Goal: Task Accomplishment & Management: Complete application form

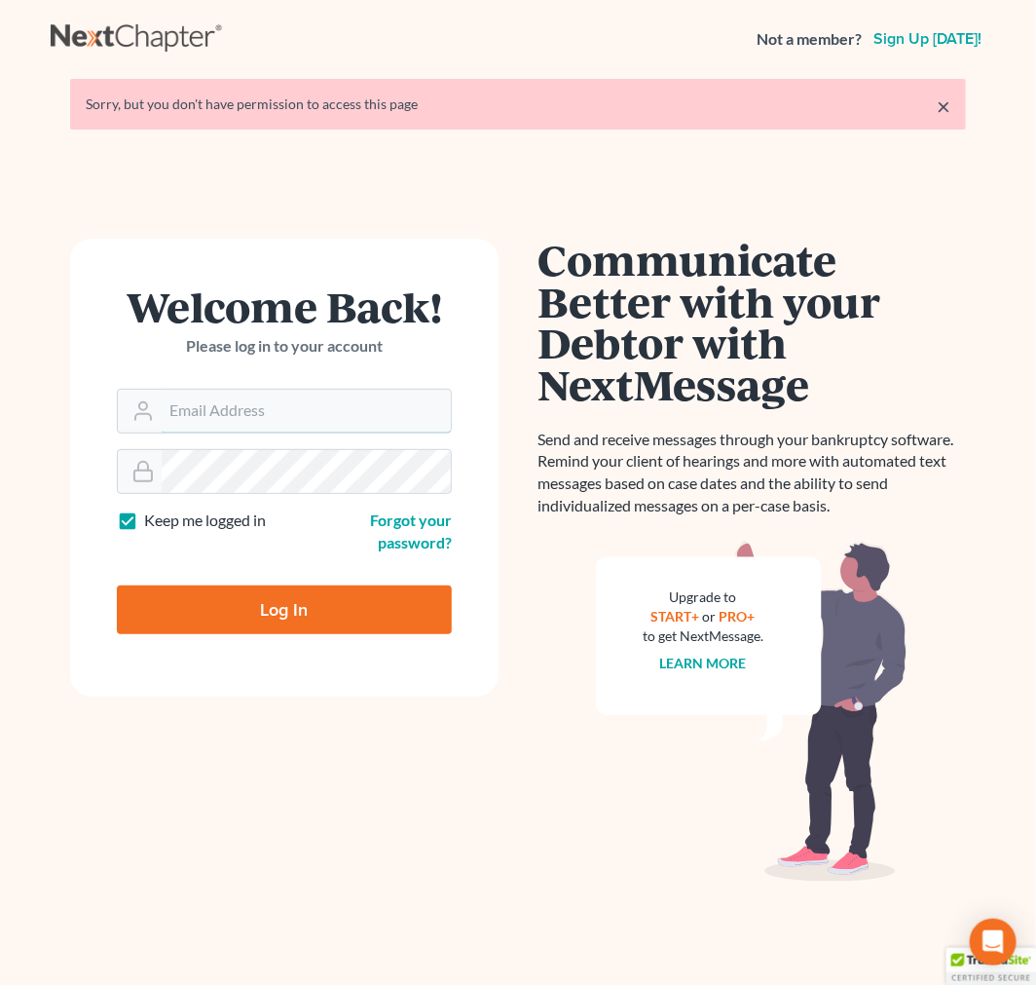
type input "[EMAIL_ADDRESS][DOMAIN_NAME]"
click at [358, 628] on input "Log In" at bounding box center [284, 609] width 335 height 49
type input "Thinking..."
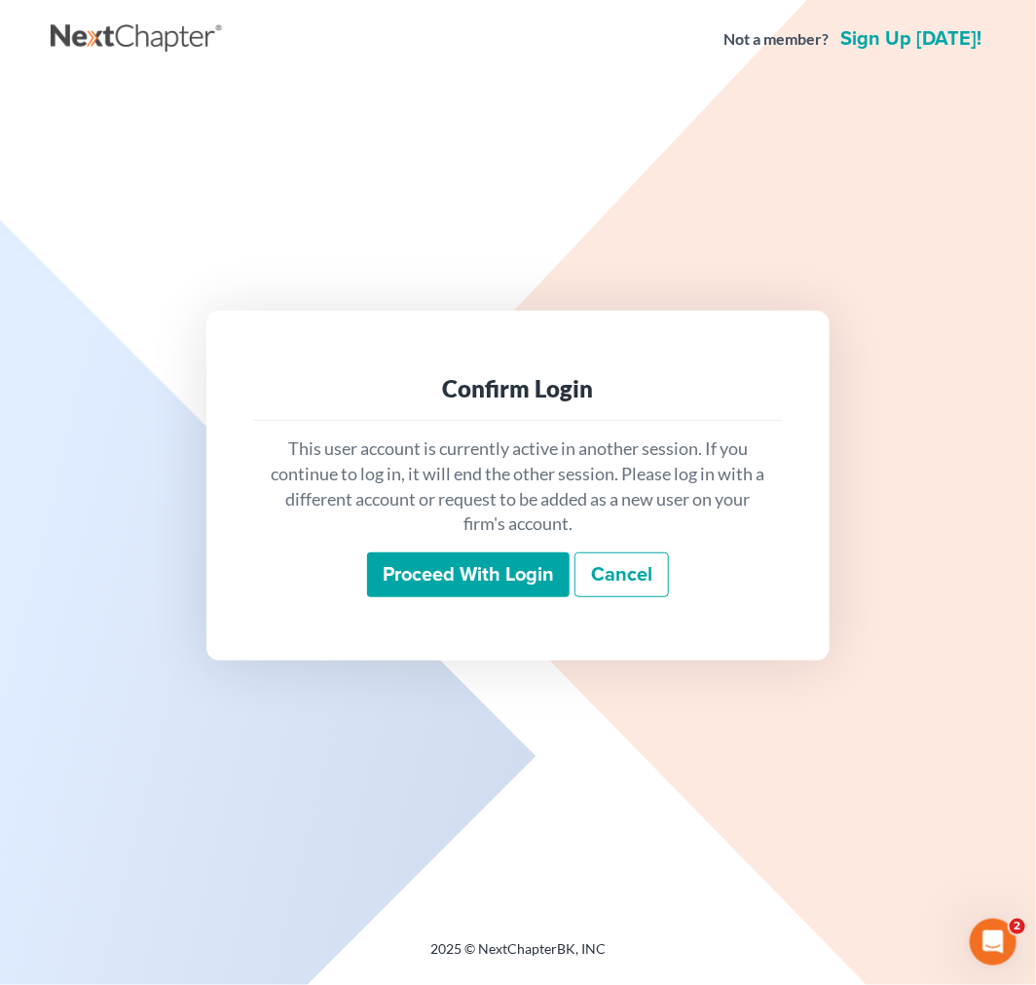
click at [439, 597] on div "Proceed with login Cancel" at bounding box center [518, 575] width 499 height 46
click at [448, 582] on input "Proceed with login" at bounding box center [468, 574] width 203 height 45
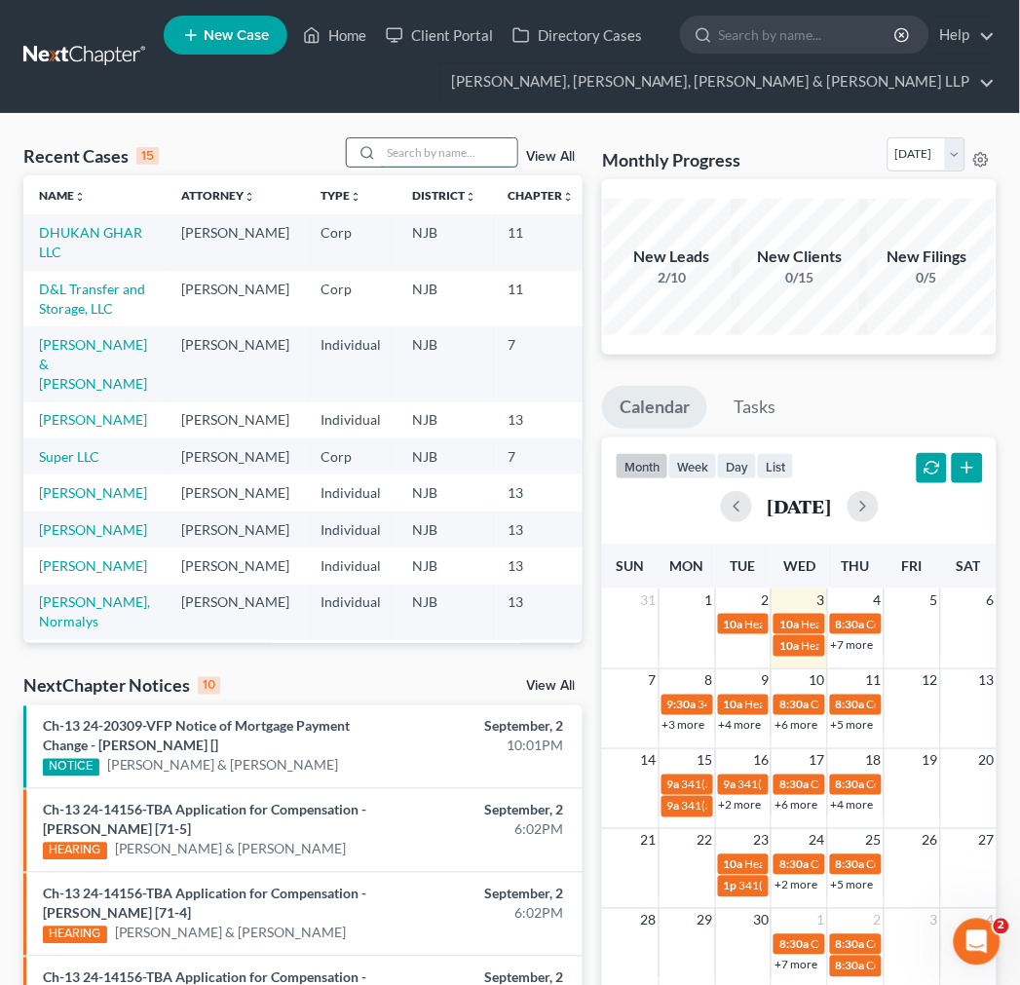
click at [419, 150] on input "search" at bounding box center [449, 152] width 136 height 28
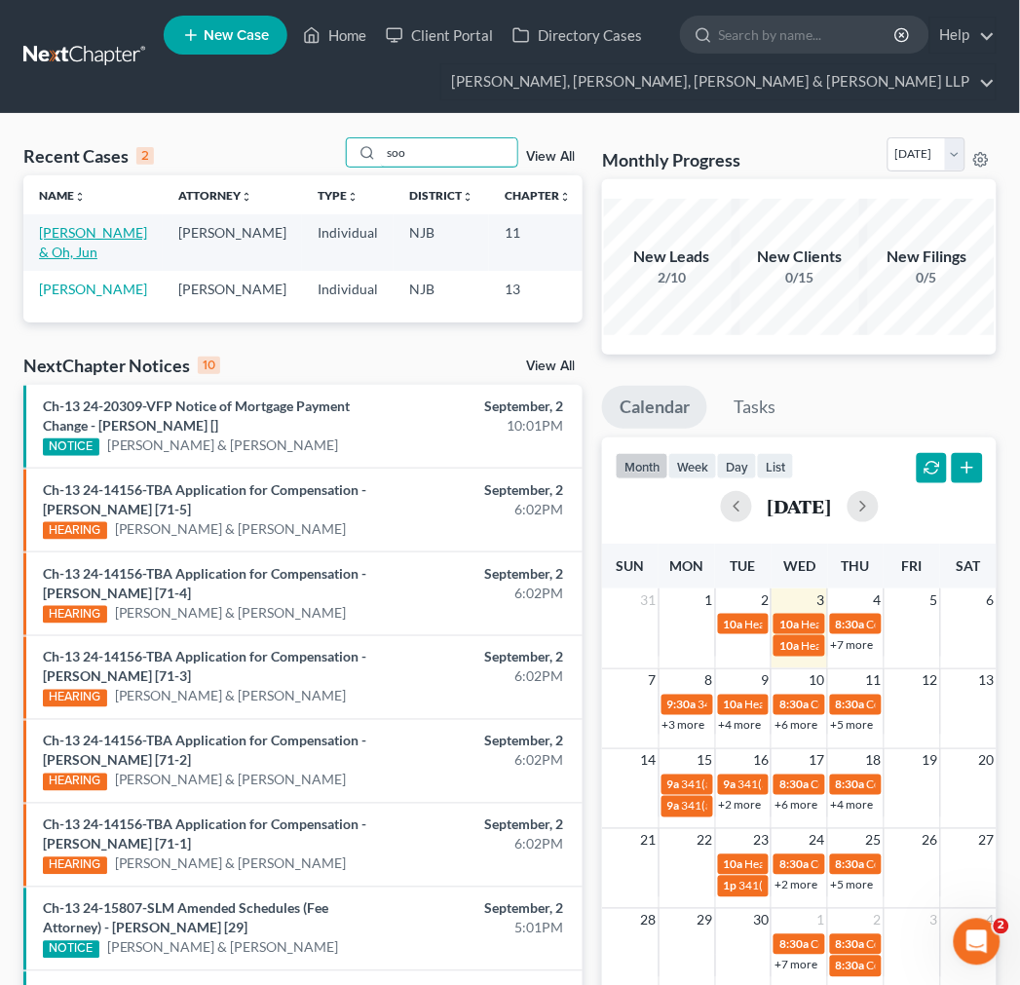
type input "soo"
click at [89, 237] on link "[PERSON_NAME] & Oh, Jun" at bounding box center [93, 242] width 108 height 36
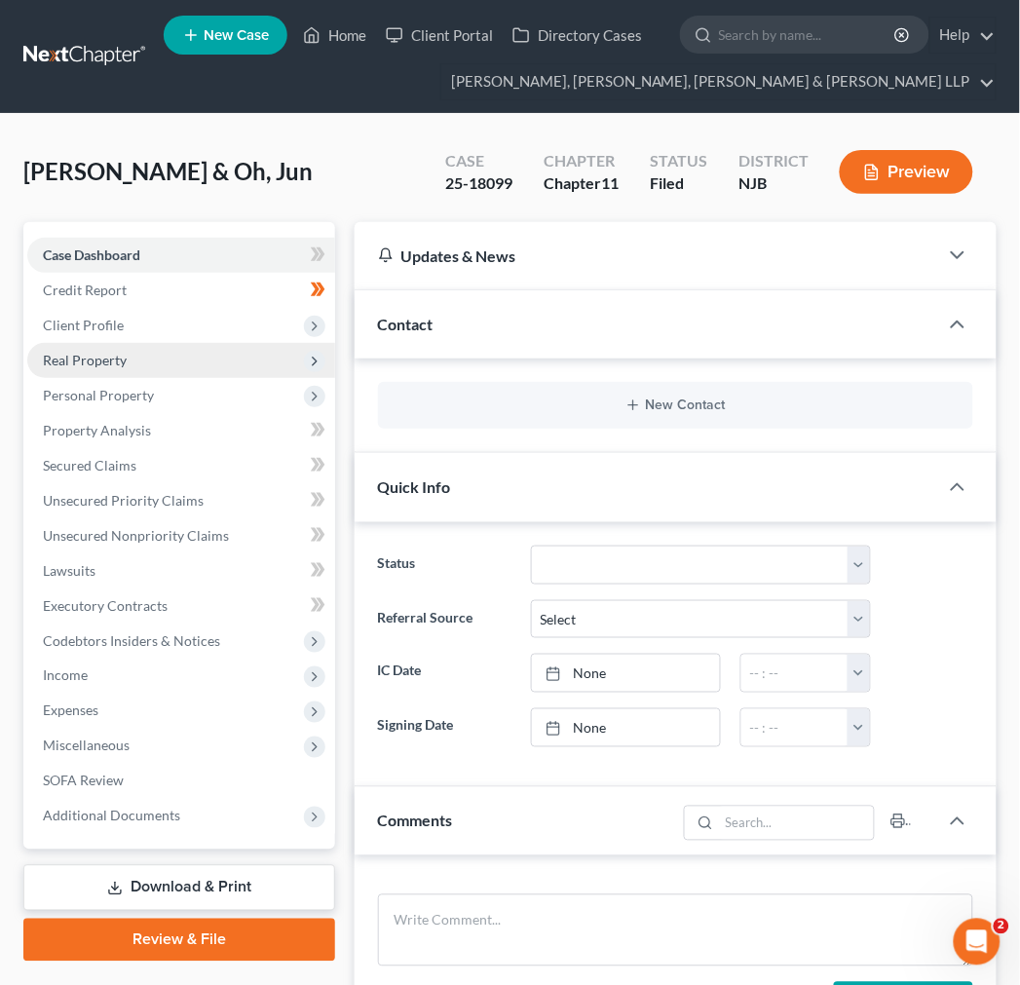
click at [146, 347] on span "Real Property" at bounding box center [181, 360] width 308 height 35
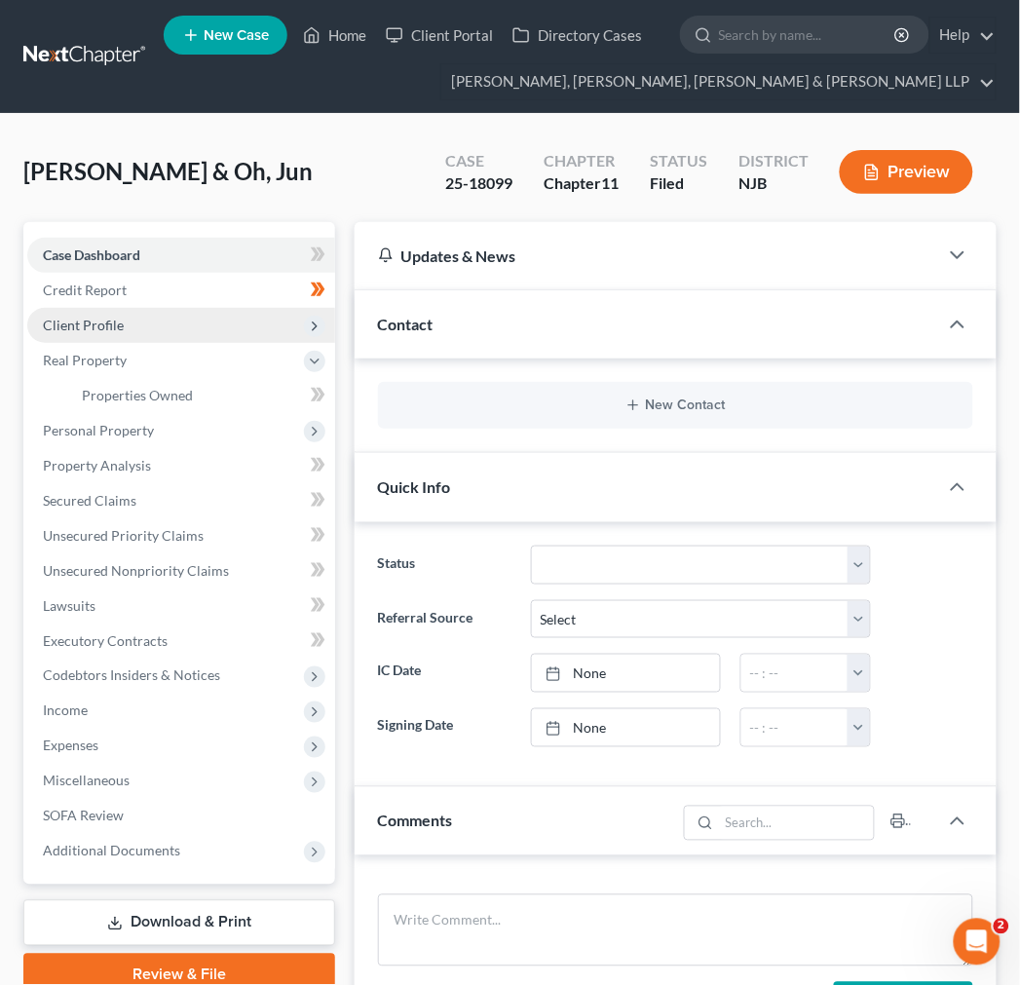
click at [146, 334] on span "Client Profile" at bounding box center [181, 325] width 308 height 35
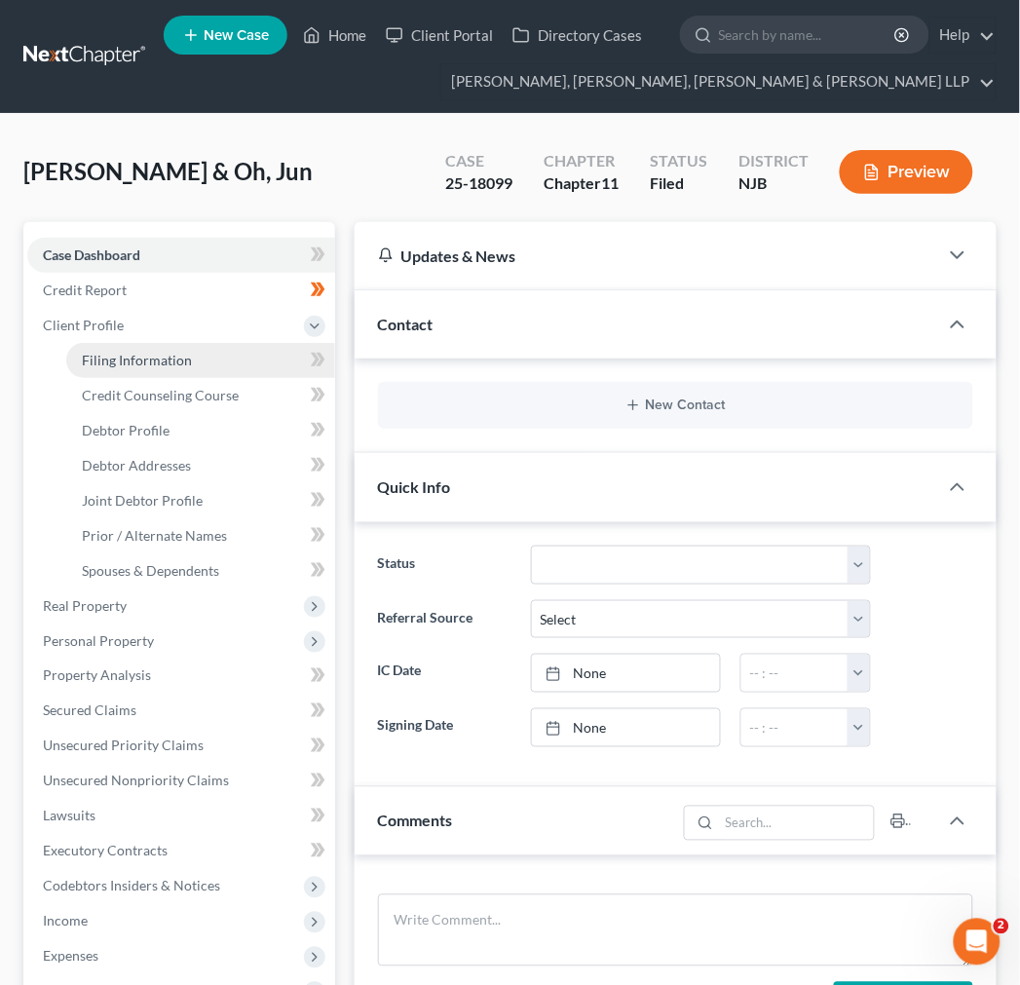
click at [148, 361] on span "Filing Information" at bounding box center [137, 360] width 110 height 17
select select "1"
select select "51"
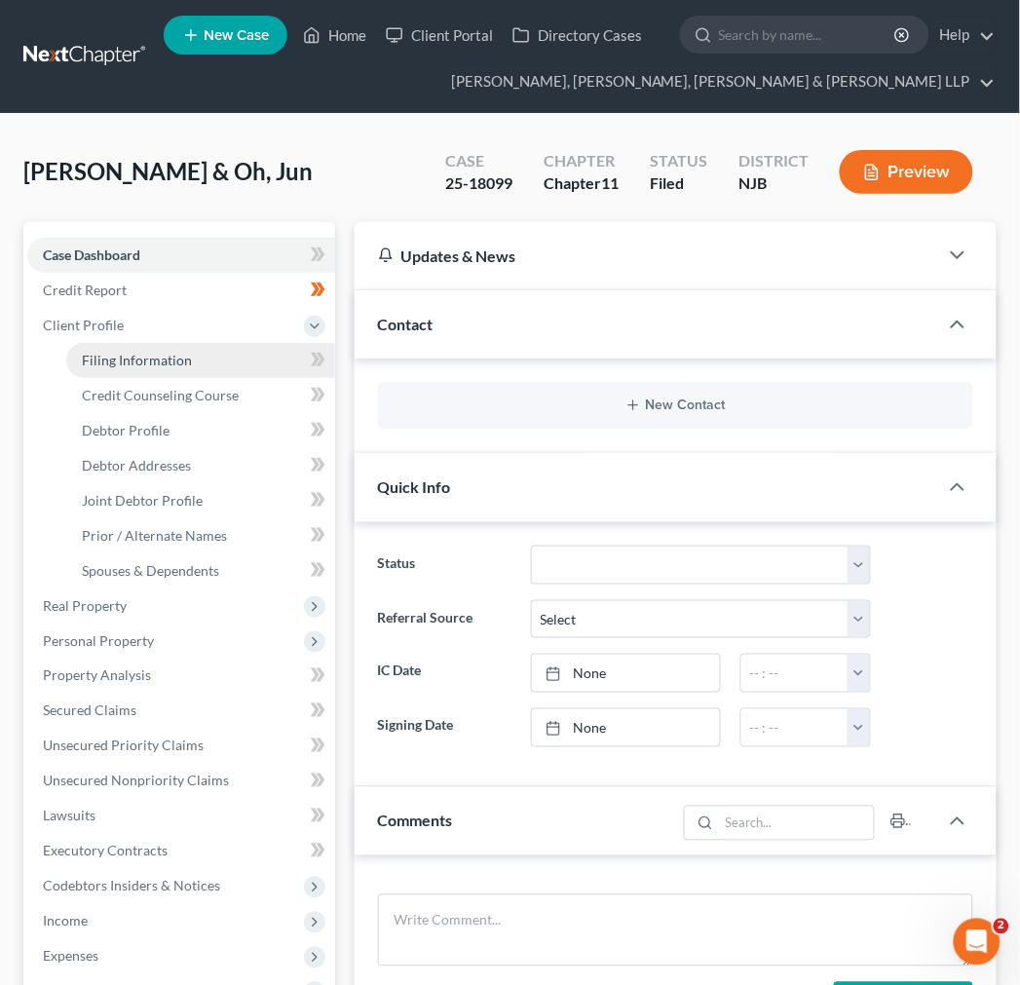
select select "0"
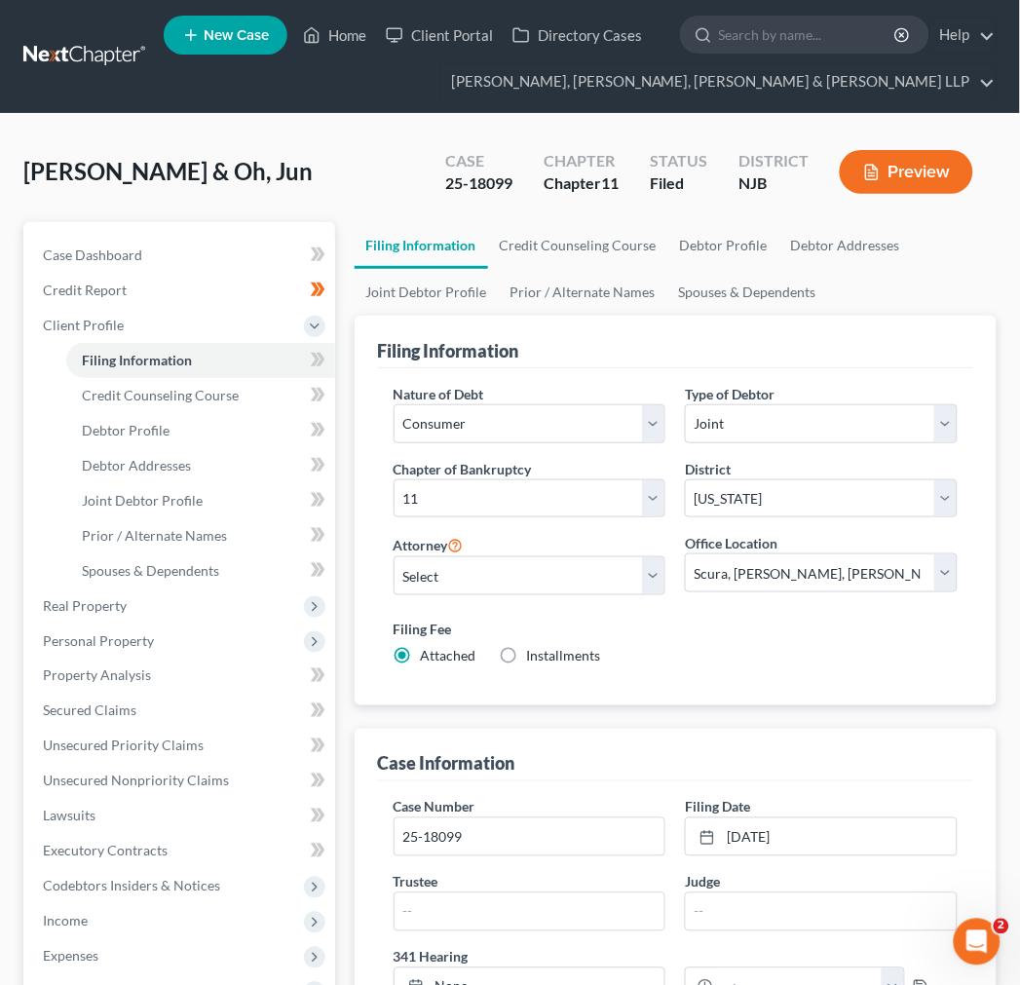
drag, startPoint x: 555, startPoint y: 168, endPoint x: 594, endPoint y: 236, distance: 77.7
click at [556, 172] on div "Chapter Chapter 11" at bounding box center [581, 173] width 106 height 57
click at [594, 236] on link "Credit Counseling Course" at bounding box center [578, 245] width 180 height 47
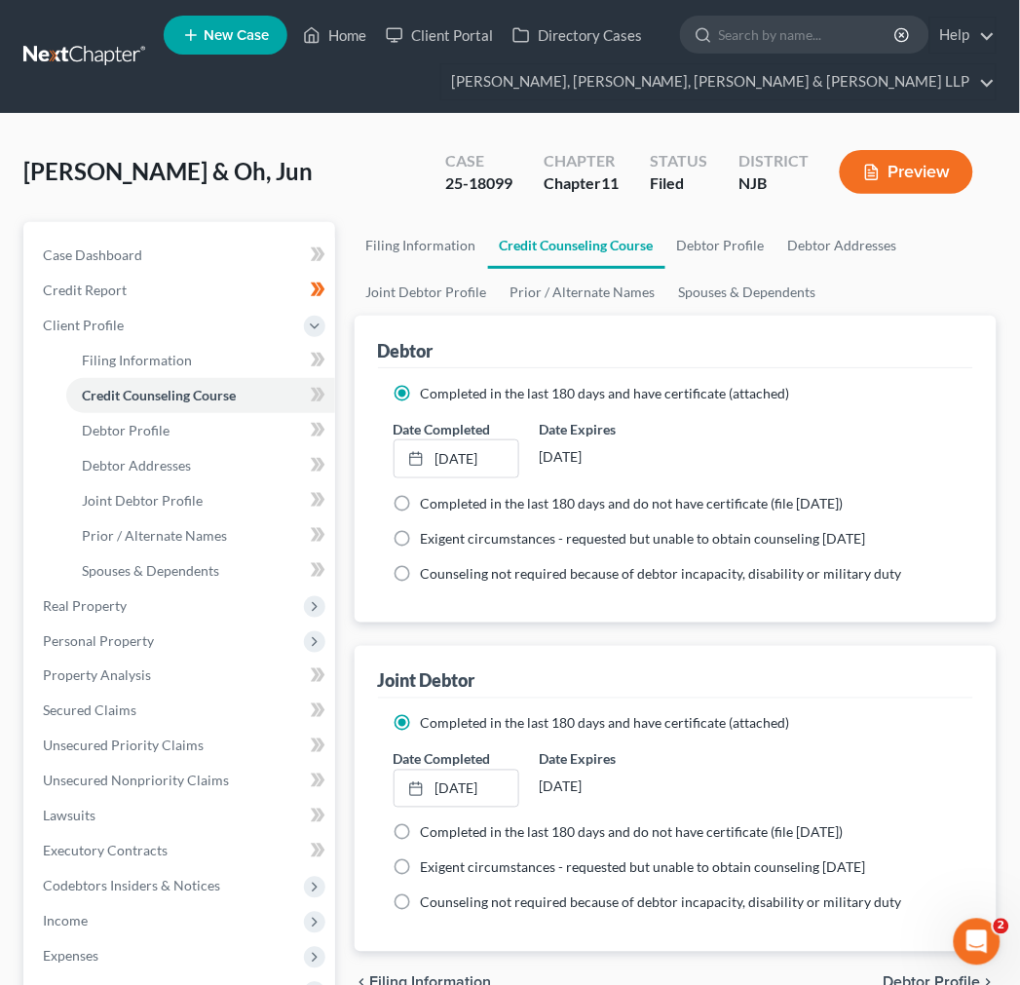
click at [620, 219] on div "[PERSON_NAME] & Oh, Jun Upgraded Case 25-18099 Chapter Chapter 11 Status Filed …" at bounding box center [509, 179] width 973 height 85
click at [623, 209] on div "[PERSON_NAME] & Oh, Jun Upgraded Case 25-18099 Chapter Chapter 11 Status Filed …" at bounding box center [509, 179] width 973 height 85
click at [702, 232] on link "Debtor Profile" at bounding box center [720, 245] width 111 height 47
select select "1"
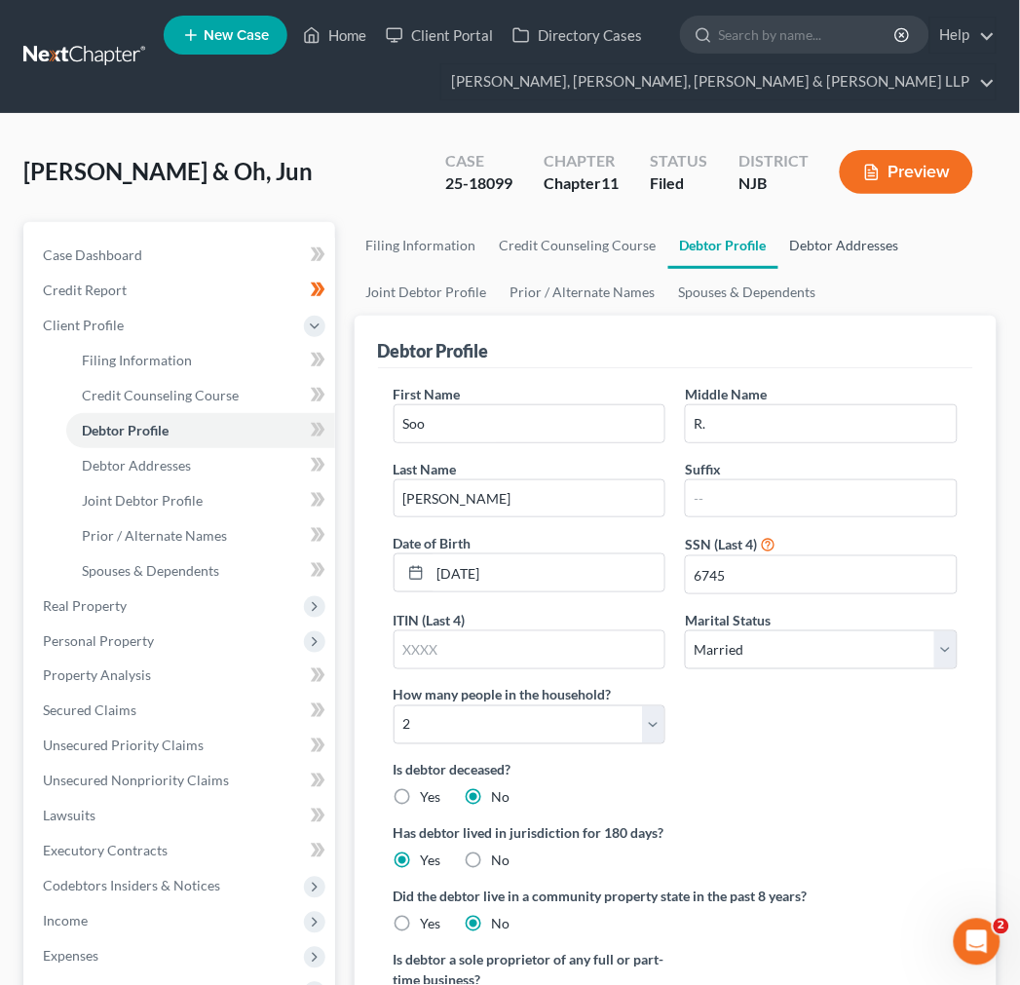
click at [894, 241] on link "Debtor Addresses" at bounding box center [844, 245] width 132 height 47
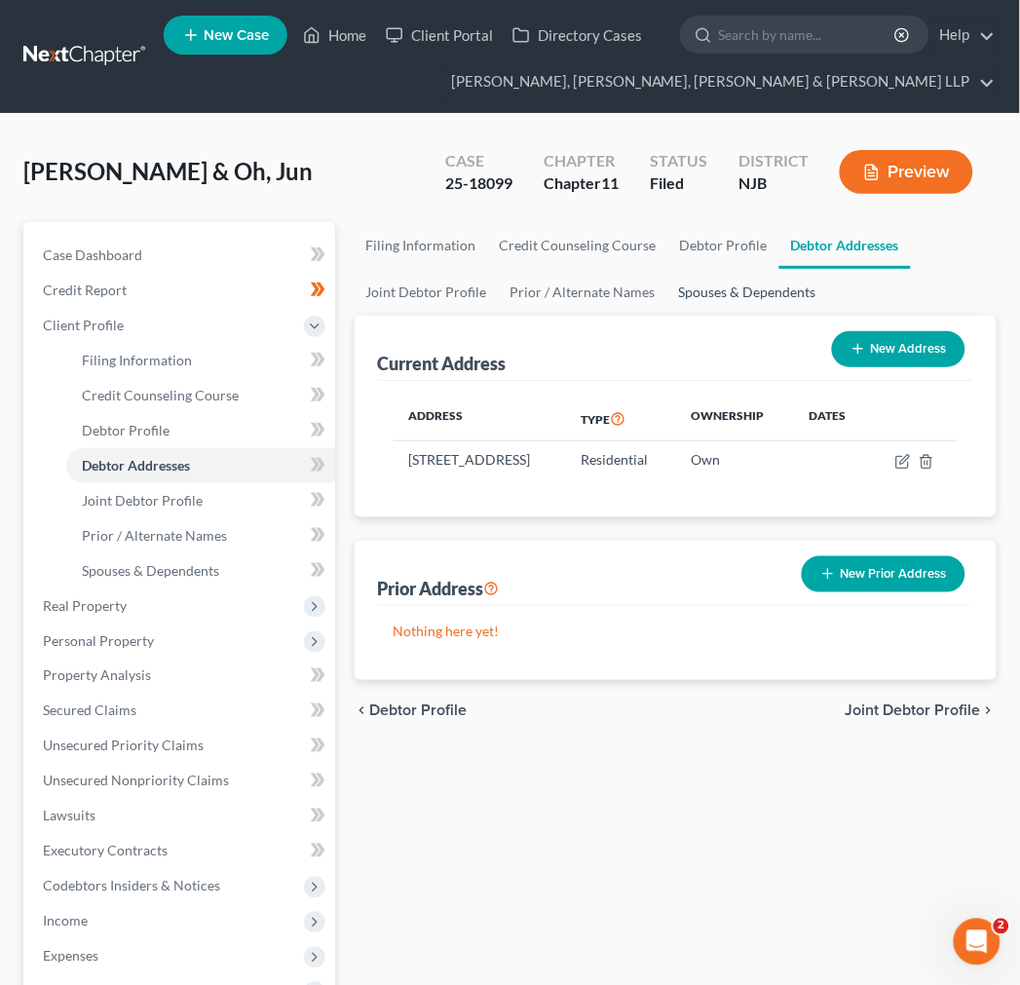
click at [777, 312] on link "Spouses & Dependents" at bounding box center [747, 292] width 161 height 47
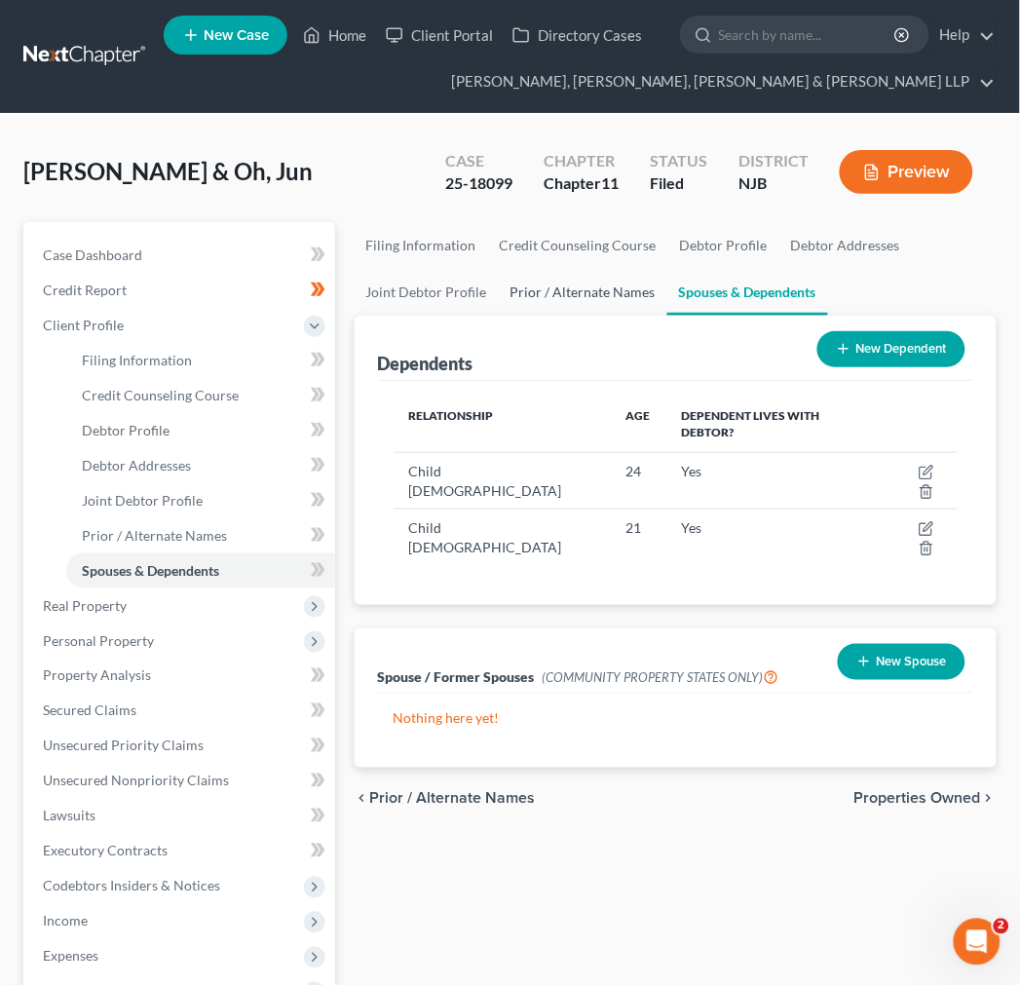
click at [595, 289] on link "Prior / Alternate Names" at bounding box center [583, 292] width 168 height 47
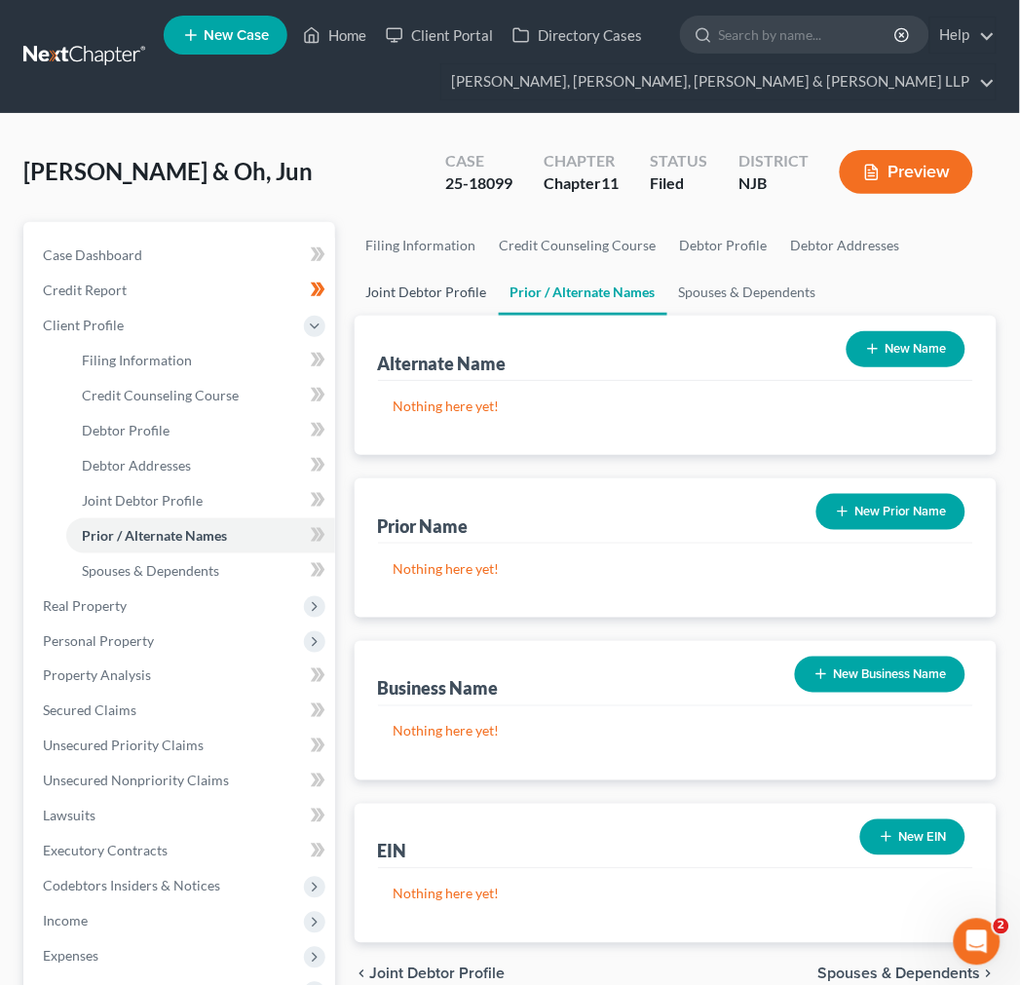
click at [463, 288] on link "Joint Debtor Profile" at bounding box center [426, 292] width 144 height 47
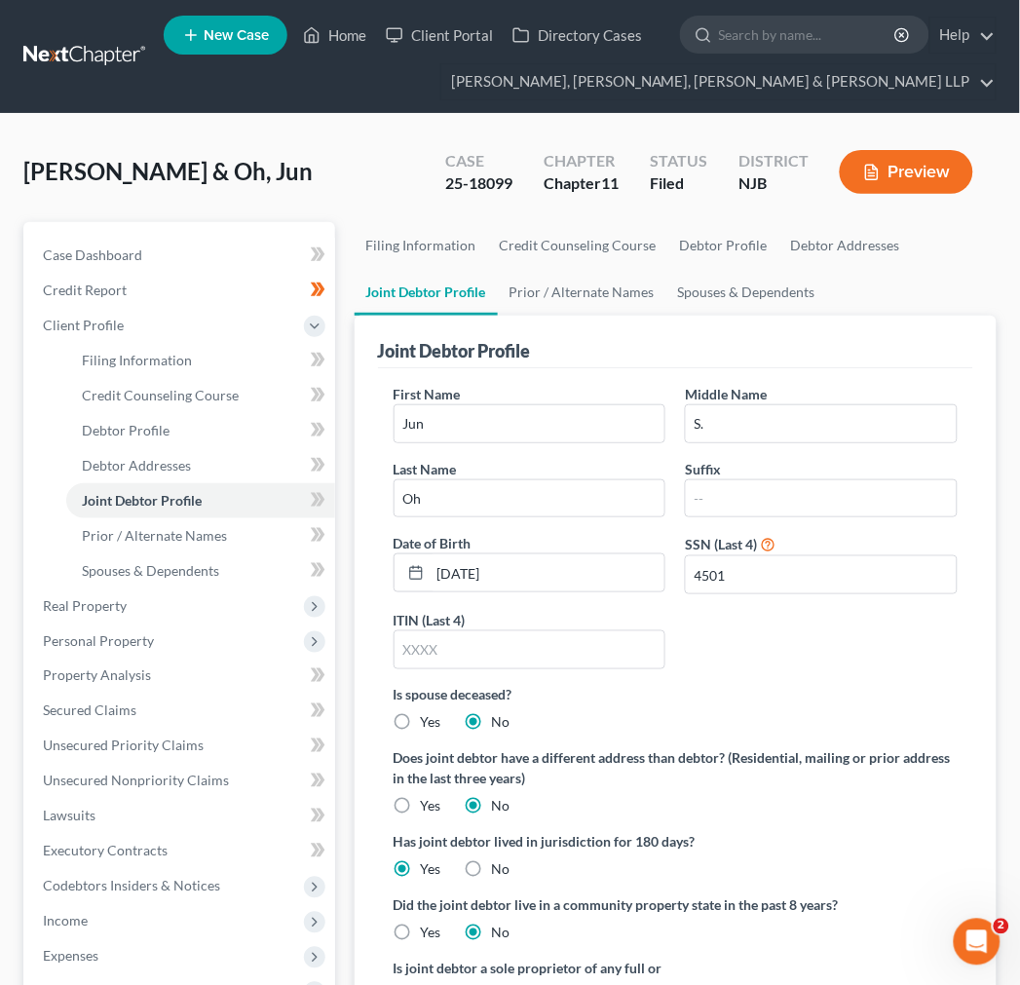
scroll to position [216, 0]
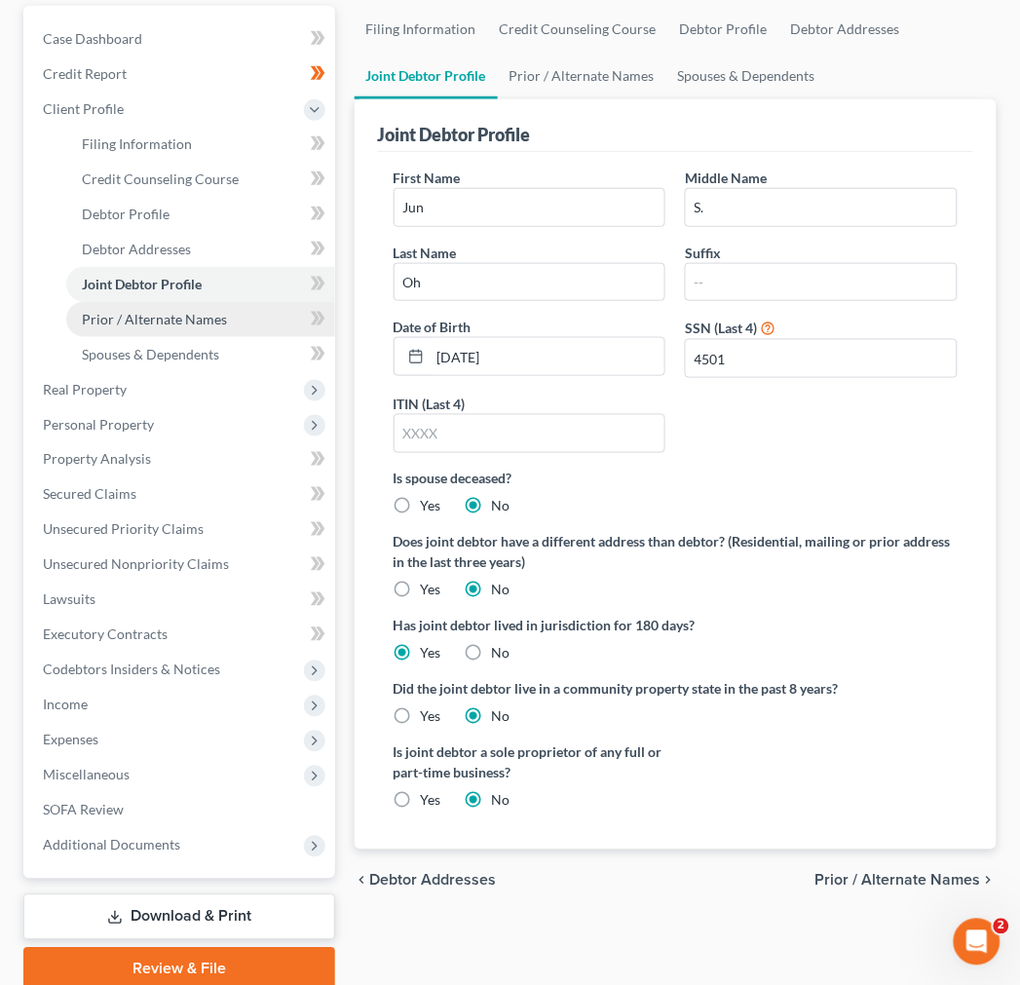
click at [154, 328] on link "Prior / Alternate Names" at bounding box center [200, 319] width 269 height 35
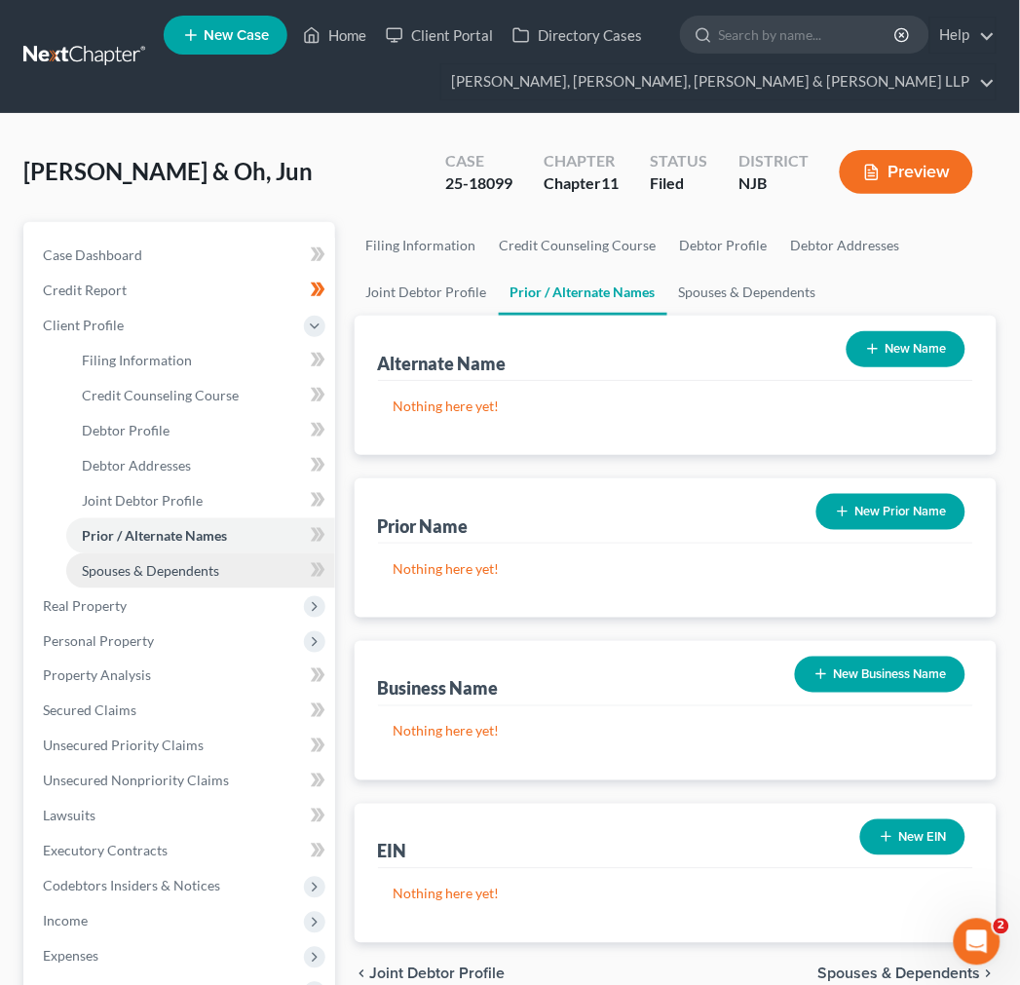
click at [230, 575] on link "Spouses & Dependents" at bounding box center [200, 570] width 269 height 35
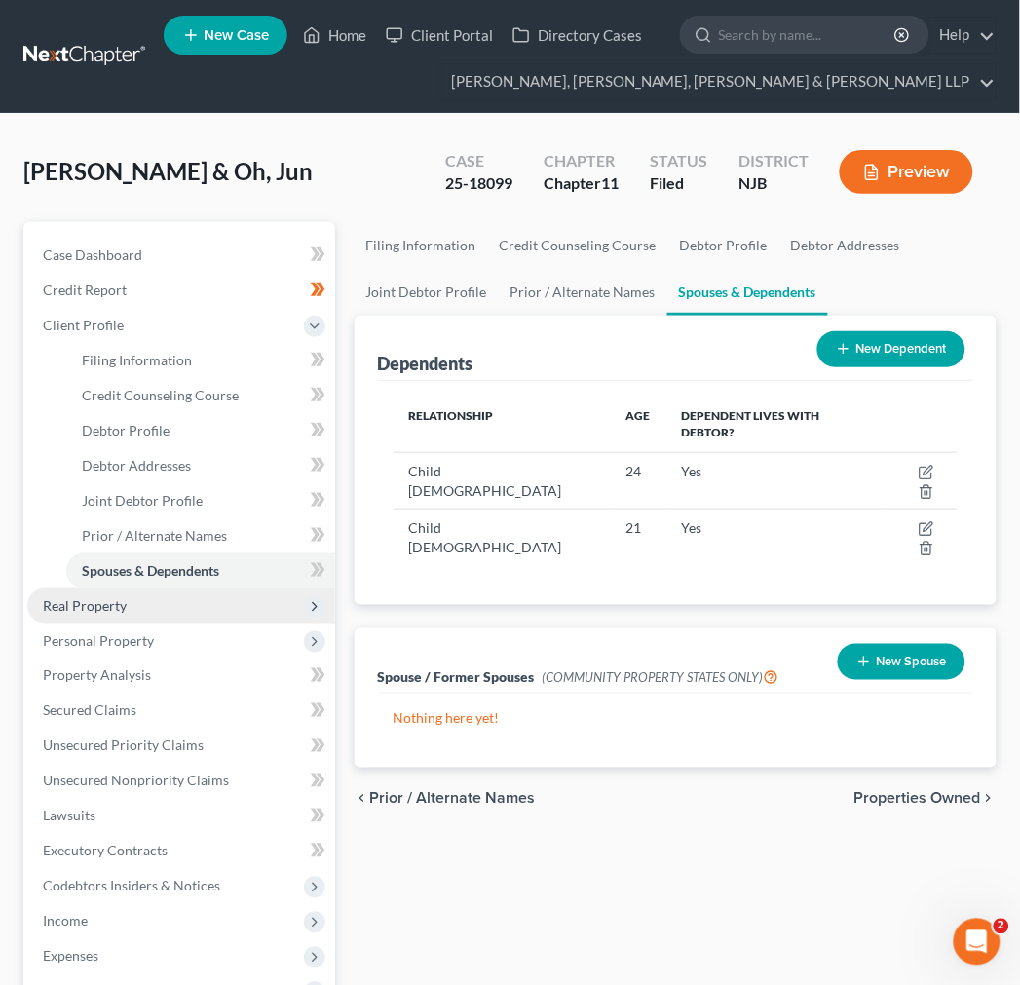
click at [226, 596] on span "Real Property" at bounding box center [181, 605] width 308 height 35
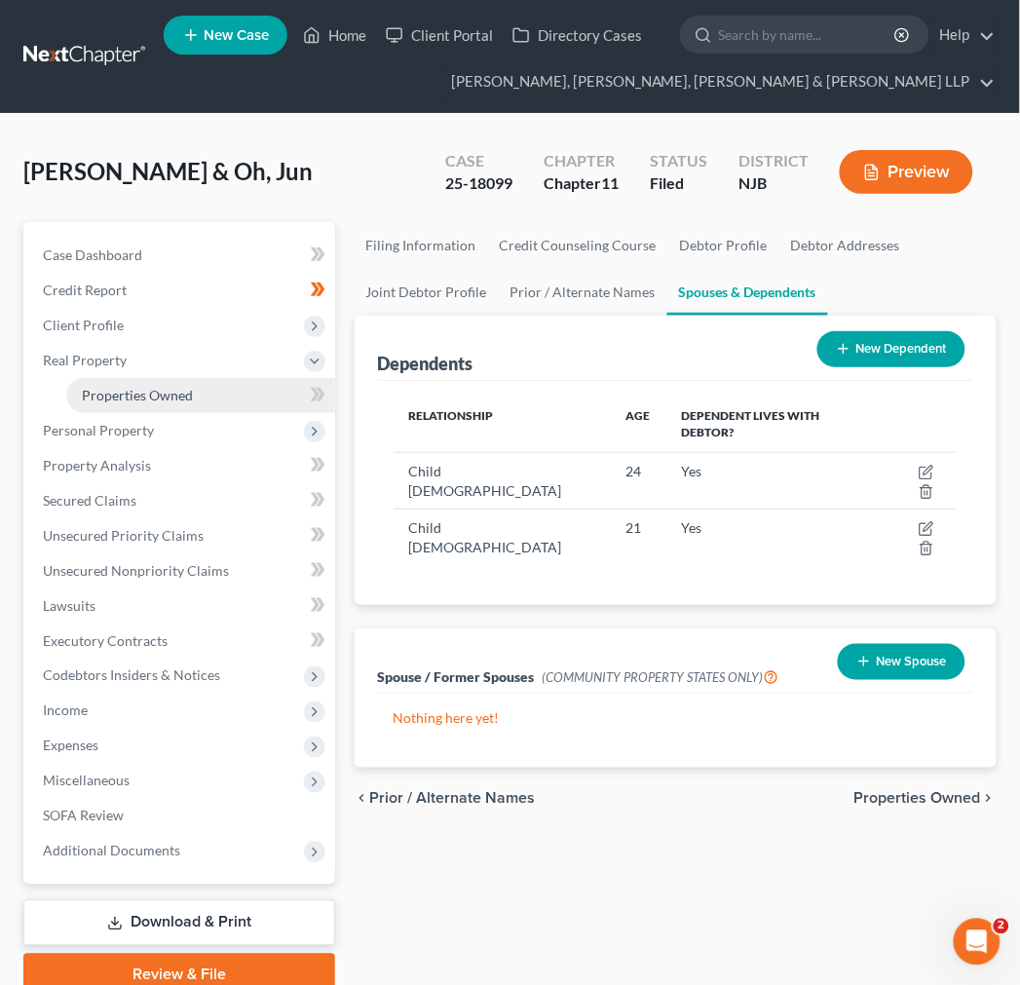
click at [154, 399] on span "Properties Owned" at bounding box center [137, 395] width 111 height 17
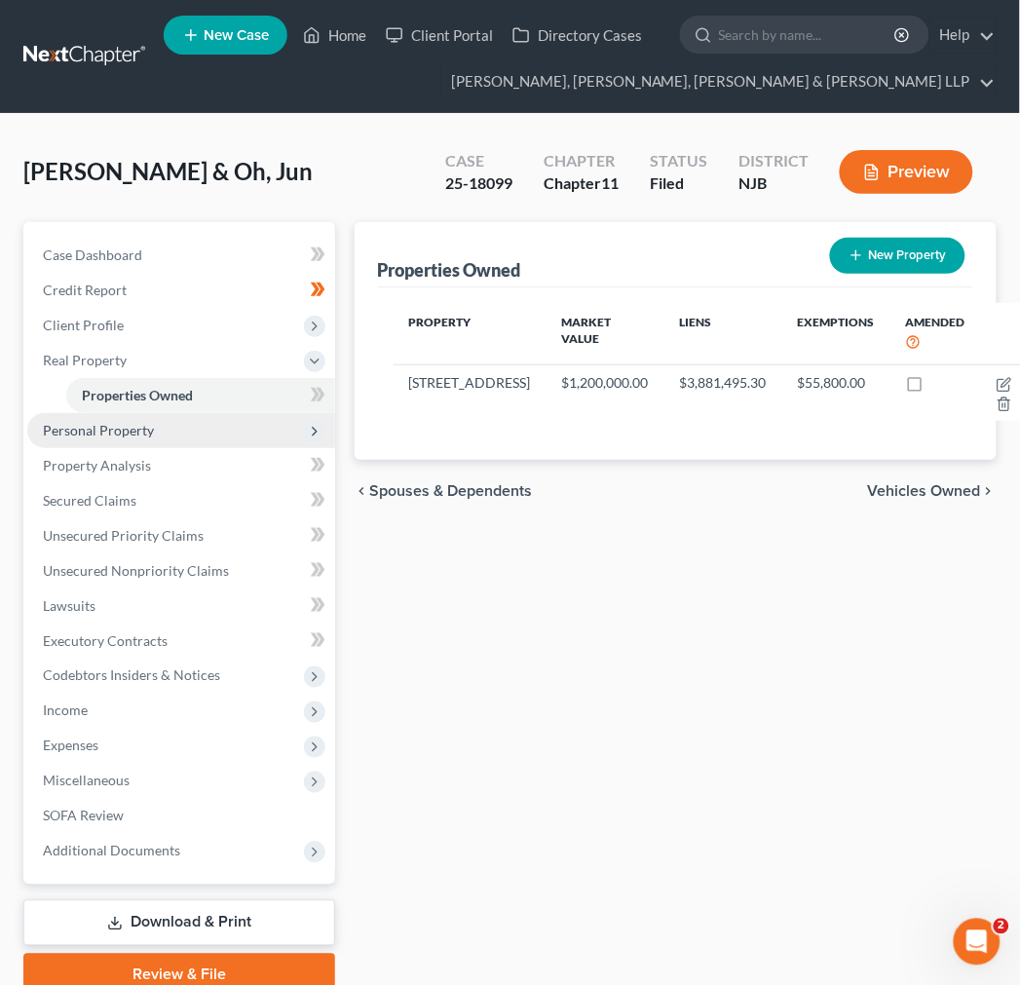
click at [149, 440] on span "Personal Property" at bounding box center [181, 430] width 308 height 35
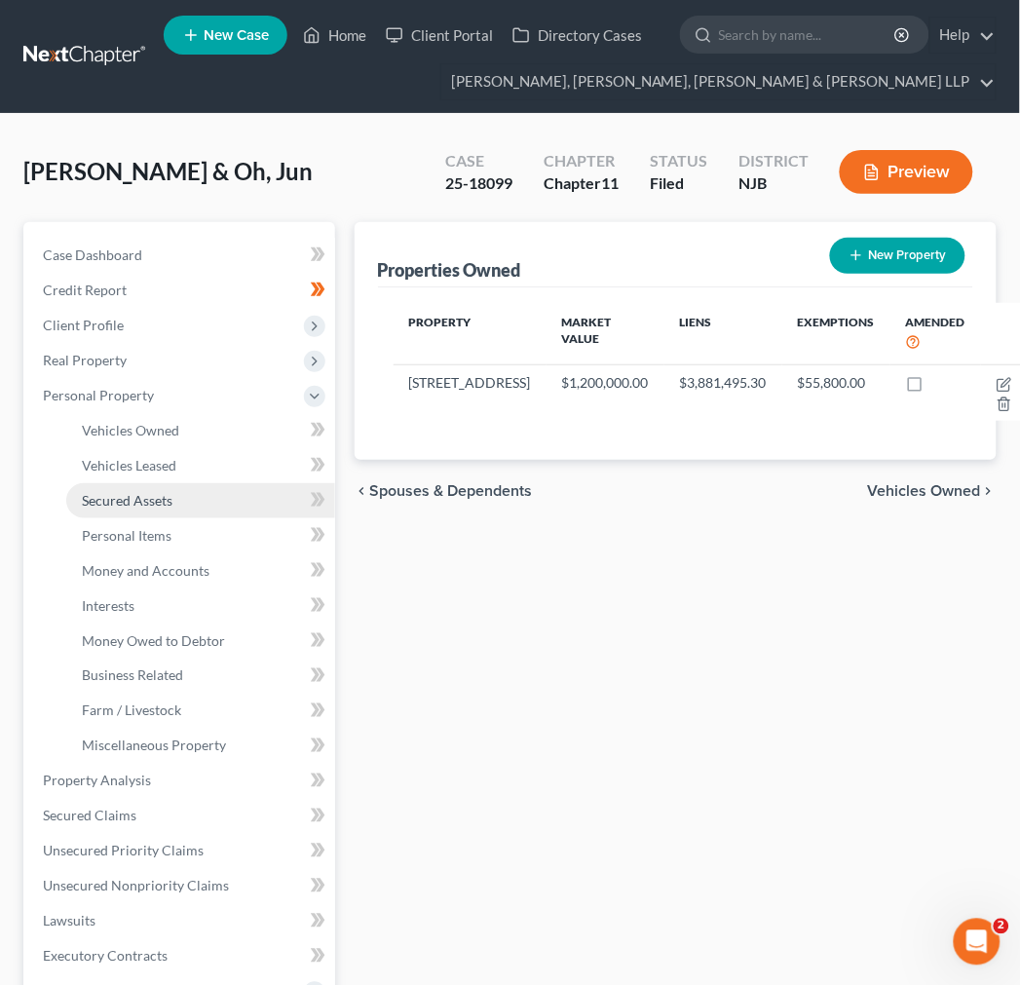
click at [142, 495] on span "Secured Assets" at bounding box center [127, 500] width 91 height 17
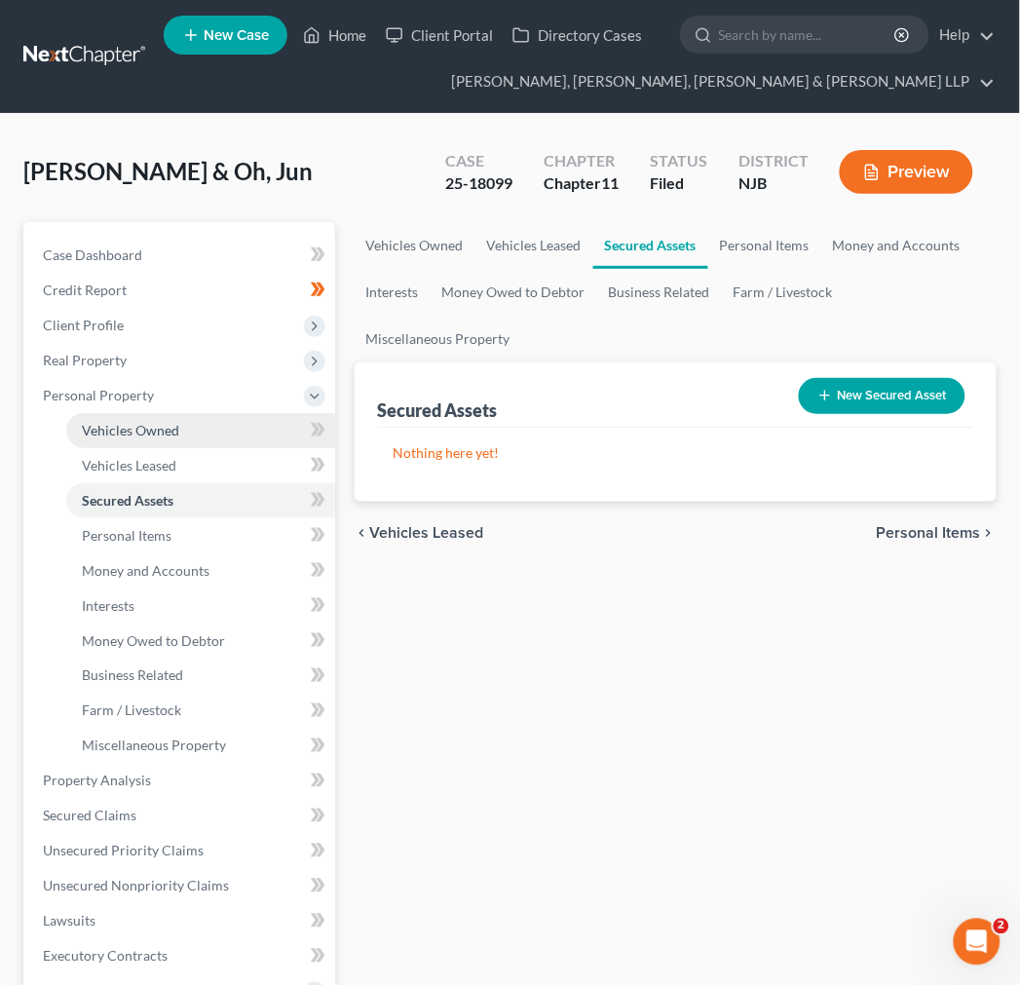
click at [150, 438] on link "Vehicles Owned" at bounding box center [200, 430] width 269 height 35
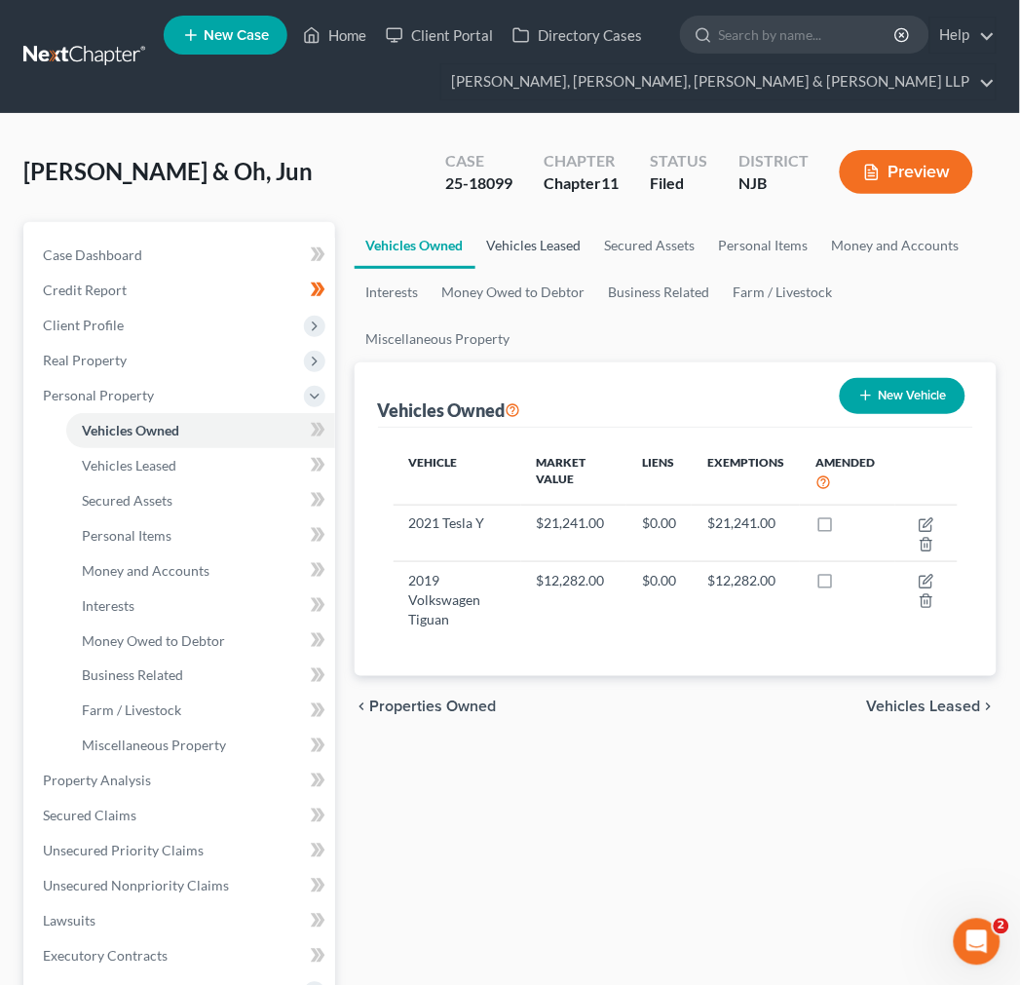
click at [555, 243] on link "Vehicles Leased" at bounding box center [534, 245] width 118 height 47
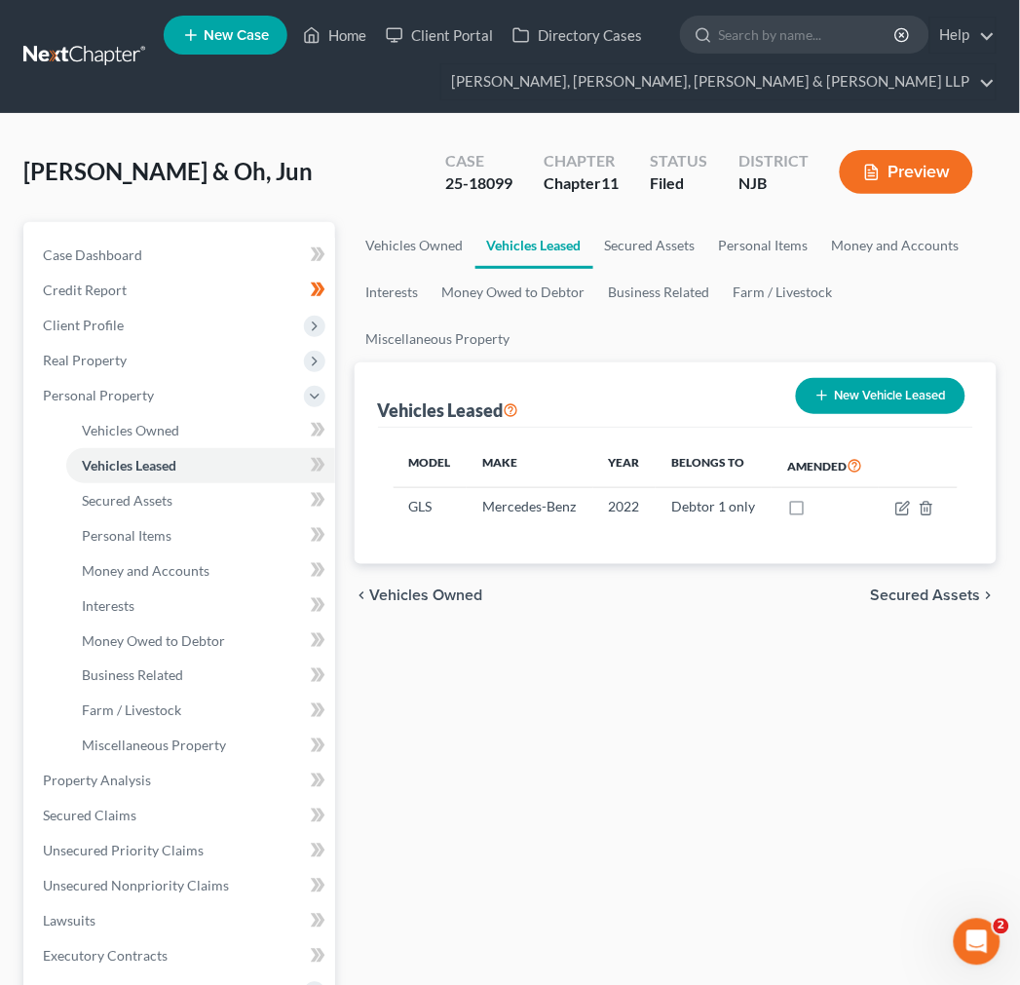
click at [352, 159] on div "[PERSON_NAME] & Oh, Jun Upgraded Case 25-18099 Chapter Chapter 11 Status Filed …" at bounding box center [509, 179] width 973 height 85
click at [227, 497] on link "Secured Assets" at bounding box center [200, 500] width 269 height 35
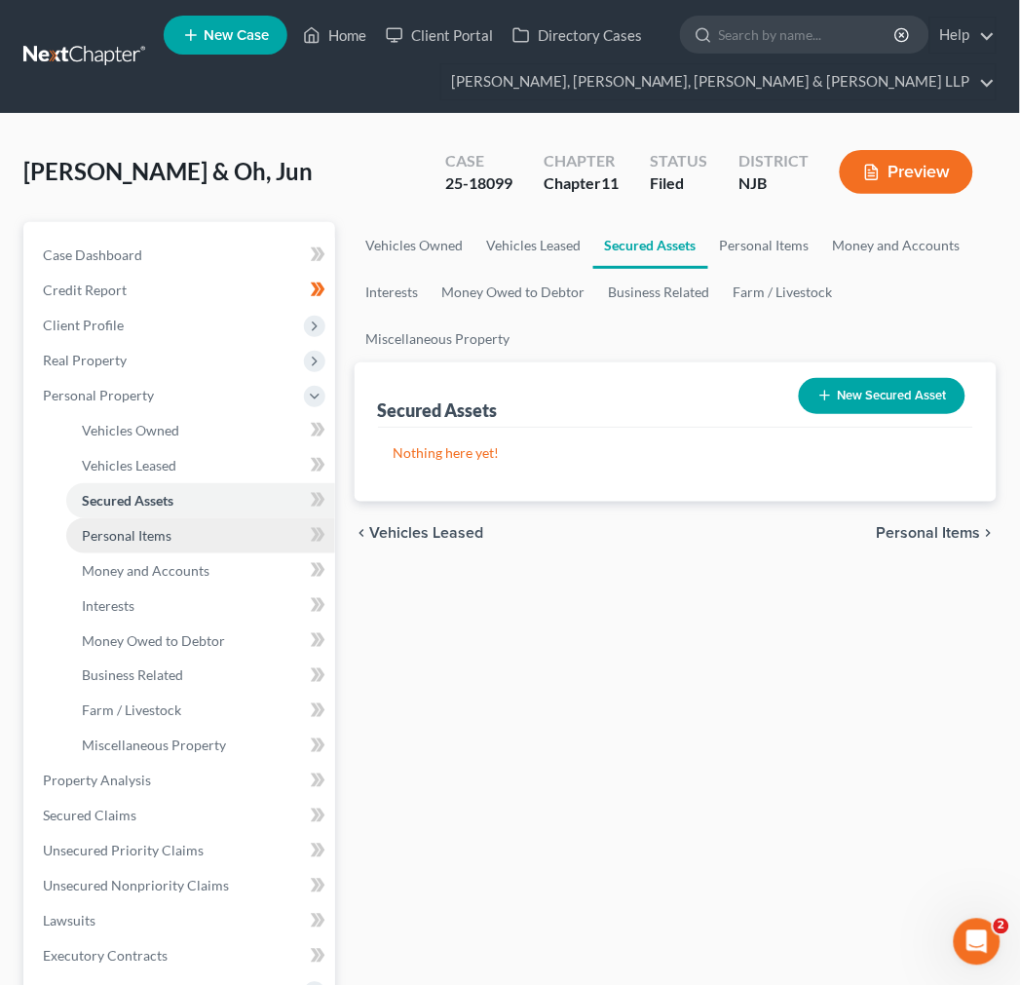
click at [224, 528] on link "Personal Items" at bounding box center [200, 535] width 269 height 35
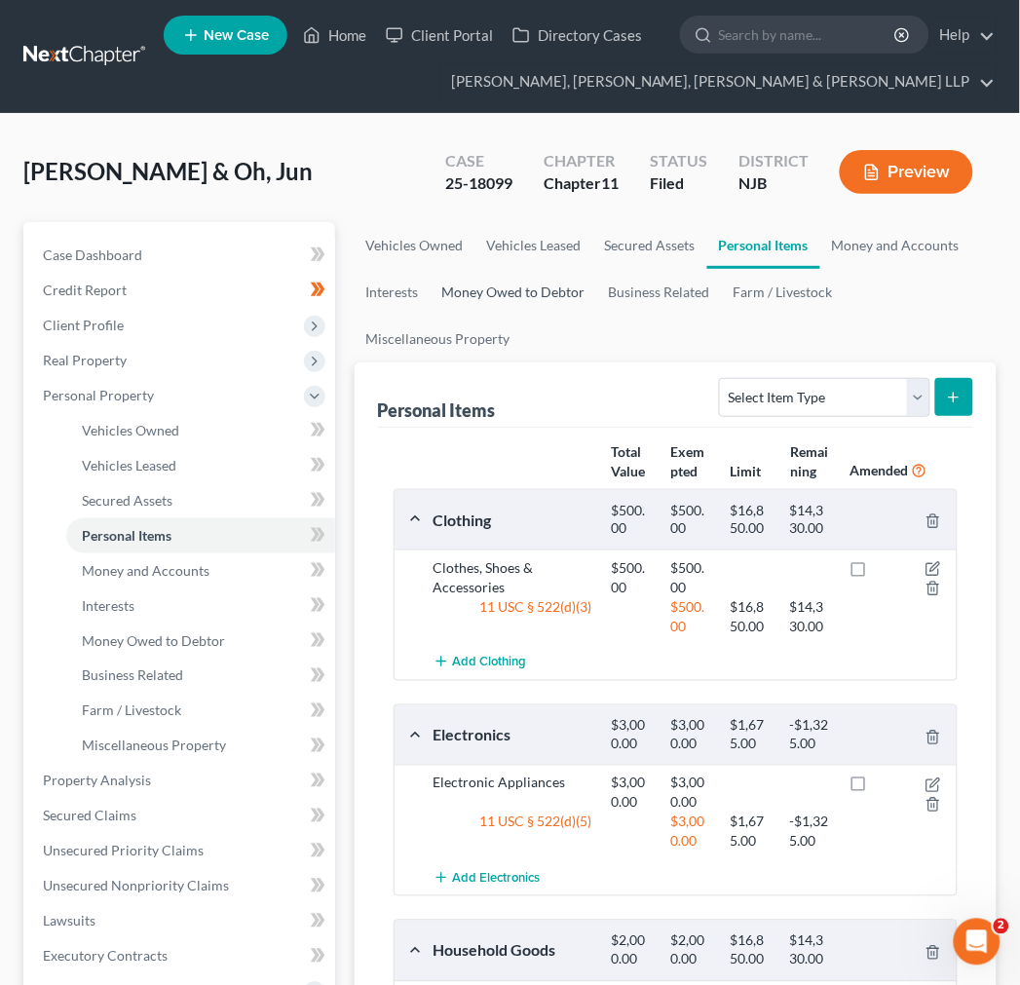
click at [566, 298] on link "Money Owed to Debtor" at bounding box center [513, 292] width 167 height 47
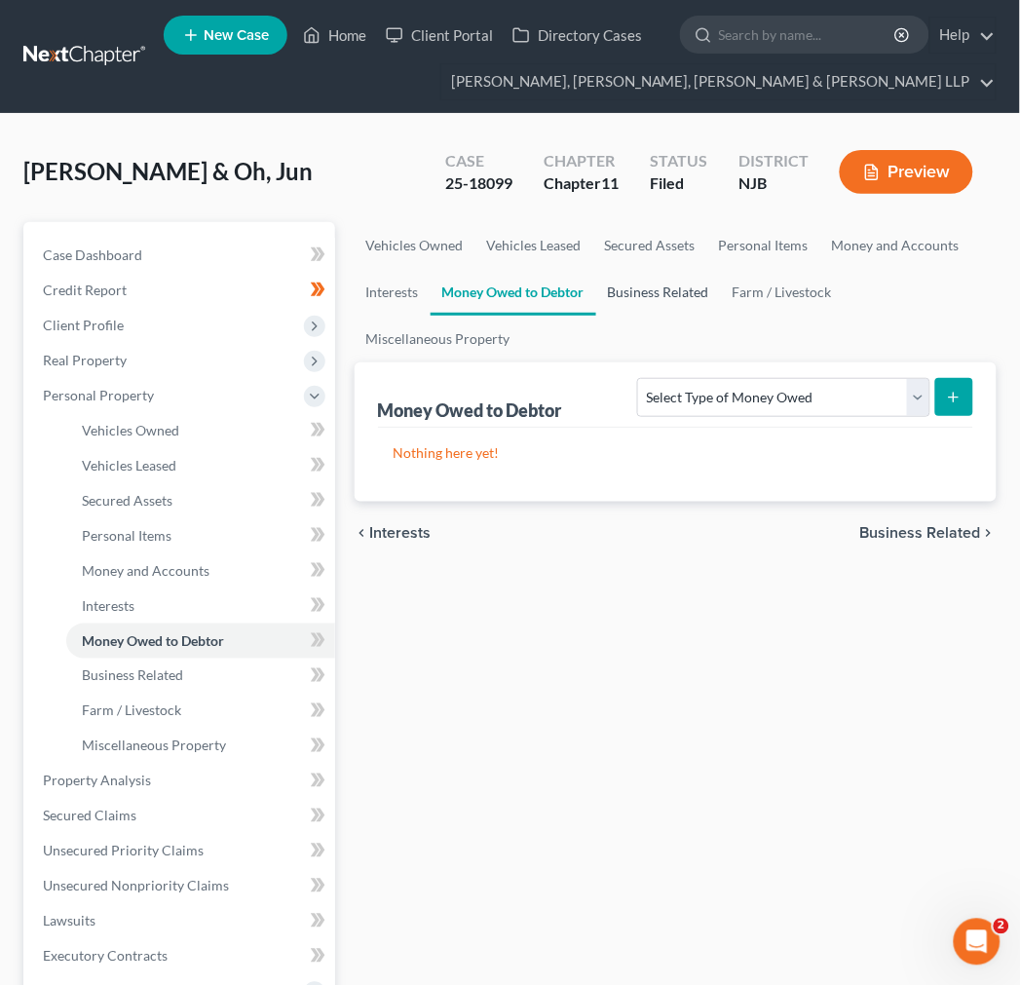
click at [641, 284] on link "Business Related" at bounding box center [658, 292] width 125 height 47
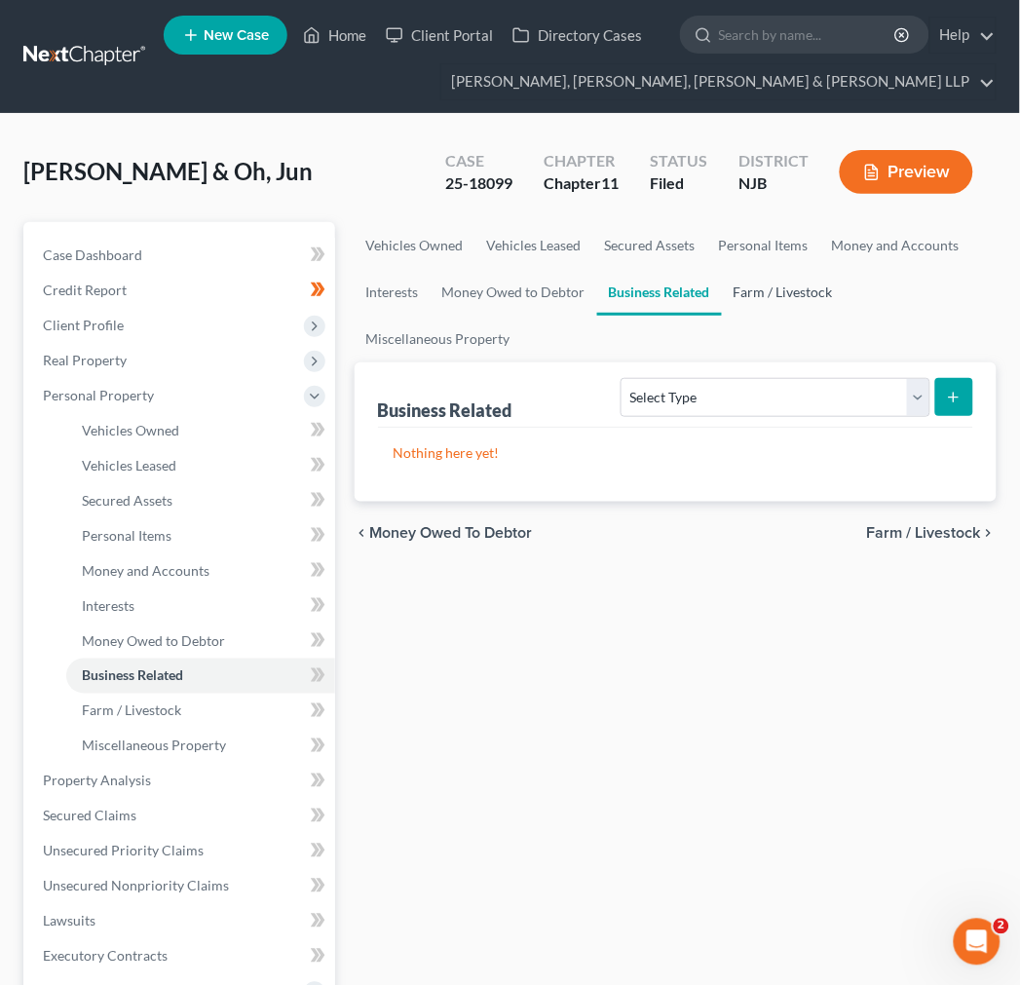
click at [779, 294] on link "Farm / Livestock" at bounding box center [783, 292] width 123 height 47
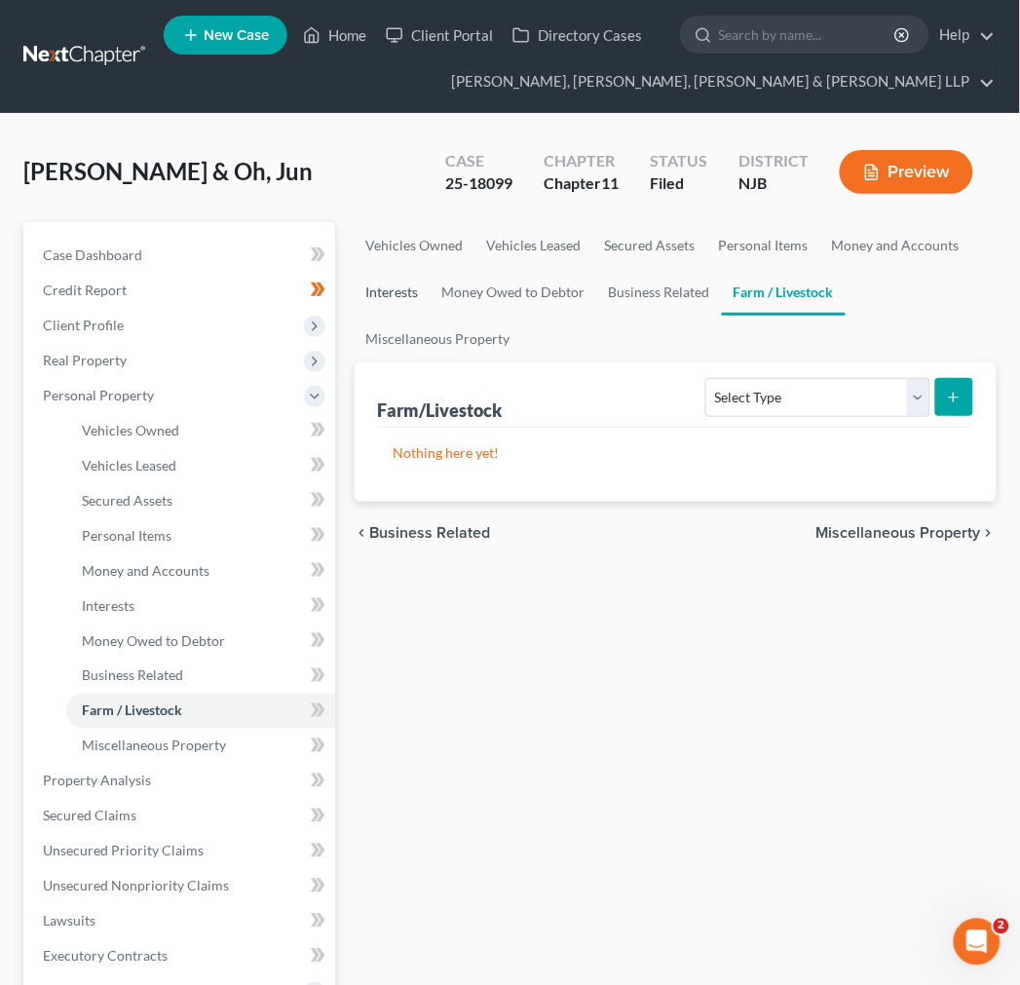
click at [400, 295] on link "Interests" at bounding box center [392, 292] width 76 height 47
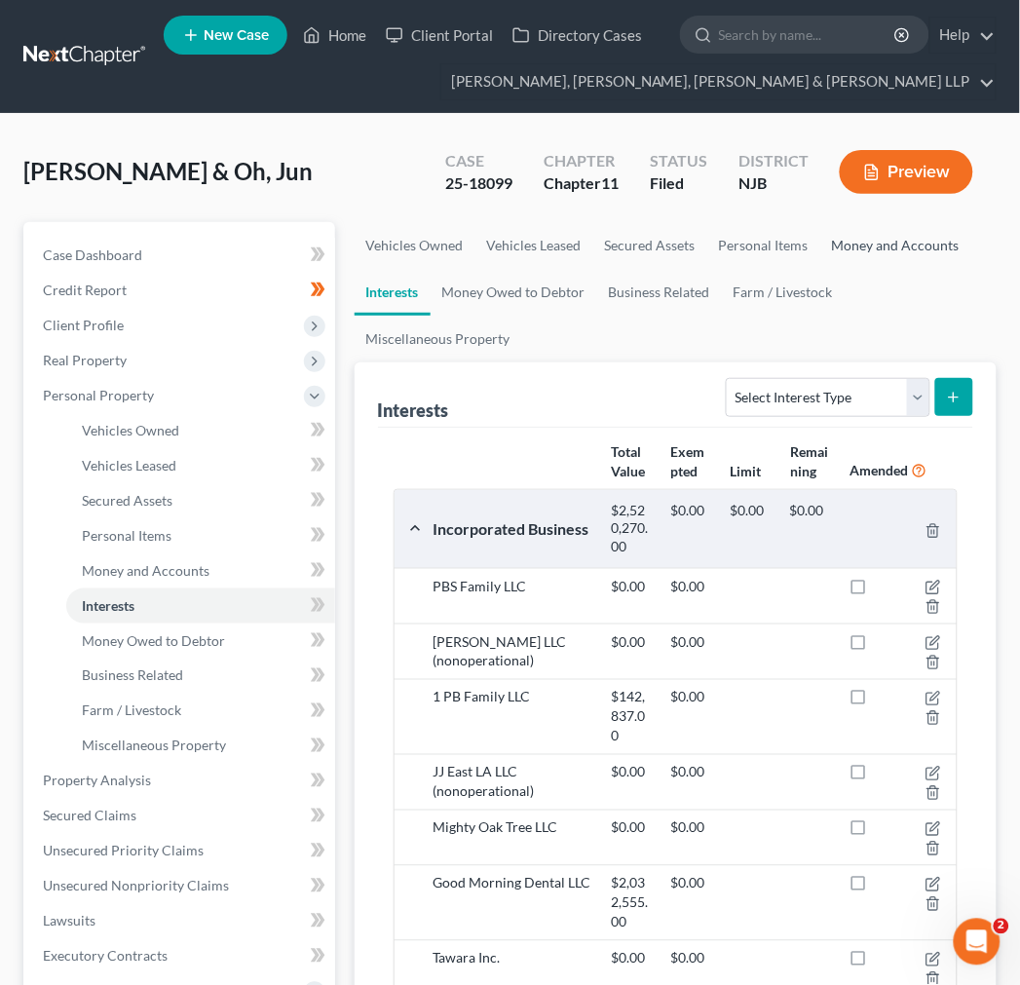
click at [854, 256] on link "Money and Accounts" at bounding box center [895, 245] width 151 height 47
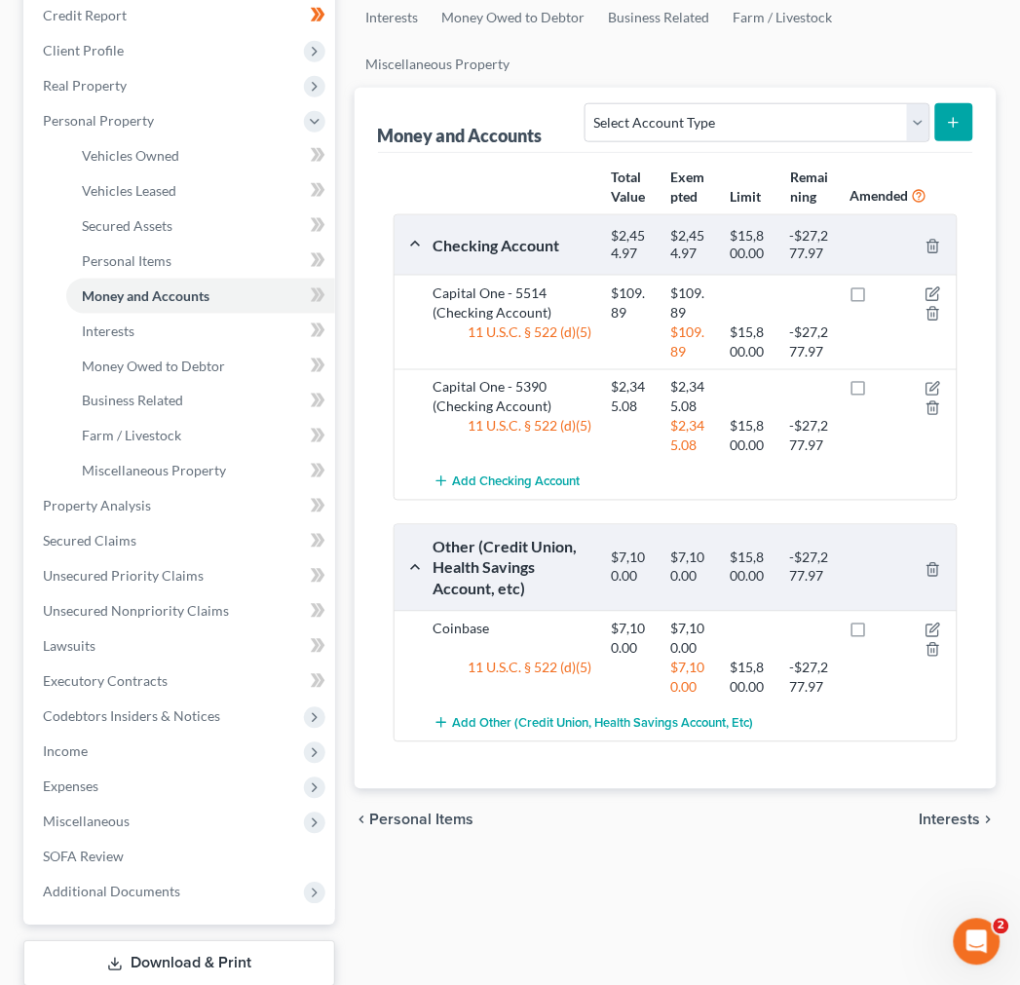
scroll to position [74, 0]
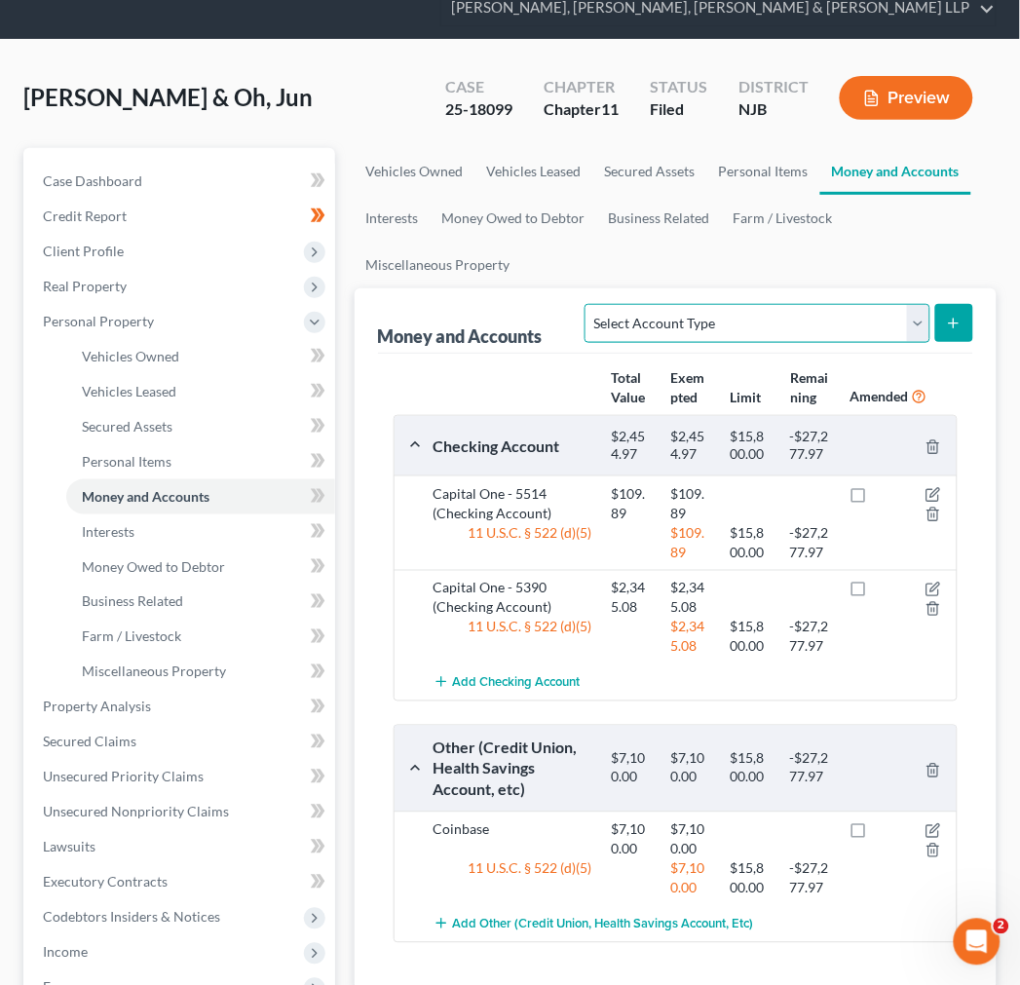
click at [754, 322] on select "Select Account Type Brokerage Cash on Hand Certificates of Deposit Checking Acc…" at bounding box center [756, 323] width 345 height 39
click at [748, 323] on select "Select Account Type Brokerage Cash on Hand Certificates of Deposit Checking Acc…" at bounding box center [756, 323] width 345 height 39
click at [647, 247] on ul "Vehicles Owned Vehicles Leased Secured Assets Personal Items Money and Accounts…" at bounding box center [675, 218] width 642 height 140
click at [551, 294] on div "Money and Accounts Select Account Type Brokerage Cash on Hand Certificates of D…" at bounding box center [675, 320] width 595 height 65
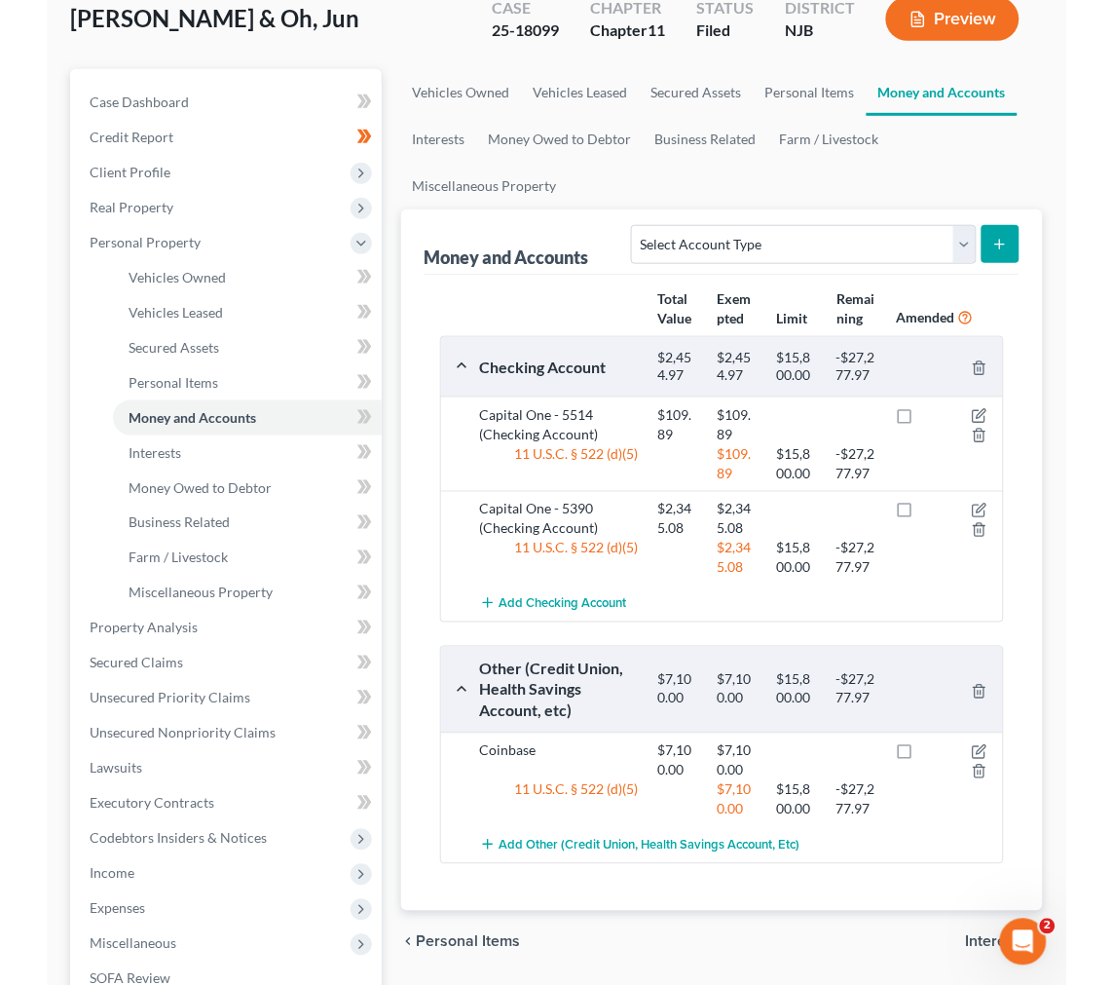
scroll to position [290, 0]
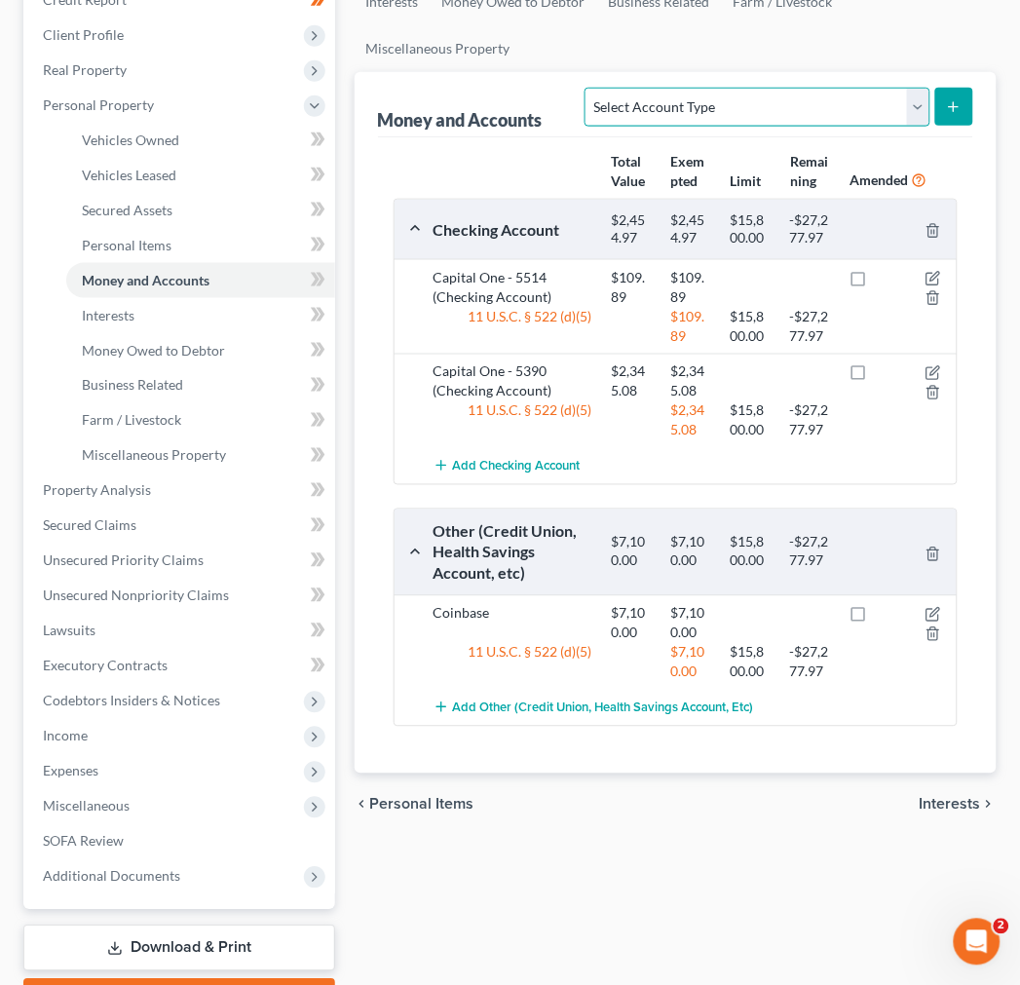
click at [678, 104] on select "Select Account Type Brokerage Cash on Hand Certificates of Deposit Checking Acc…" at bounding box center [756, 107] width 345 height 39
click at [589, 88] on select "Select Account Type Brokerage Cash on Hand Certificates of Deposit Checking Acc…" at bounding box center [756, 107] width 345 height 39
click at [898, 105] on select "Select Account Type Brokerage Cash on Hand Certificates of Deposit Checking Acc…" at bounding box center [756, 107] width 345 height 39
select select "brokerage"
click at [589, 88] on select "Select Account Type Brokerage Cash on Hand Certificates of Deposit Checking Acc…" at bounding box center [756, 107] width 345 height 39
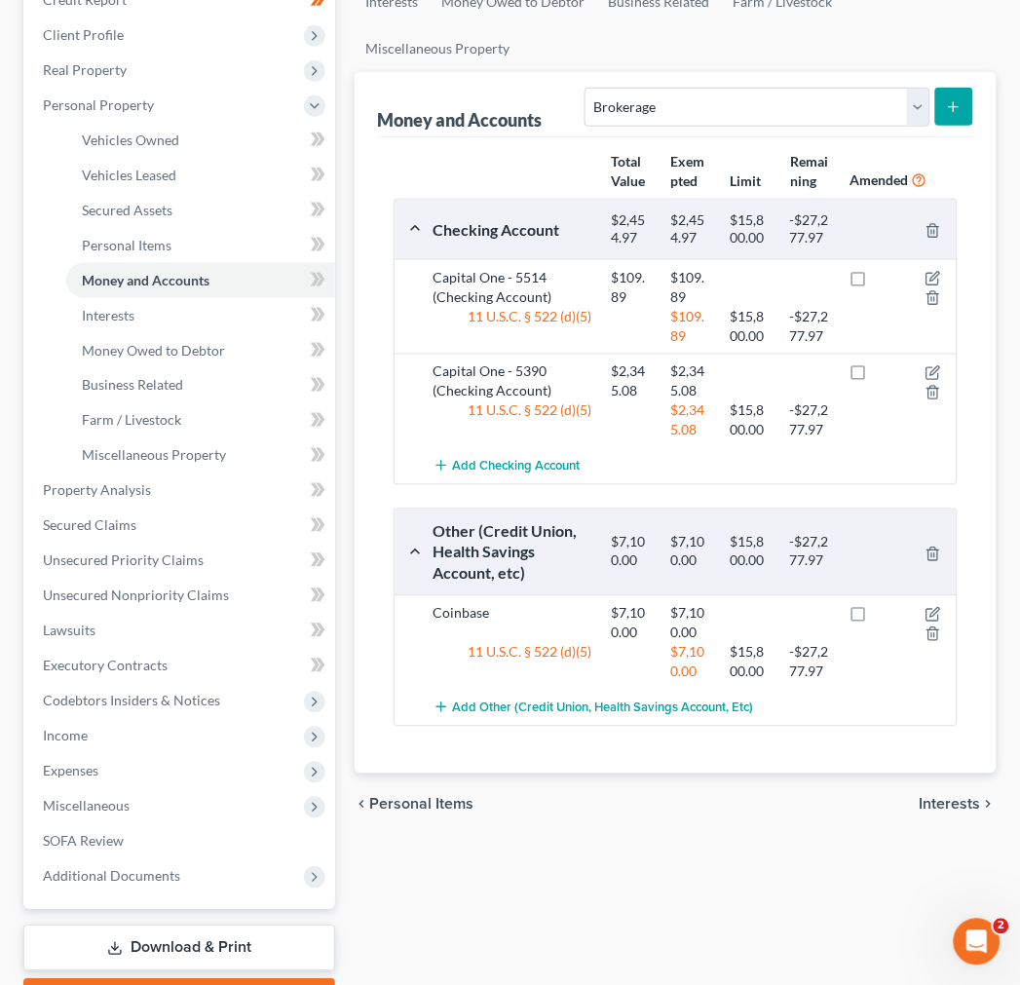
click at [956, 95] on button "submit" at bounding box center [954, 107] width 38 height 38
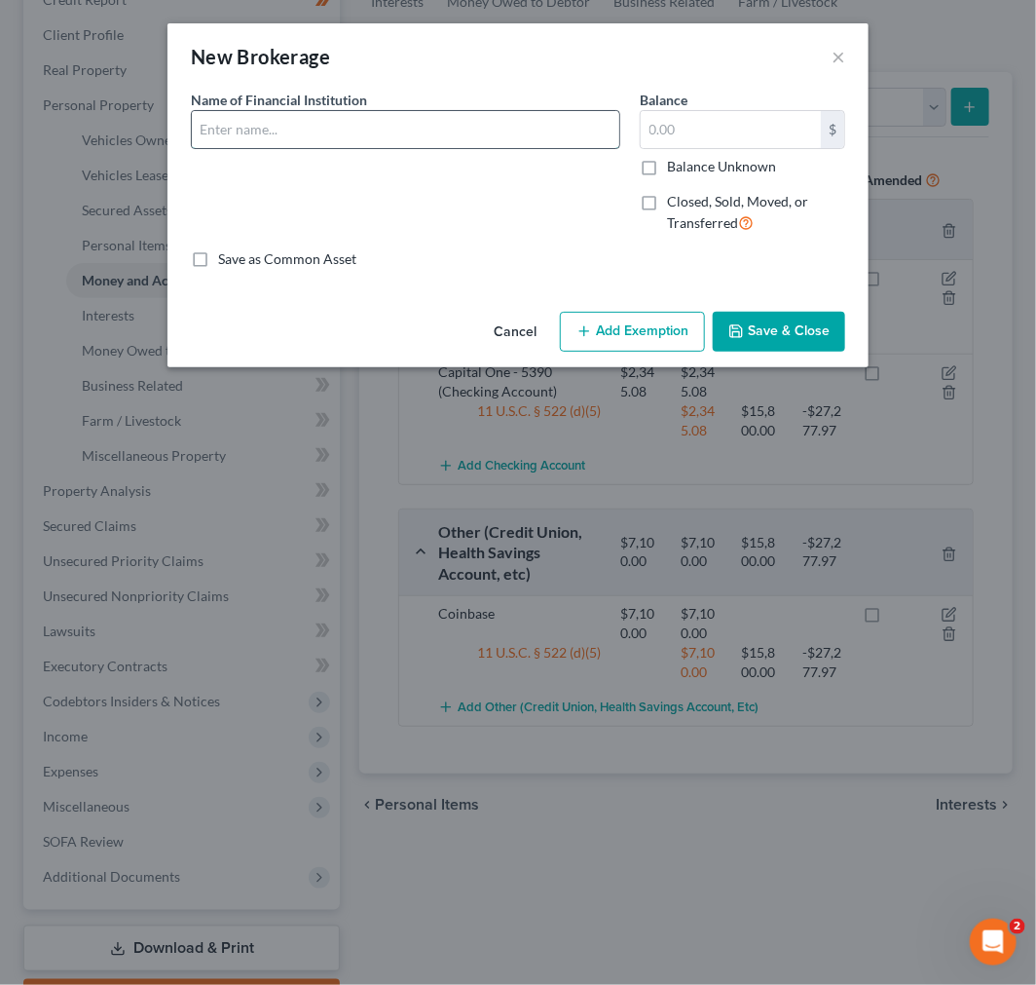
click at [511, 137] on input "text" at bounding box center [406, 129] width 428 height 37
type input "S"
type input "[PERSON_NAME] [PERSON_NAME]"
click at [713, 118] on input "text" at bounding box center [731, 129] width 180 height 37
paste input "8,294.36"
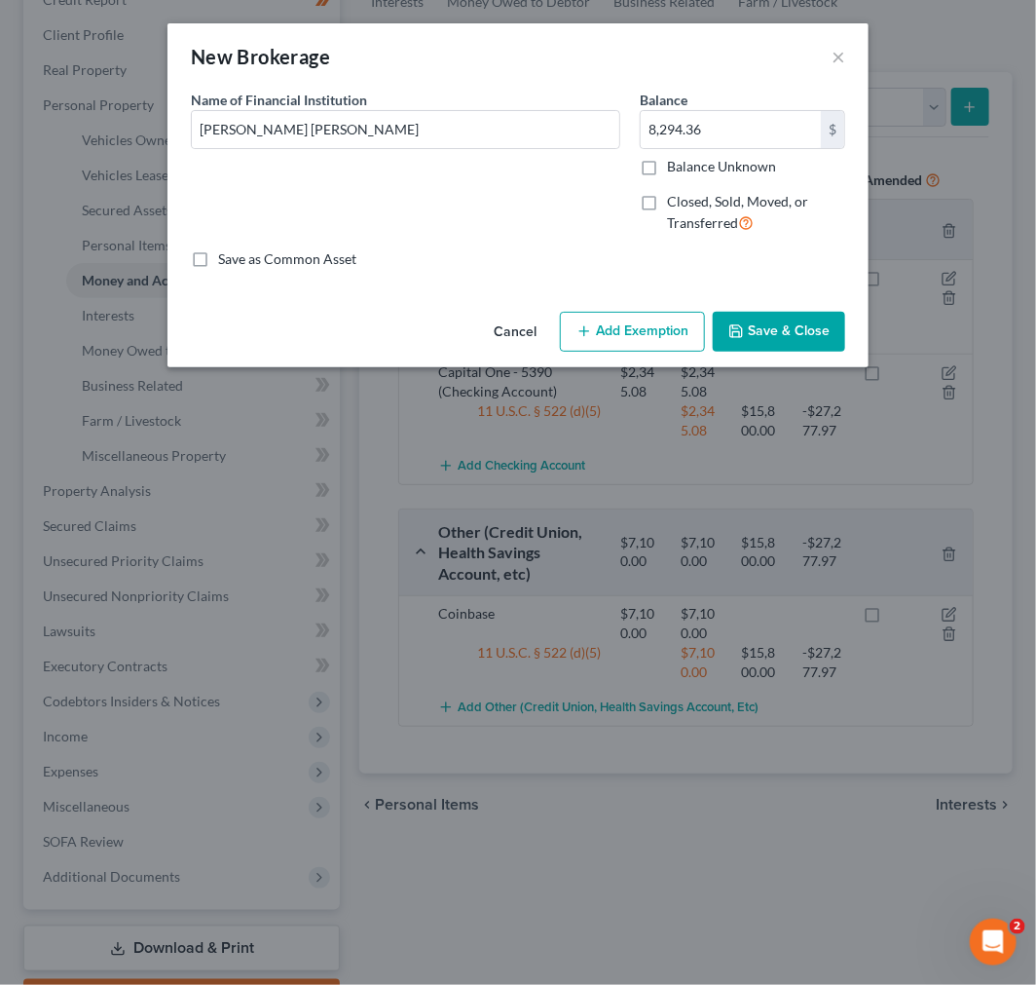
click at [387, 196] on div "Name of Financial Institution * [PERSON_NAME] [PERSON_NAME]" at bounding box center [405, 170] width 449 height 160
click at [356, 159] on div "Name of Financial Institution * [PERSON_NAME] [PERSON_NAME]" at bounding box center [405, 170] width 449 height 160
click at [682, 122] on input "8,294.36" at bounding box center [731, 129] width 180 height 37
paste input "502.54"
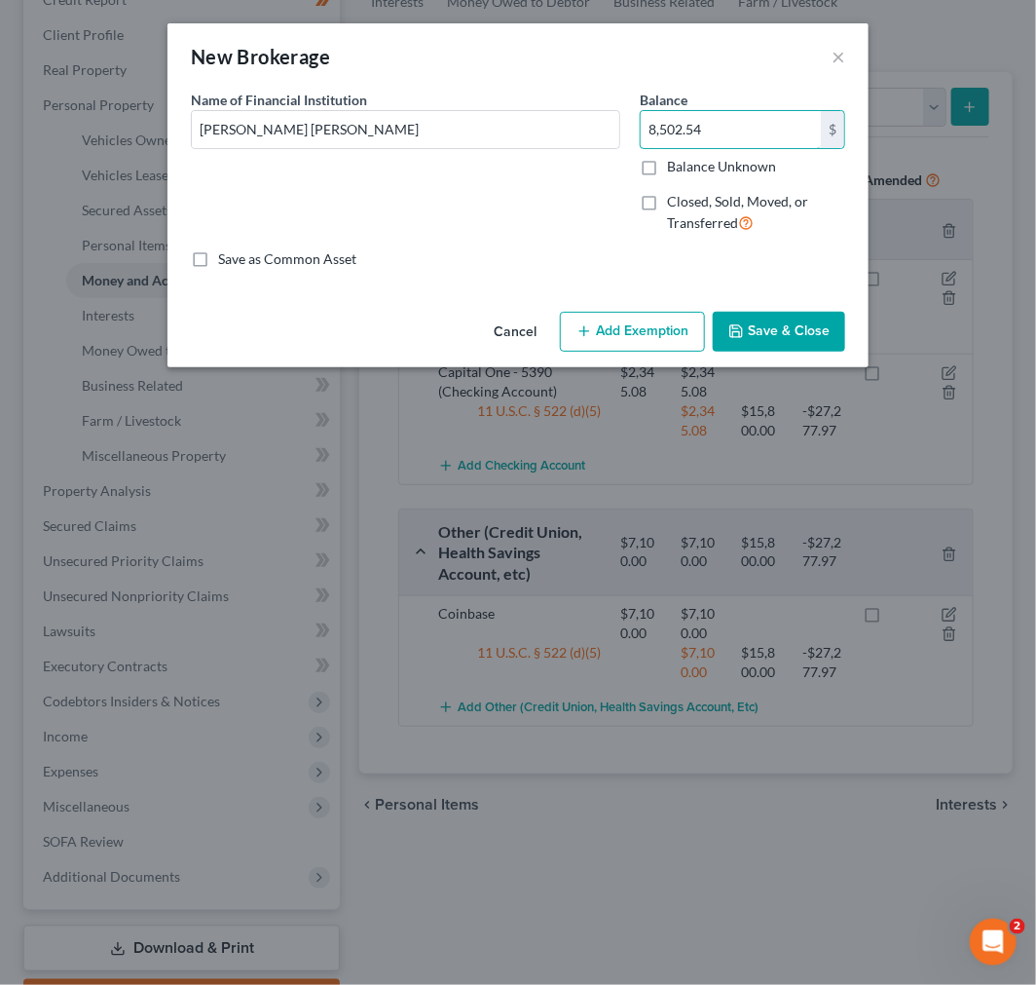
type input "8,502.54"
click at [615, 249] on div "Save as Common Asset" at bounding box center [518, 258] width 654 height 19
click at [755, 323] on button "Save & Close" at bounding box center [779, 332] width 132 height 41
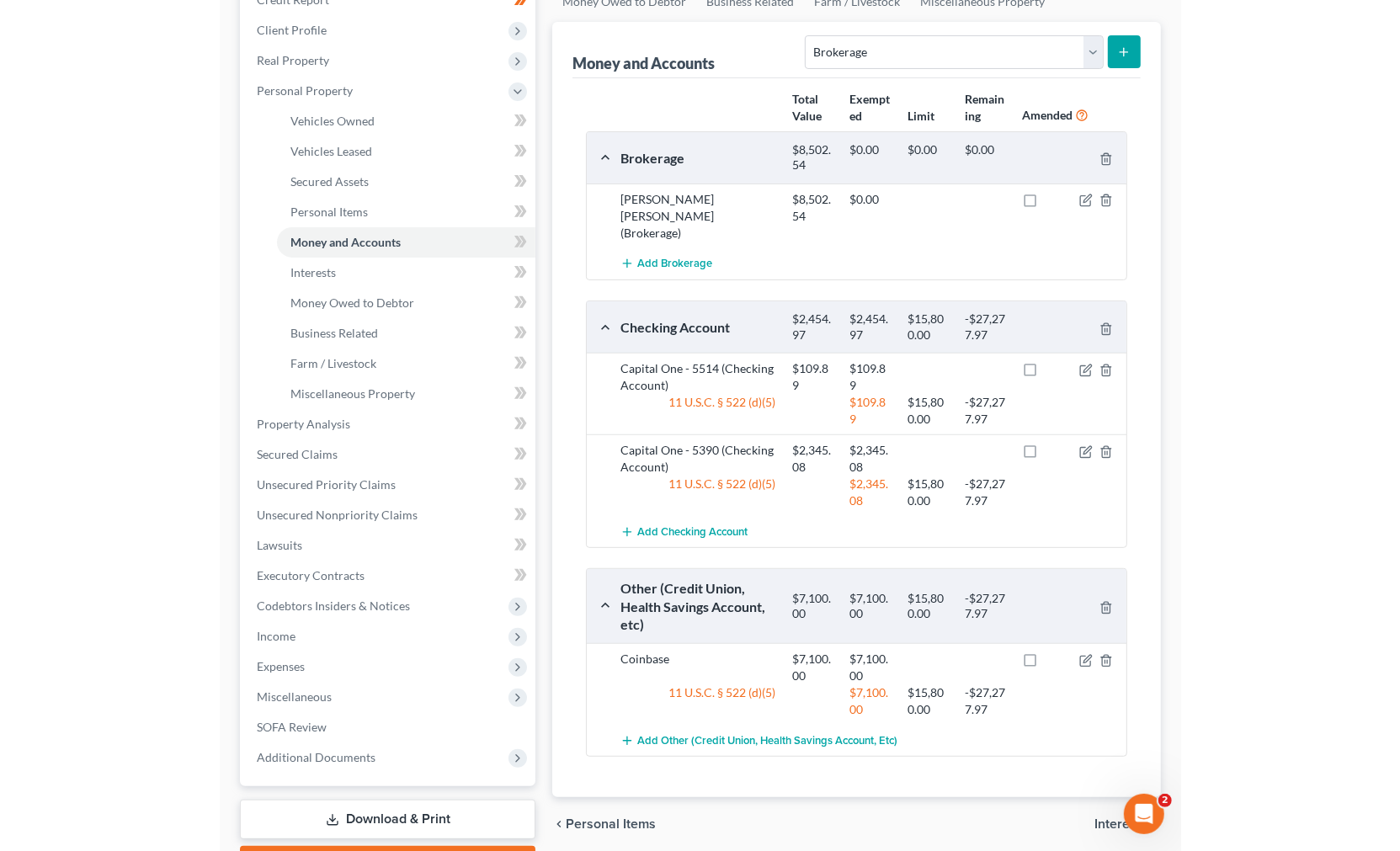
scroll to position [220, 0]
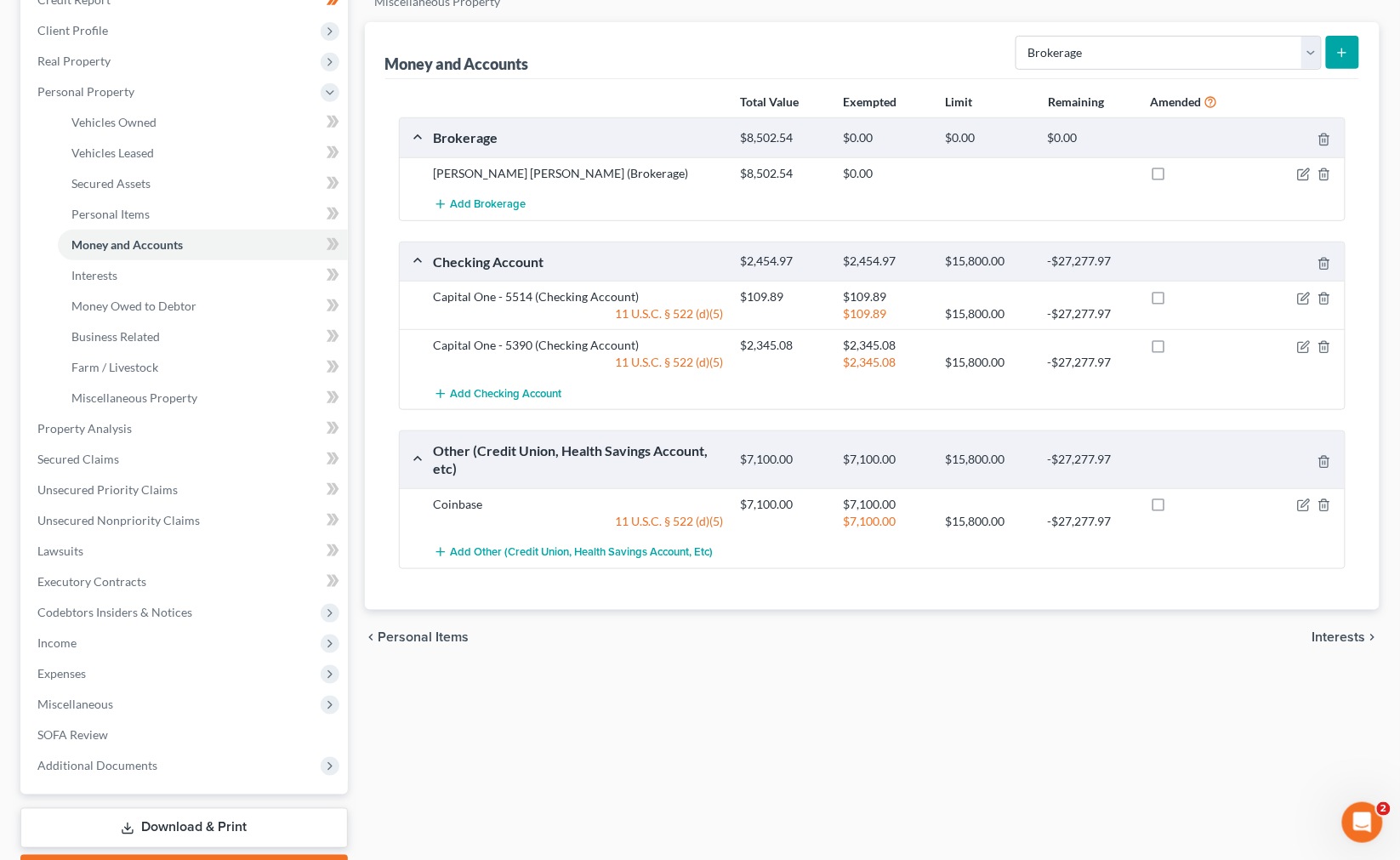
click at [904, 179] on div at bounding box center [987, 173] width 102 height 17
click at [904, 173] on div at bounding box center [1295, 173] width 102 height 17
click at [904, 173] on icon "button" at bounding box center [1305, 172] width 8 height 8
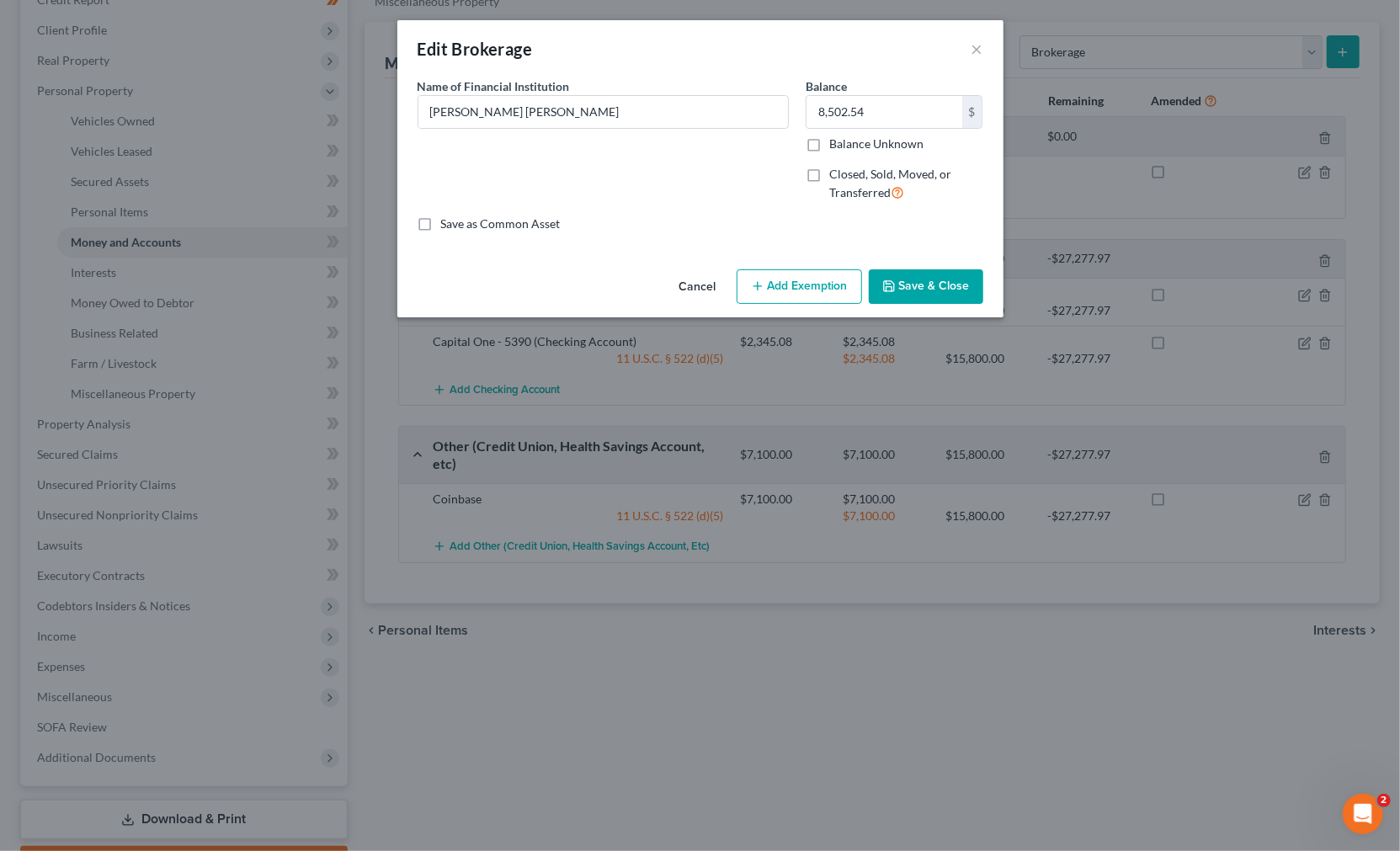
click at [811, 278] on button "Add Exemption" at bounding box center [799, 287] width 125 height 35
select select "2"
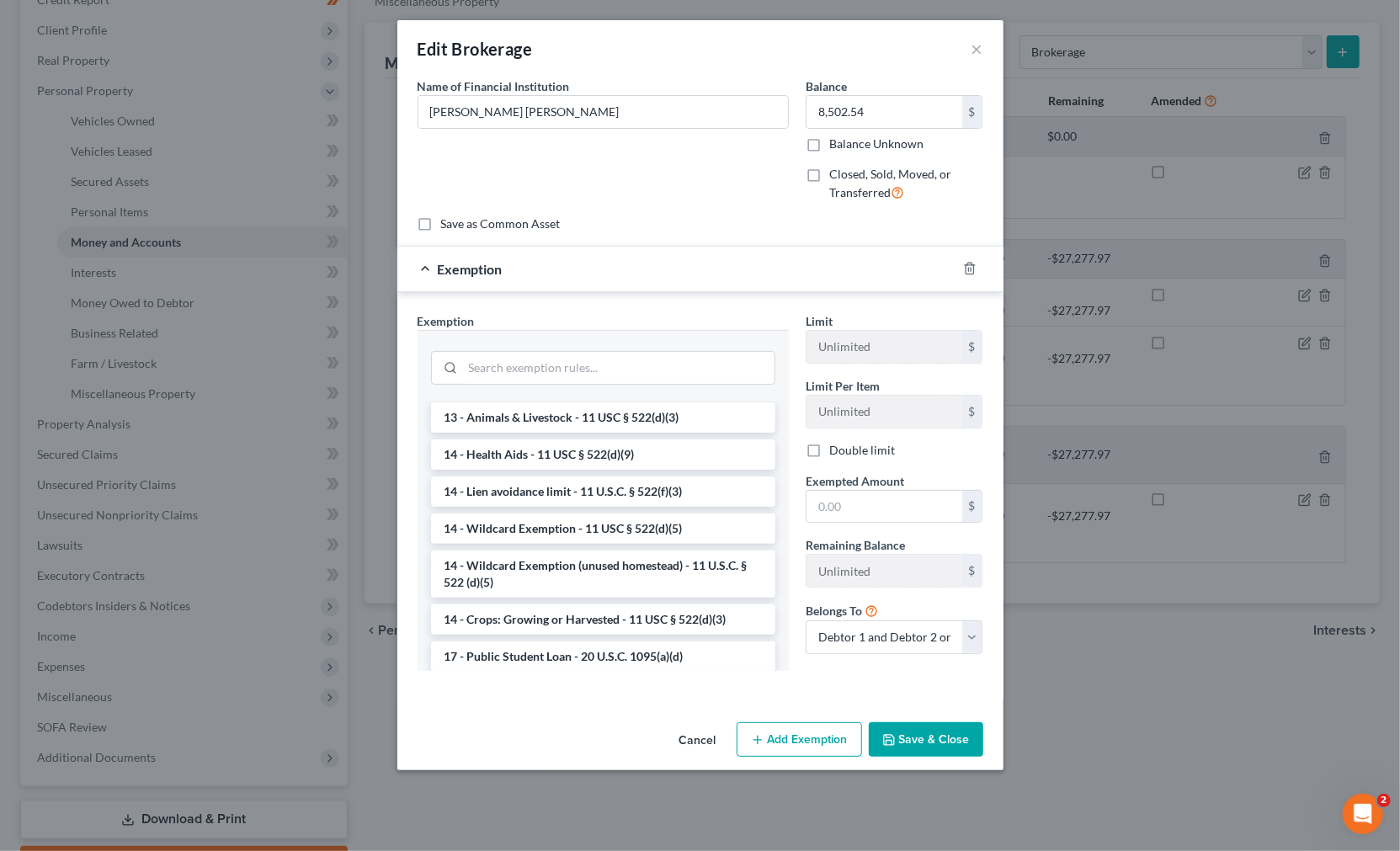
scroll to position [206, 0]
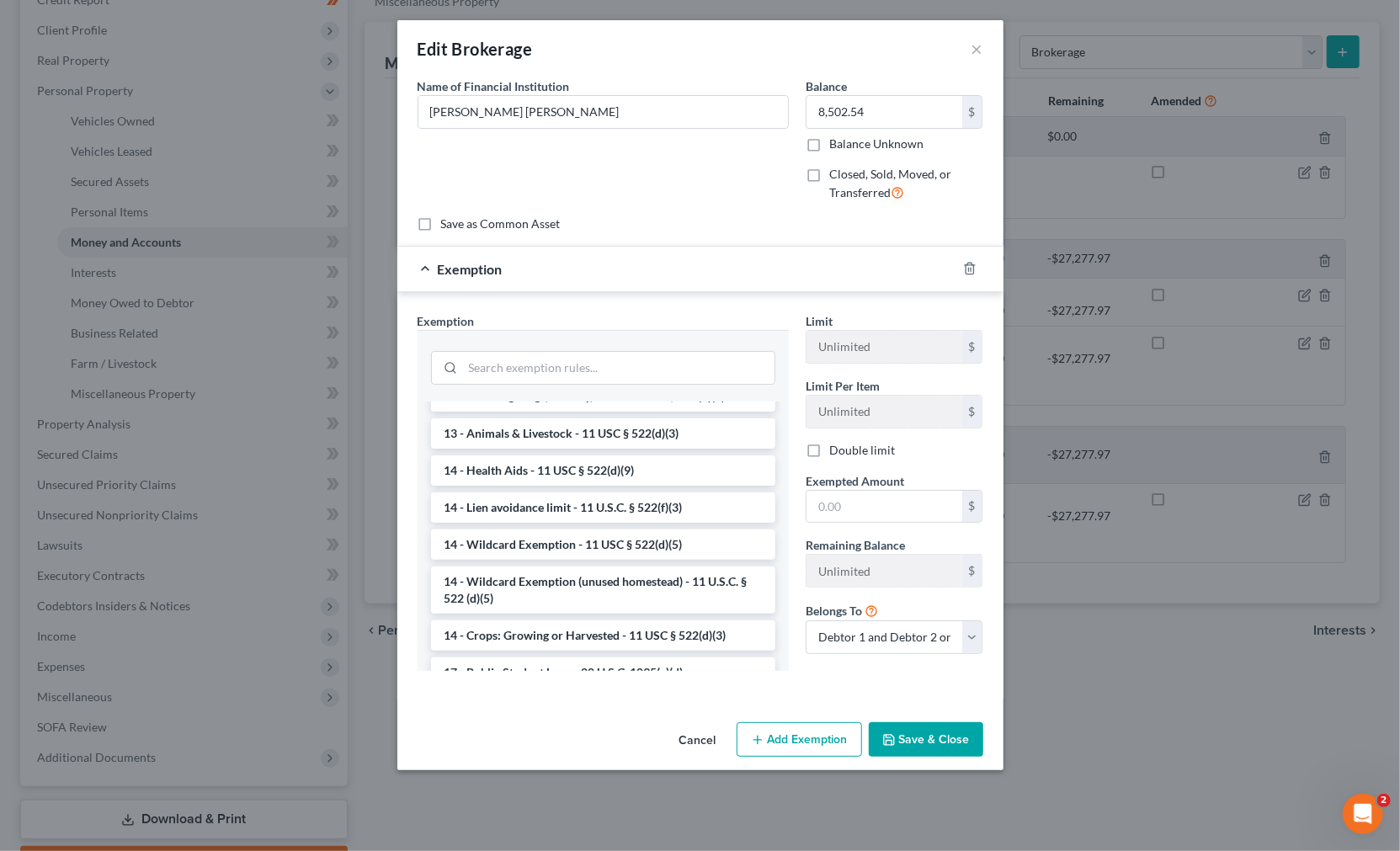
drag, startPoint x: 610, startPoint y: 592, endPoint x: 603, endPoint y: 577, distance: 16.6
click at [610, 593] on li "14 - Wildcard Exemption (unused homestead) - 11 U.S.C. § 522 (d)(5)" at bounding box center [603, 589] width 344 height 48
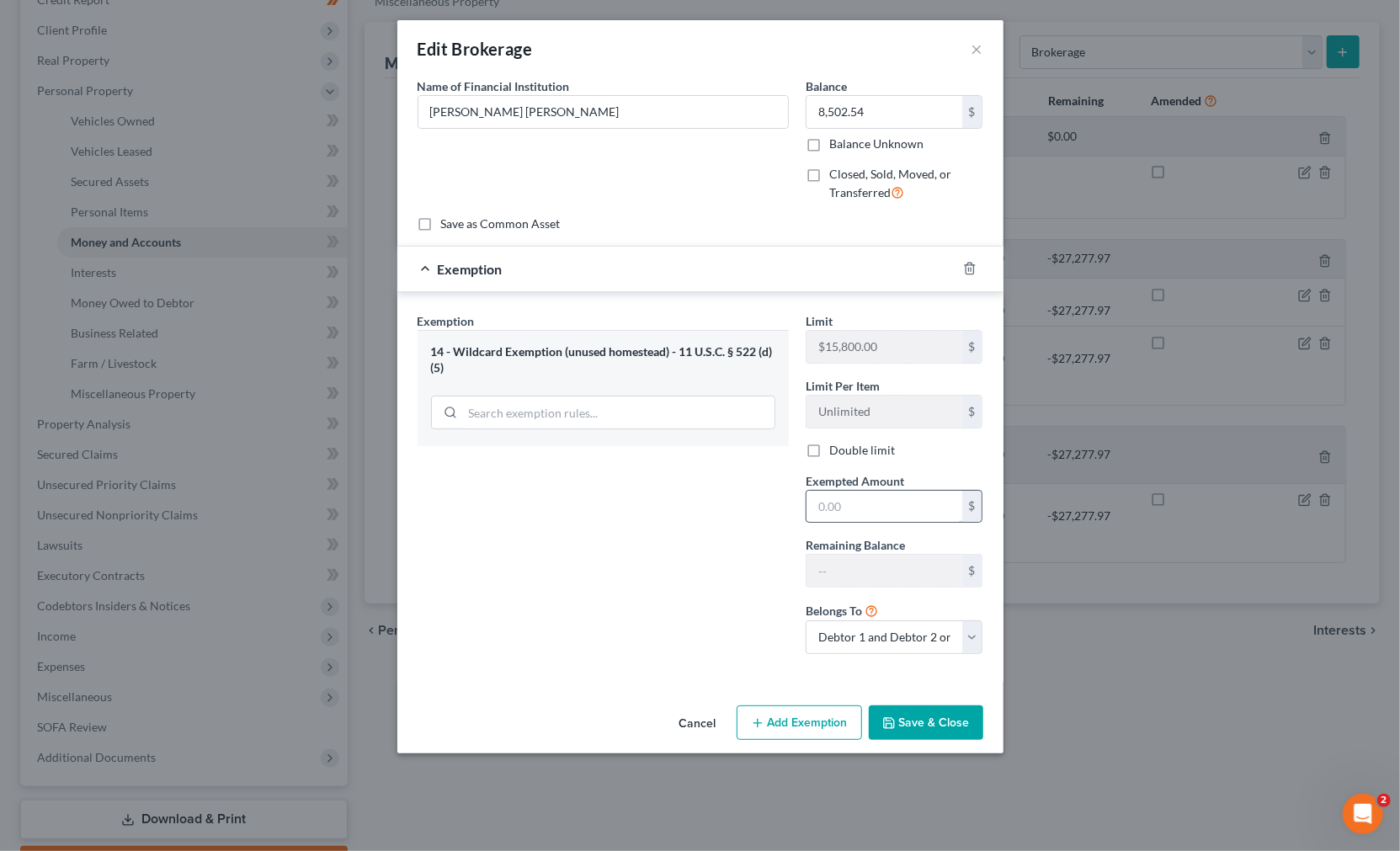
click at [844, 508] on input "text" at bounding box center [884, 506] width 156 height 32
type input "8,502.54"
click at [661, 608] on div "Exemption Set must be selected for CA. Exemption * 14 - Wildcard Exemption (unu…" at bounding box center [602, 489] width 388 height 355
click at [894, 732] on button "Save & Close" at bounding box center [926, 722] width 114 height 35
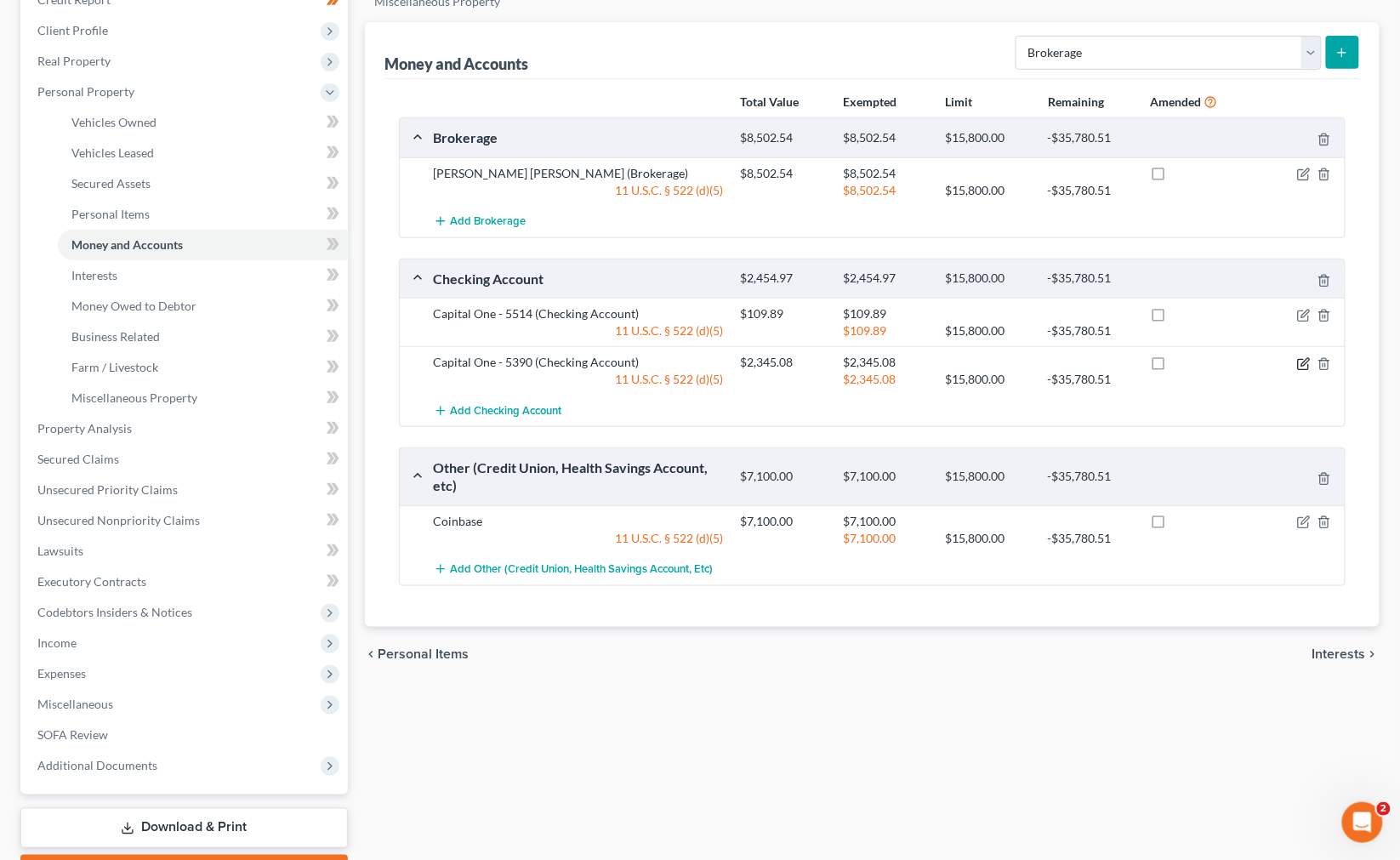
click at [904, 368] on icon "button" at bounding box center [1303, 364] width 10 height 10
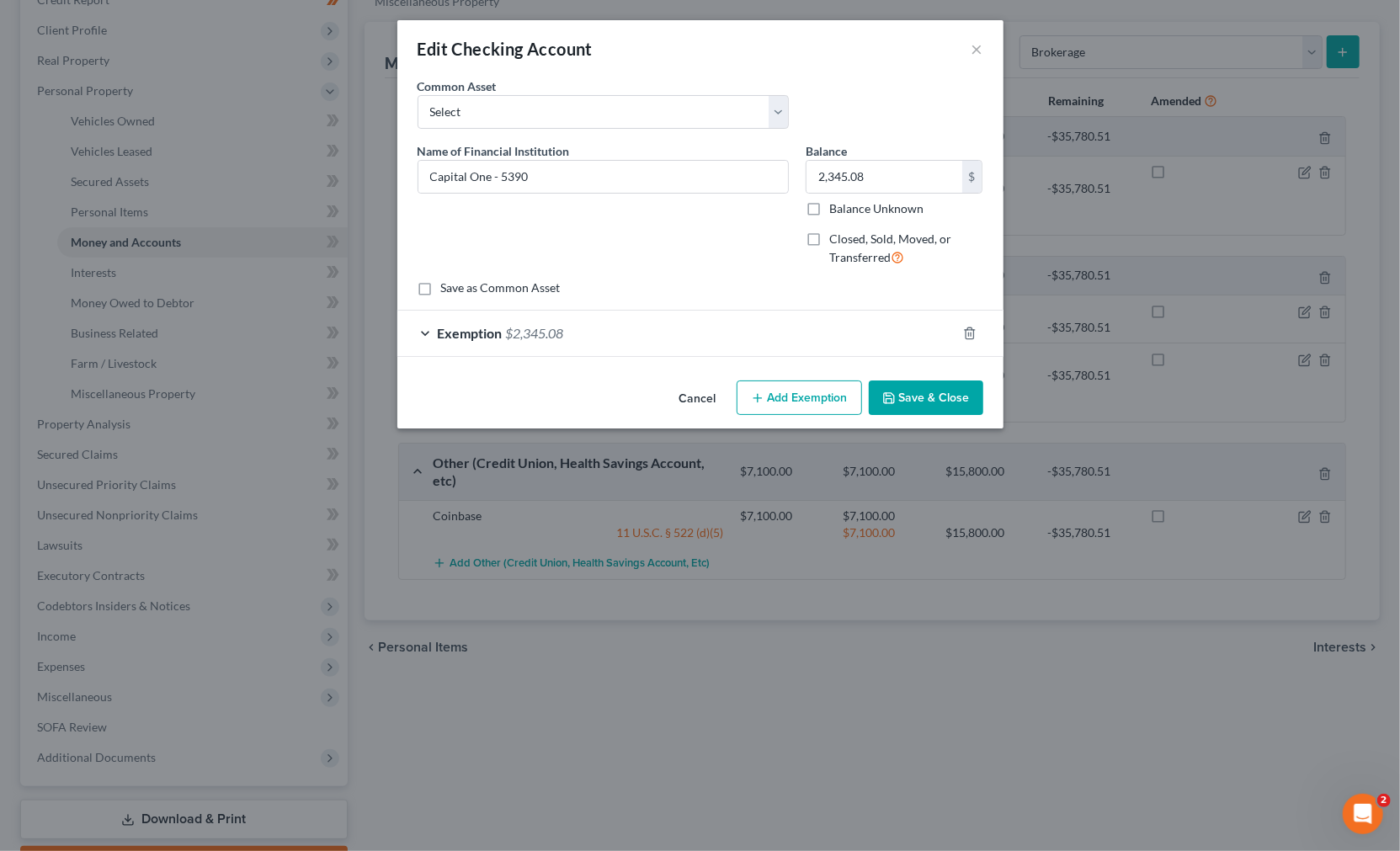
click at [747, 334] on div "Exemption $2,345.08" at bounding box center [677, 333] width 559 height 45
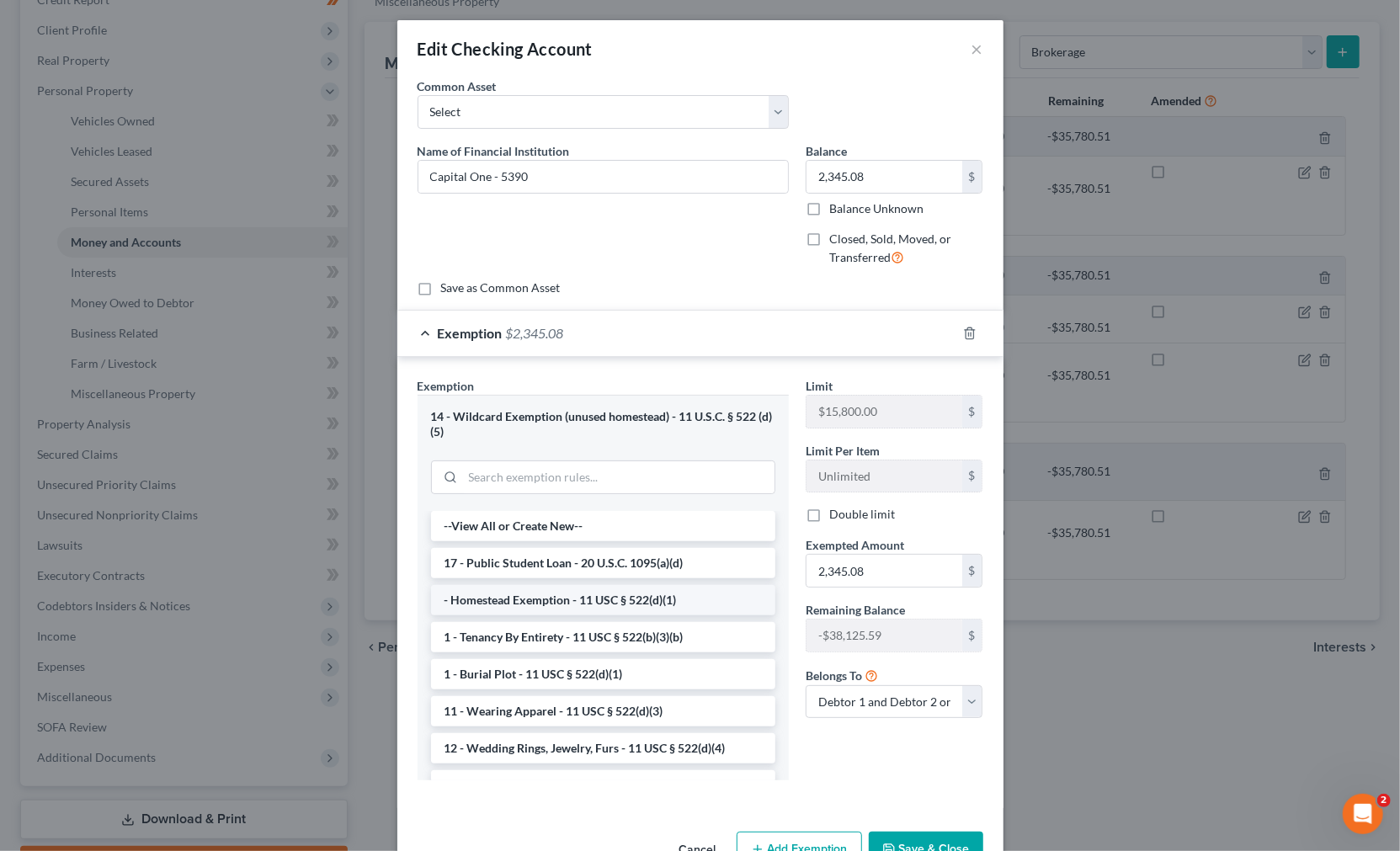
click at [660, 598] on li "- Homestead Exemption - 11 USC § 522(d)(1)" at bounding box center [603, 600] width 344 height 30
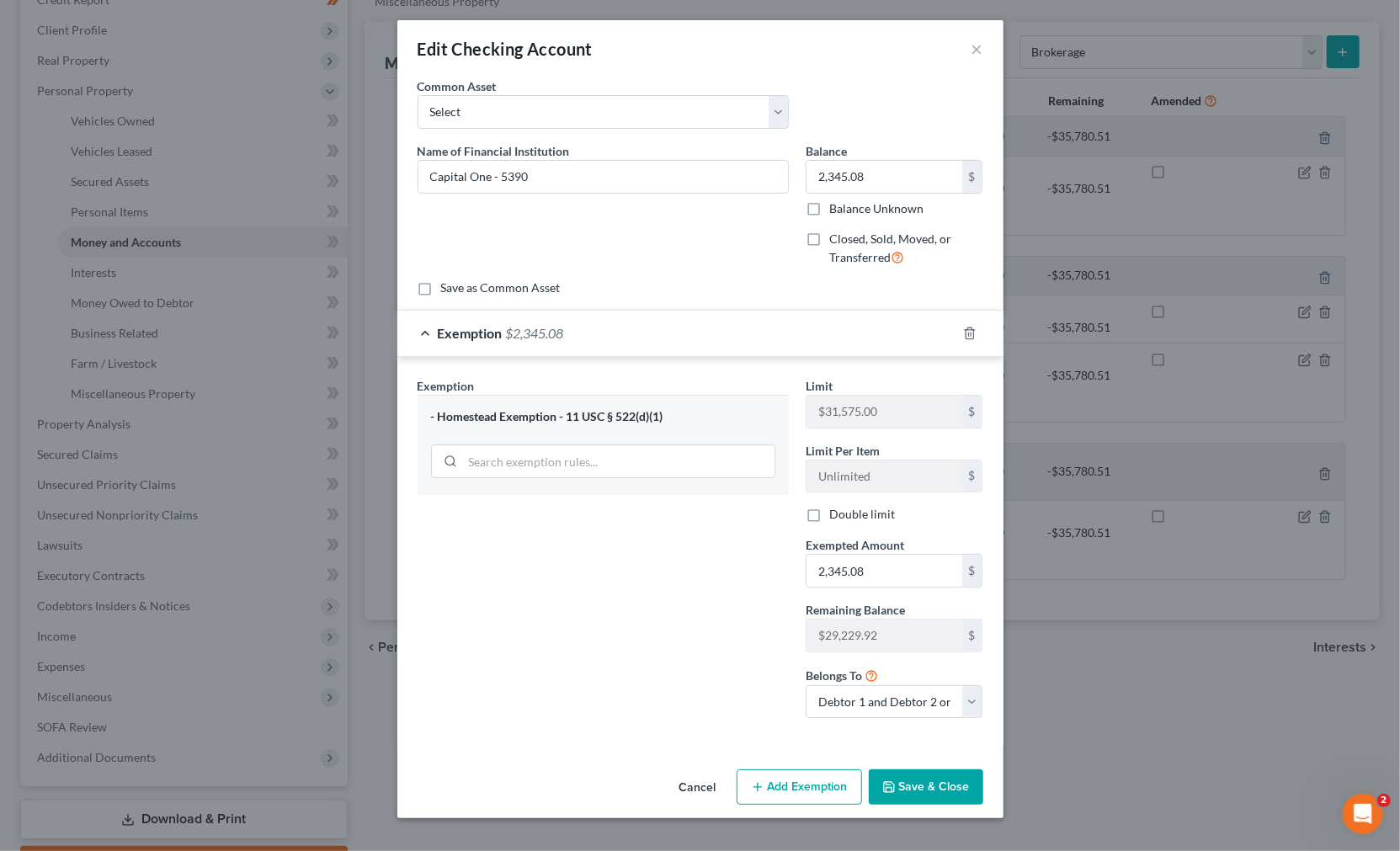
click at [894, 791] on icon "button" at bounding box center [889, 787] width 10 height 10
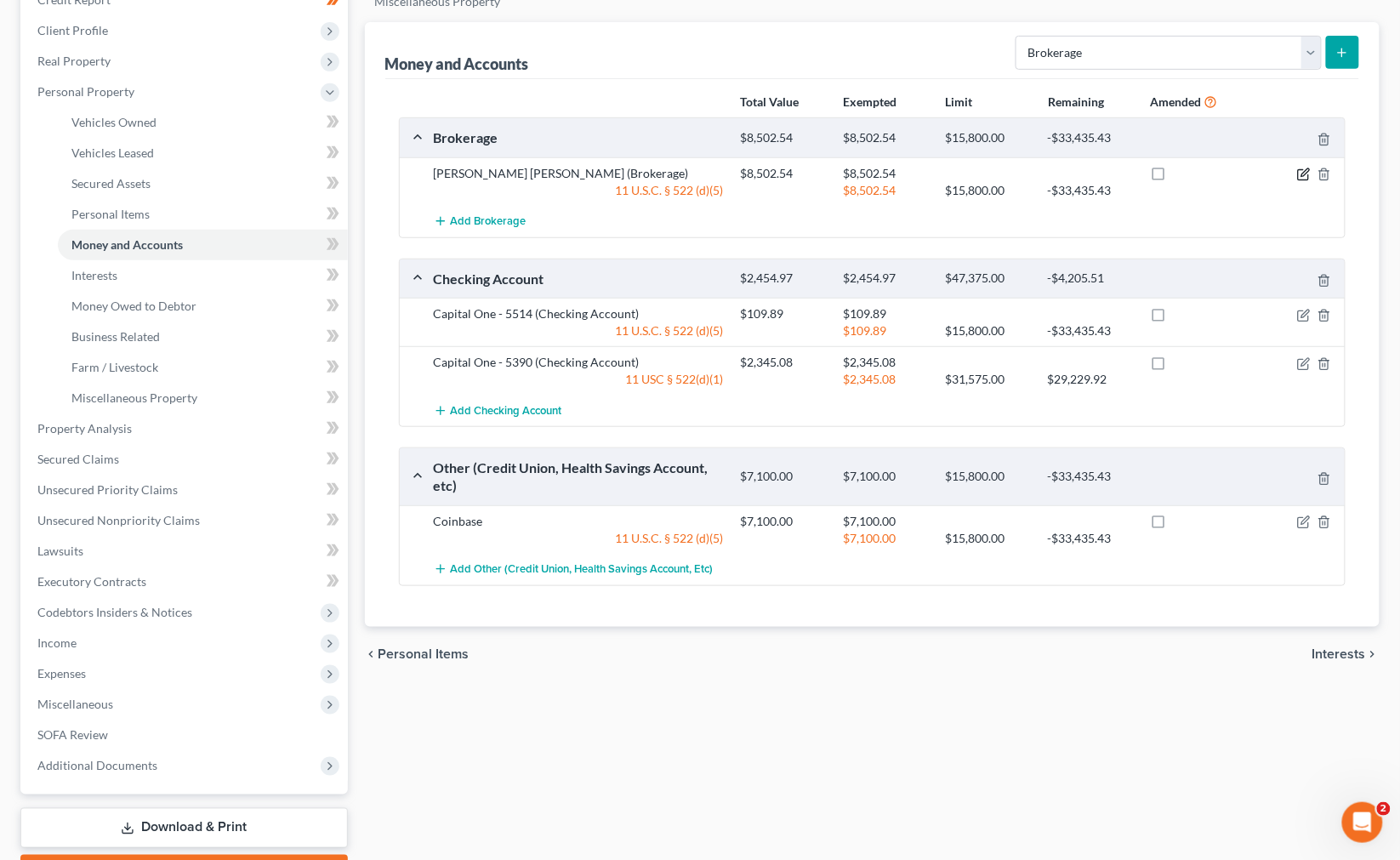
click at [904, 177] on icon "button" at bounding box center [1303, 175] width 10 height 10
select select "2"
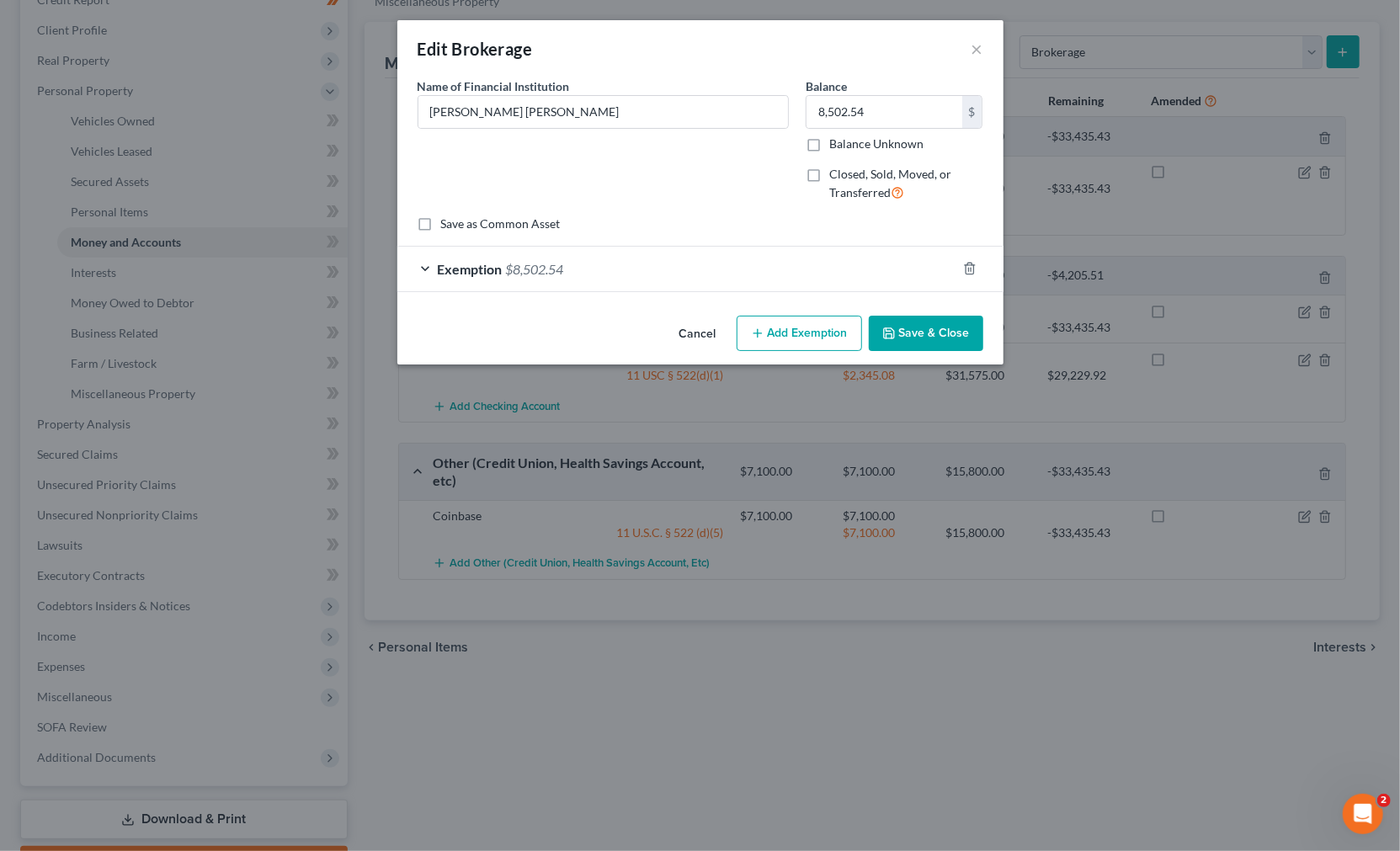
click at [818, 283] on div "Exemption $8,502.54" at bounding box center [677, 269] width 559 height 45
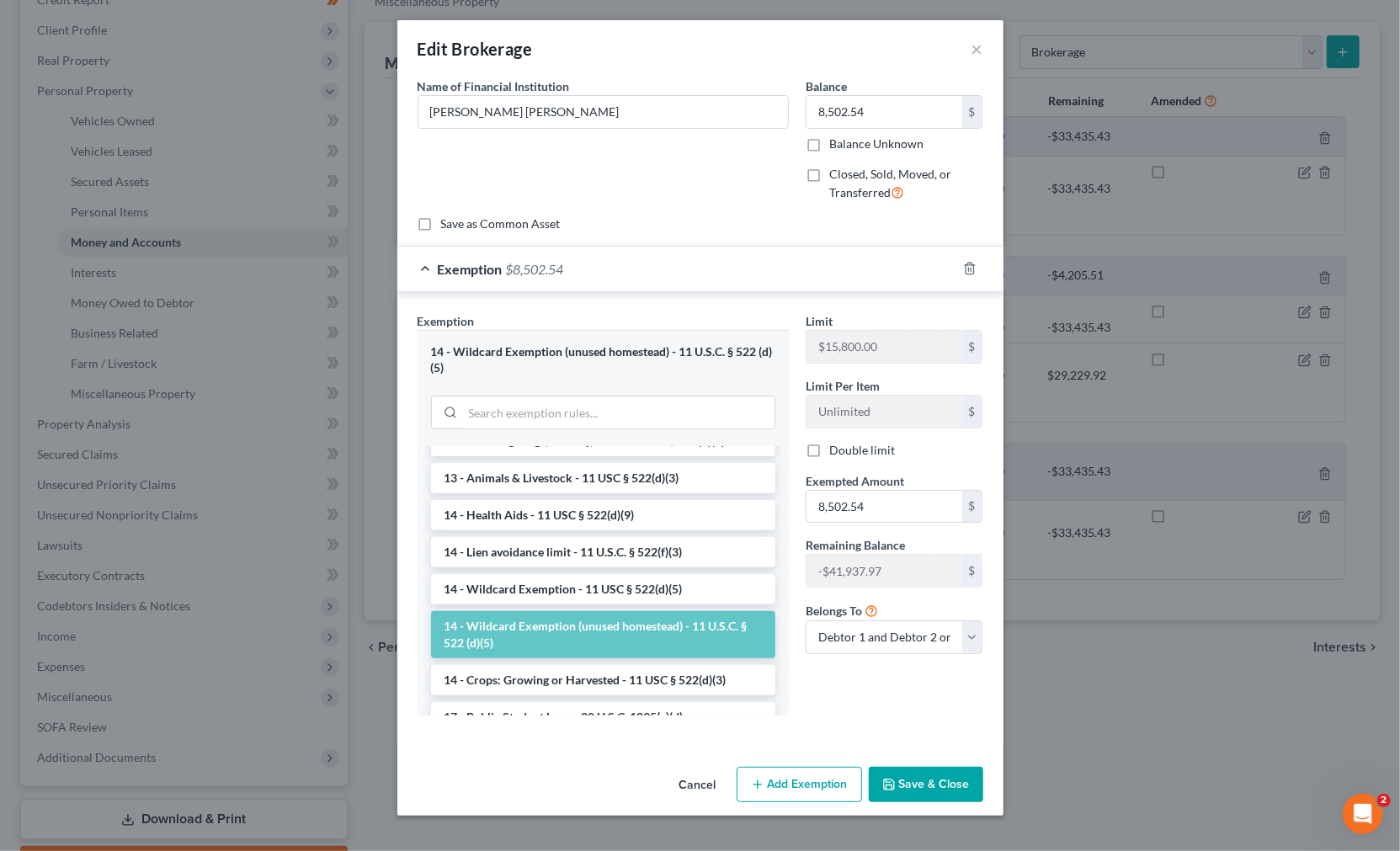
click at [688, 645] on li "14 - Wildcard Exemption (unused homestead) - 11 U.S.C. § 522 (d)(5)" at bounding box center [603, 634] width 344 height 48
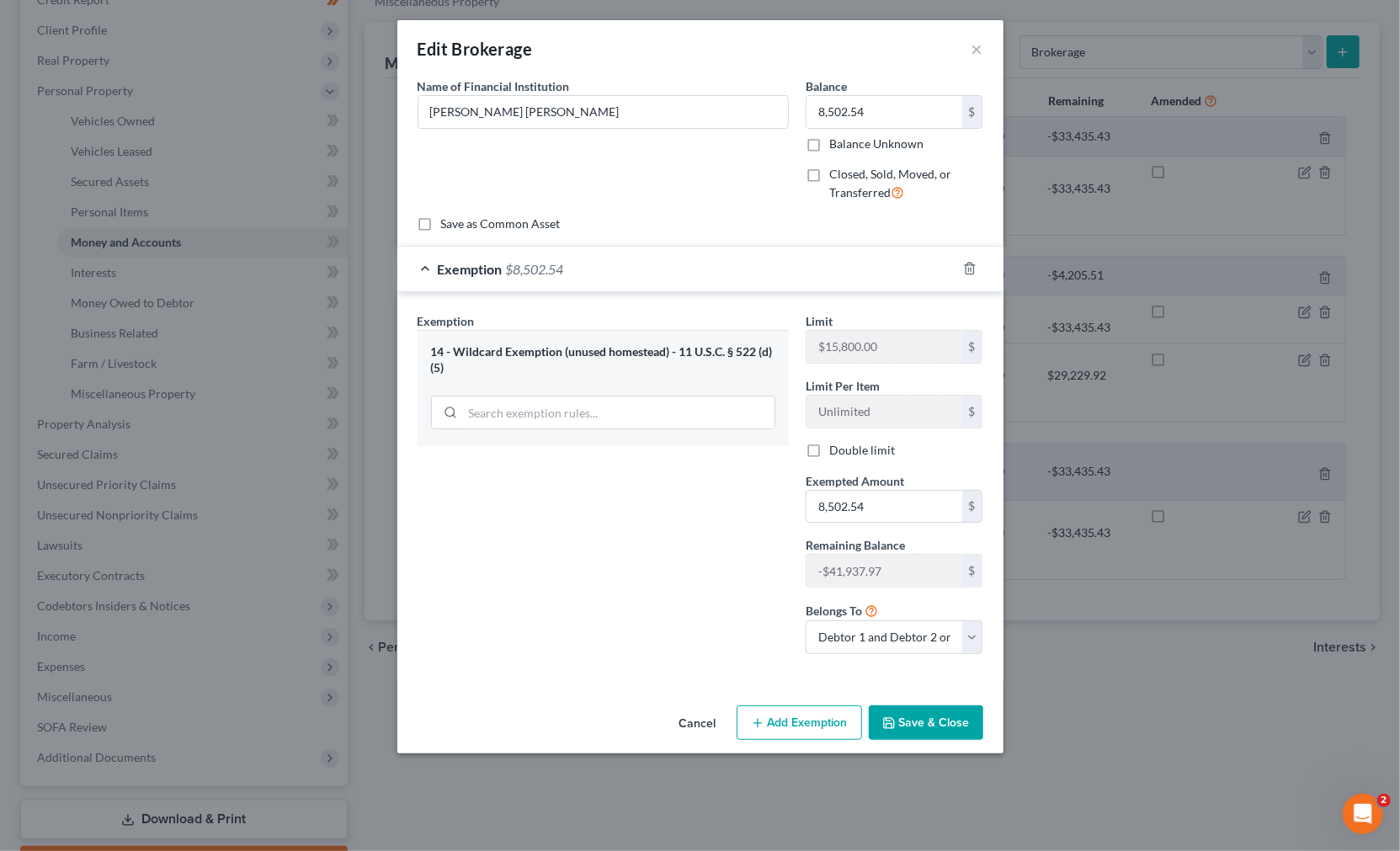
click at [894, 722] on button "Save & Close" at bounding box center [926, 722] width 114 height 35
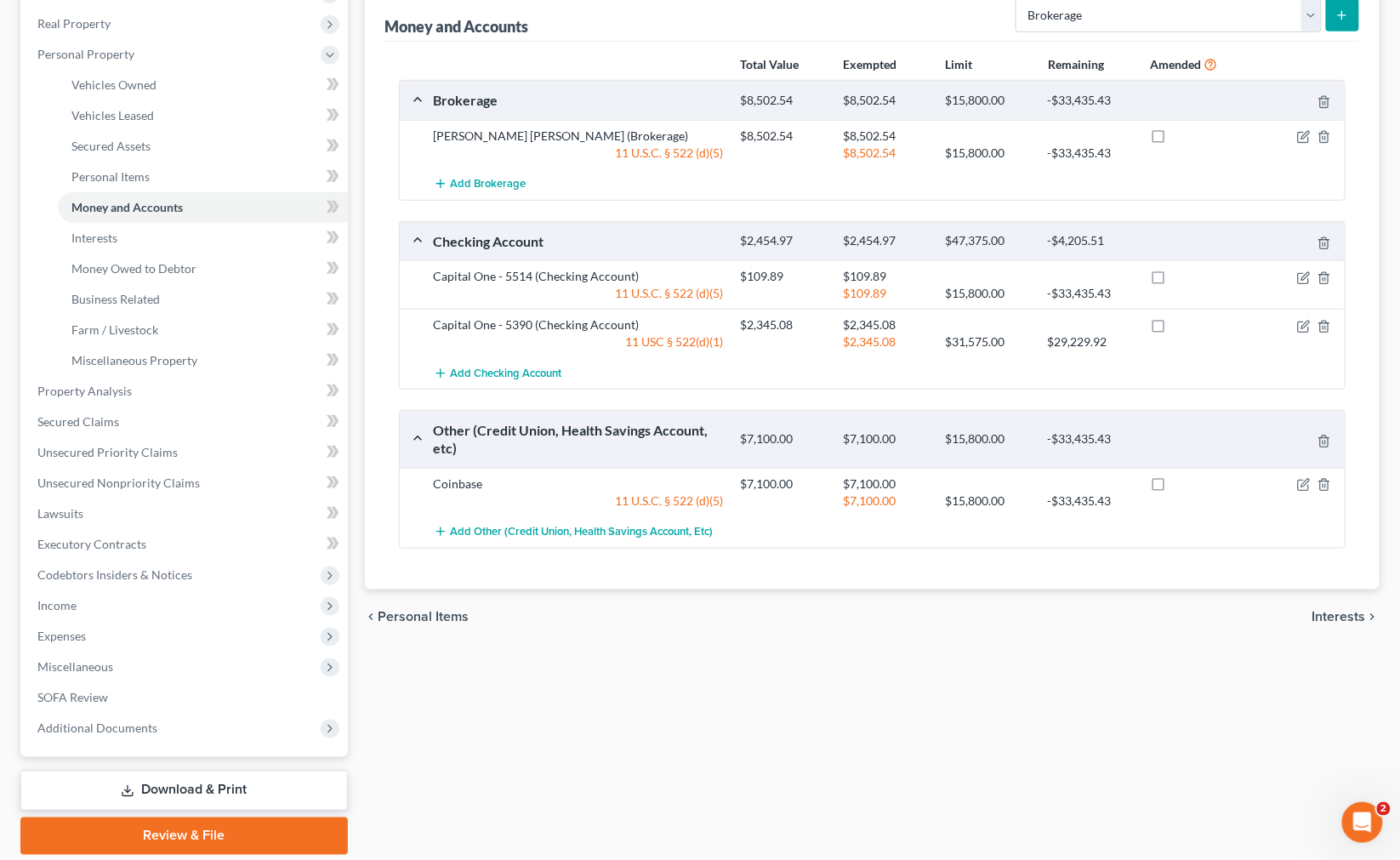
scroll to position [317, 0]
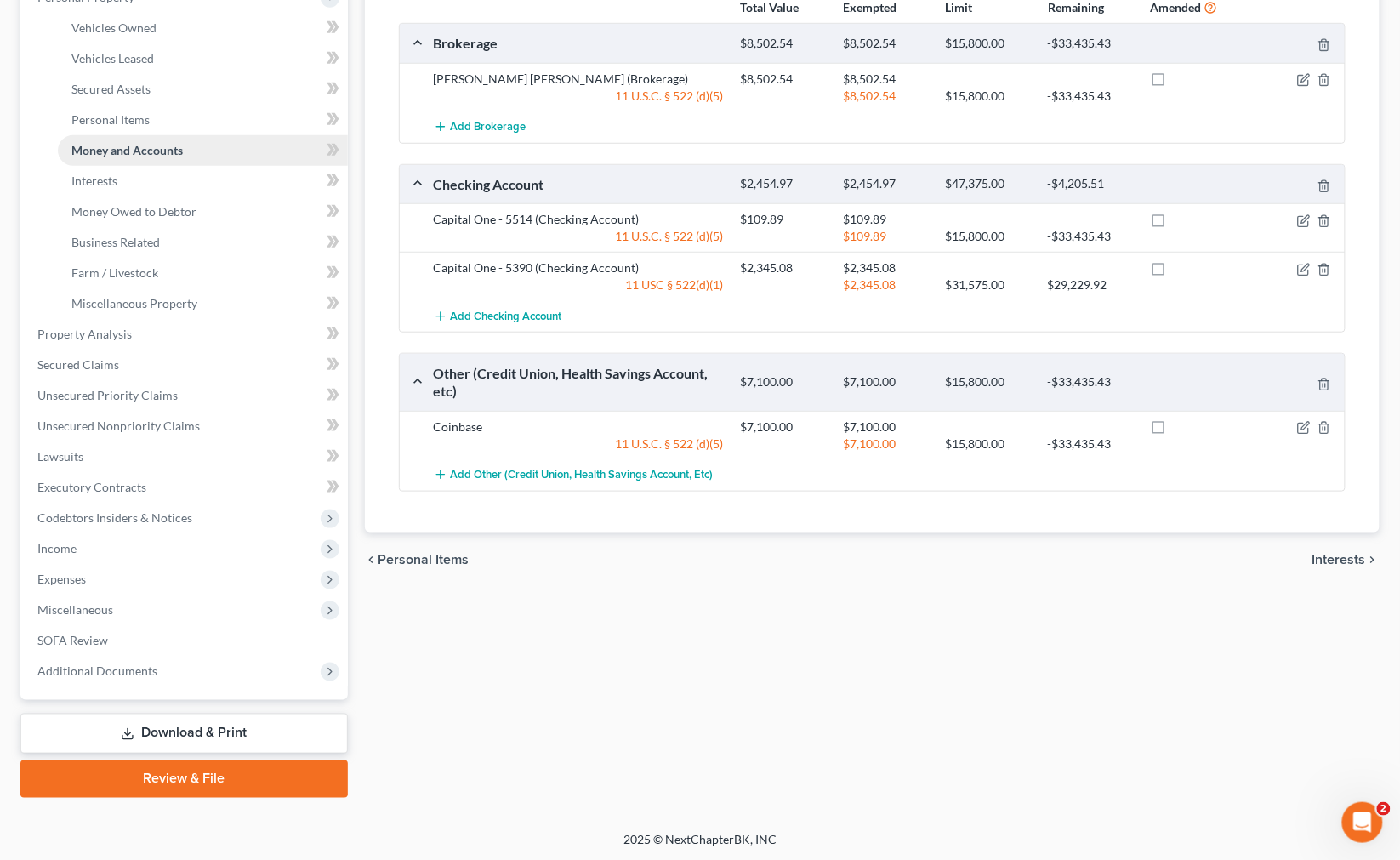
click at [192, 159] on link "Money and Accounts" at bounding box center [203, 150] width 290 height 31
click at [190, 188] on link "Interests" at bounding box center [203, 181] width 290 height 31
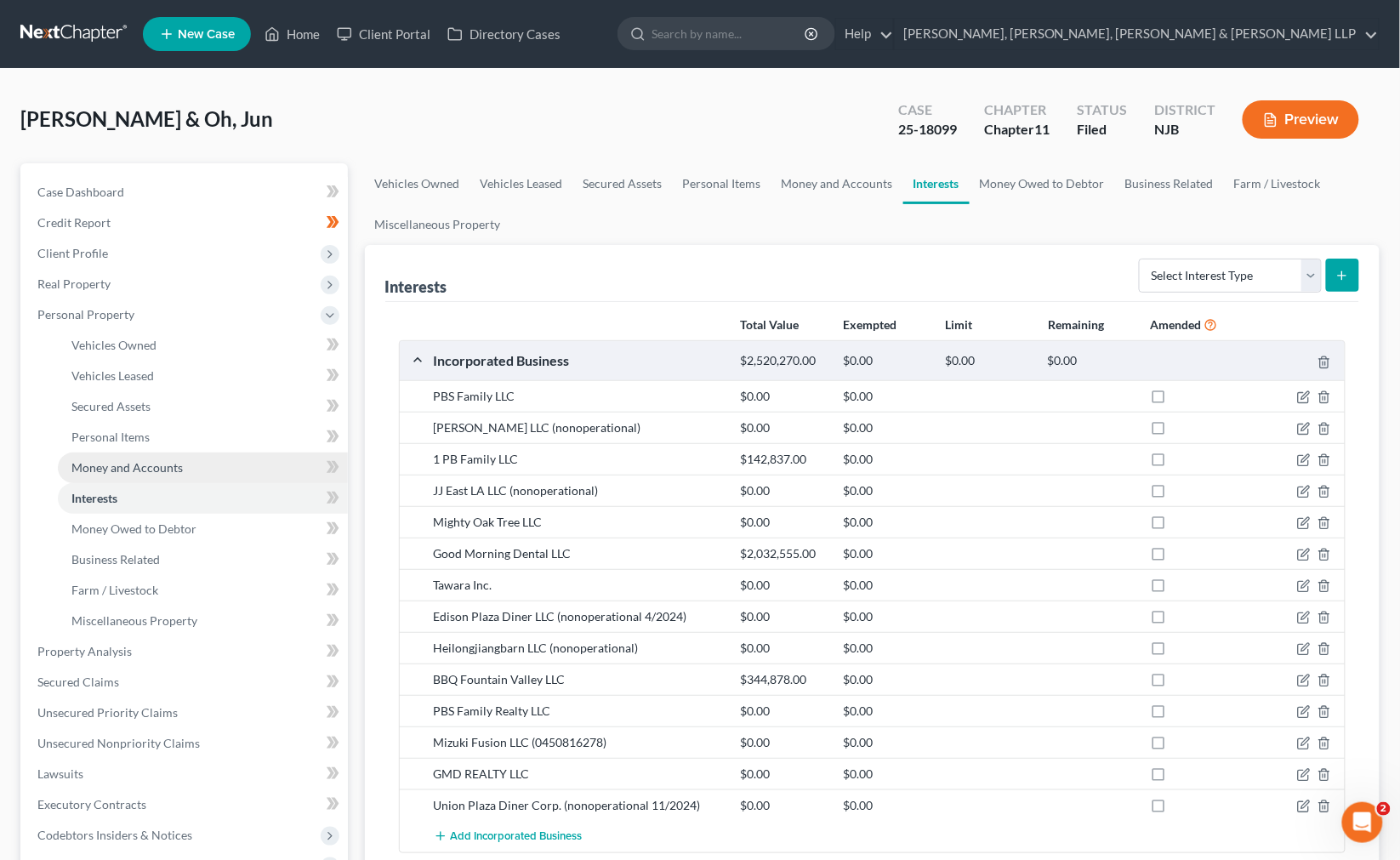
click at [157, 460] on span "Money and Accounts" at bounding box center [128, 467] width 112 height 15
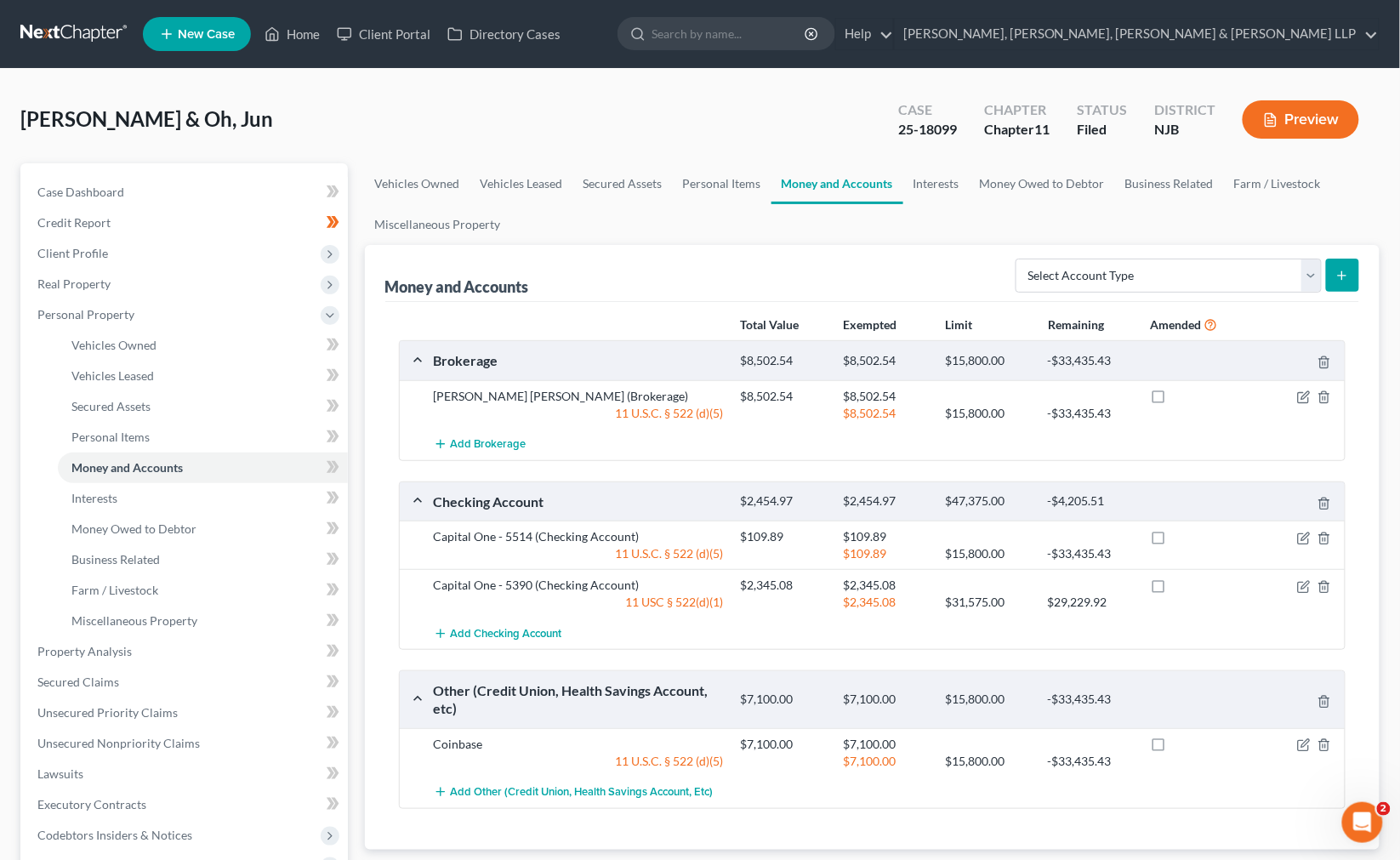
drag, startPoint x: 1169, startPoint y: 333, endPoint x: 1161, endPoint y: 312, distance: 22.5
click at [904, 334] on div "Total Value Exempted Limit Remaining Amended" at bounding box center [872, 325] width 964 height 32
click at [904, 294] on div "Select Account Type Brokerage Cash on Hand Certificates of Deposit Checking Acc…" at bounding box center [1183, 274] width 350 height 45
click at [904, 276] on select "Select Account Type Brokerage Cash on Hand Certificates of Deposit Checking Acc…" at bounding box center [1169, 275] width 307 height 34
click at [826, 258] on div "Money and Accounts Select Account Type Brokerage Cash on Hand Certificates of D…" at bounding box center [872, 272] width 975 height 57
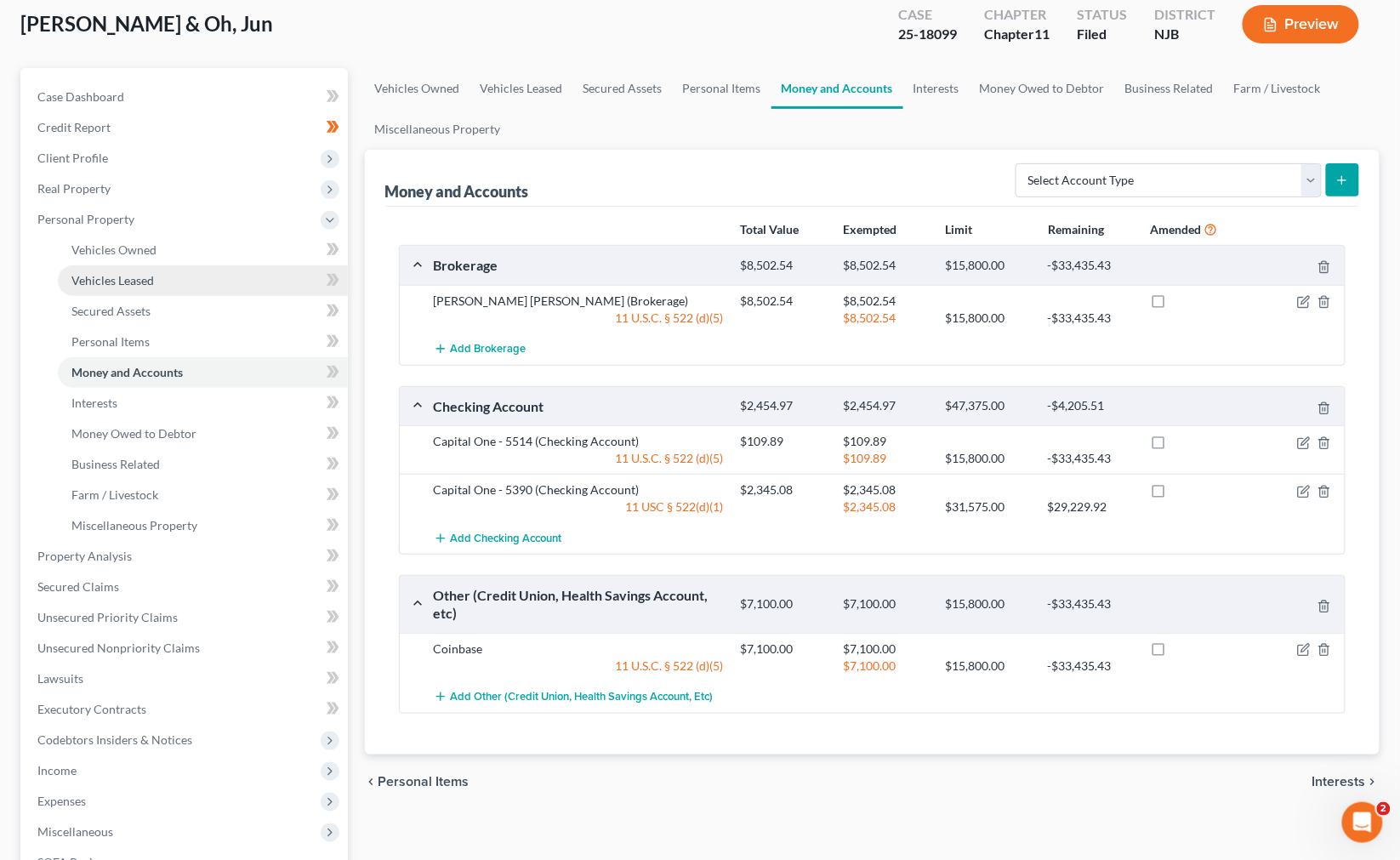
scroll to position [94, 0]
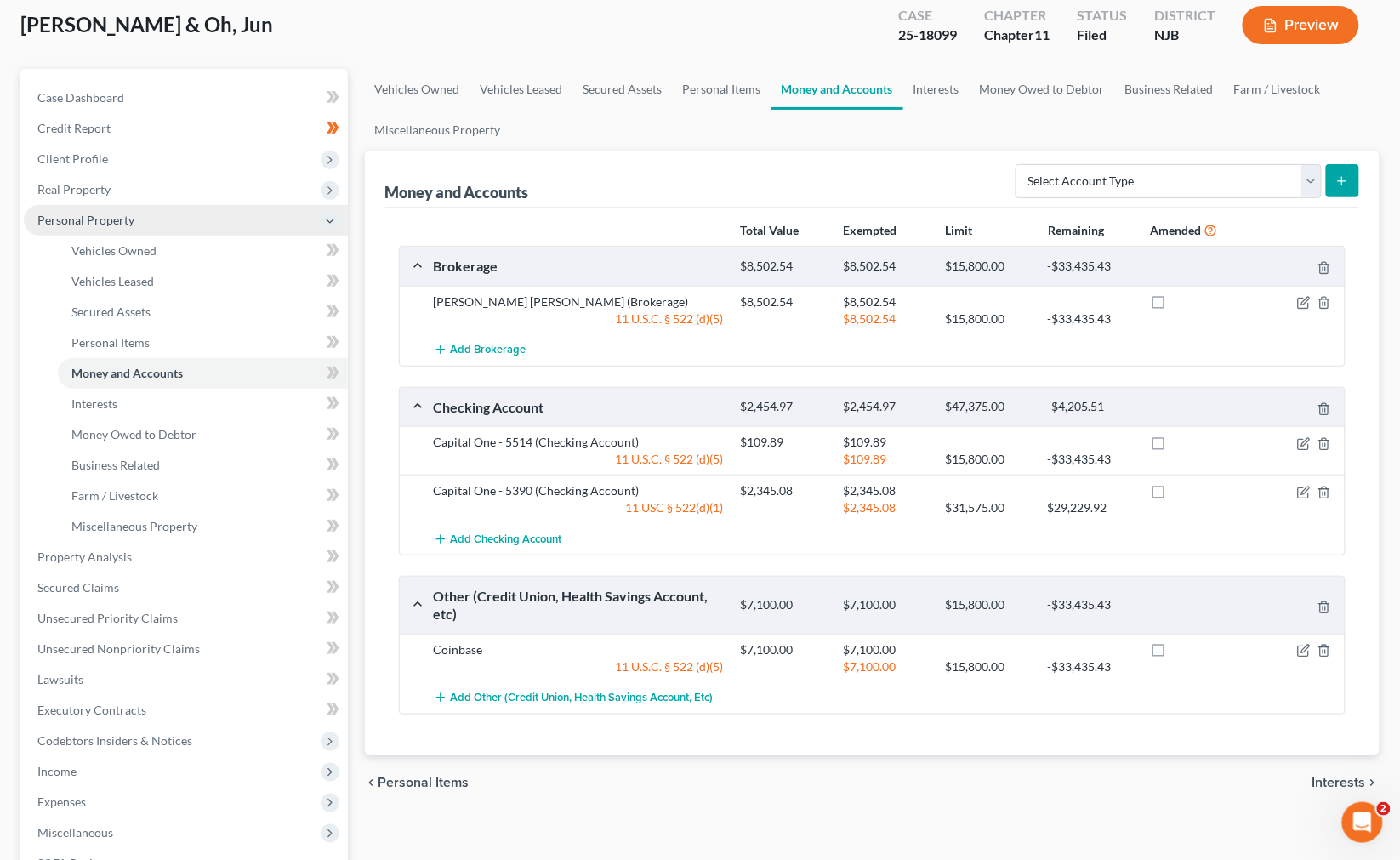
click at [145, 221] on span "Personal Property" at bounding box center [185, 220] width 324 height 31
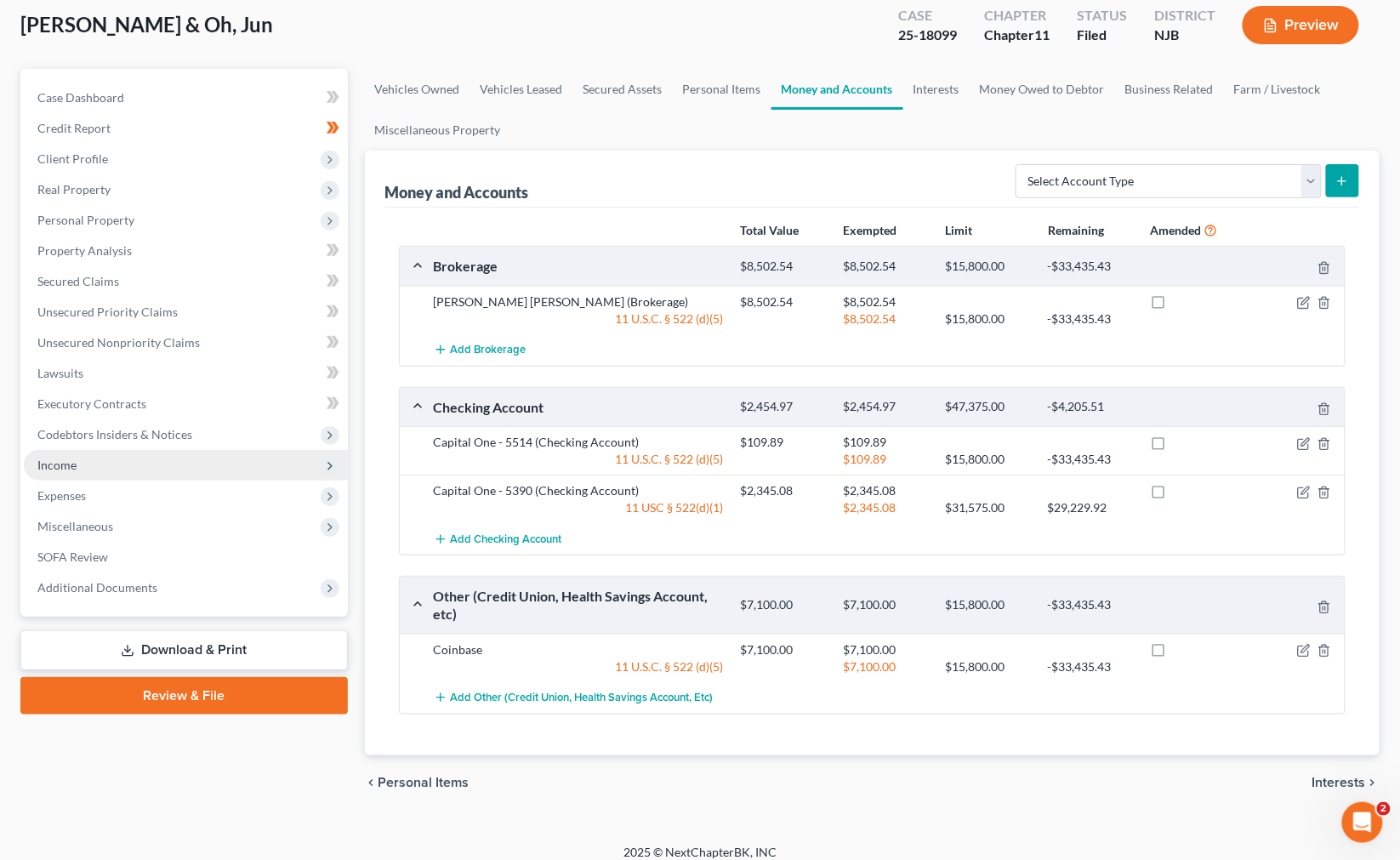
click at [159, 456] on span "Income" at bounding box center [185, 464] width 324 height 31
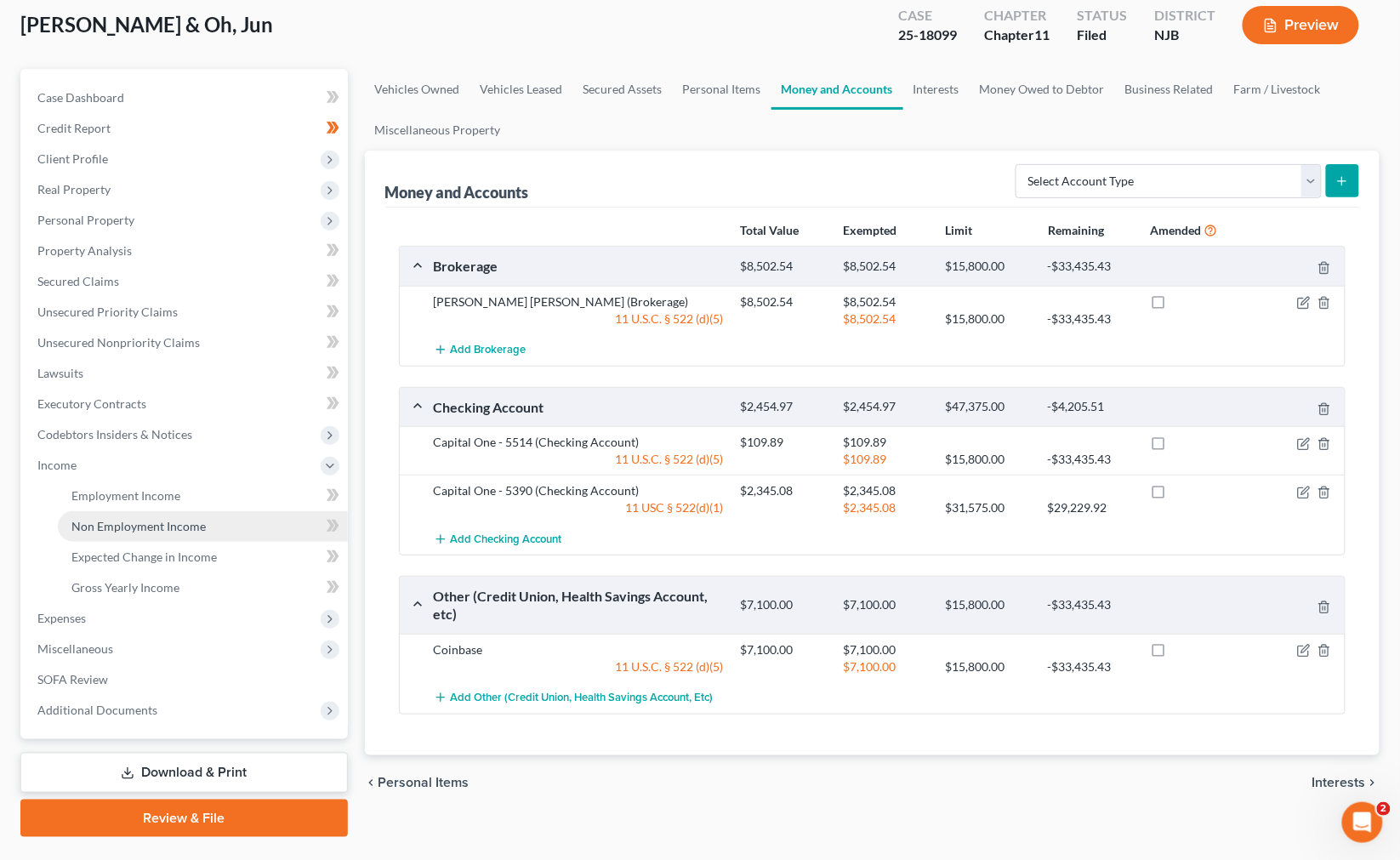
click at [236, 511] on link "Non Employment Income" at bounding box center [203, 526] width 290 height 31
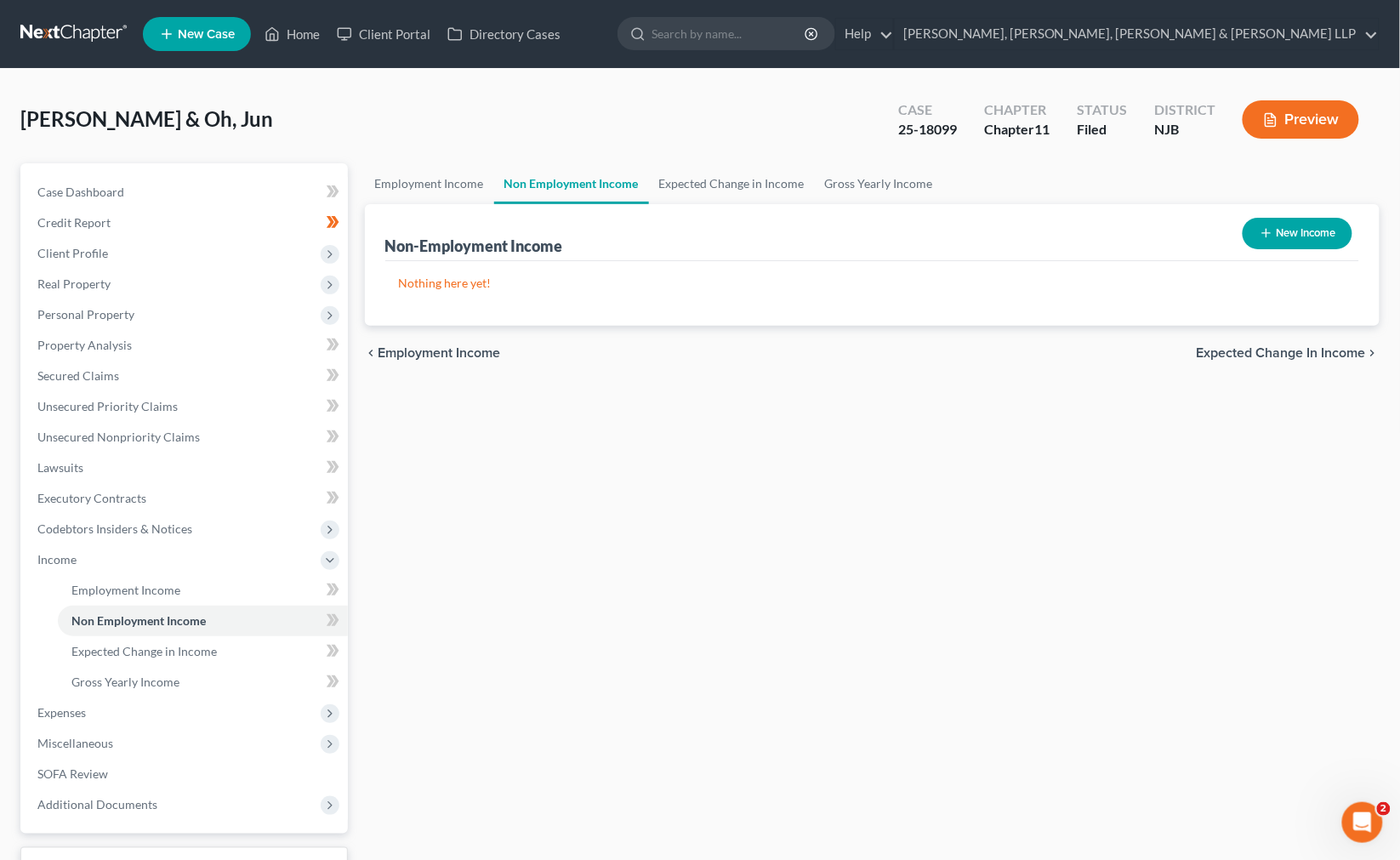
click at [431, 205] on div "Non-Employment Income New Income" at bounding box center [872, 232] width 975 height 57
click at [438, 189] on link "Employment Income" at bounding box center [430, 183] width 129 height 41
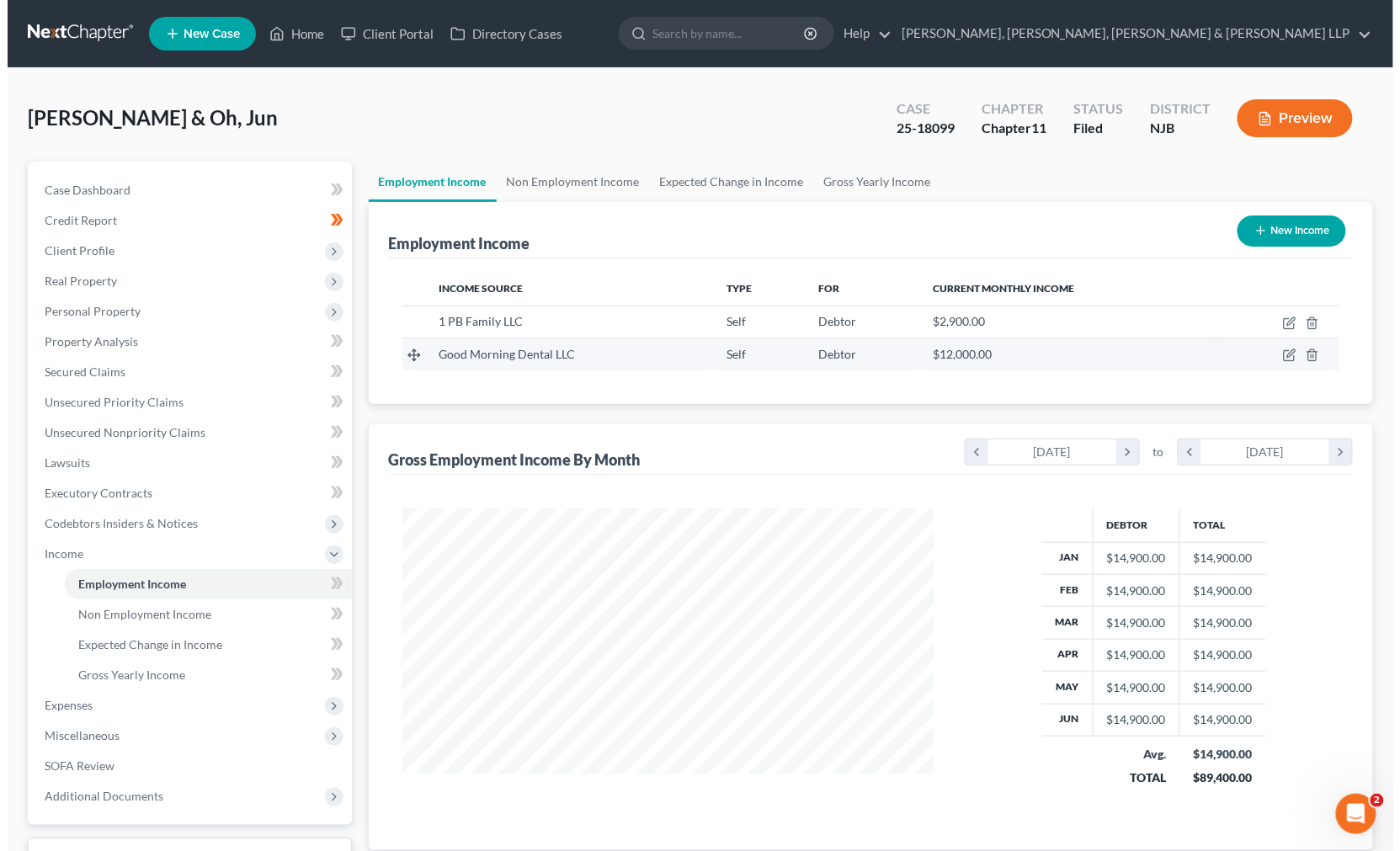
scroll to position [302, 566]
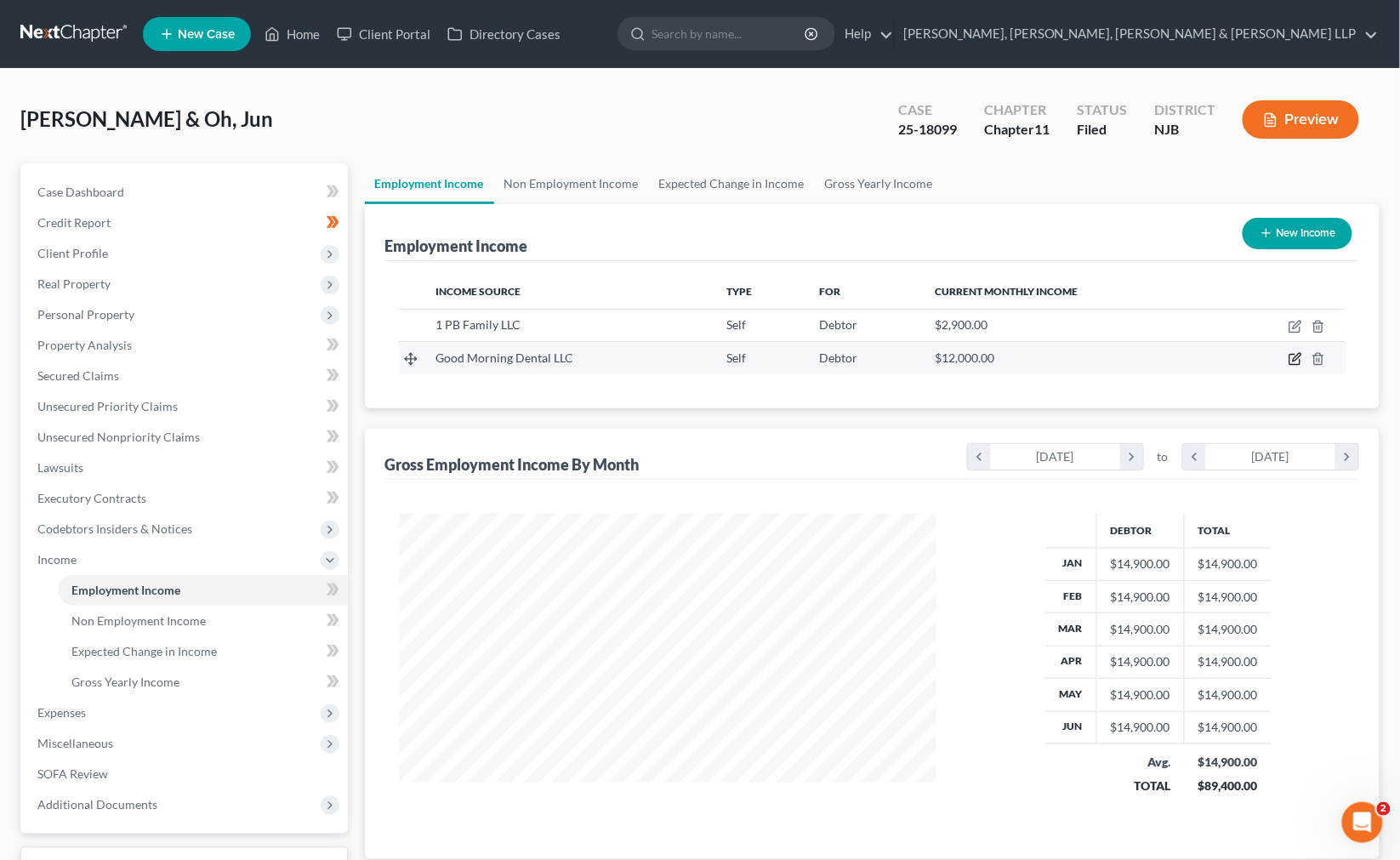
click at [904, 360] on icon "button" at bounding box center [1296, 357] width 8 height 8
select select "1"
select select "0"
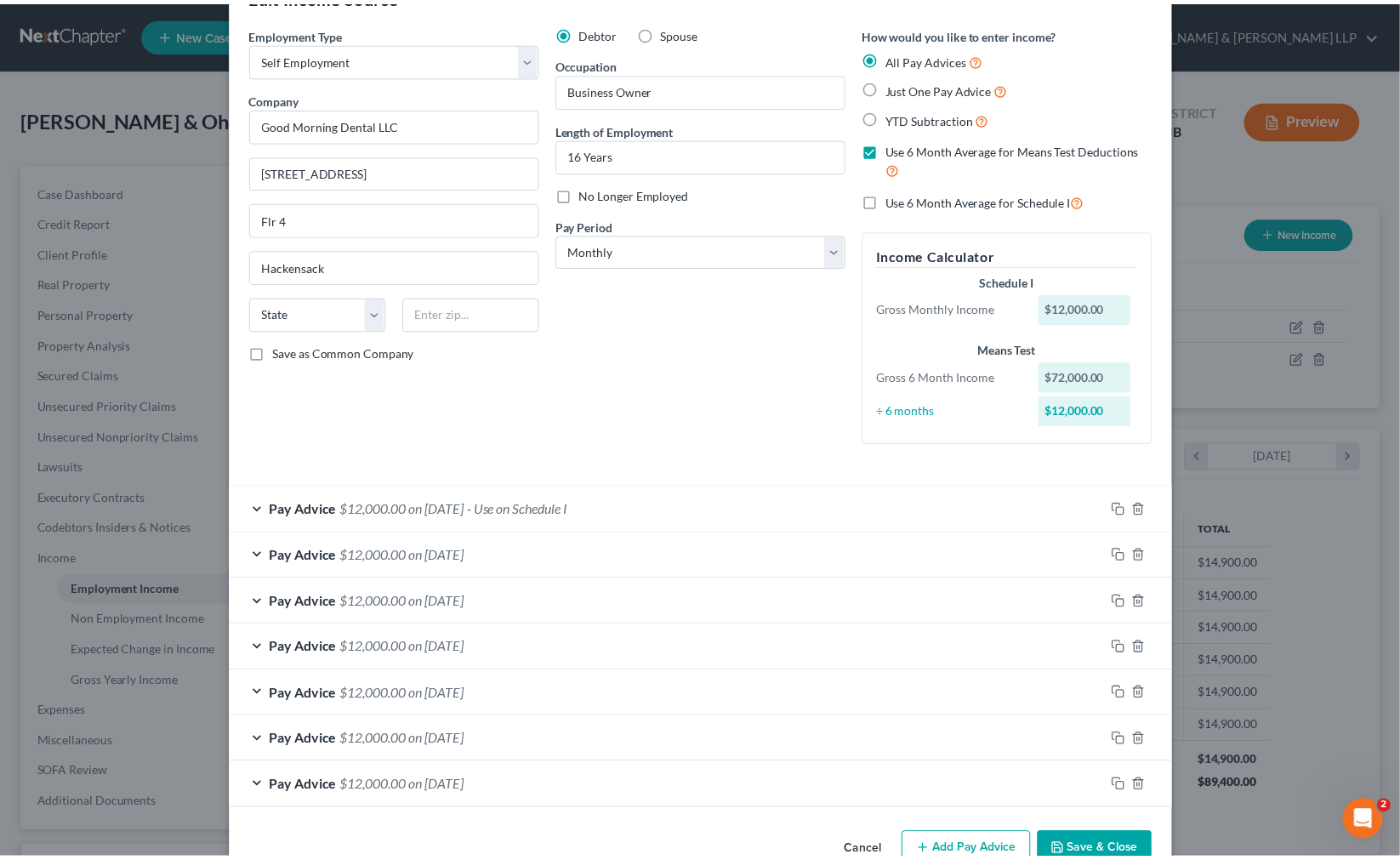
scroll to position [98, 0]
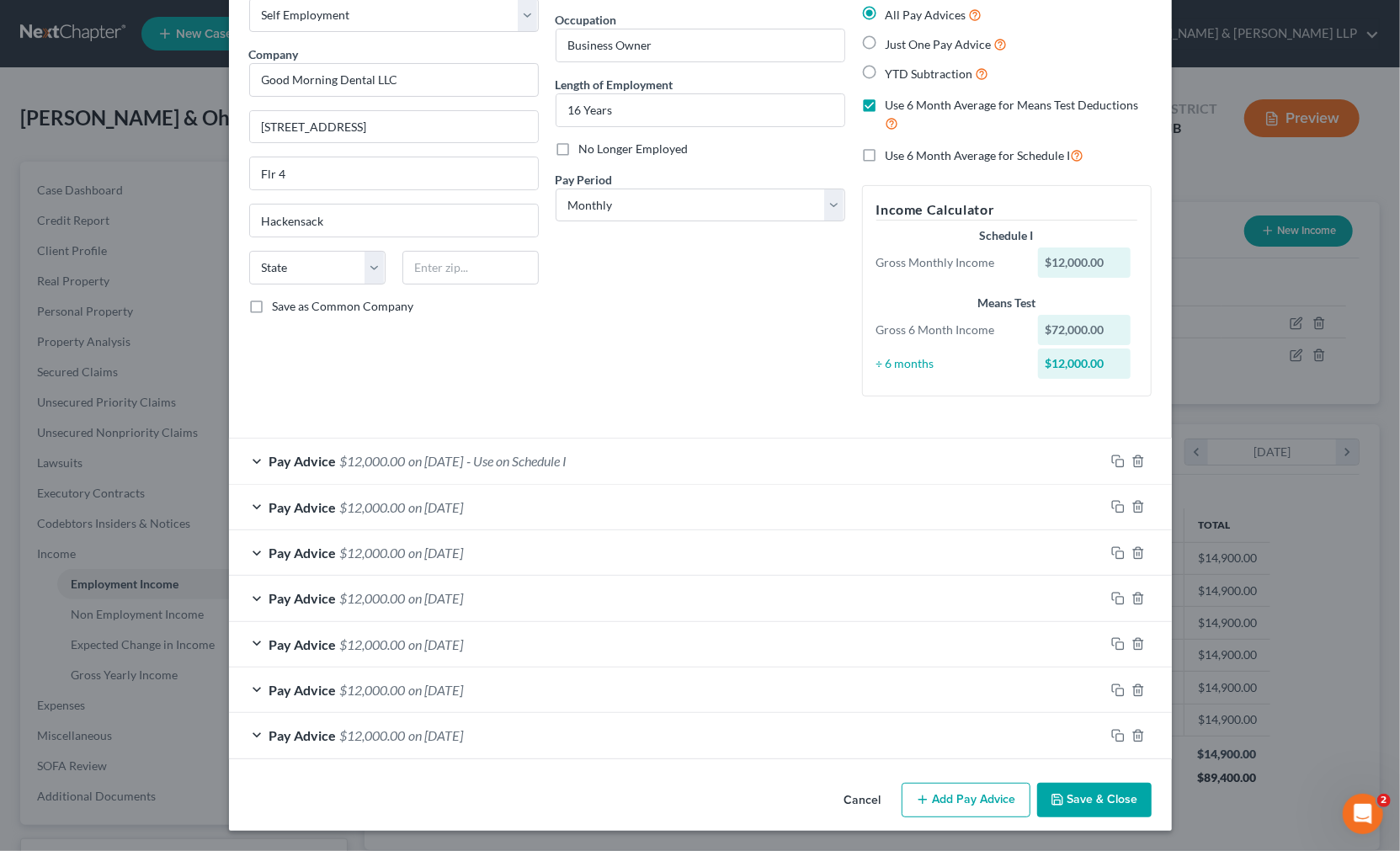
click at [894, 800] on button "Save & Close" at bounding box center [1094, 800] width 114 height 35
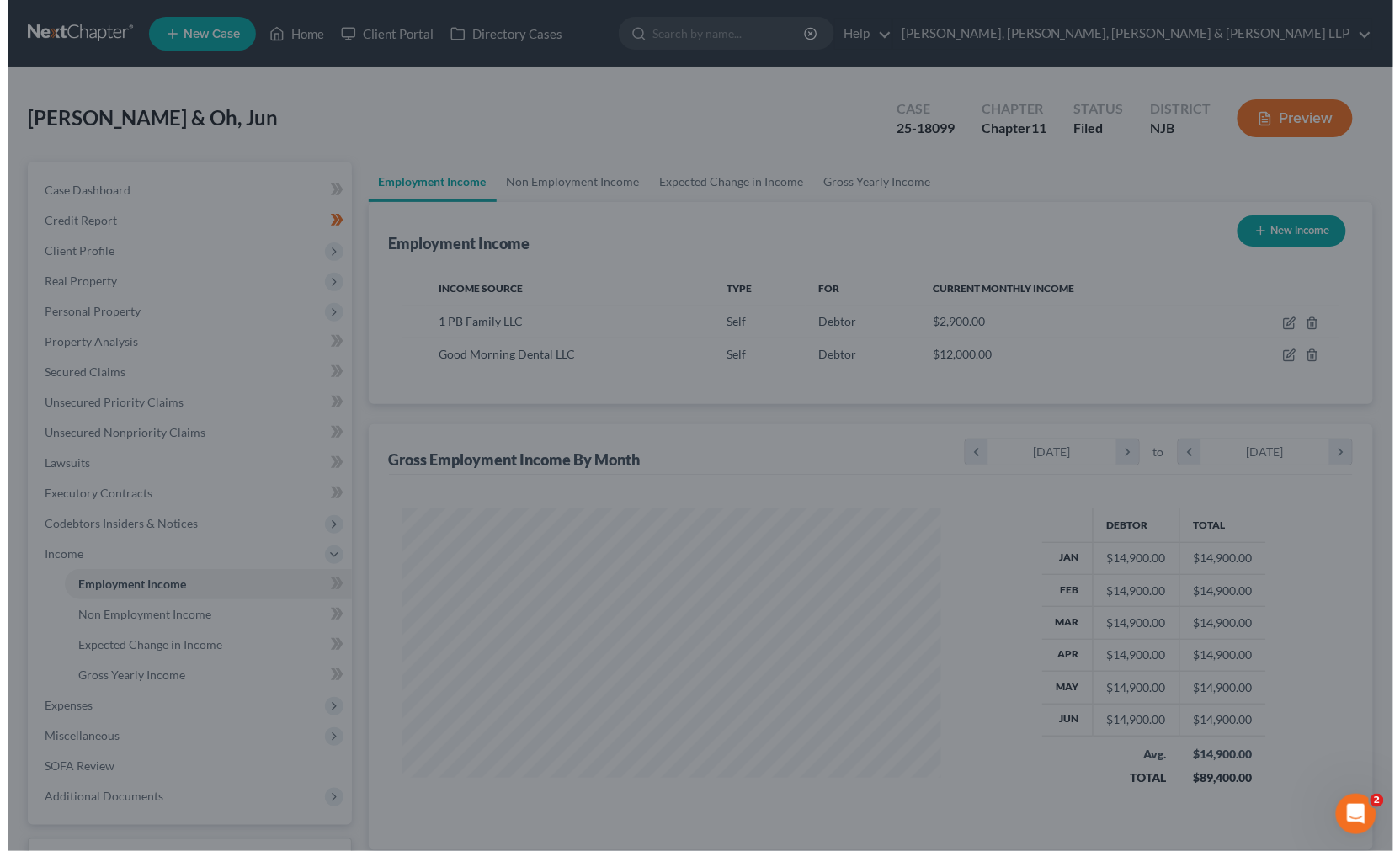
scroll to position [841084, 841051]
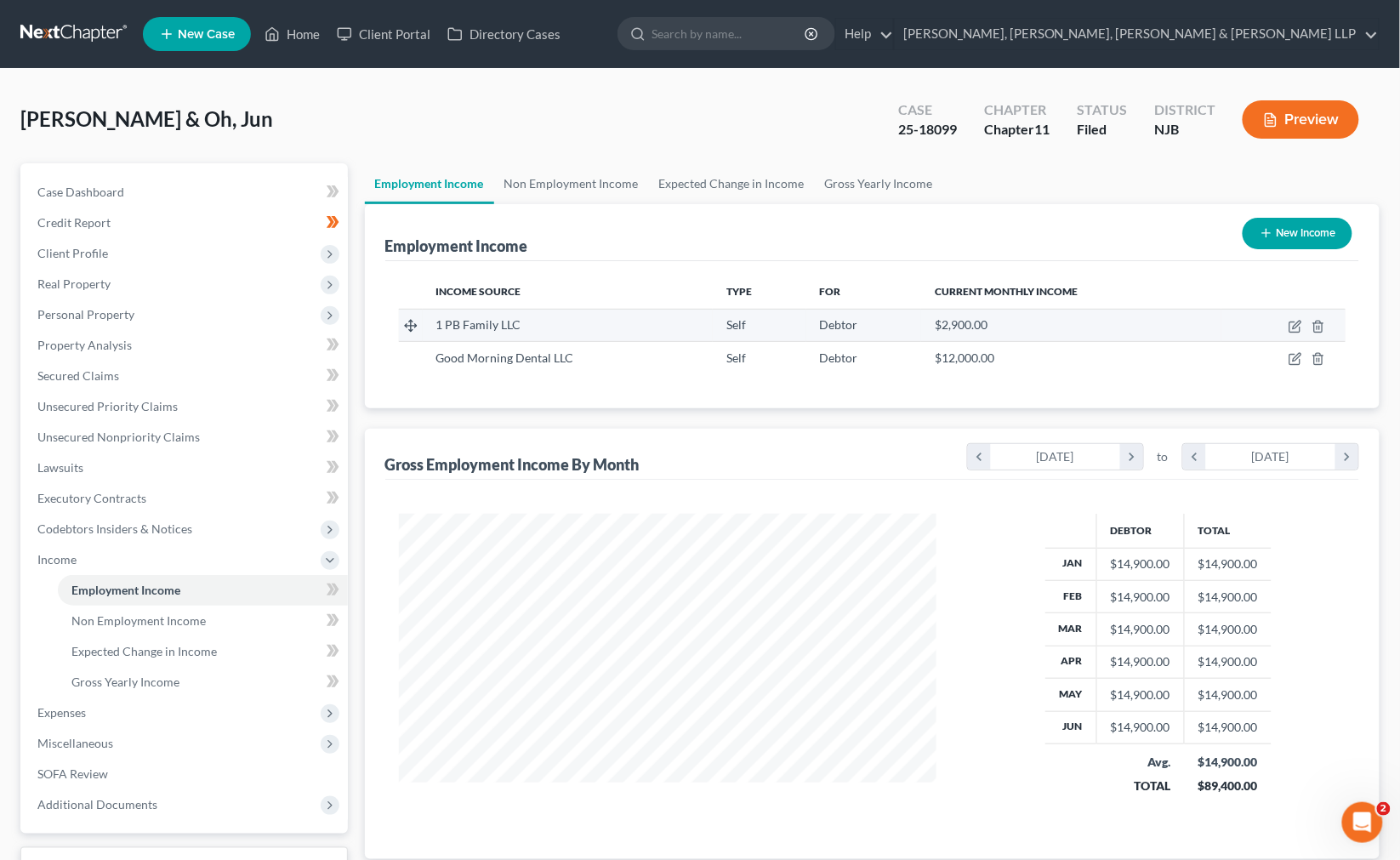
click at [904, 317] on td at bounding box center [1283, 325] width 124 height 32
click at [904, 322] on icon "button" at bounding box center [1294, 327] width 10 height 10
select select "1"
select select "33"
select select "0"
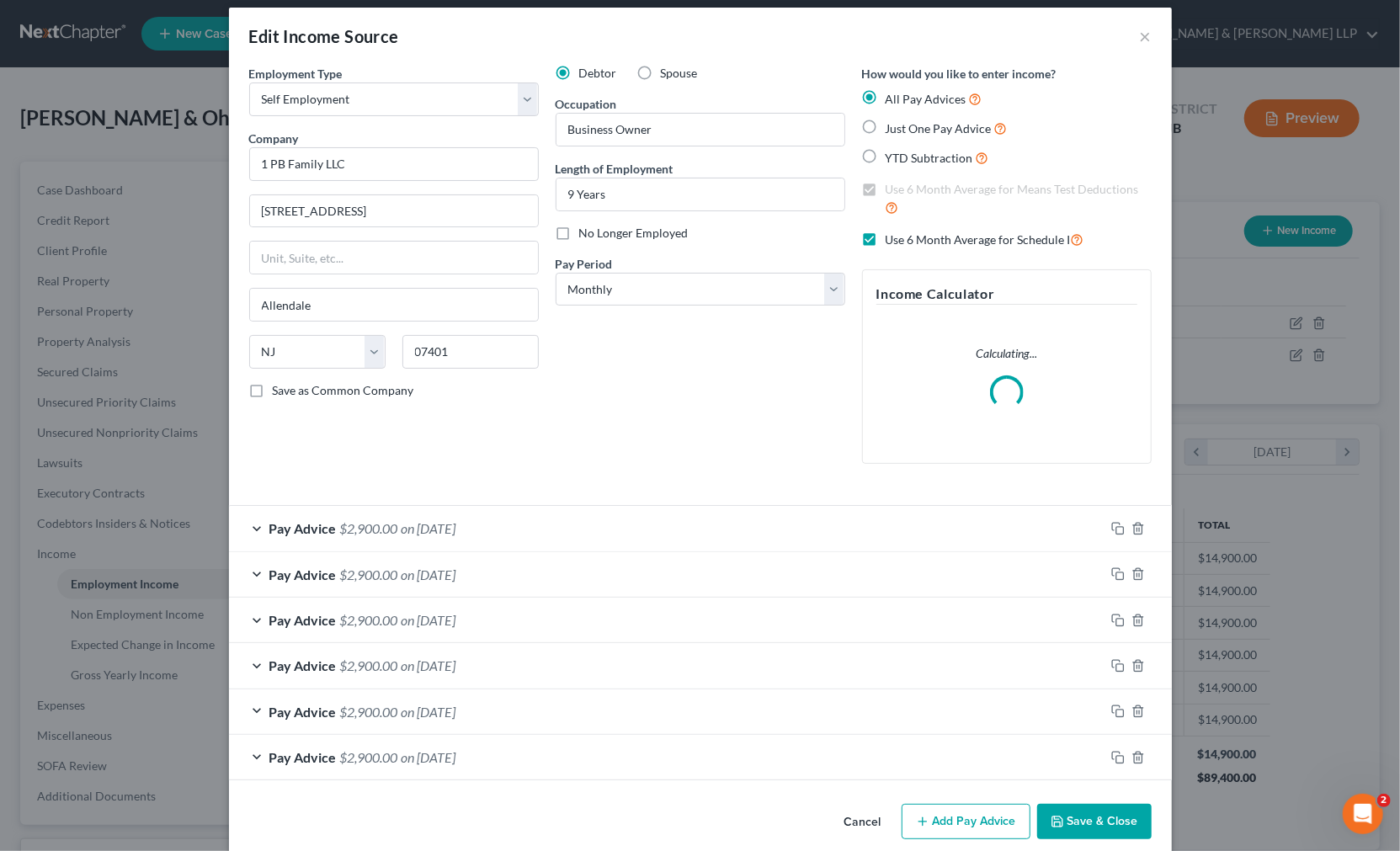
scroll to position [0, 0]
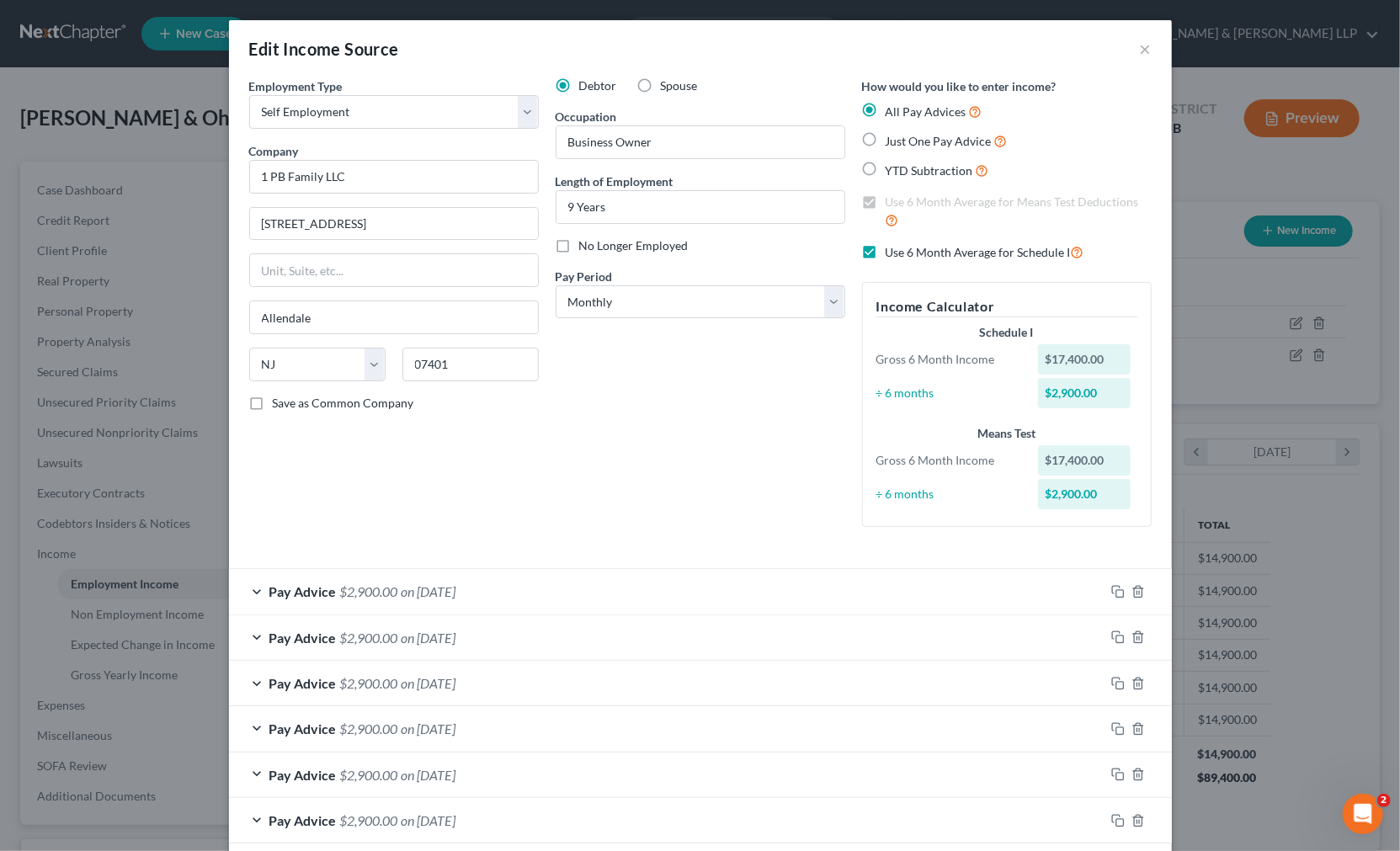
click at [768, 382] on div "Debtor Spouse Occupation Business Owner Length of Employment 9 Years No Longer …" at bounding box center [700, 309] width 306 height 463
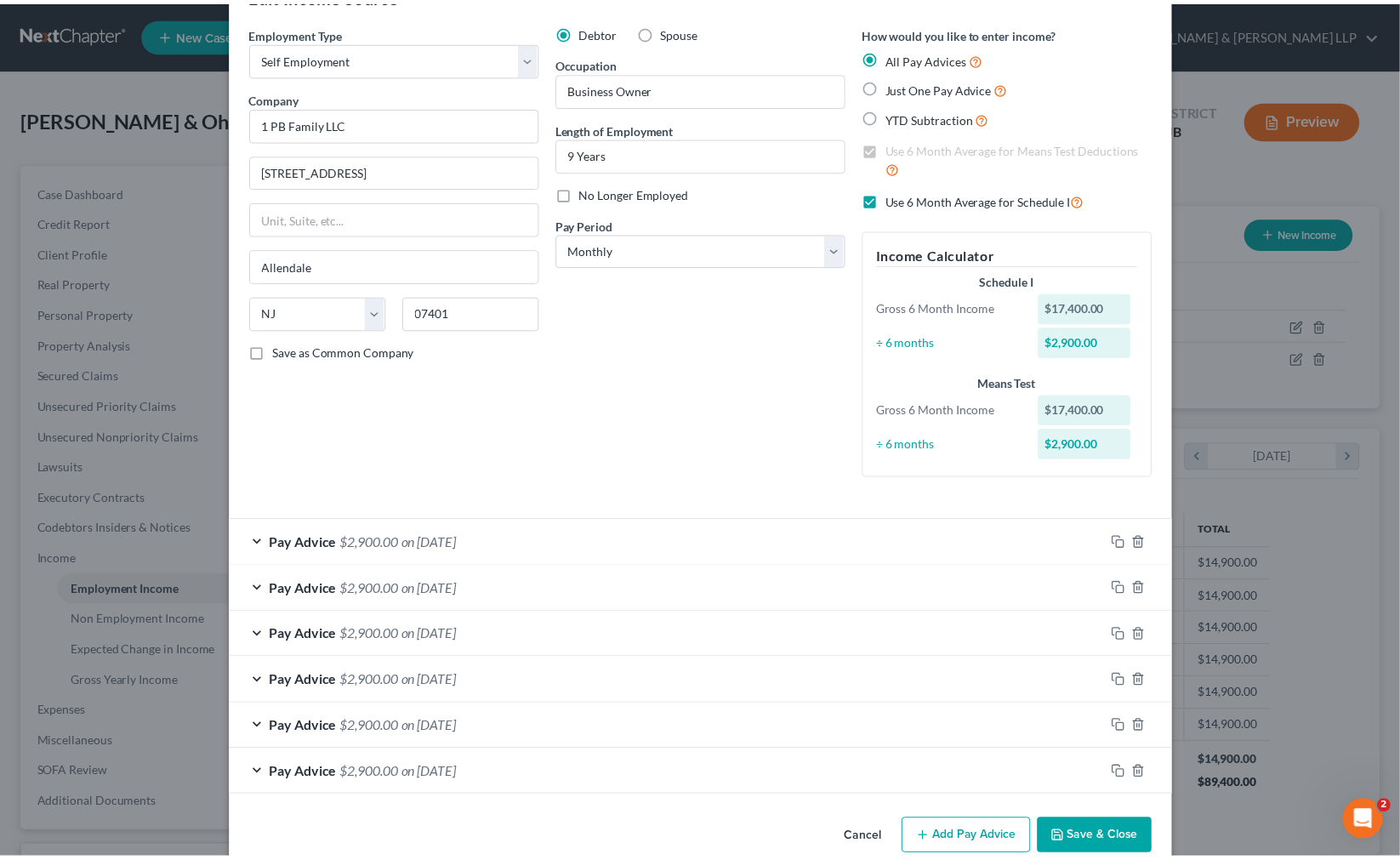
scroll to position [86, 0]
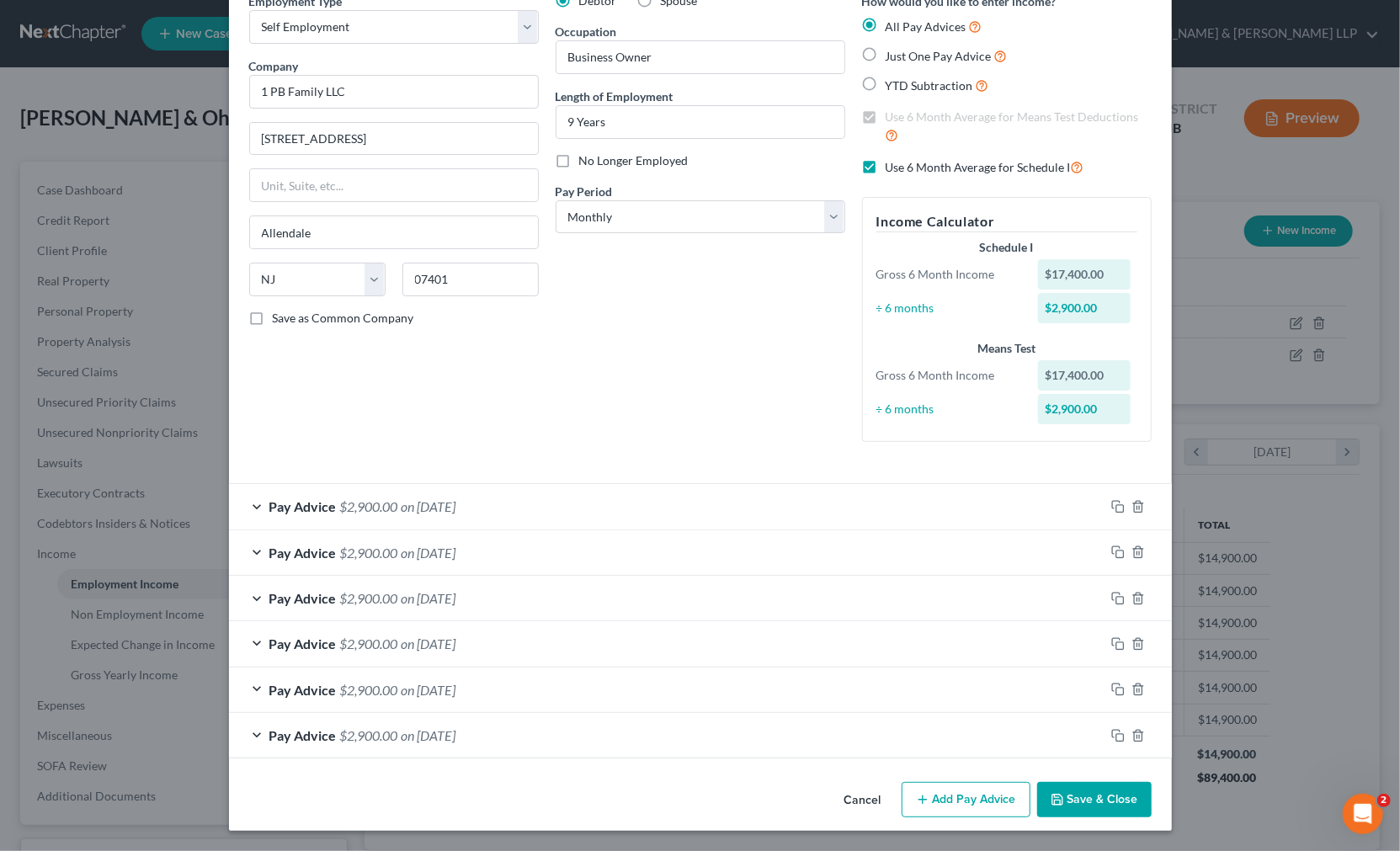
click at [894, 782] on button "Save & Close" at bounding box center [1094, 799] width 114 height 35
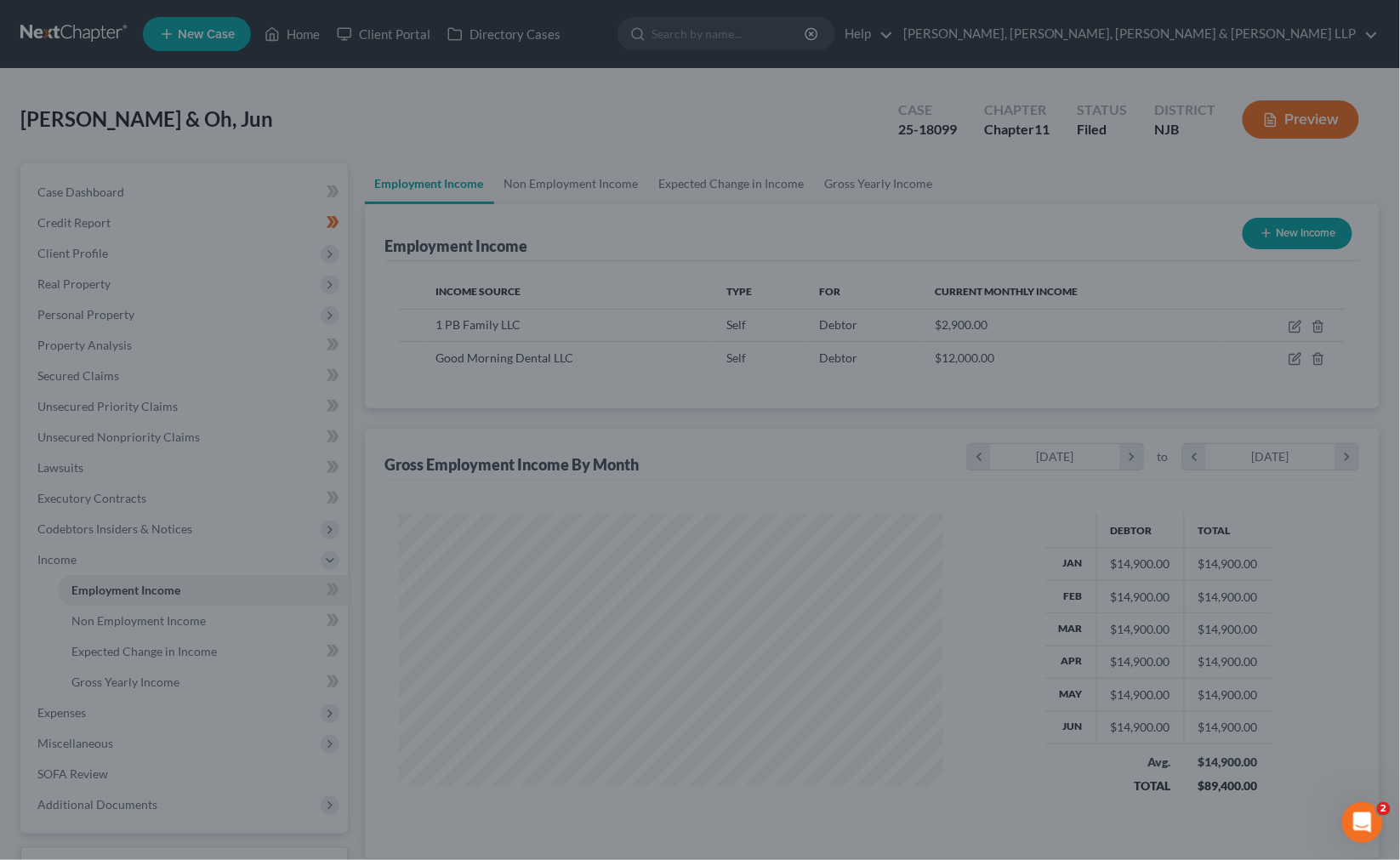
scroll to position [849979, 849970]
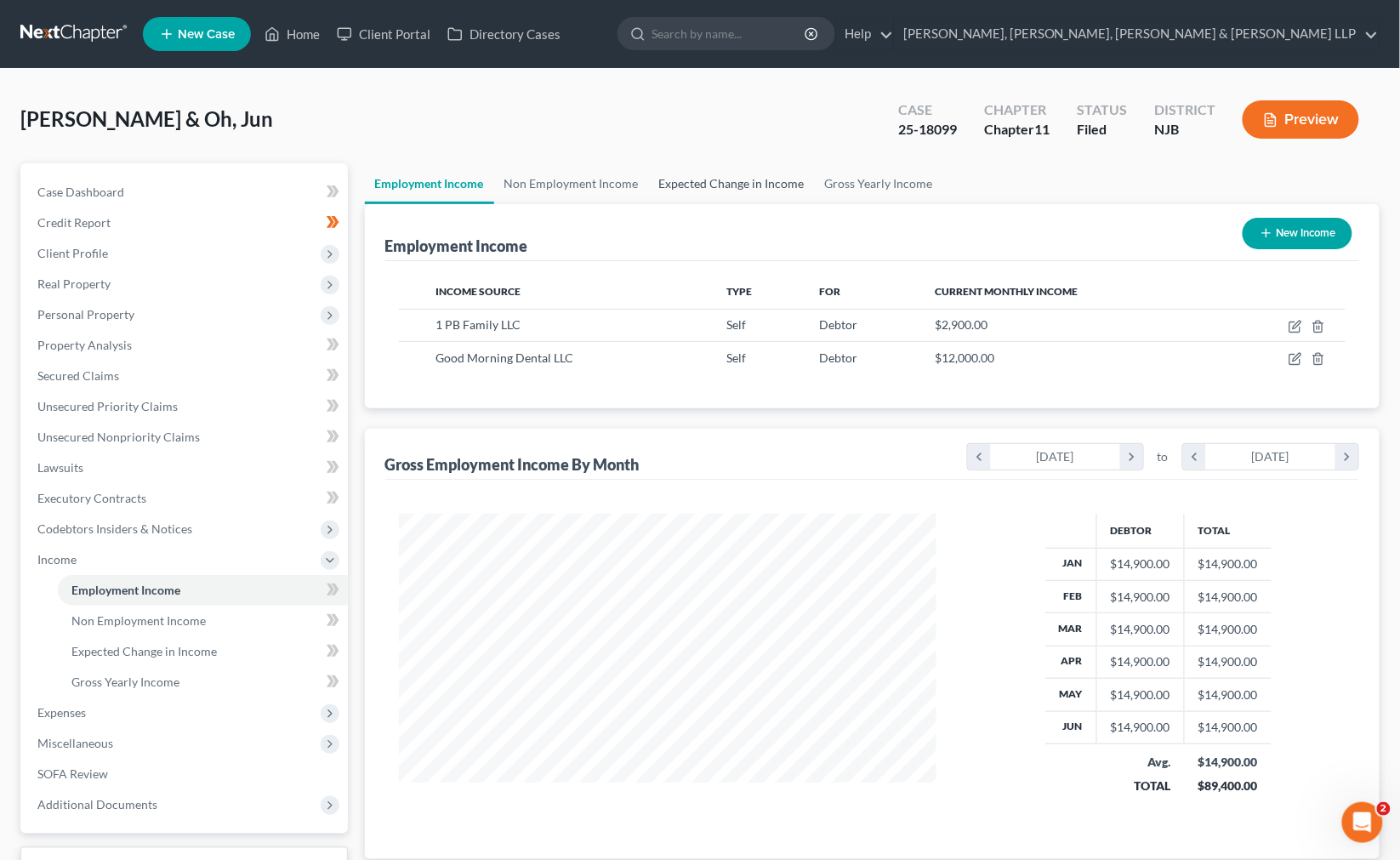
click at [762, 183] on link "Expected Change in Income" at bounding box center [732, 183] width 166 height 41
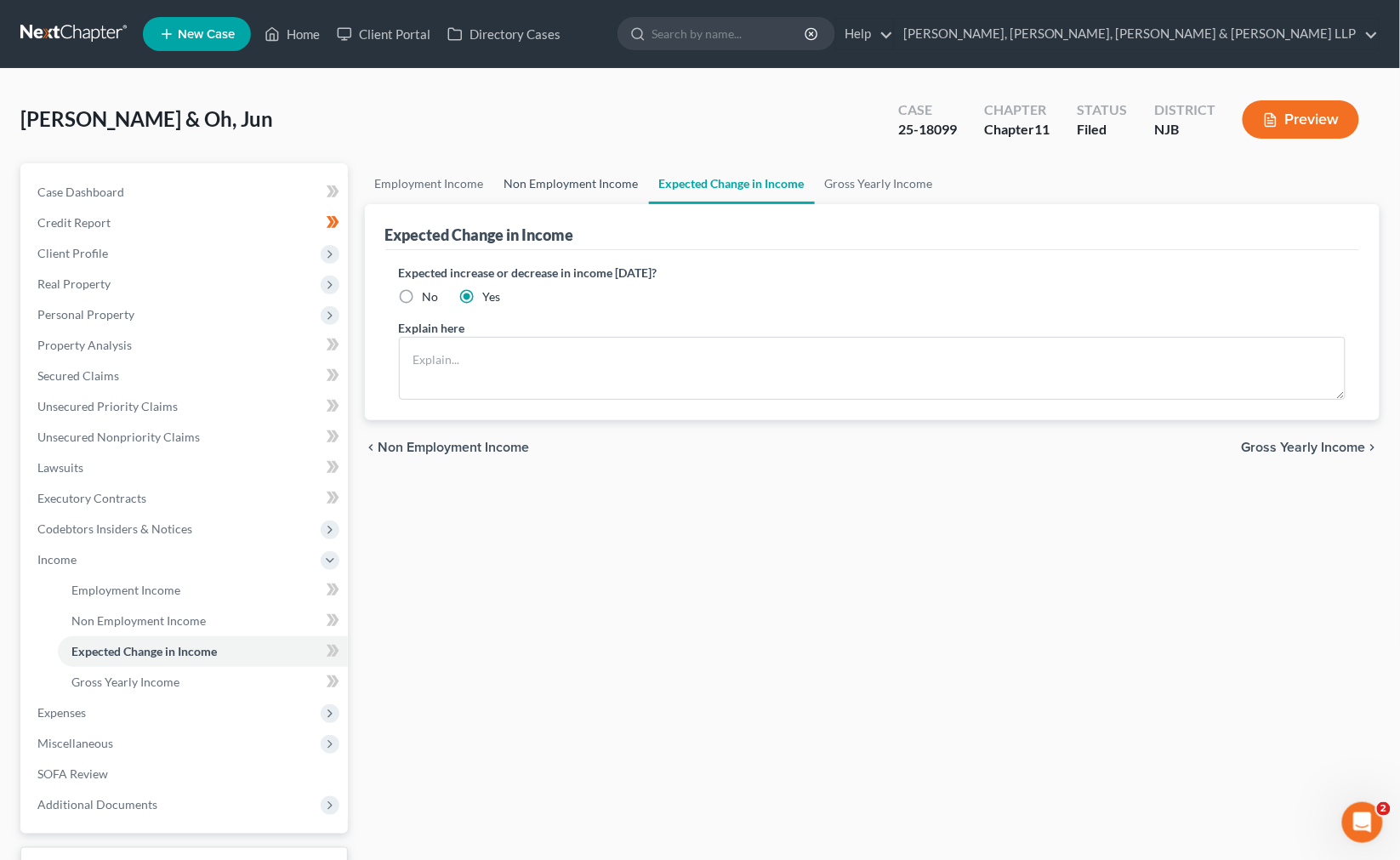
click at [639, 179] on link "Non Employment Income" at bounding box center [571, 183] width 155 height 41
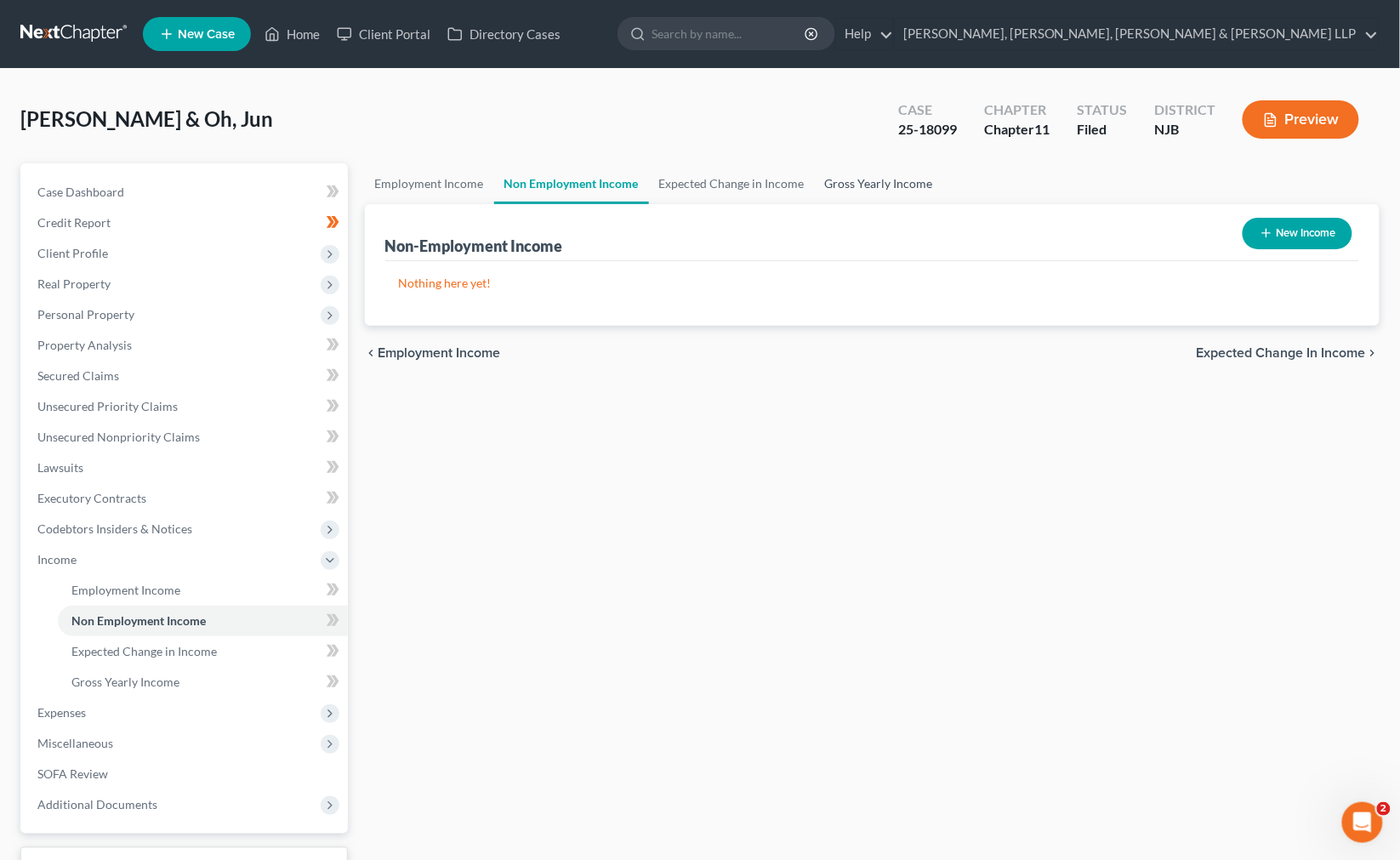
click at [857, 179] on link "Gross Yearly Income" at bounding box center [879, 183] width 128 height 41
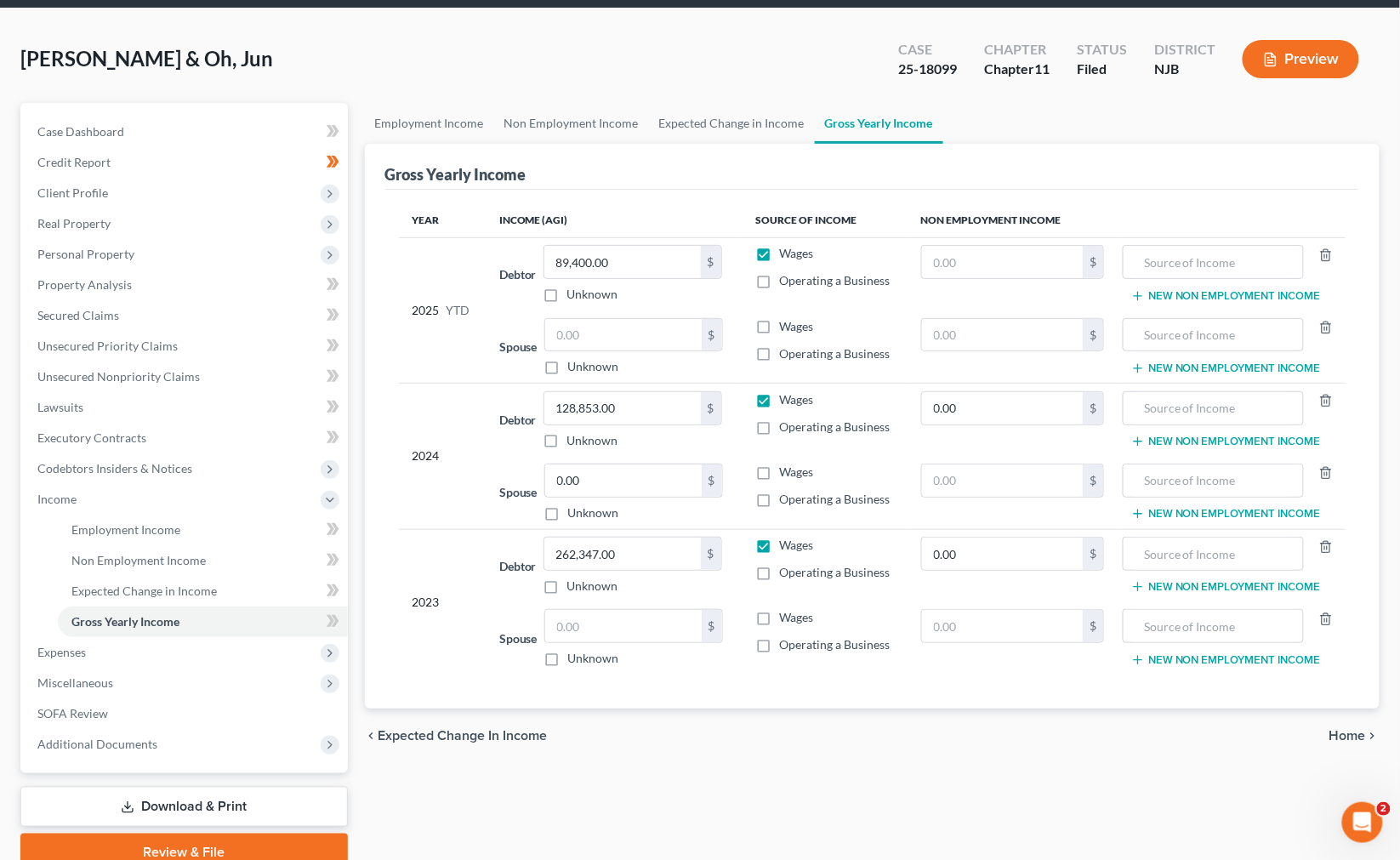
scroll to position [134, 0]
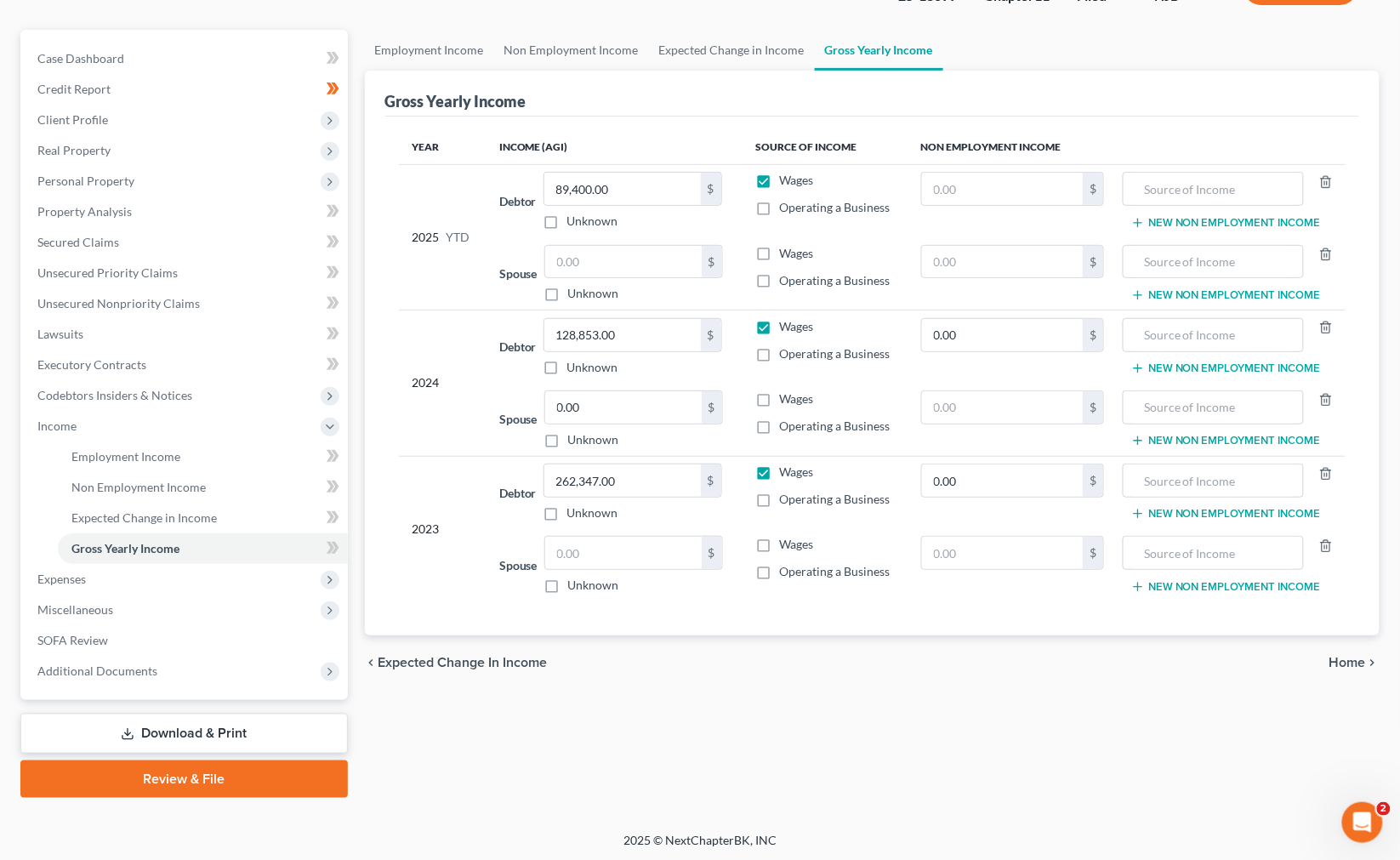
click at [741, 676] on div "chevron_left Expected Change in Income Home chevron_right" at bounding box center [872, 662] width 1016 height 54
click at [227, 588] on span "Expenses" at bounding box center [185, 579] width 324 height 31
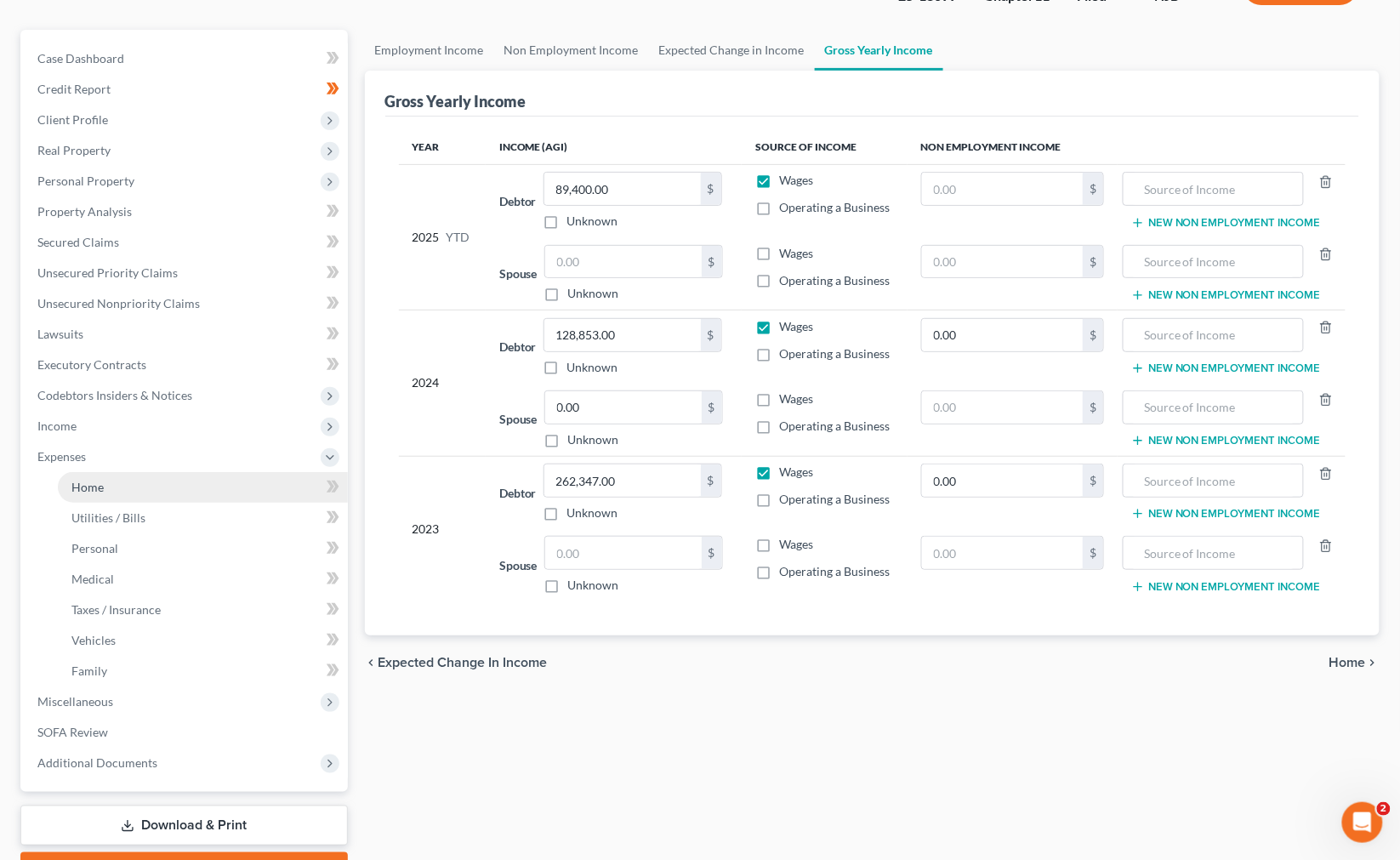
click at [209, 495] on link "Home" at bounding box center [203, 486] width 290 height 31
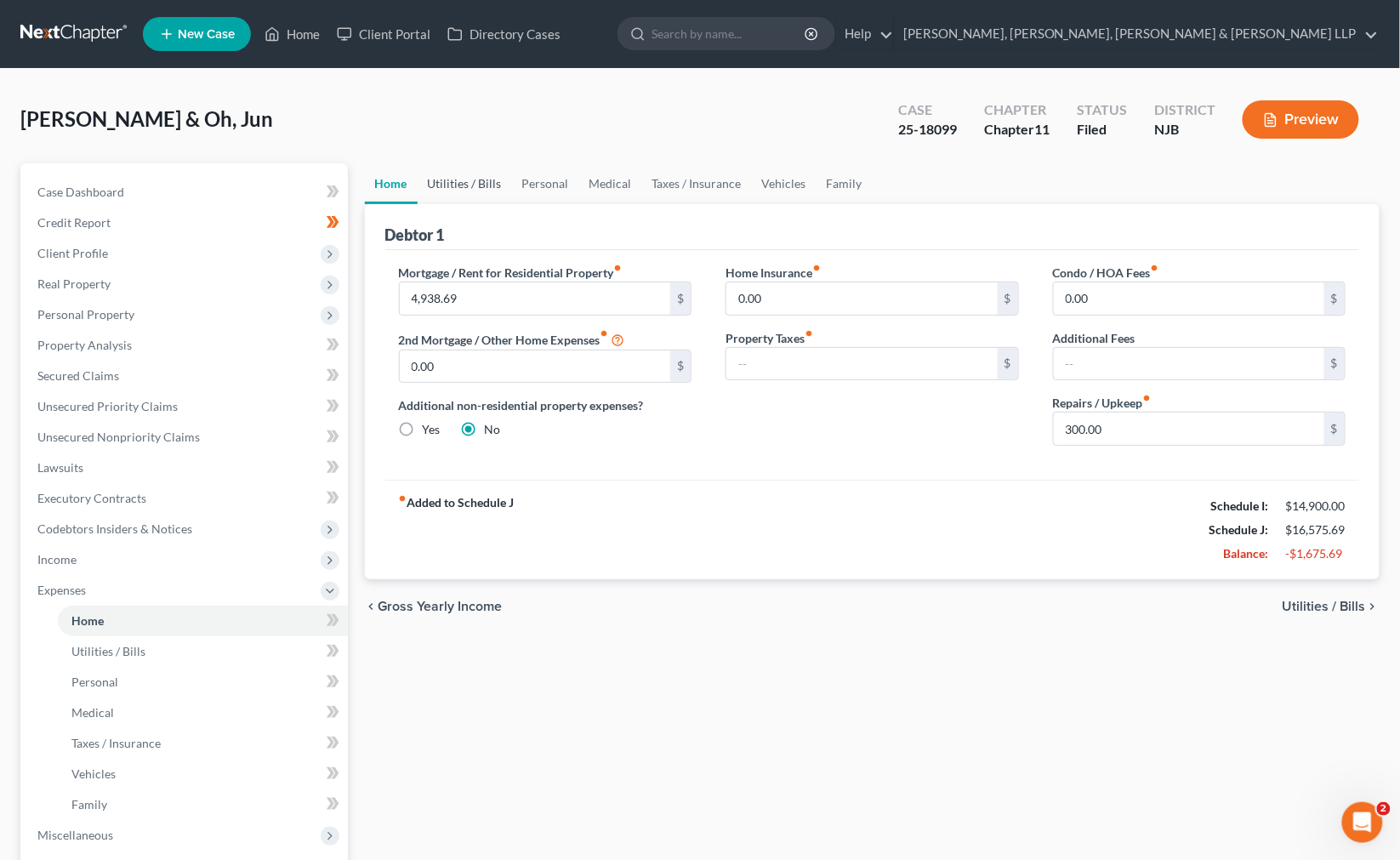
click at [470, 189] on link "Utilities / Bills" at bounding box center [465, 183] width 94 height 41
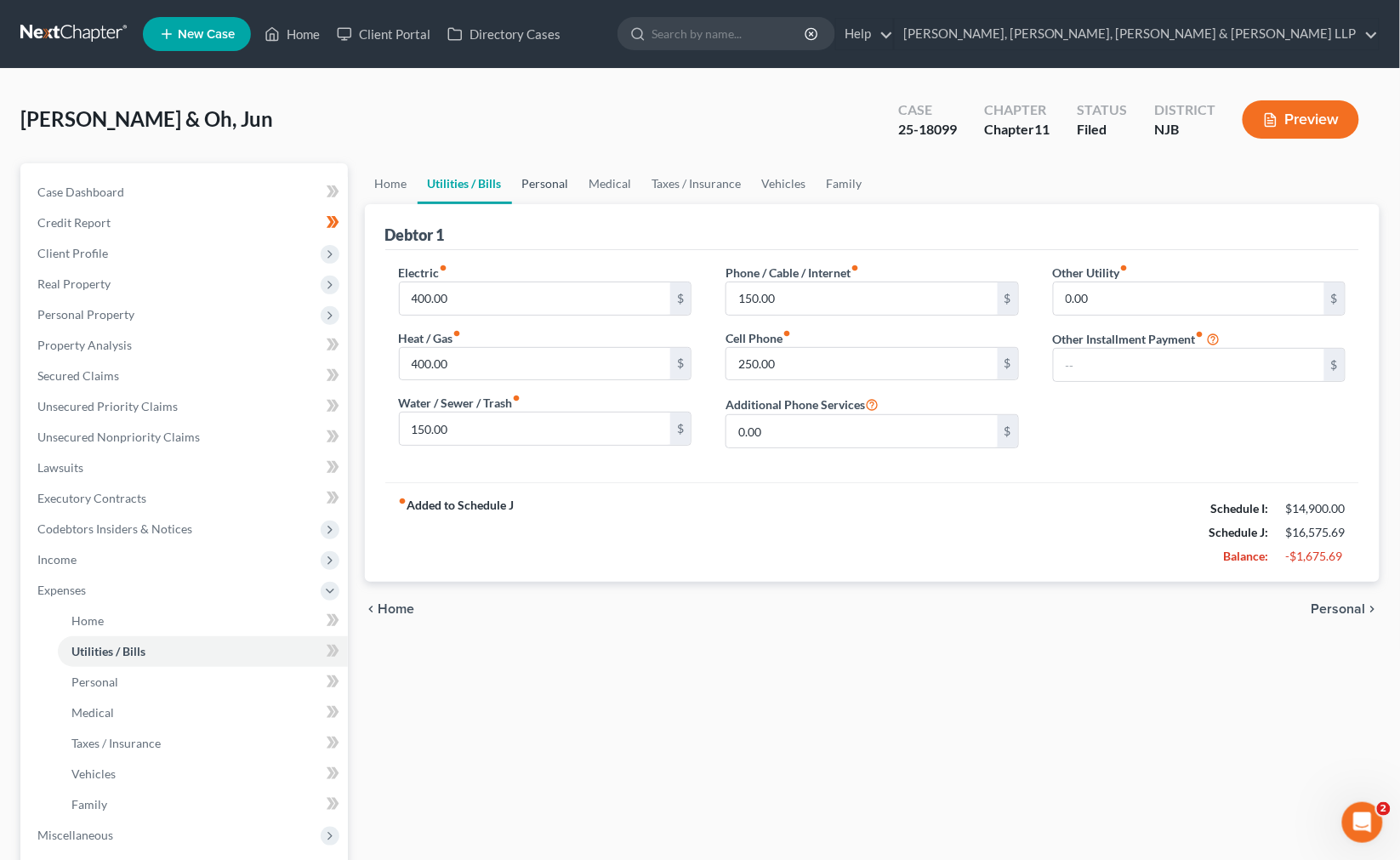
click at [549, 190] on link "Personal" at bounding box center [545, 183] width 67 height 41
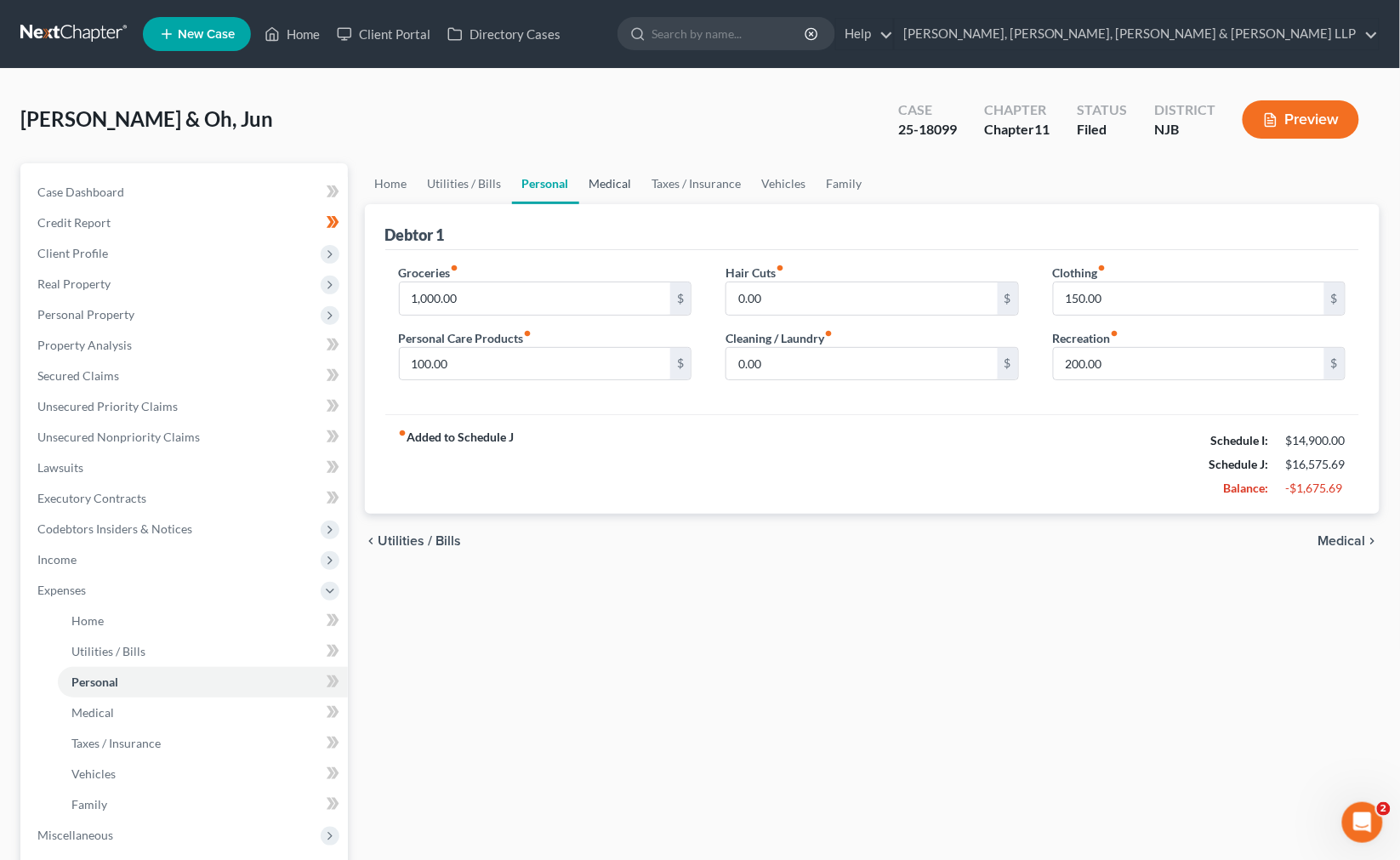
click at [624, 194] on link "Medical" at bounding box center [610, 183] width 63 height 41
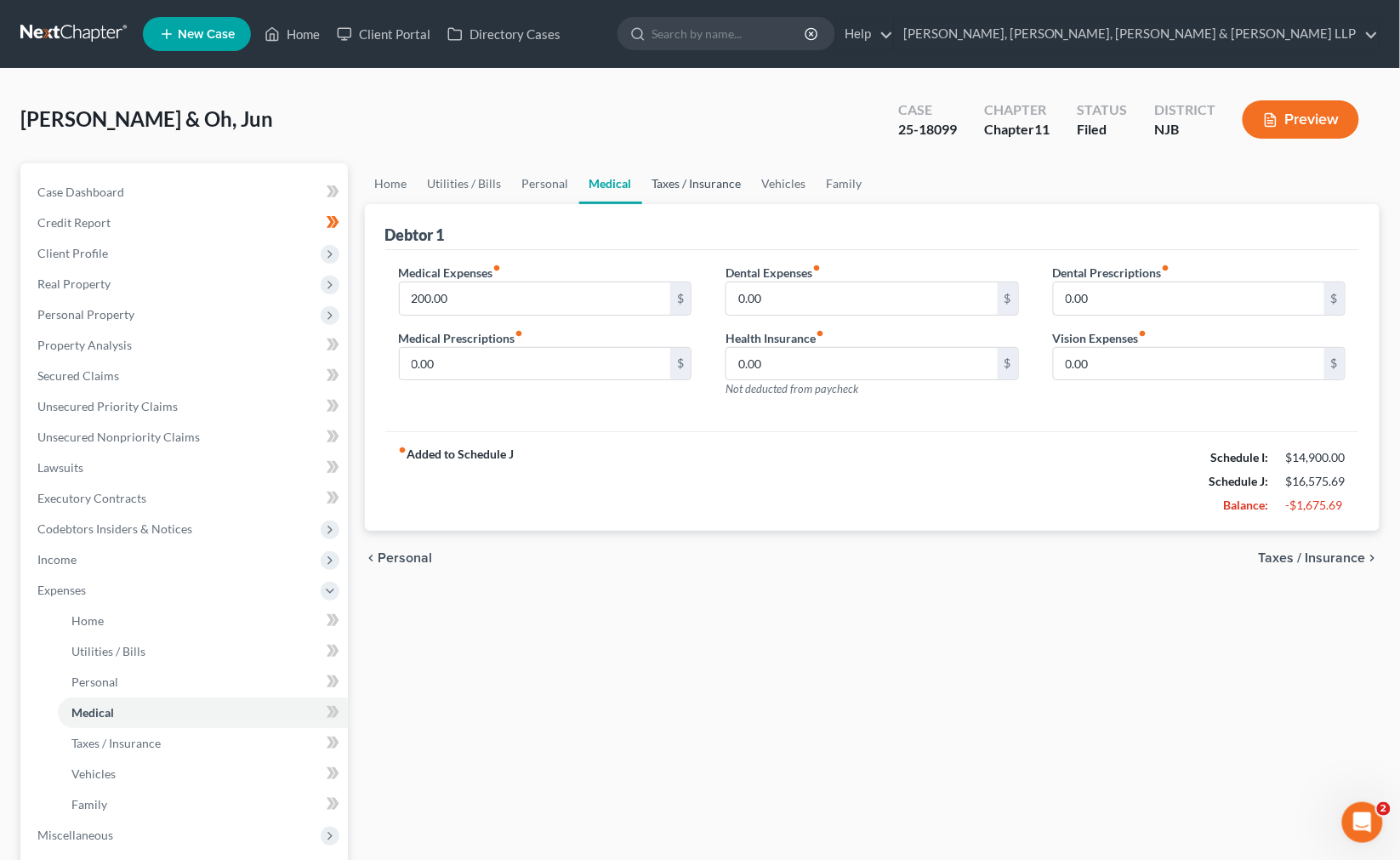
click at [659, 190] on link "Taxes / Insurance" at bounding box center [697, 183] width 110 height 41
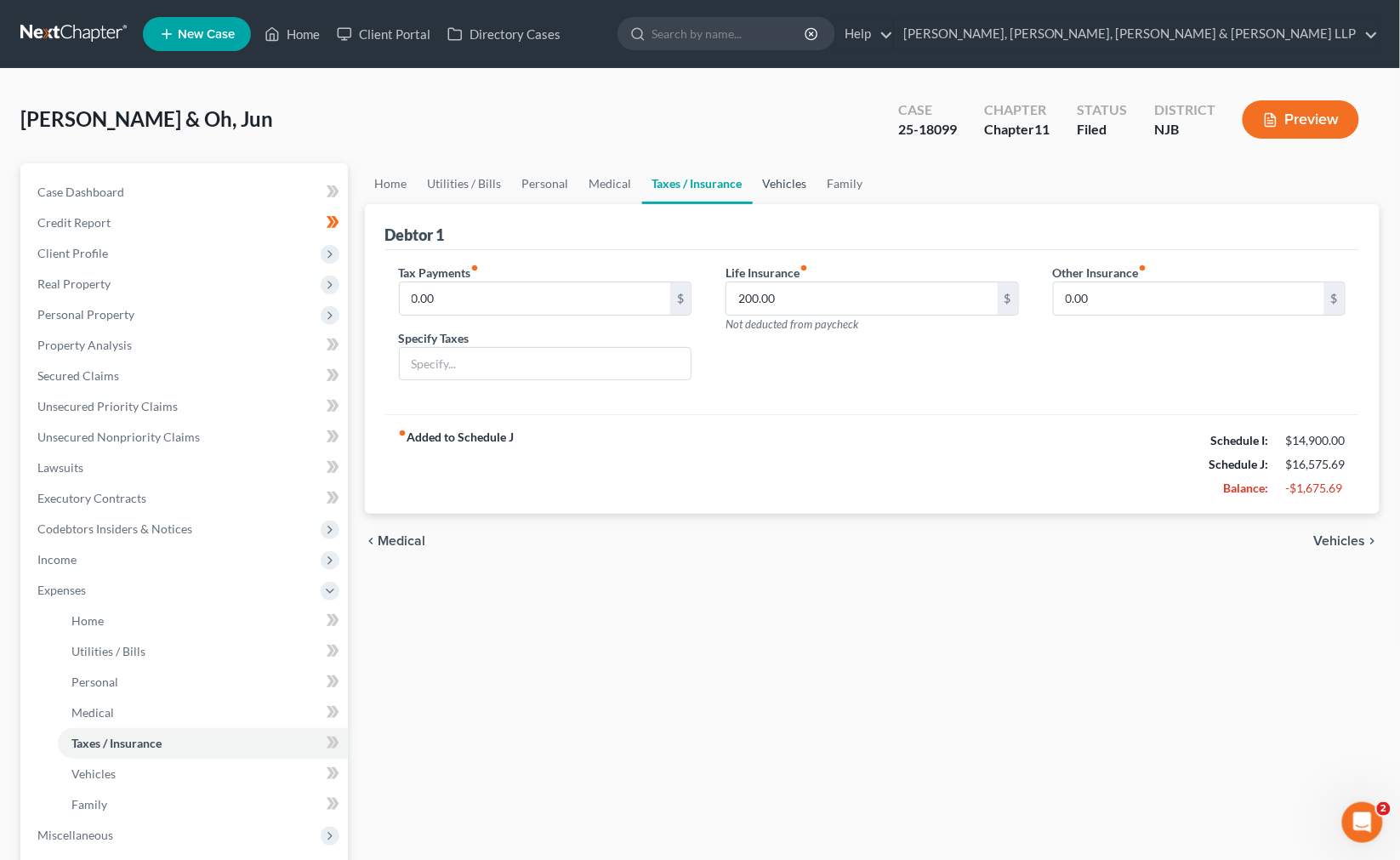
click at [755, 184] on link "Vehicles" at bounding box center [785, 183] width 65 height 41
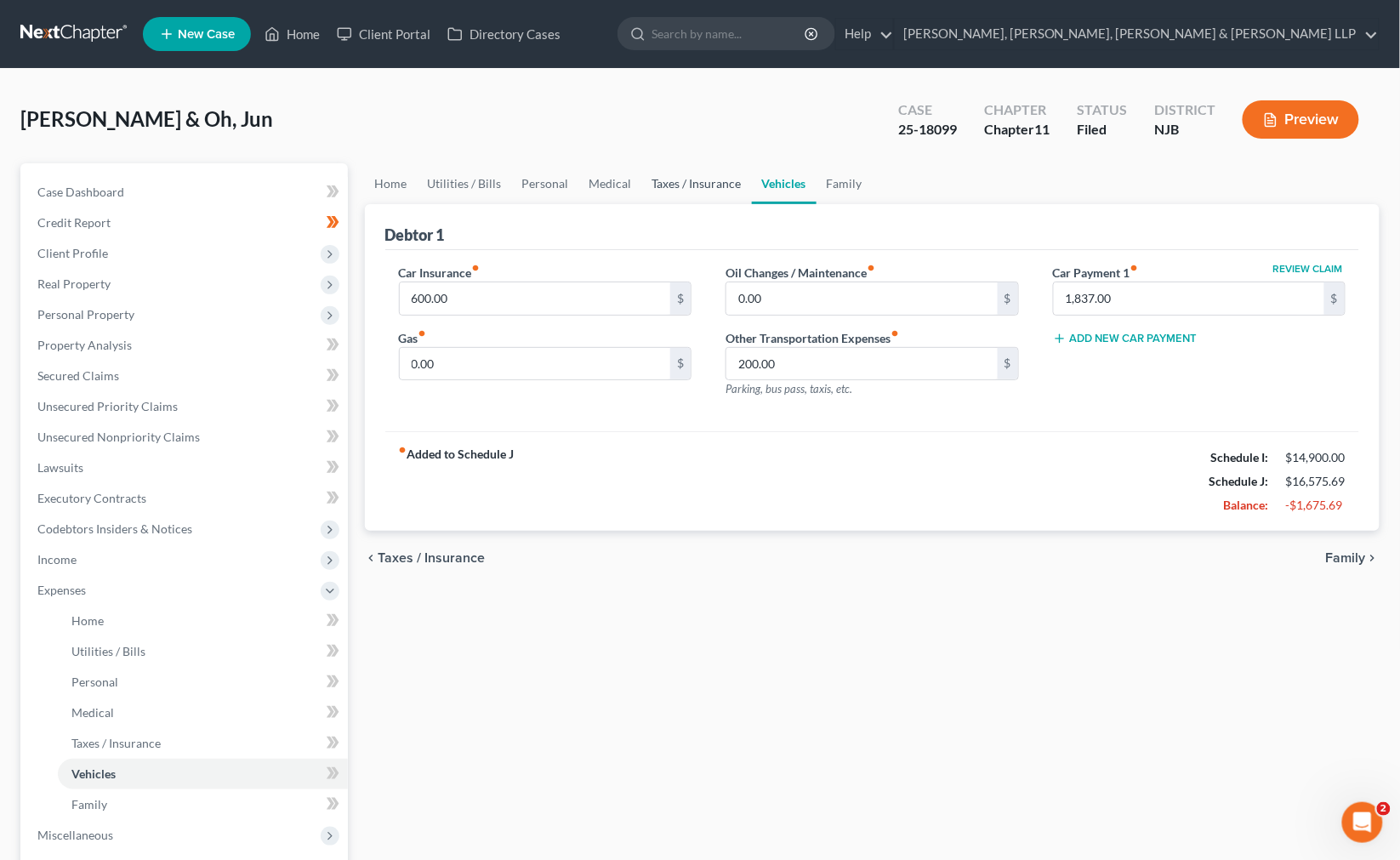
click at [700, 184] on link "Taxes / Insurance" at bounding box center [697, 183] width 110 height 41
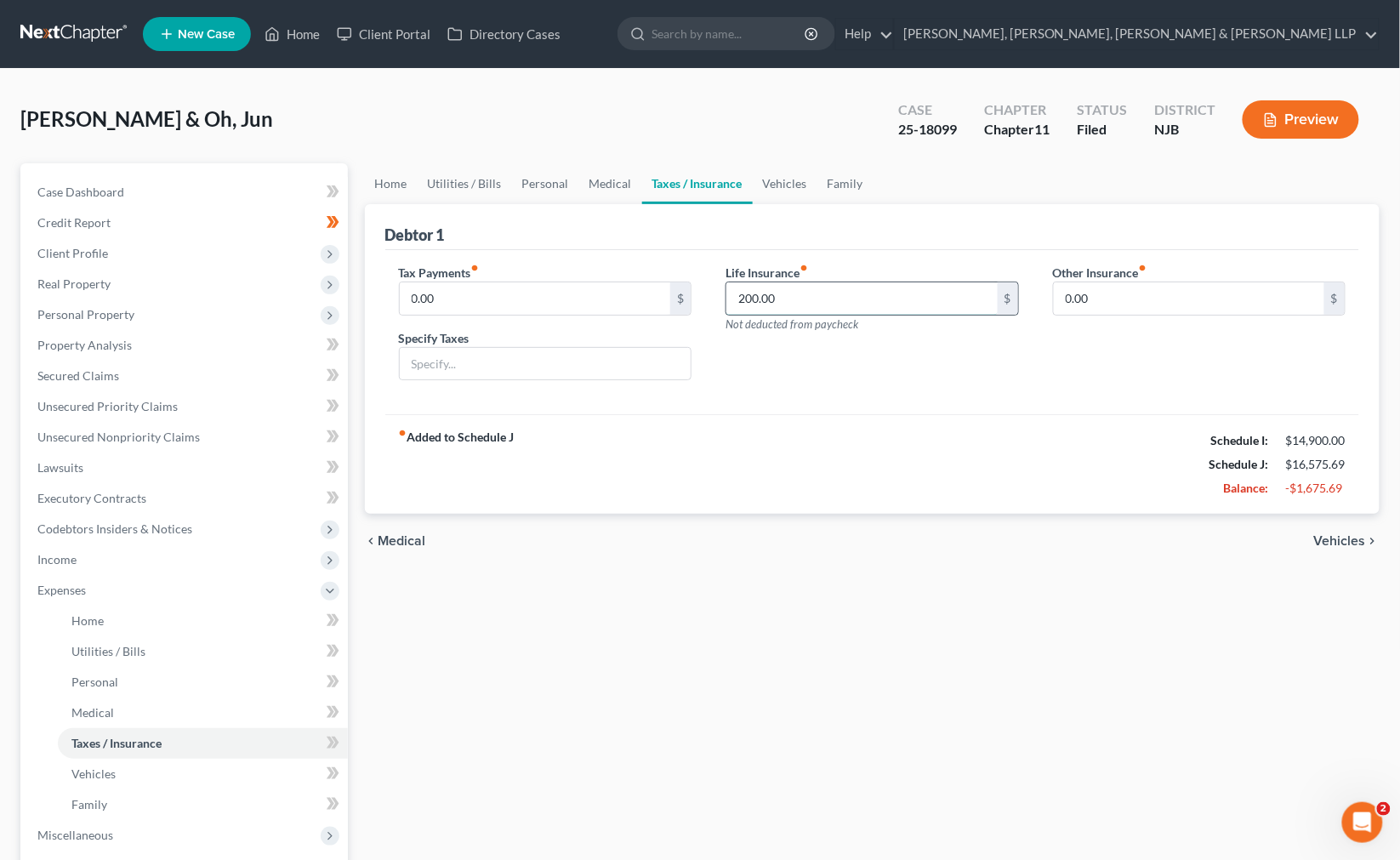
click at [754, 298] on input "200.00" at bounding box center [862, 298] width 272 height 32
paste input "66.6"
type input "266.6"
click at [833, 526] on div "chevron_left Medical Vehicles chevron_right" at bounding box center [872, 540] width 1016 height 54
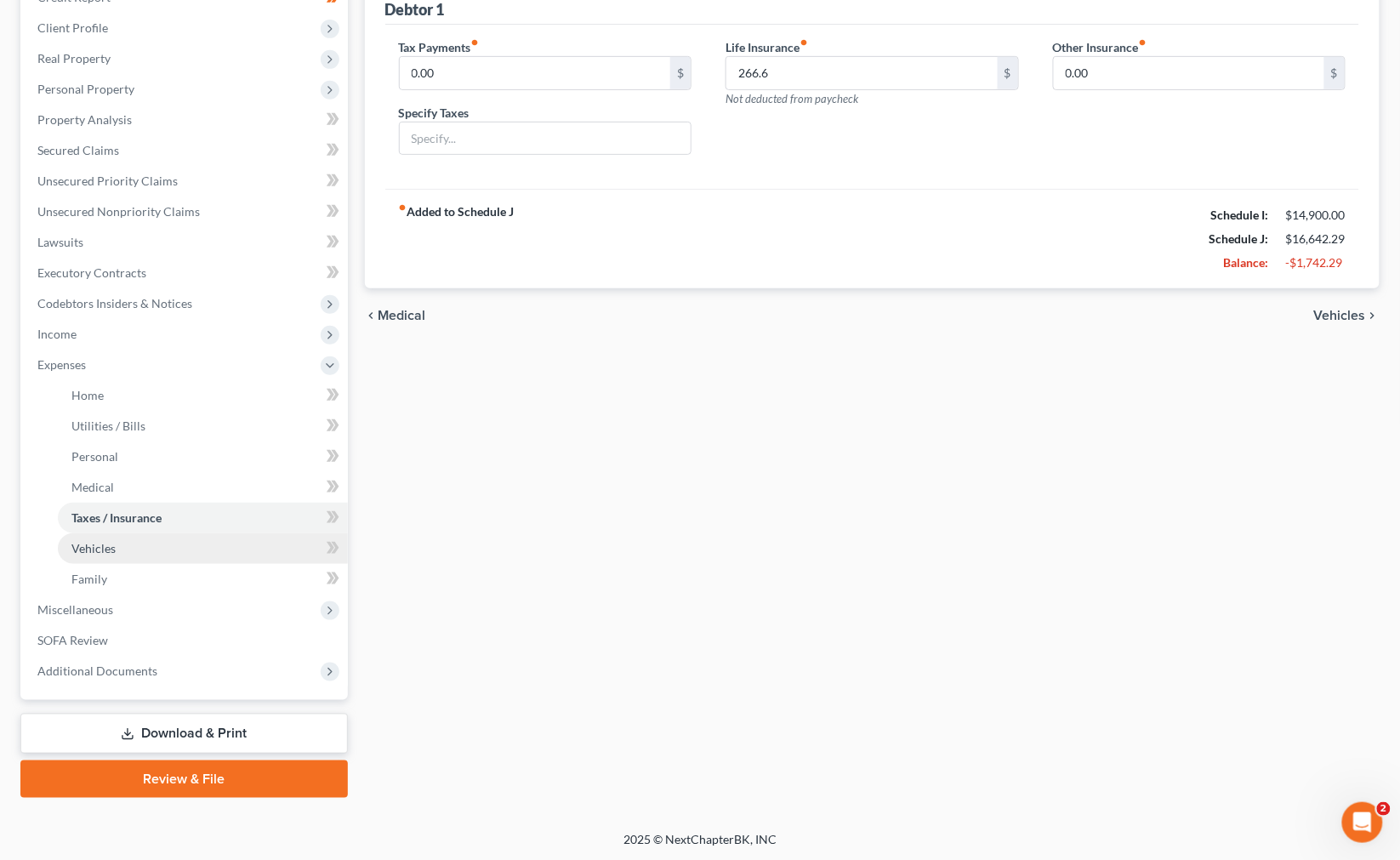
click at [128, 547] on link "Vehicles" at bounding box center [203, 548] width 290 height 31
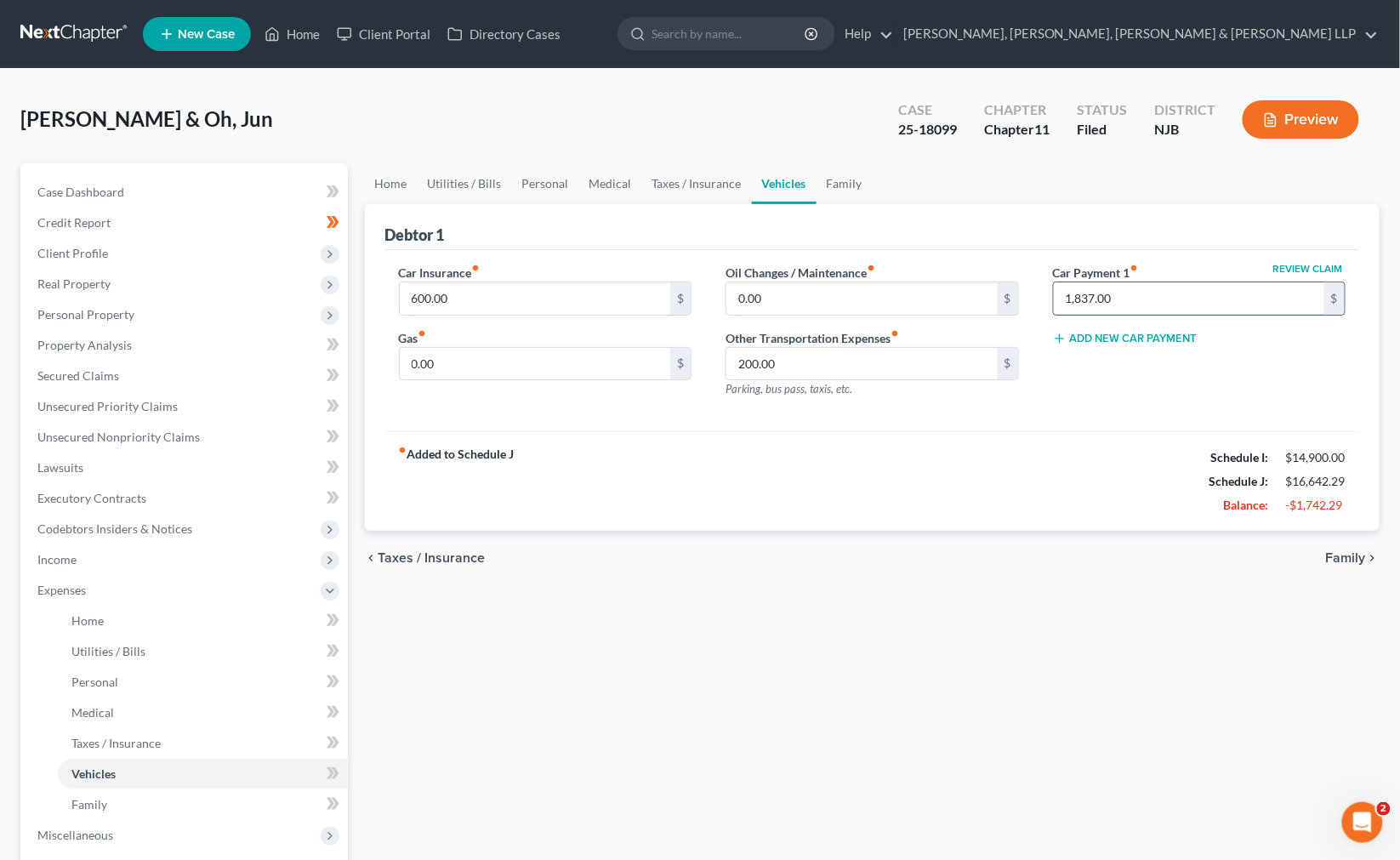
click at [904, 299] on input "1,837.00" at bounding box center [1190, 298] width 272 height 32
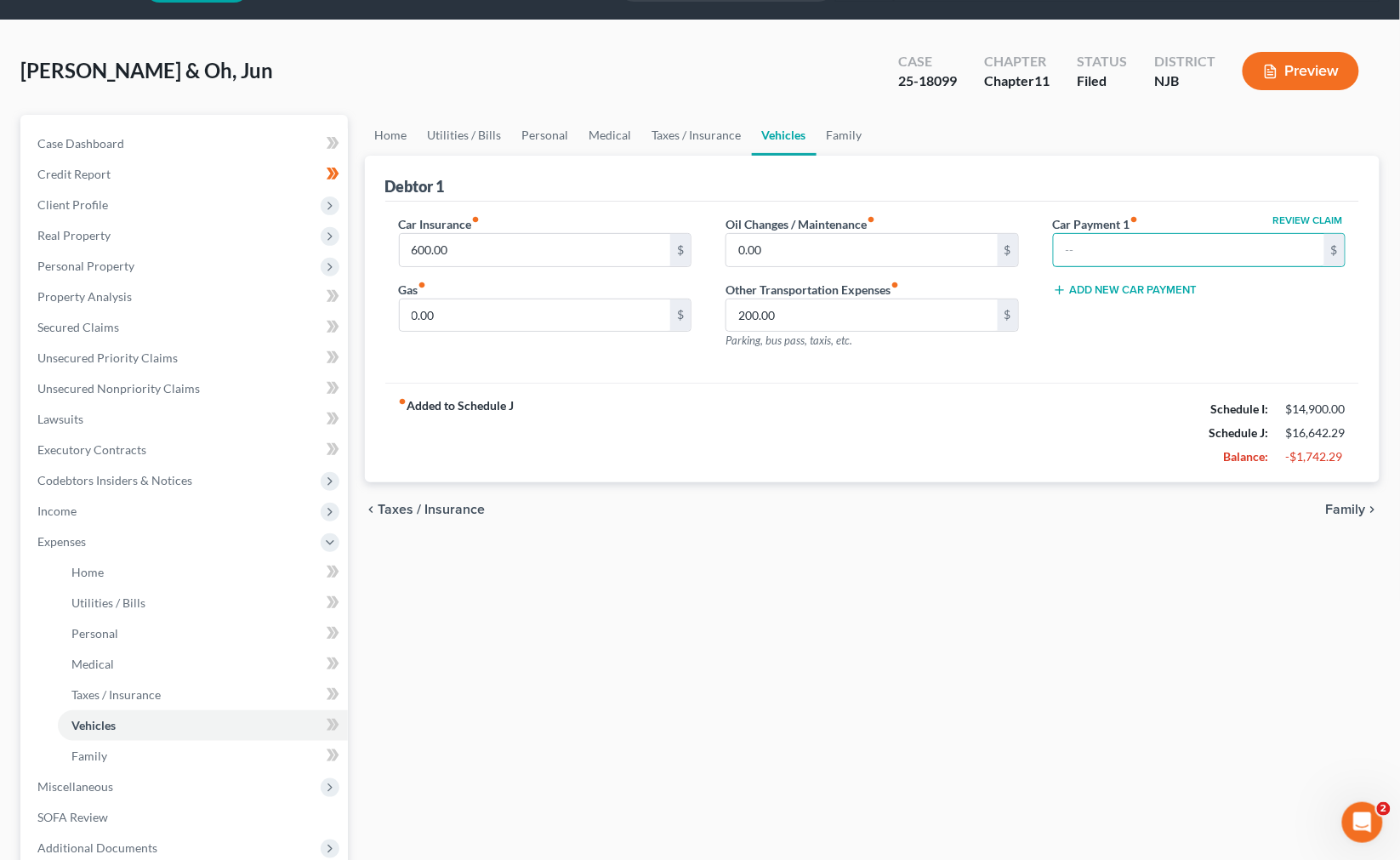
scroll to position [94, 0]
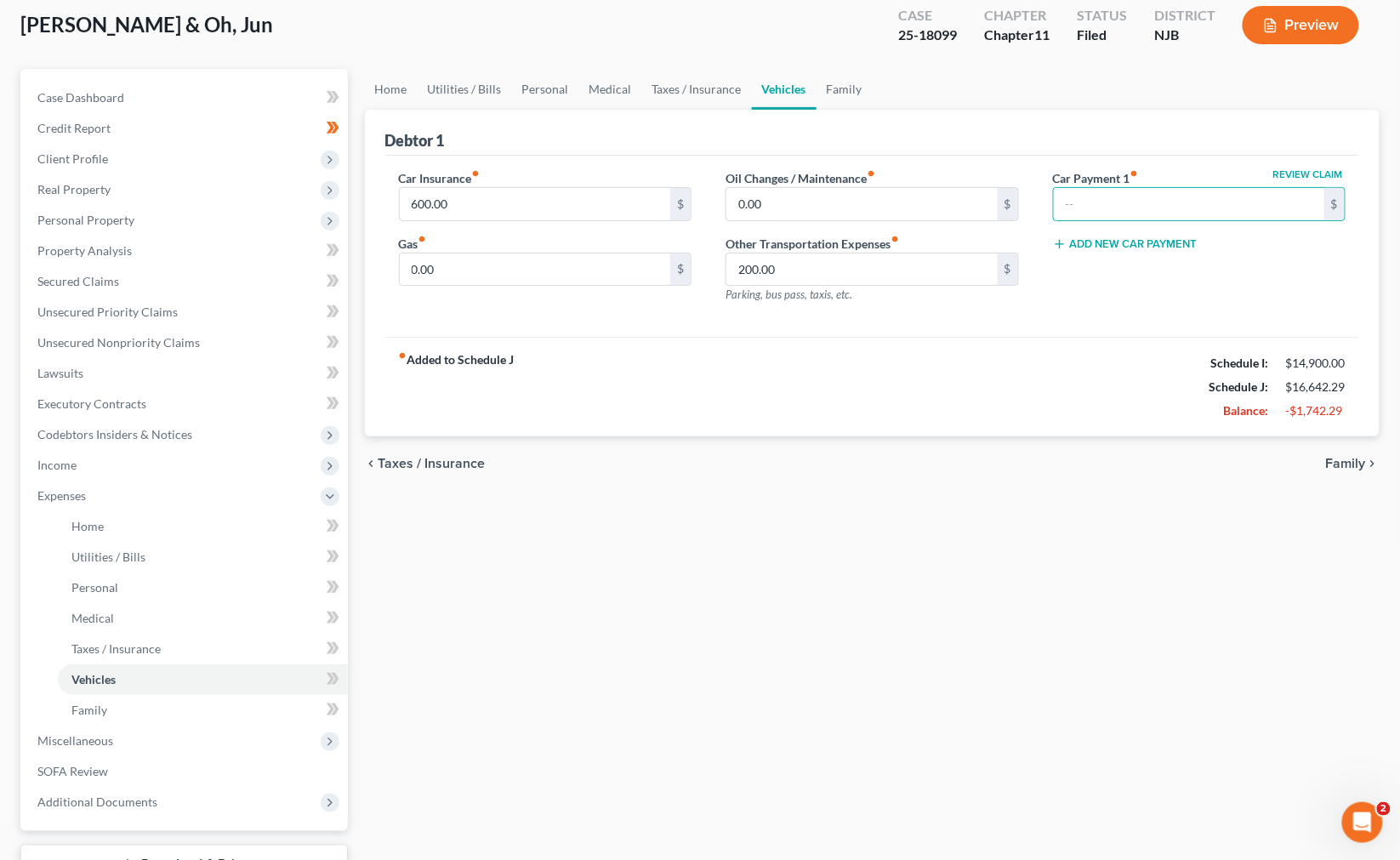
click at [904, 354] on div "fiber_manual_record Added to Schedule J Schedule I: $14,900.00 Schedule J: $16,…" at bounding box center [872, 387] width 975 height 100
click at [845, 88] on link "Family" at bounding box center [845, 89] width 56 height 41
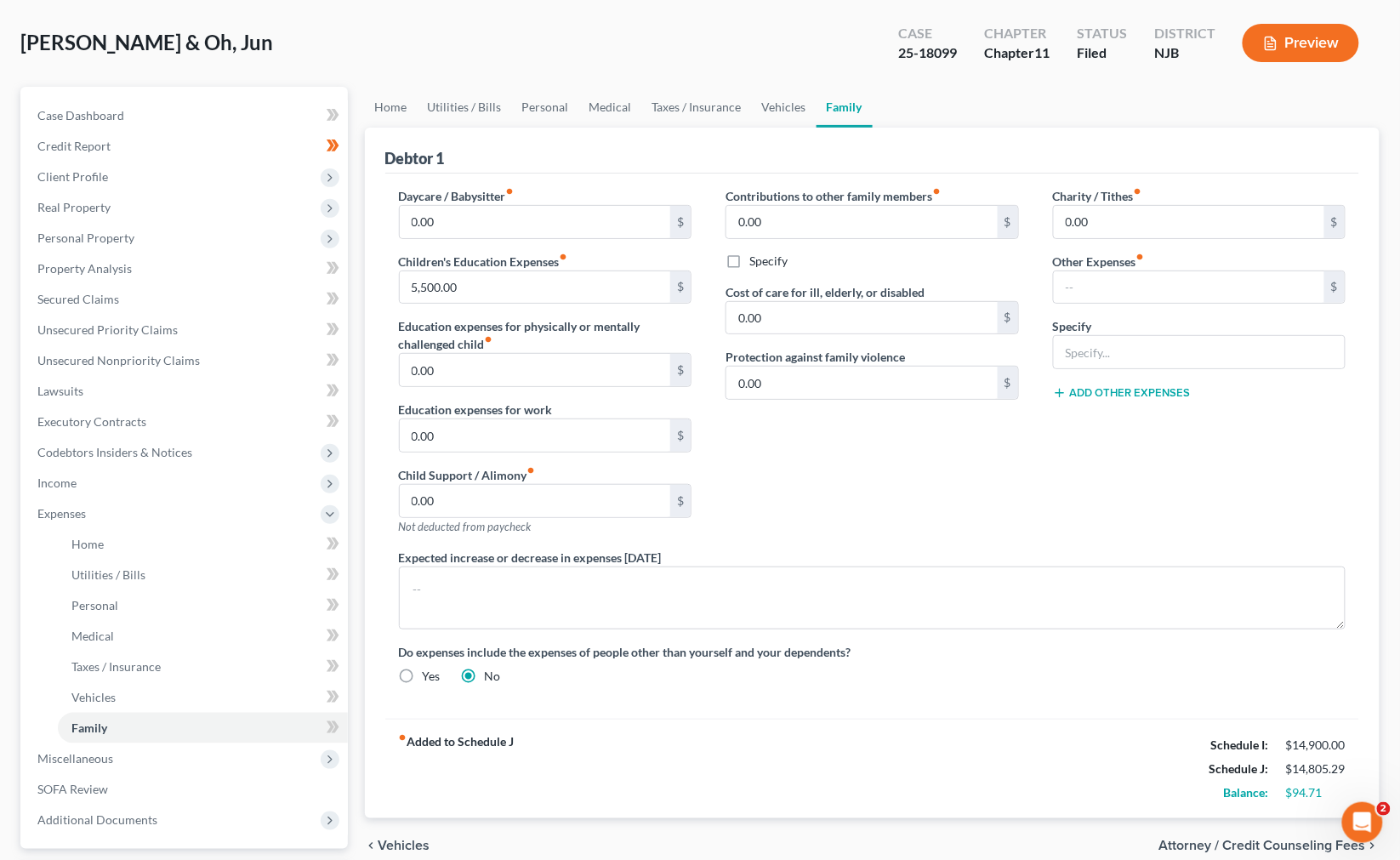
scroll to position [225, 0]
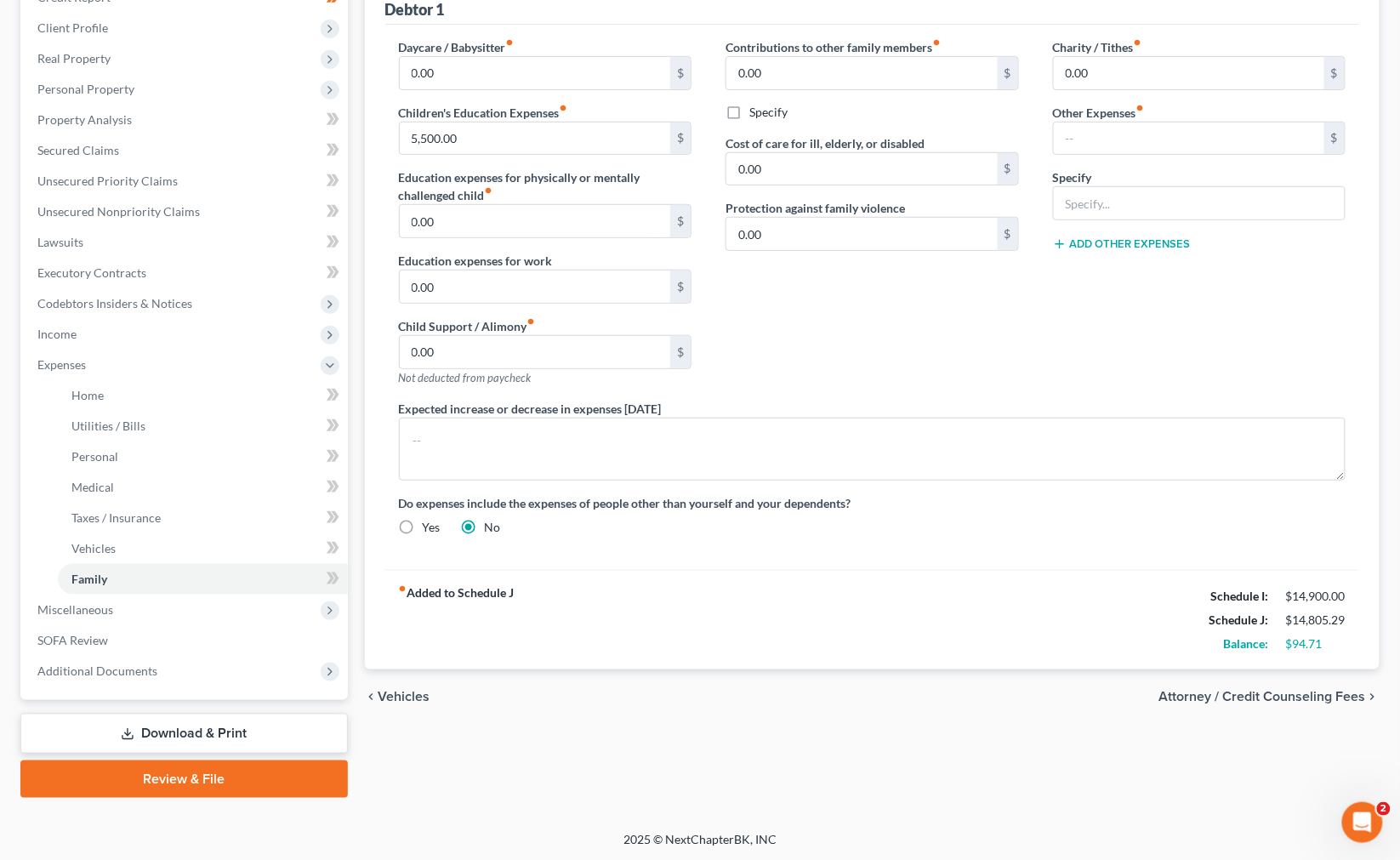
click at [831, 349] on div "Contributions to other family members fiber_manual_record 0.00 $ Specify Cost o…" at bounding box center [872, 219] width 328 height 361
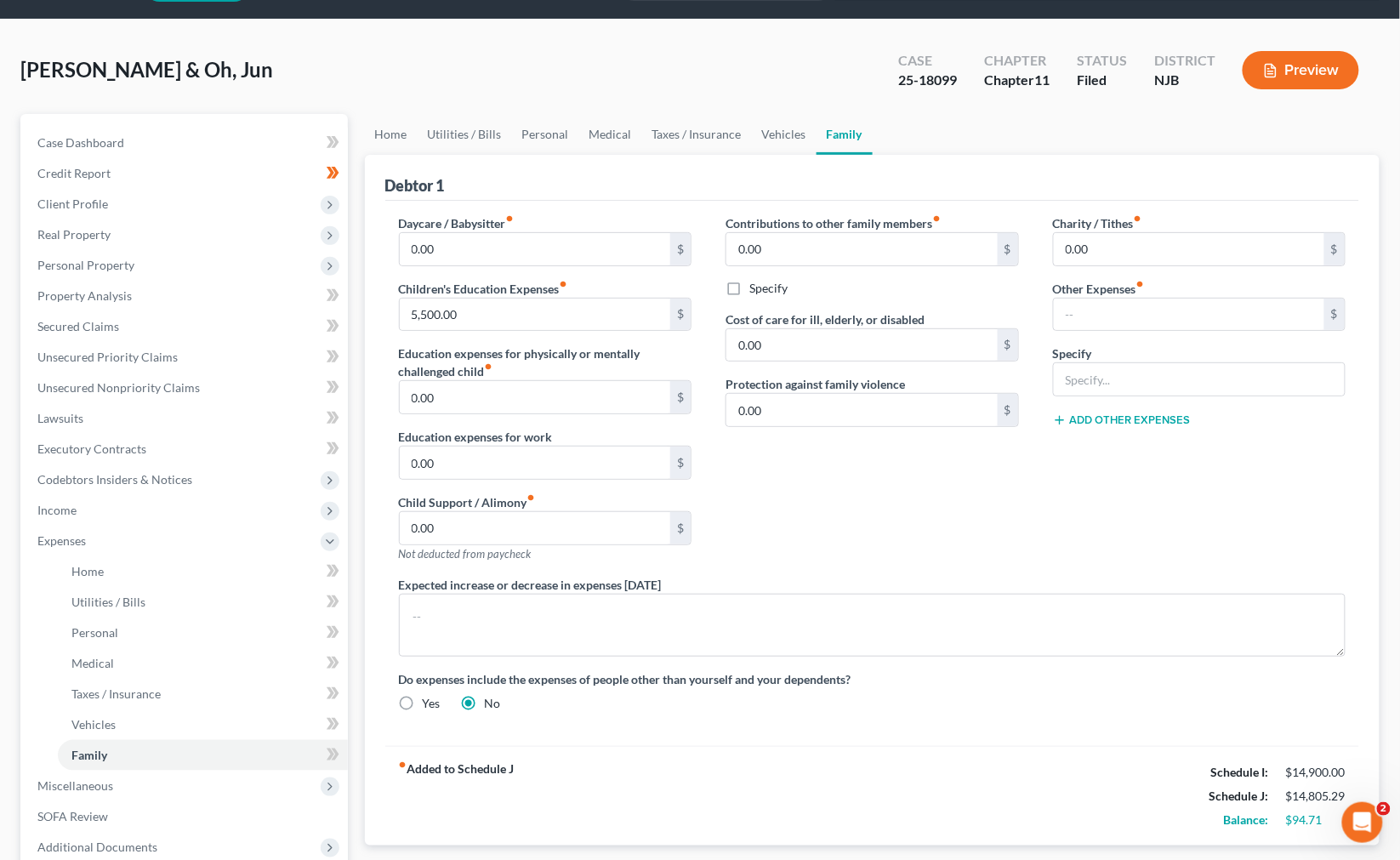
scroll to position [94, 0]
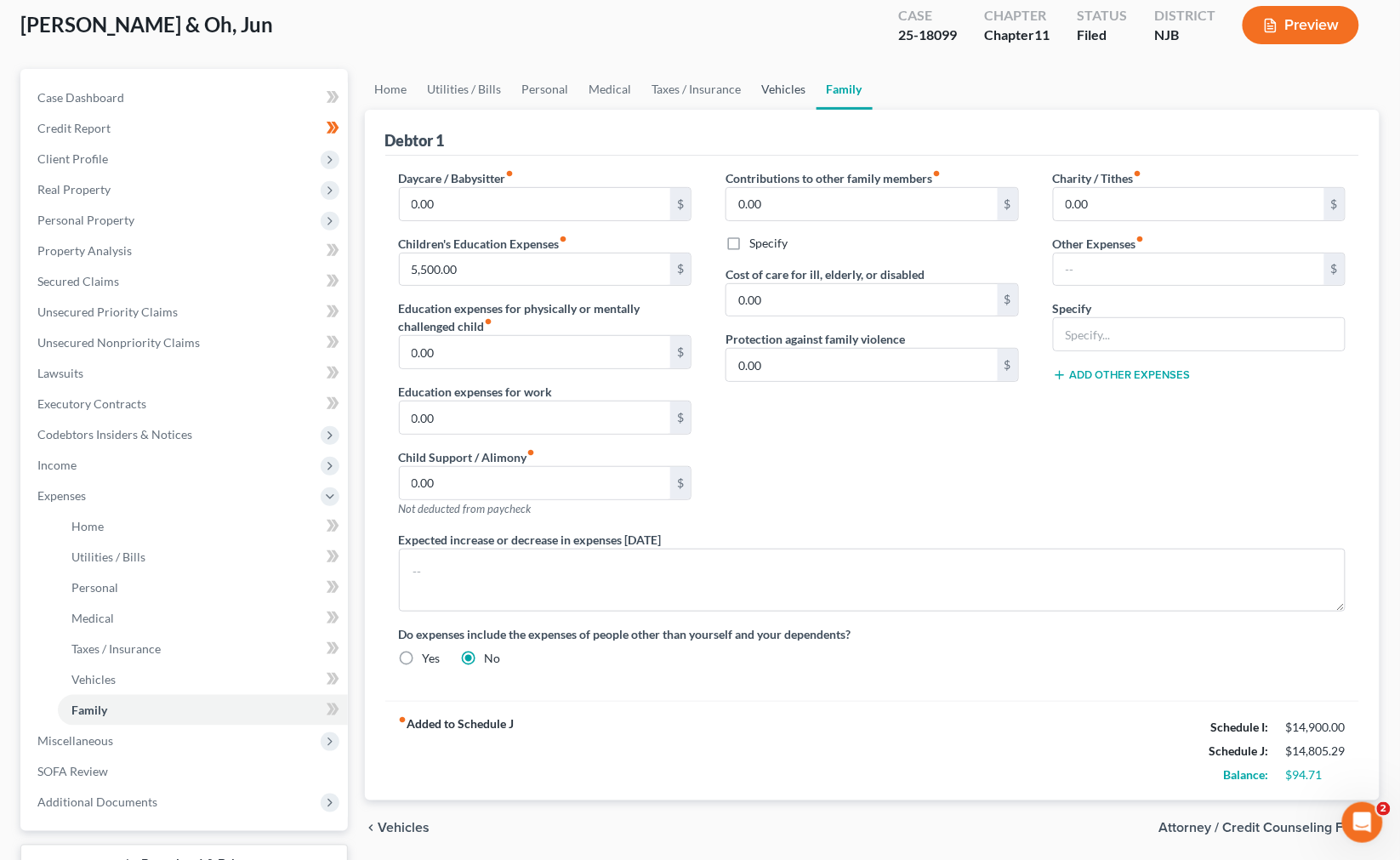
click at [780, 88] on link "Vehicles" at bounding box center [784, 89] width 65 height 41
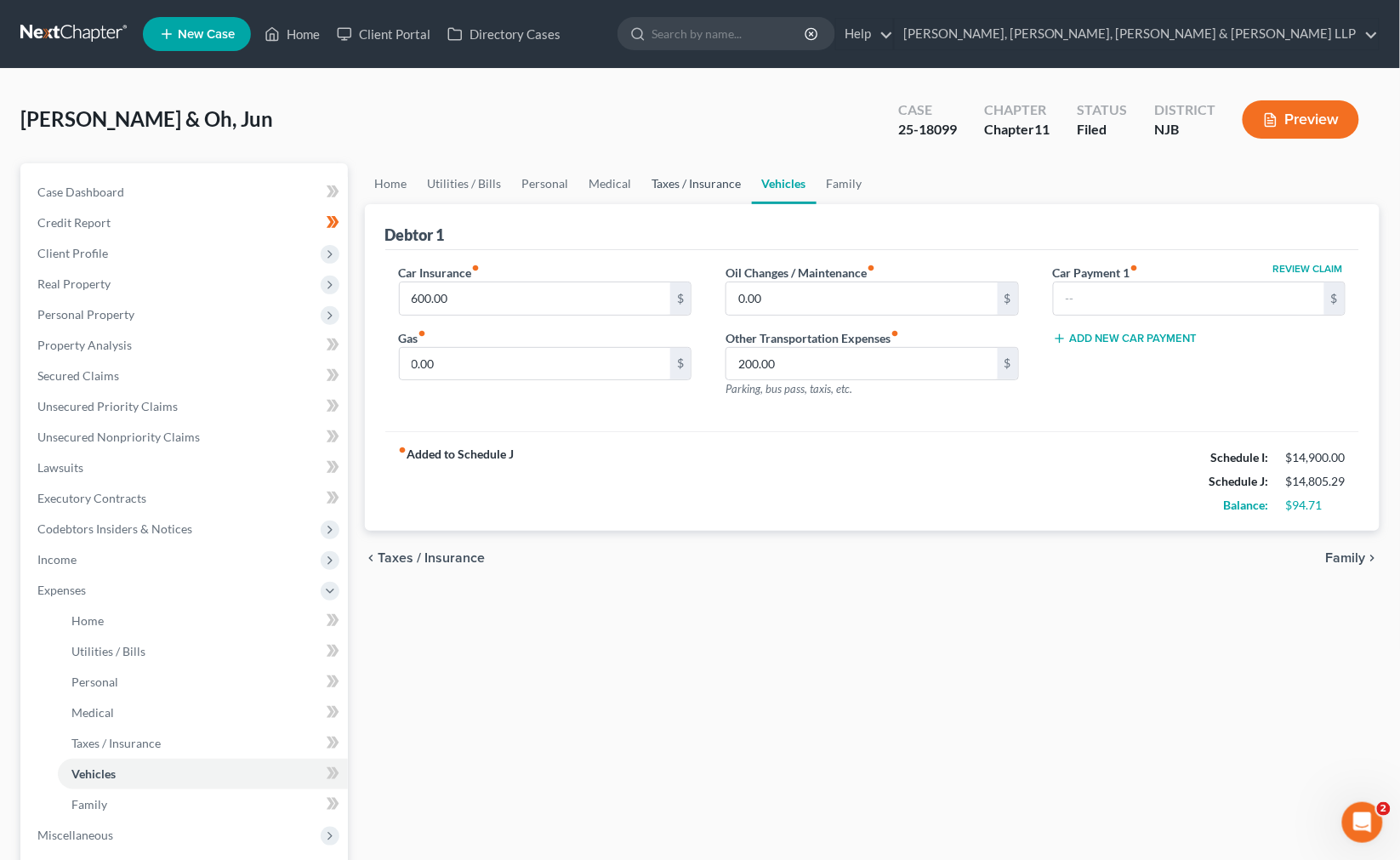
click at [726, 179] on link "Taxes / Insurance" at bounding box center [697, 183] width 110 height 41
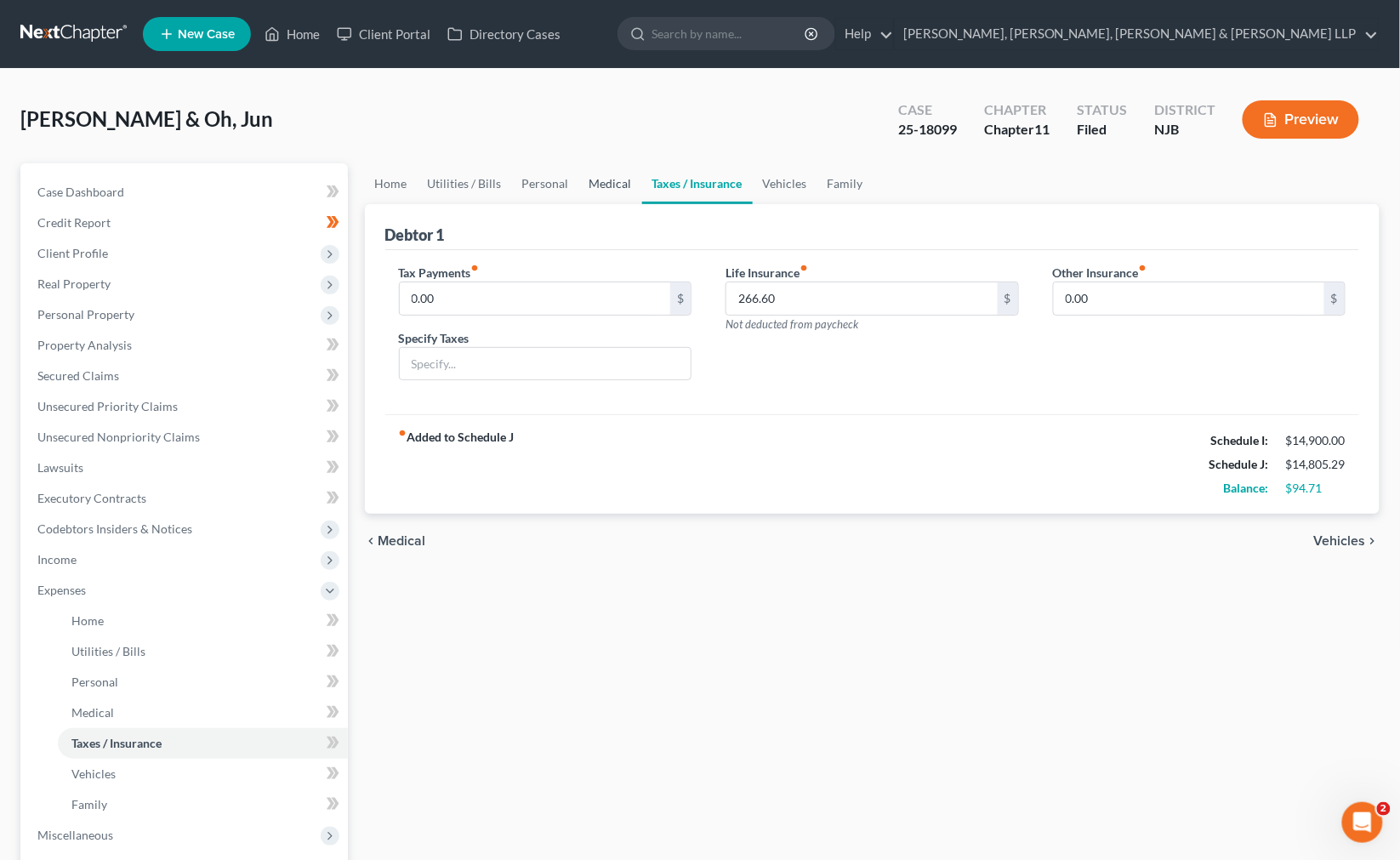
click at [617, 182] on link "Medical" at bounding box center [610, 183] width 63 height 41
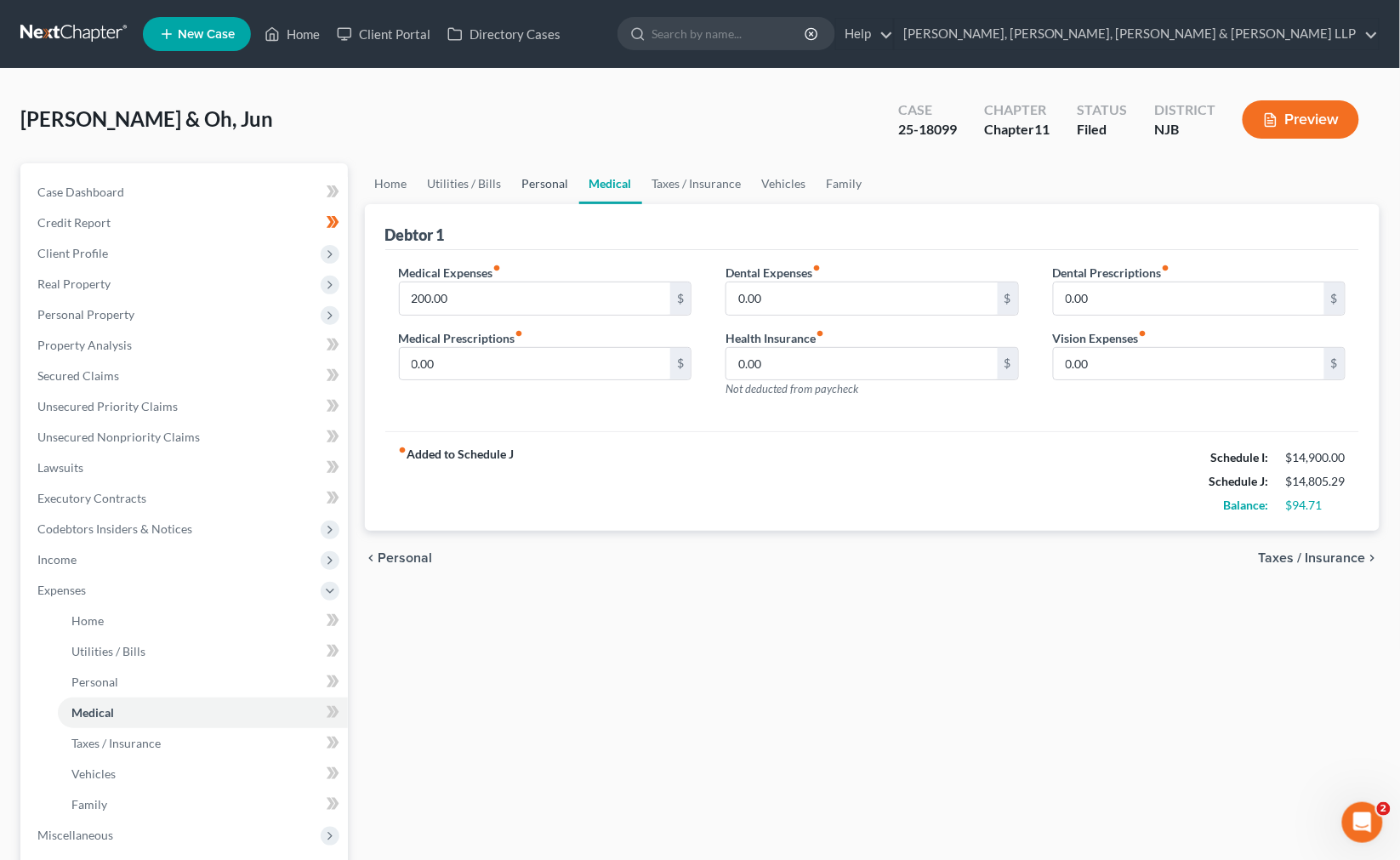
click at [537, 188] on link "Personal" at bounding box center [545, 183] width 67 height 41
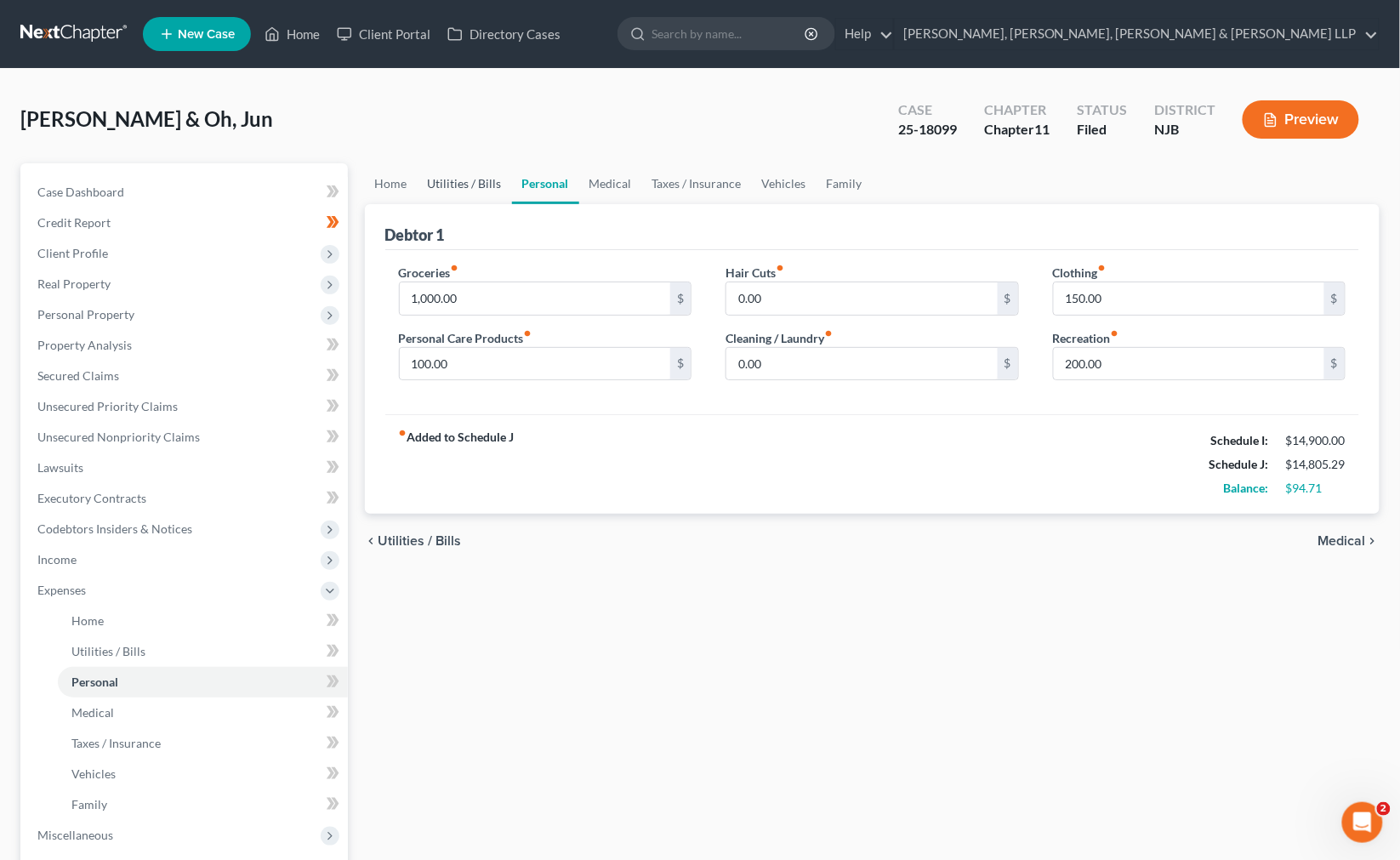
click at [488, 182] on link "Utilities / Bills" at bounding box center [465, 183] width 94 height 41
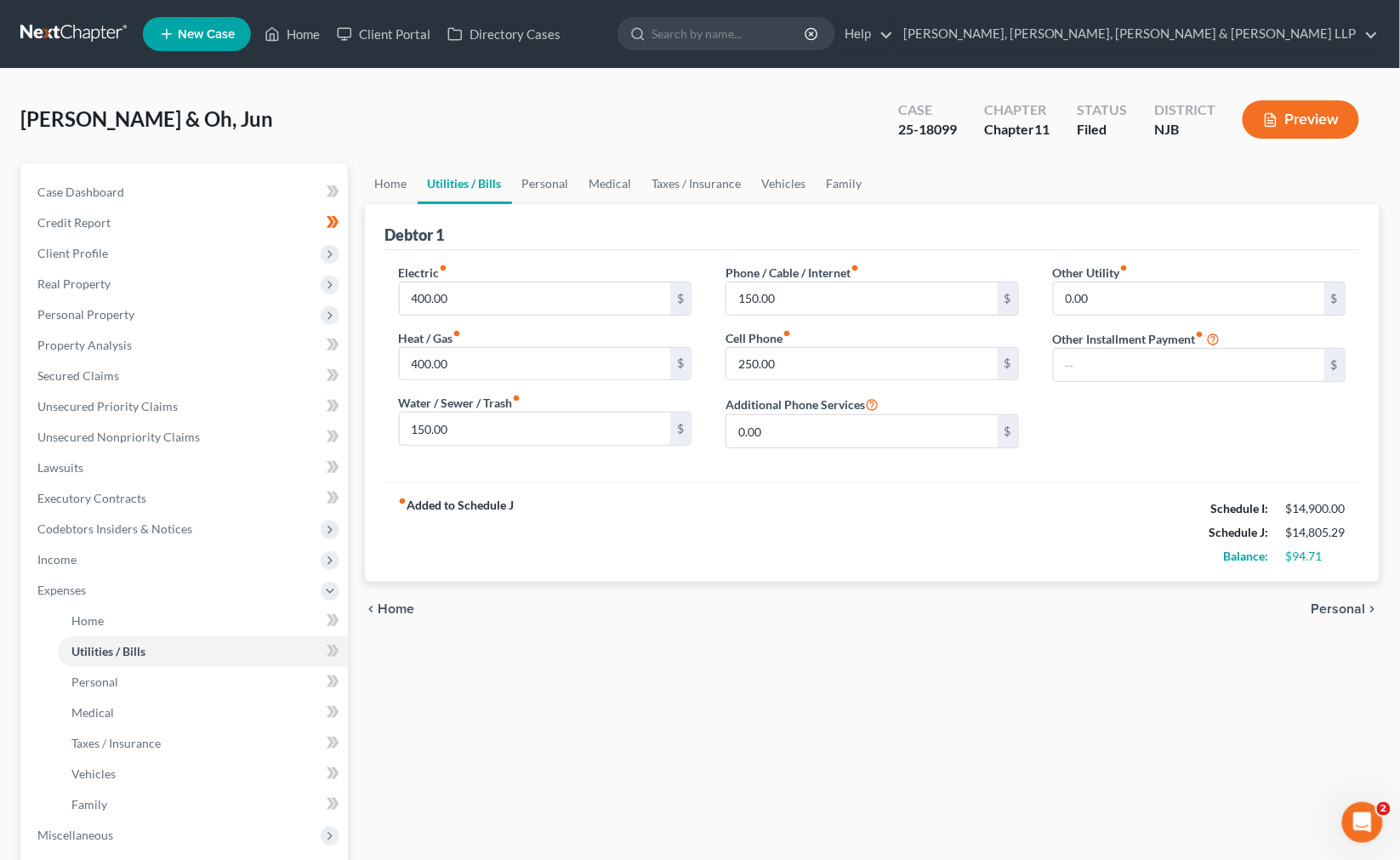
click at [470, 237] on div "Debtor 1" at bounding box center [872, 227] width 975 height 46
click at [403, 187] on link "Home" at bounding box center [391, 183] width 52 height 41
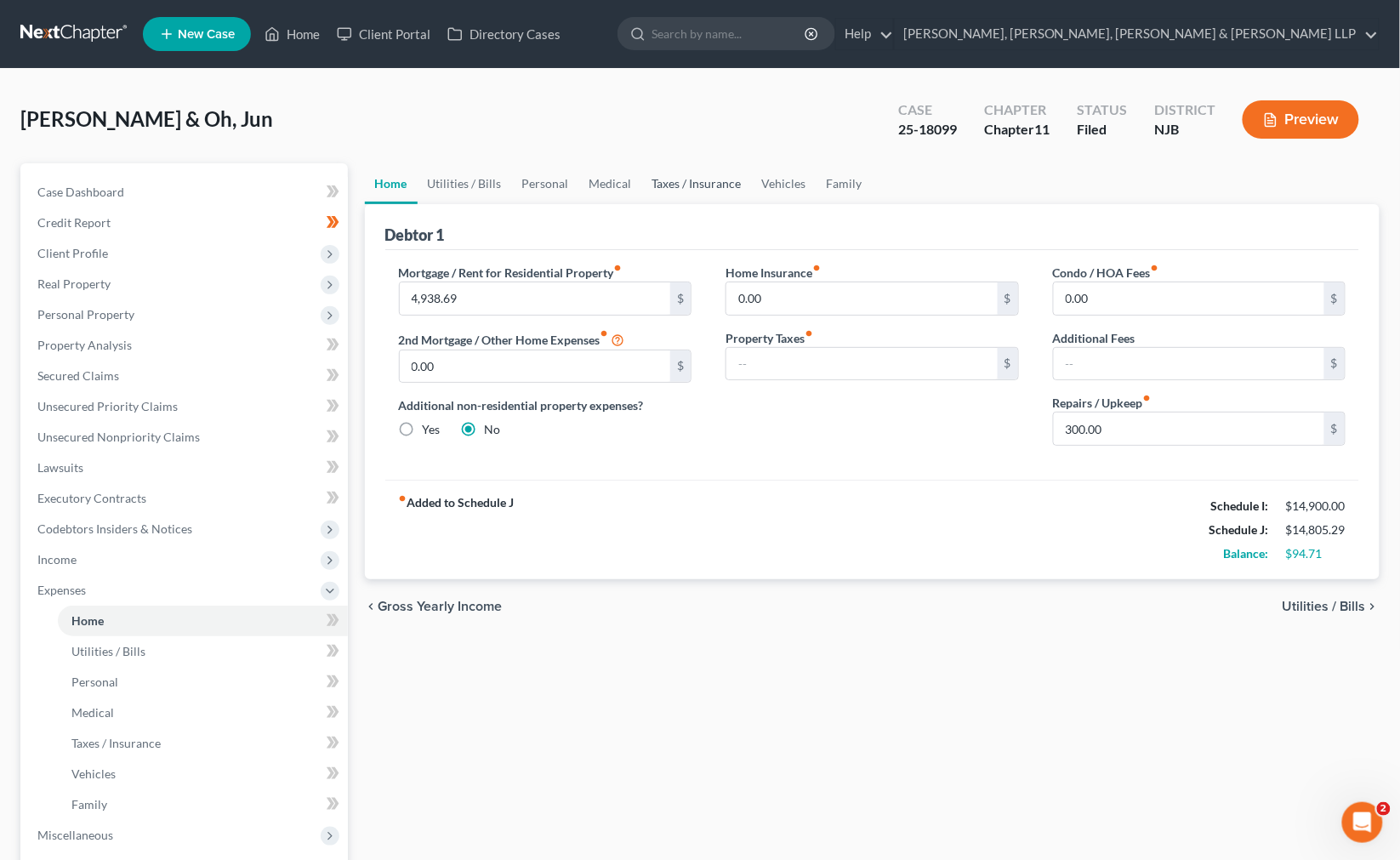
click at [650, 200] on link "Taxes / Insurance" at bounding box center [697, 183] width 110 height 41
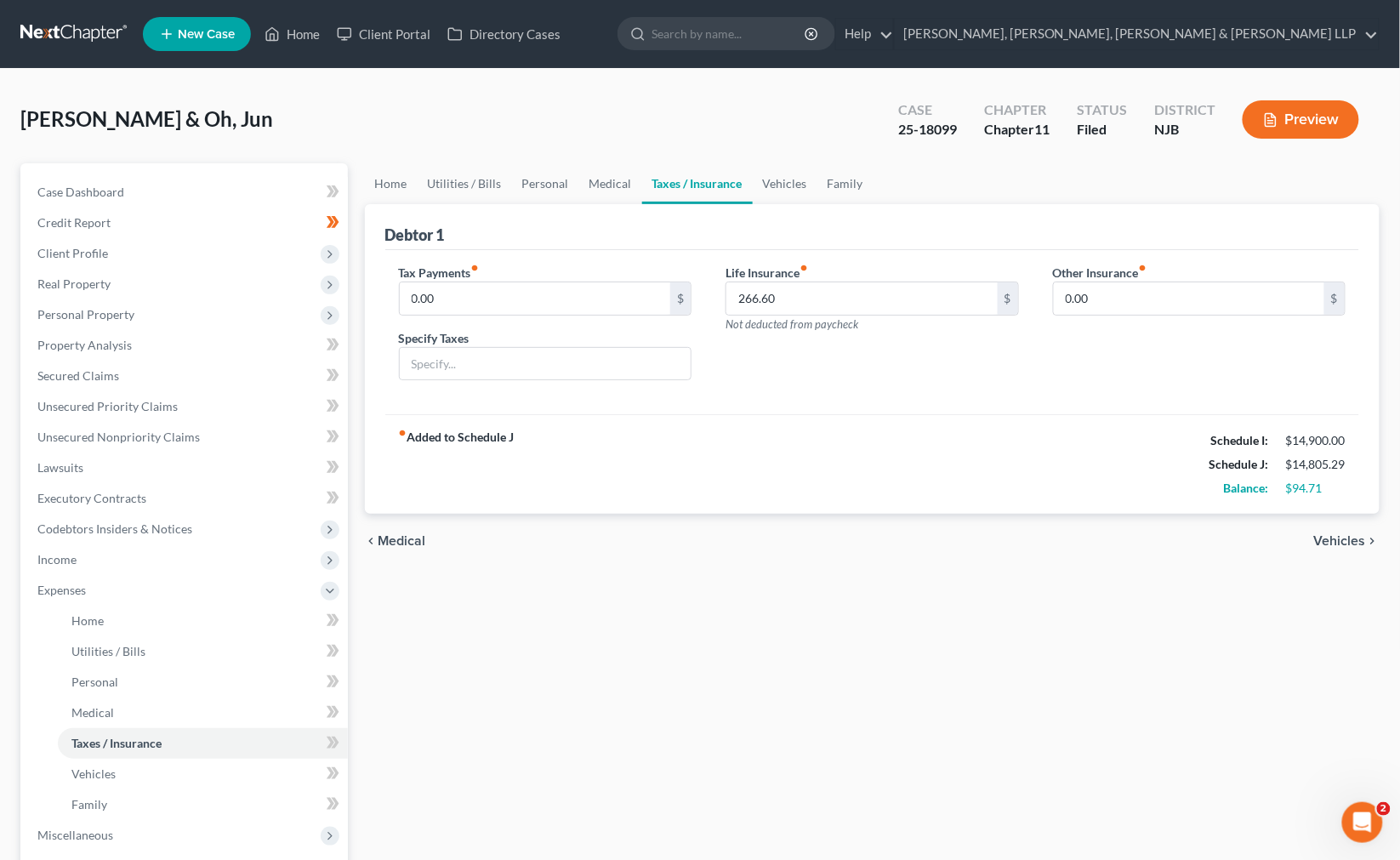
click at [711, 196] on link "Taxes / Insurance" at bounding box center [697, 183] width 111 height 41
click at [754, 190] on link "Vehicles" at bounding box center [785, 183] width 65 height 41
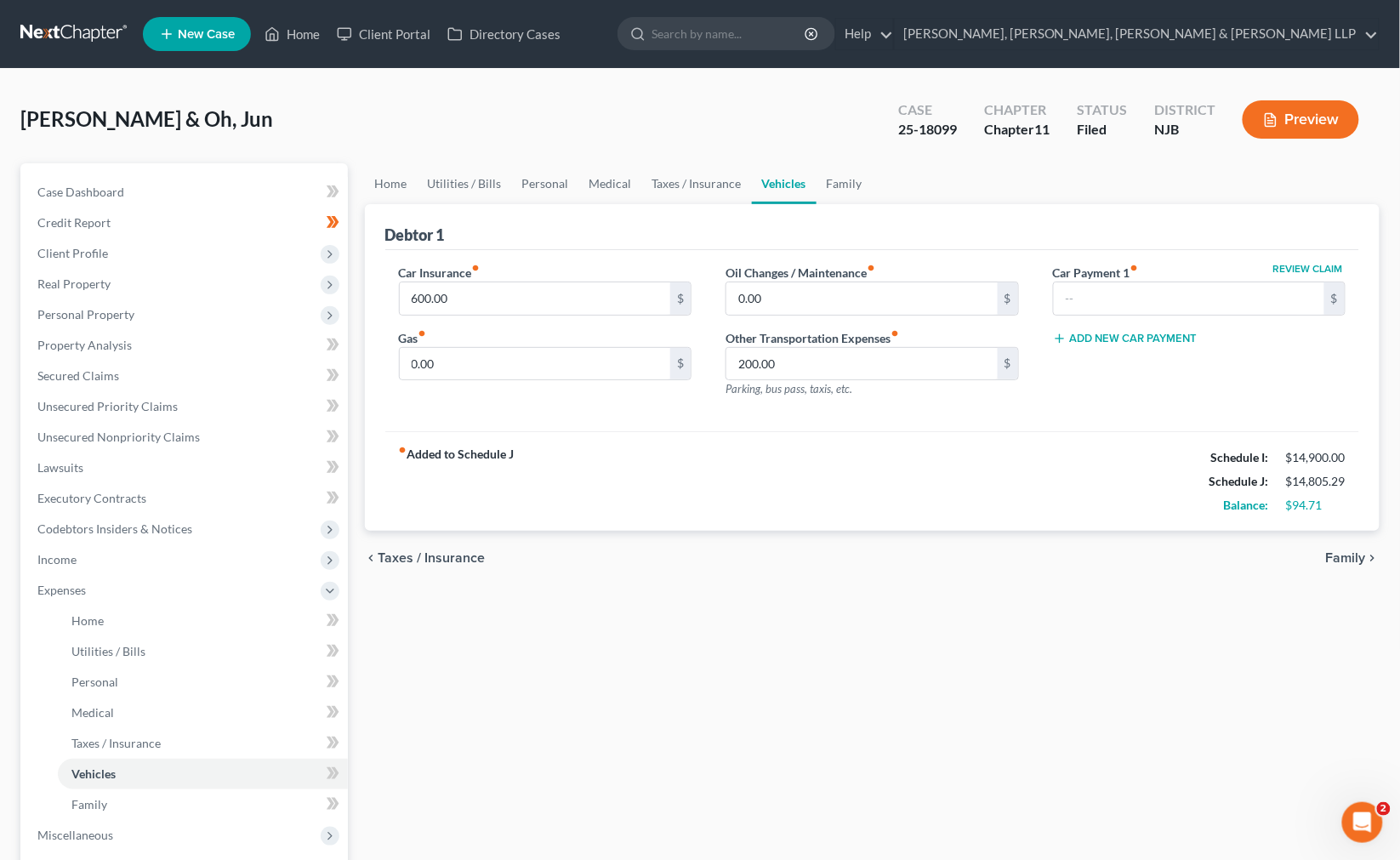
click at [624, 210] on div "Debtor 1" at bounding box center [872, 227] width 975 height 46
click at [743, 175] on link "Taxes / Insurance" at bounding box center [697, 183] width 110 height 41
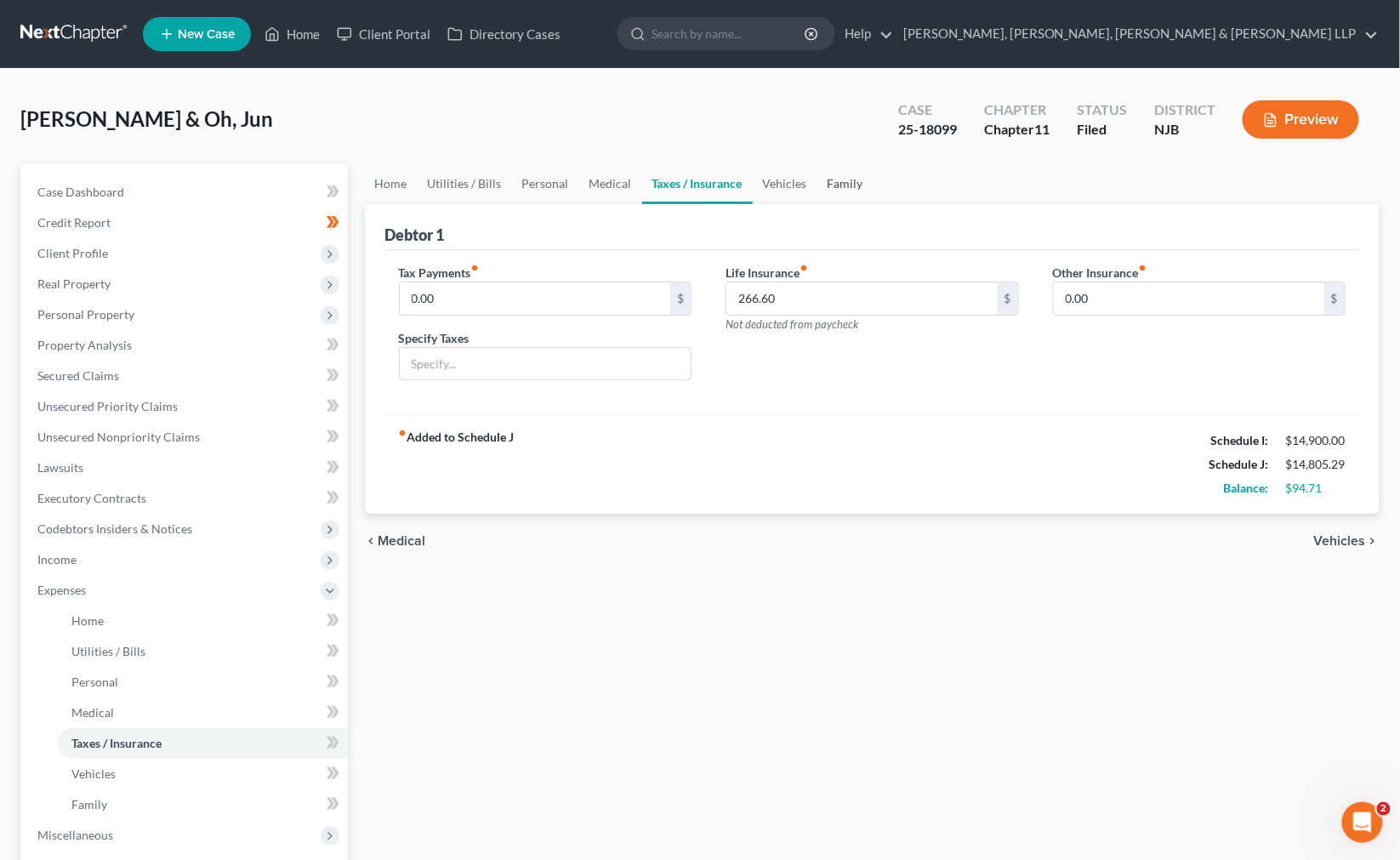
click at [847, 184] on link "Family" at bounding box center [845, 183] width 56 height 41
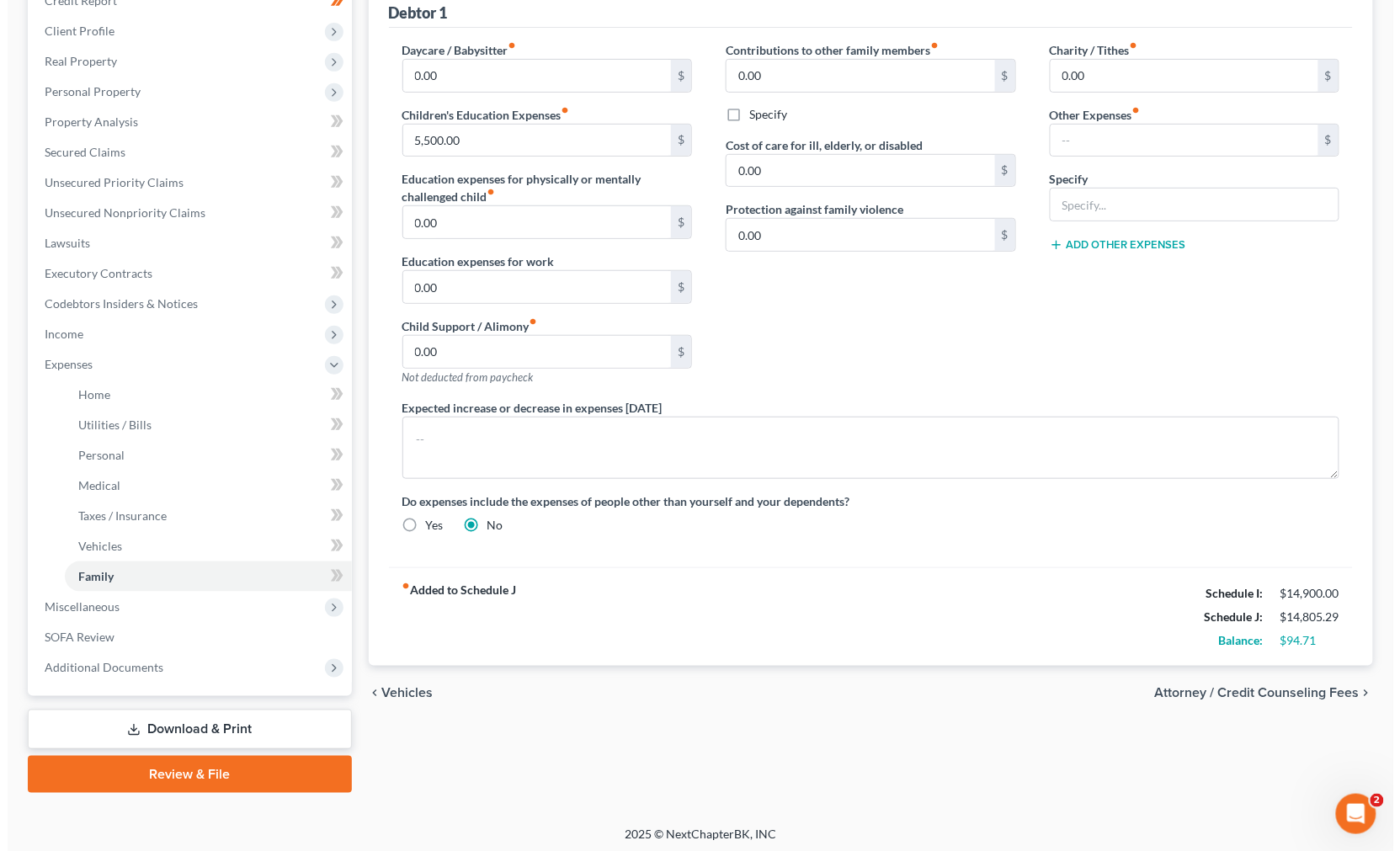
scroll to position [223, 0]
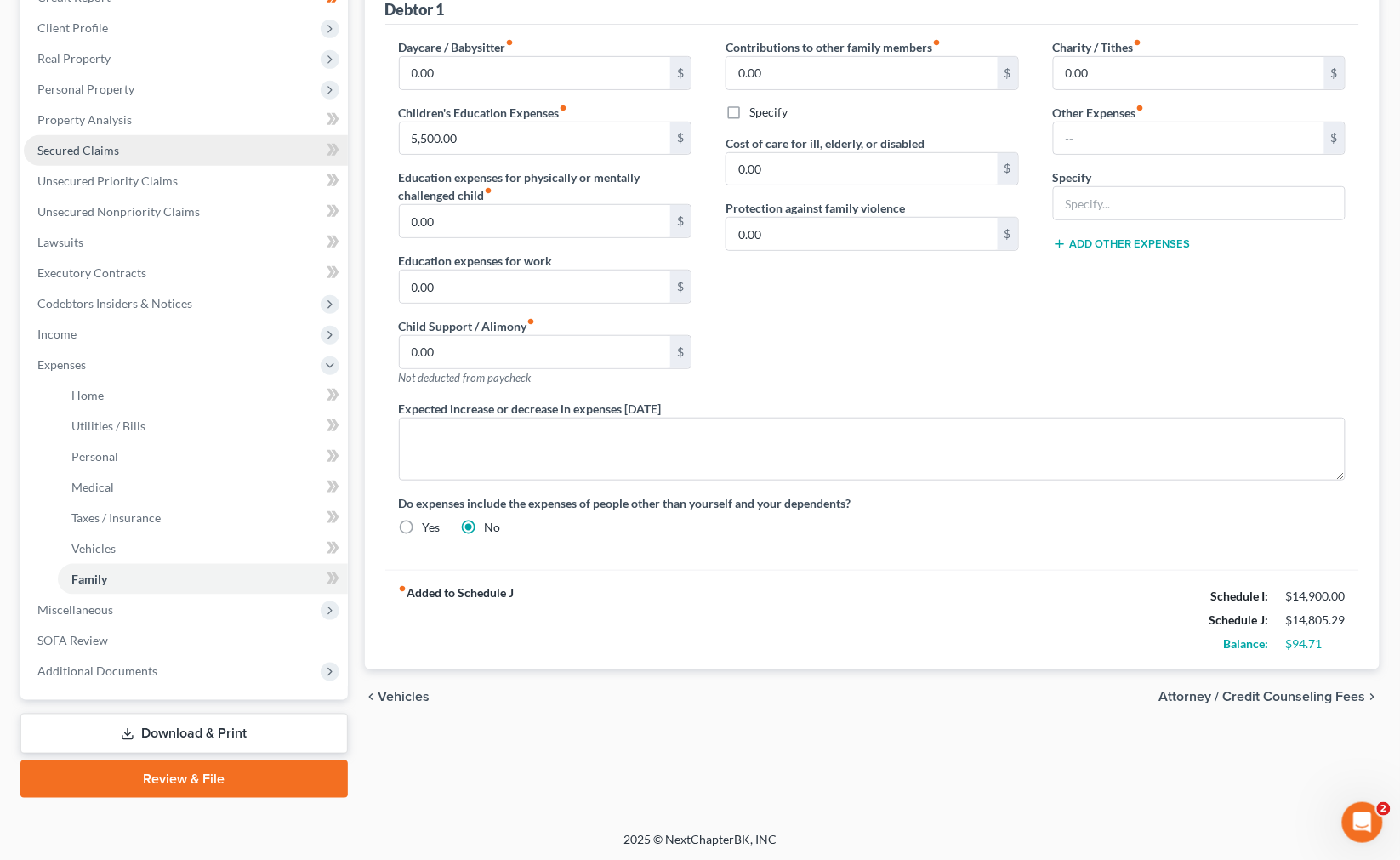
click at [109, 147] on span "Secured Claims" at bounding box center [78, 150] width 81 height 15
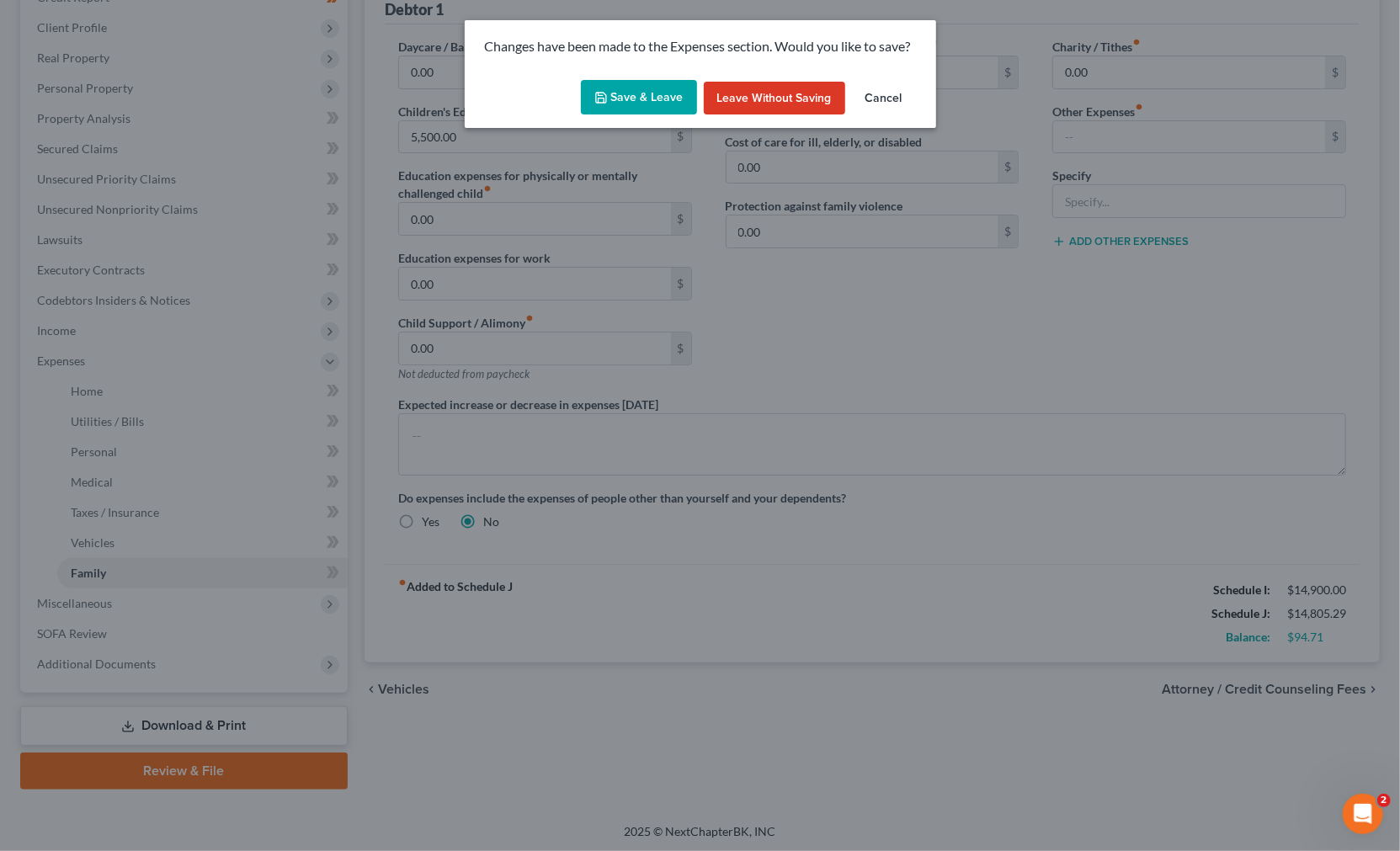
click at [658, 108] on button "Save & Leave" at bounding box center [639, 98] width 116 height 35
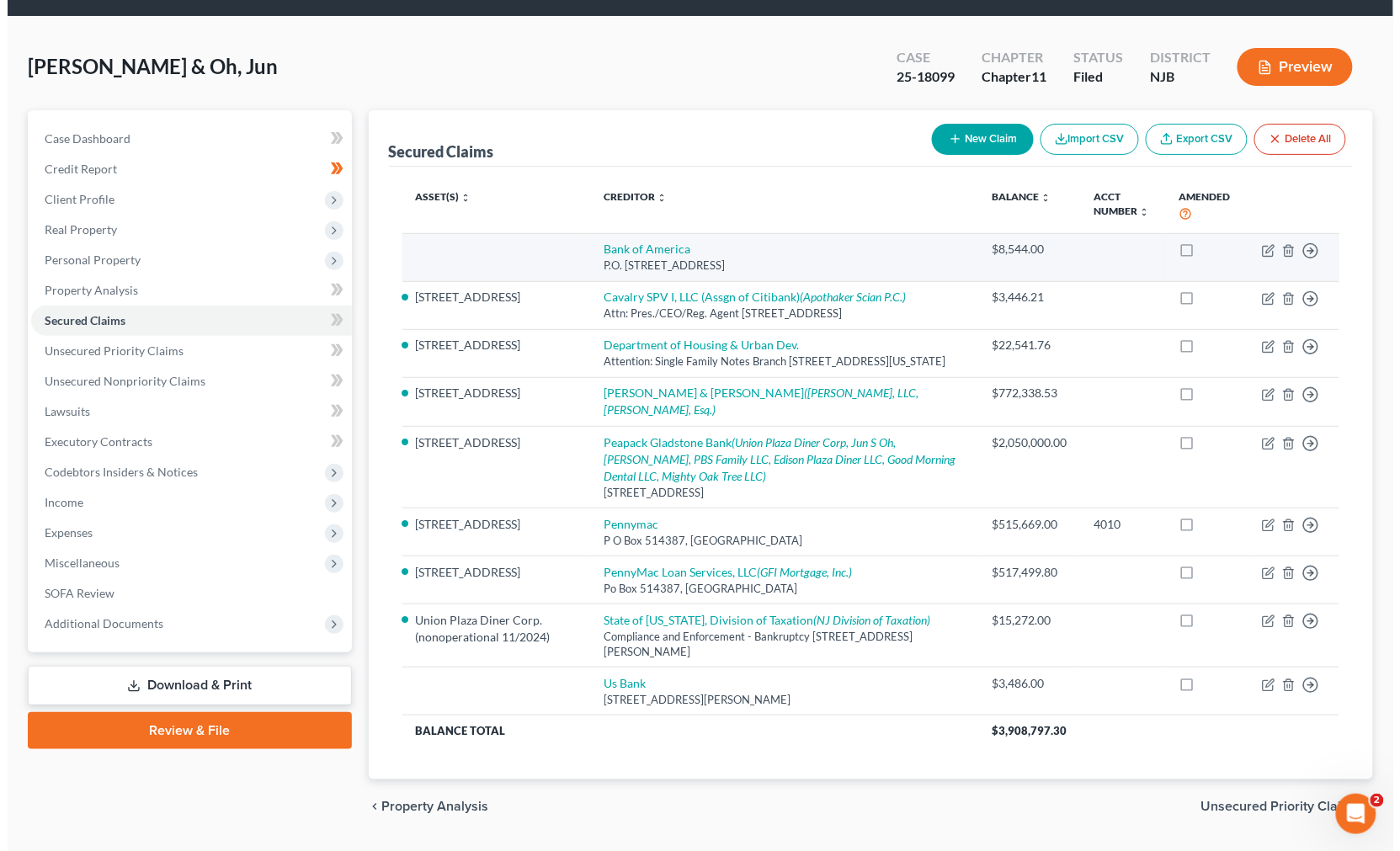
scroll to position [93, 0]
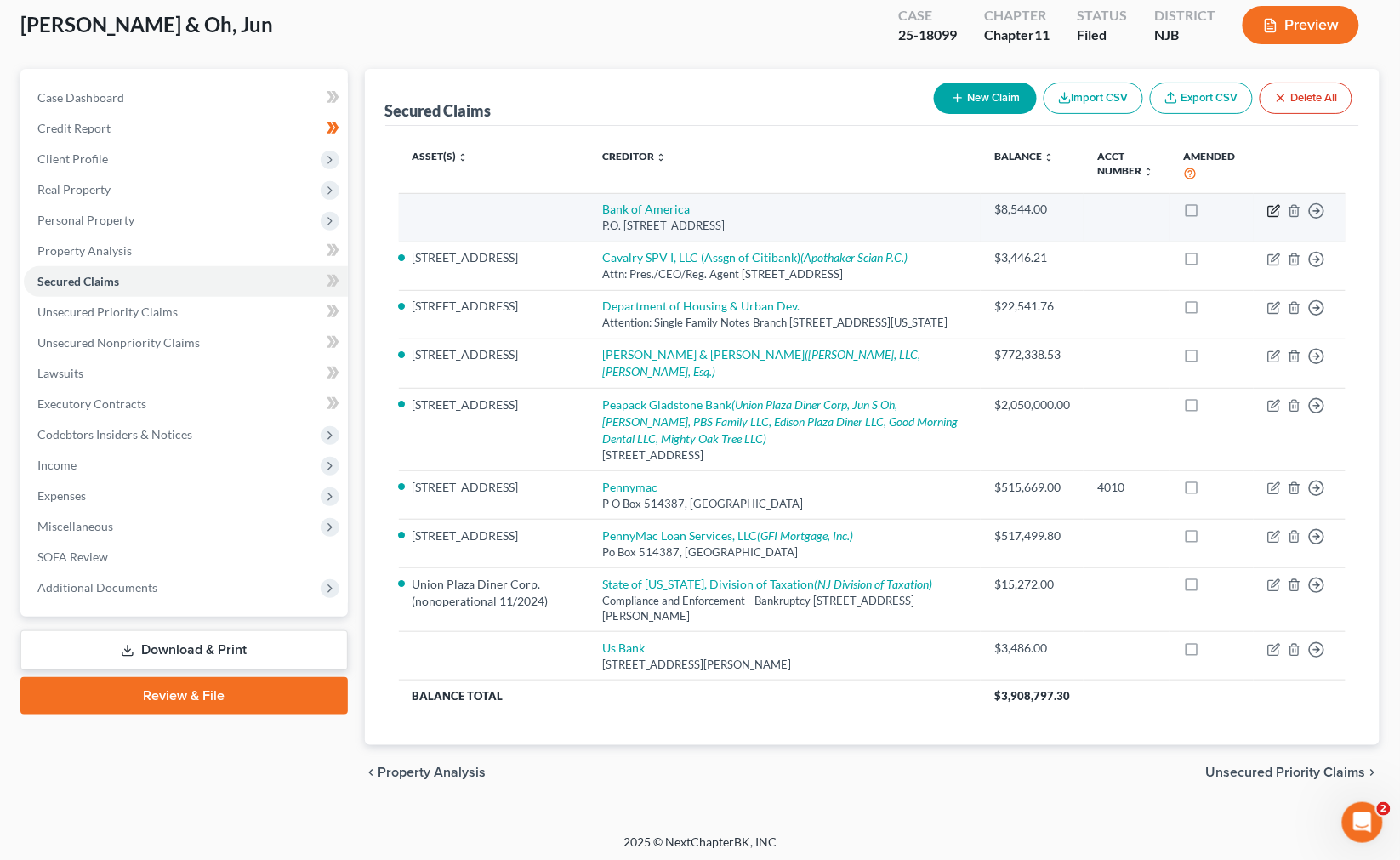
click at [904, 204] on icon "button" at bounding box center [1274, 211] width 14 height 14
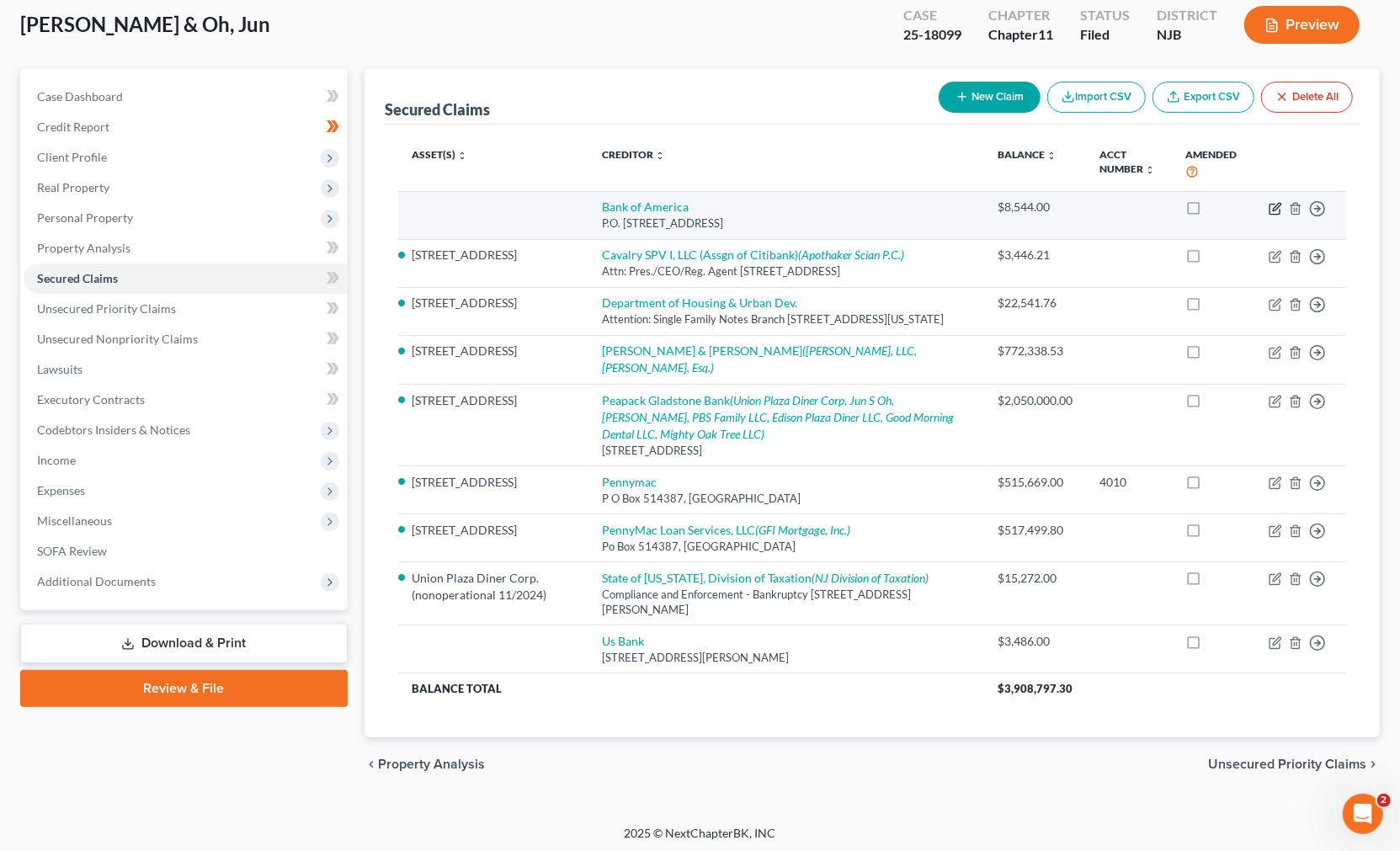
select select "4"
select select "0"
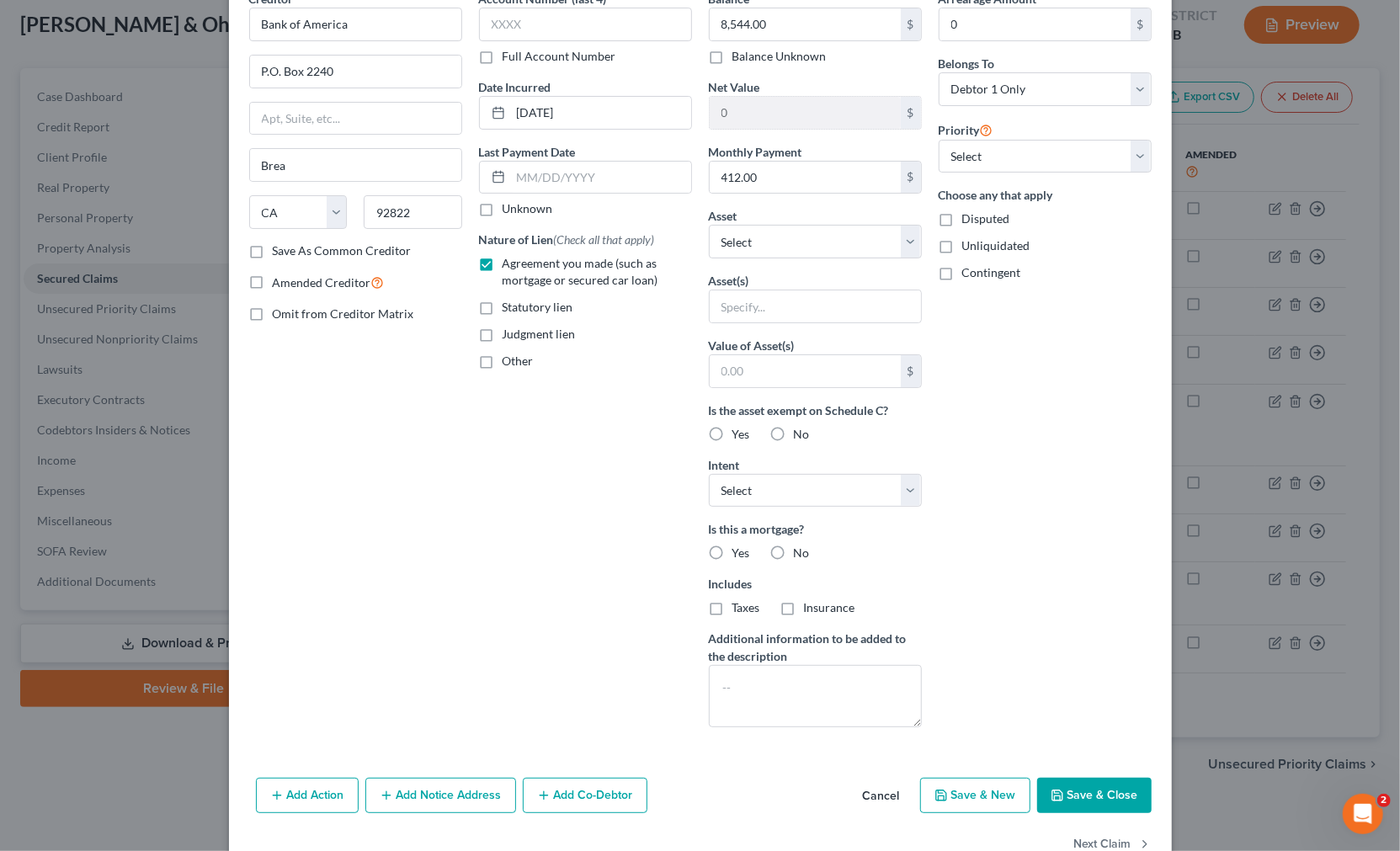
scroll to position [0, 0]
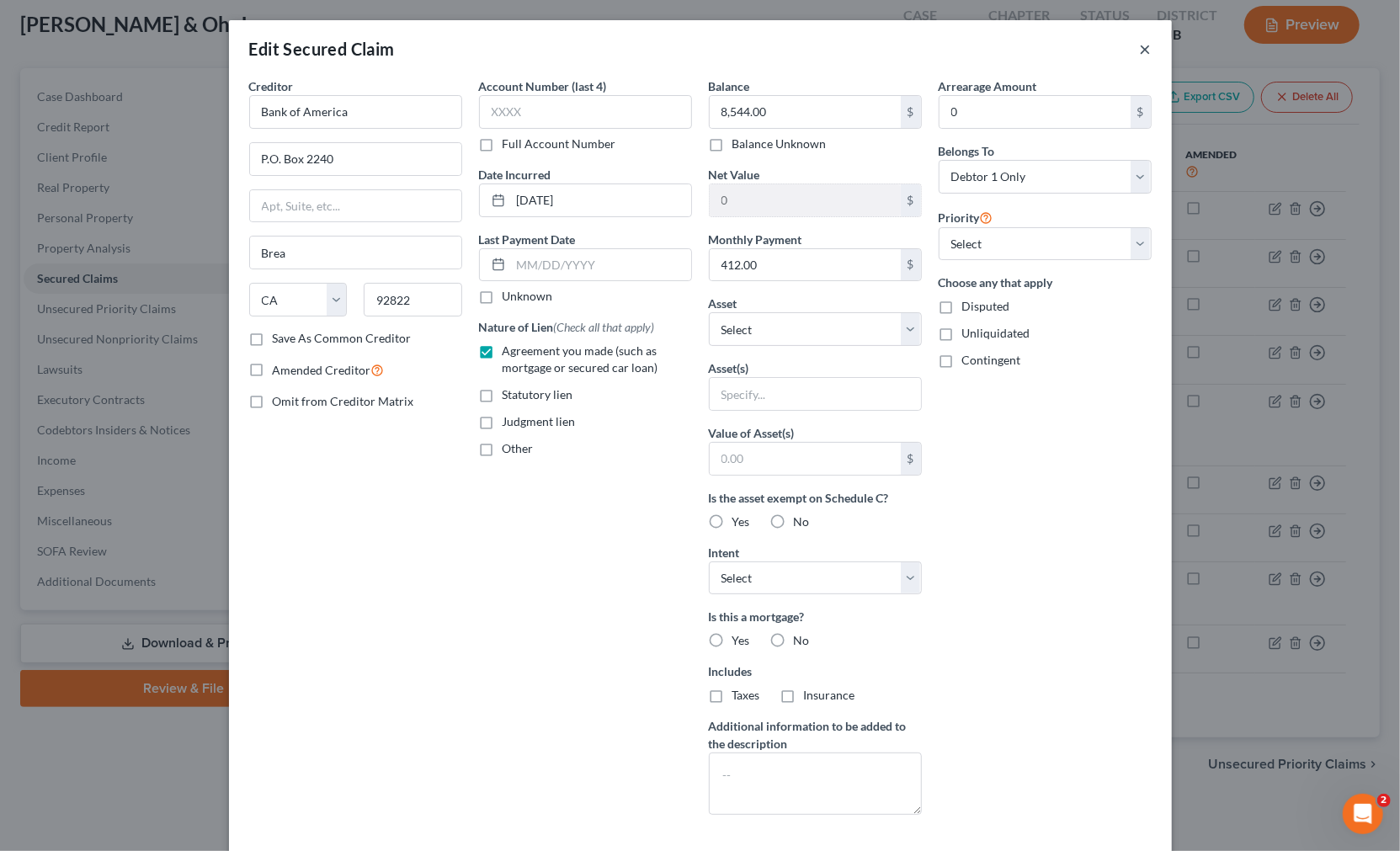
click at [894, 48] on button "×" at bounding box center [1146, 48] width 12 height 20
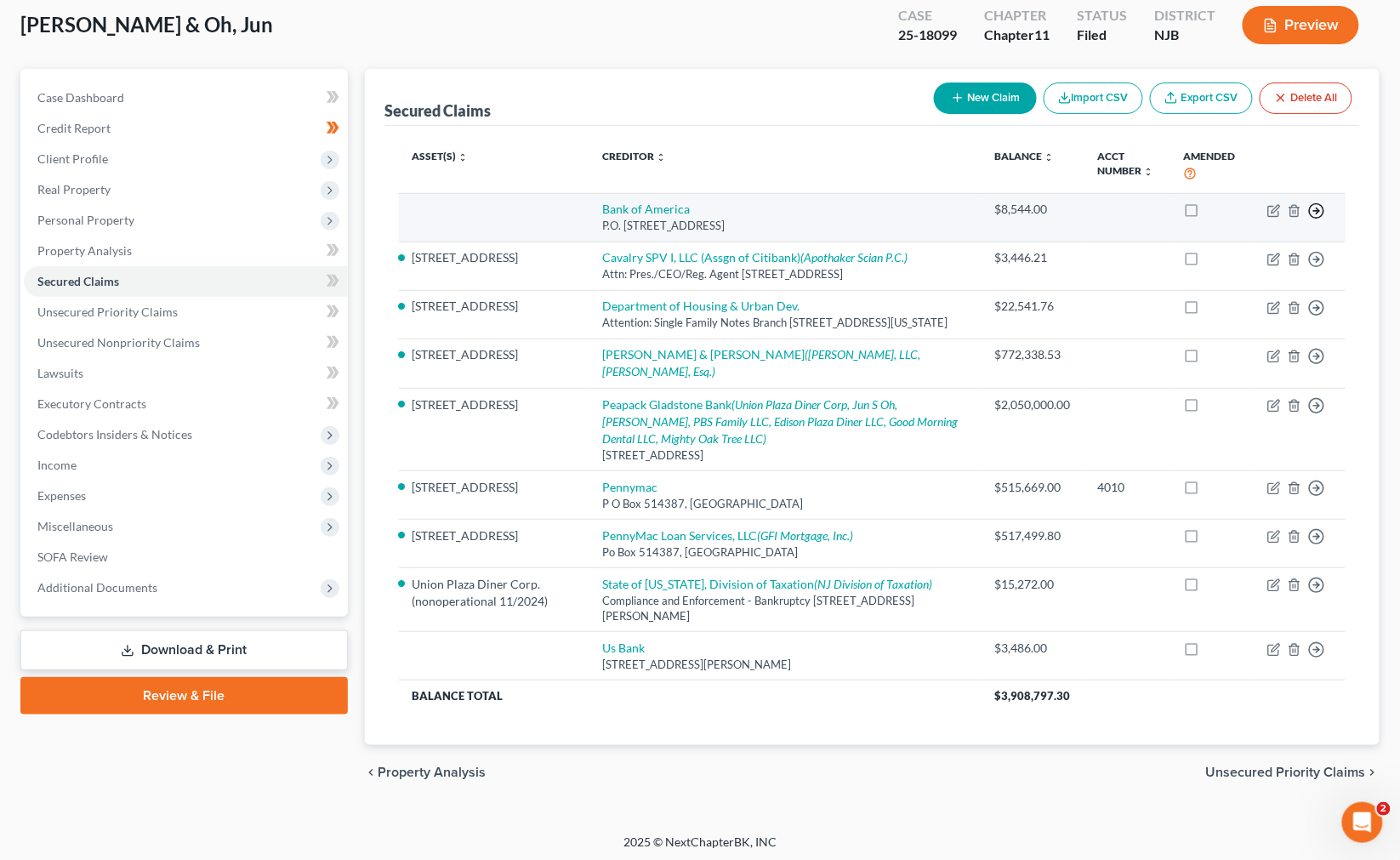
click at [904, 211] on line "button" at bounding box center [1317, 211] width 6 height 0
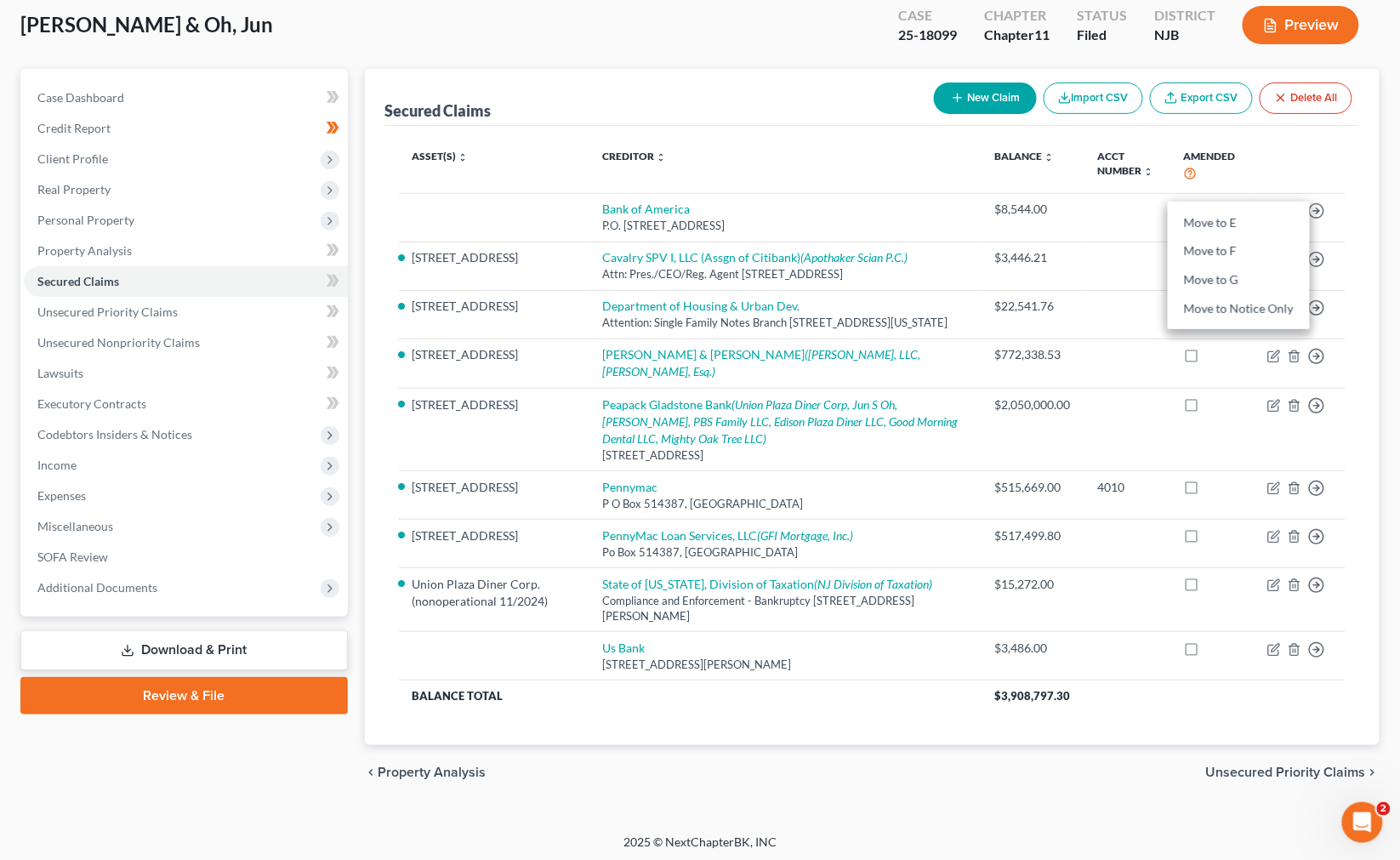
drag, startPoint x: 1325, startPoint y: 174, endPoint x: 1310, endPoint y: 197, distance: 27.5
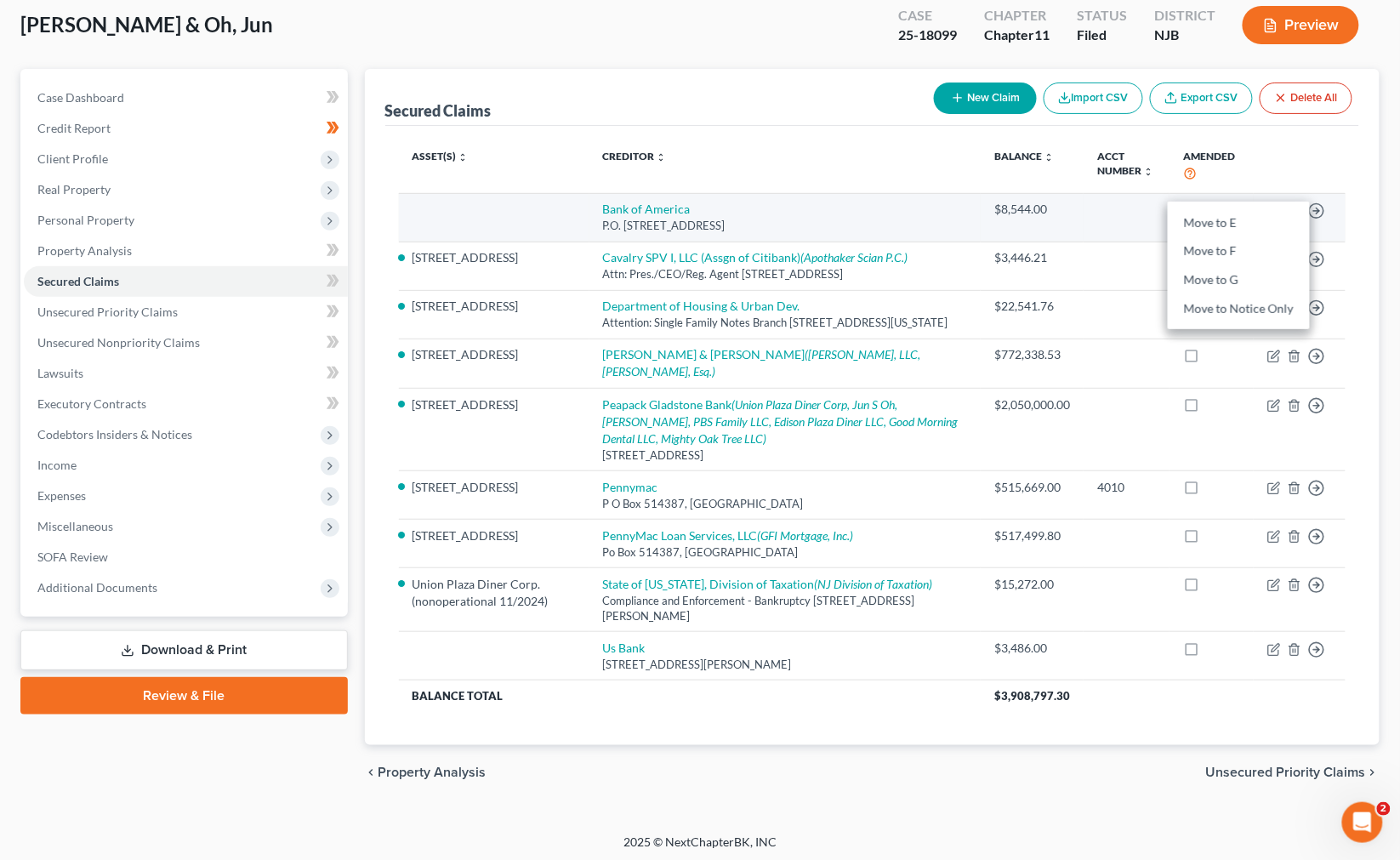
click at [904, 173] on th at bounding box center [1299, 166] width 92 height 53
click at [904, 216] on icon "button" at bounding box center [1274, 211] width 14 height 14
select select "4"
select select "0"
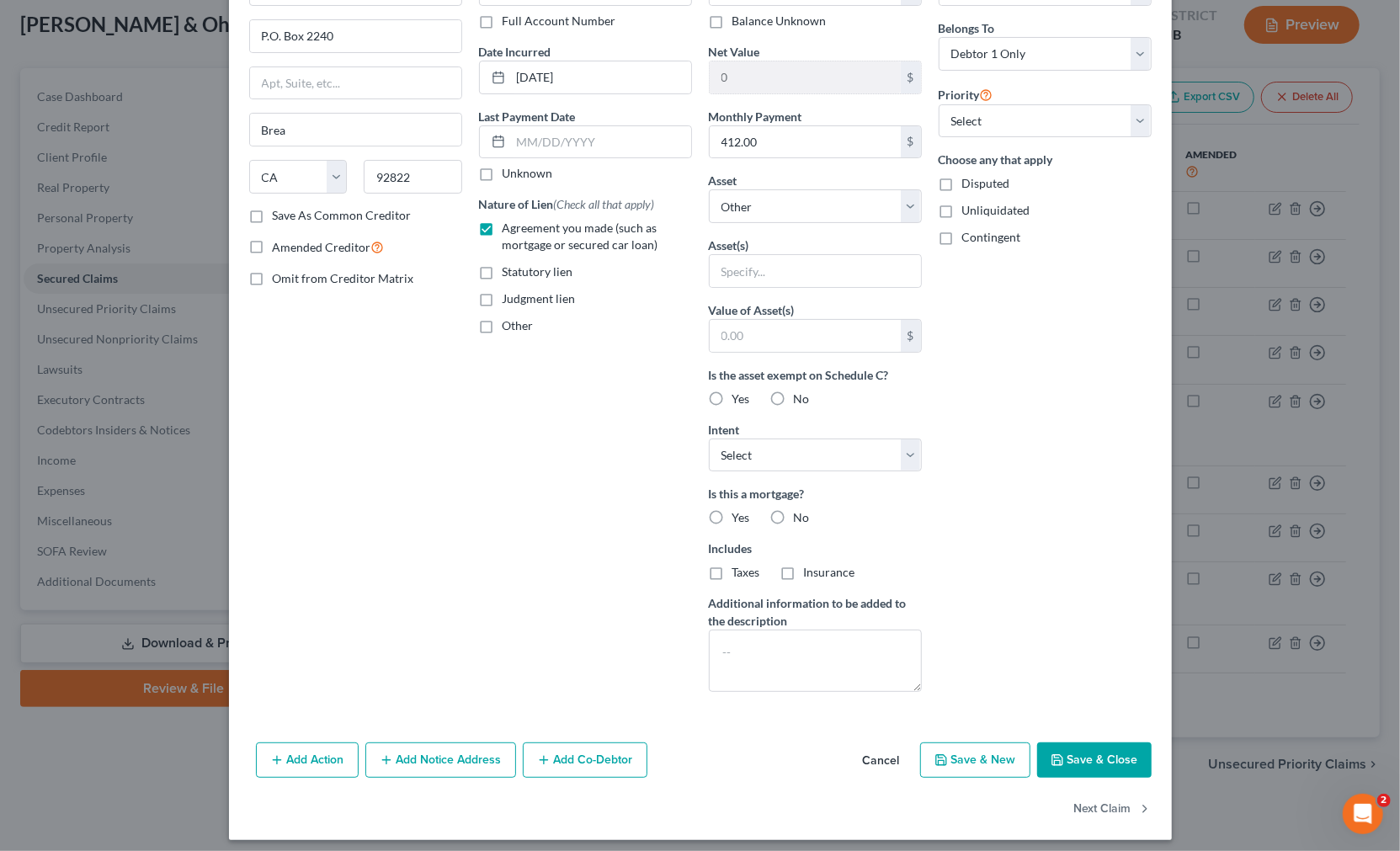
scroll to position [132, 0]
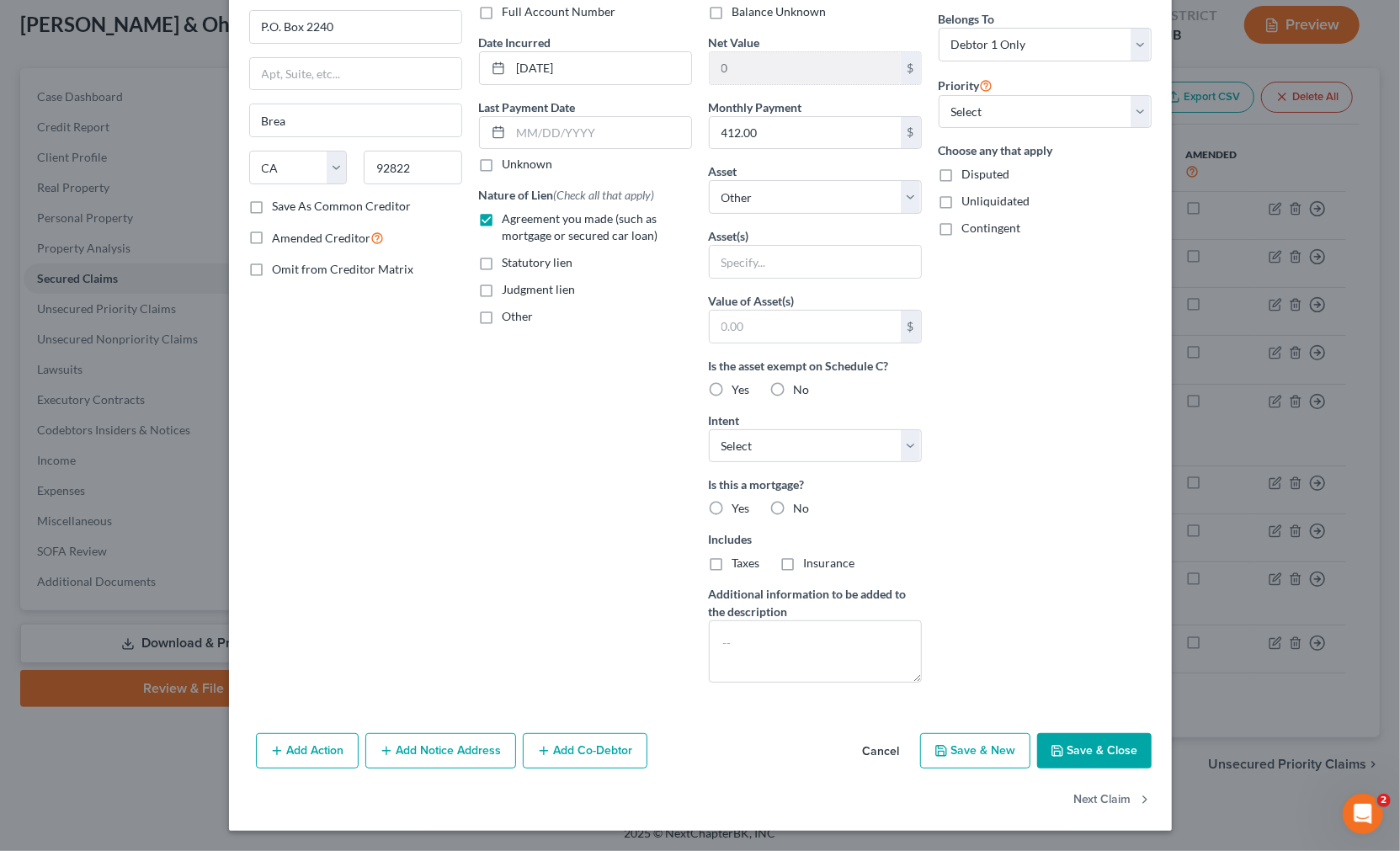
click at [795, 231] on div "Asset(s)" at bounding box center [815, 252] width 213 height 51
click at [794, 253] on input "text" at bounding box center [815, 261] width 211 height 32
click at [607, 353] on div "Account Number (last 4) Full Account Number Date Incurred [DATE] Last Payment D…" at bounding box center [585, 321] width 230 height 751
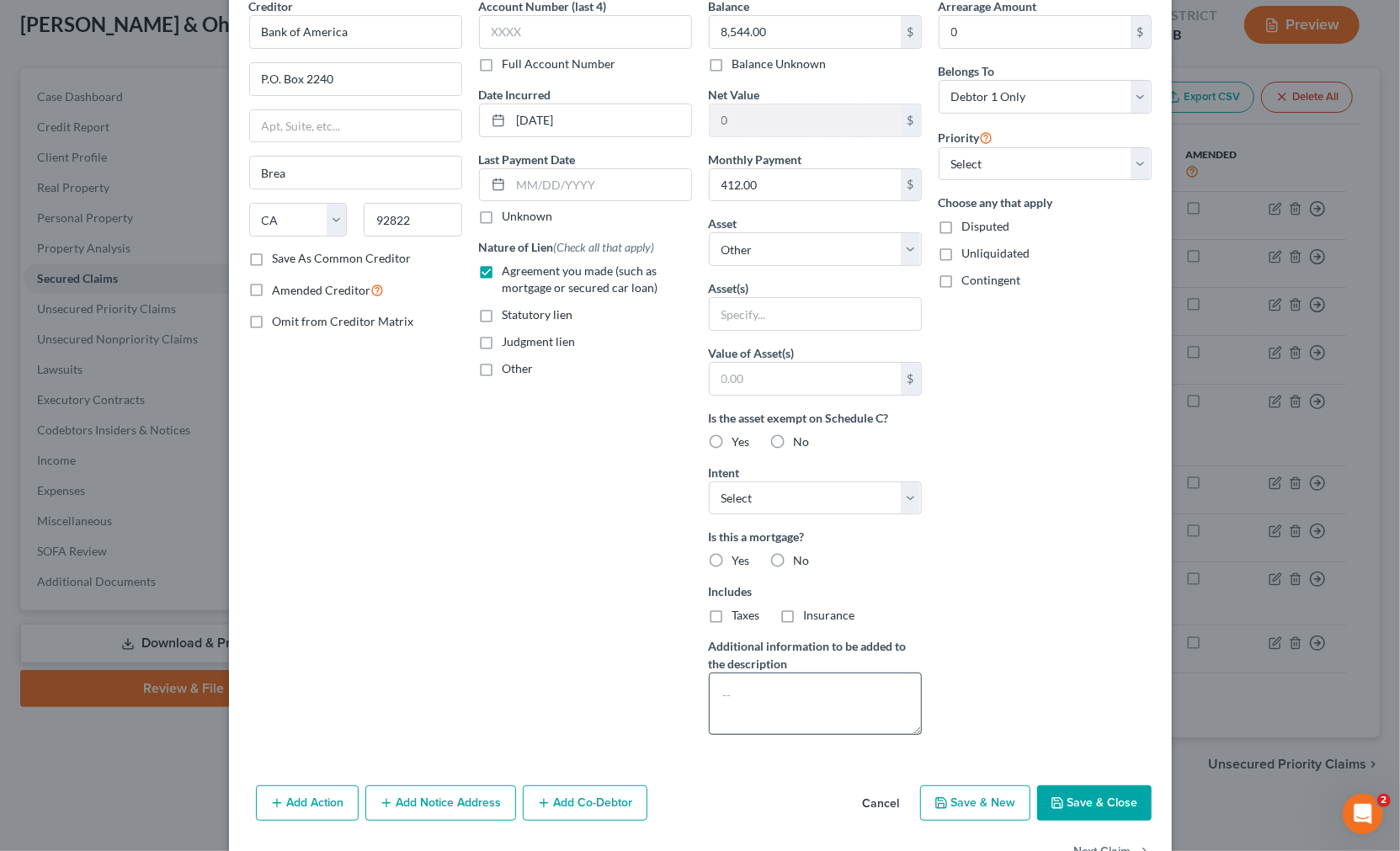
scroll to position [39, 0]
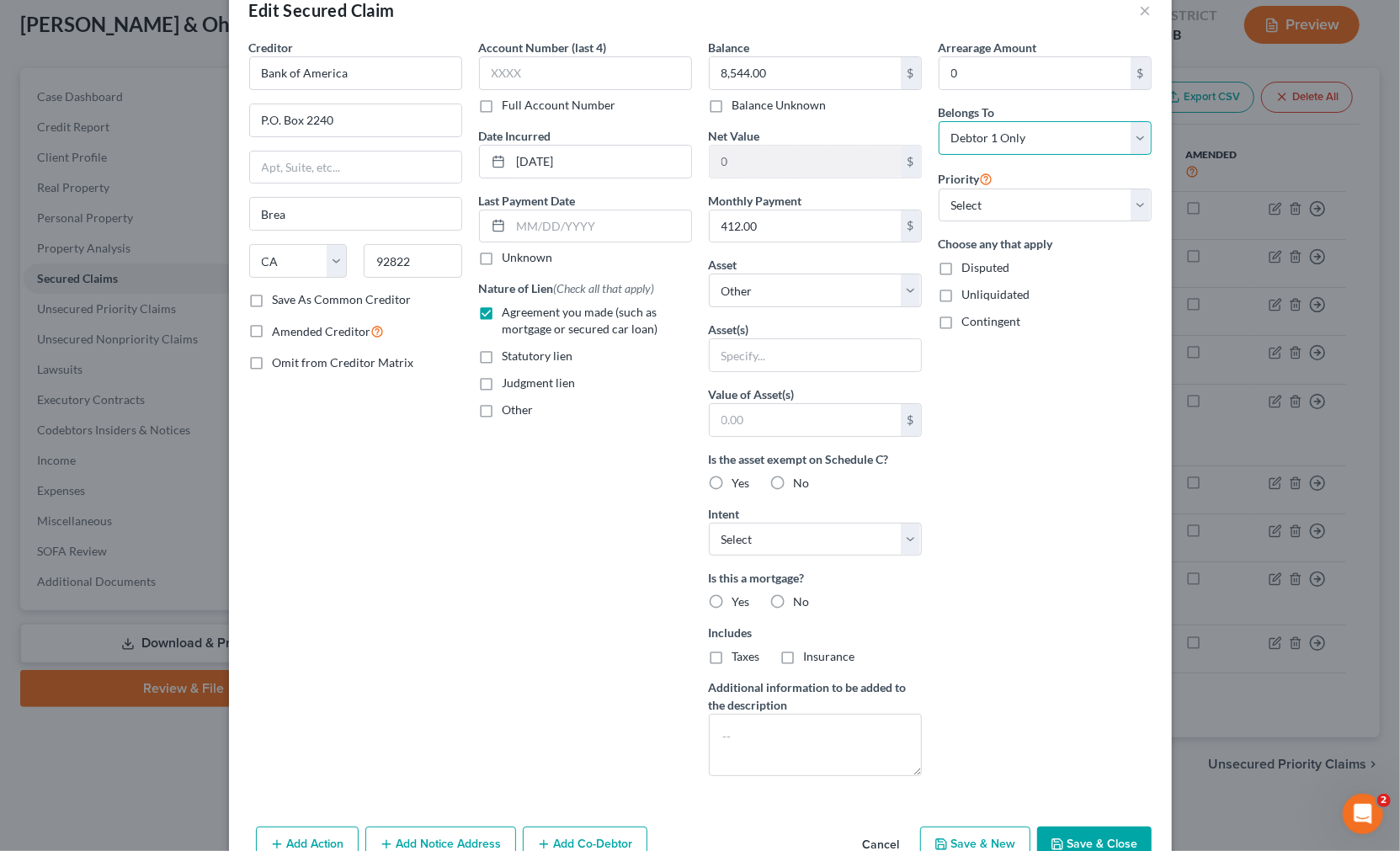
click at [894, 121] on select "Select Debtor 1 Only Debtor 2 Only Debtor 1 And Debtor 2 Only At Least One Of T…" at bounding box center [1045, 137] width 213 height 34
click at [894, 194] on select "Select 1st 2nd 3rd 4th 5th 6th 7th 8th 9th 10th 11th 12th 13th 14th 15th 16th 1…" at bounding box center [1045, 205] width 213 height 34
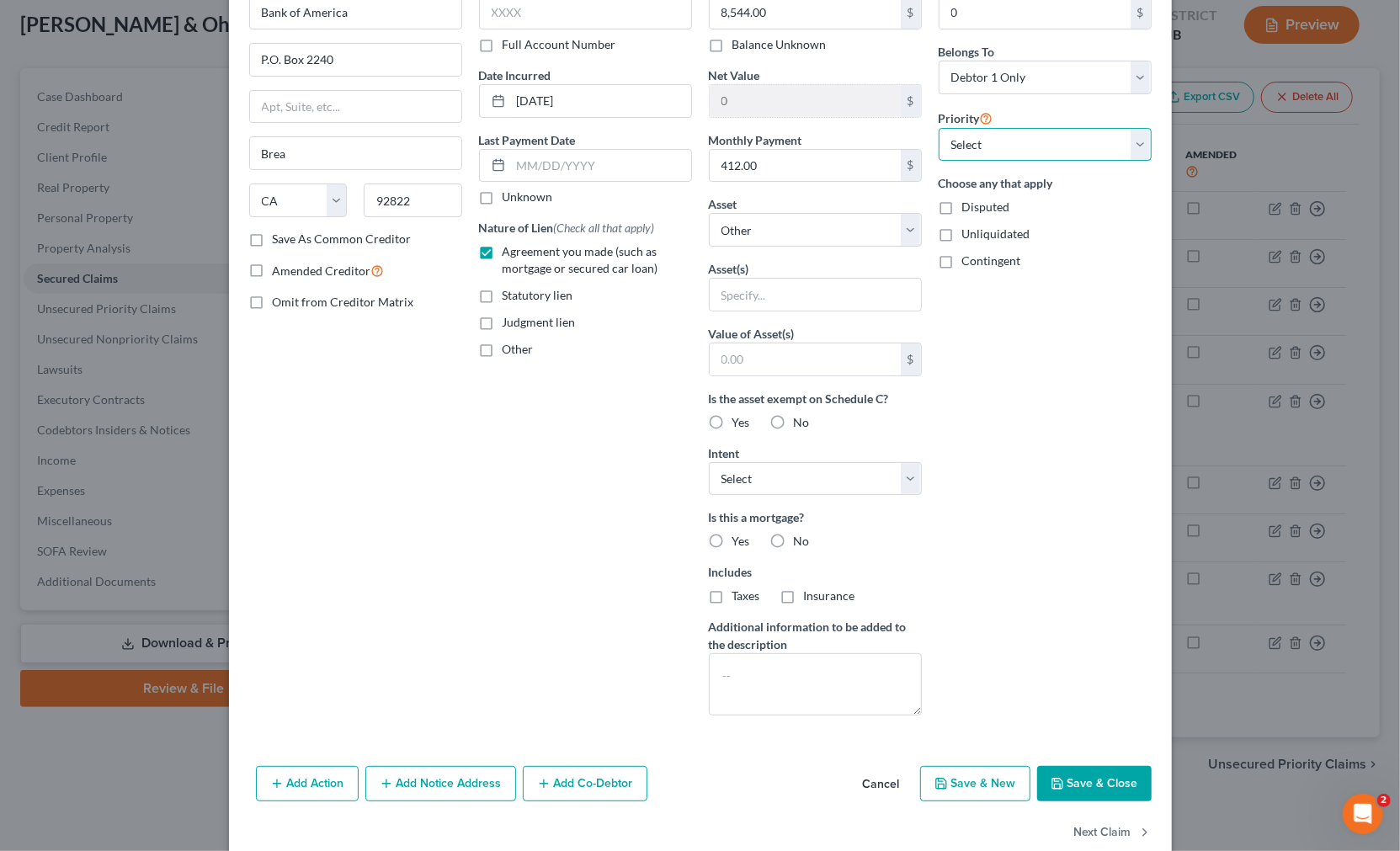
scroll to position [132, 0]
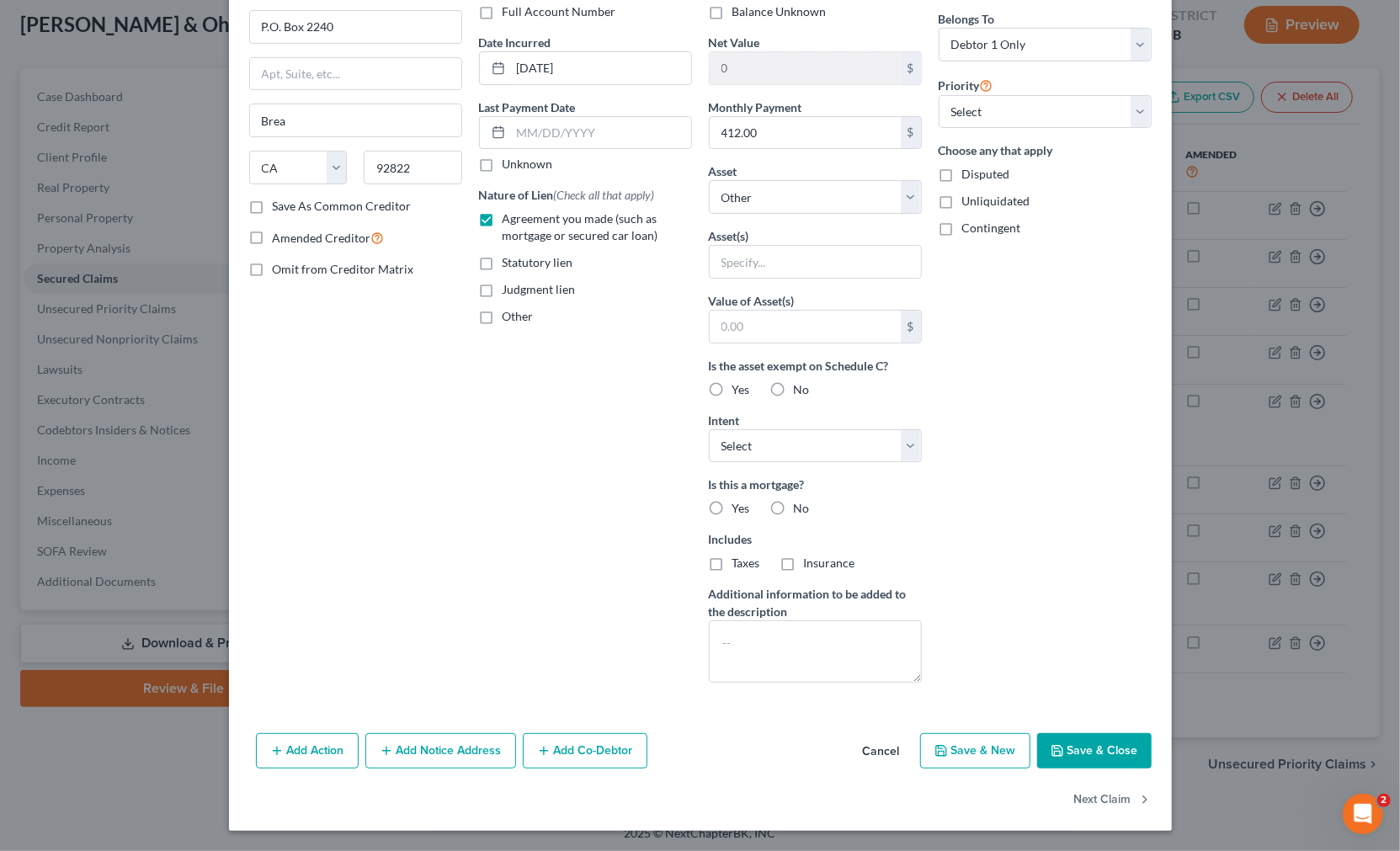
click at [894, 755] on button "Cancel" at bounding box center [881, 751] width 64 height 34
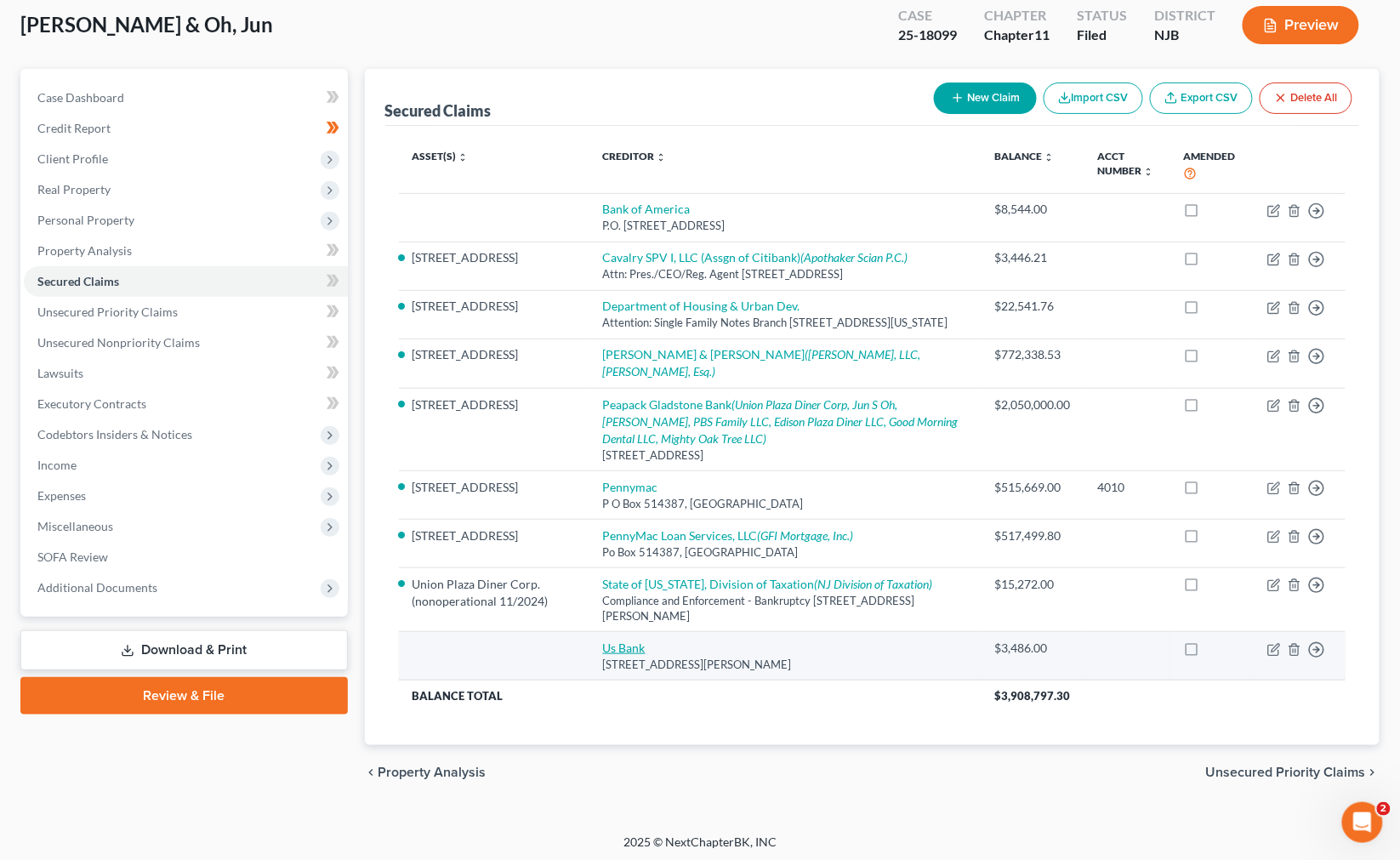
click at [619, 655] on link "Us Bank" at bounding box center [624, 647] width 43 height 15
select select "52"
select select "0"
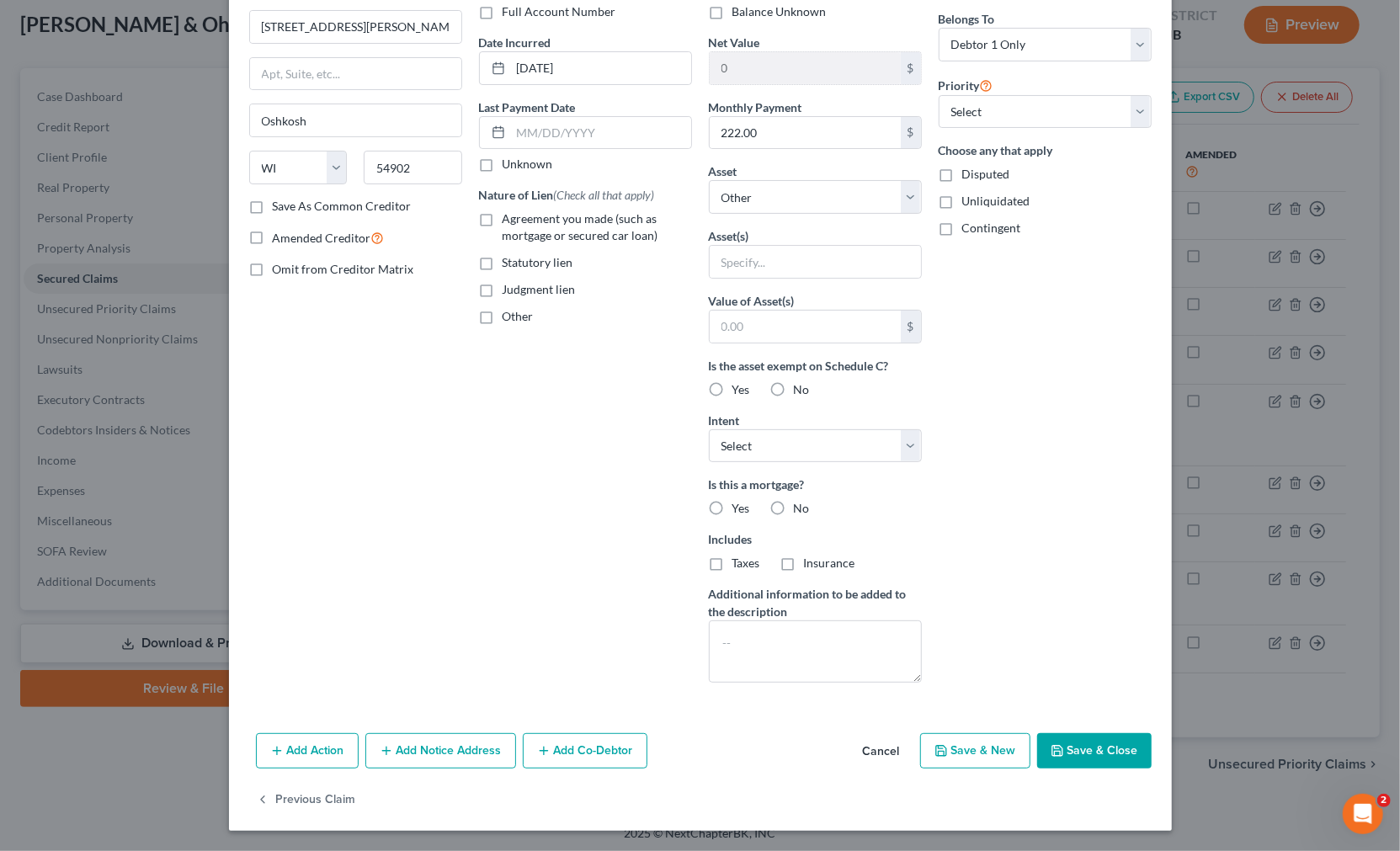
click at [877, 741] on button "Cancel" at bounding box center [881, 751] width 64 height 34
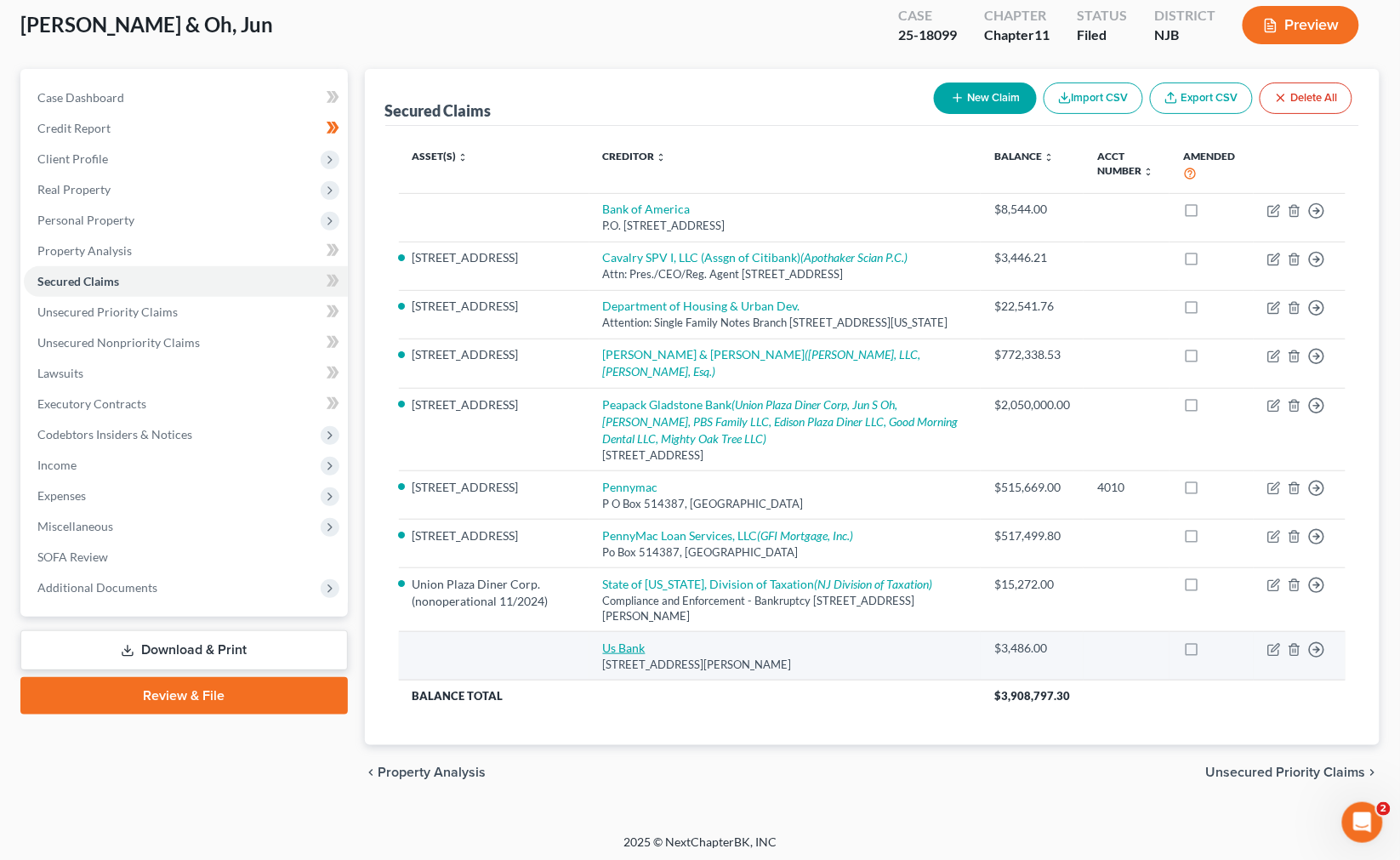
click at [628, 655] on link "Us Bank" at bounding box center [624, 647] width 43 height 15
select select "52"
select select "0"
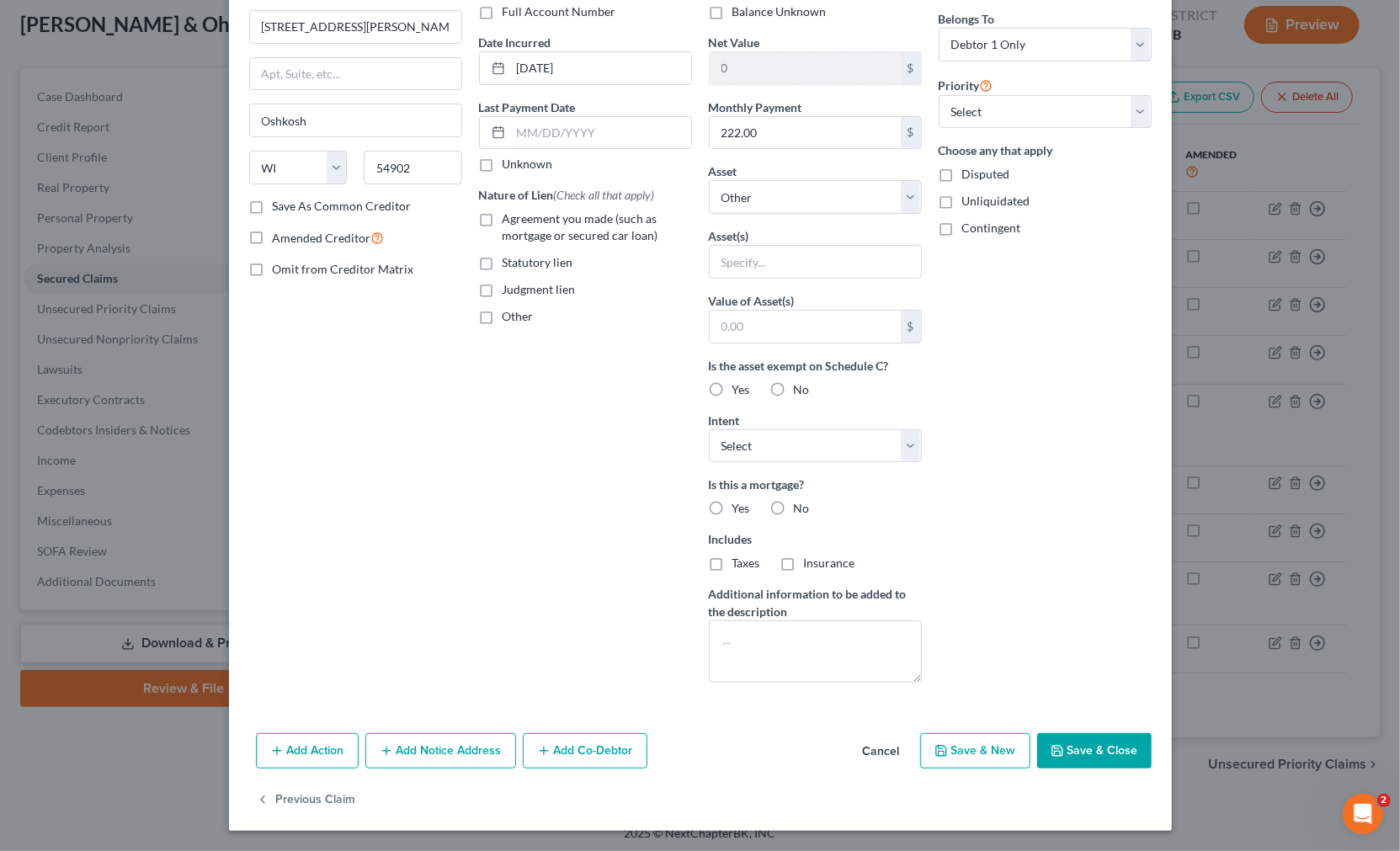
click at [878, 747] on button "Cancel" at bounding box center [881, 751] width 64 height 34
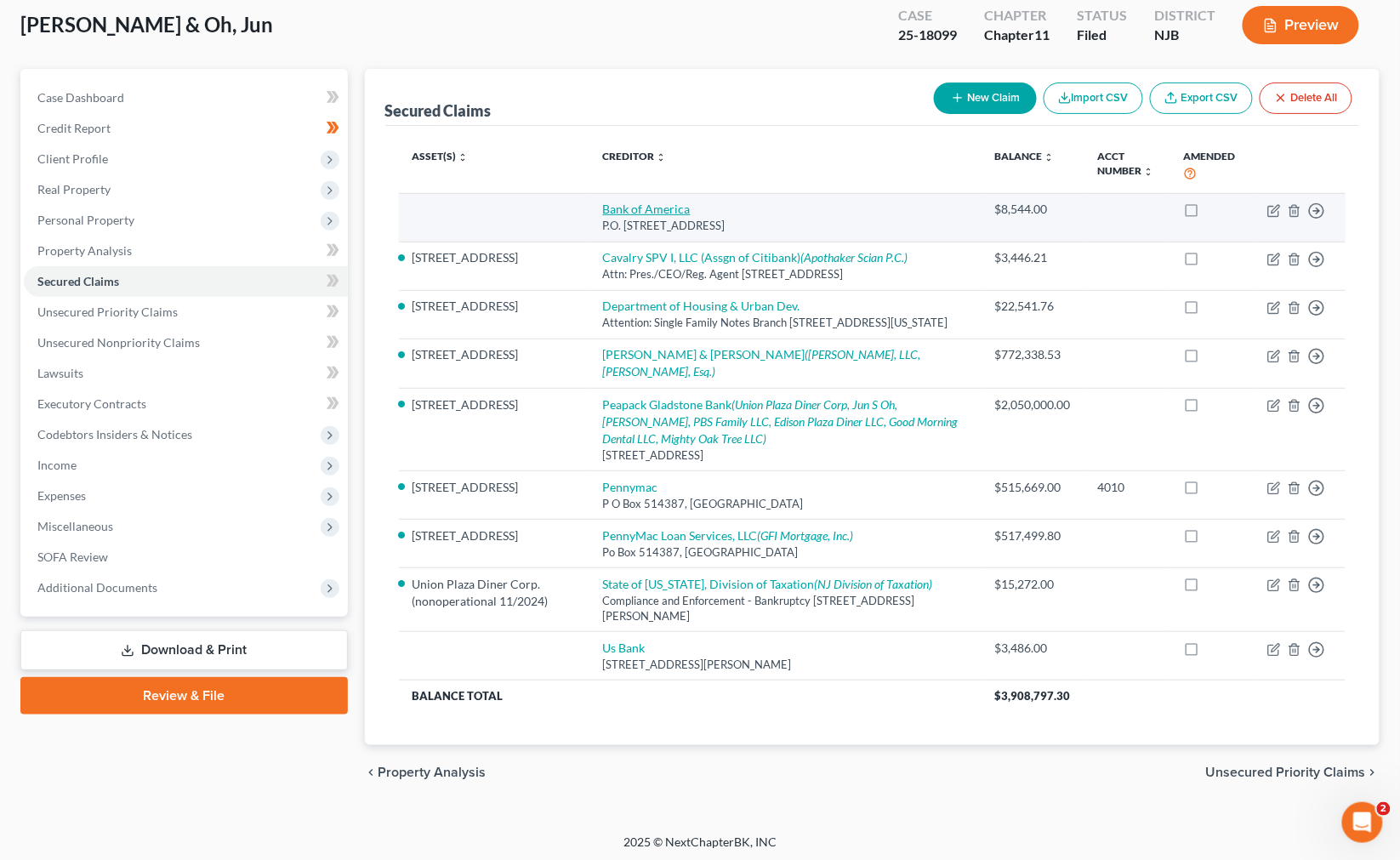
click at [617, 205] on link "Bank of America" at bounding box center [646, 209] width 87 height 15
select select "4"
select select "0"
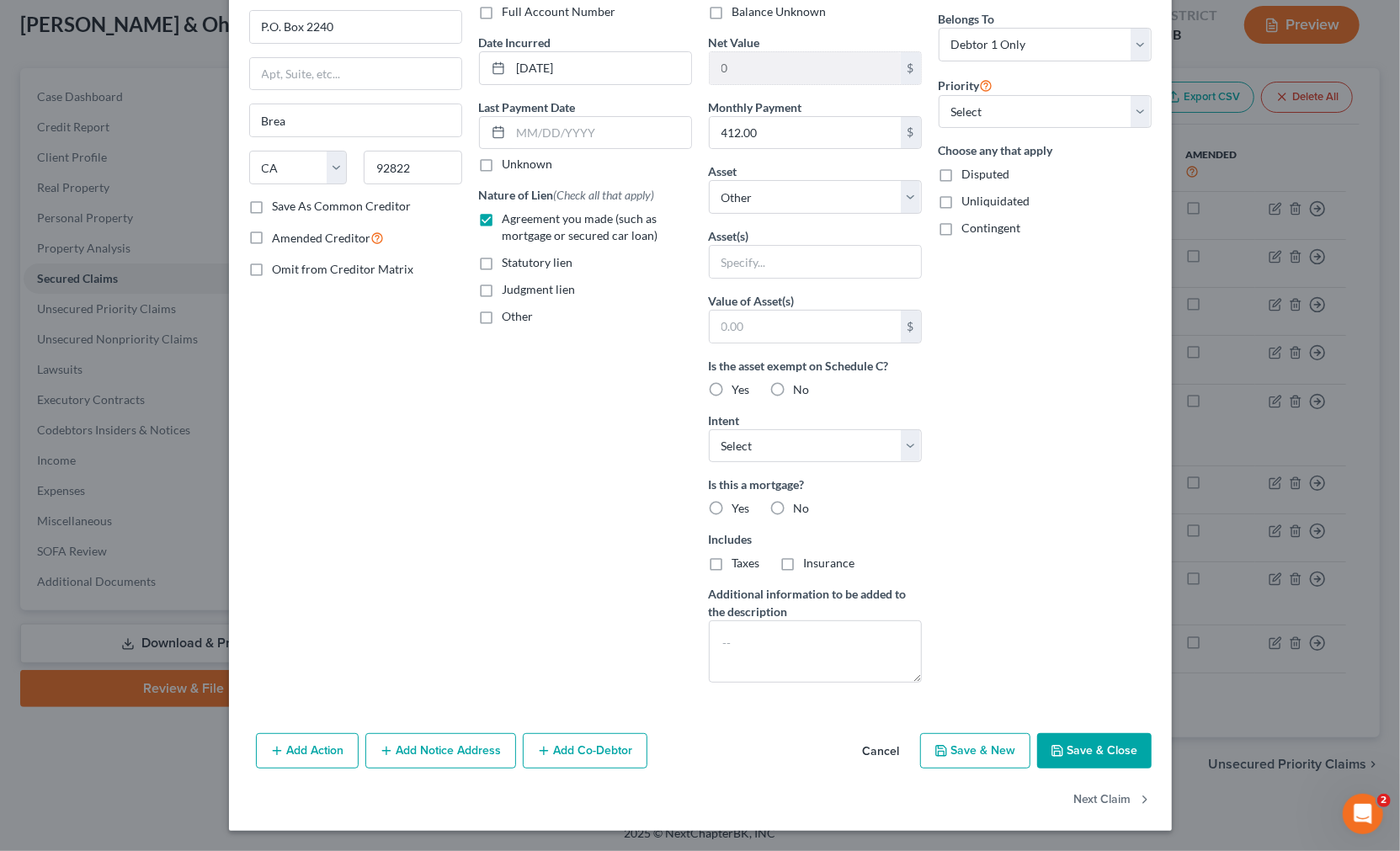
click at [886, 744] on button "Cancel" at bounding box center [881, 751] width 64 height 34
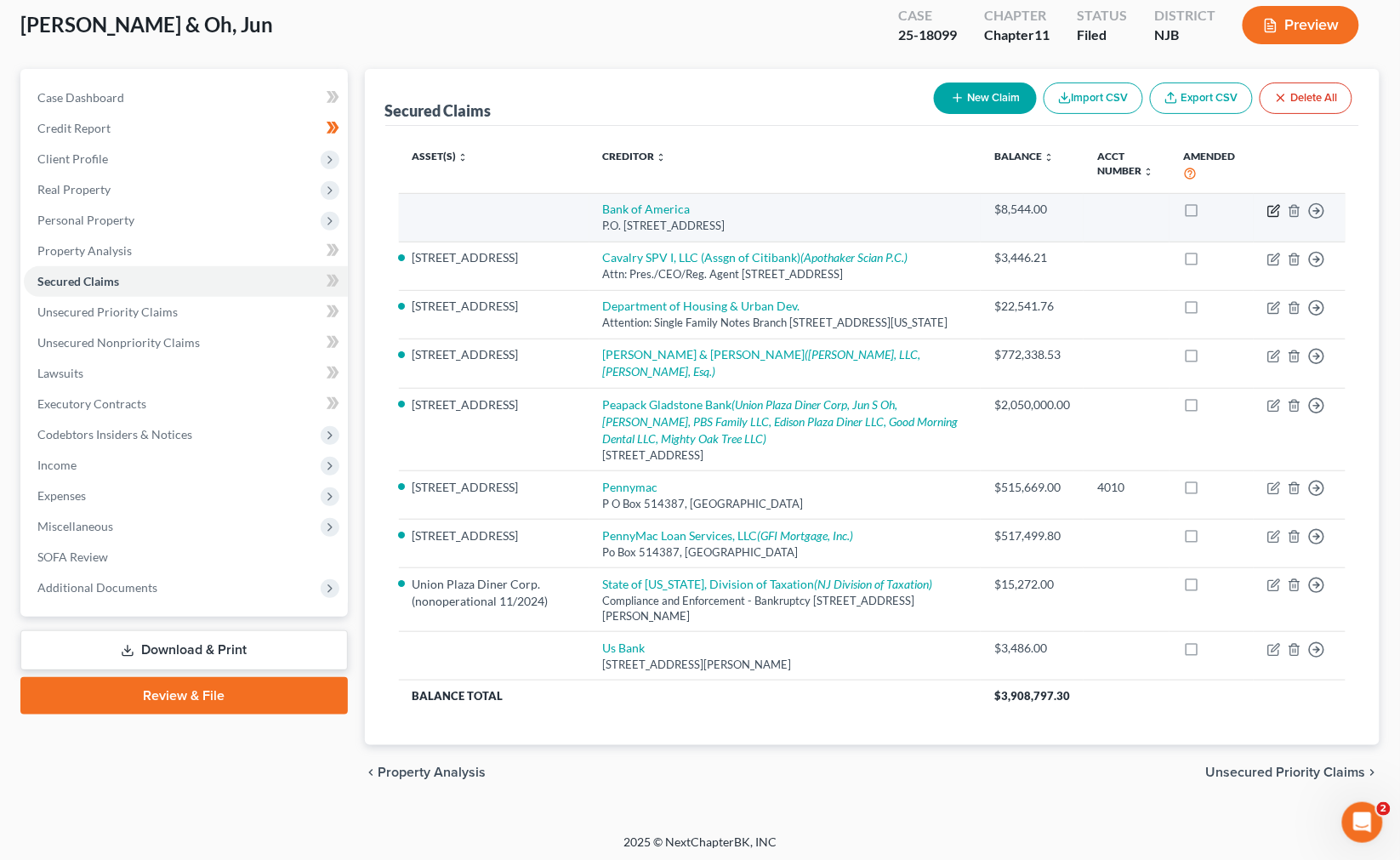
click at [904, 209] on icon "button" at bounding box center [1274, 211] width 14 height 14
select select "4"
select select "0"
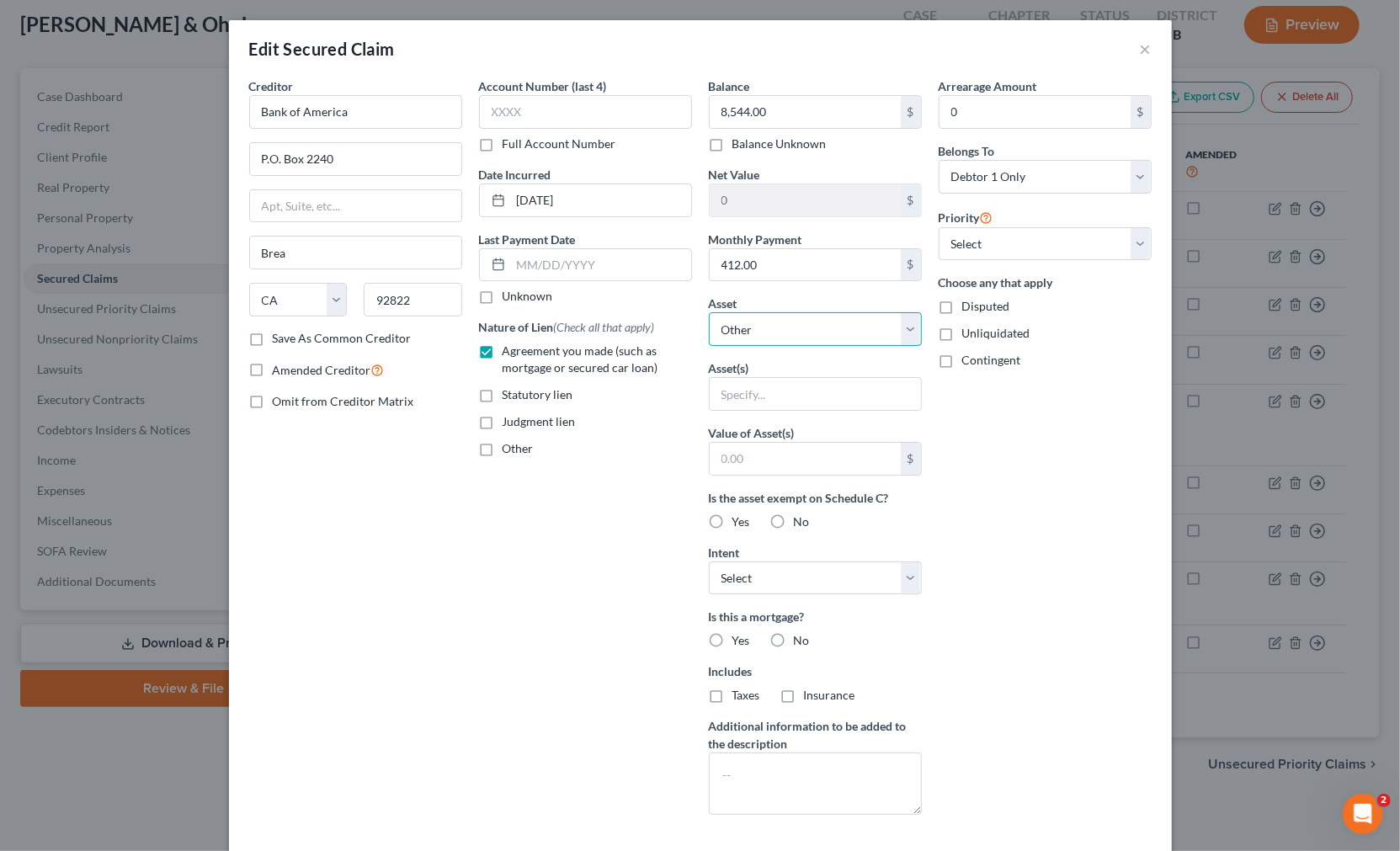
click at [801, 331] on select "Select Other Multiple Assets Household Goods - Household items - $2000.0 Capita…" at bounding box center [815, 328] width 213 height 34
select select "8"
click at [709, 312] on select "Select Other Multiple Assets Household Goods - Household items - $2000.0 Capita…" at bounding box center [815, 328] width 213 height 34
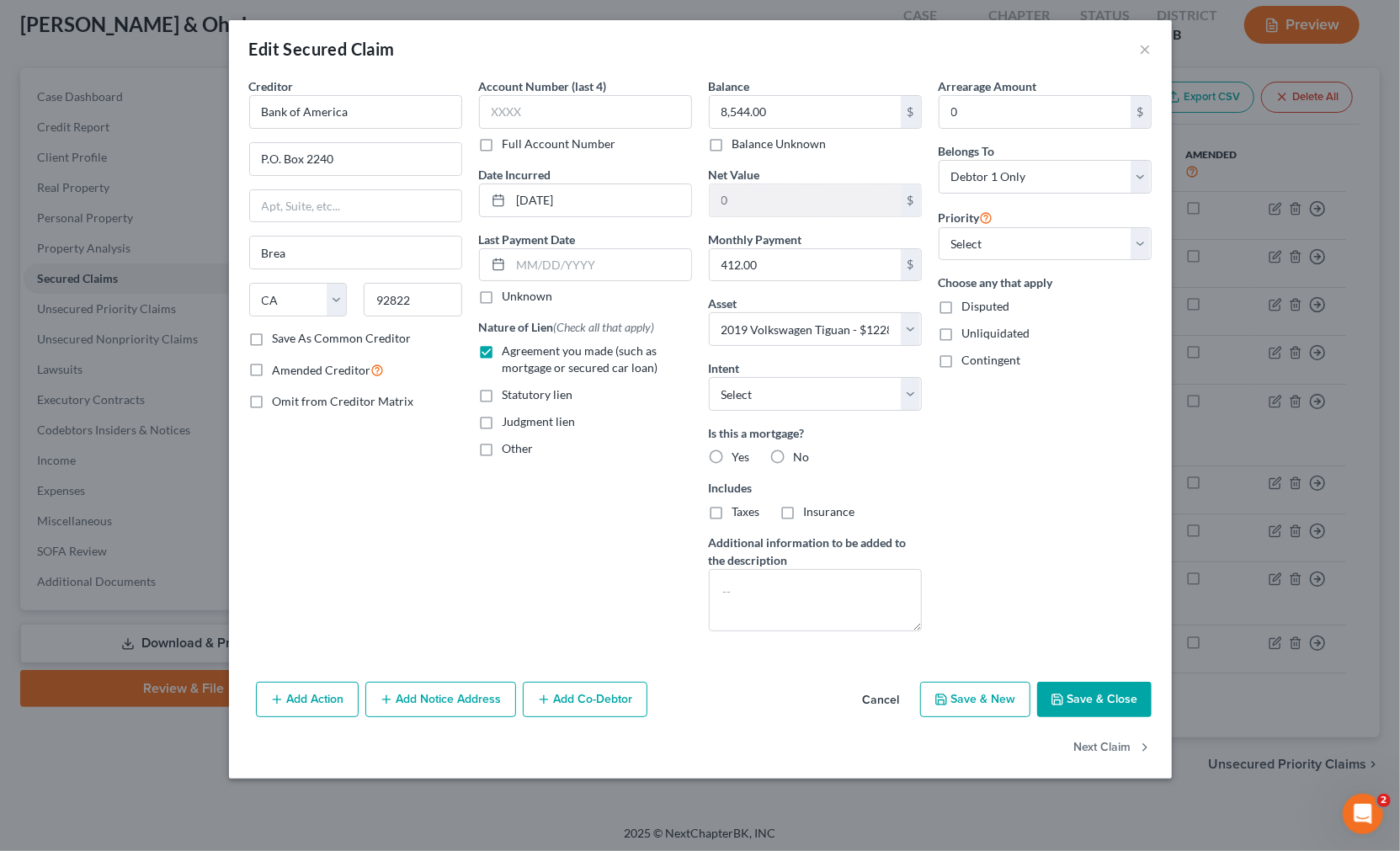
click at [894, 693] on button "Save & Close" at bounding box center [1094, 699] width 114 height 35
select select
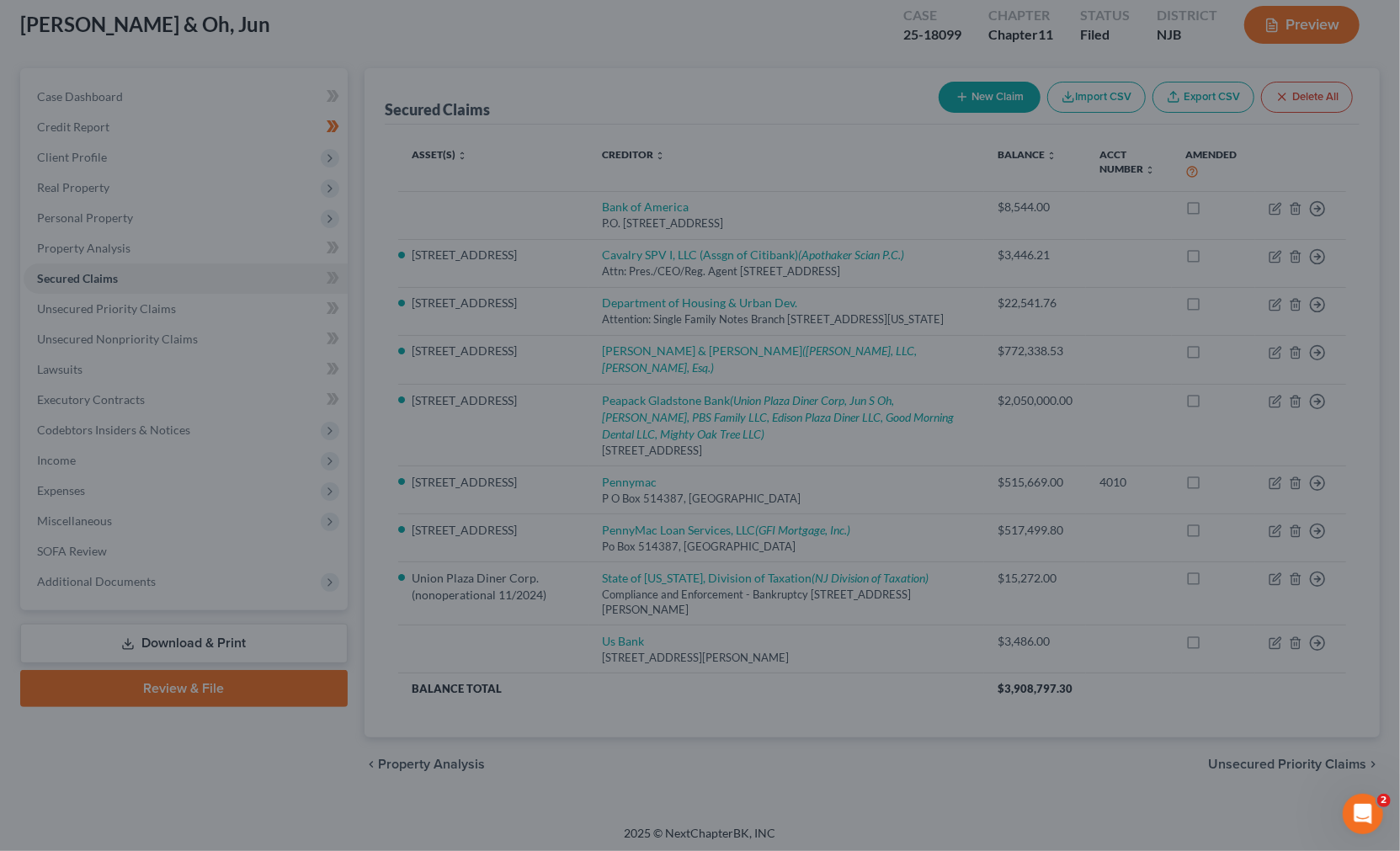
type input "3,738.00"
select select "8"
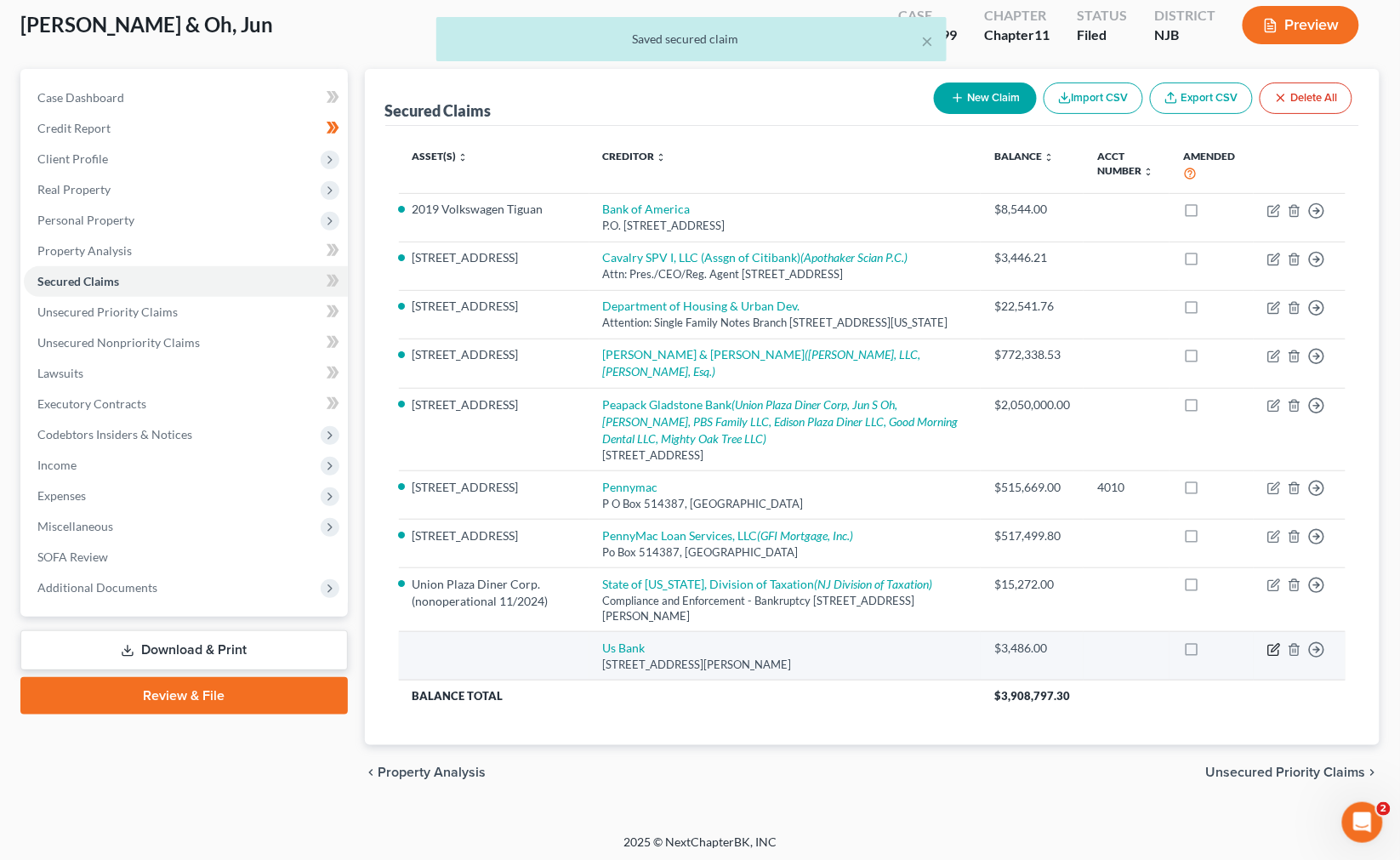
click at [904, 657] on icon "button" at bounding box center [1274, 650] width 14 height 14
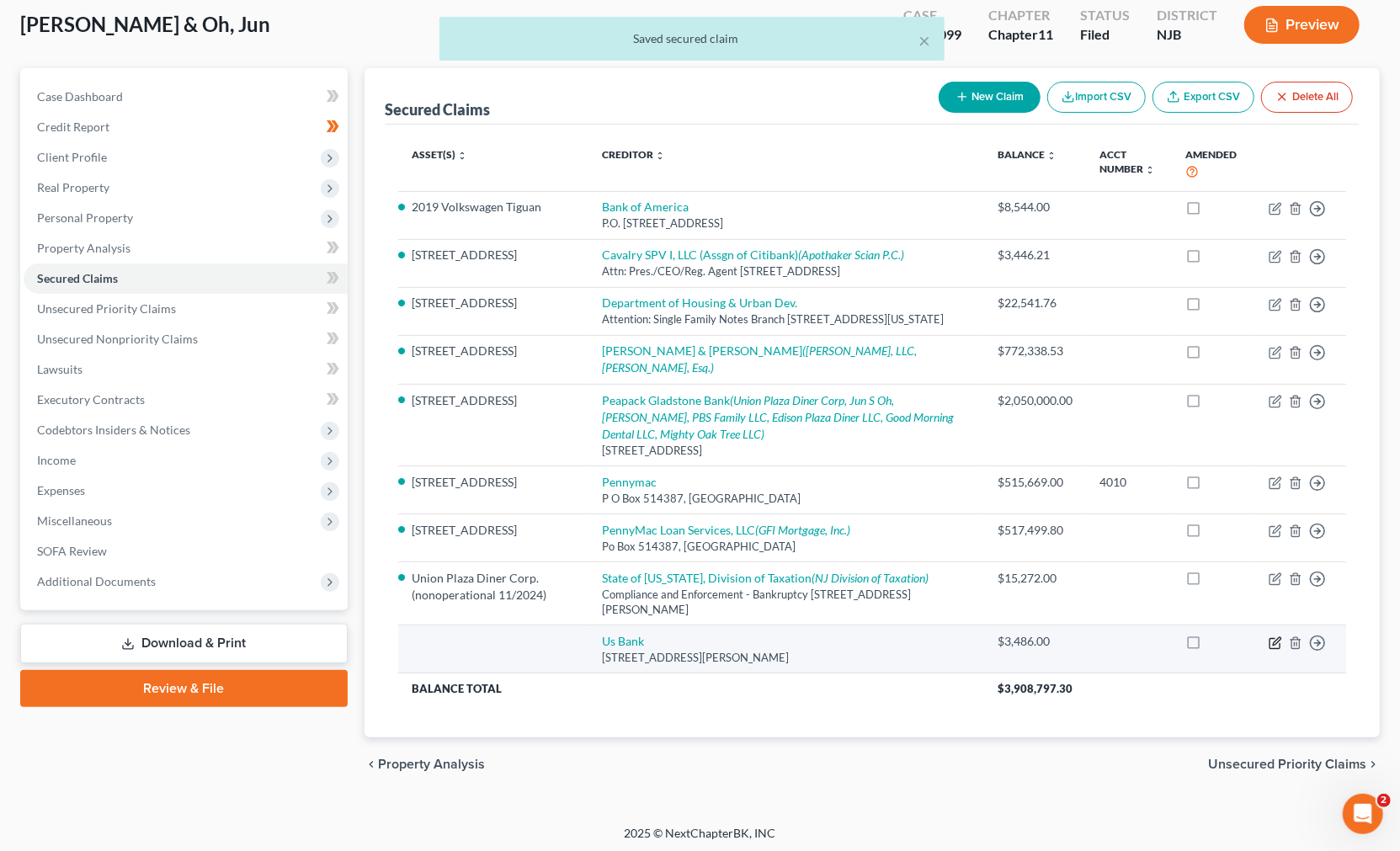
select select "52"
select select "0"
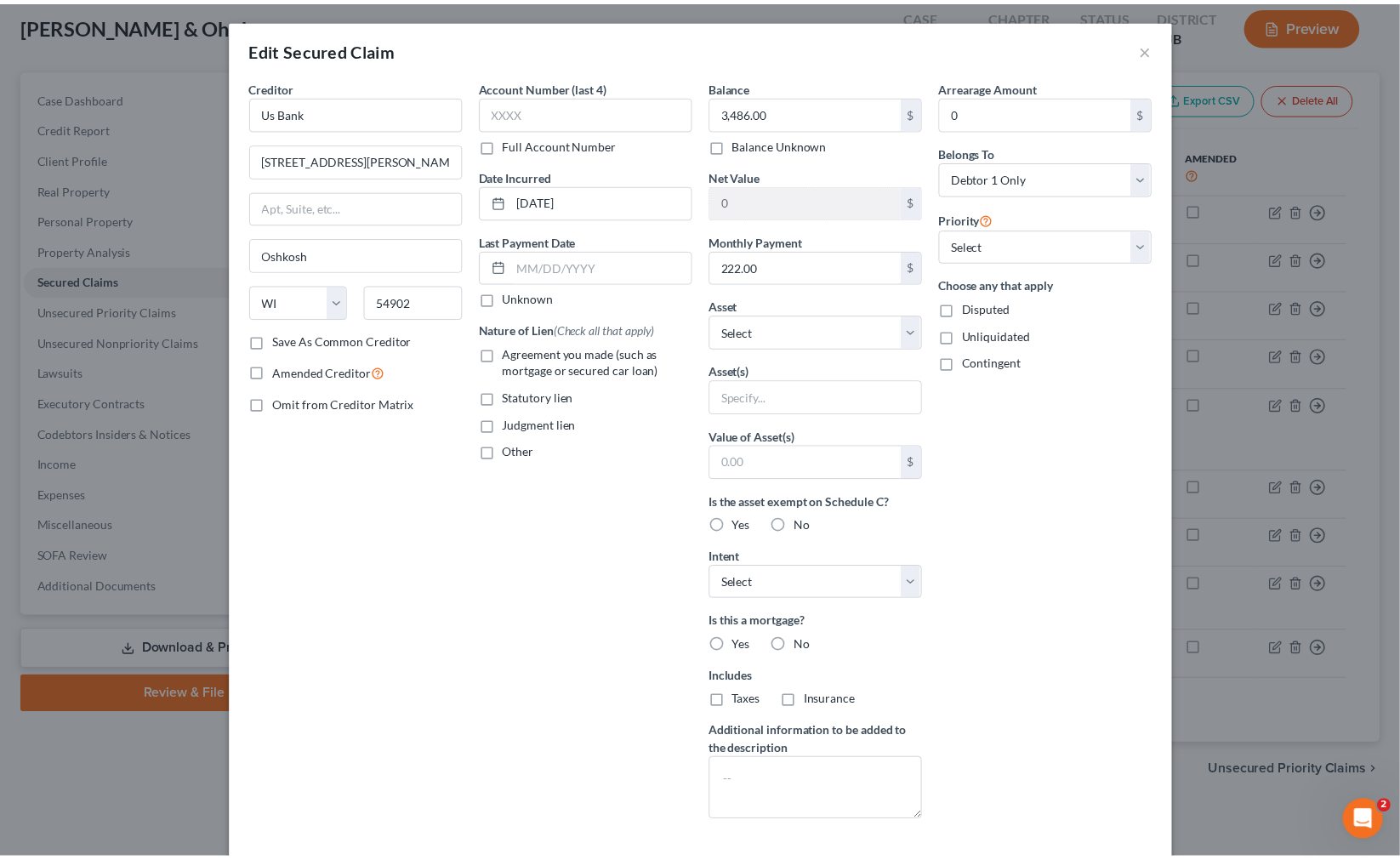
scroll to position [0, 0]
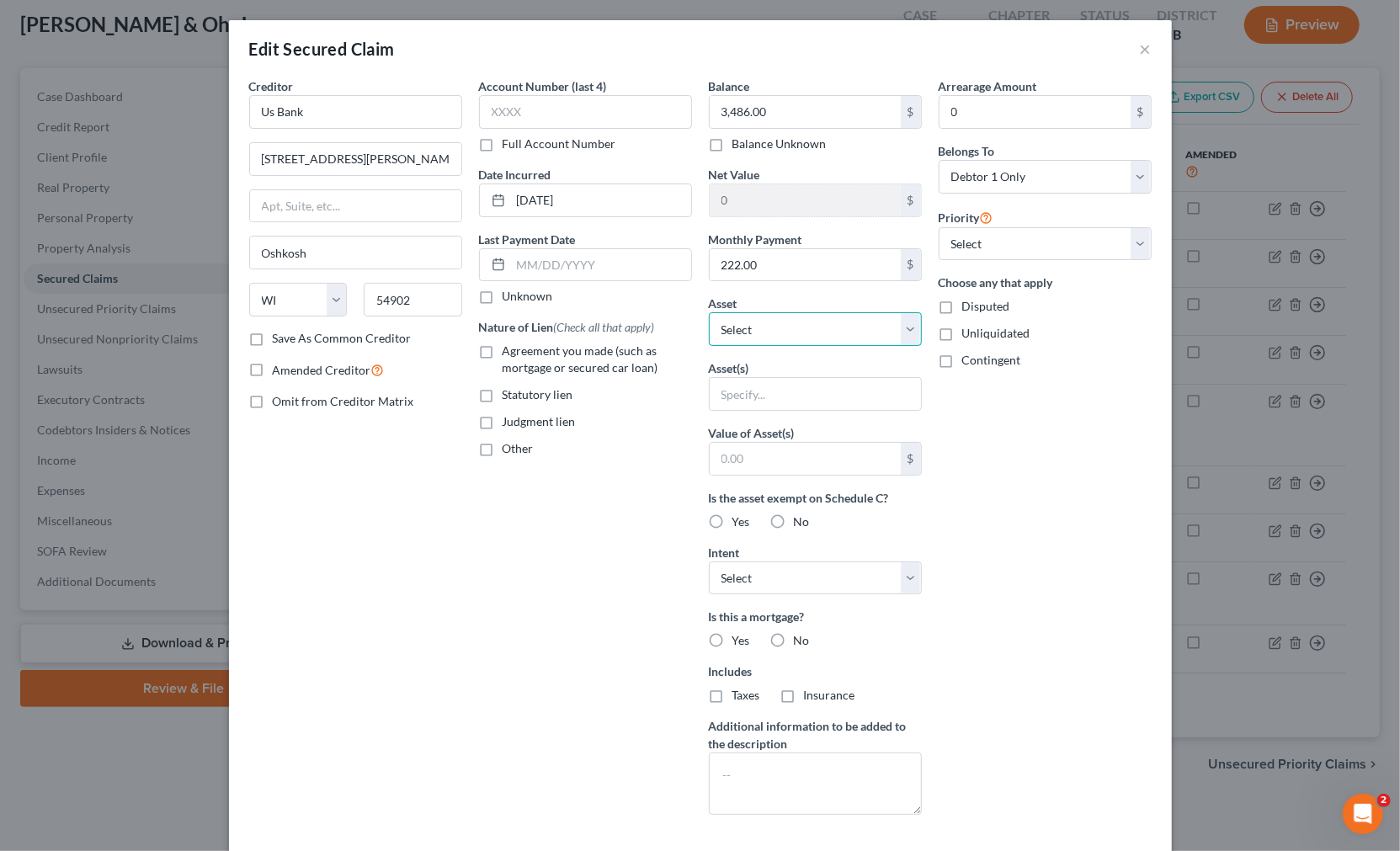
click at [848, 339] on select "Select Other Multiple Assets Household Goods - Household items - $2000.0 Capita…" at bounding box center [815, 328] width 213 height 34
select select "7"
click at [709, 312] on select "Select Other Multiple Assets Household Goods - Household items - $2000.0 Capita…" at bounding box center [815, 328] width 213 height 34
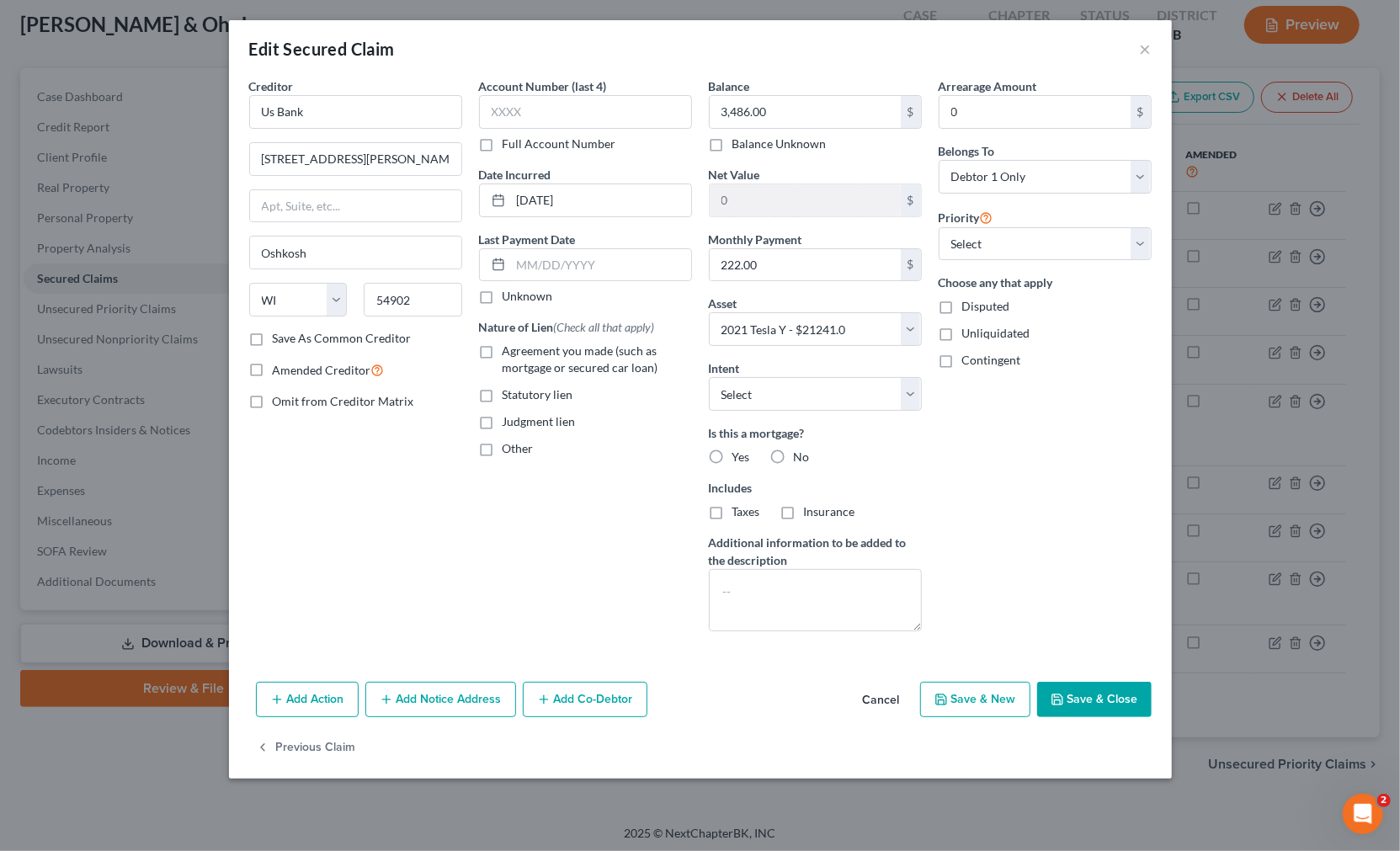
click at [480, 523] on div "Account Number (last 4) Full Account Number Date Incurred [DATE] Last Payment D…" at bounding box center [585, 361] width 230 height 567
drag, startPoint x: 1117, startPoint y: 693, endPoint x: 894, endPoint y: 589, distance: 246.1
click at [894, 692] on button "Save & Close" at bounding box center [1094, 699] width 114 height 35
select select
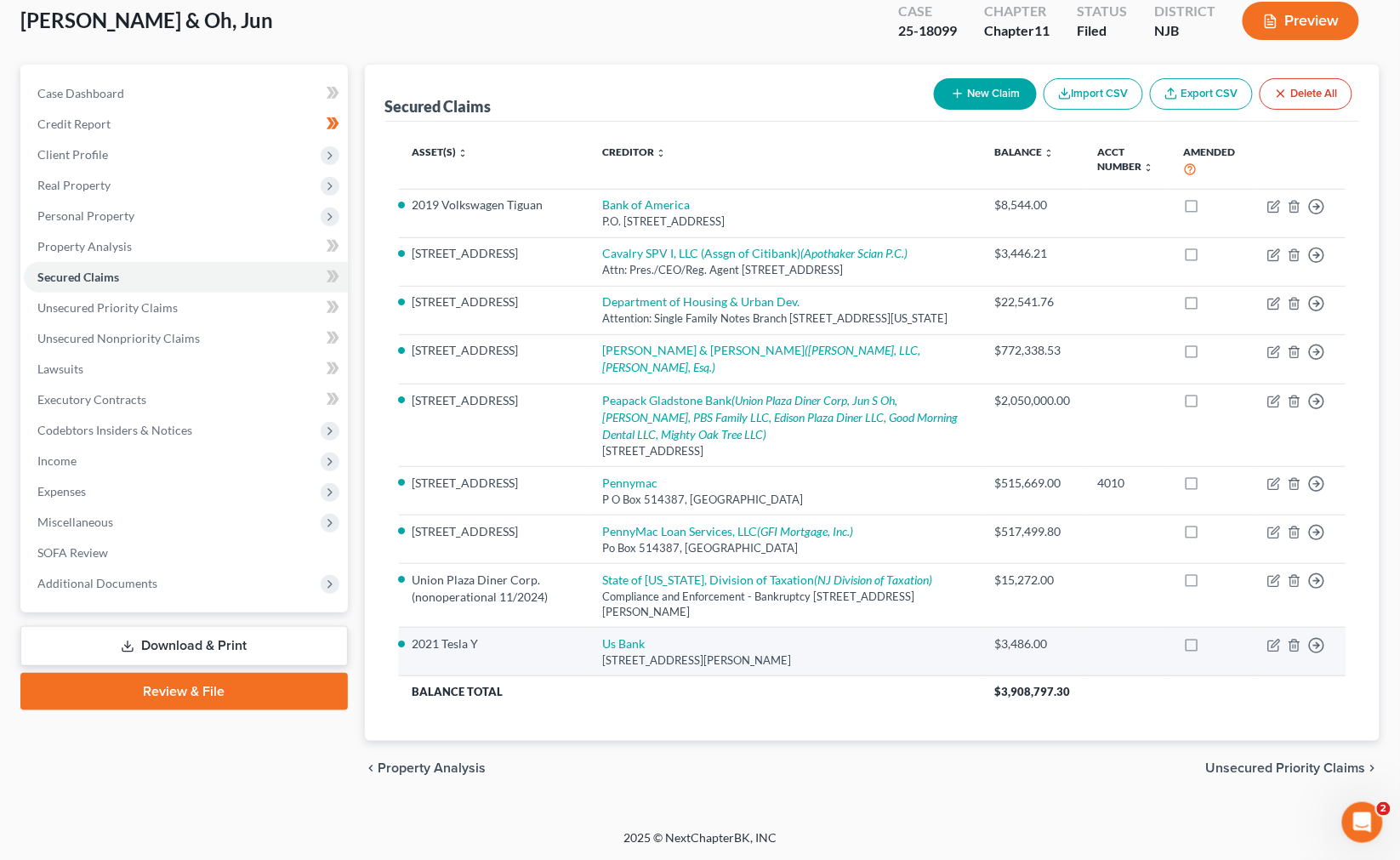
scroll to position [114, 0]
click at [933, 635] on td "Us Bank 1850 Osborn Avenue, Oshkosh, WI 54902" at bounding box center [785, 652] width 392 height 49
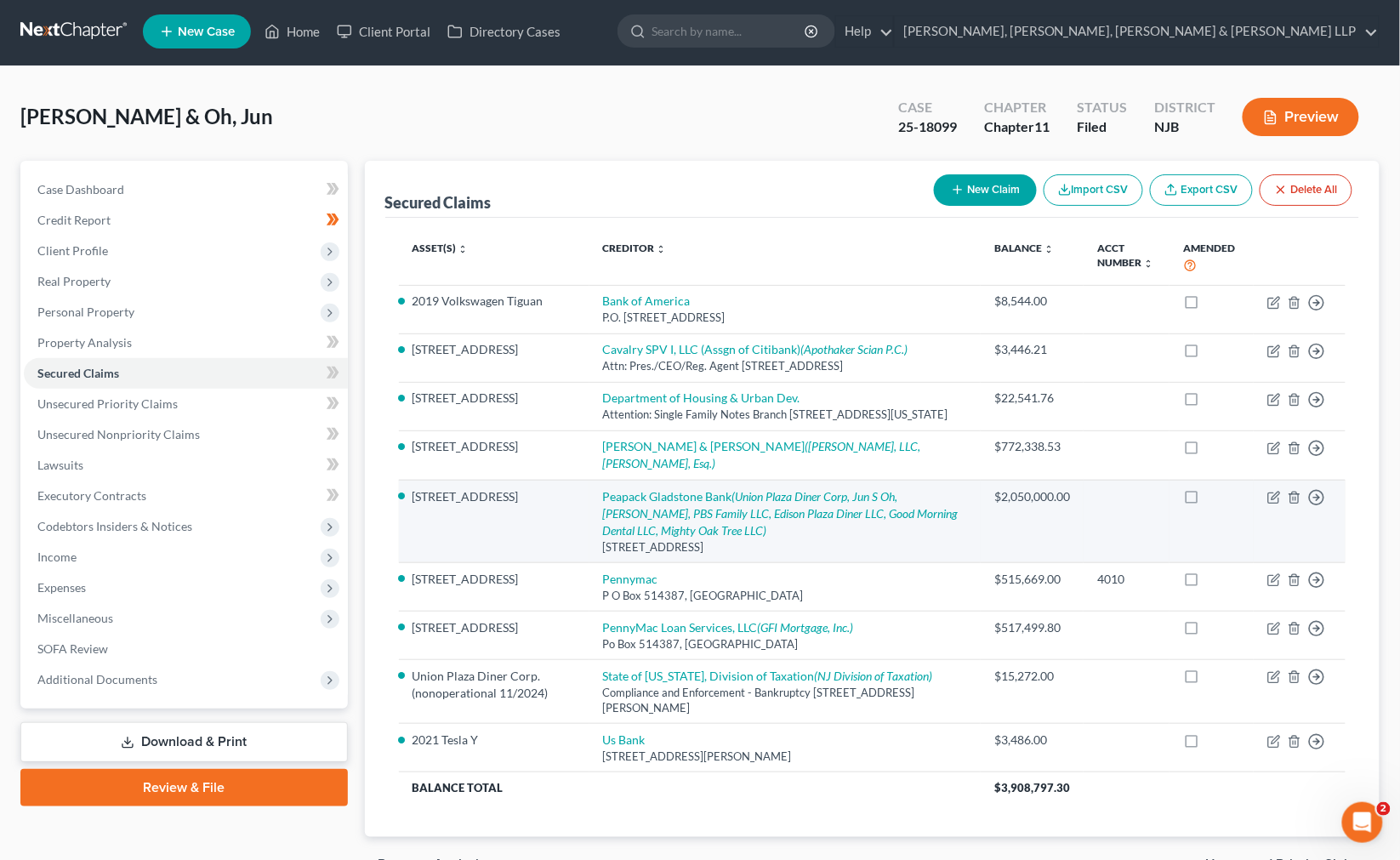
scroll to position [0, 0]
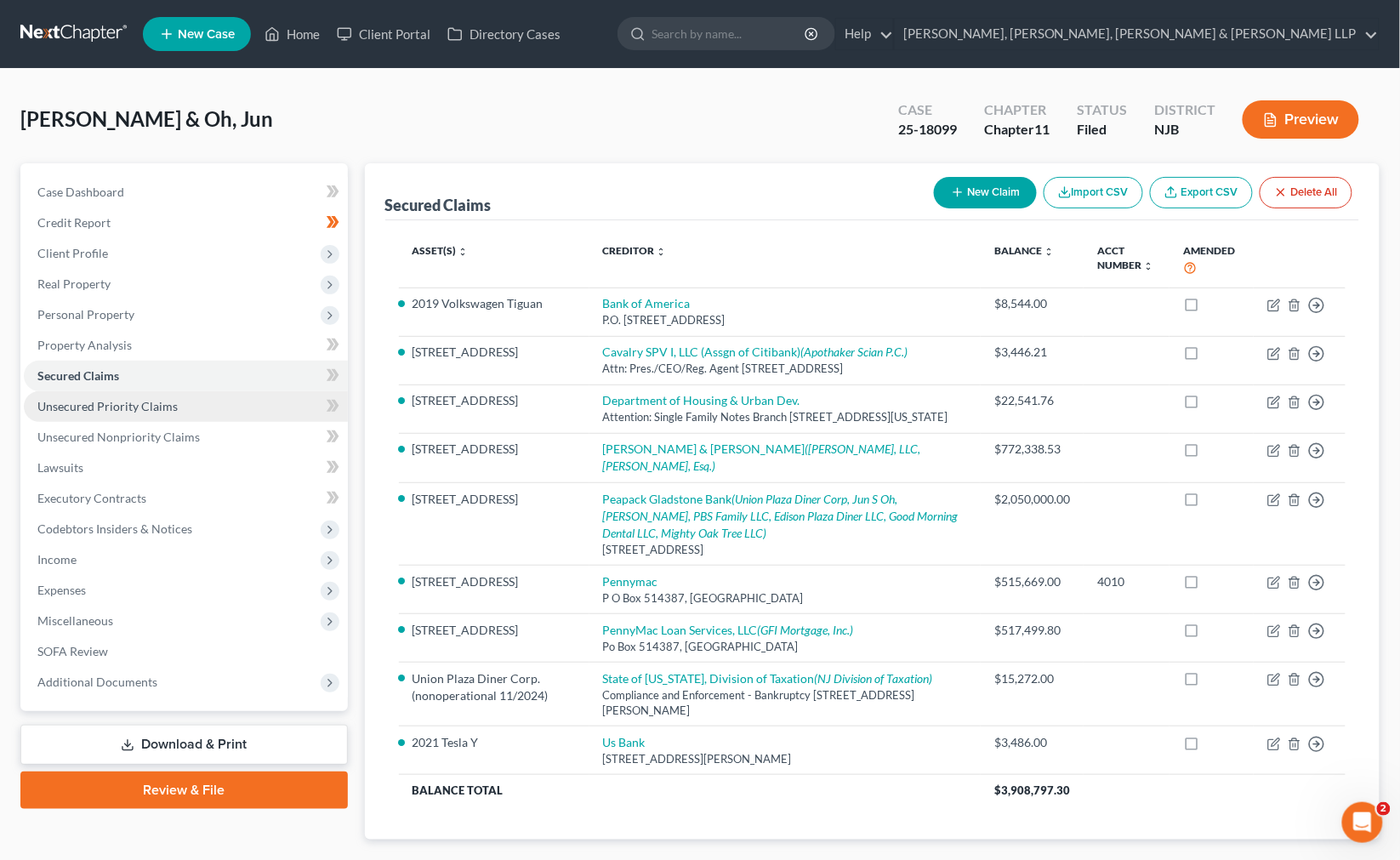
click at [169, 402] on span "Unsecured Priority Claims" at bounding box center [107, 406] width 141 height 15
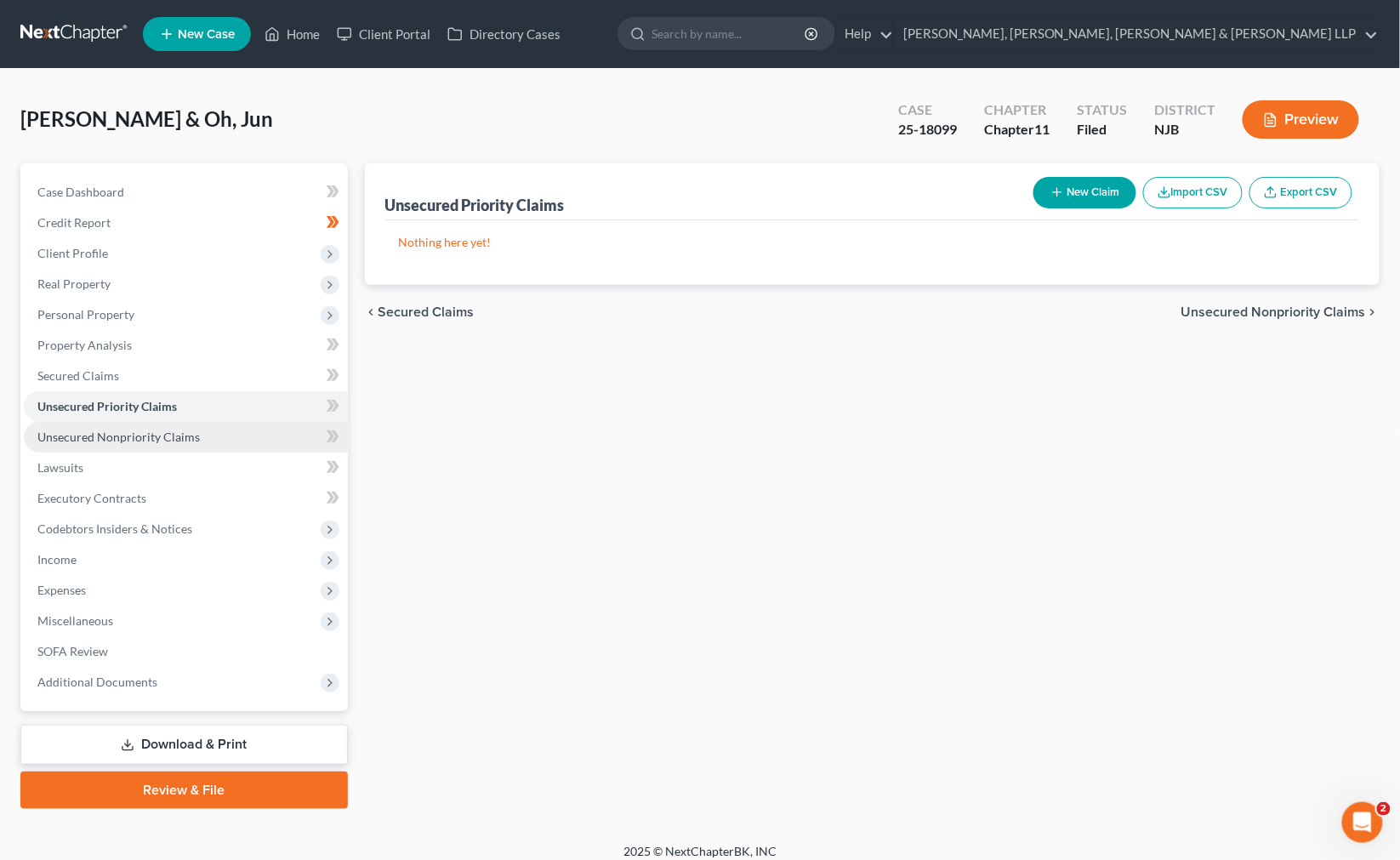
click at [183, 438] on span "Unsecured Nonpriority Claims" at bounding box center [119, 437] width 162 height 15
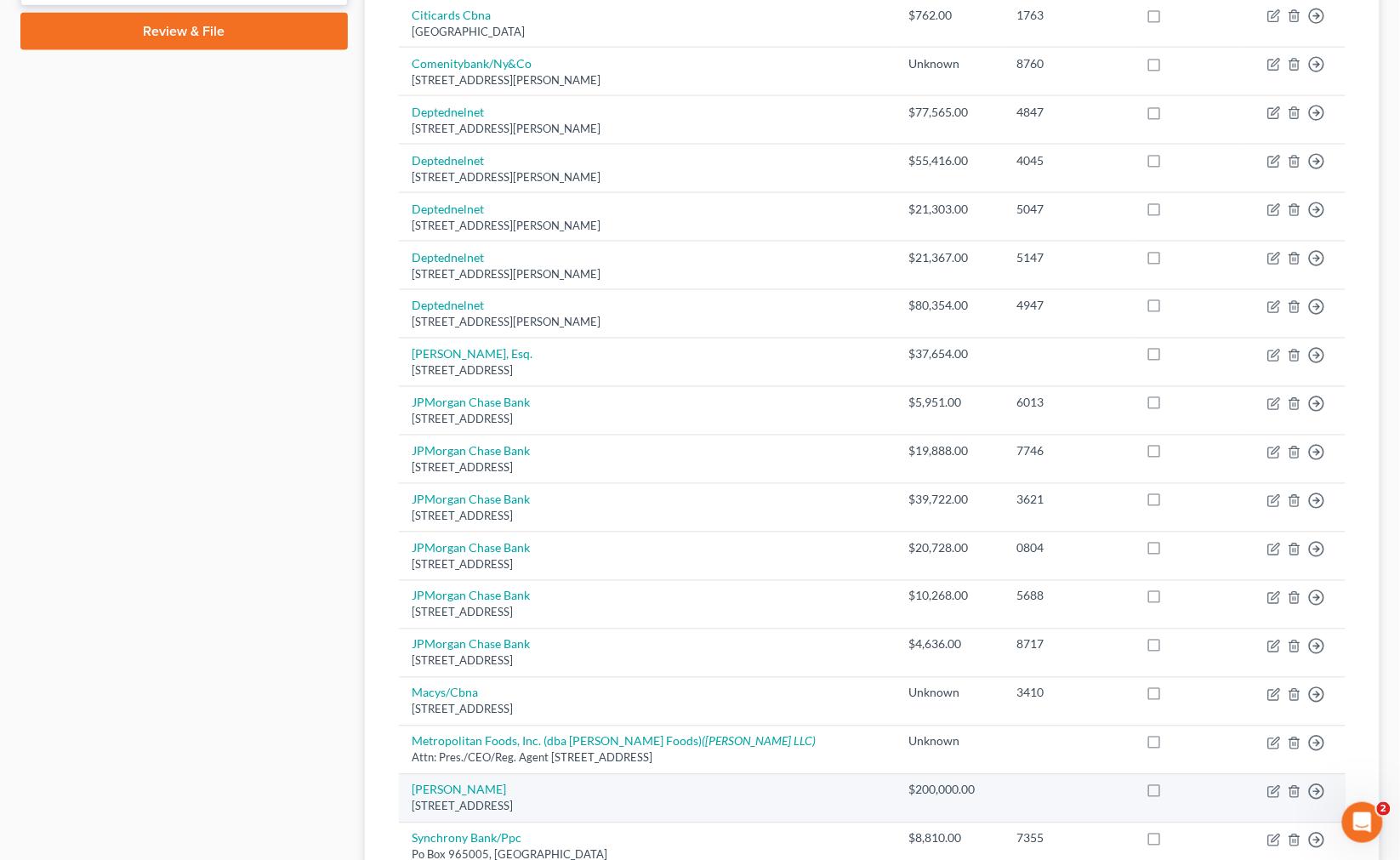
scroll to position [260, 0]
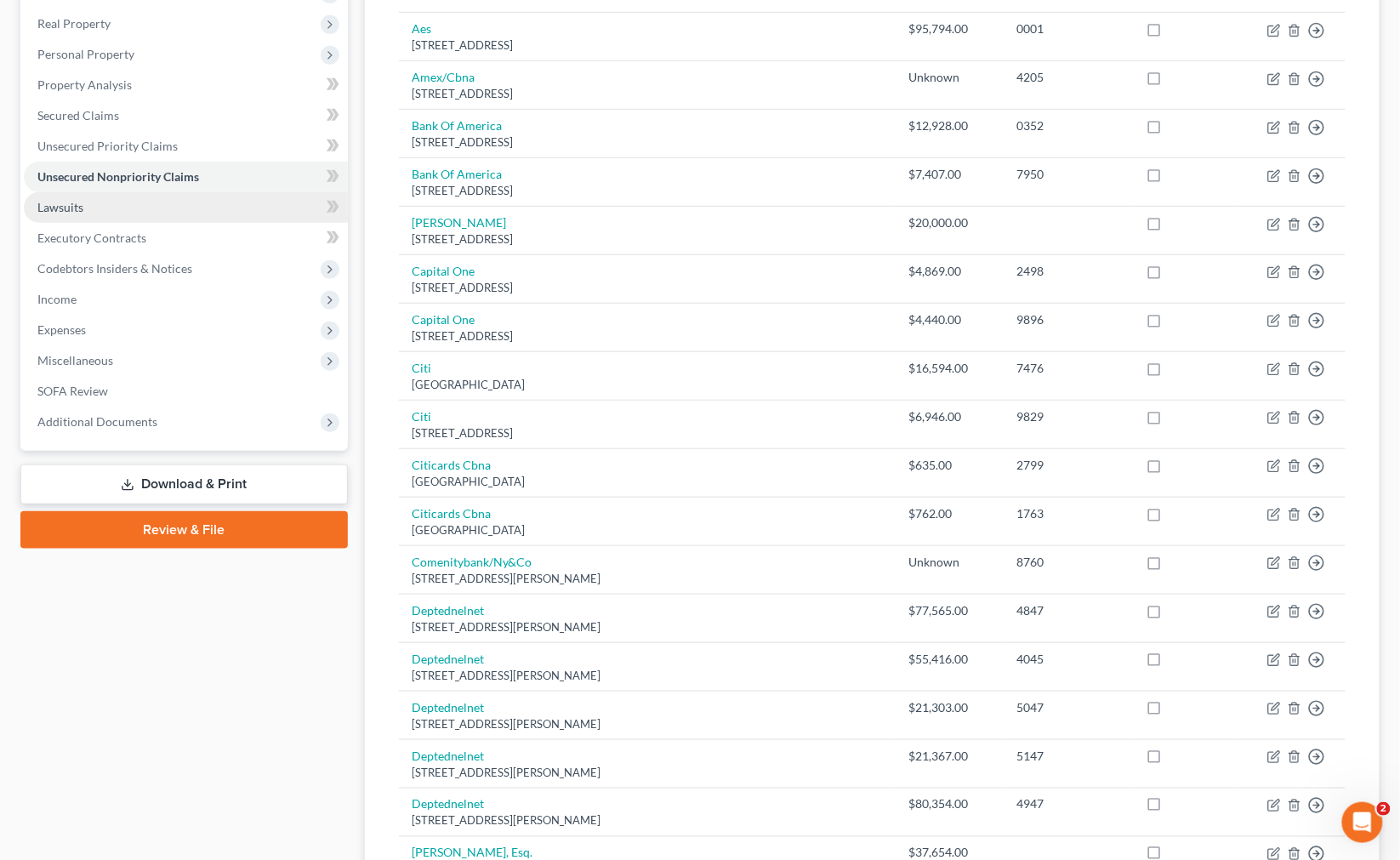
click at [166, 202] on link "Lawsuits" at bounding box center [185, 207] width 324 height 31
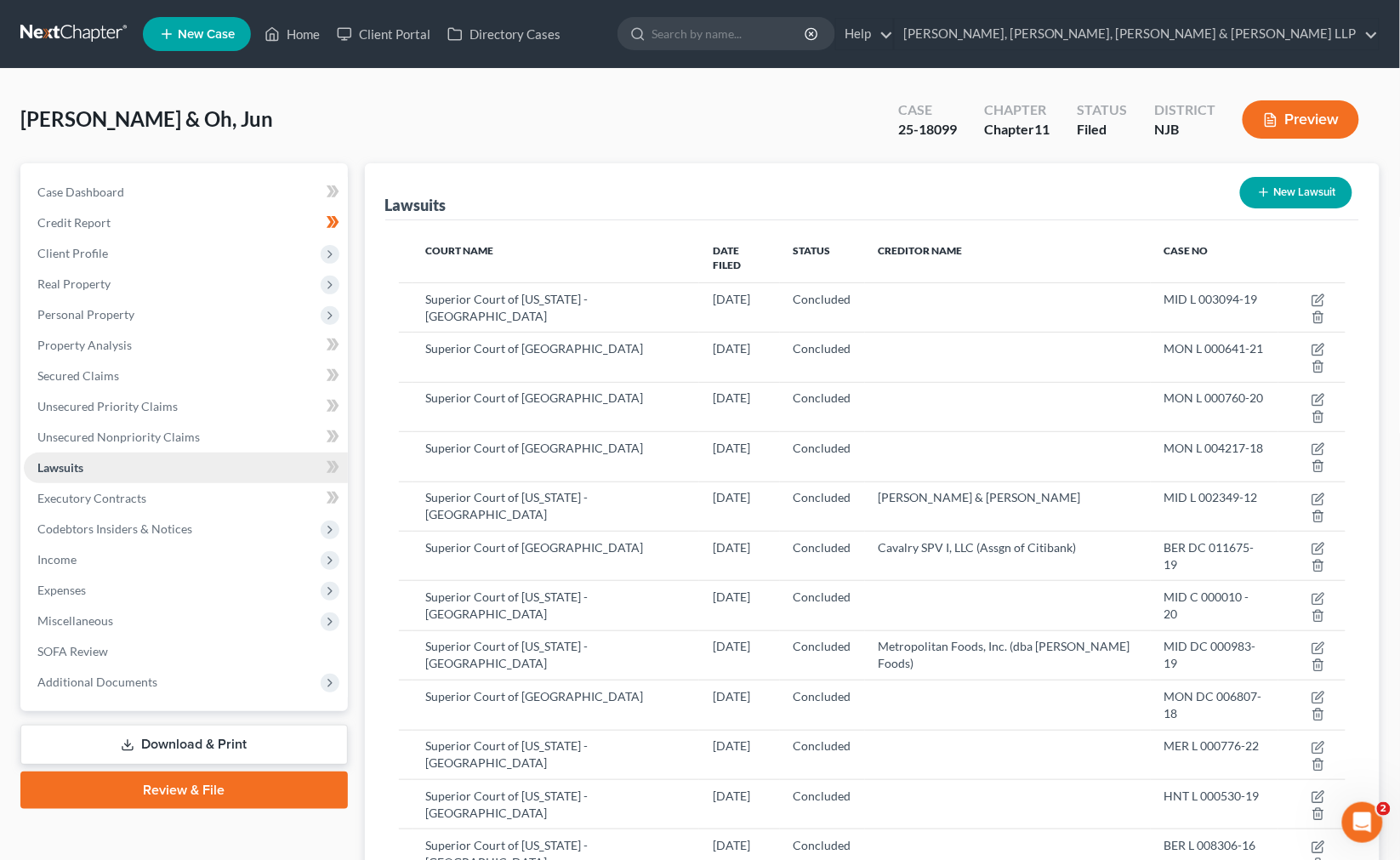
click at [164, 452] on link "Lawsuits" at bounding box center [185, 467] width 324 height 31
click at [189, 299] on span "Personal Property" at bounding box center [185, 314] width 324 height 31
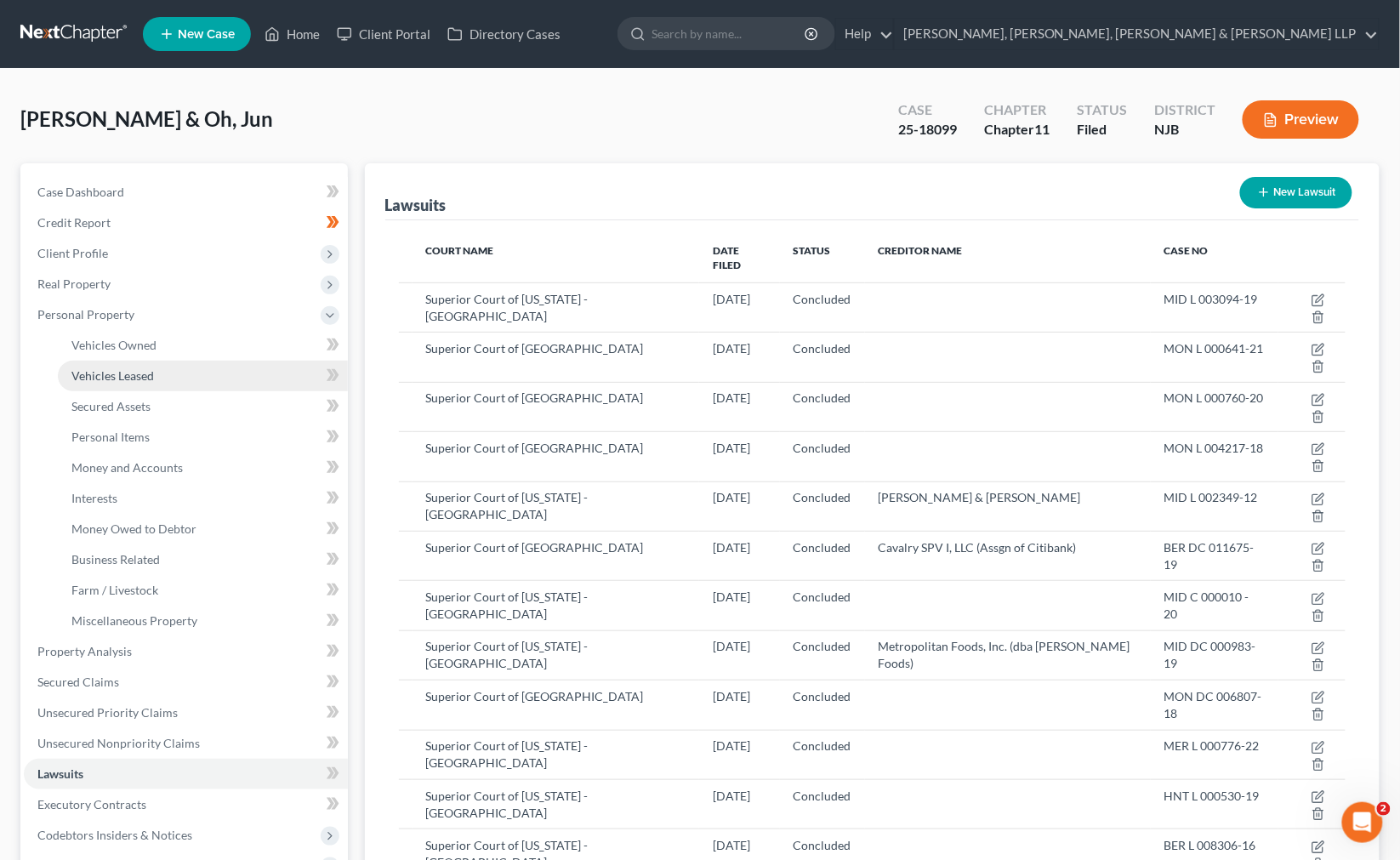
click at [198, 361] on link "Vehicles Leased" at bounding box center [203, 375] width 290 height 31
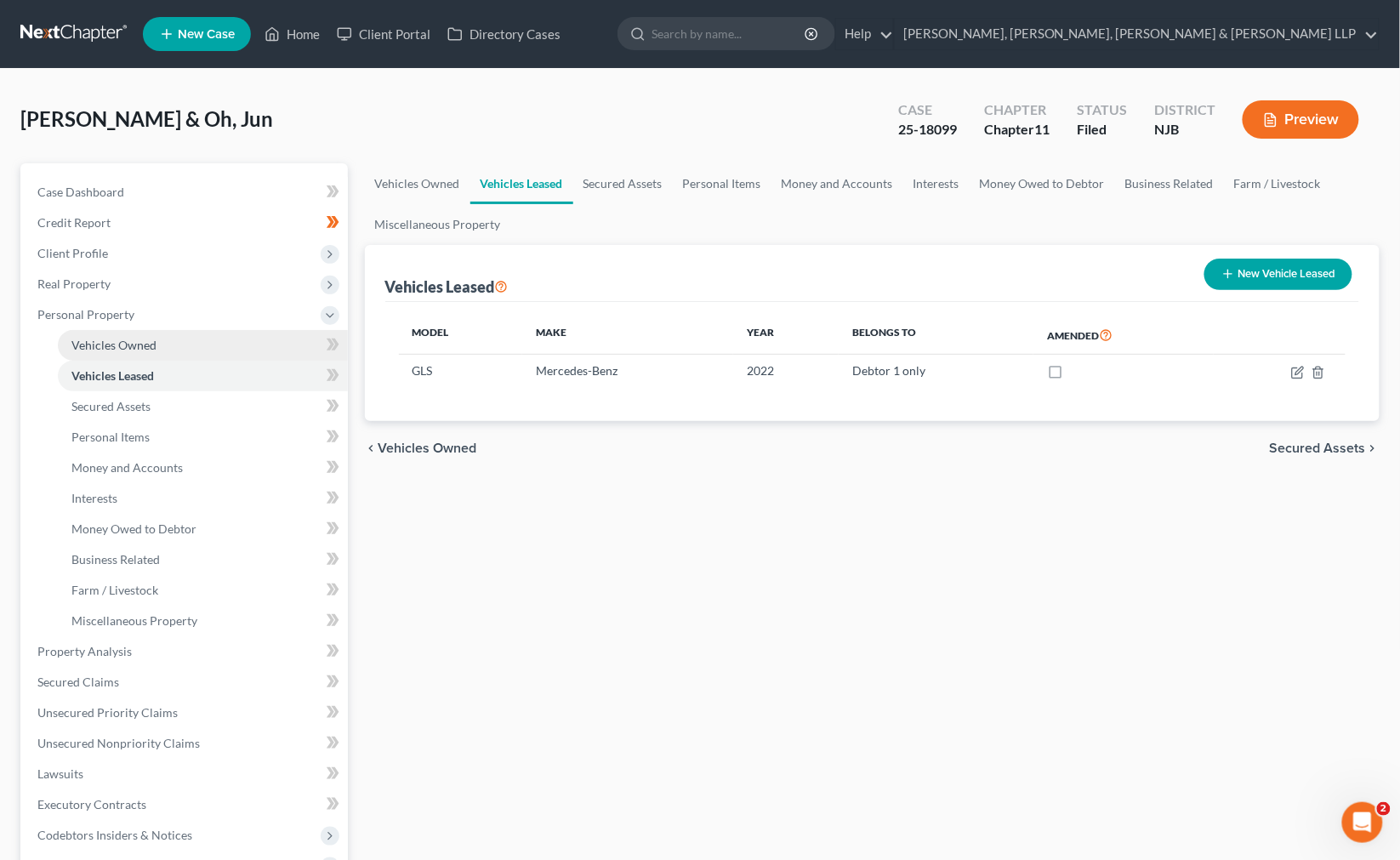
click at [198, 341] on link "Vehicles Owned" at bounding box center [203, 345] width 290 height 31
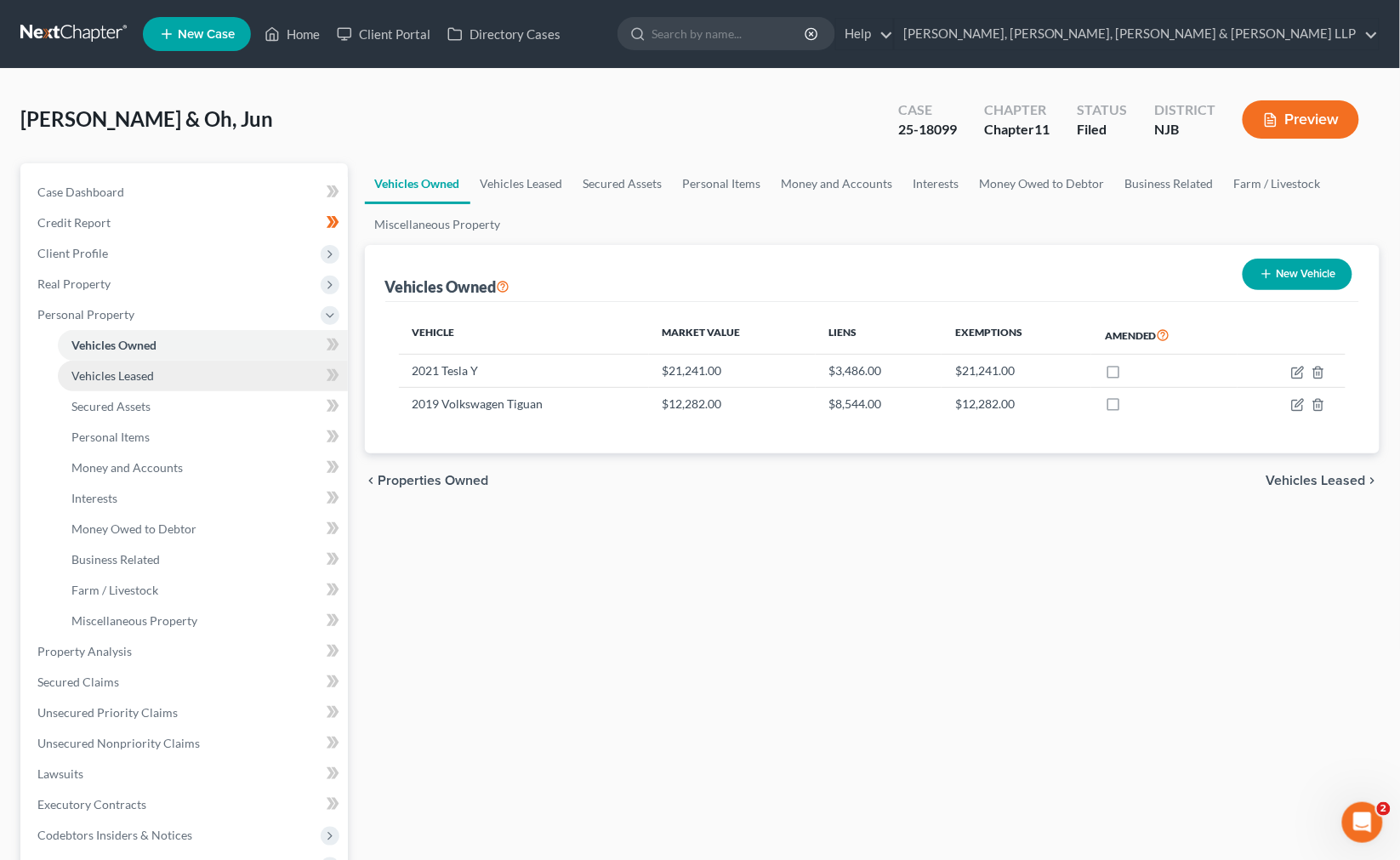
click at [199, 371] on link "Vehicles Leased" at bounding box center [203, 375] width 290 height 31
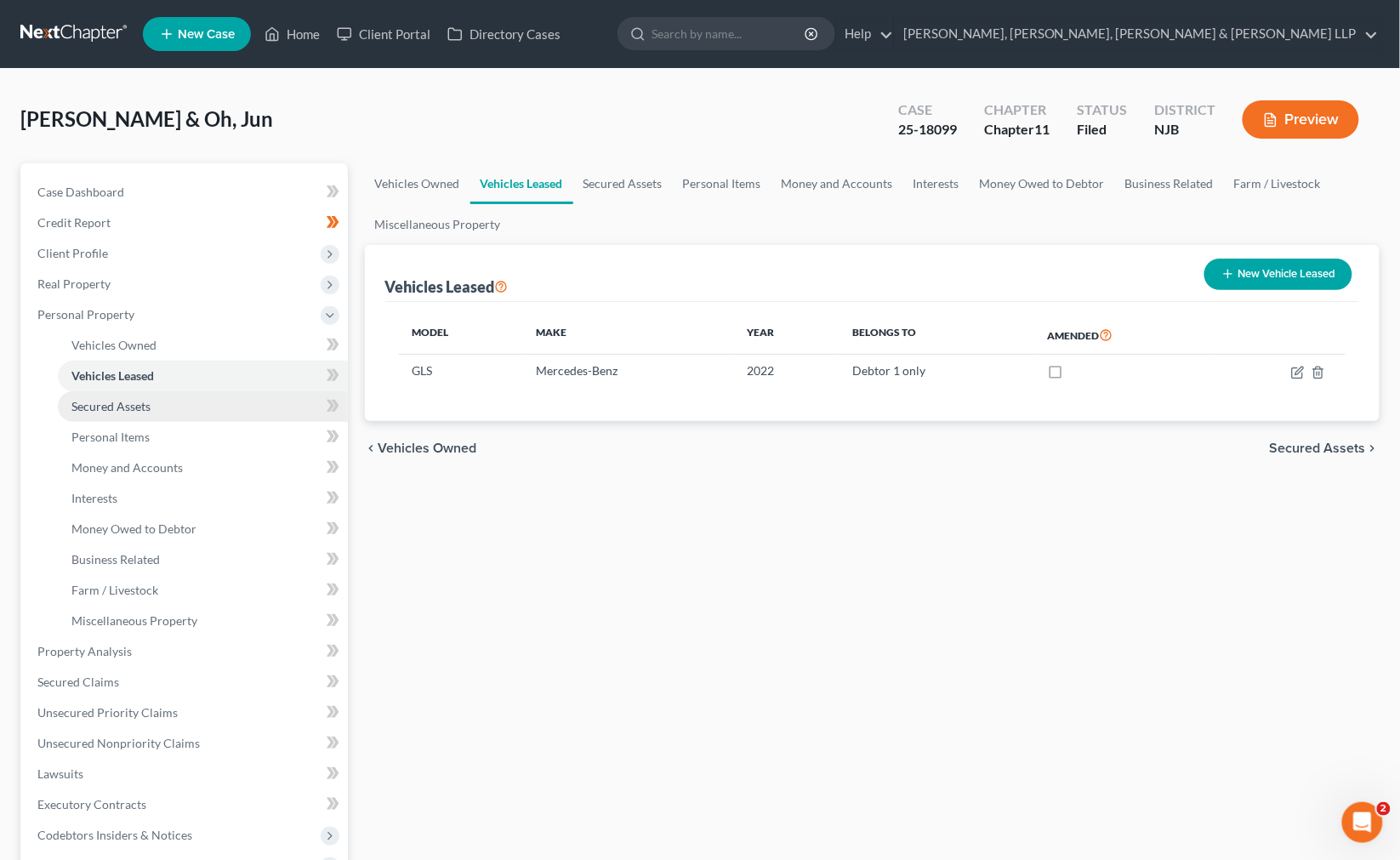
click at [191, 400] on link "Secured Assets" at bounding box center [203, 406] width 290 height 31
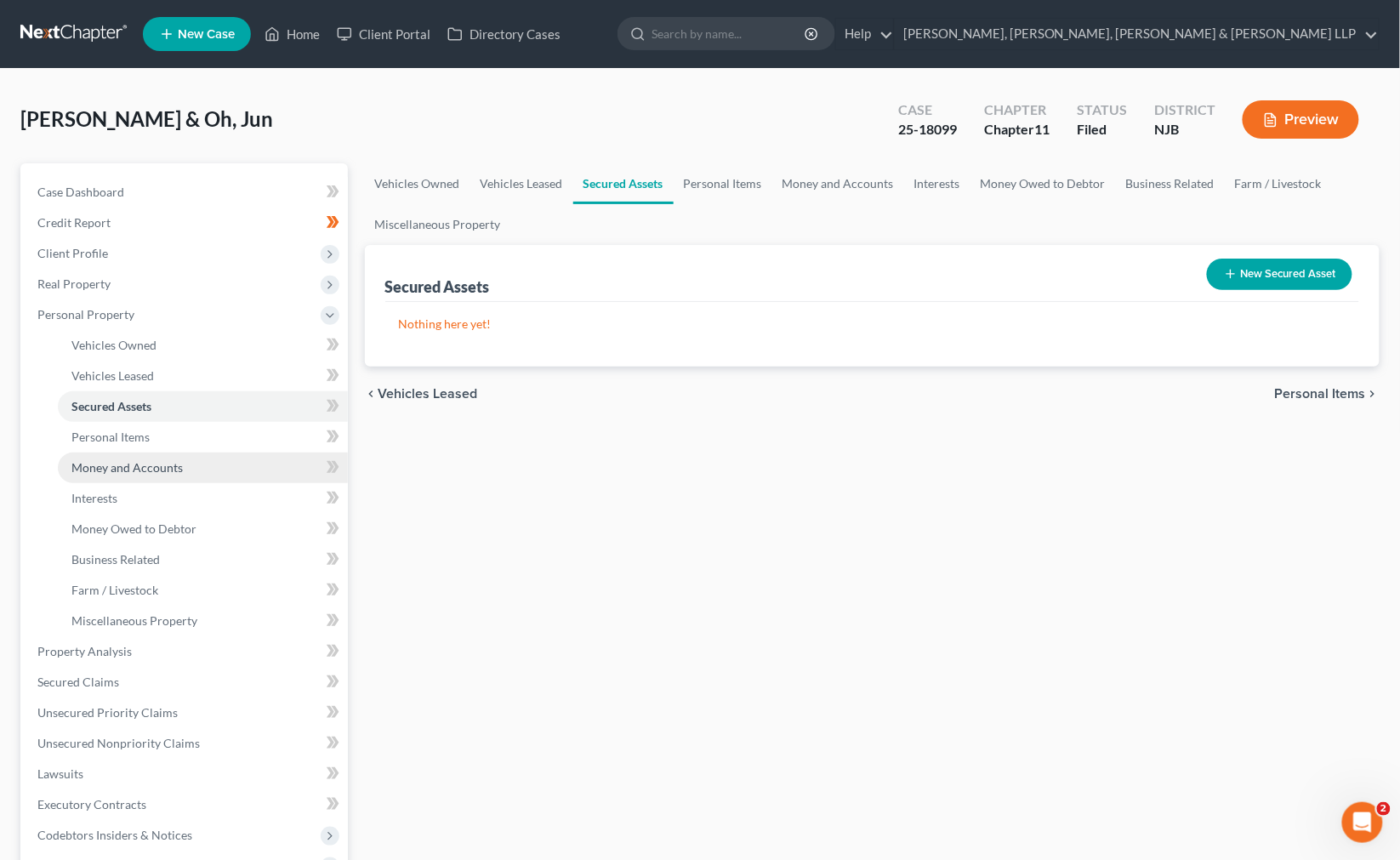
click at [196, 452] on link "Money and Accounts" at bounding box center [203, 467] width 290 height 31
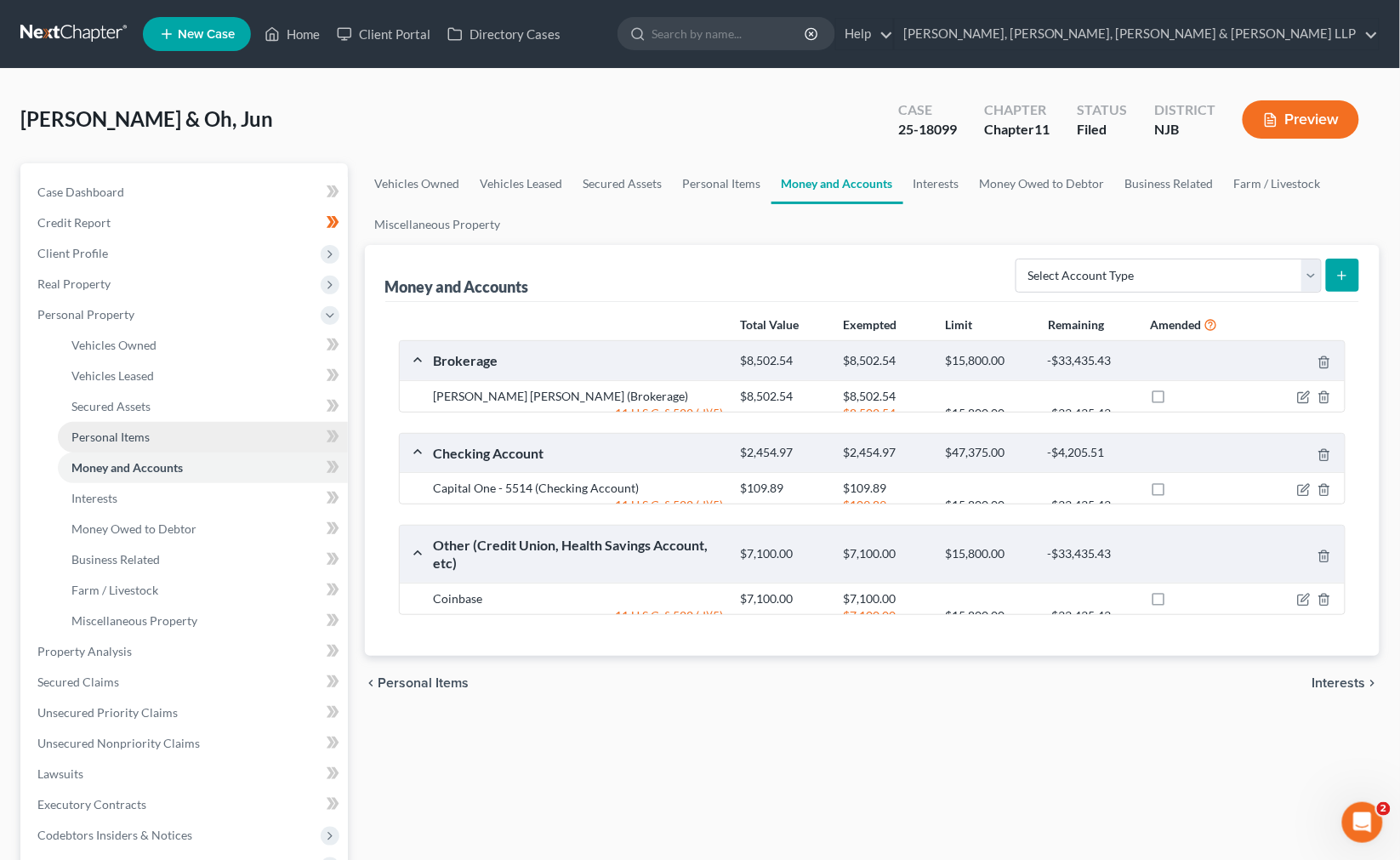
click at [196, 430] on link "Personal Items" at bounding box center [203, 437] width 290 height 31
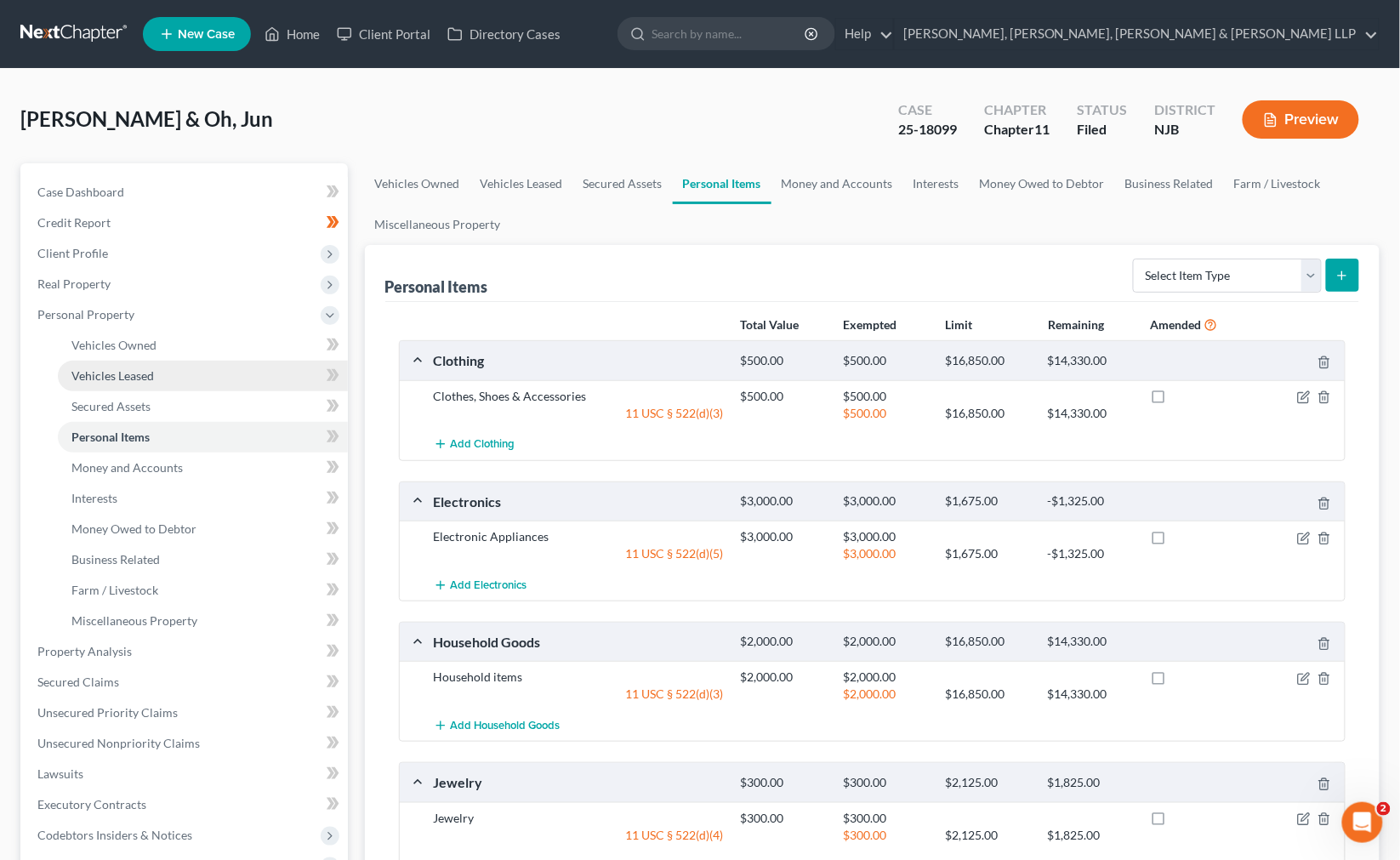
click at [197, 376] on link "Vehicles Leased" at bounding box center [203, 375] width 290 height 31
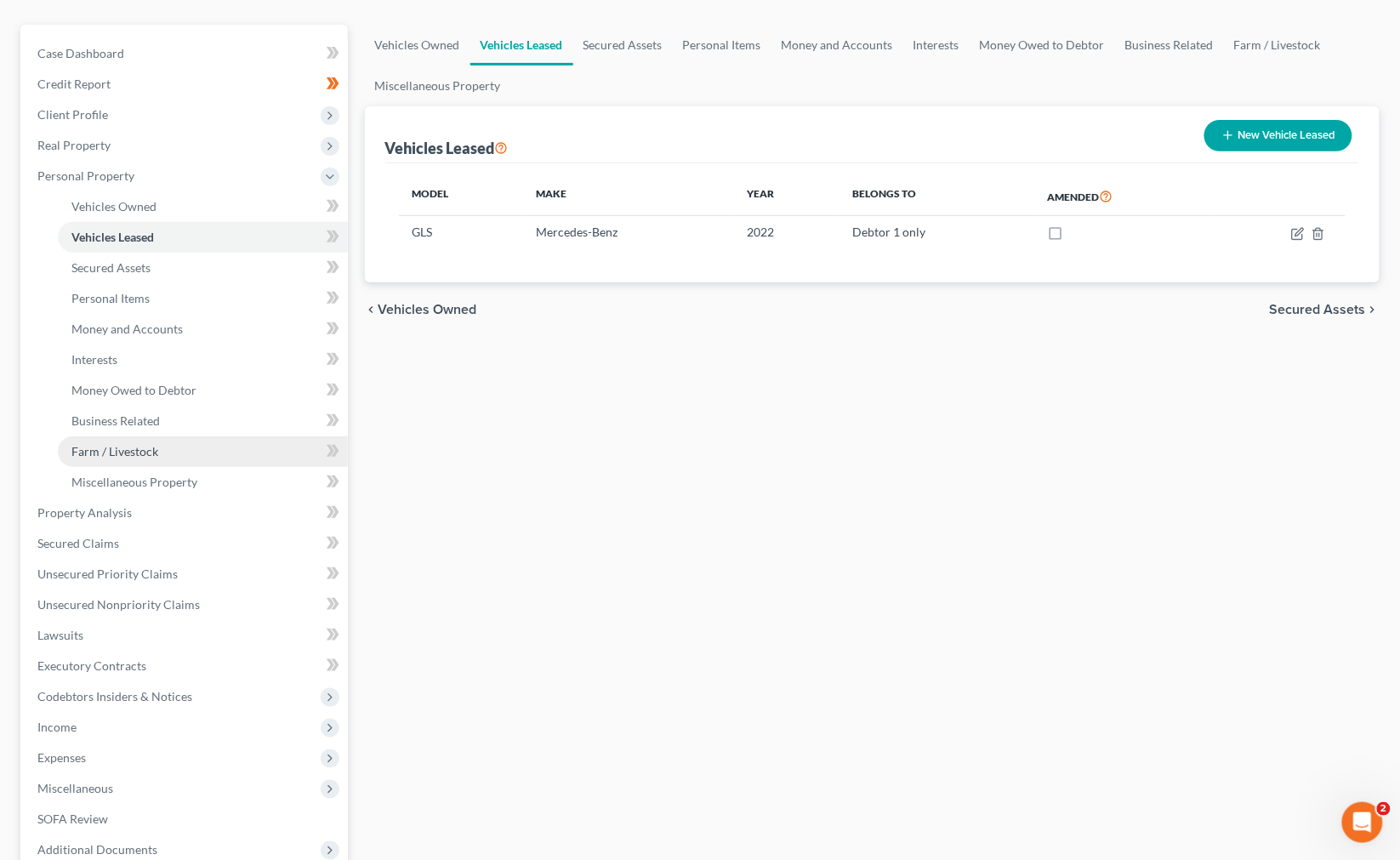
scroll to position [189, 0]
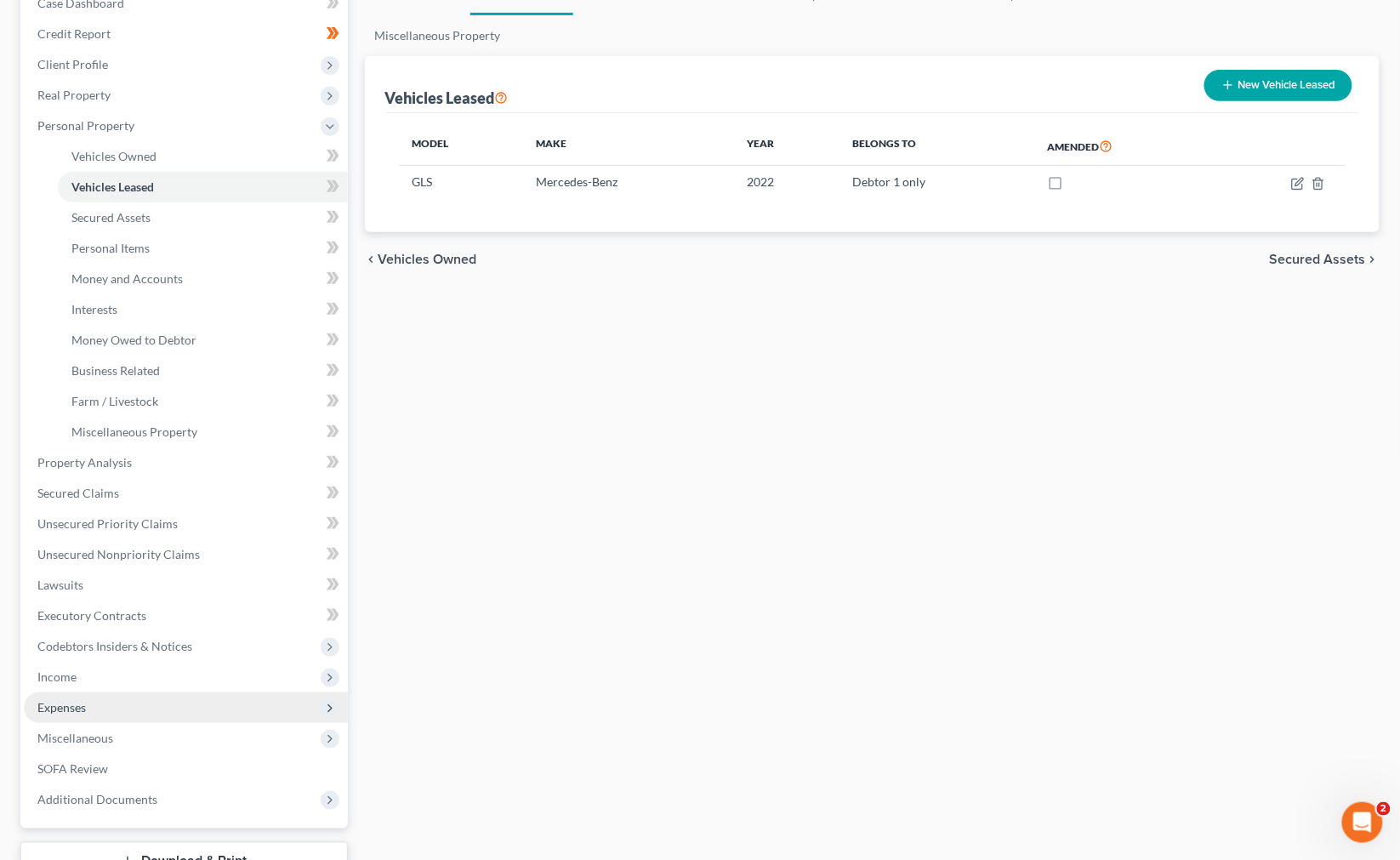
click at [140, 698] on span "Expenses" at bounding box center [185, 707] width 324 height 31
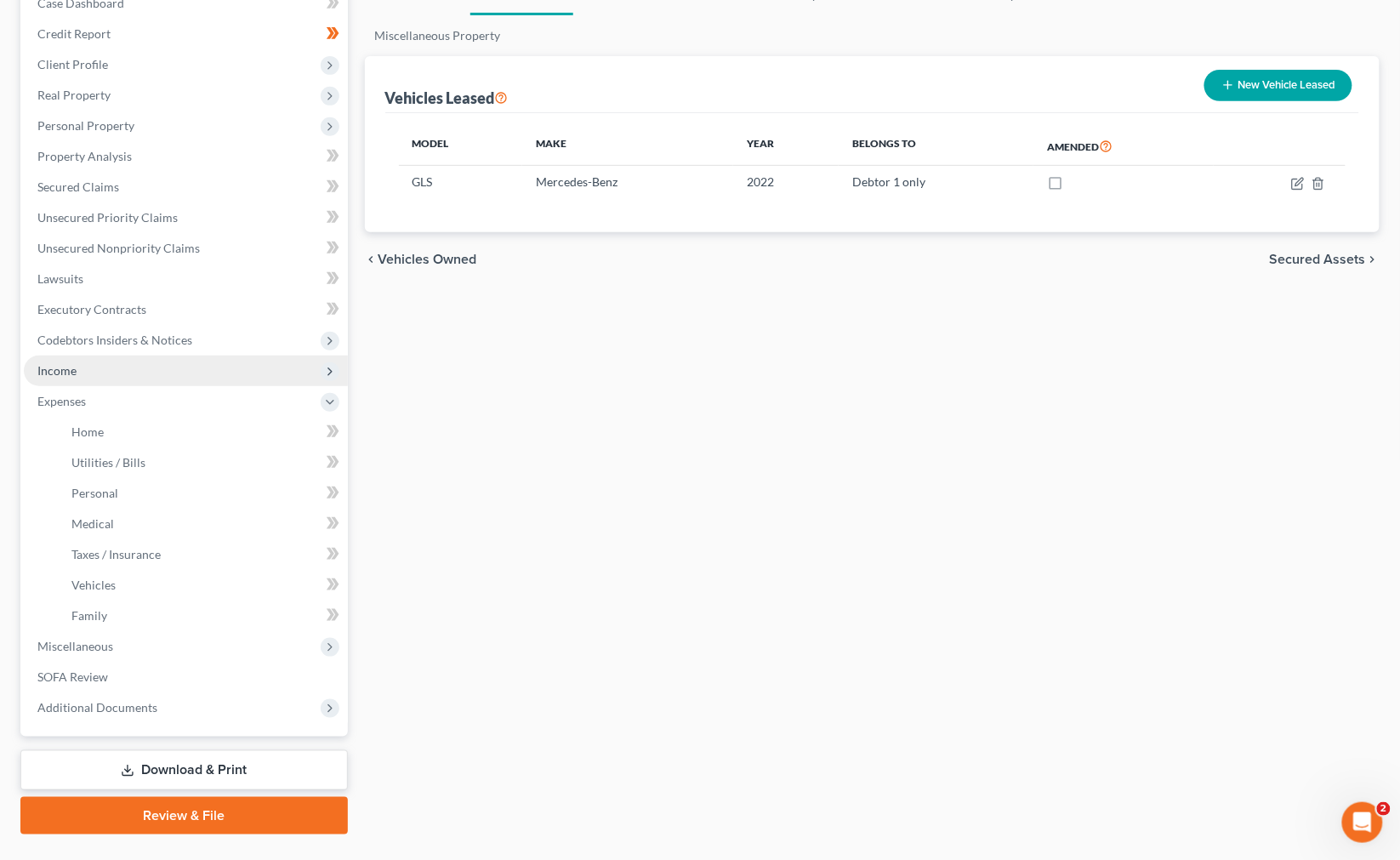
click at [94, 360] on span "Income" at bounding box center [185, 370] width 324 height 31
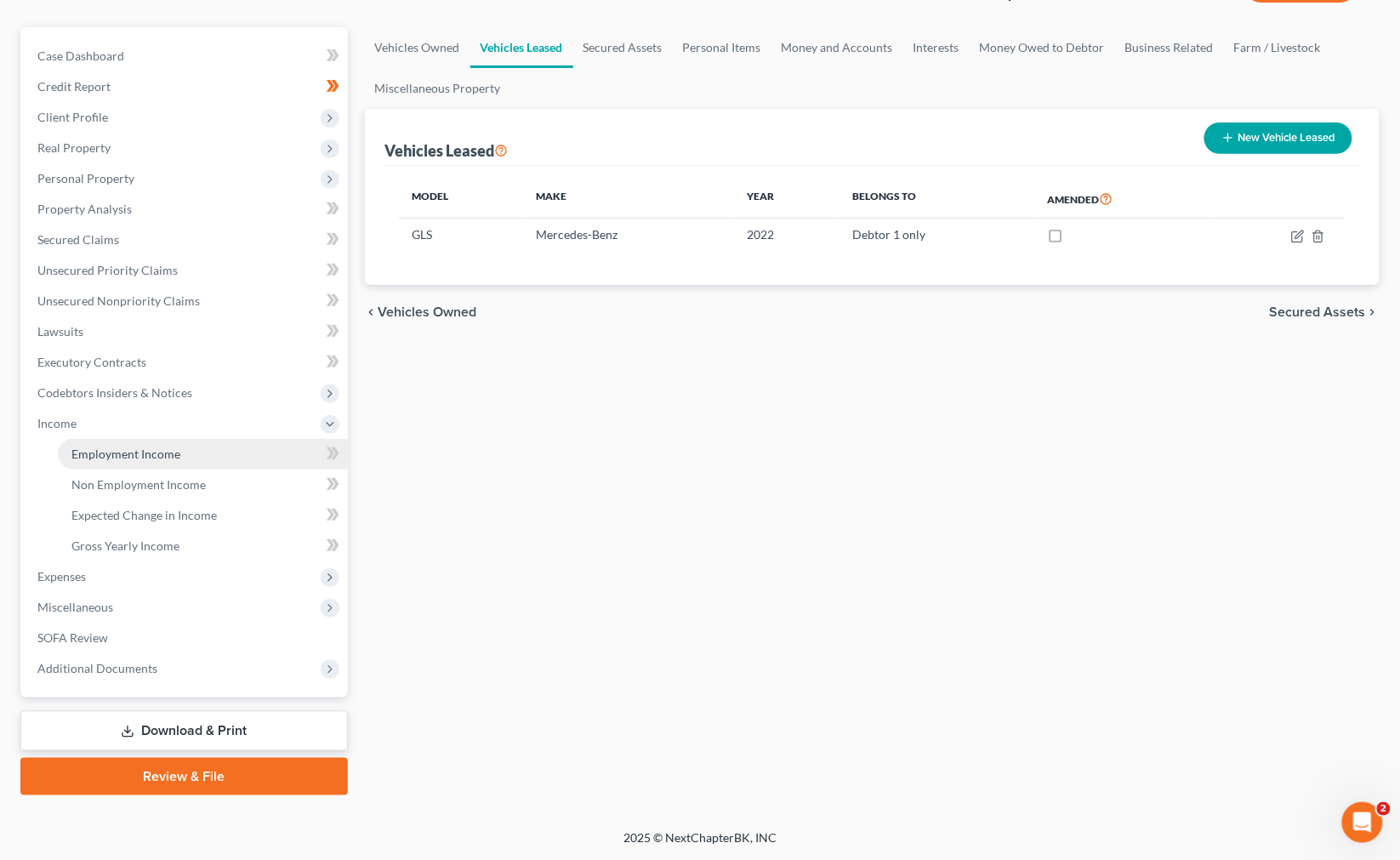
scroll to position [134, 0]
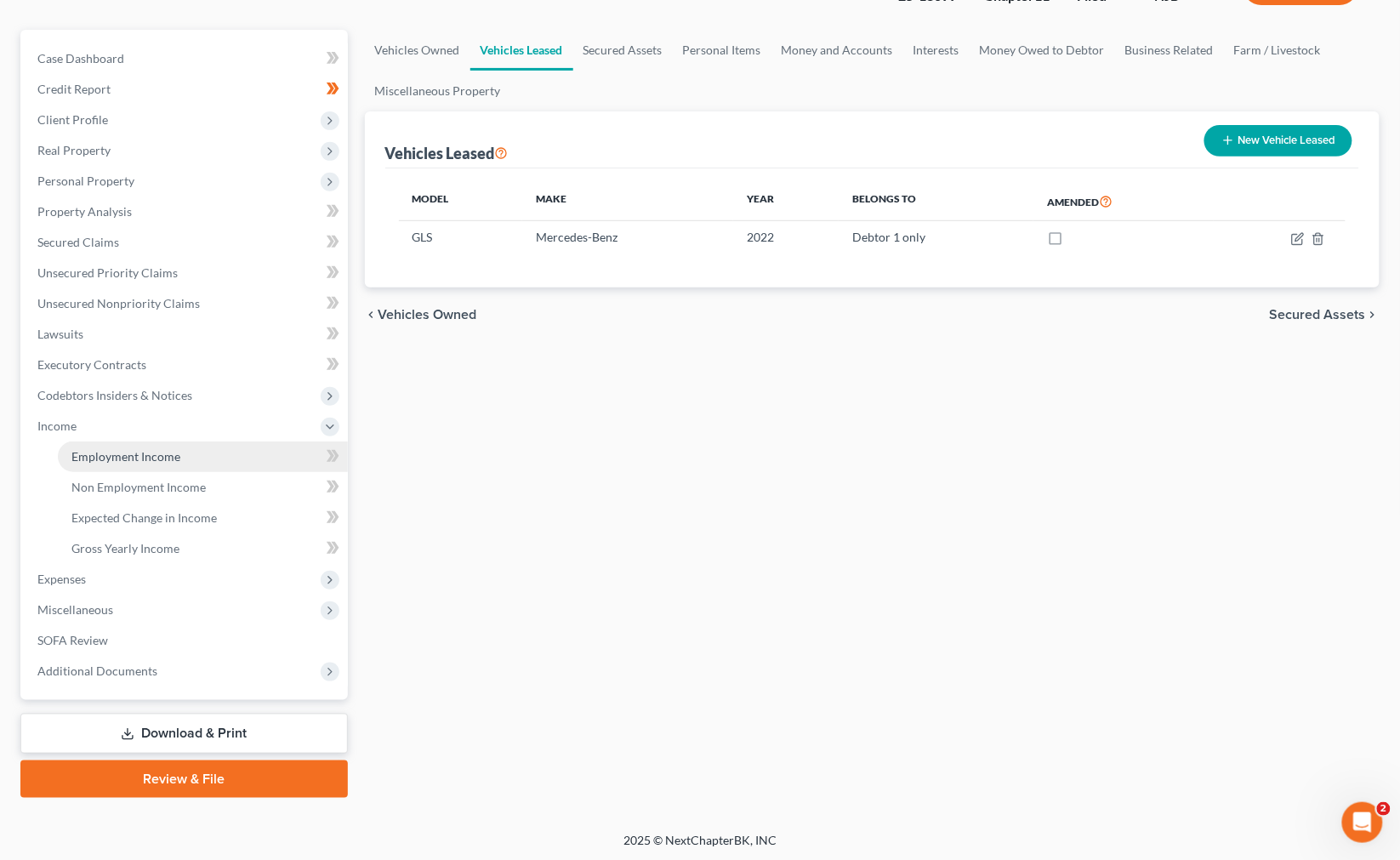
click at [132, 455] on span "Employment Income" at bounding box center [126, 456] width 109 height 15
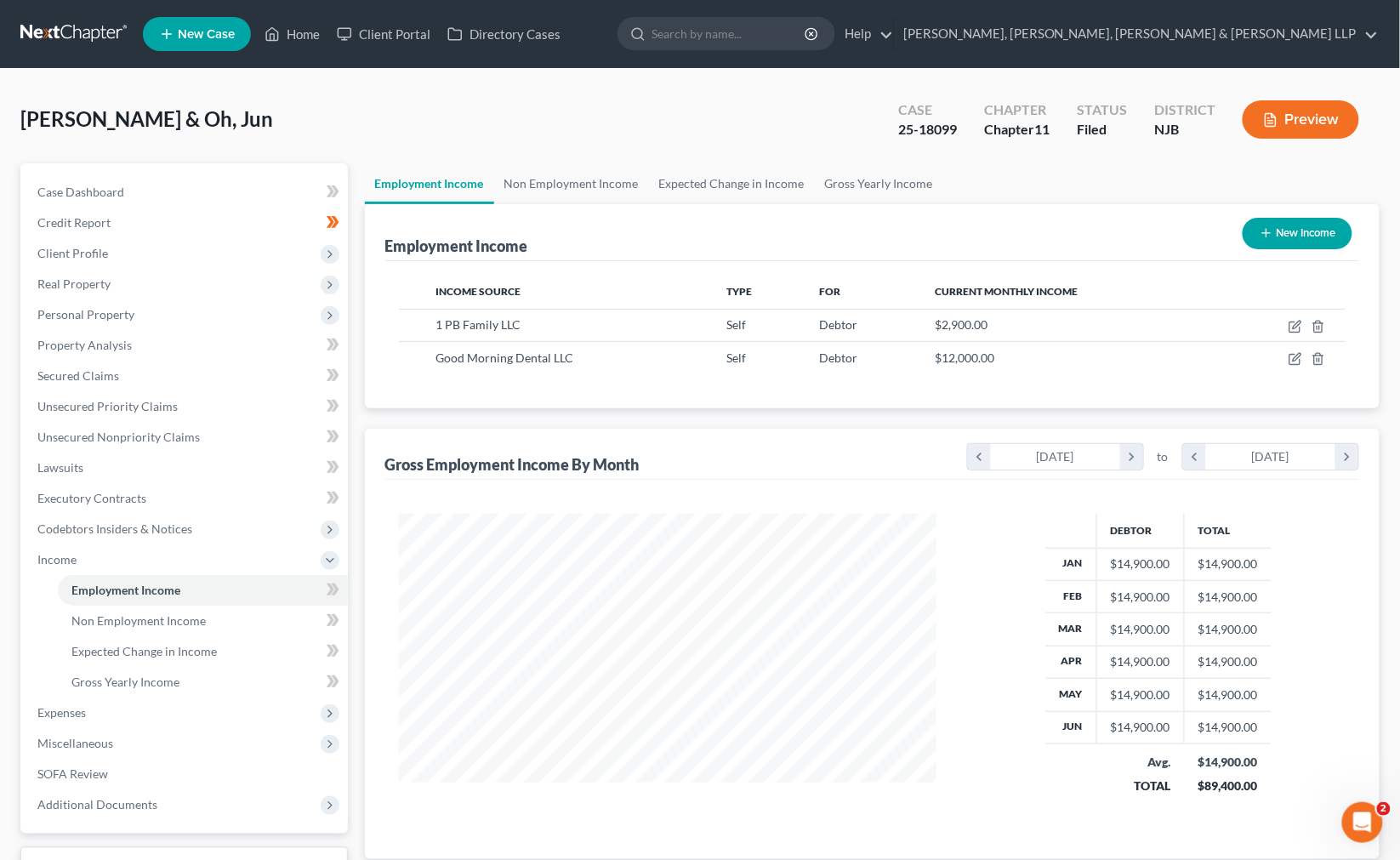
scroll to position [305, 572]
click at [582, 181] on link "Non Employment Income" at bounding box center [571, 183] width 155 height 41
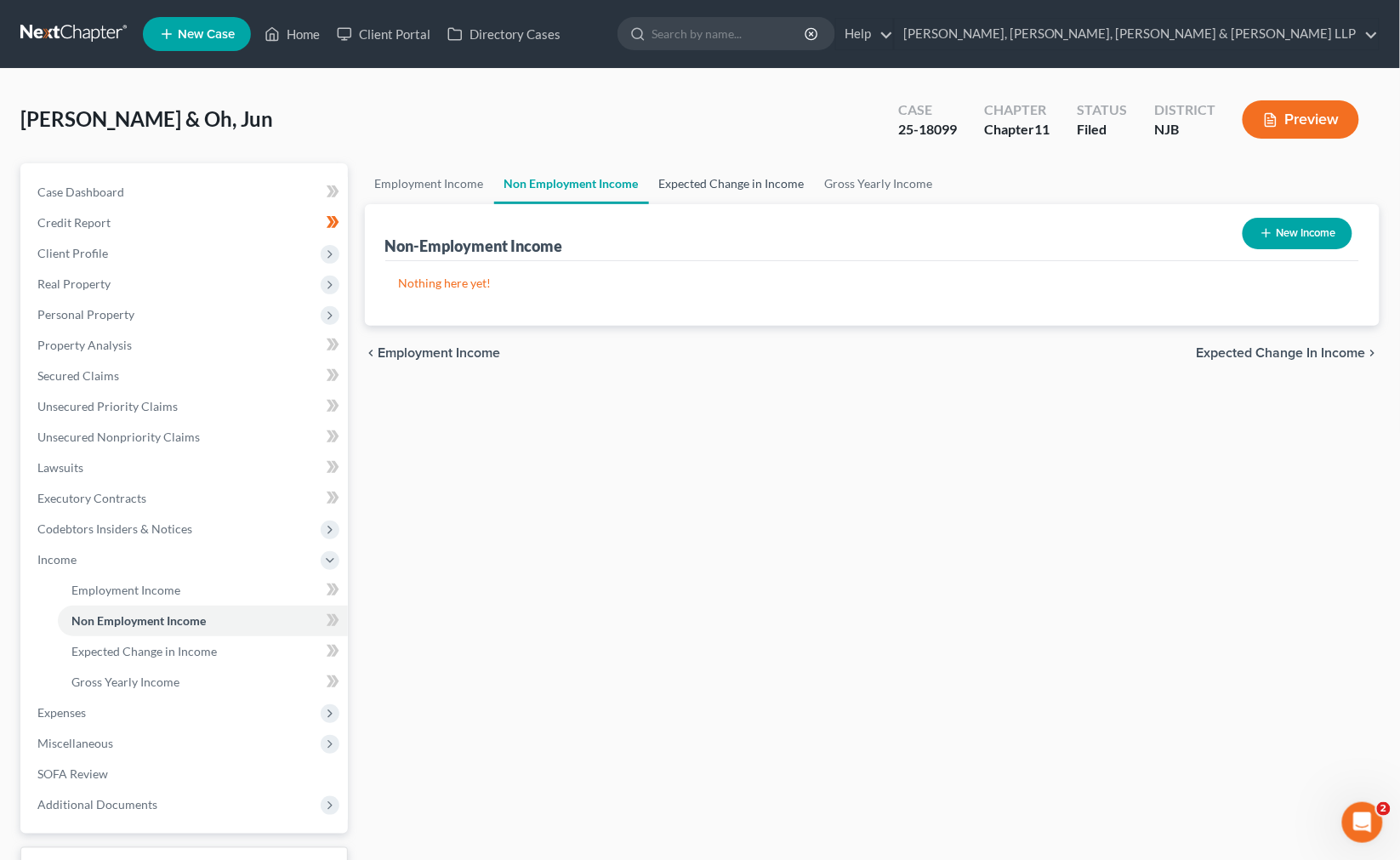
drag, startPoint x: 708, startPoint y: 174, endPoint x: 730, endPoint y: 179, distance: 22.6
click at [709, 174] on link "Expected Change in Income" at bounding box center [732, 183] width 166 height 41
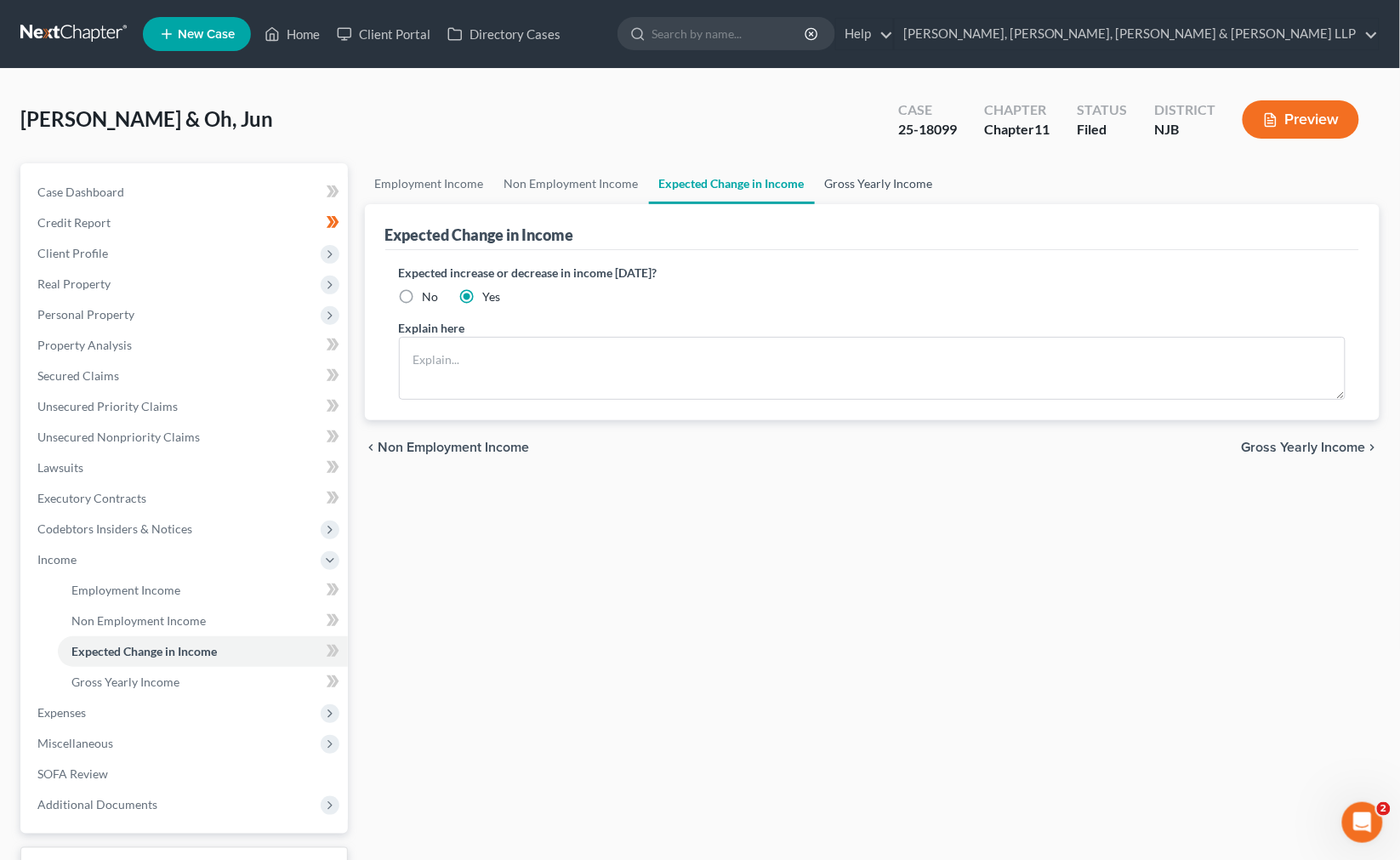
click at [908, 181] on link "Gross Yearly Income" at bounding box center [879, 183] width 128 height 41
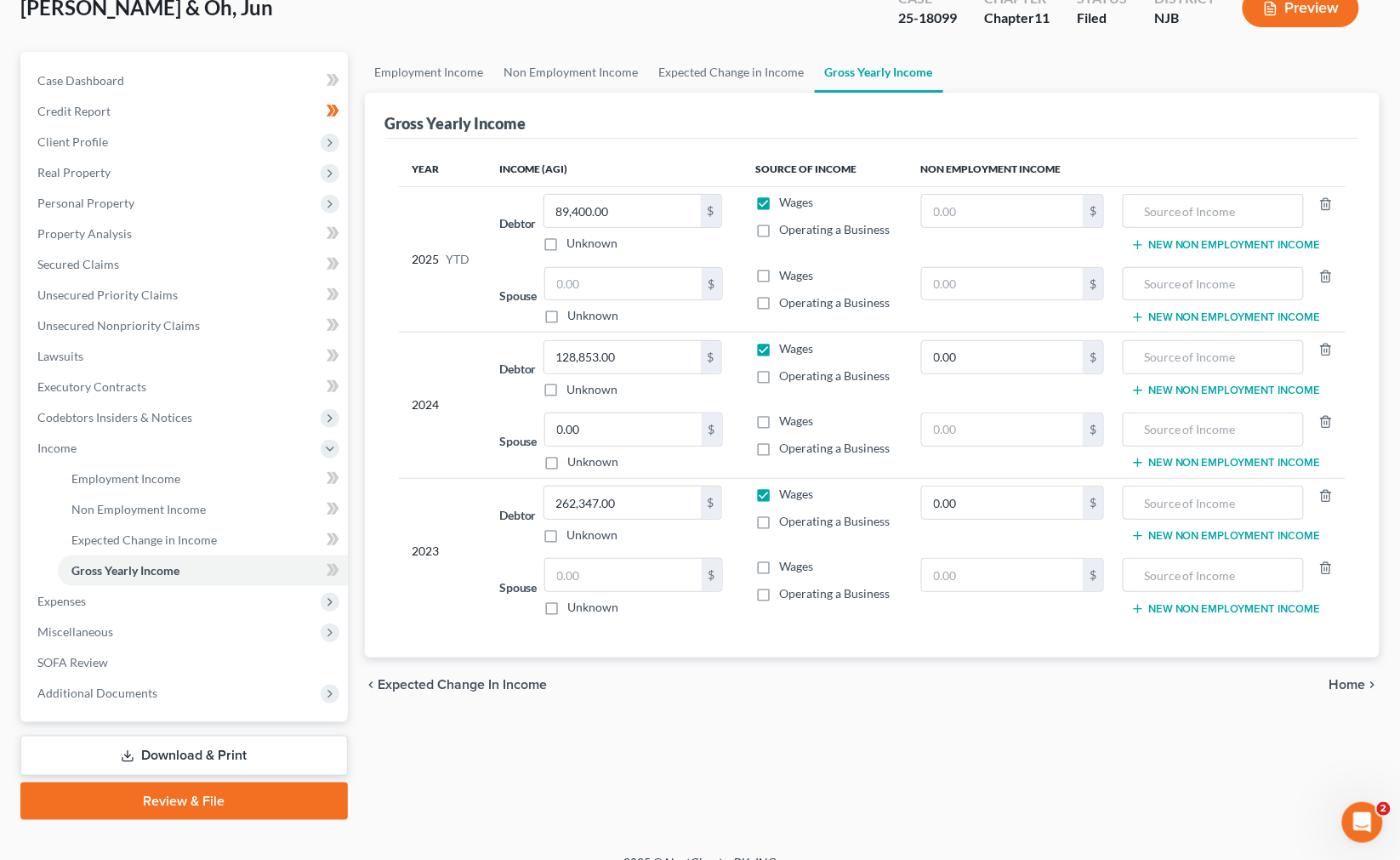
scroll to position [134, 0]
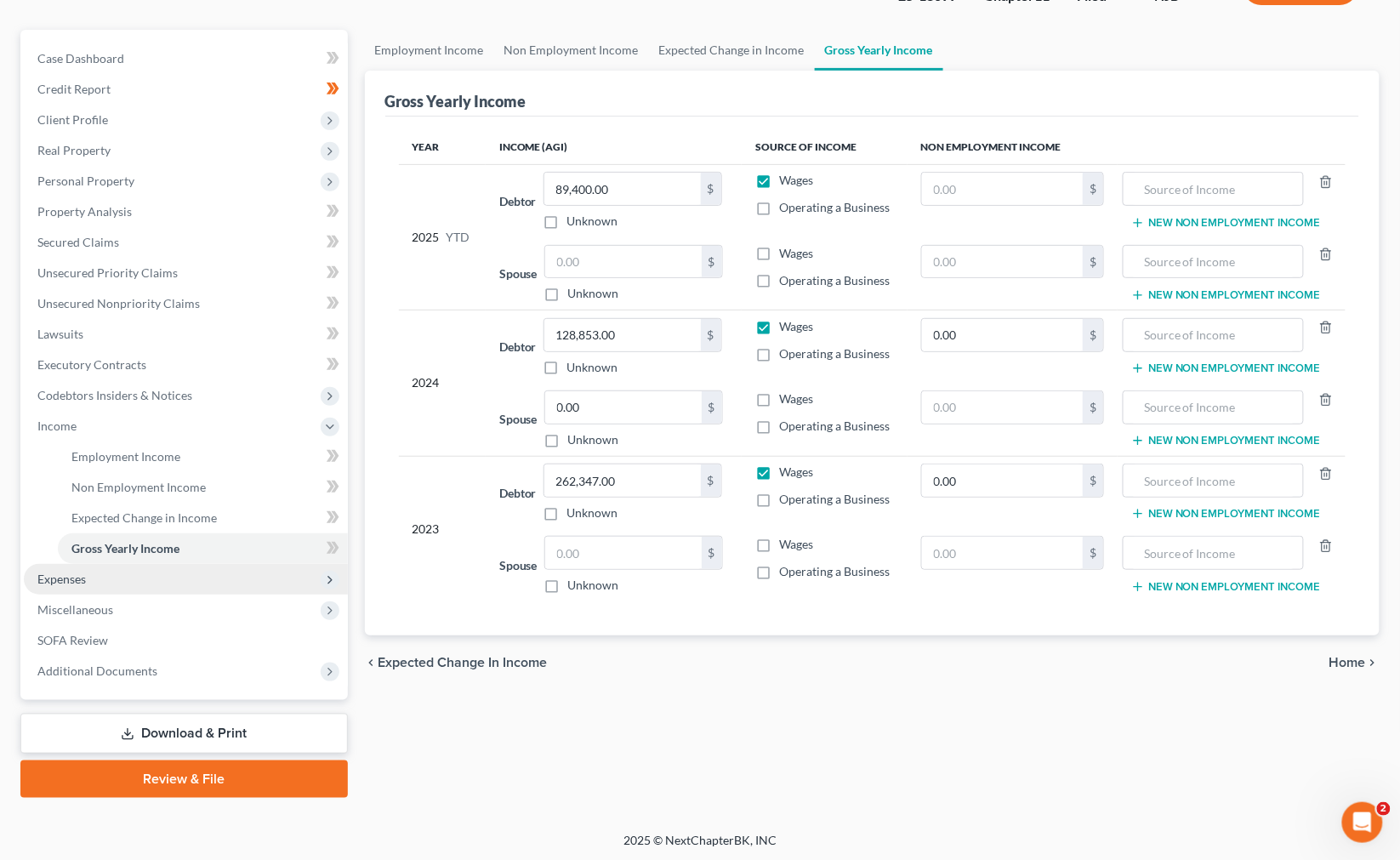
click at [217, 574] on span "Expenses" at bounding box center [185, 579] width 324 height 31
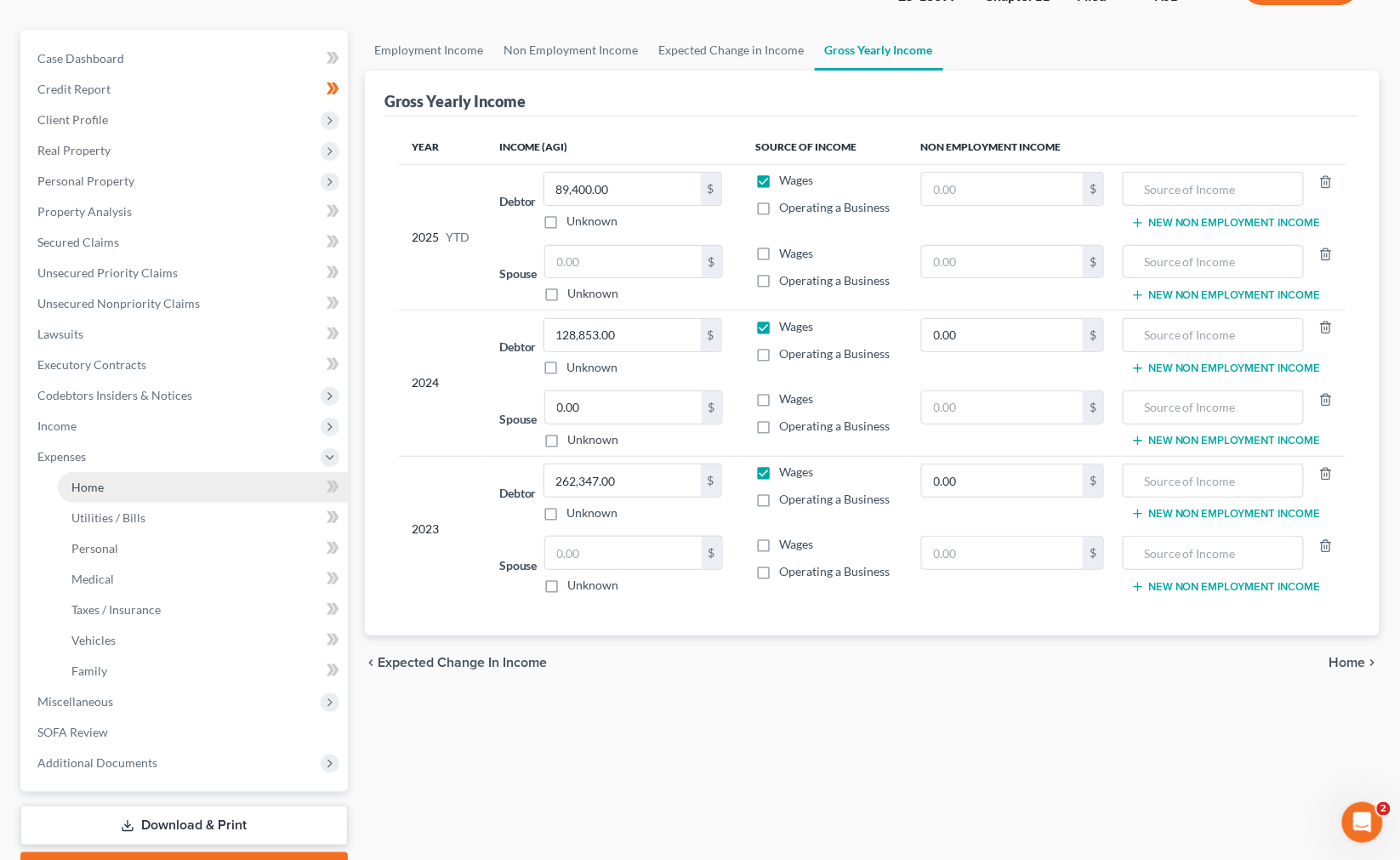
click at [134, 489] on link "Home" at bounding box center [203, 486] width 290 height 31
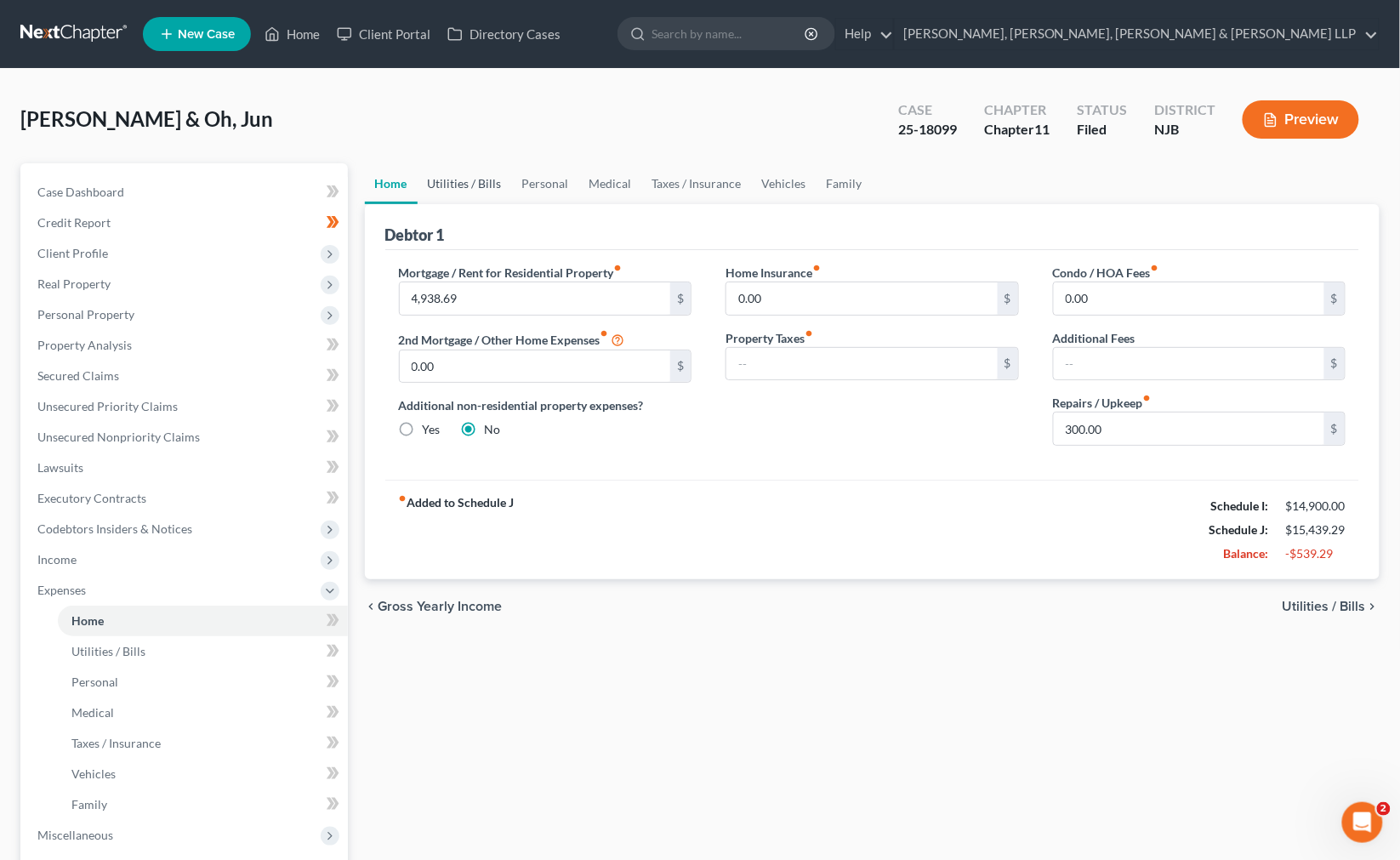
click at [482, 189] on link "Utilities / Bills" at bounding box center [465, 183] width 94 height 41
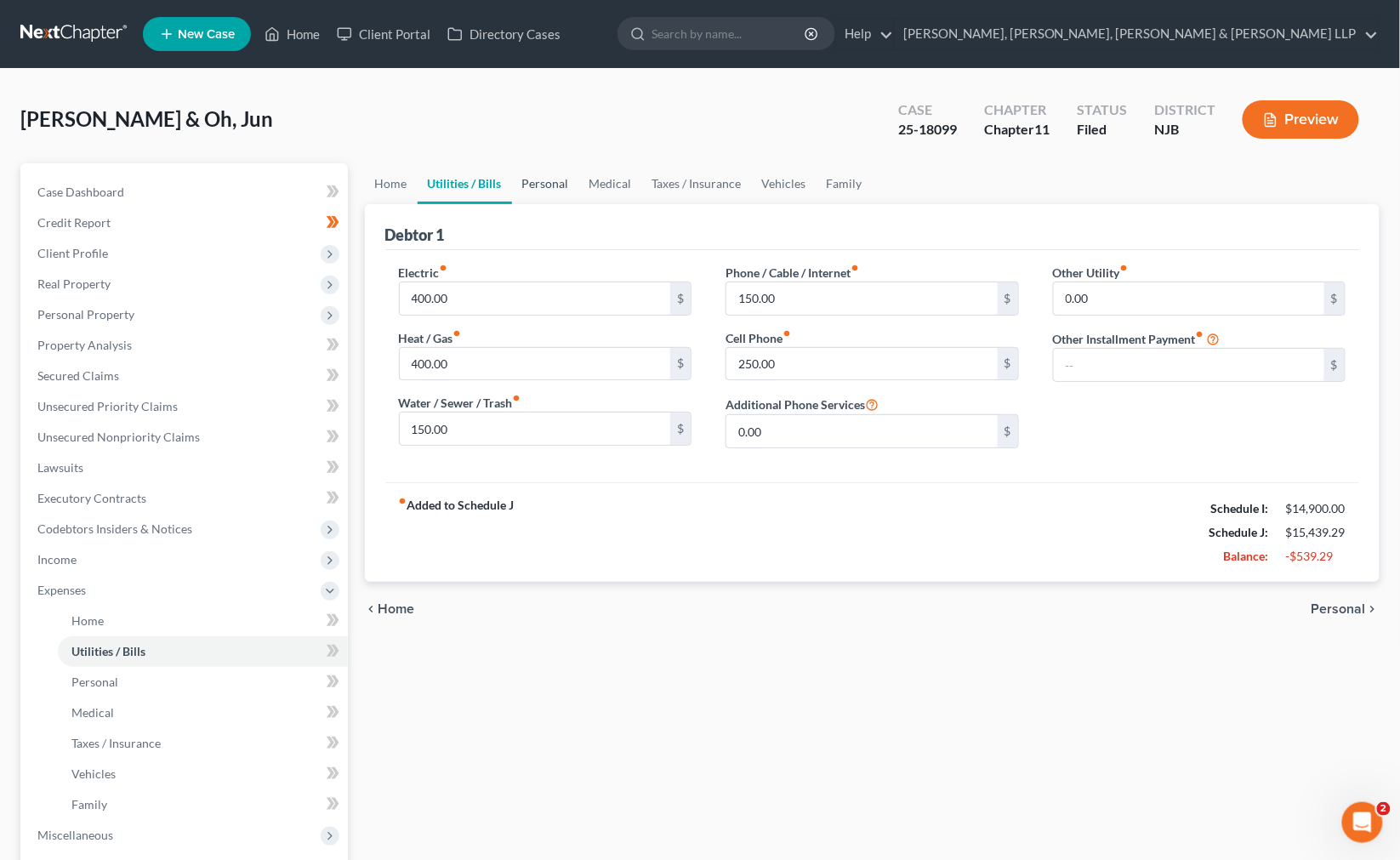
click at [529, 190] on link "Personal" at bounding box center [545, 183] width 67 height 41
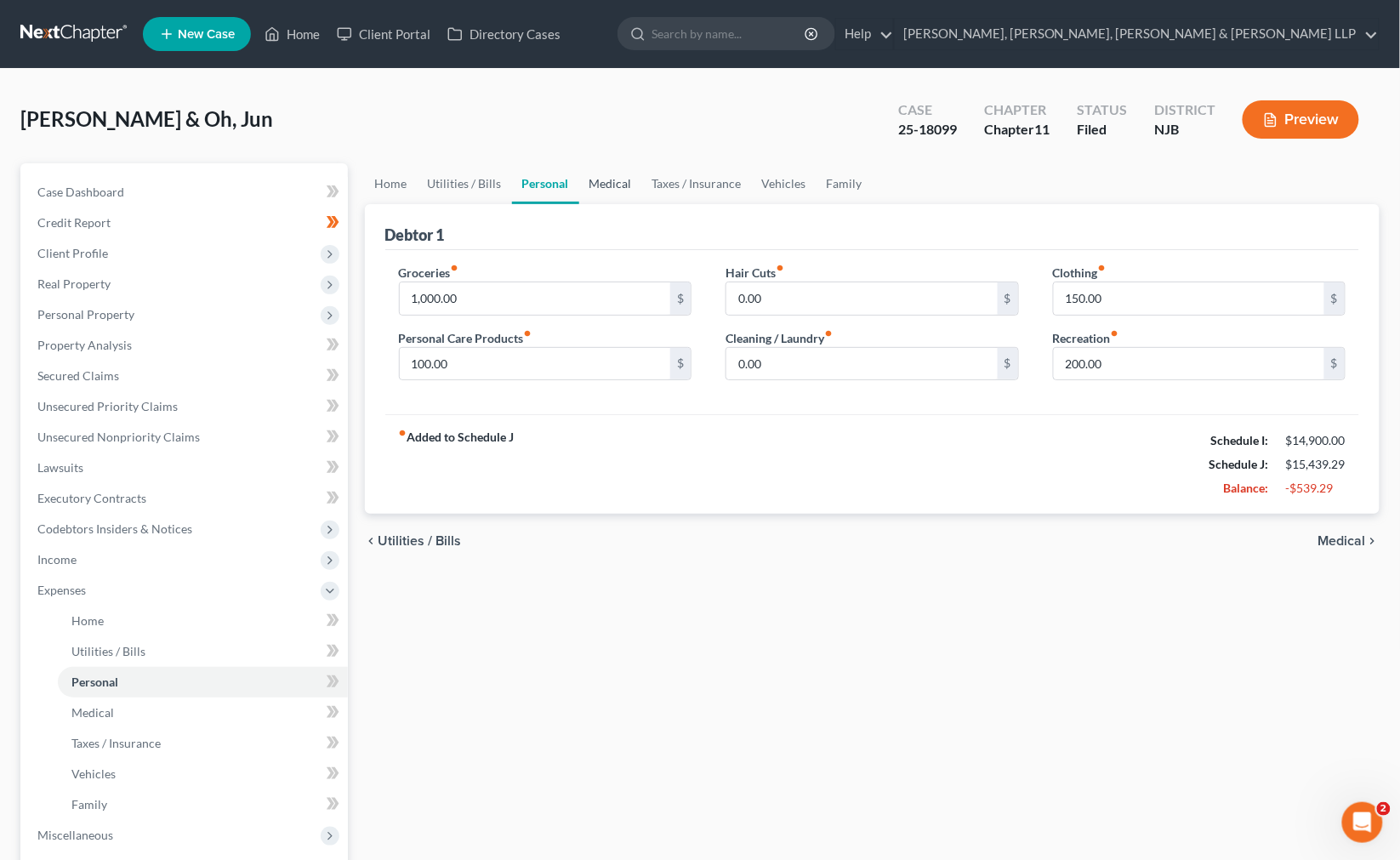
click at [610, 182] on link "Medical" at bounding box center [610, 183] width 63 height 41
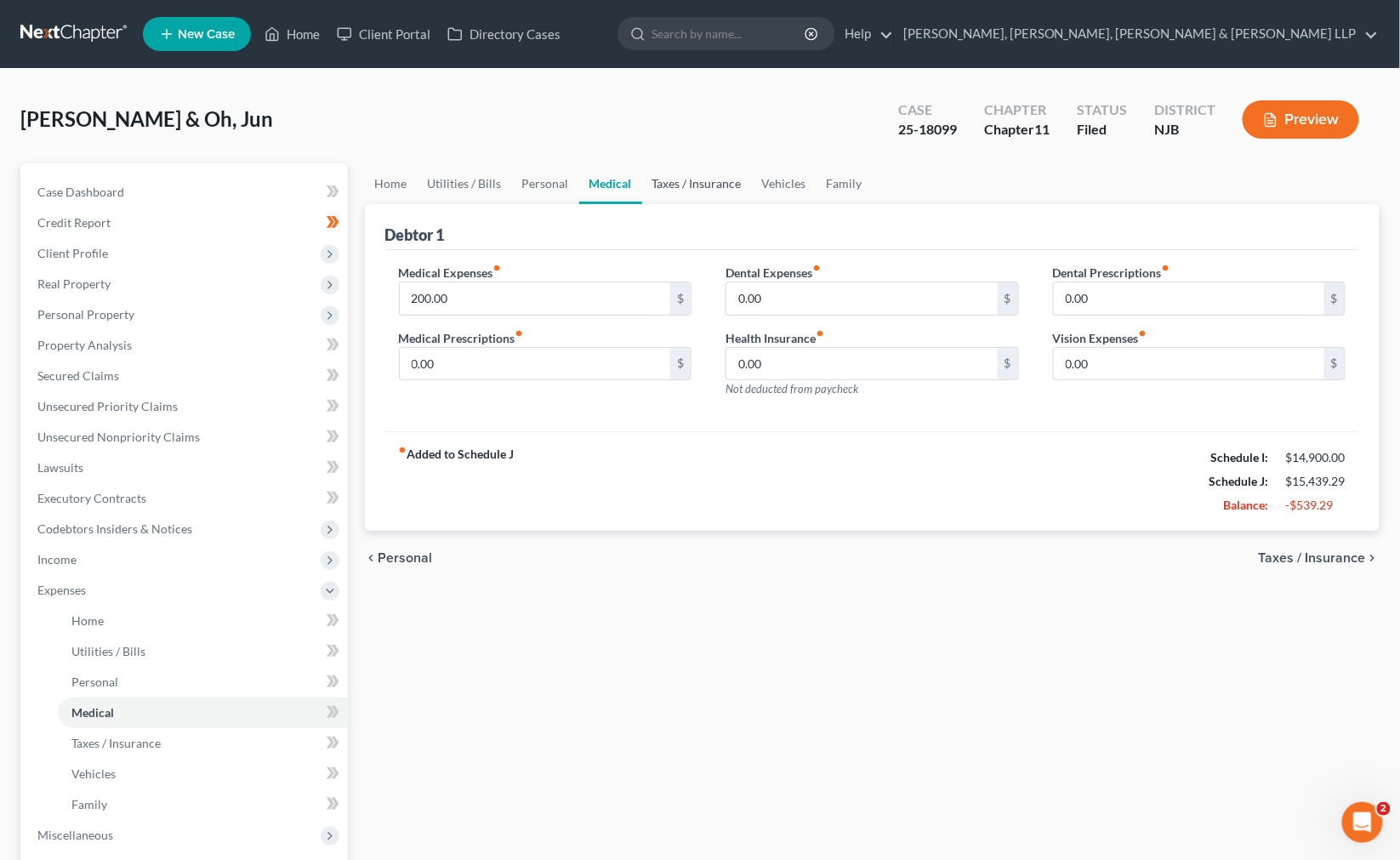
click at [667, 180] on link "Taxes / Insurance" at bounding box center [697, 183] width 110 height 41
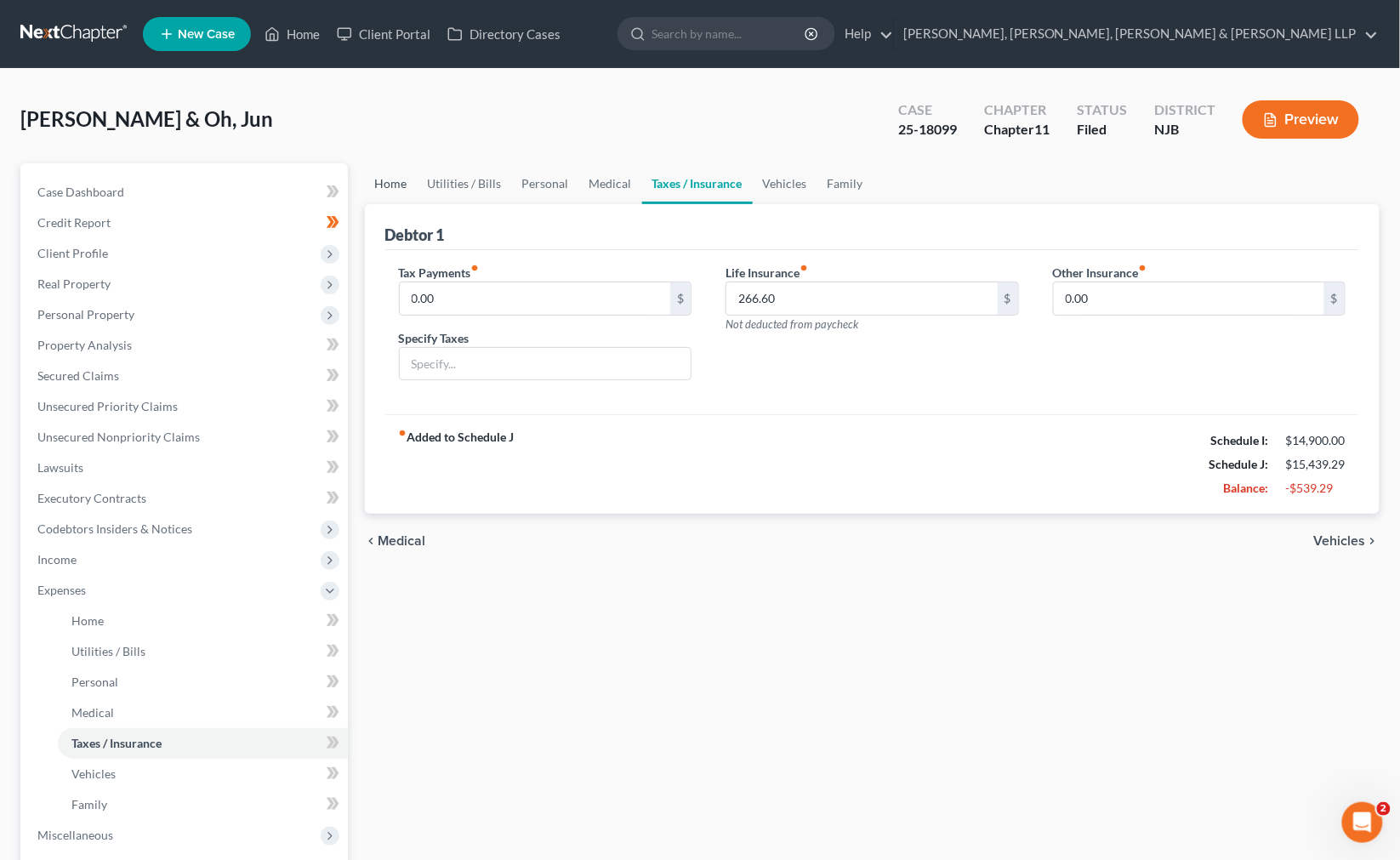
click at [397, 193] on link "Home" at bounding box center [391, 183] width 52 height 41
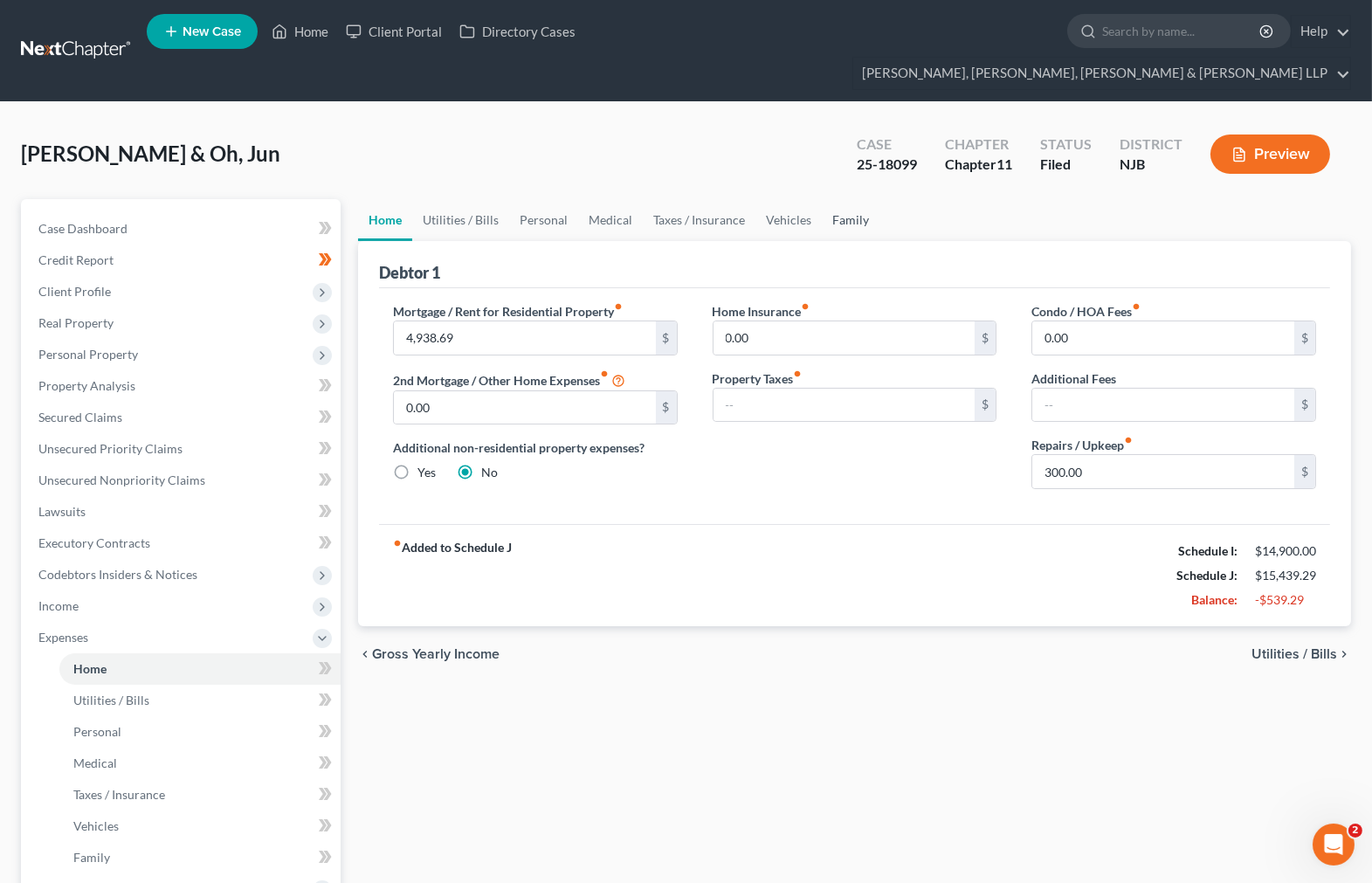
click at [836, 199] on link "Family" at bounding box center [850, 220] width 57 height 42
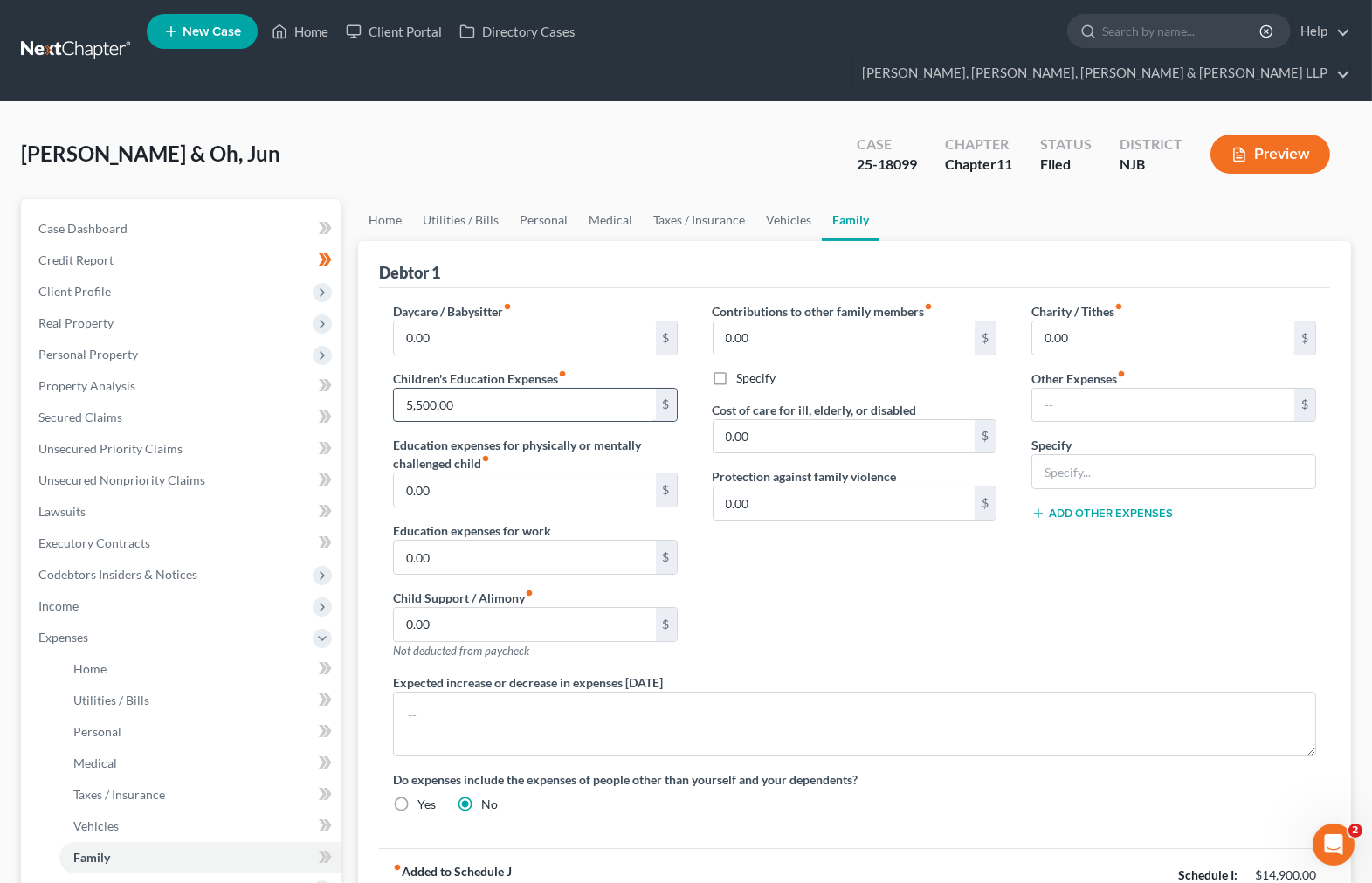
click at [484, 388] on input "5,500.00" at bounding box center [525, 404] width 262 height 33
type input "500"
click at [556, 241] on div "Debtor 1" at bounding box center [855, 264] width 951 height 48
click at [543, 199] on link "Personal" at bounding box center [543, 220] width 69 height 42
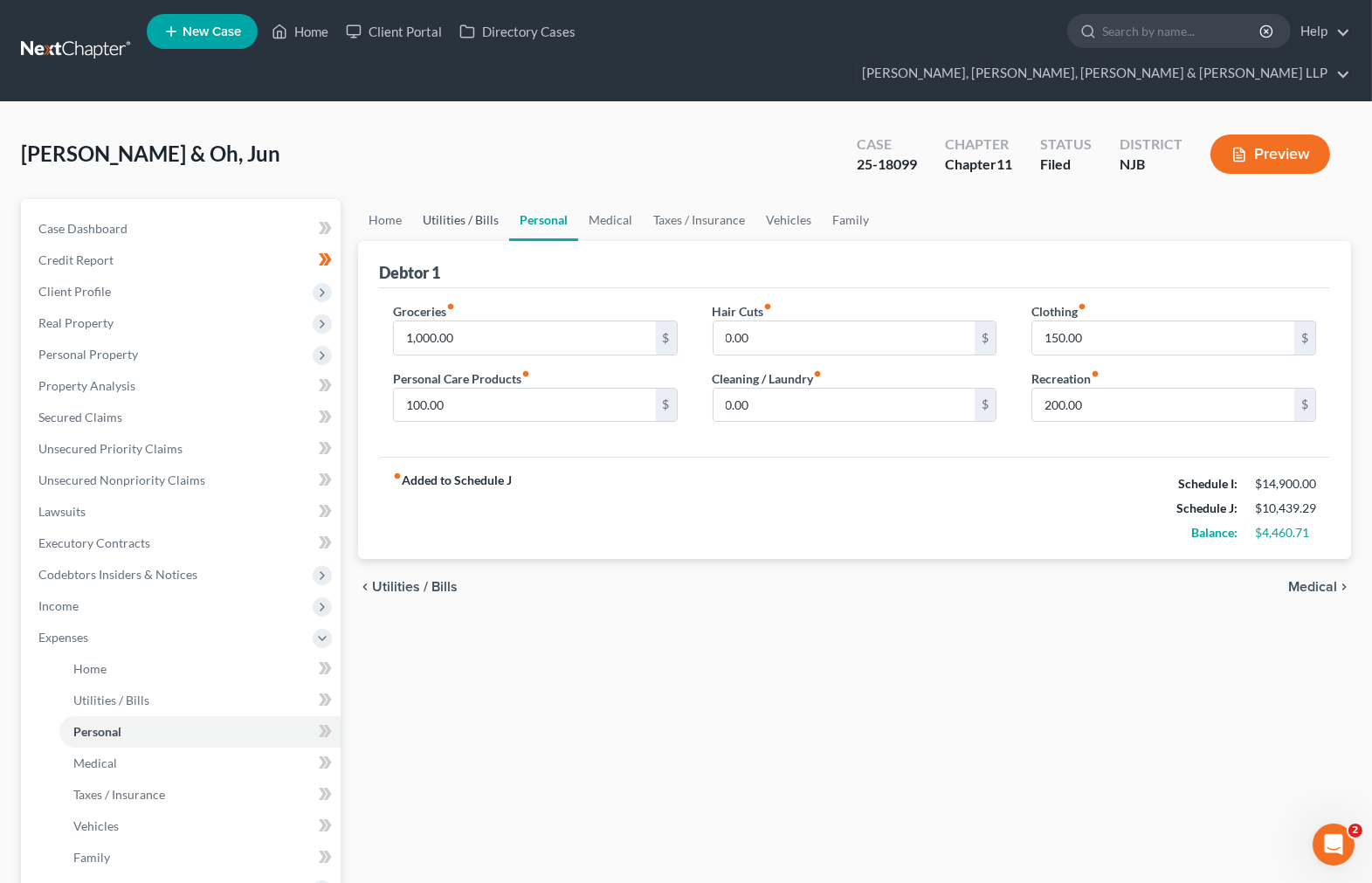
click at [430, 199] on link "Utilities / Bills" at bounding box center [461, 220] width 97 height 42
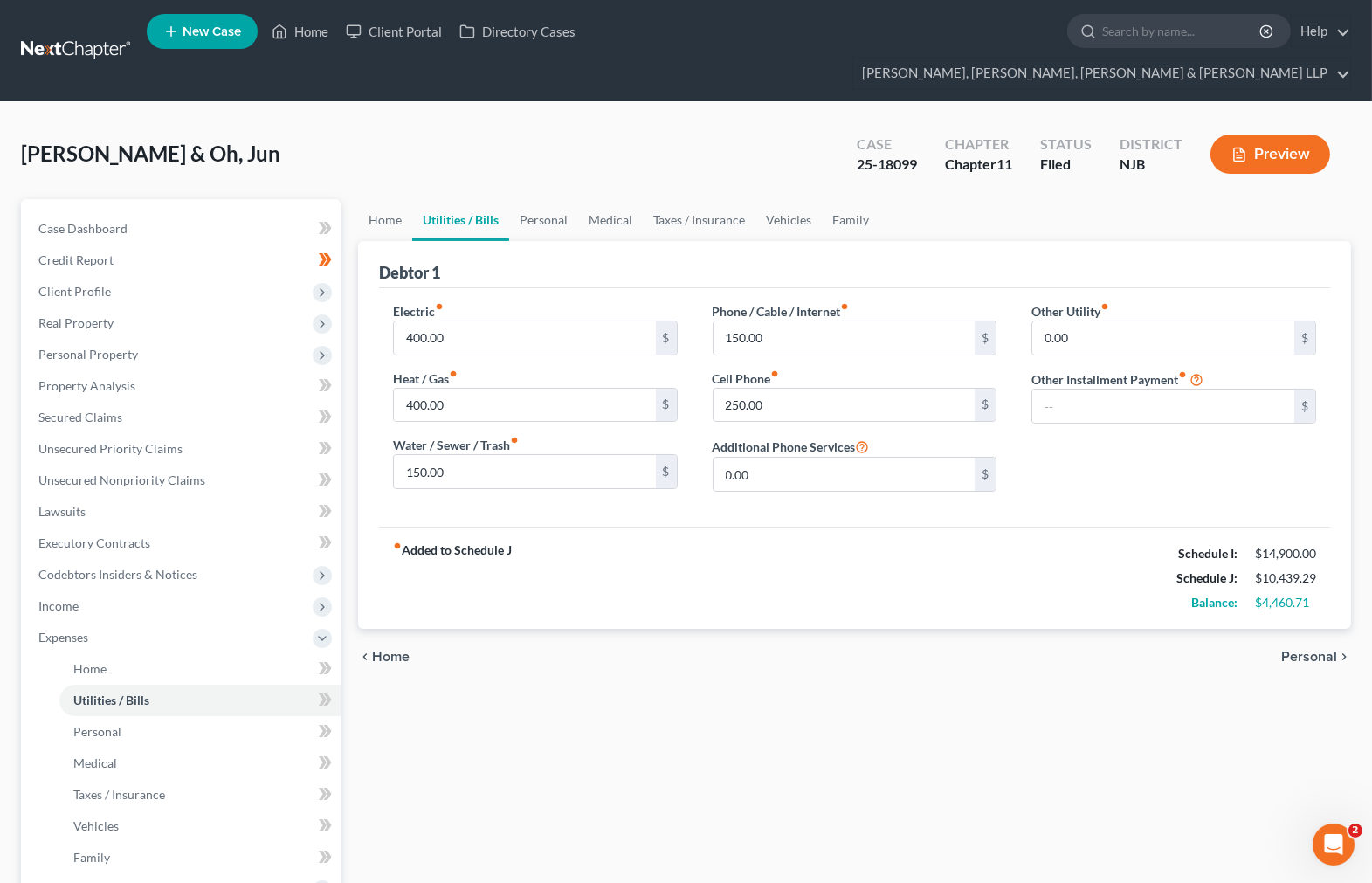
click at [412, 199] on link "Utilities / Bills" at bounding box center [461, 220] width 97 height 42
click at [379, 199] on link "Home" at bounding box center [385, 220] width 54 height 42
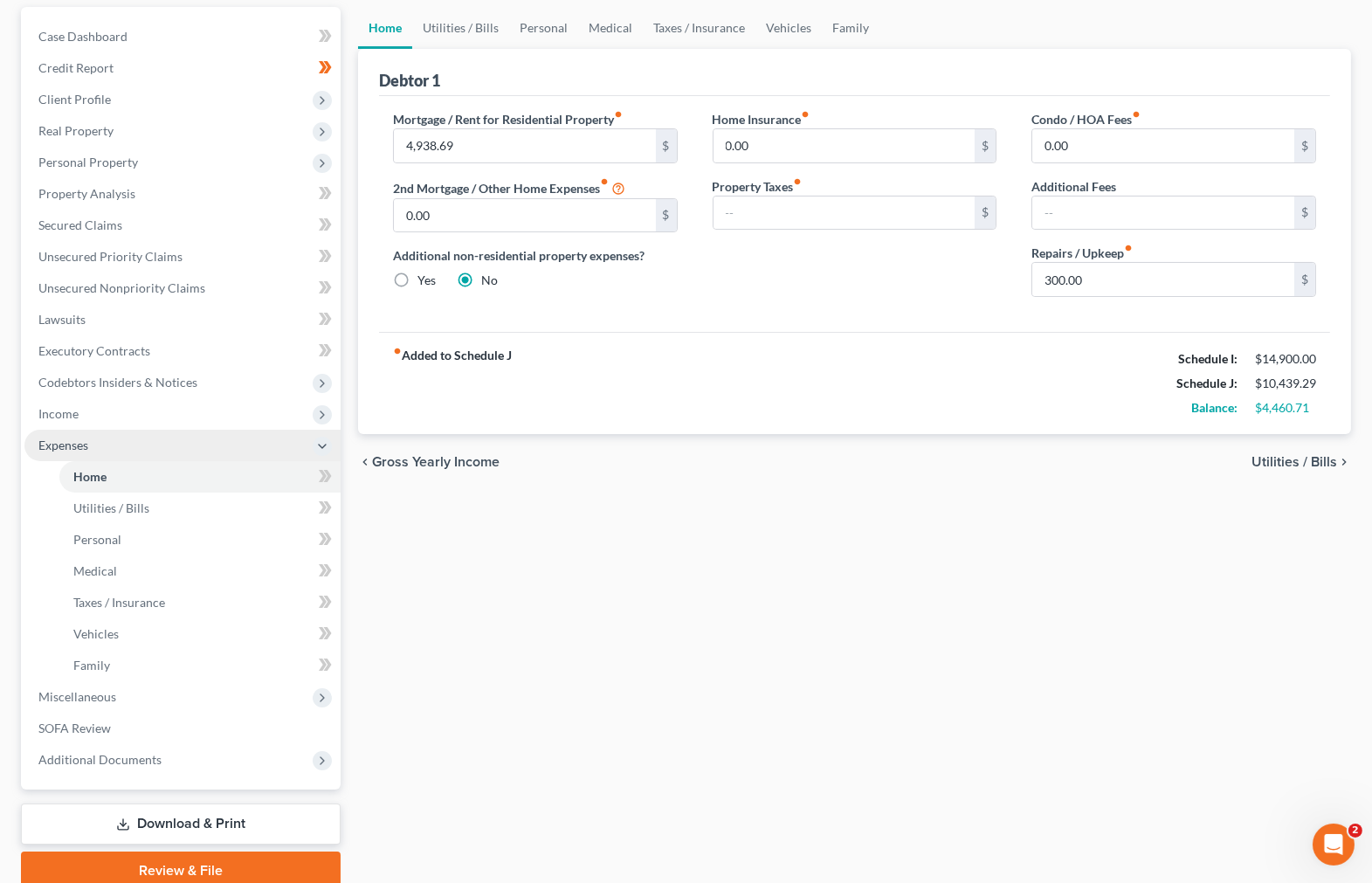
scroll to position [194, 0]
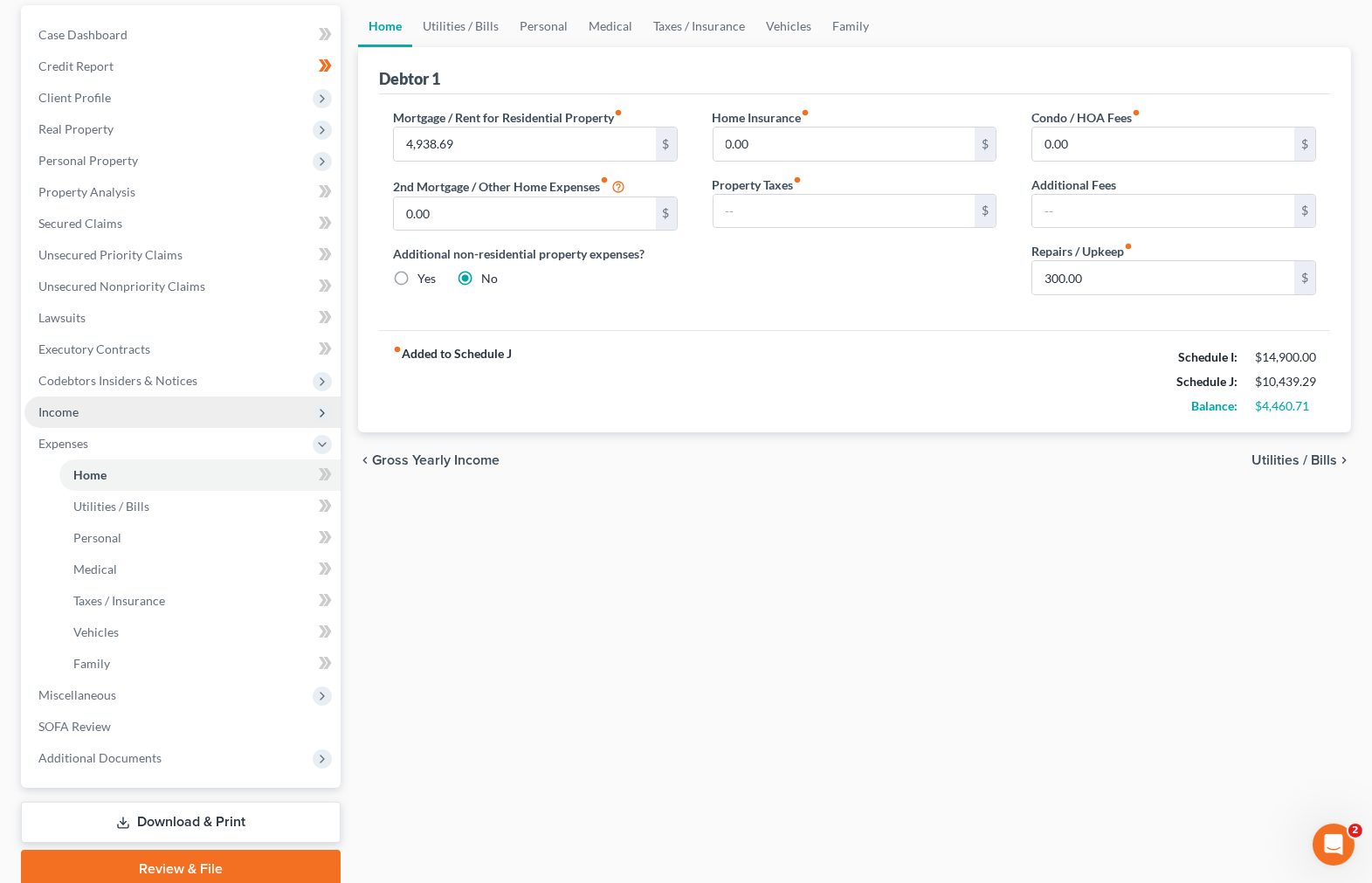
click at [157, 396] on span "Income" at bounding box center [182, 411] width 317 height 31
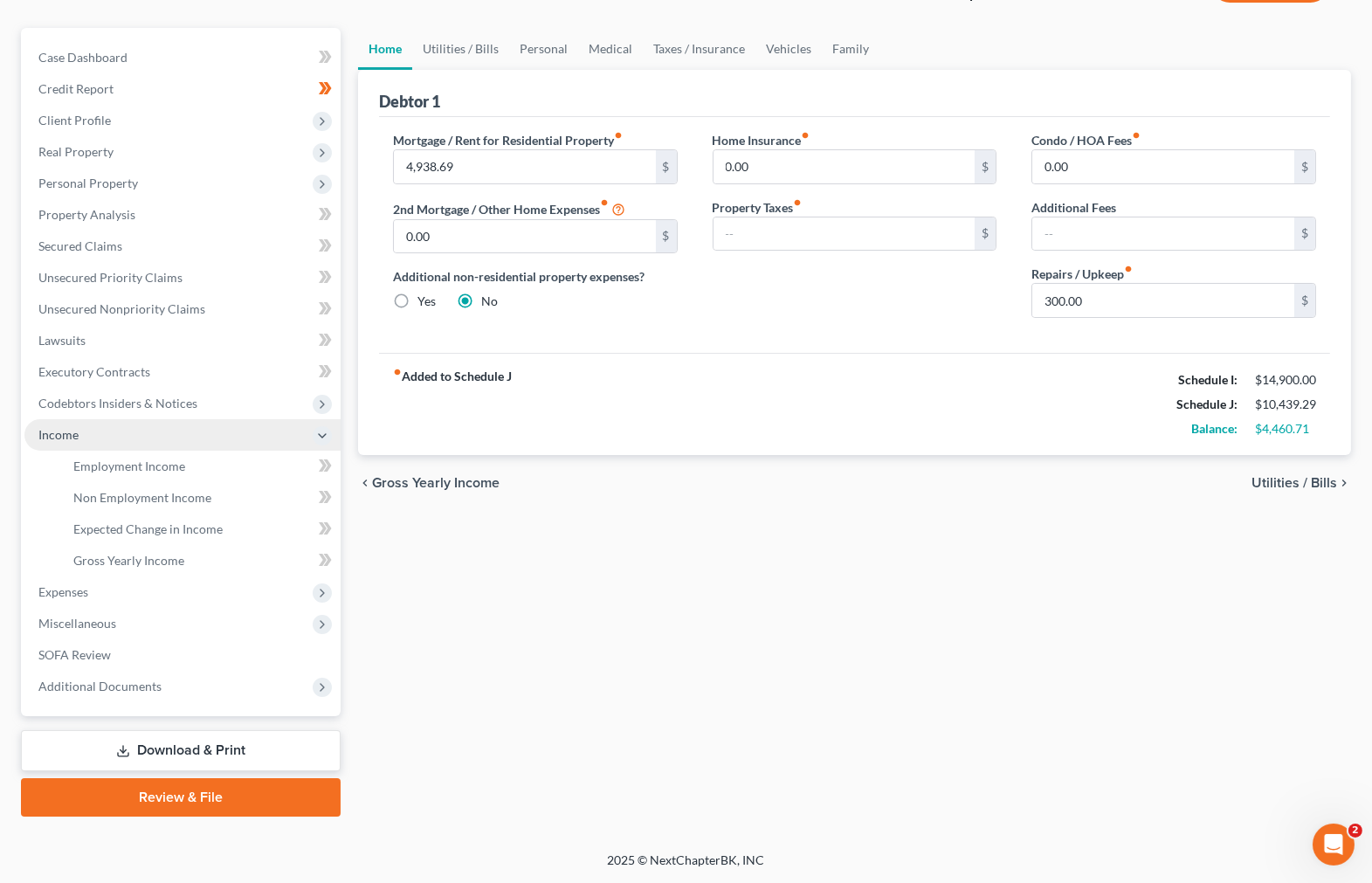
scroll to position [137, 0]
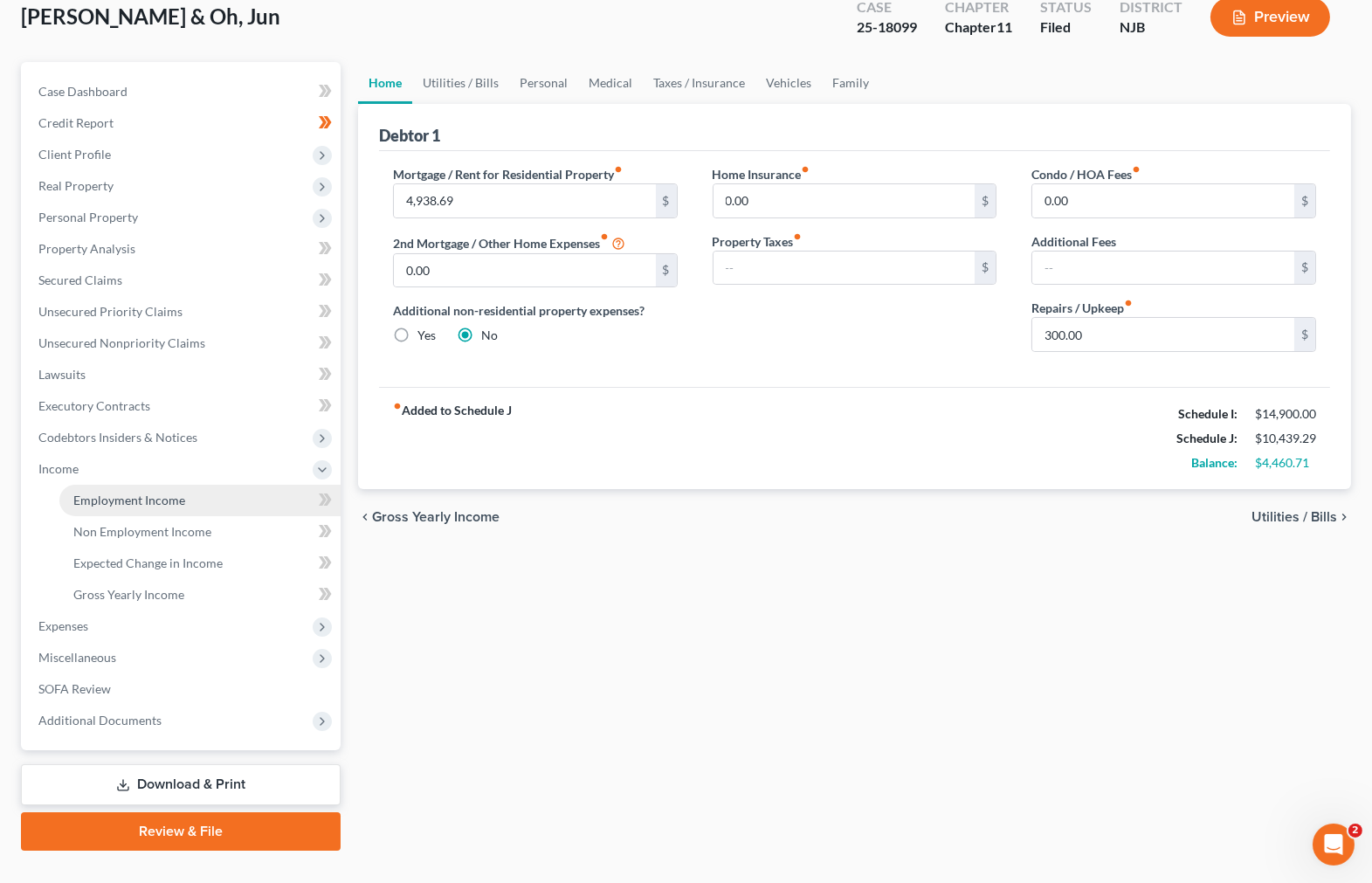
click at [157, 492] on span "Employment Income" at bounding box center [129, 499] width 112 height 15
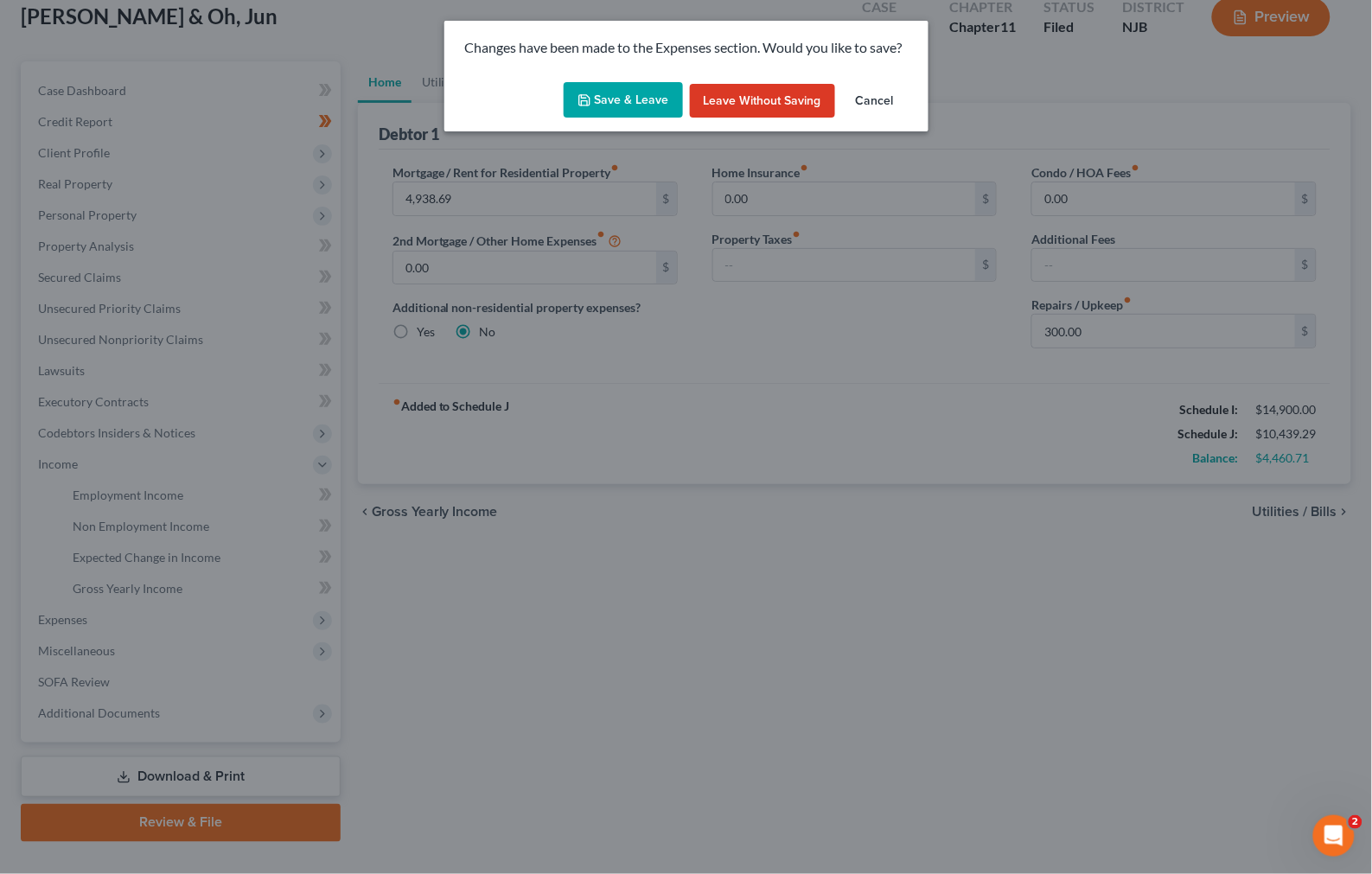
click at [648, 71] on div "Changes have been made to the Expenses section. Would you like to save?" at bounding box center [686, 47] width 484 height 54
click at [616, 116] on button "Save & Leave" at bounding box center [623, 100] width 119 height 36
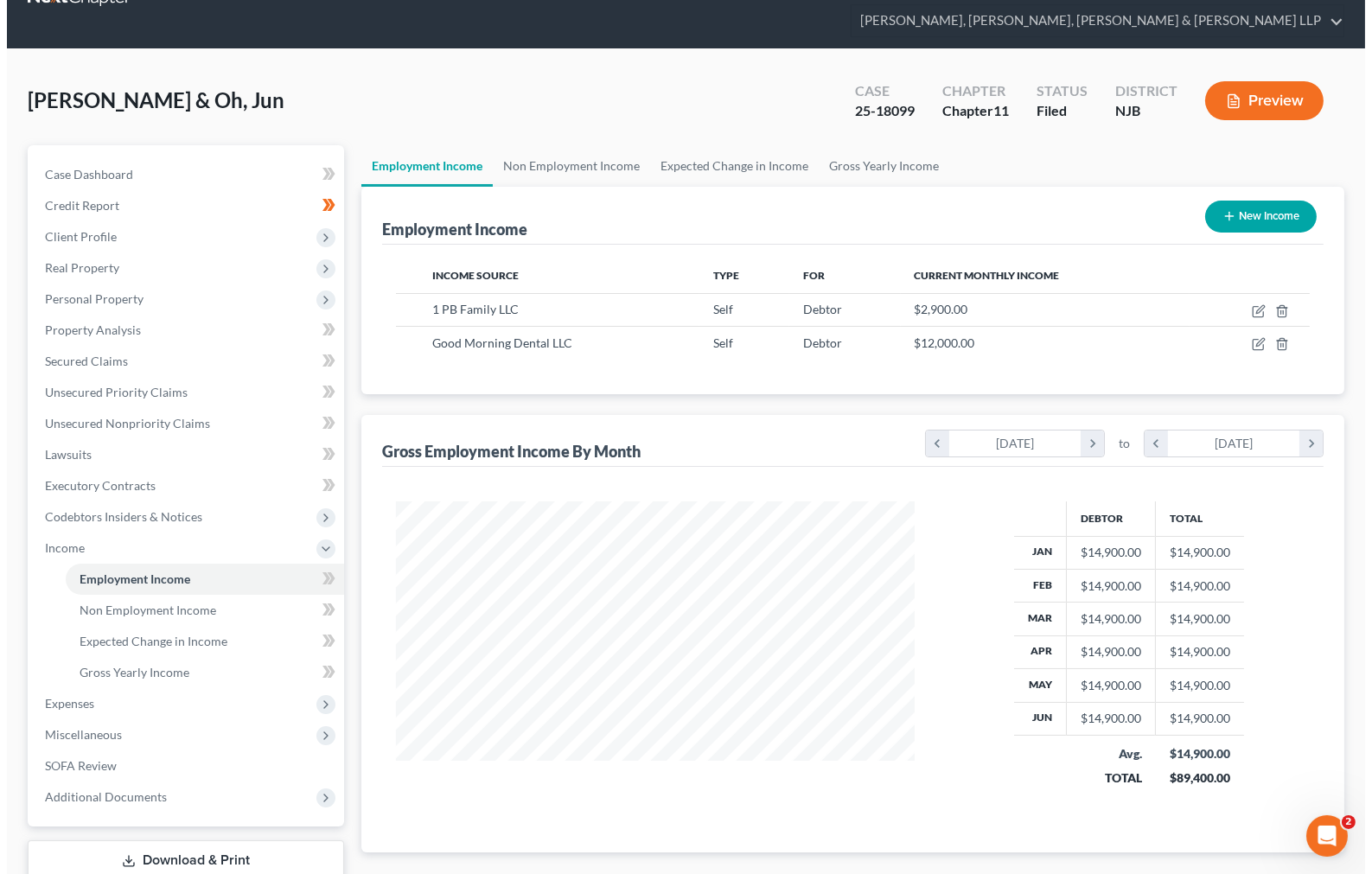
scroll to position [96, 0]
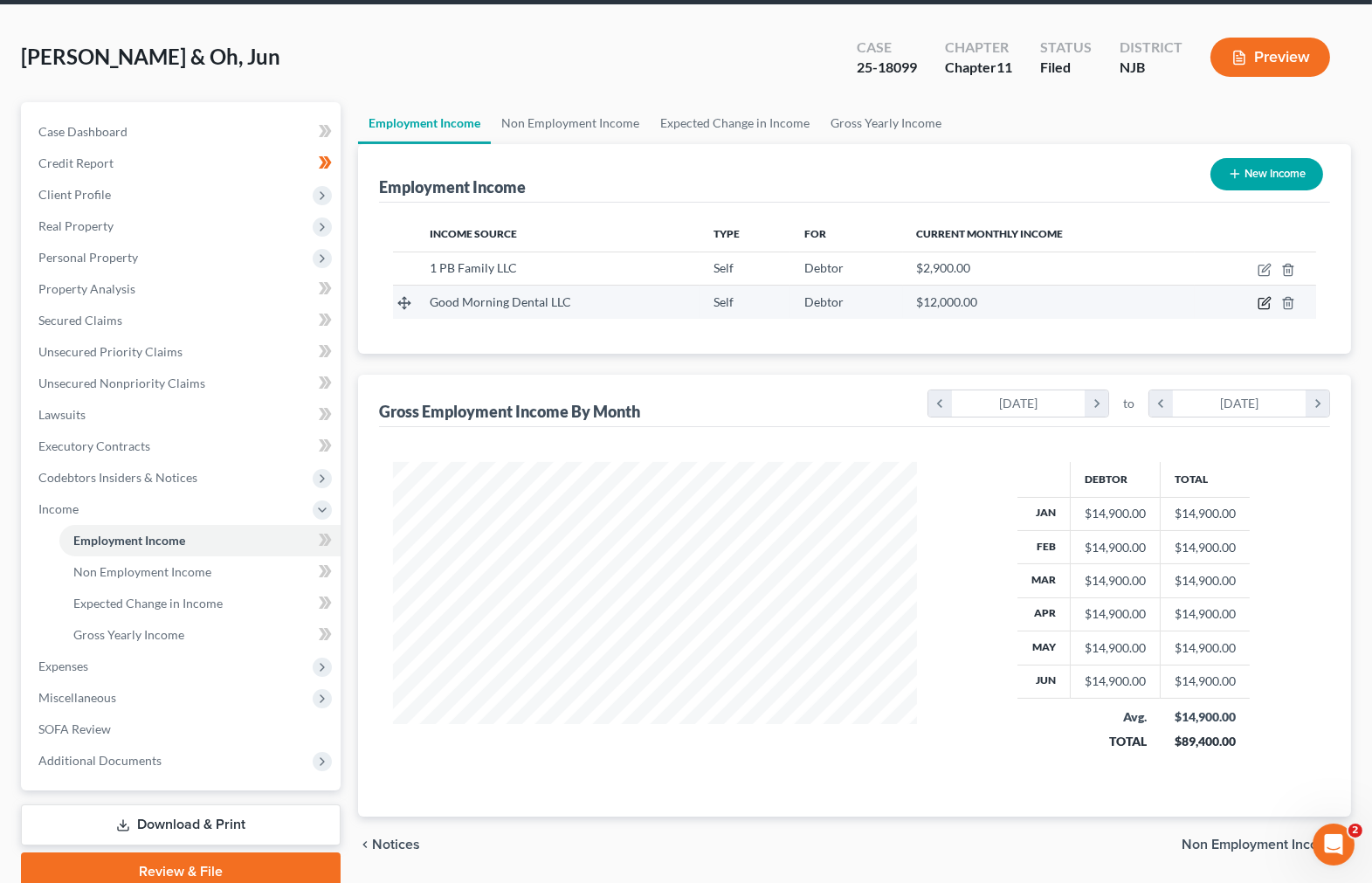
click at [1262, 296] on icon "button" at bounding box center [1264, 303] width 14 height 14
select select "1"
select select "0"
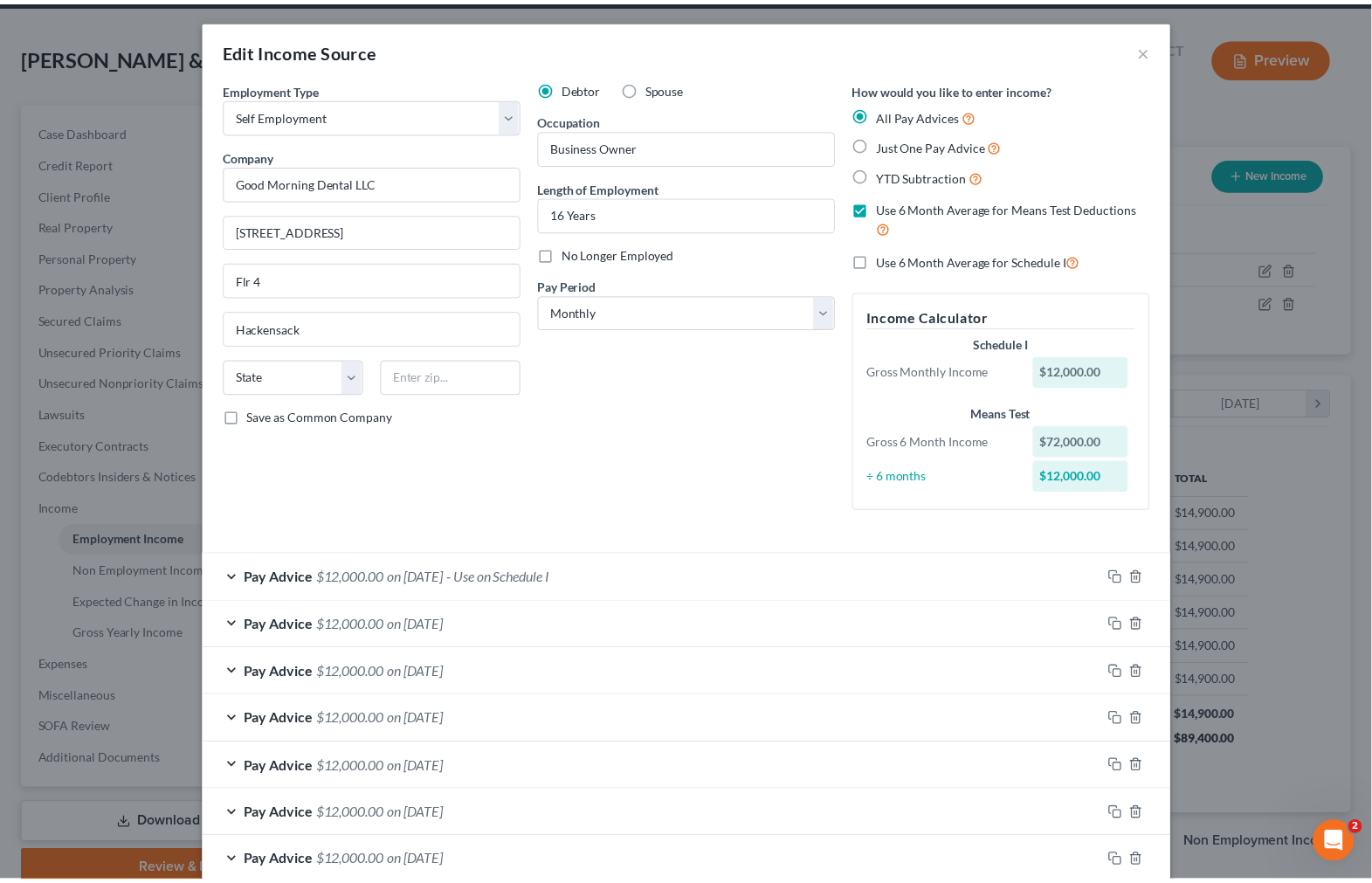
scroll to position [0, 0]
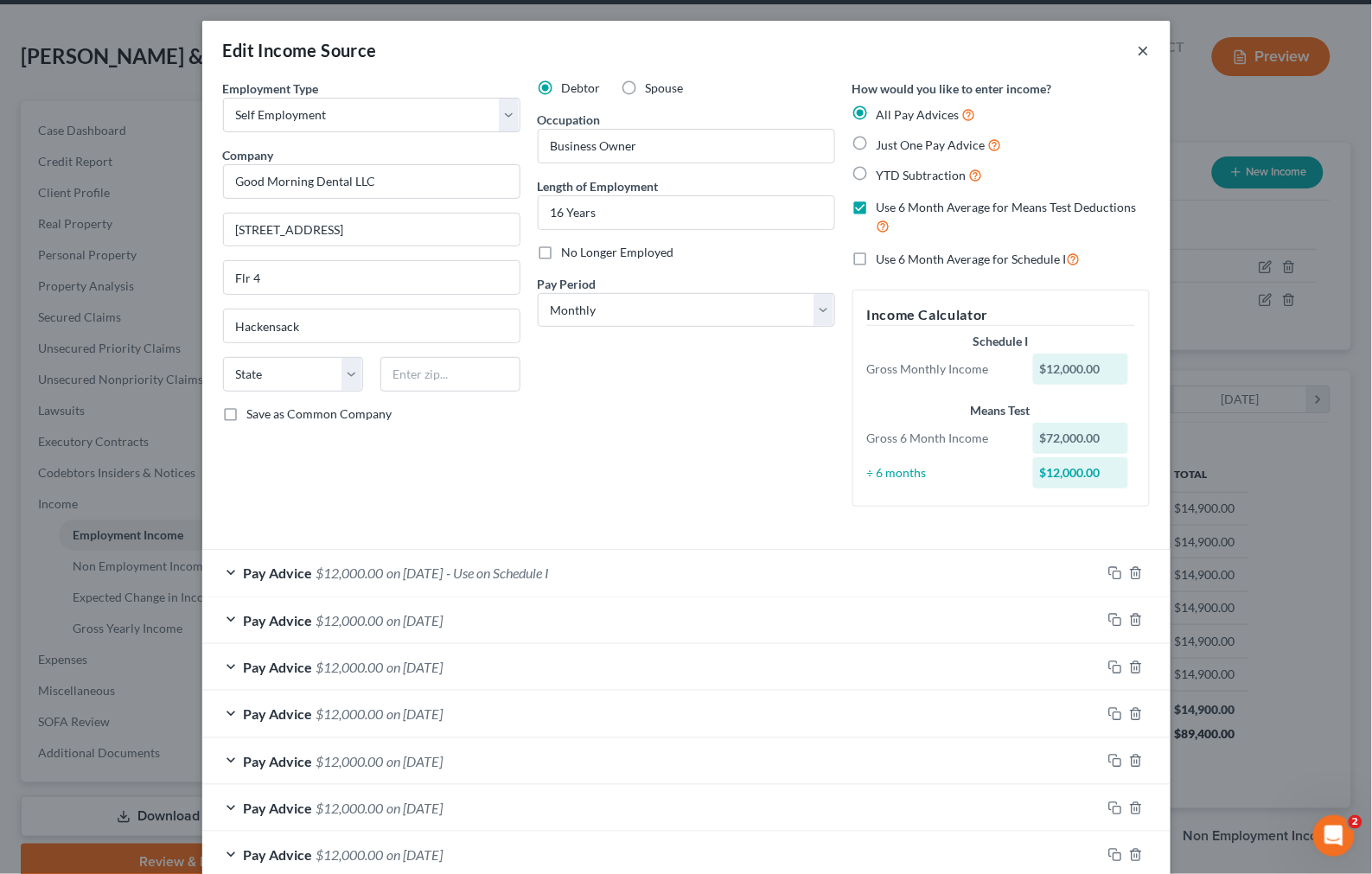
click at [1138, 46] on button "×" at bounding box center [1144, 50] width 12 height 20
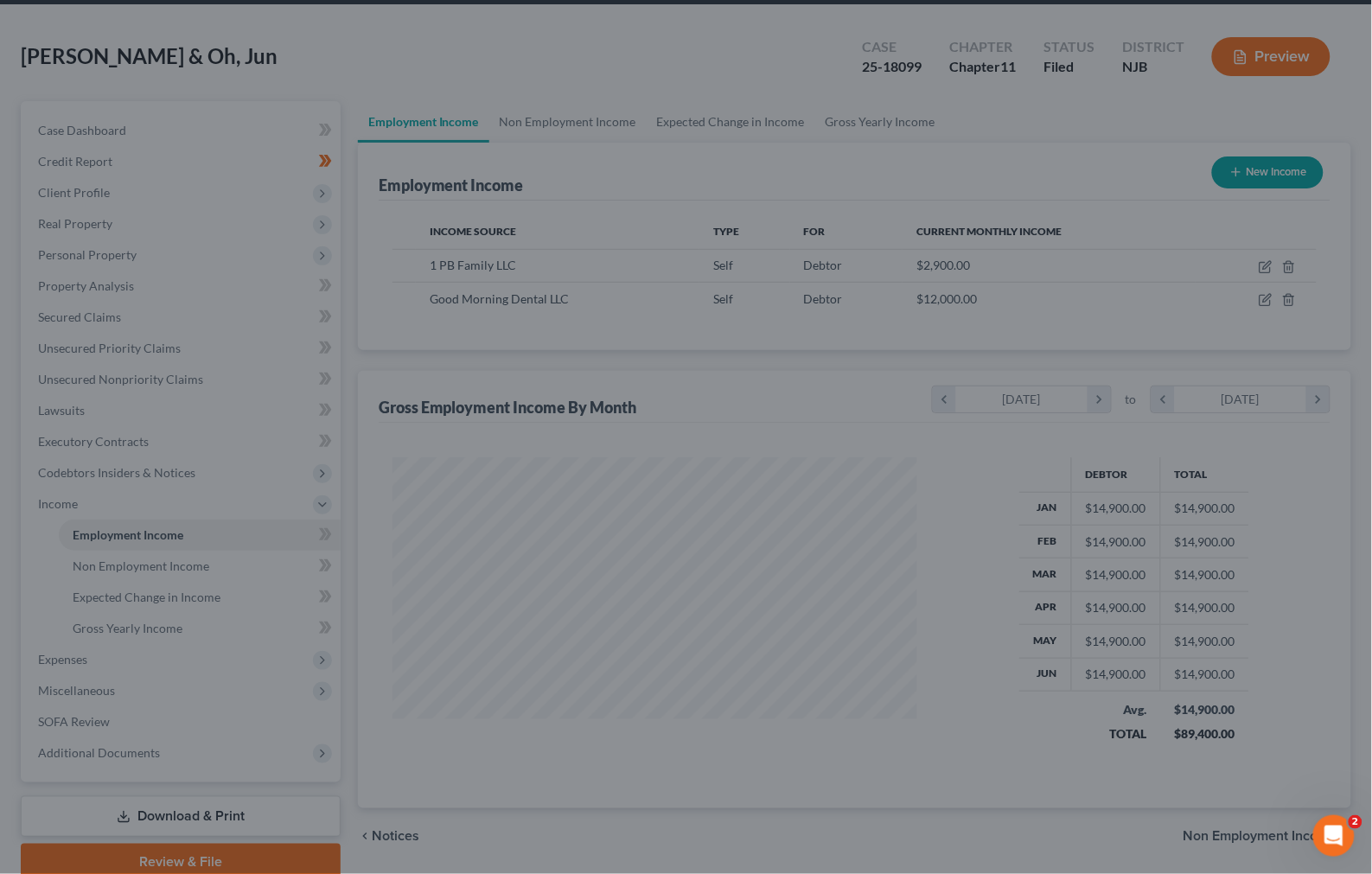
scroll to position [863816, 863711]
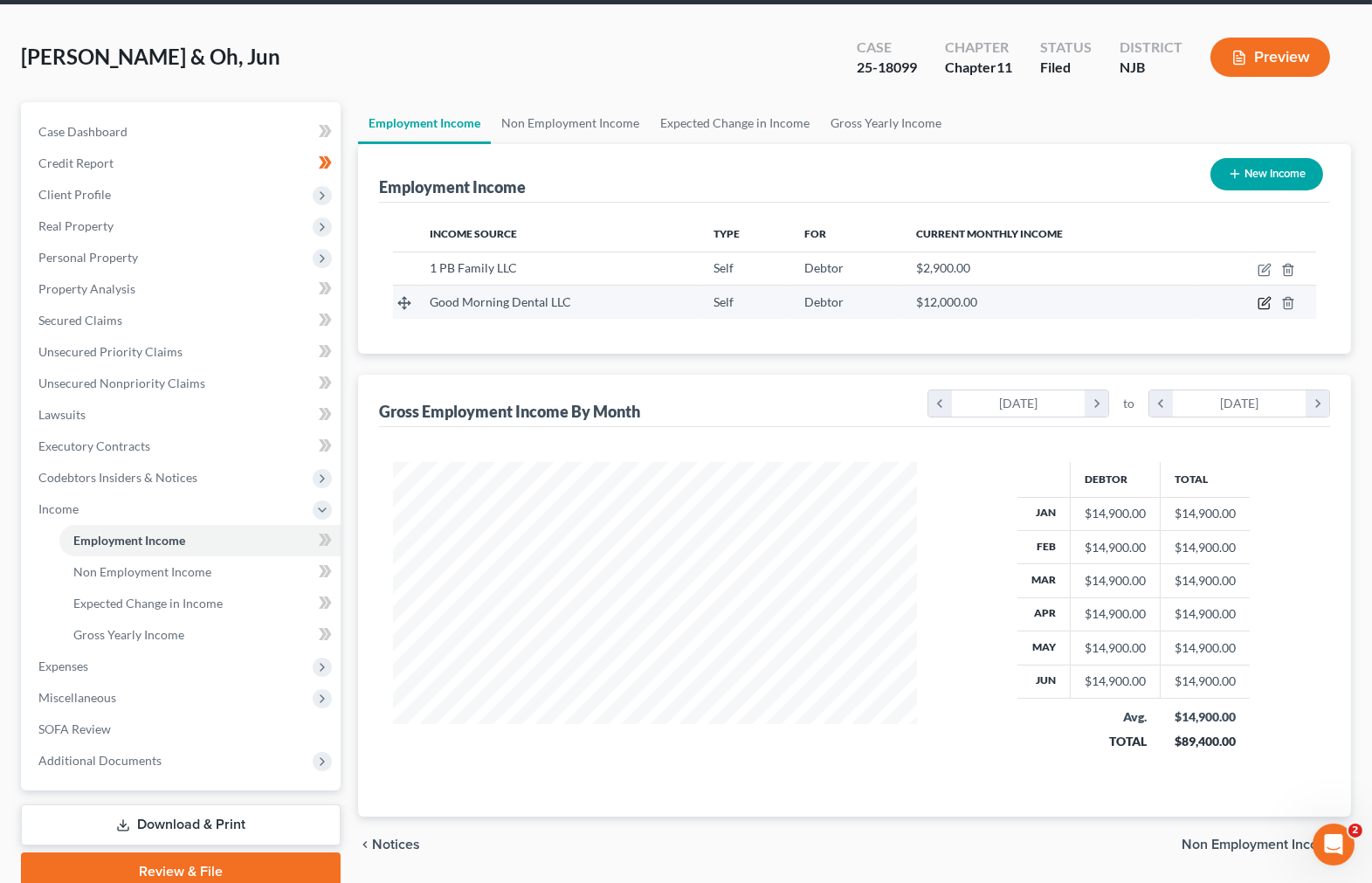
click at [1269, 296] on icon "button" at bounding box center [1264, 303] width 14 height 14
select select "1"
select select "0"
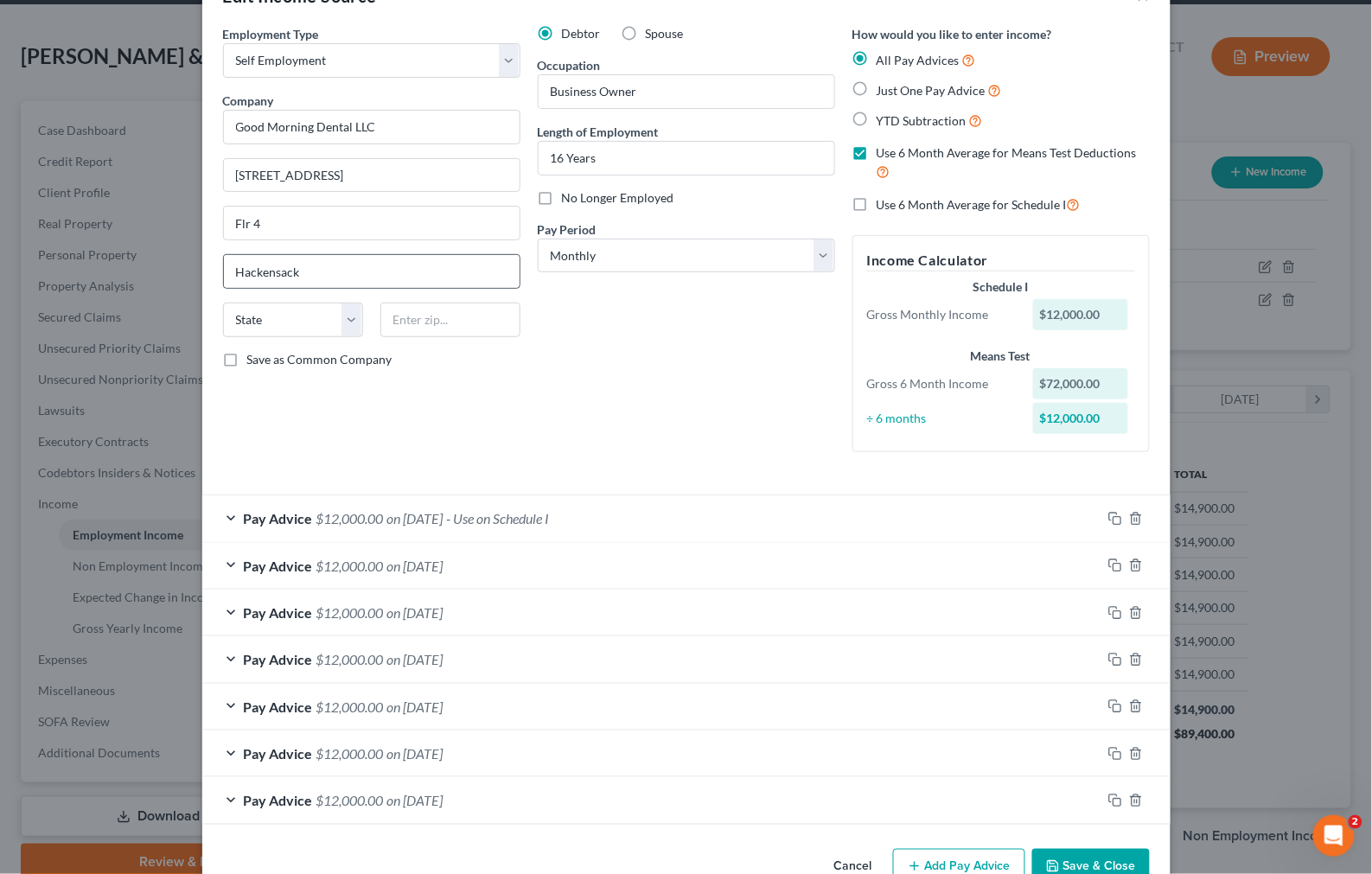
scroll to position [99, 0]
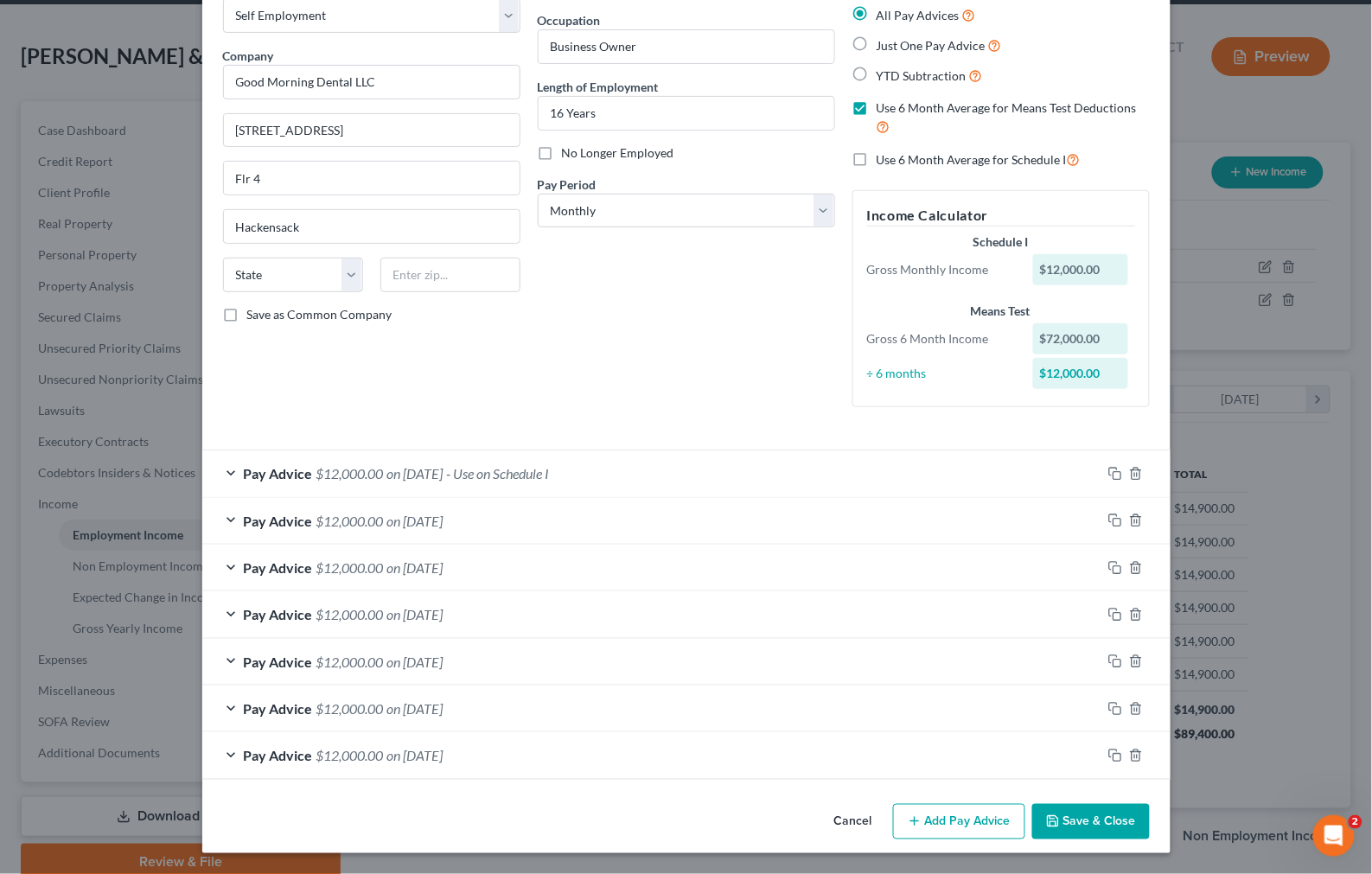
click at [500, 478] on span "- Use on Schedule I" at bounding box center [498, 473] width 103 height 17
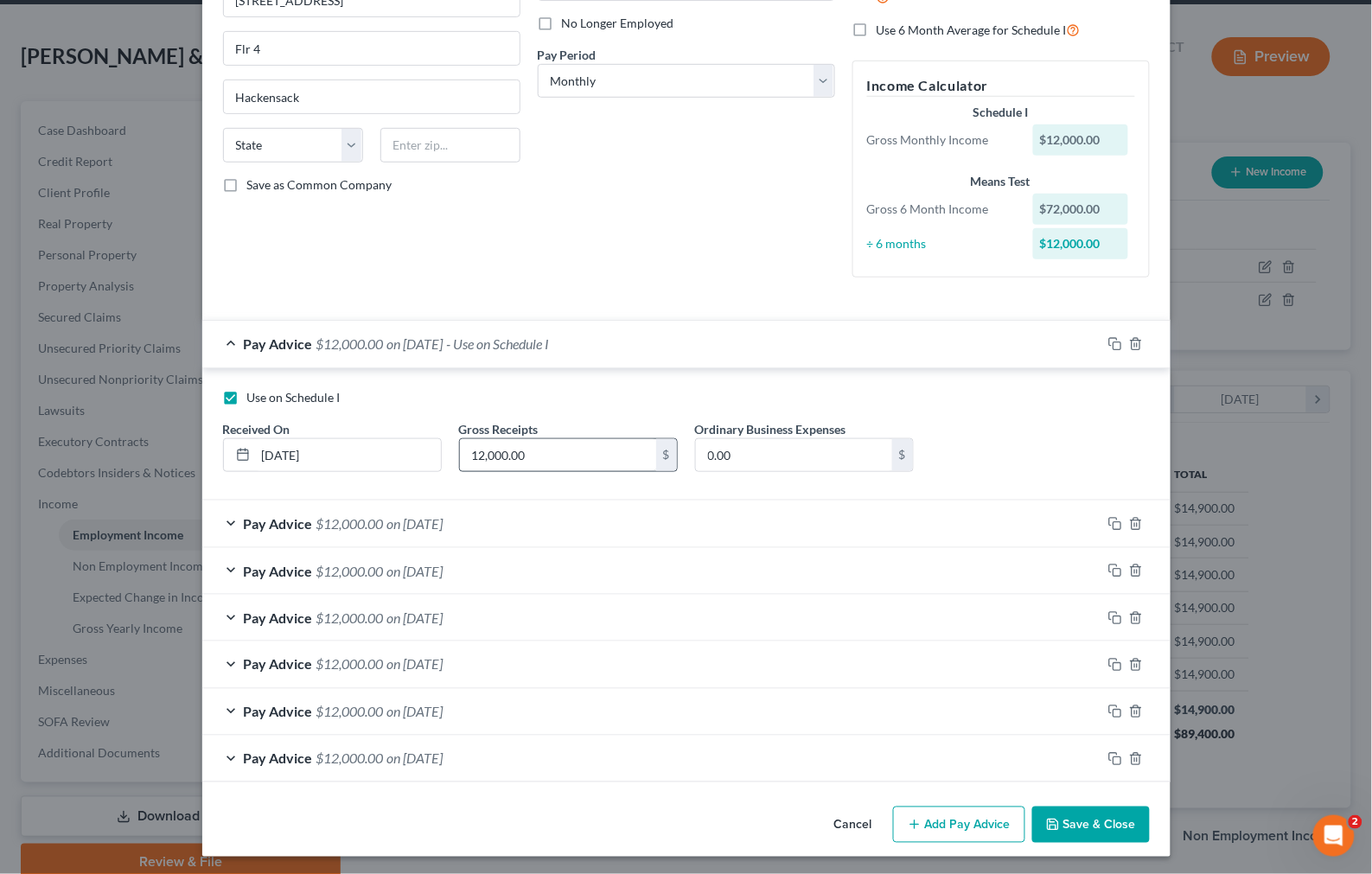
scroll to position [233, 0]
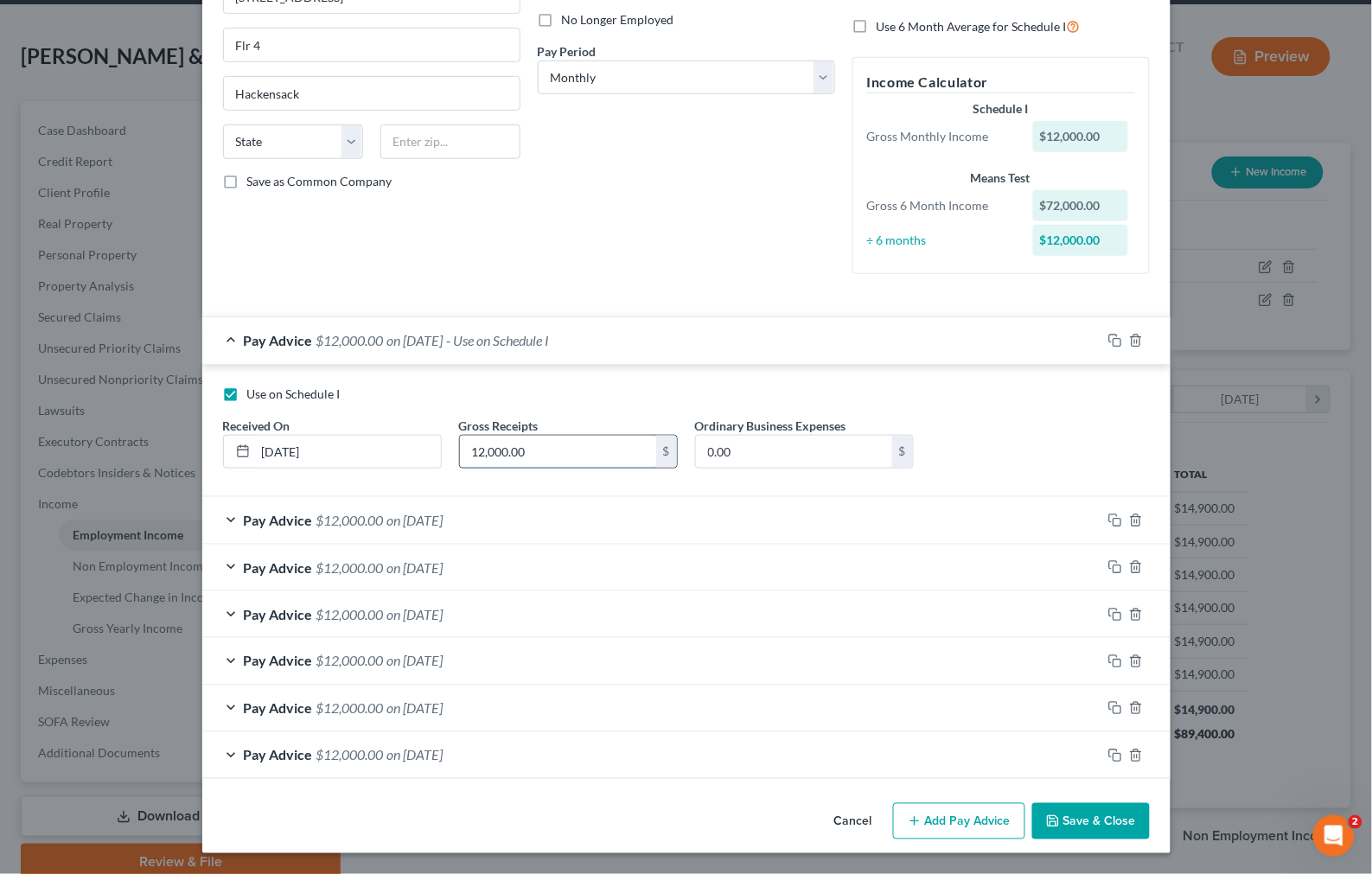
click at [496, 451] on input "12,000.00" at bounding box center [557, 452] width 196 height 33
click at [537, 437] on input "15,000" at bounding box center [557, 452] width 196 height 33
type input "15,000"
click at [508, 522] on div "Pay Advice $12,000.00 on 06/30/2025" at bounding box center [651, 520] width 899 height 46
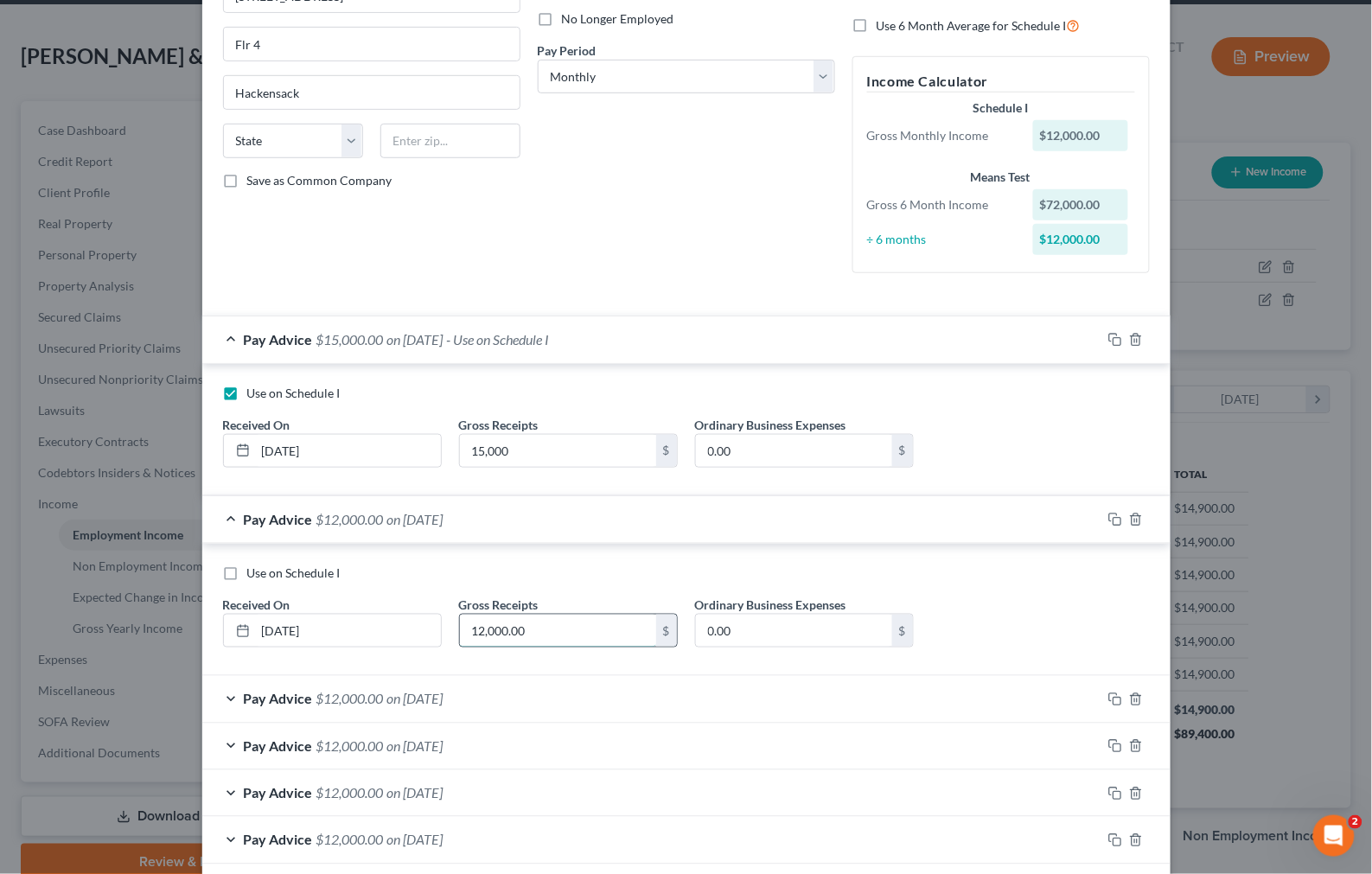
click at [512, 642] on input "12,000.00" at bounding box center [557, 630] width 196 height 33
click at [513, 642] on input "12,000.00" at bounding box center [557, 630] width 196 height 33
paste input "5,00"
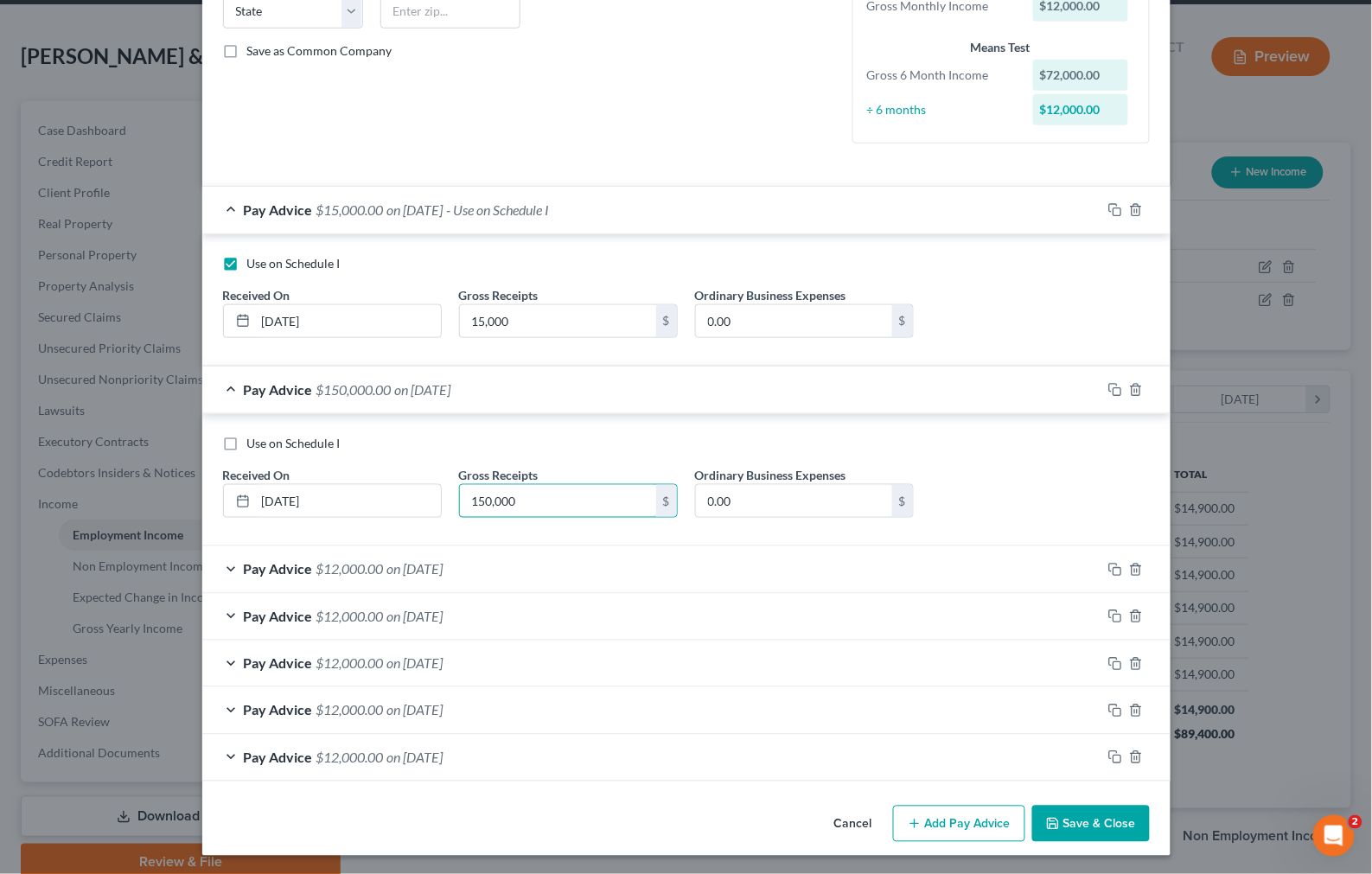
scroll to position [366, 0]
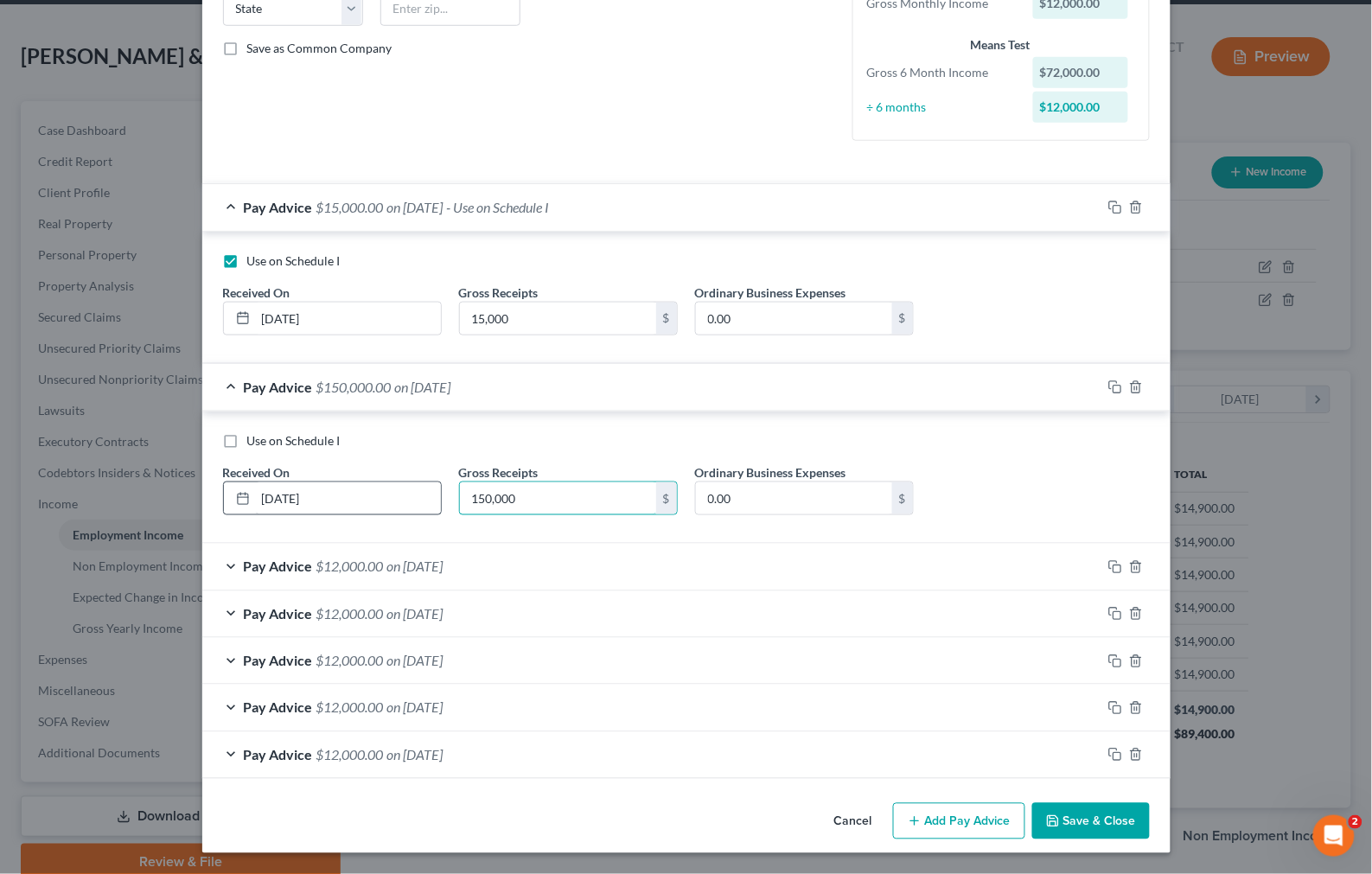
drag, startPoint x: 548, startPoint y: 504, endPoint x: 386, endPoint y: 504, distance: 162.0
click at [386, 504] on div "Use on Schedule I Received On * 06/30/2025 Gross Receipts 150,000 $ Ordinary Bu…" at bounding box center [686, 481] width 943 height 98
paste input "text"
type input "15,000"
click at [566, 554] on div "Pay Advice $12,000.00 on 05/12/2025" at bounding box center [651, 567] width 899 height 46
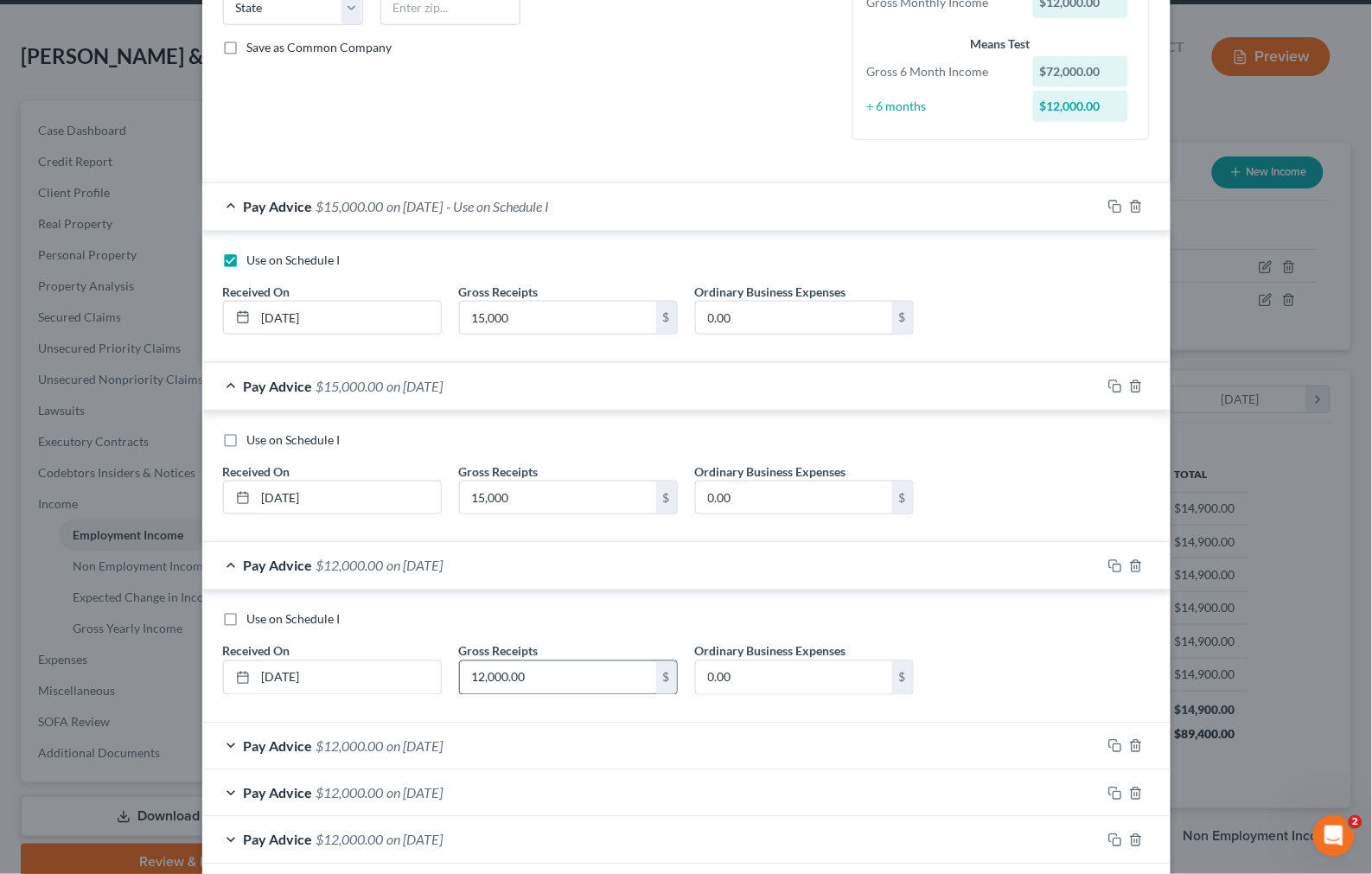
click at [504, 671] on input "12,000.00" at bounding box center [557, 677] width 196 height 33
paste input "5,0"
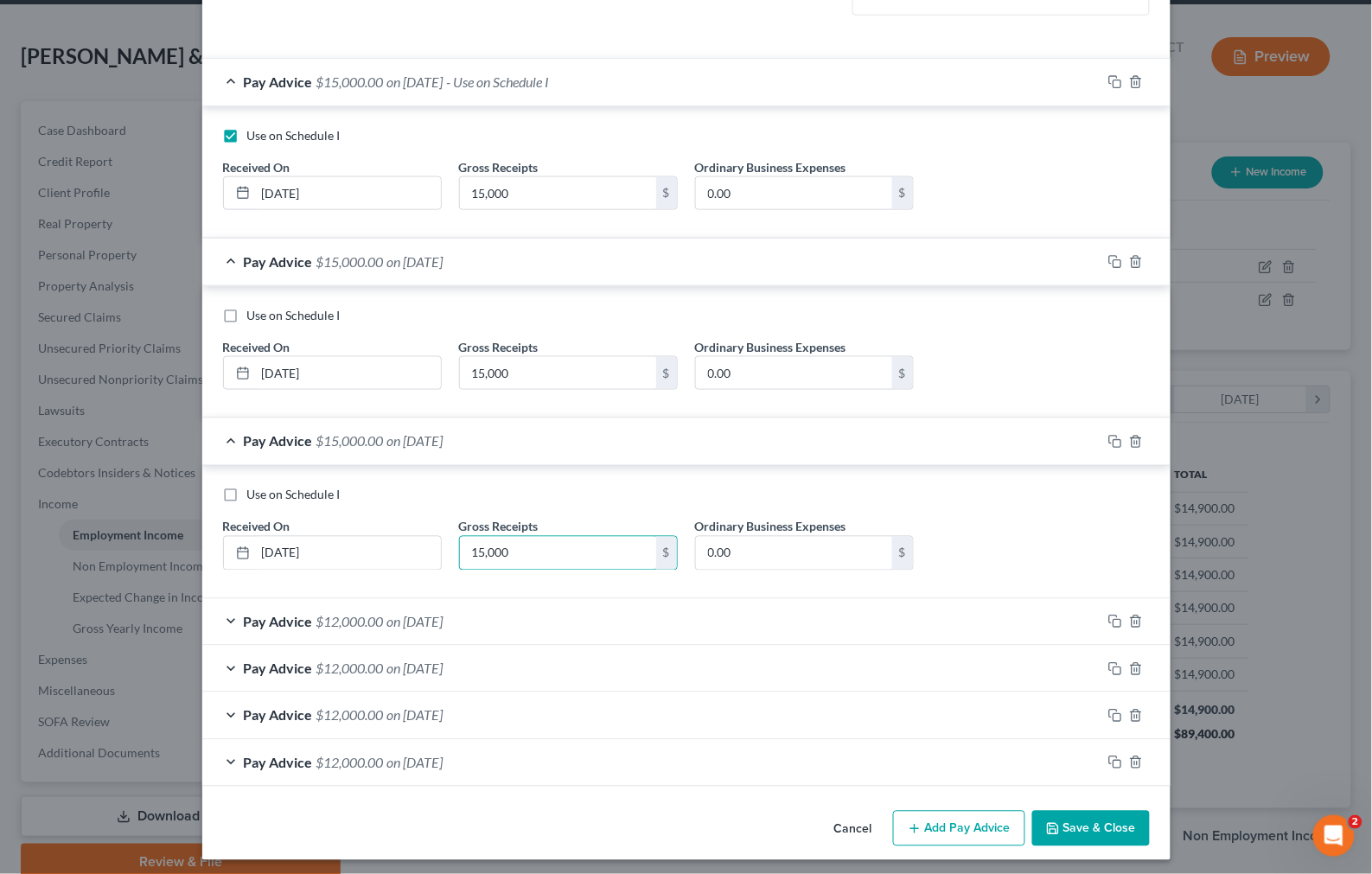
scroll to position [499, 0]
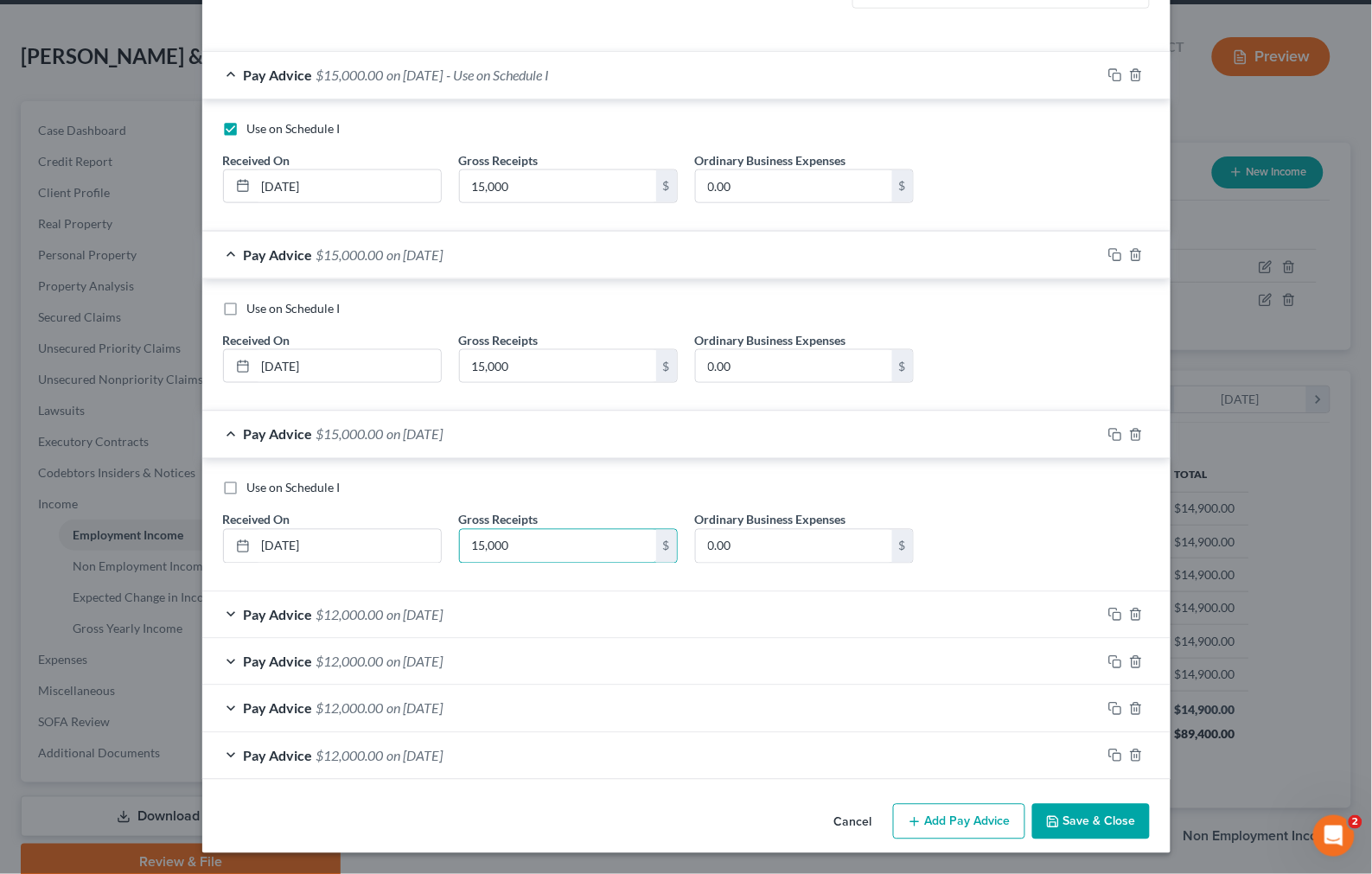
type input "15,000"
click at [564, 623] on div "Pay Advice $12,000.00 on 04/14/2025" at bounding box center [651, 615] width 899 height 46
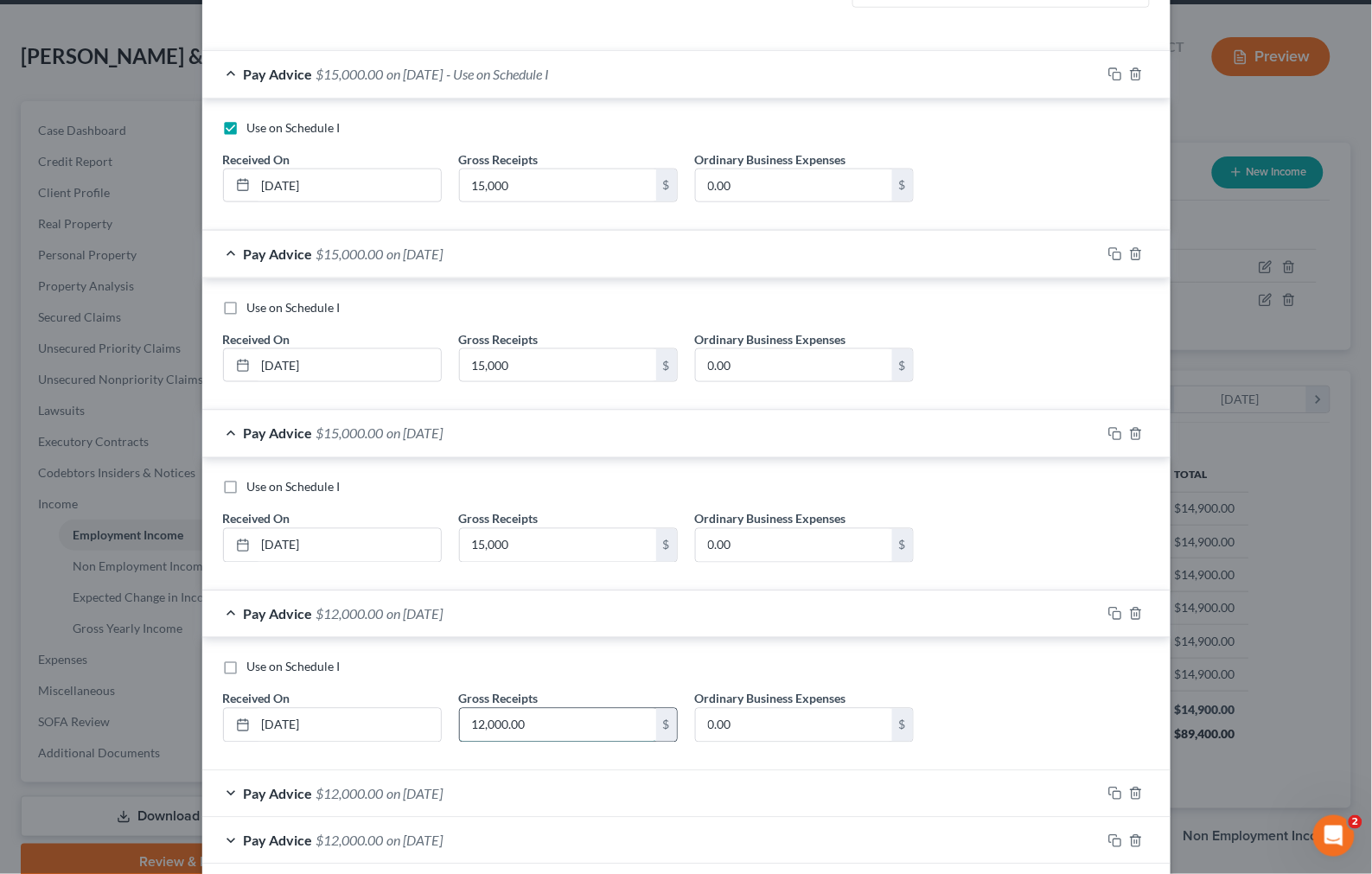
click at [512, 721] on input "12,000.00" at bounding box center [557, 725] width 196 height 33
paste input "5,0"
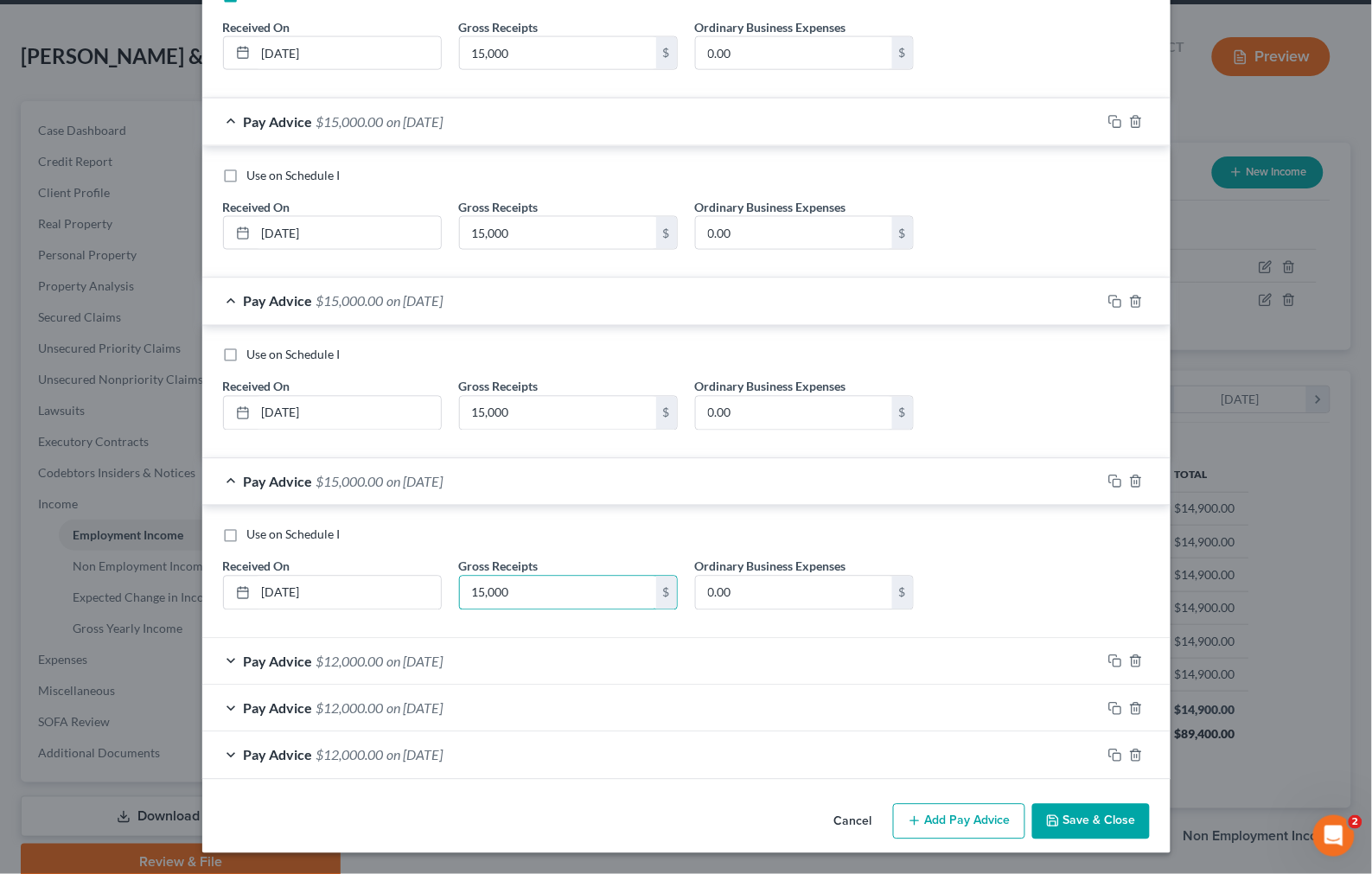
scroll to position [633, 0]
type input "15,000"
click at [533, 660] on div "Pay Advice $12,000.00 on 03/30/2025" at bounding box center [651, 662] width 899 height 46
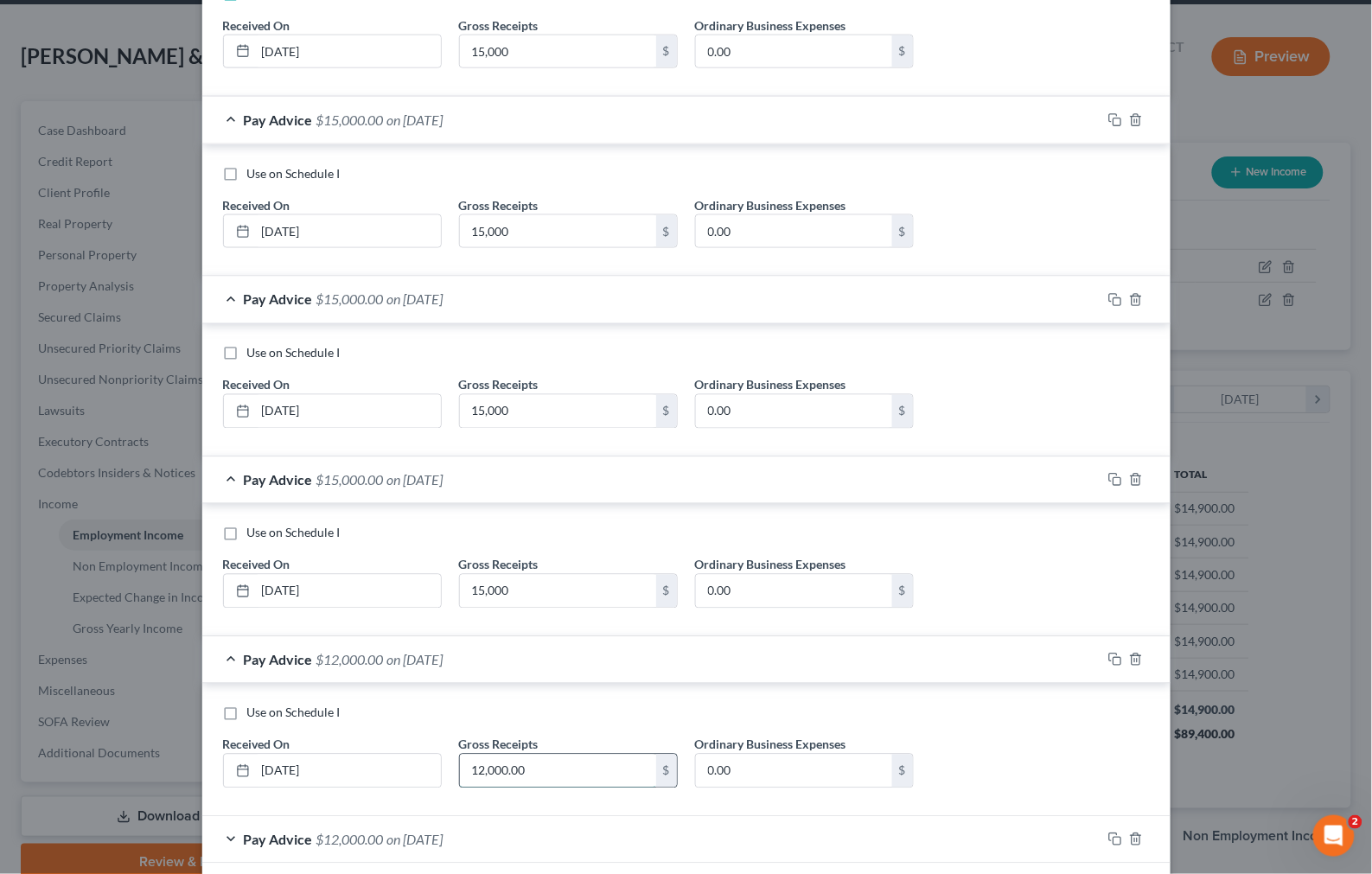
click at [512, 768] on input "12,000.00" at bounding box center [557, 770] width 196 height 33
paste input "5,0"
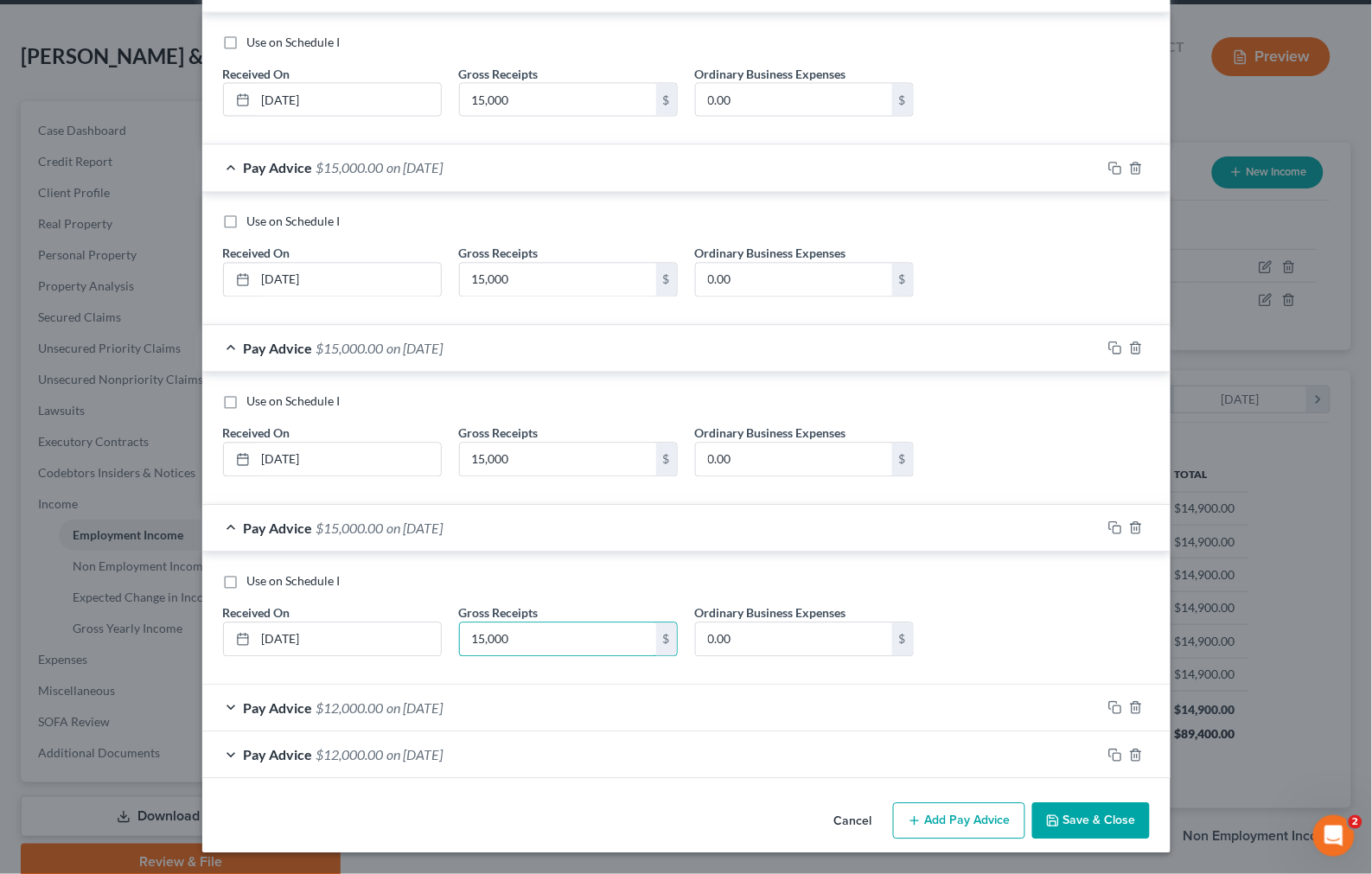
scroll to position [766, 0]
type input "15,000"
click at [513, 727] on div "Pay Advice $12,000.00 on 02/04/2025" at bounding box center [651, 708] width 899 height 46
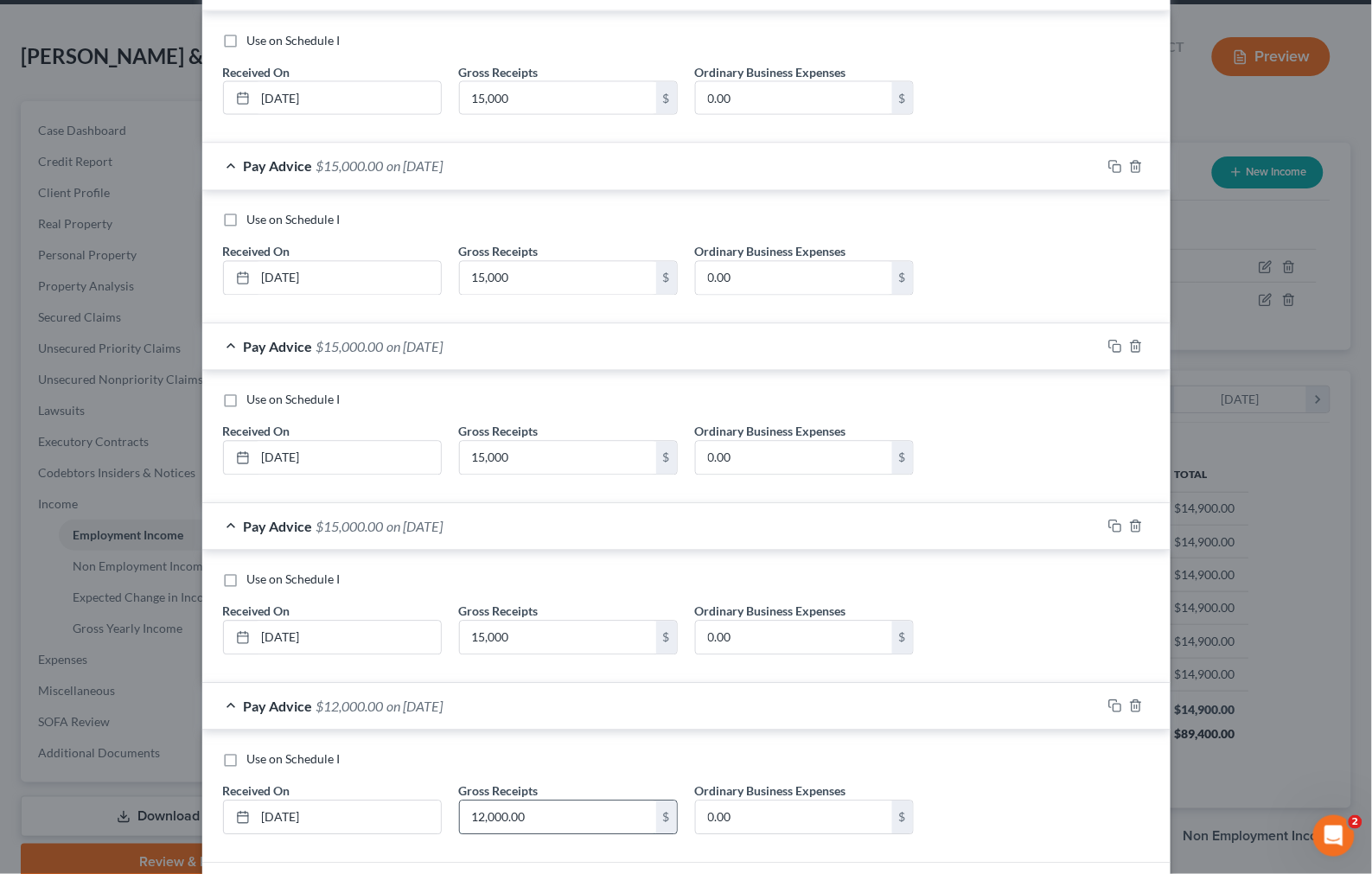
click at [527, 827] on input "12,000.00" at bounding box center [557, 817] width 196 height 33
paste input "5,0"
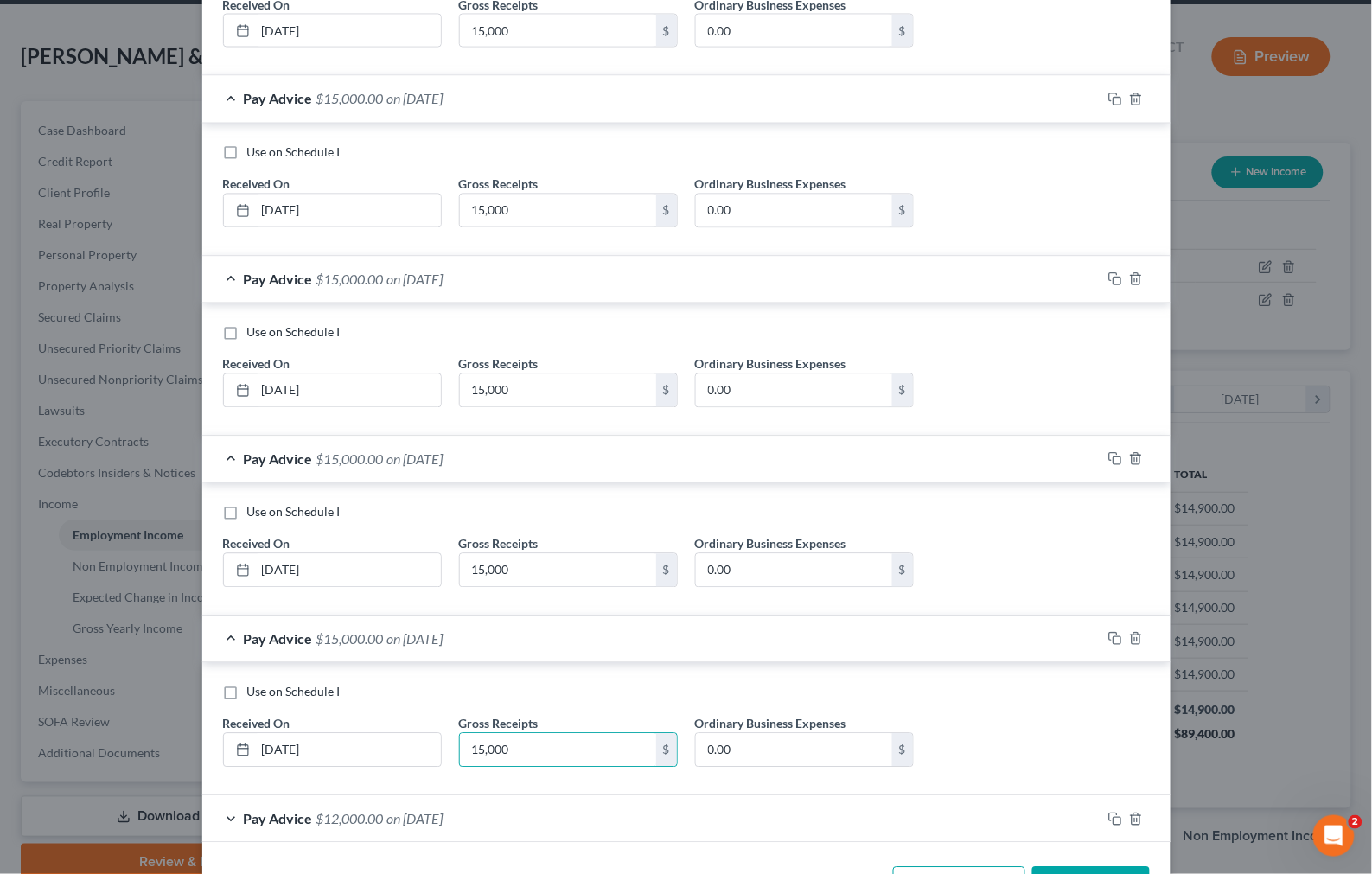
scroll to position [899, 0]
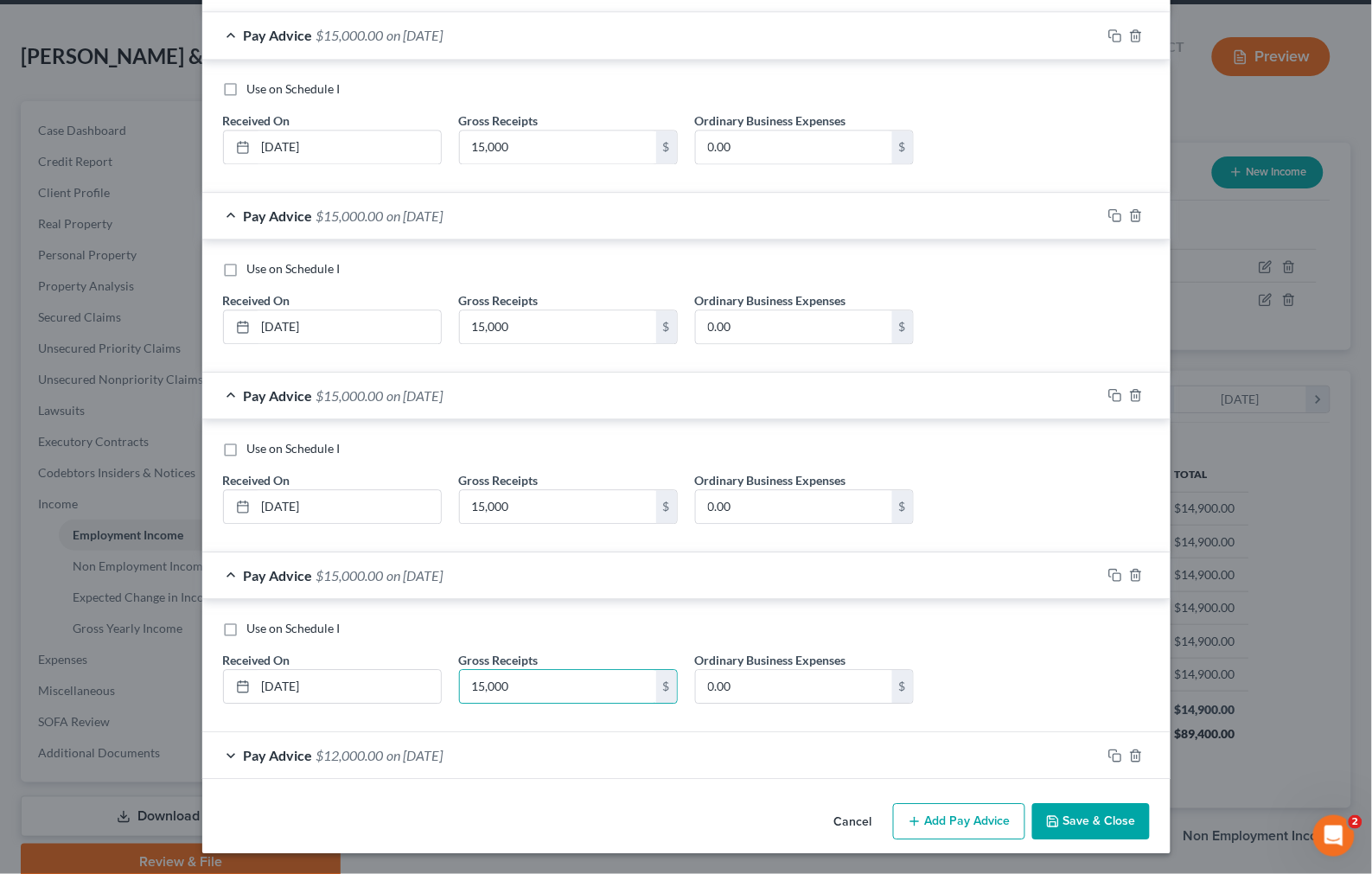
type input "15,000"
click at [530, 756] on div "Pay Advice $12,000.00 on 01/30/2025" at bounding box center [651, 755] width 899 height 46
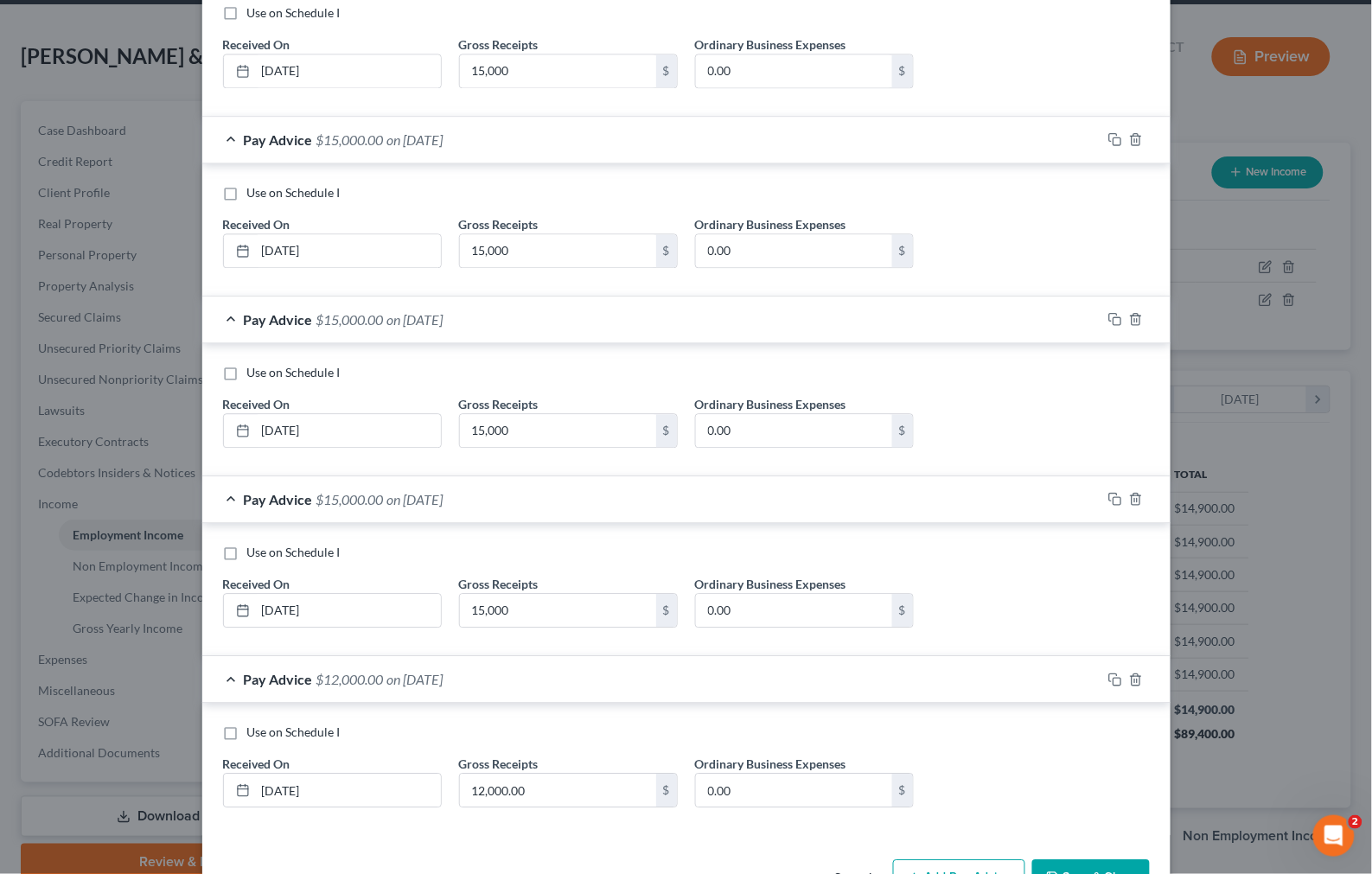
scroll to position [1031, 0]
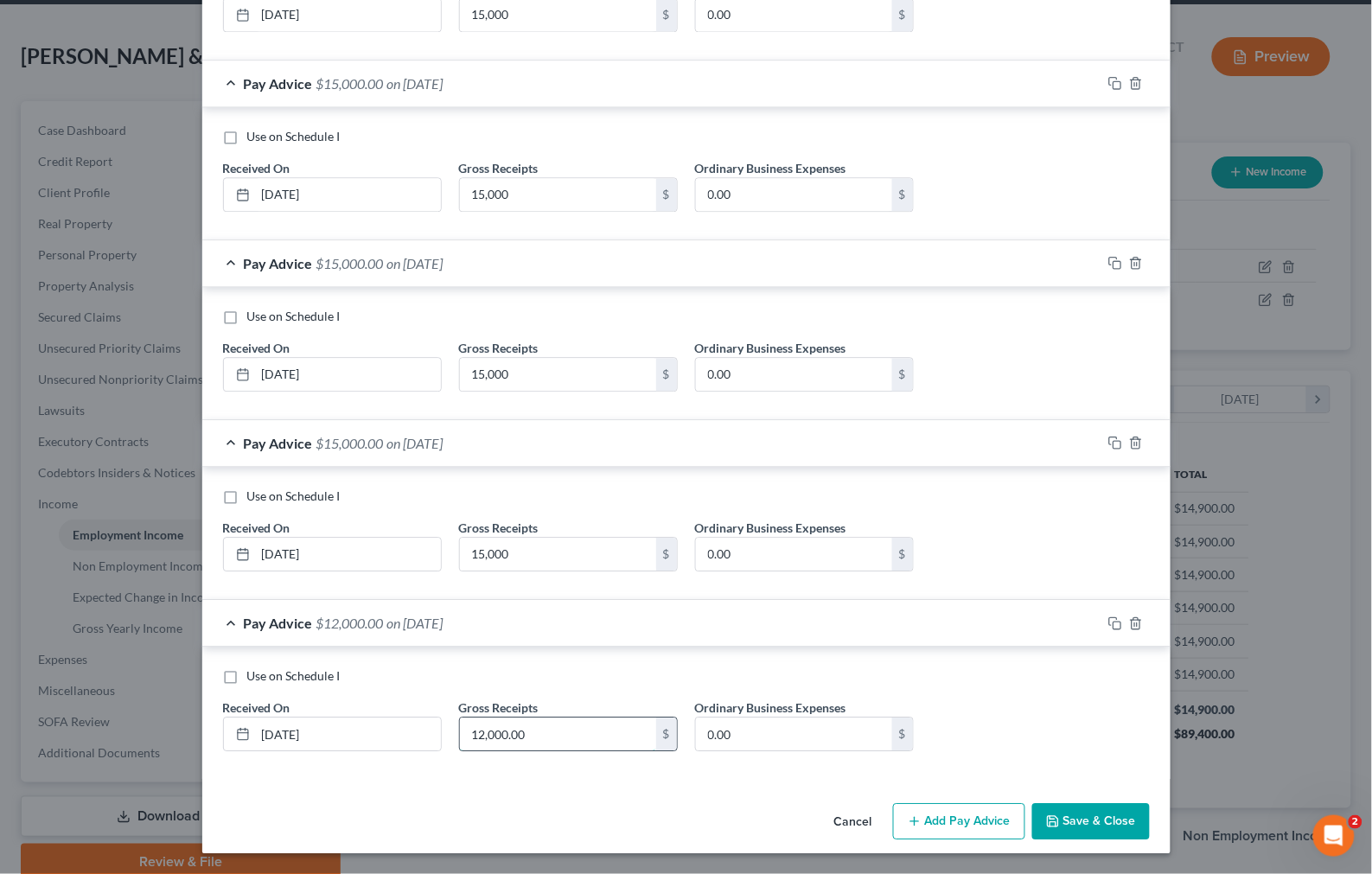
click at [510, 736] on input "12,000.00" at bounding box center [557, 733] width 196 height 33
paste input "5,0"
type input "15,000"
click at [745, 614] on div "Pay Advice $15,000.00 on 01/30/2025" at bounding box center [651, 623] width 899 height 46
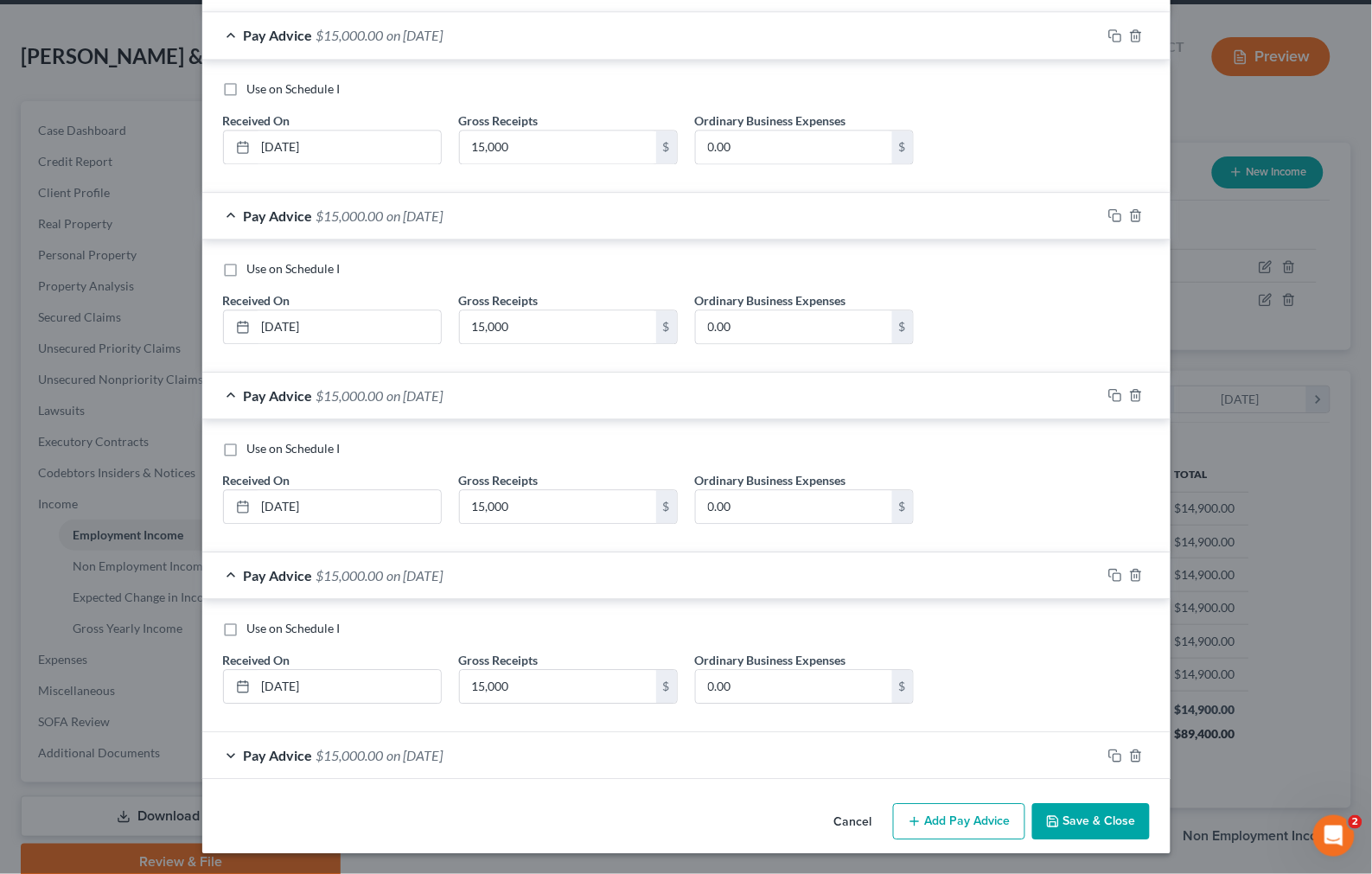
click at [550, 566] on div "Pay Advice $15,000.00 on 02/04/2025" at bounding box center [651, 575] width 899 height 46
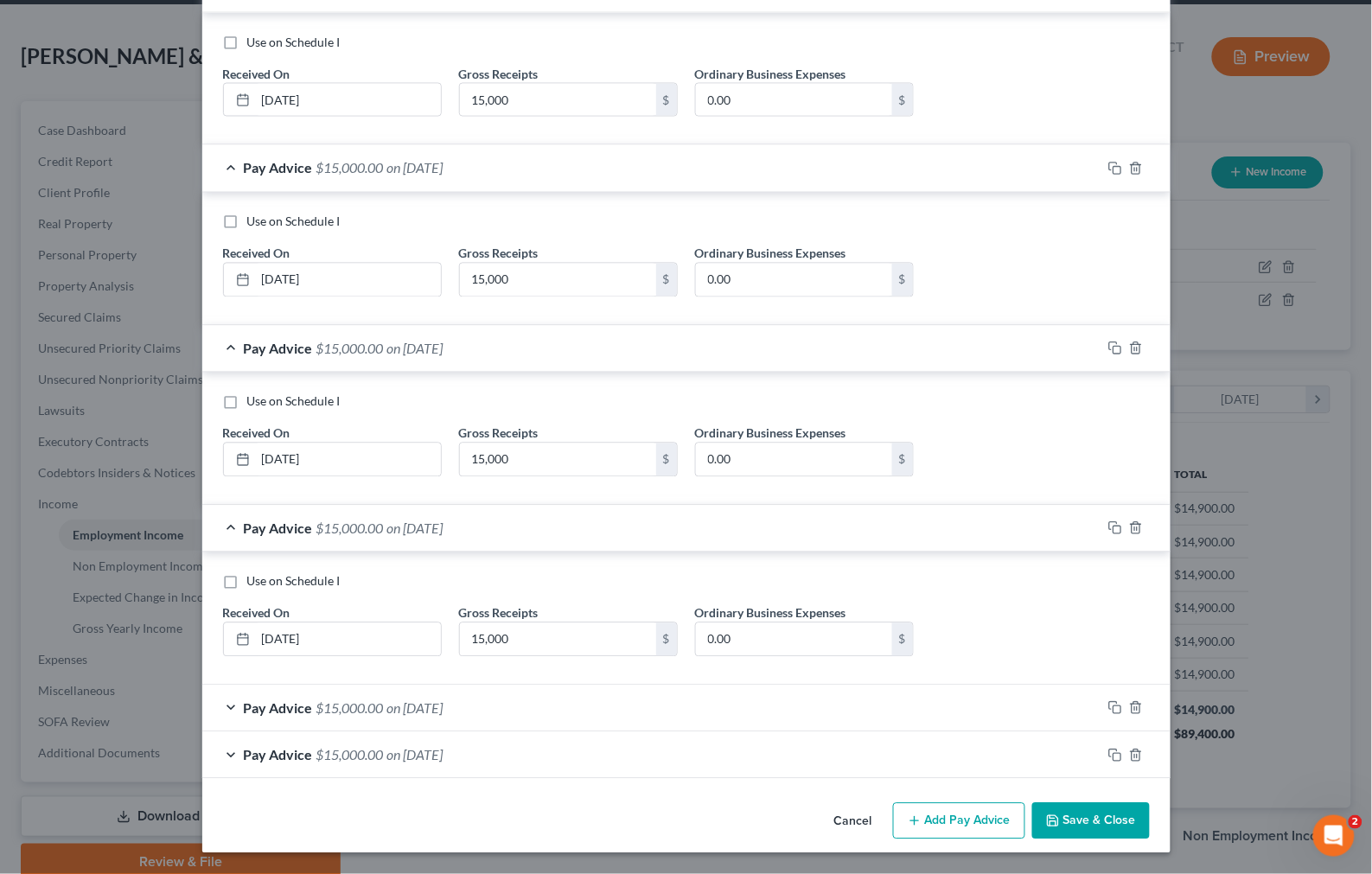
click at [498, 543] on div "Pay Advice $15,000.00 on 03/30/2025" at bounding box center [651, 529] width 899 height 46
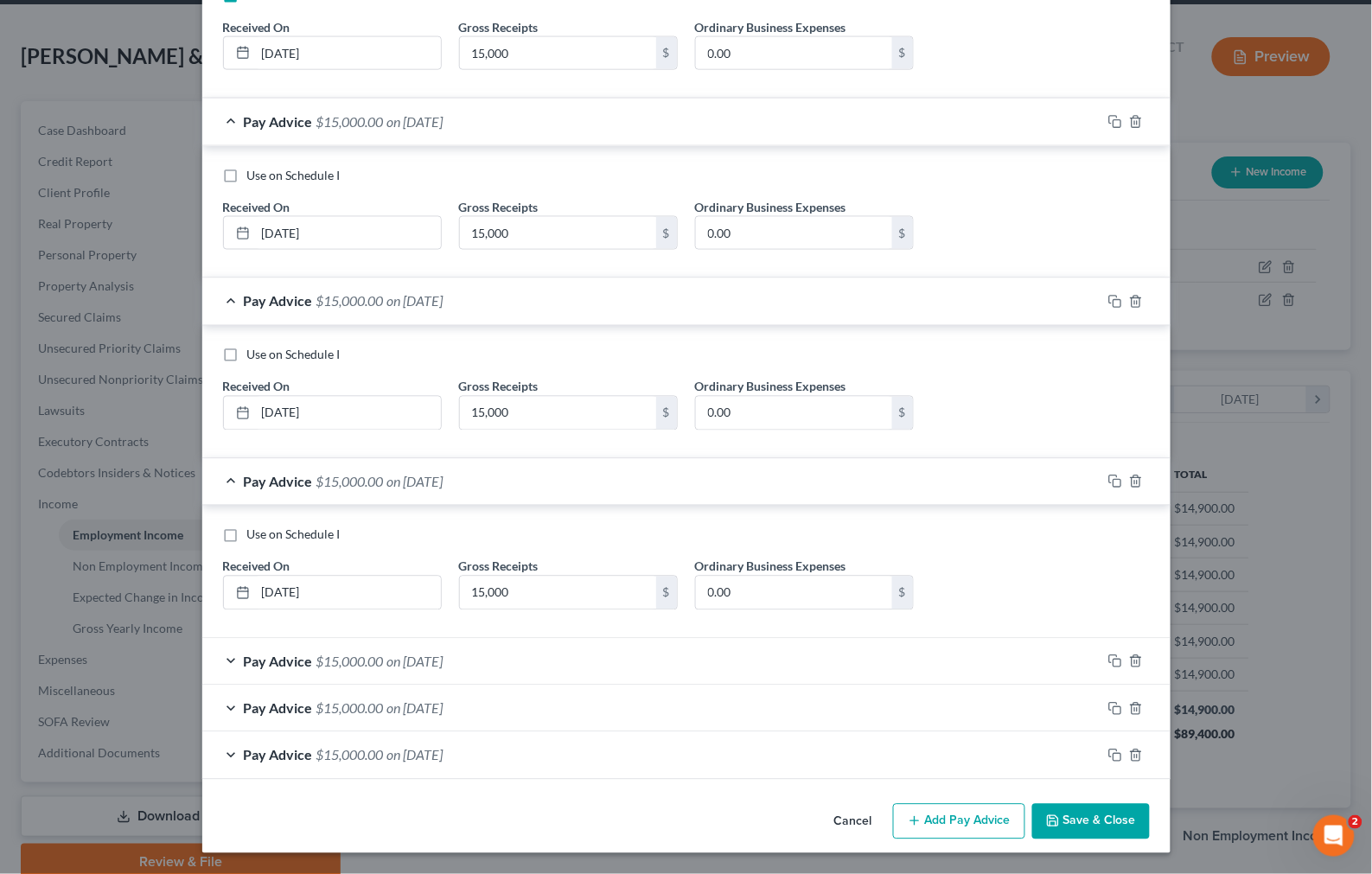
click at [506, 459] on div "Pay Advice $15,000.00 on 04/14/2025" at bounding box center [651, 482] width 899 height 46
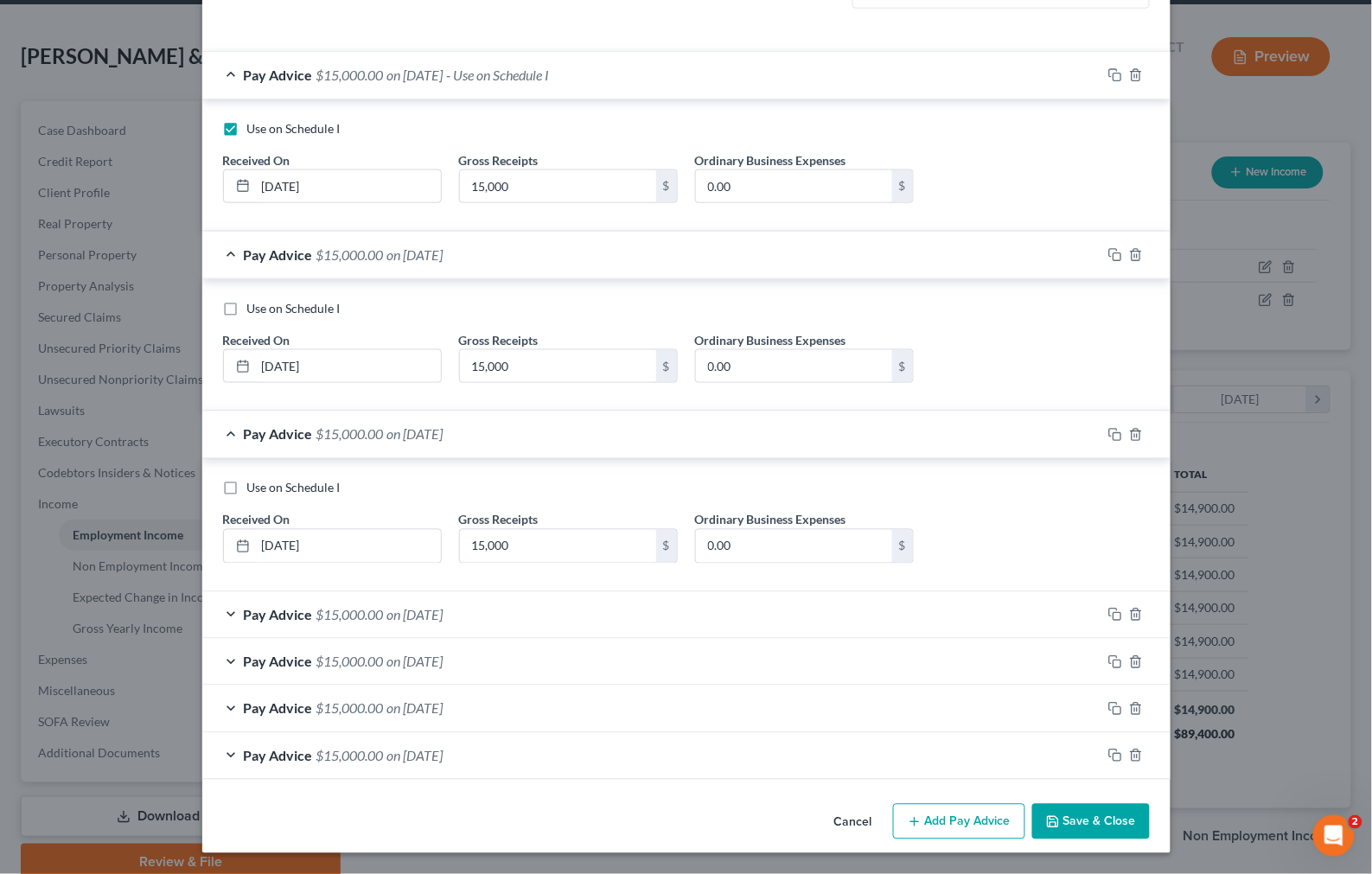
click at [497, 445] on div "Pay Advice $15,000.00 on 05/12/2025" at bounding box center [651, 435] width 899 height 46
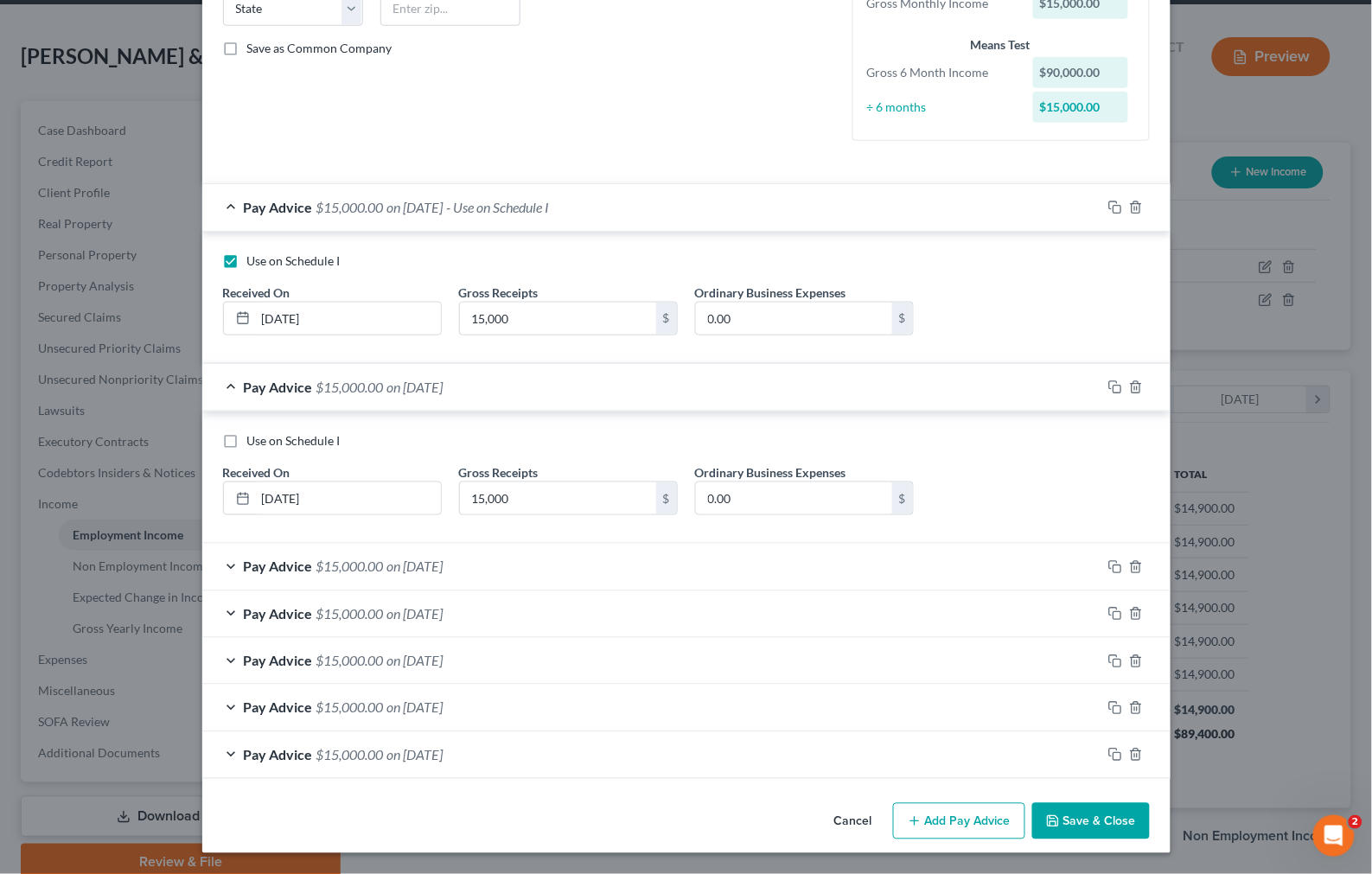
click at [480, 385] on div "Pay Advice $15,000.00 on 06/30/2025" at bounding box center [651, 387] width 899 height 46
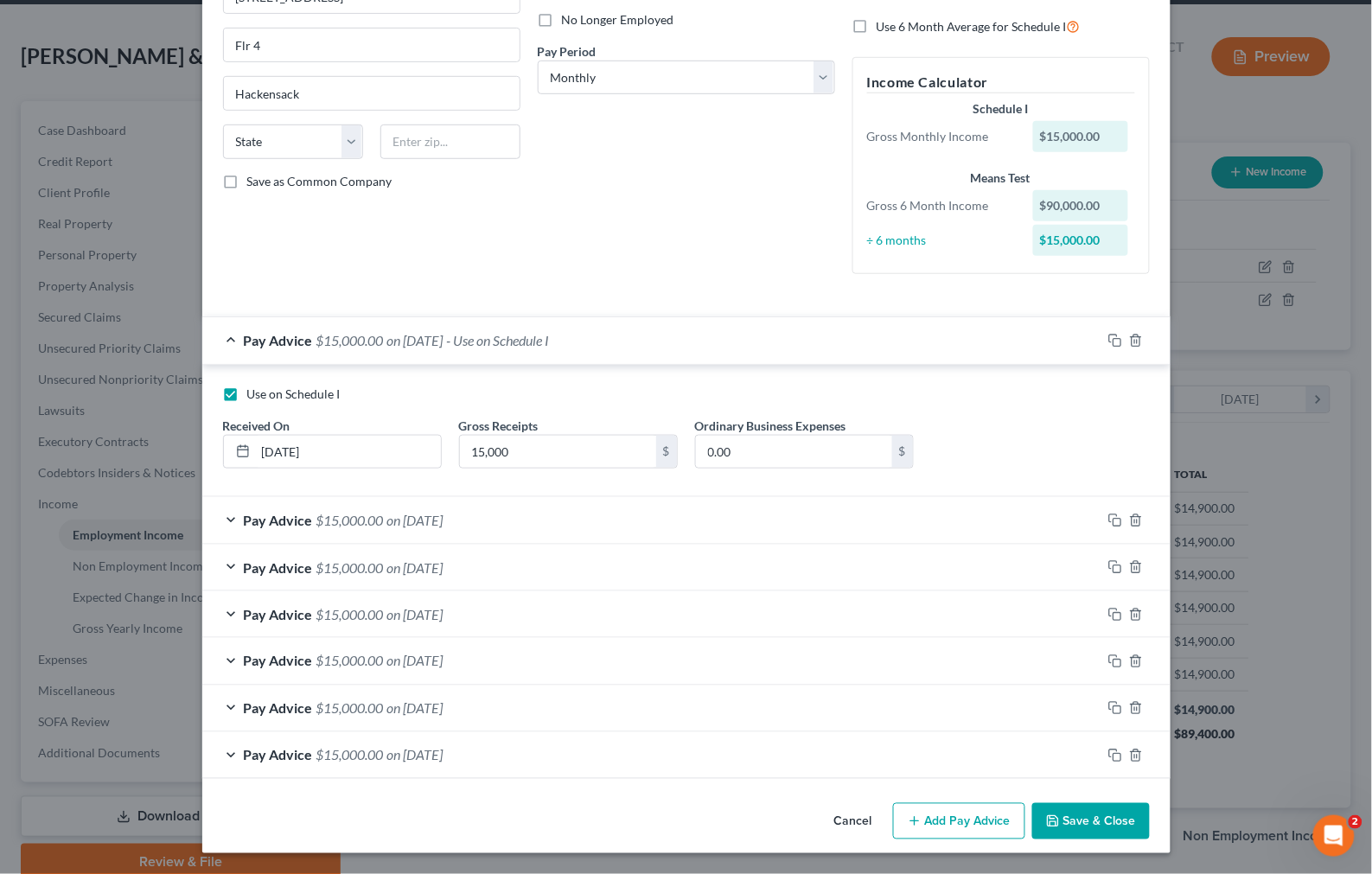
scroll to position [233, 0]
click at [444, 335] on span "on [DATE]" at bounding box center [414, 340] width 56 height 17
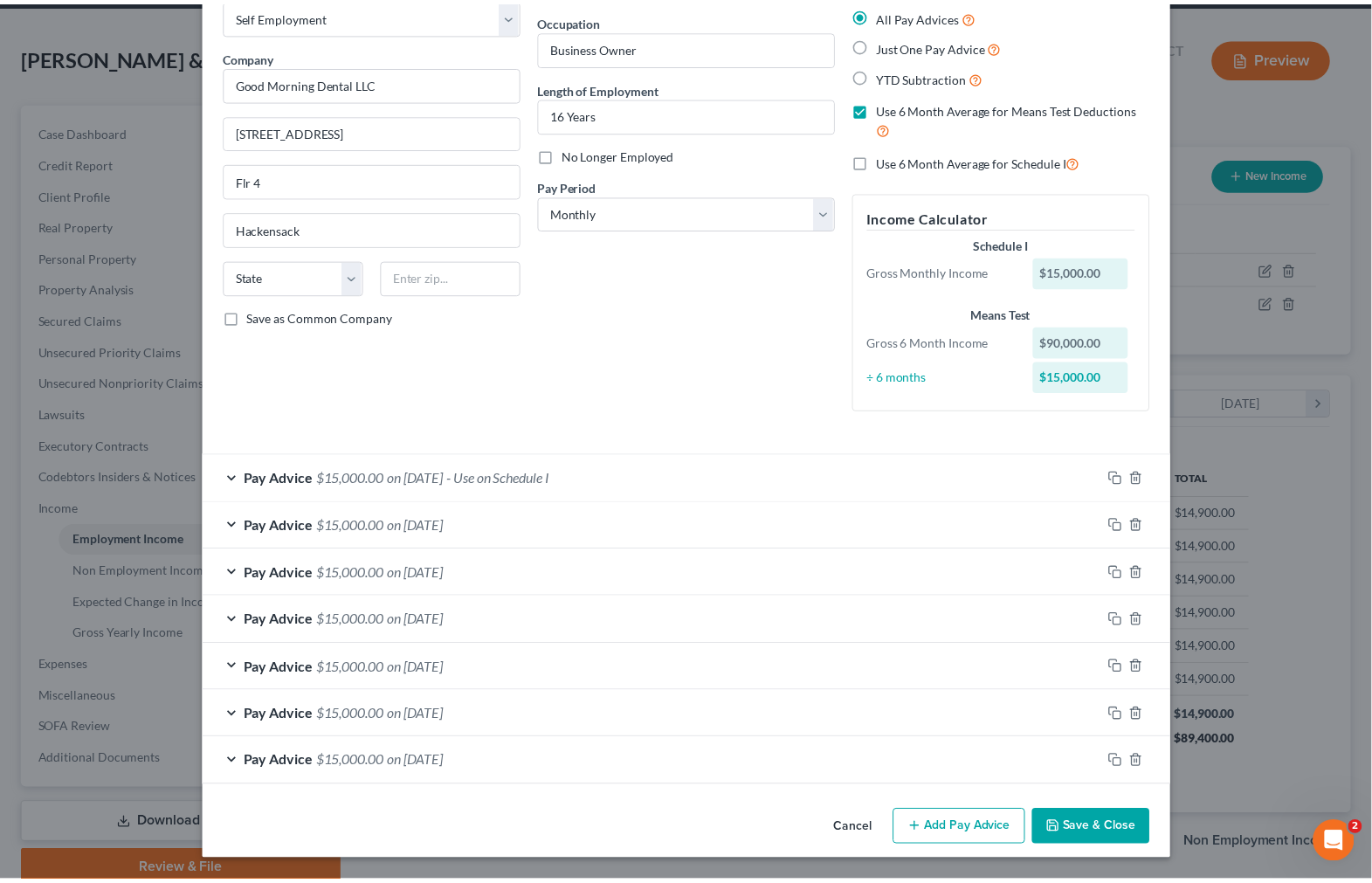
scroll to position [100, 0]
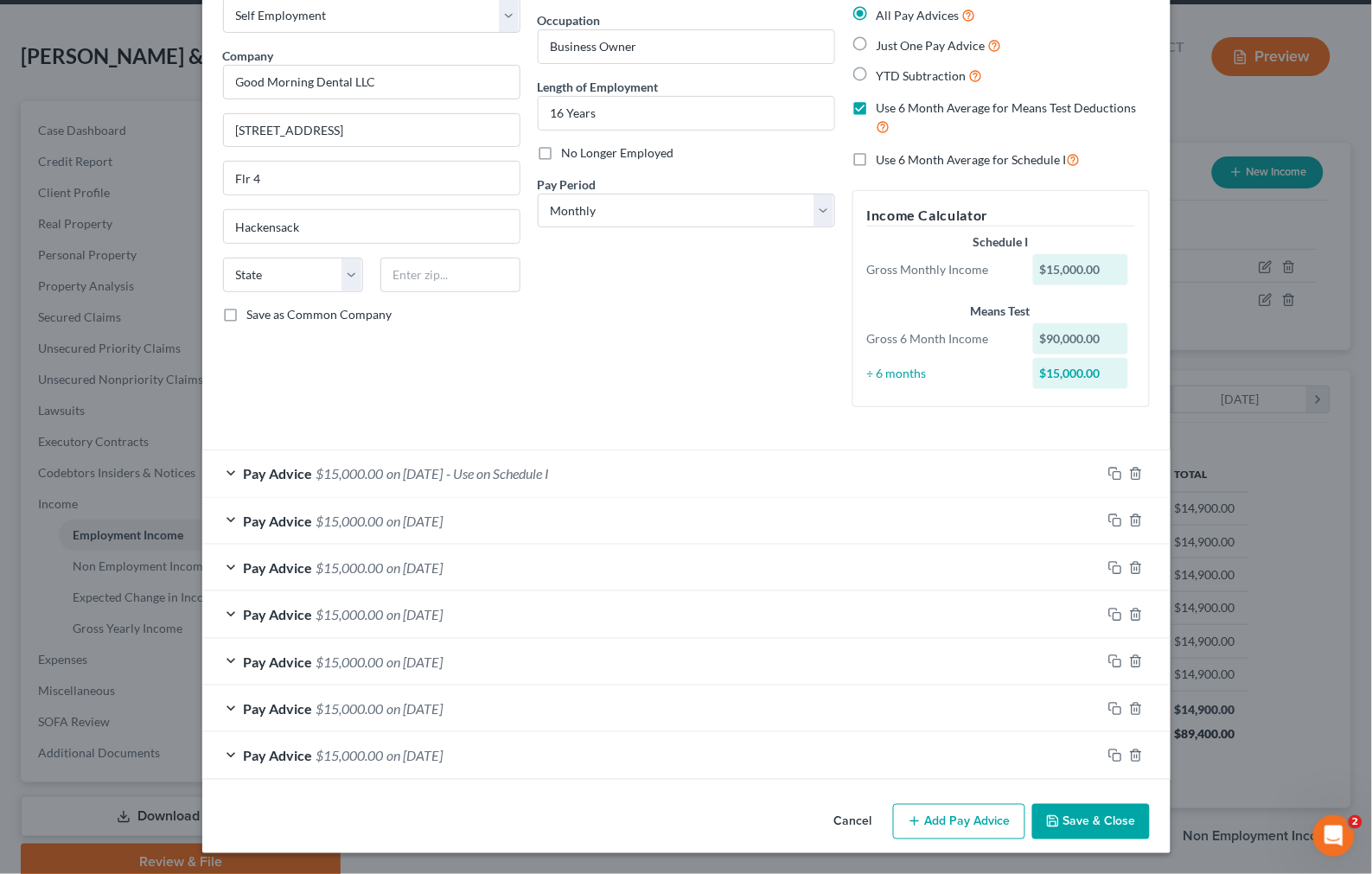
click at [1059, 808] on button "Save & Close" at bounding box center [1091, 822] width 117 height 36
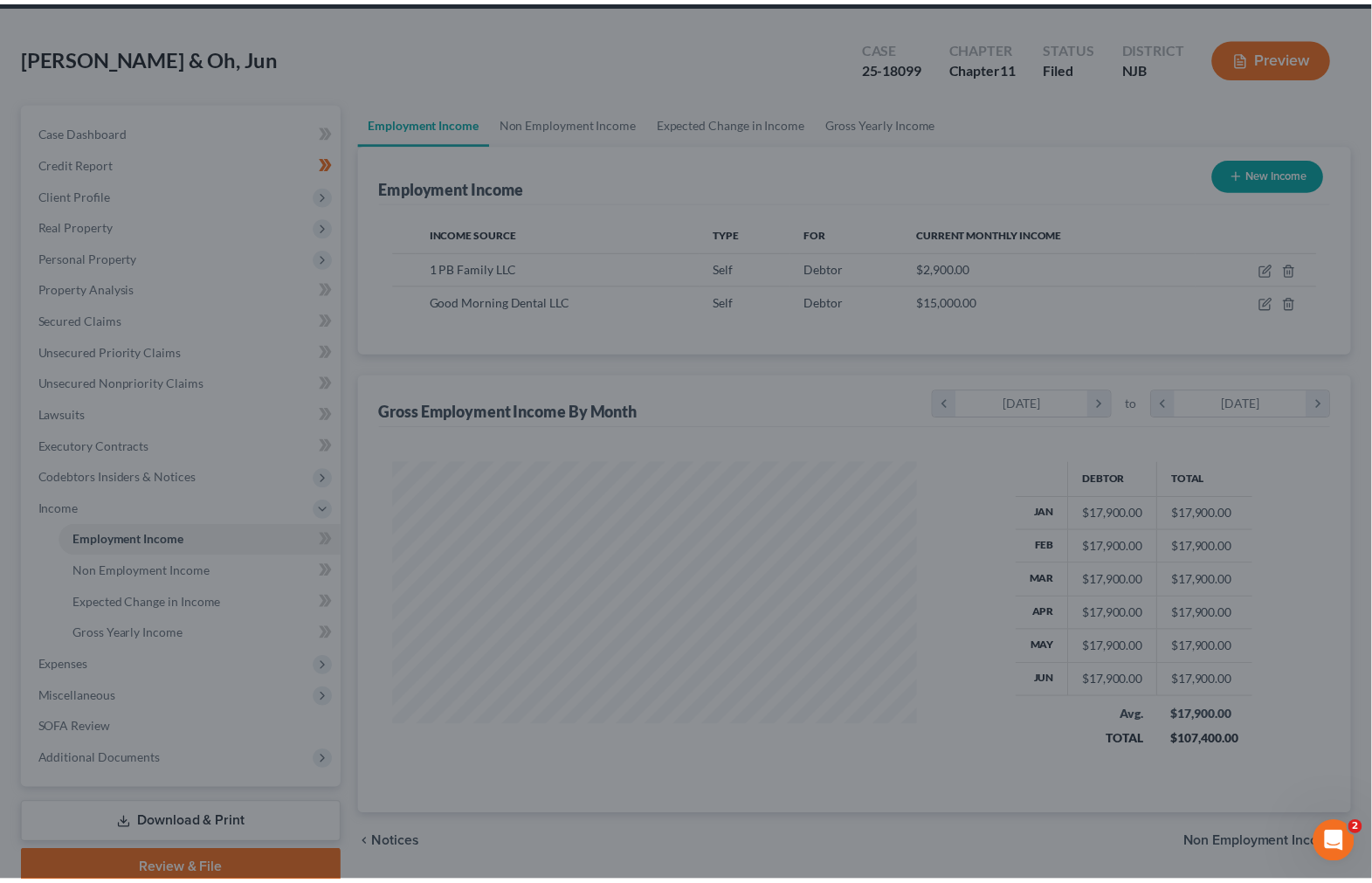
scroll to position [872711, 872744]
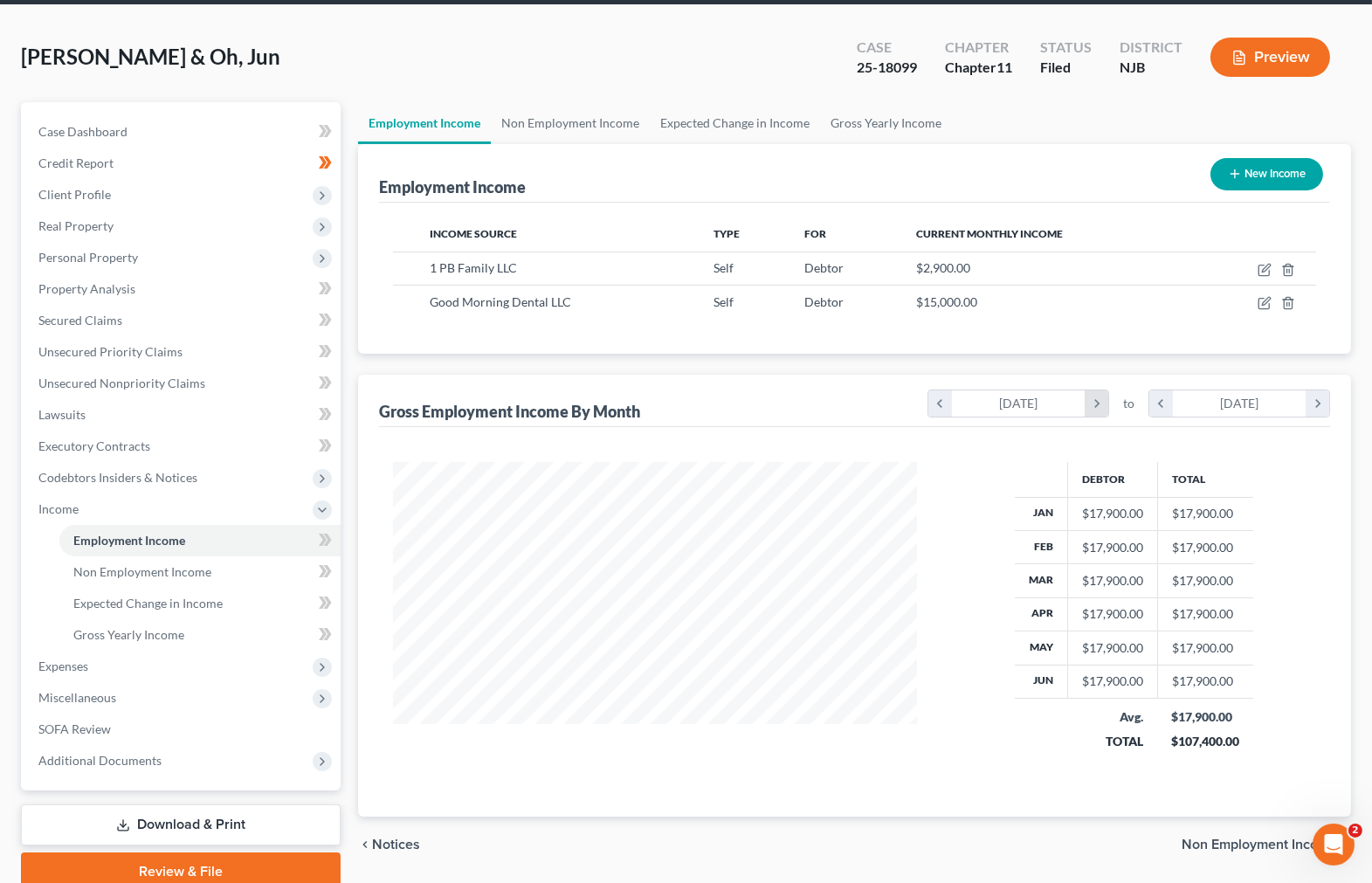
click at [1086, 390] on icon "chevron_right" at bounding box center [1097, 403] width 23 height 26
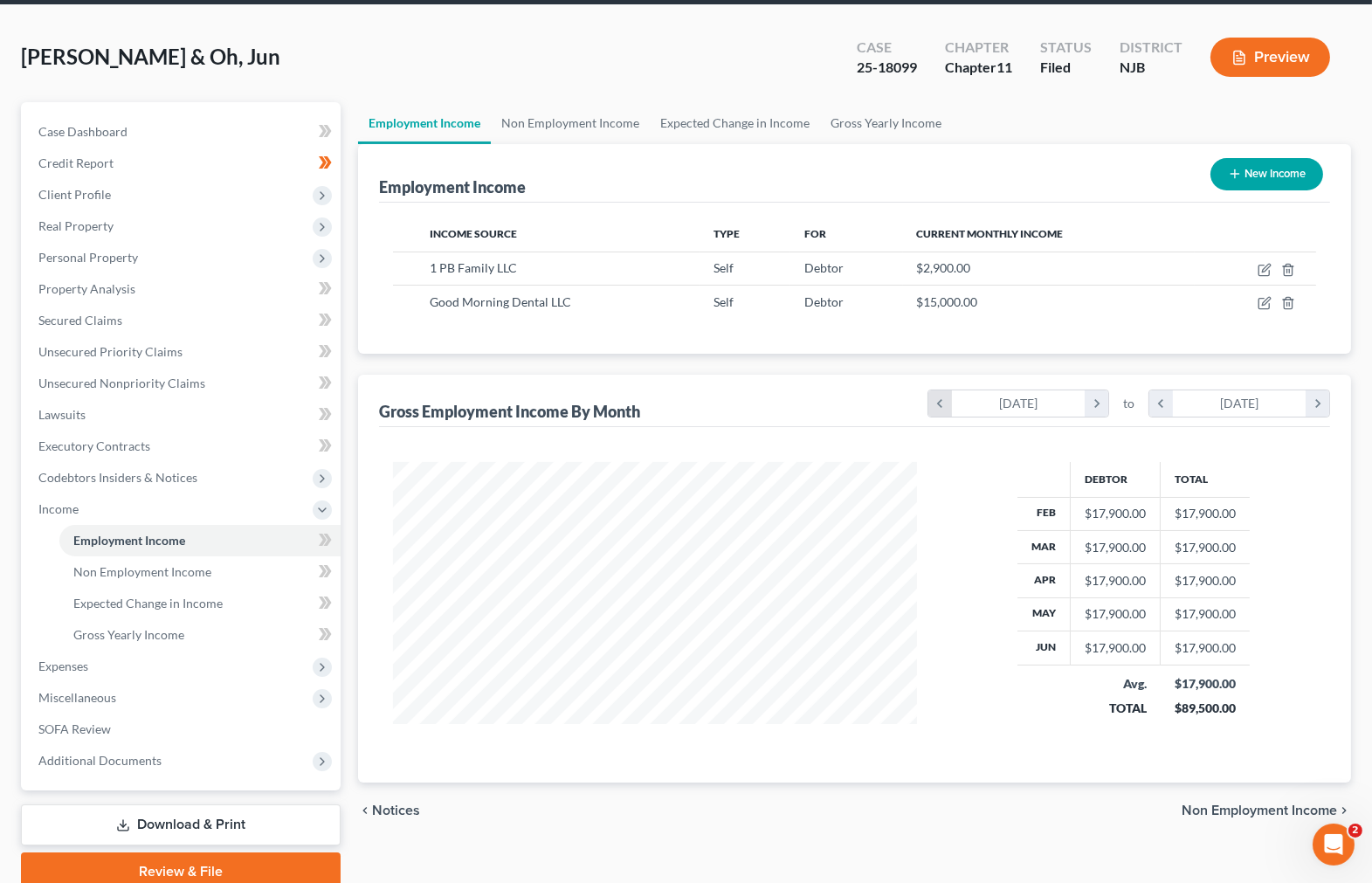
click at [945, 390] on icon "chevron_left" at bounding box center [940, 403] width 23 height 26
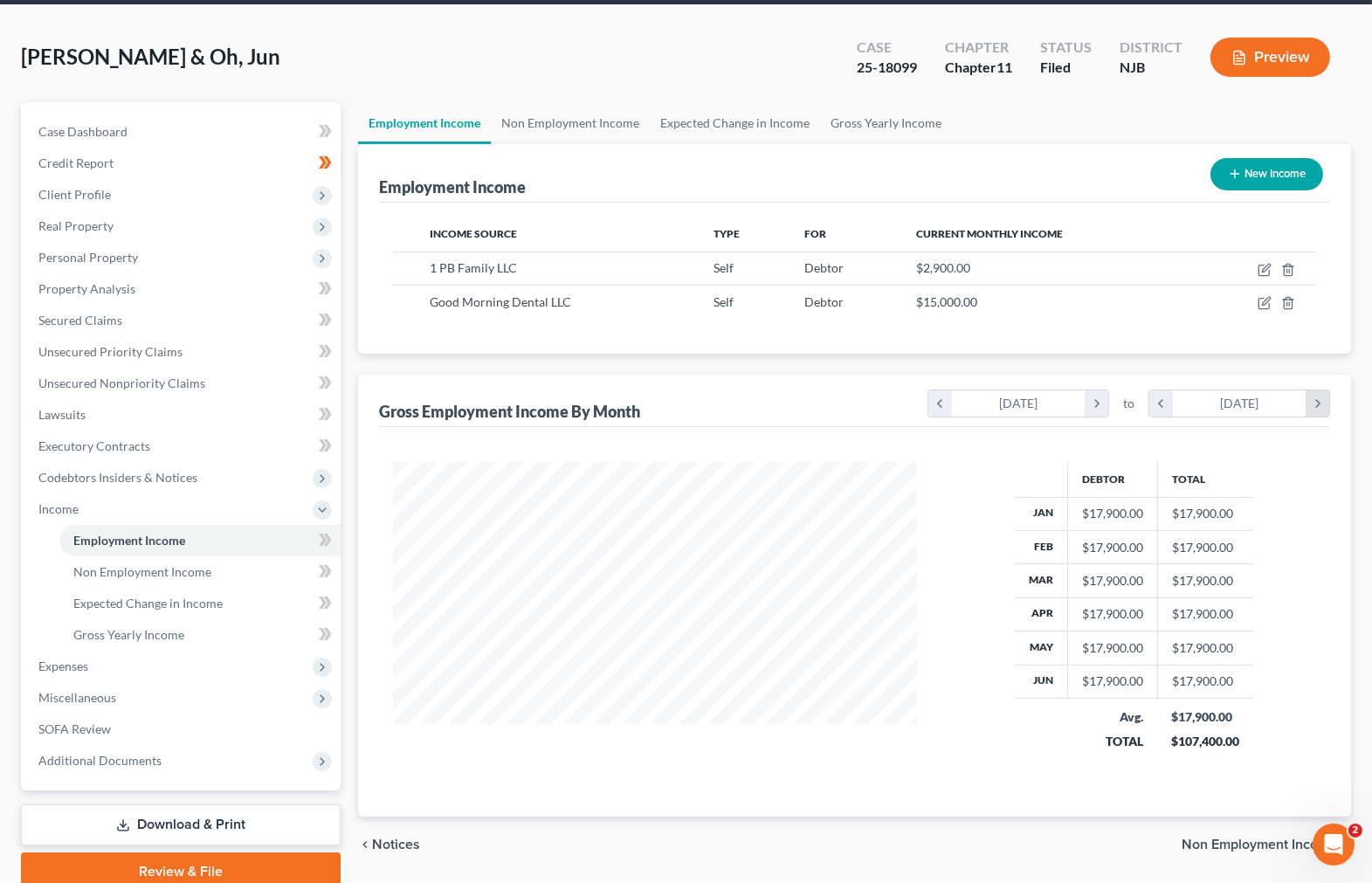
click at [1308, 390] on icon "chevron_right" at bounding box center [1317, 403] width 23 height 26
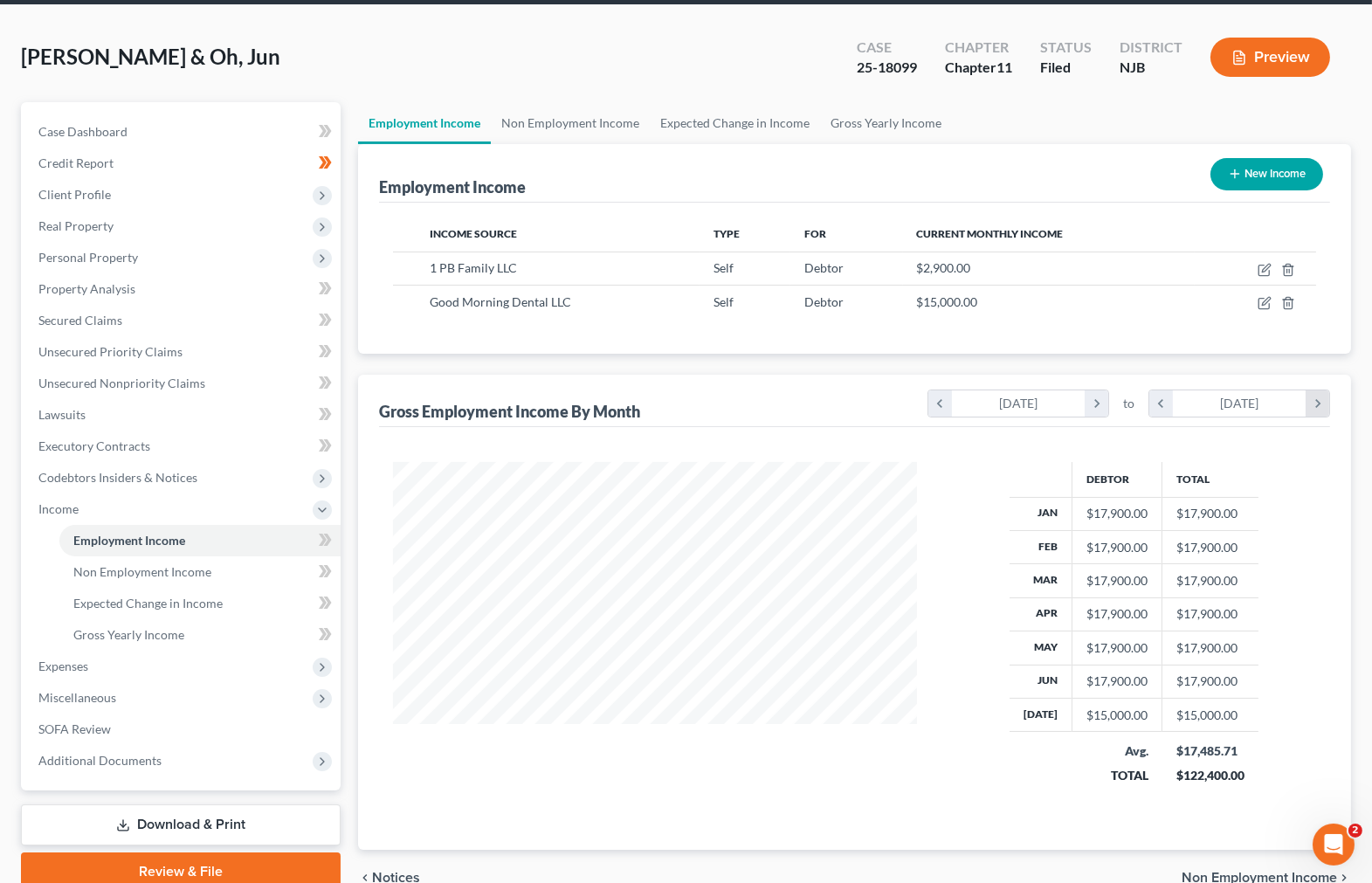
scroll to position [346, 559]
click at [1308, 390] on icon "chevron_right" at bounding box center [1317, 403] width 23 height 26
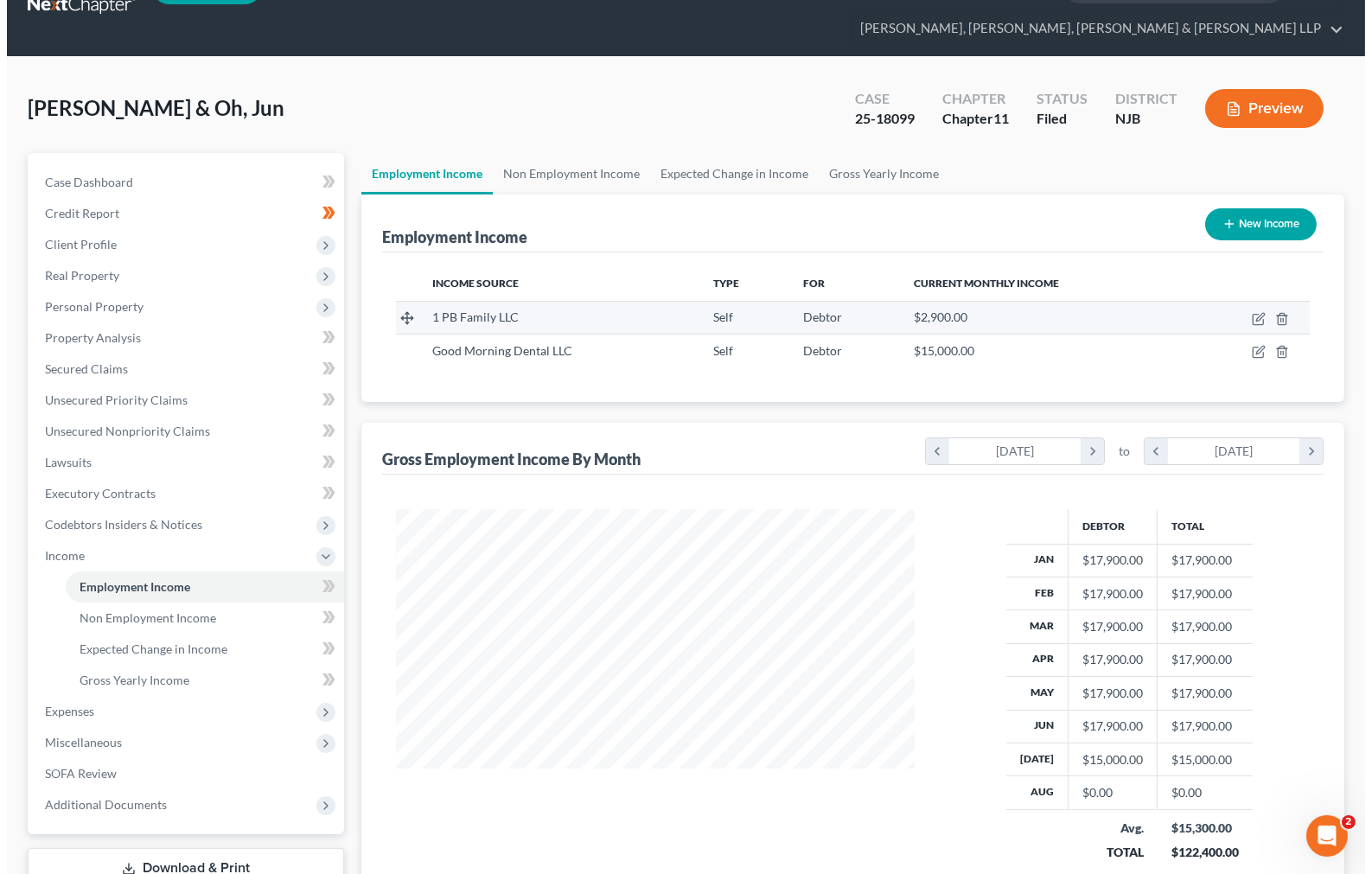
scroll to position [0, 0]
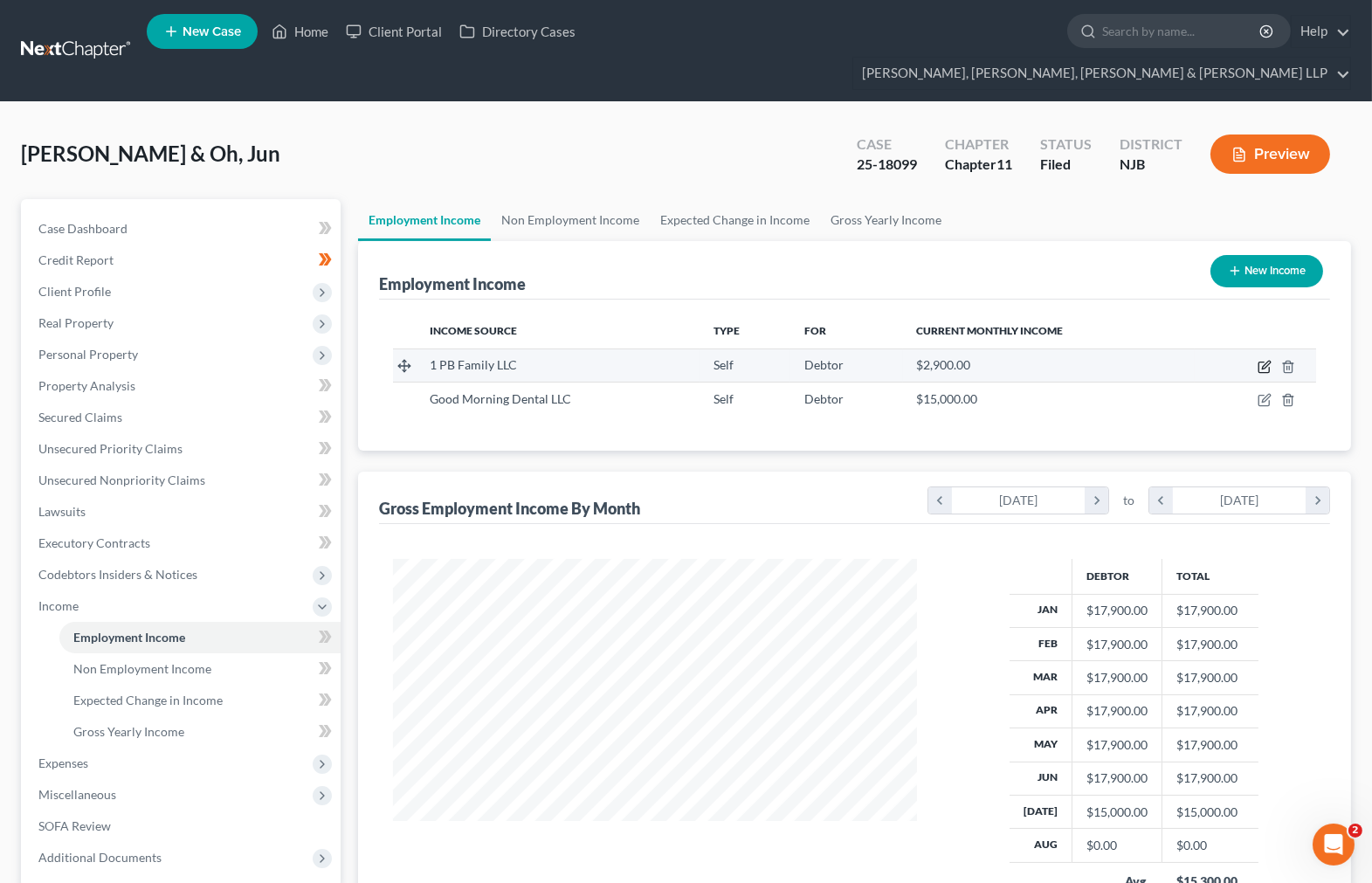
click at [1263, 359] on icon "button" at bounding box center [1264, 367] width 14 height 14
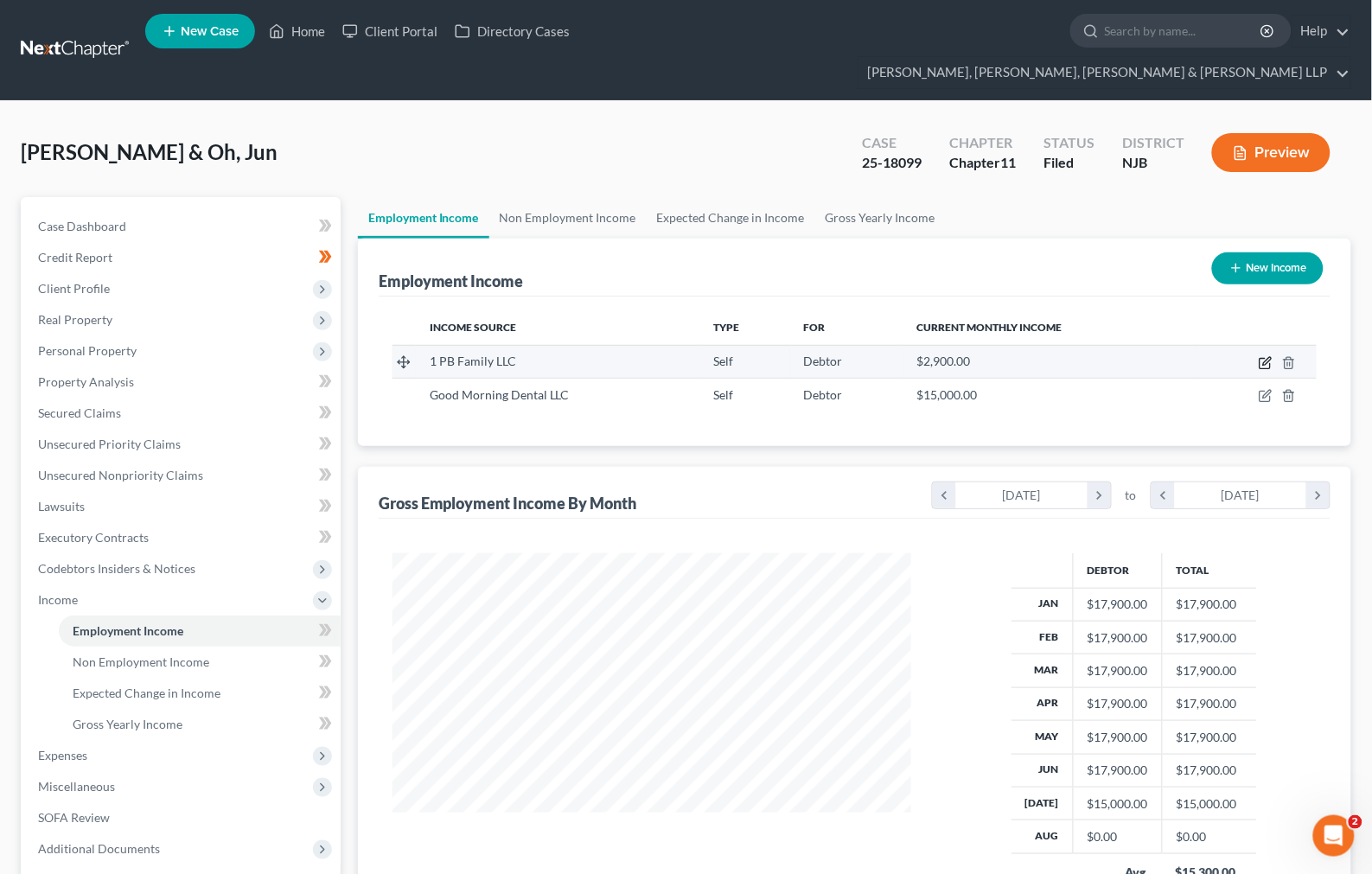
select select "1"
select select "33"
select select "0"
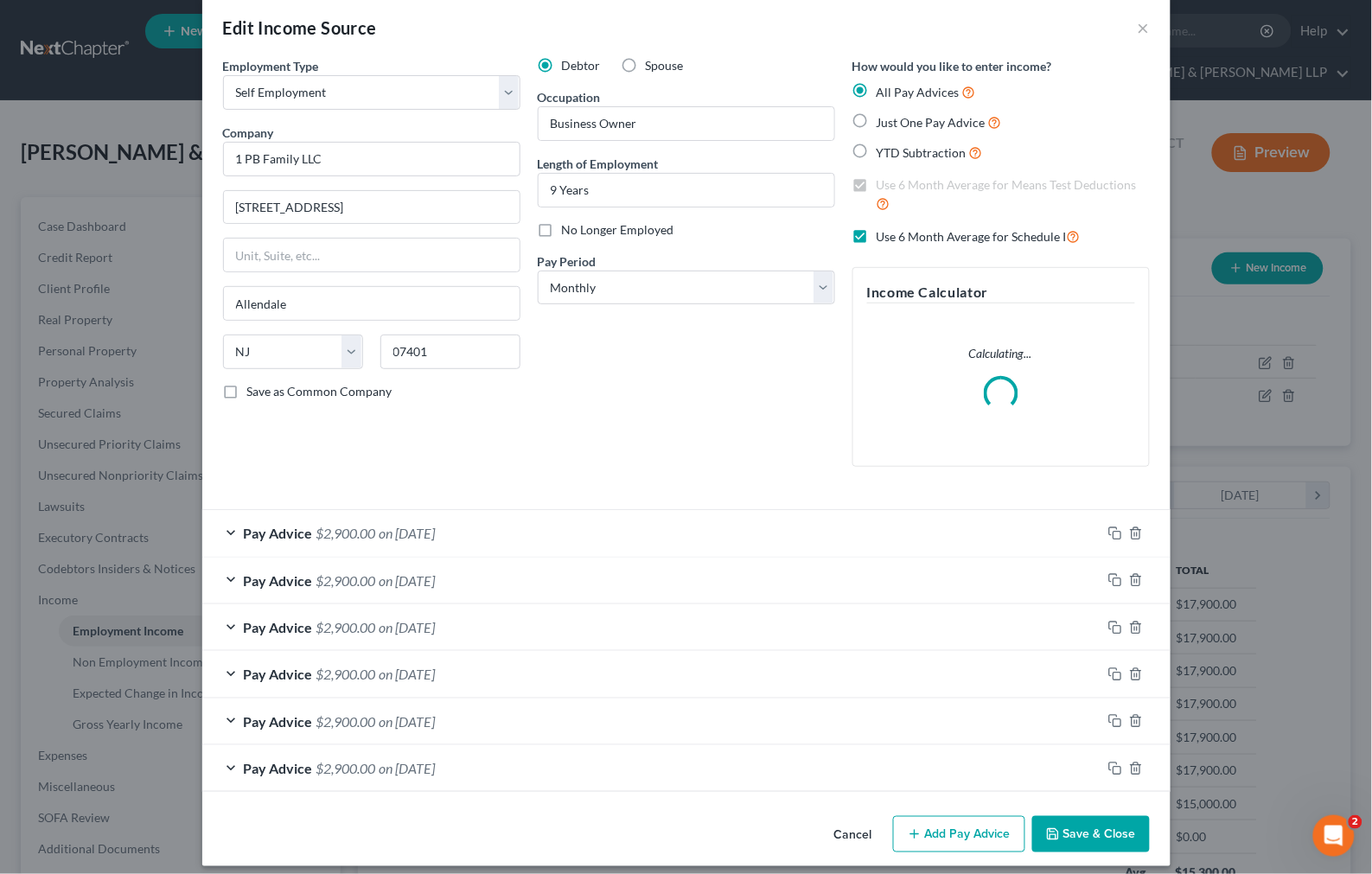
scroll to position [36, 0]
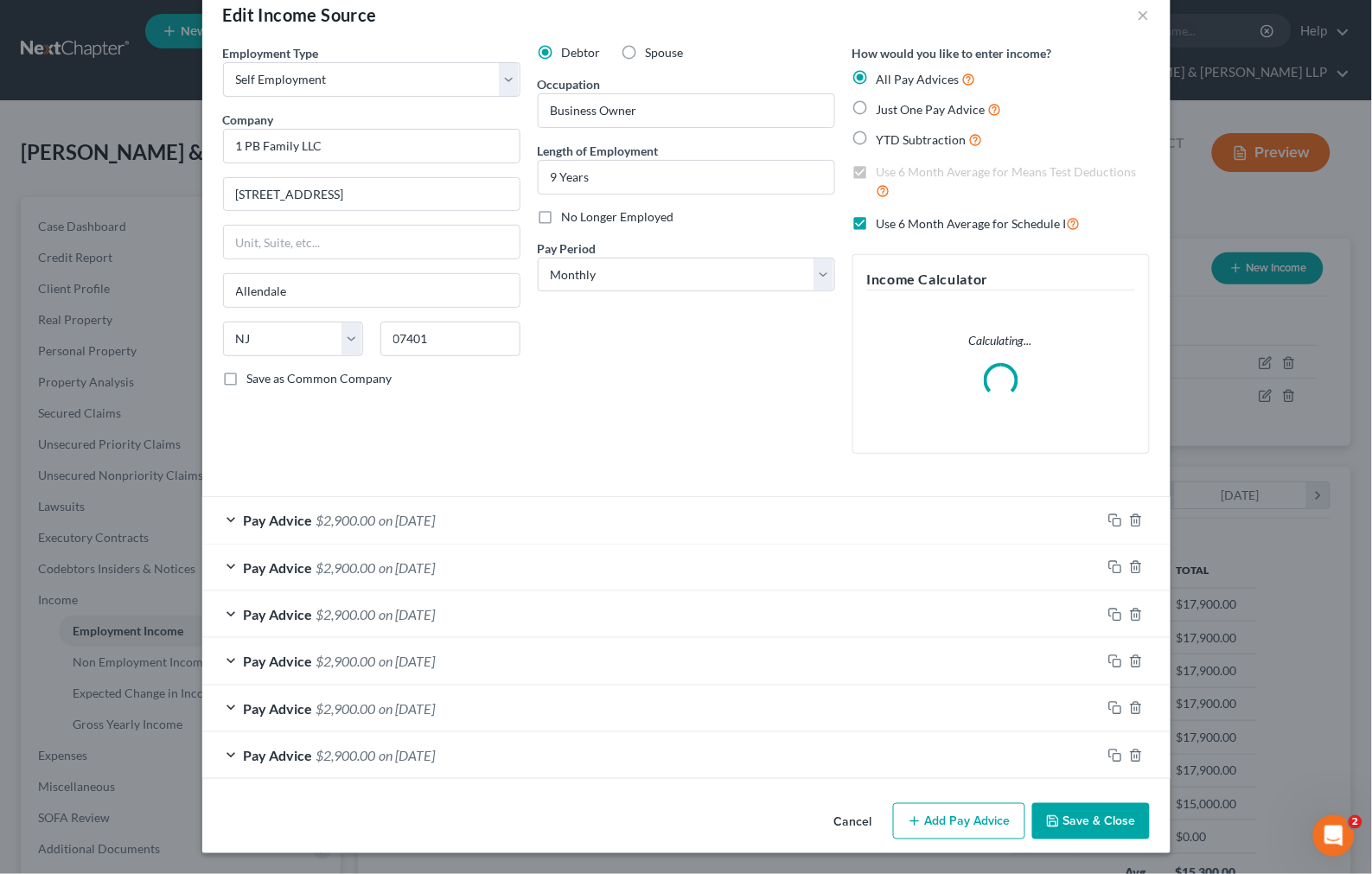
click at [929, 815] on button "Add Pay Advice" at bounding box center [958, 821] width 132 height 36
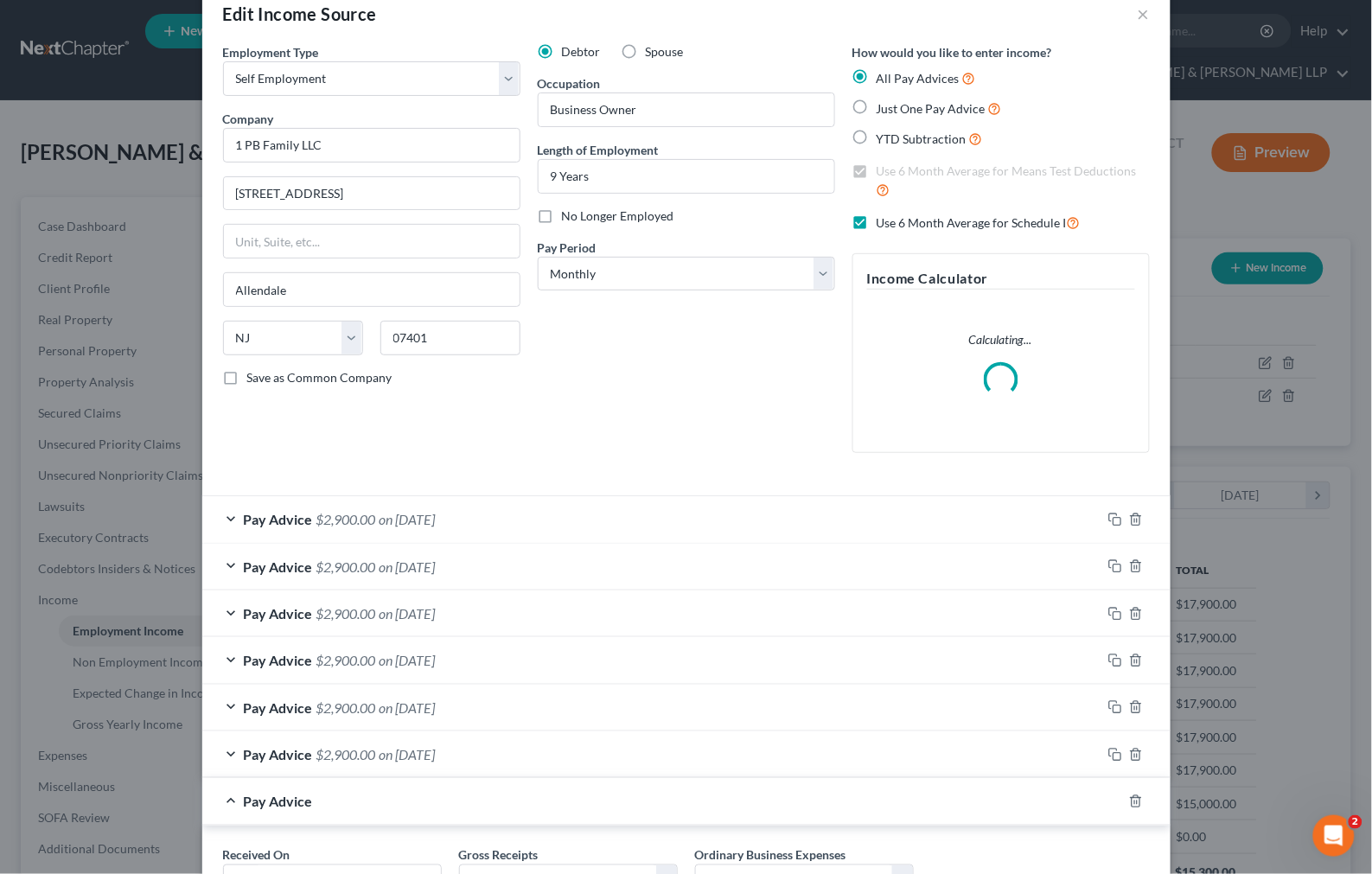
scroll to position [184, 0]
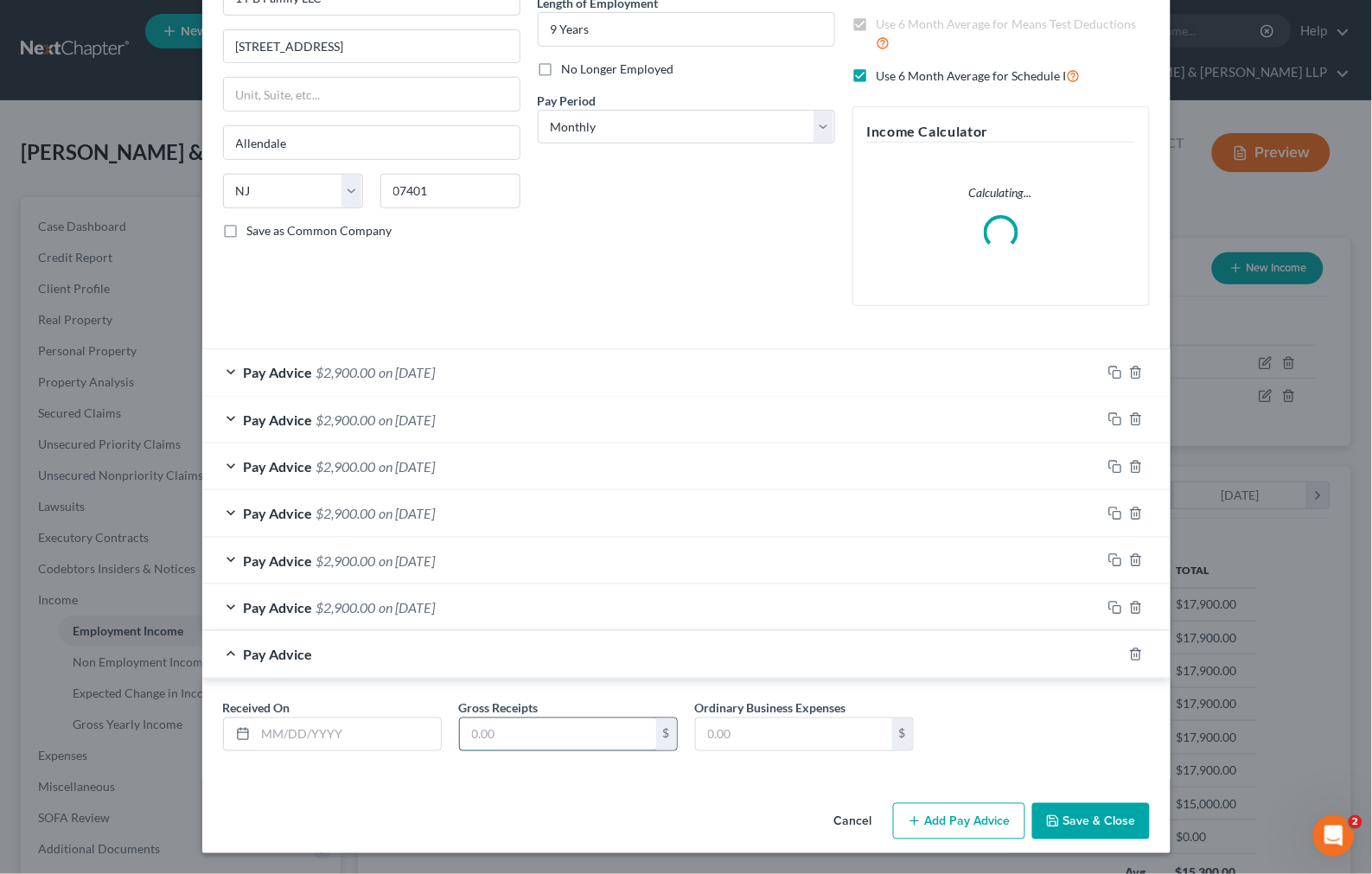
drag, startPoint x: 467, startPoint y: 736, endPoint x: 486, endPoint y: 728, distance: 20.6
click at [467, 736] on input "text" at bounding box center [557, 734] width 196 height 33
type input "2,900"
click at [338, 727] on input "text" at bounding box center [348, 734] width 185 height 33
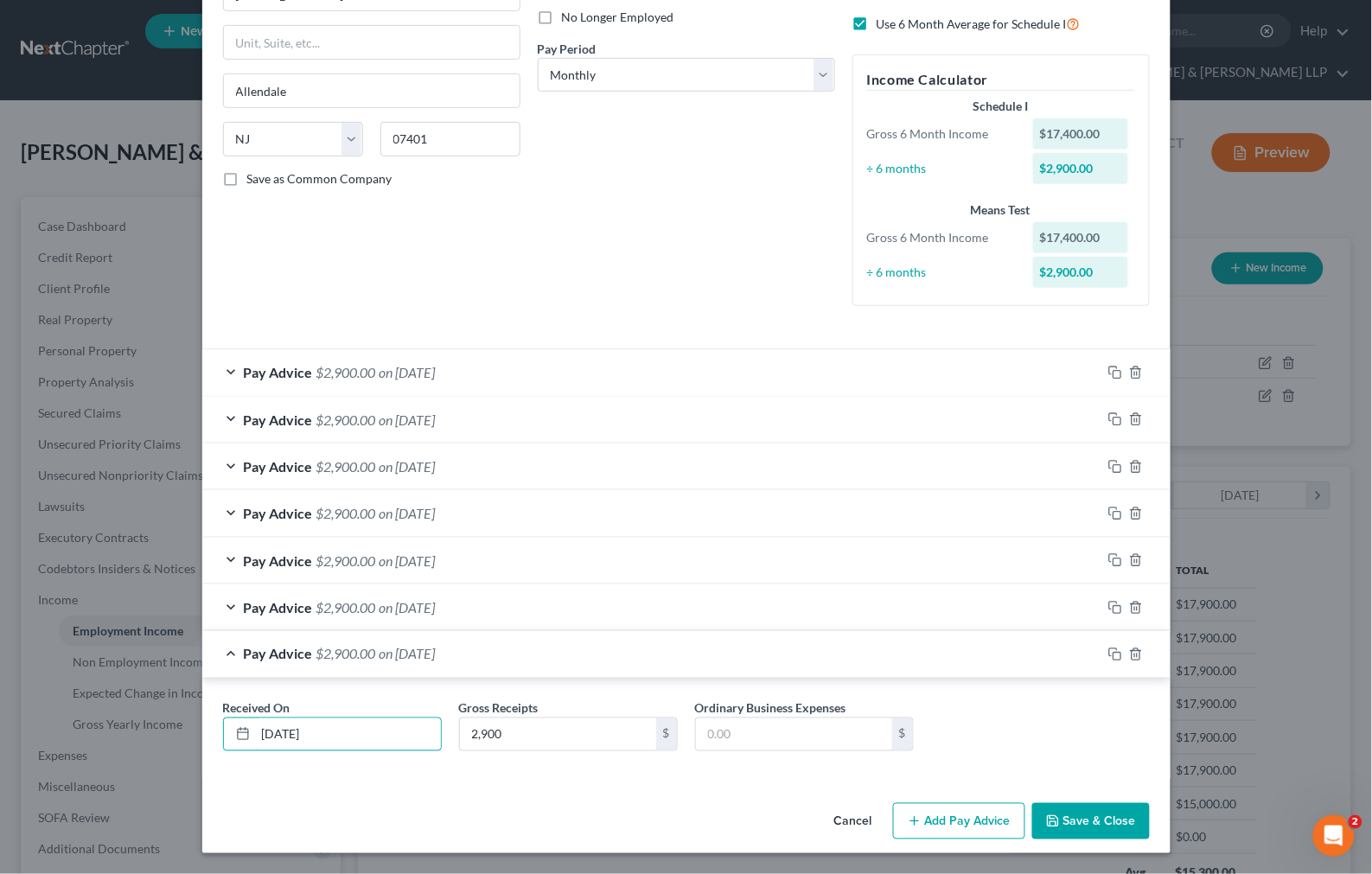
type input "07/31/2025"
click at [553, 660] on div "Pay Advice $2,900.00 on 07/31/2025" at bounding box center [651, 654] width 899 height 46
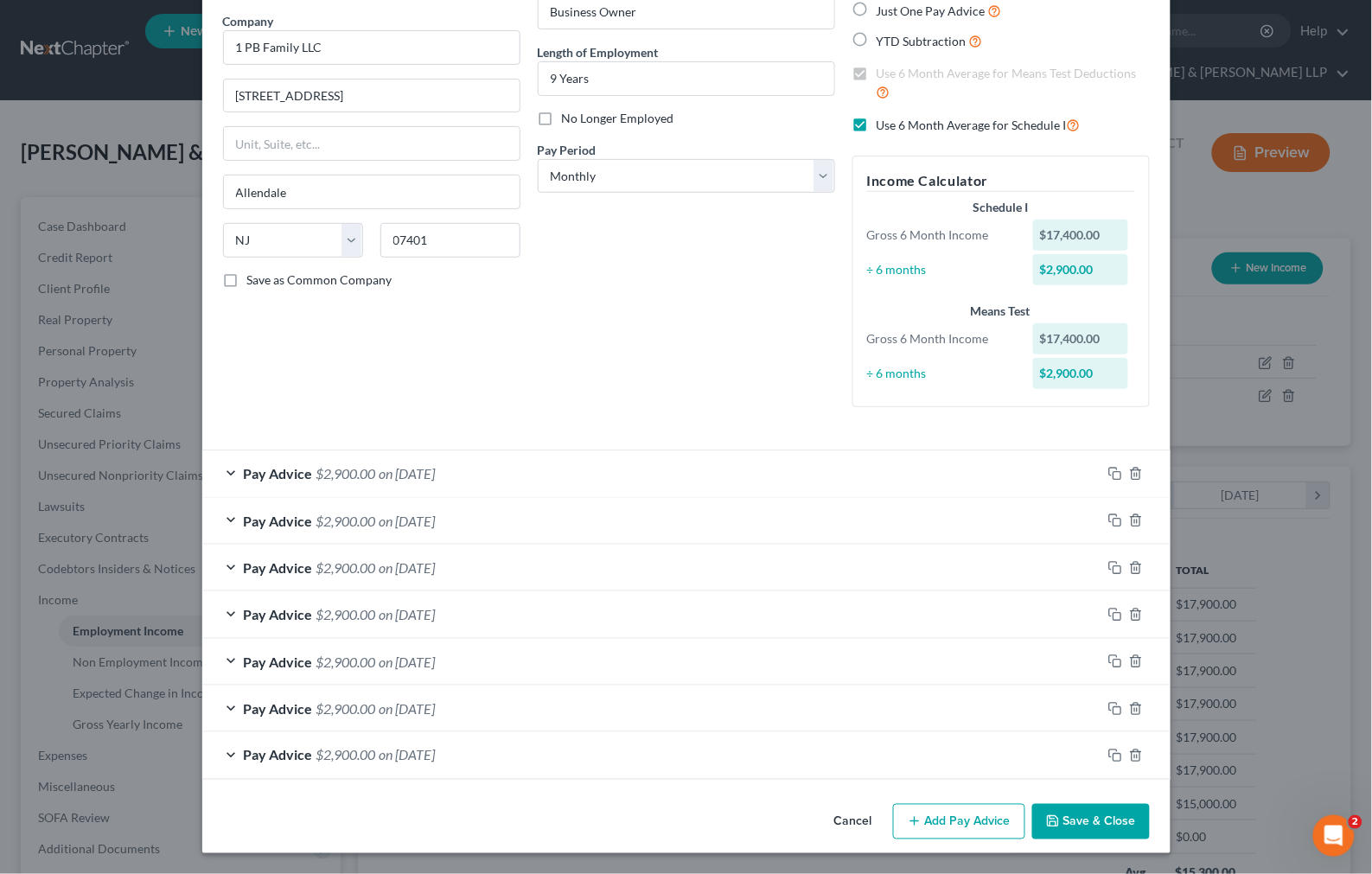
click at [516, 766] on div "Pay Advice $2,900.00 on 07/31/2025" at bounding box center [651, 755] width 899 height 46
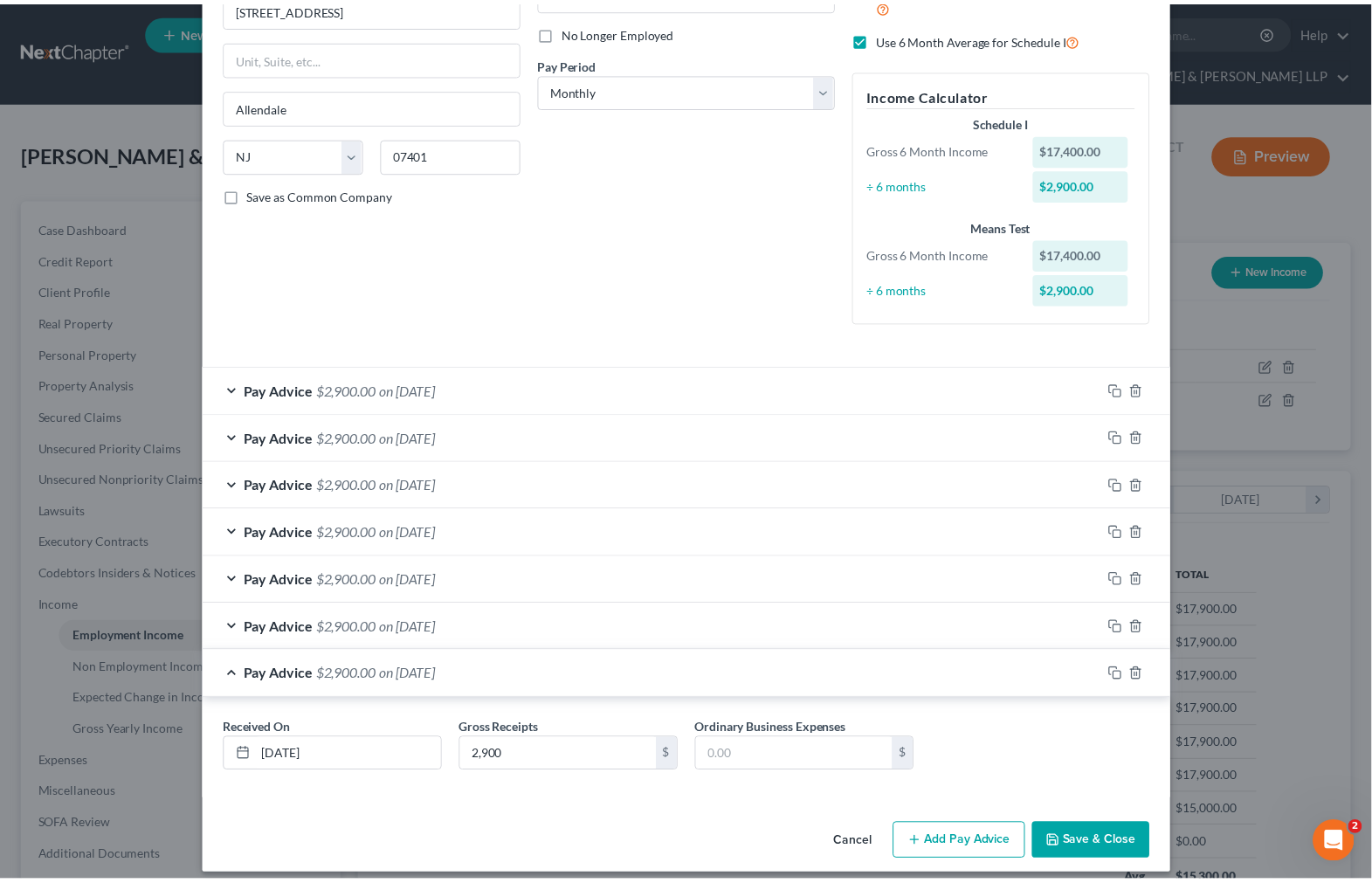
scroll to position [238, 0]
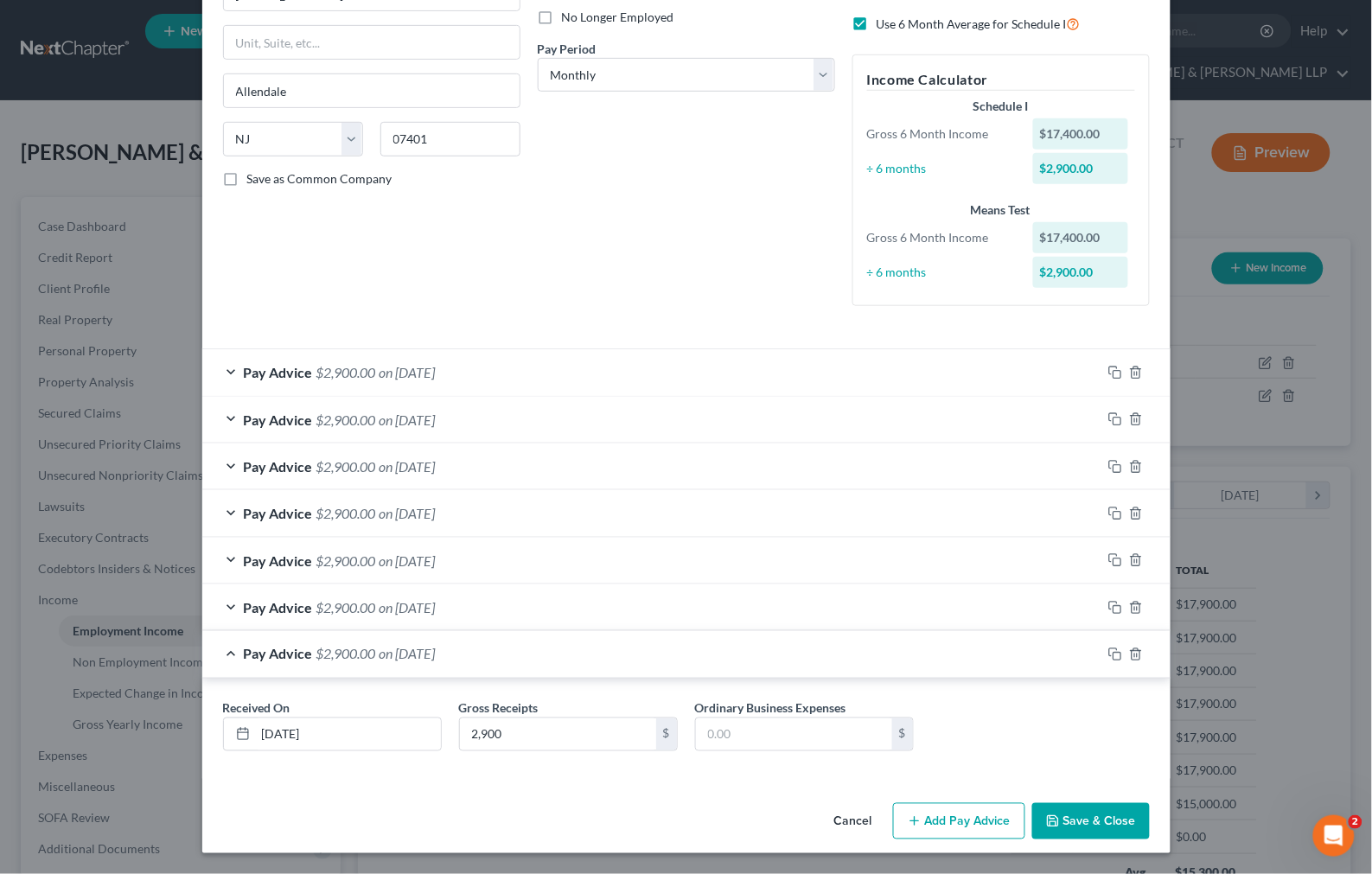
click at [1077, 812] on button "Save & Close" at bounding box center [1091, 821] width 117 height 36
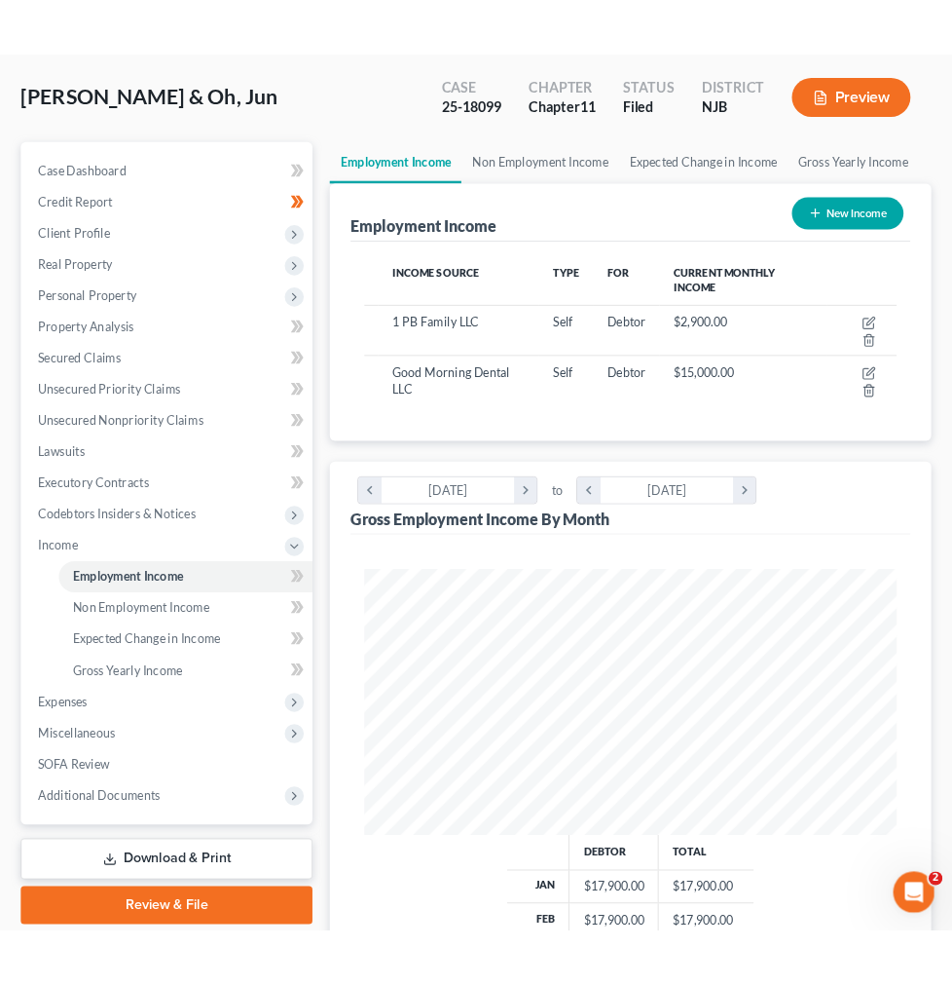
scroll to position [260, 558]
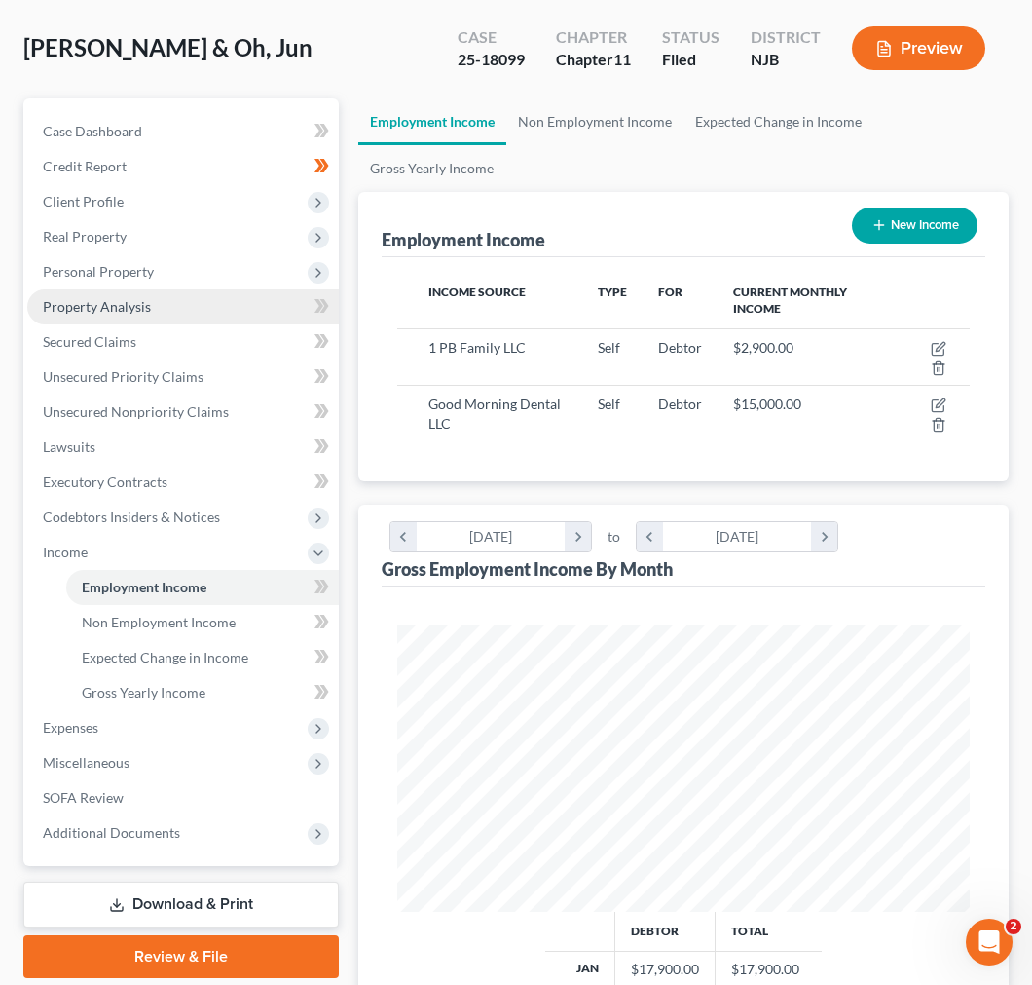
click at [105, 313] on link "Property Analysis" at bounding box center [183, 306] width 312 height 35
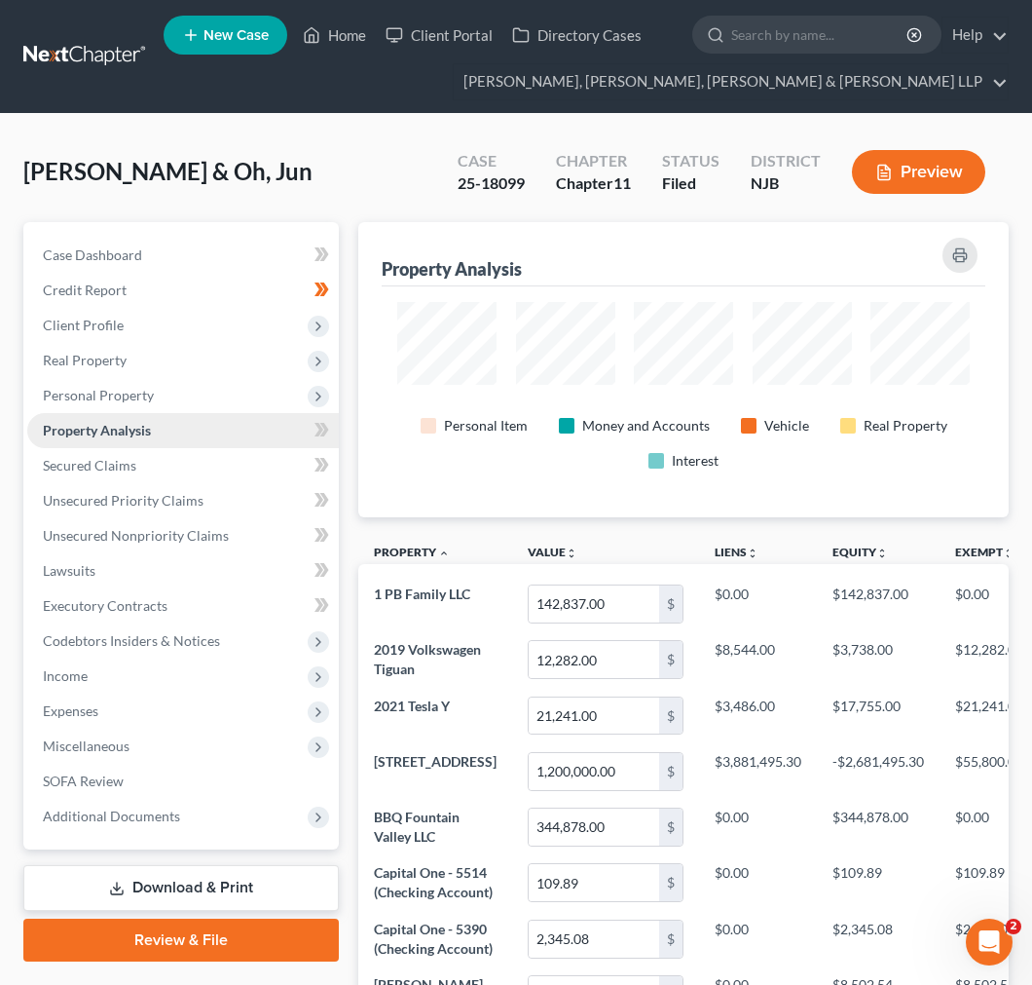
scroll to position [294, 650]
click at [149, 429] on span "Property Analysis" at bounding box center [97, 430] width 108 height 17
click at [141, 384] on span "Personal Property" at bounding box center [183, 395] width 312 height 35
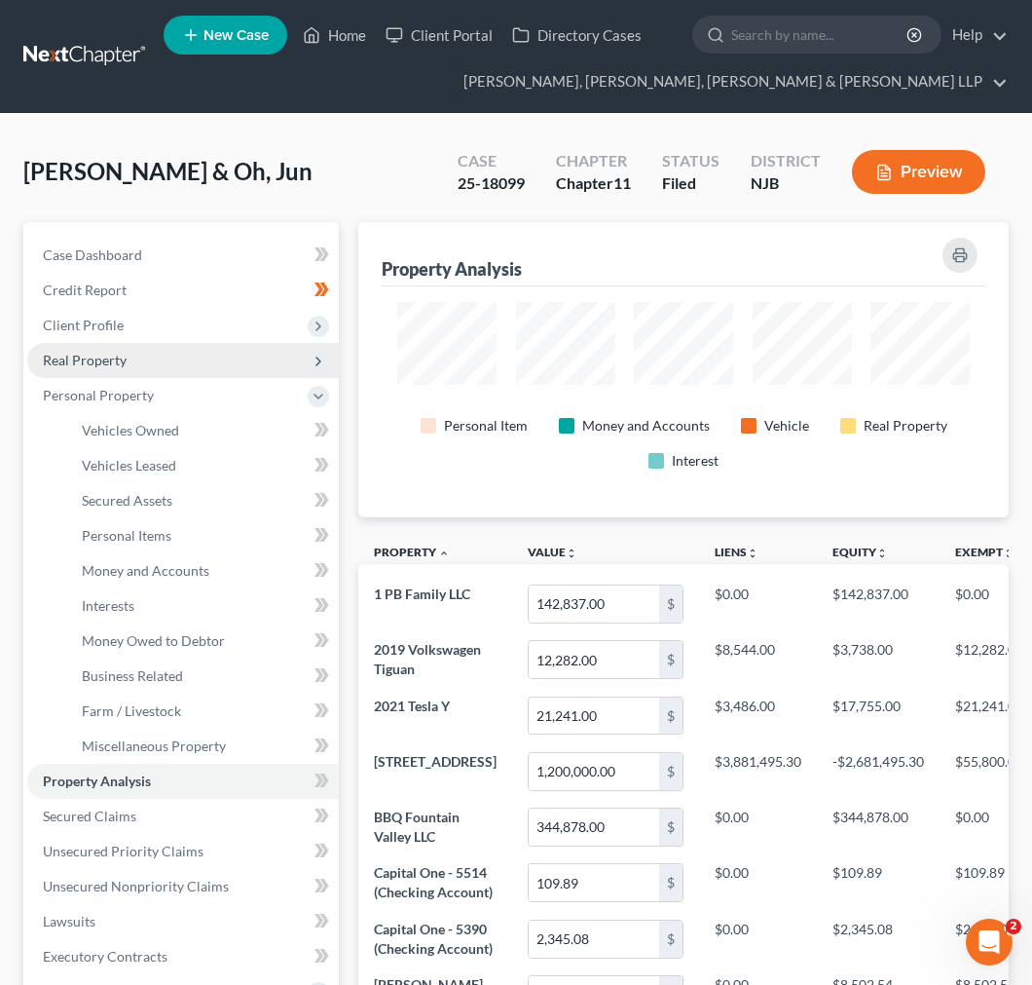
click at [110, 343] on span "Real Property" at bounding box center [183, 360] width 312 height 35
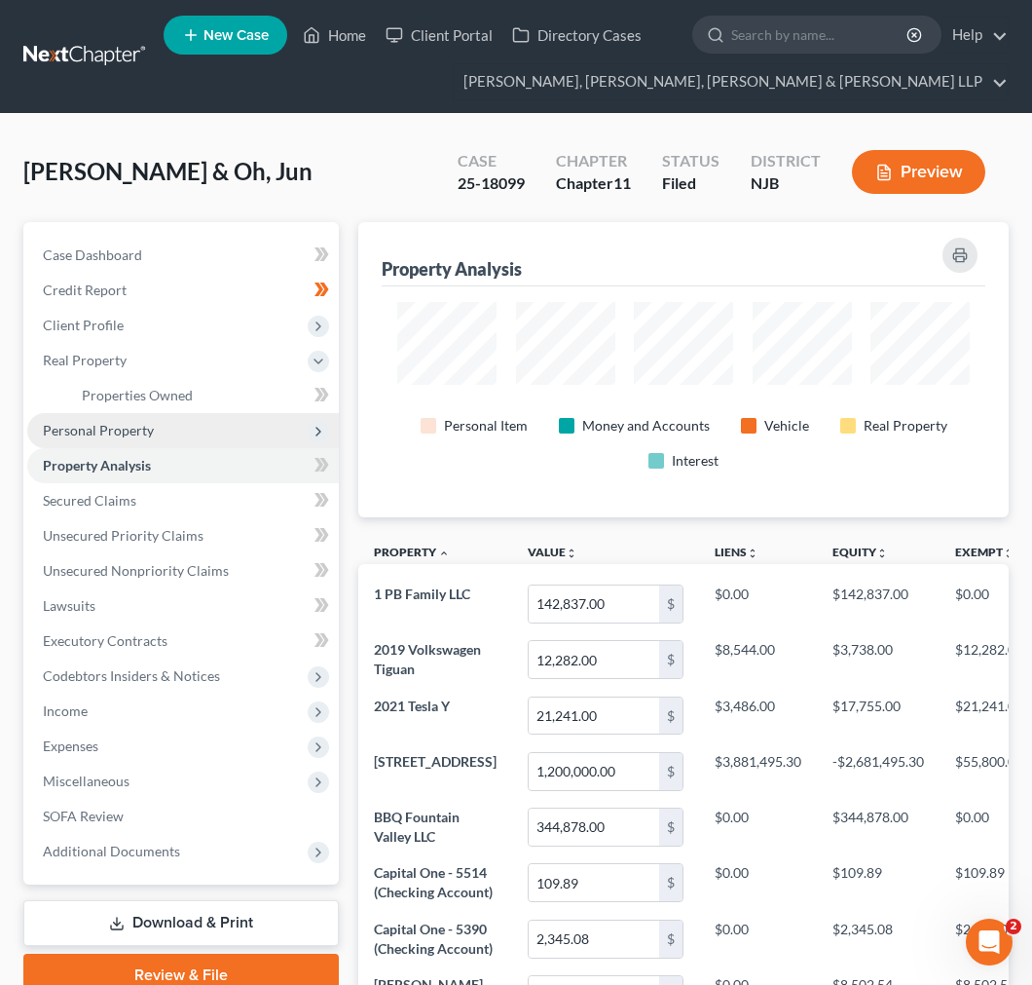
click at [110, 425] on span "Personal Property" at bounding box center [98, 430] width 111 height 17
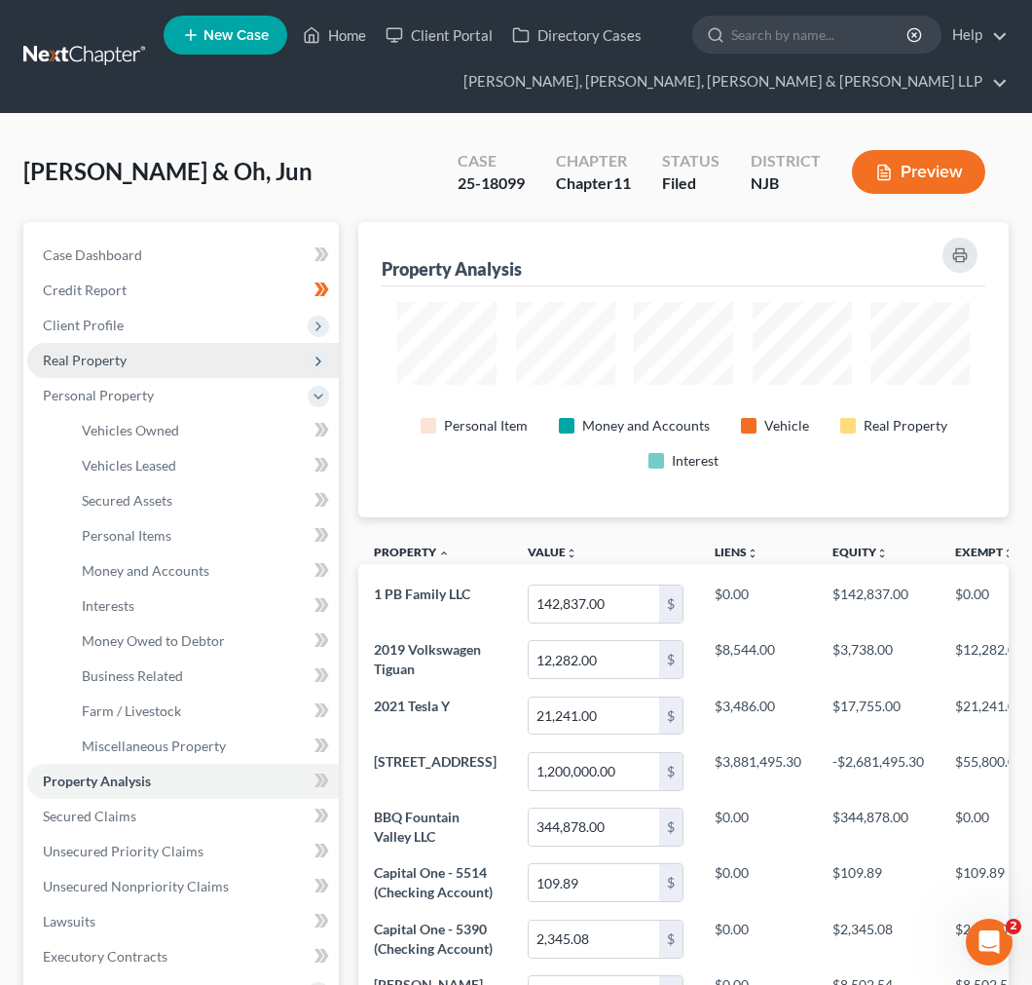
click at [94, 354] on span "Real Property" at bounding box center [85, 360] width 84 height 17
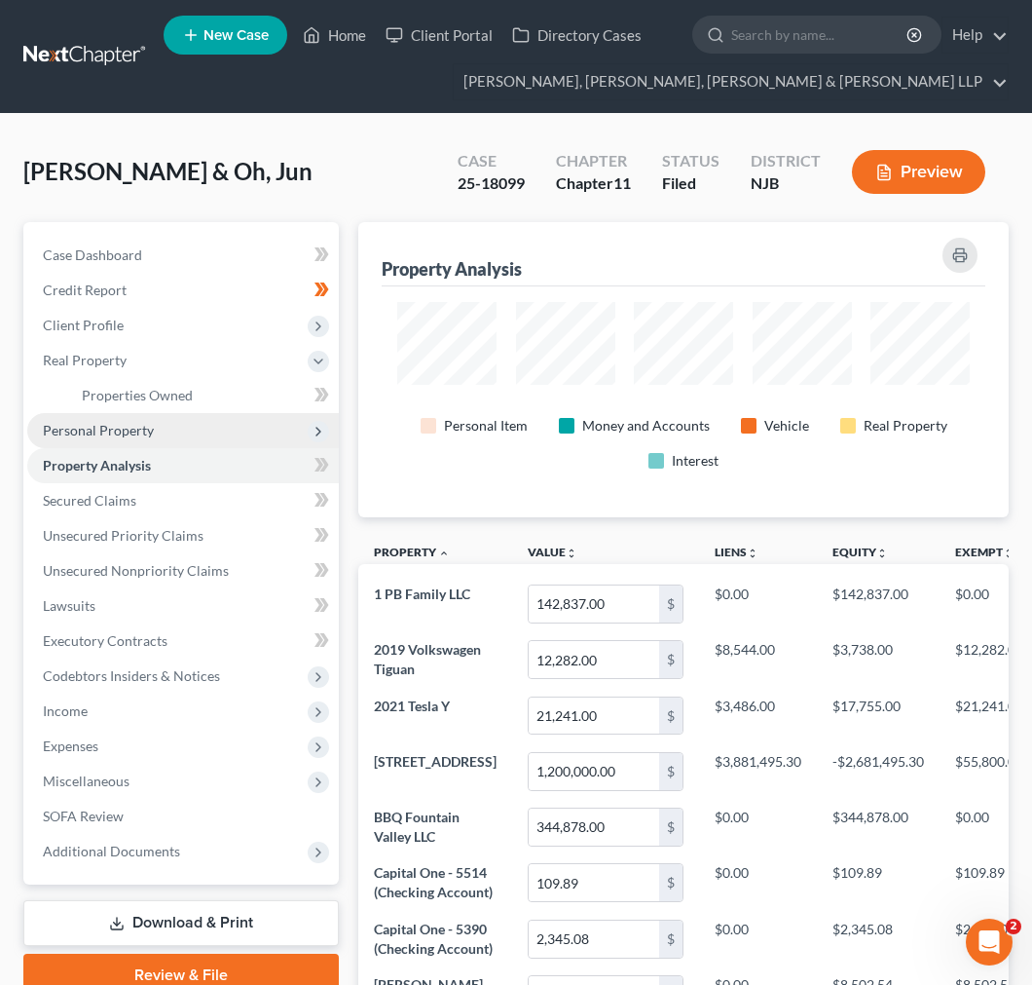
click at [93, 420] on span "Personal Property" at bounding box center [183, 430] width 312 height 35
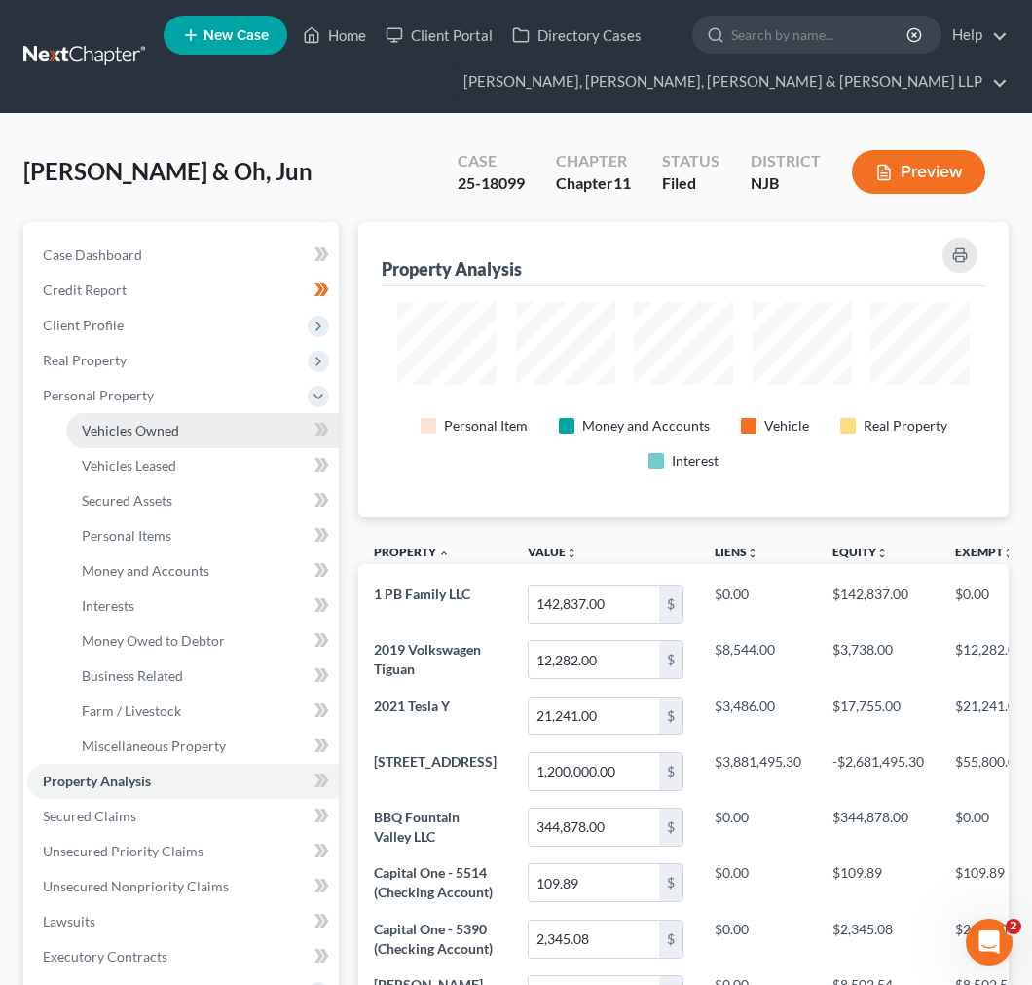
click at [93, 424] on span "Vehicles Owned" at bounding box center [130, 430] width 97 height 17
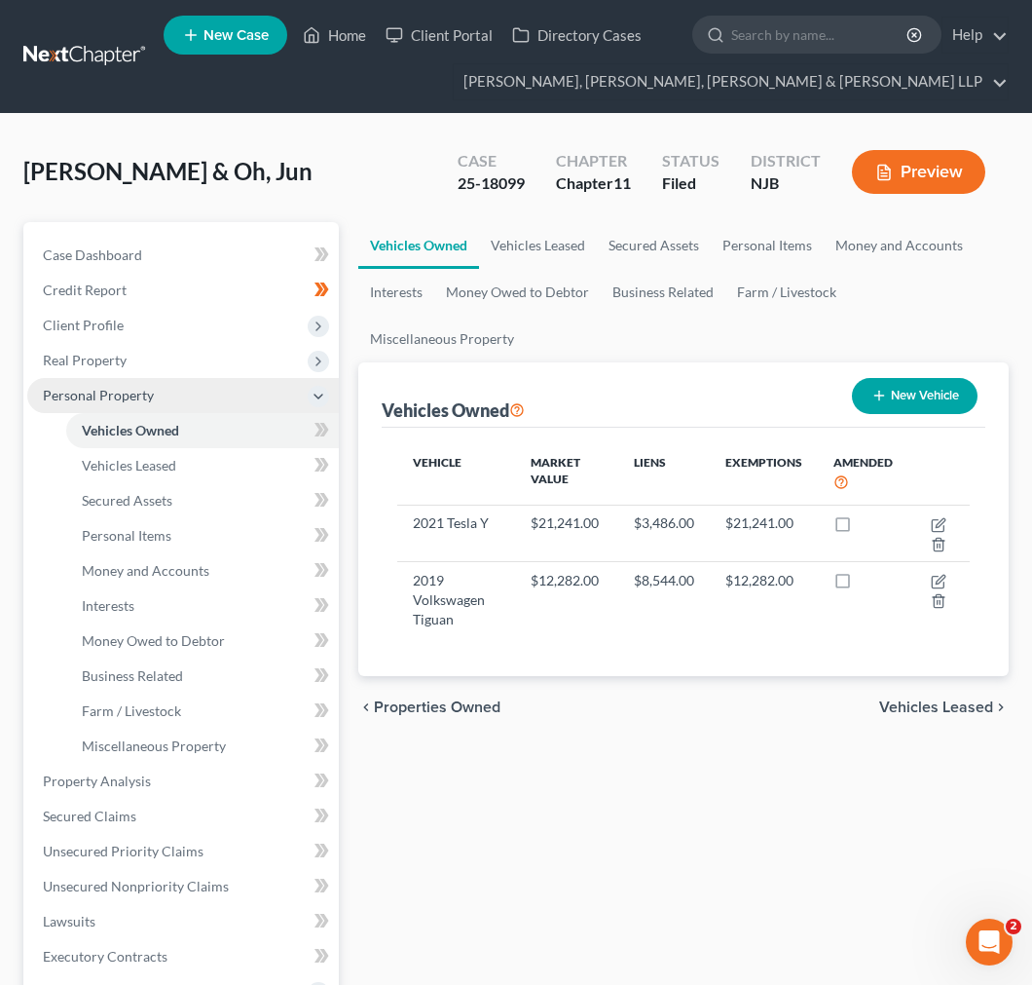
click at [102, 399] on span "Personal Property" at bounding box center [98, 395] width 111 height 17
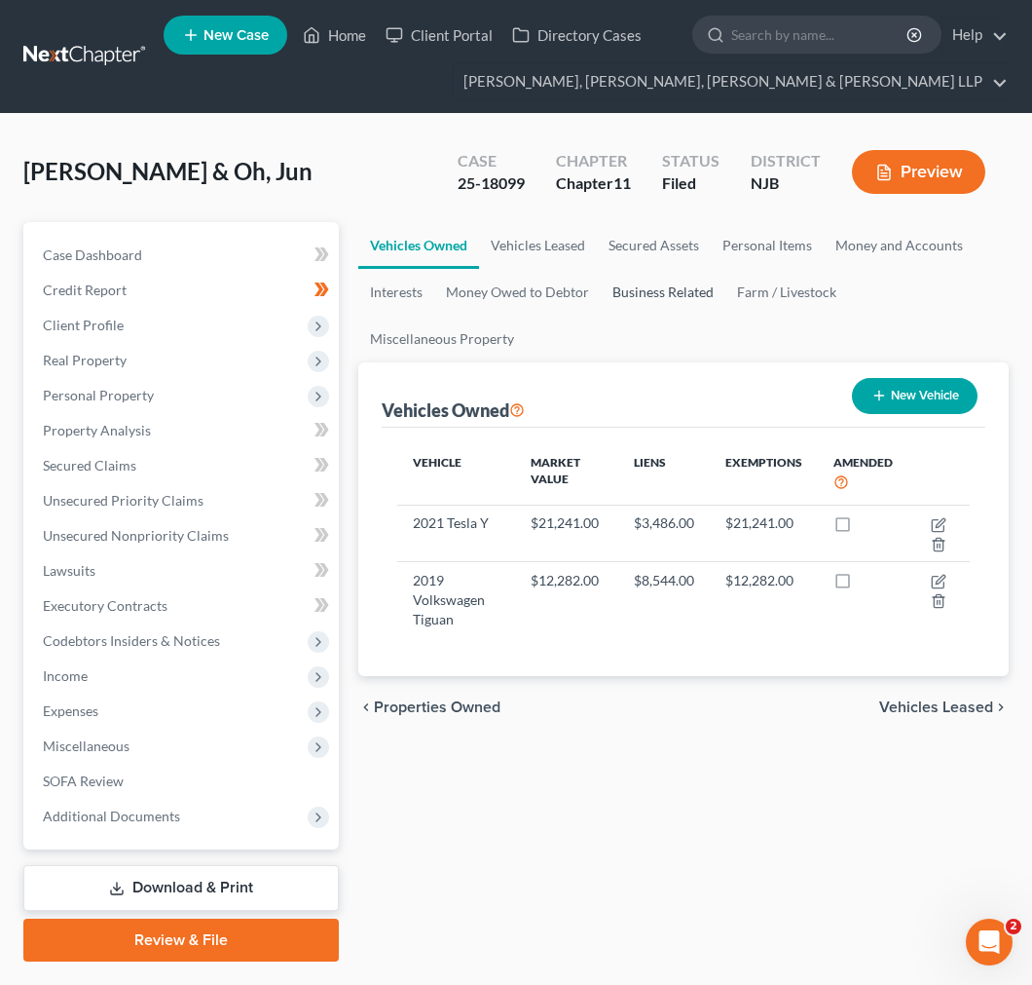
drag, startPoint x: 694, startPoint y: 292, endPoint x: 625, endPoint y: 283, distance: 69.7
click at [693, 292] on link "Business Related" at bounding box center [663, 292] width 125 height 47
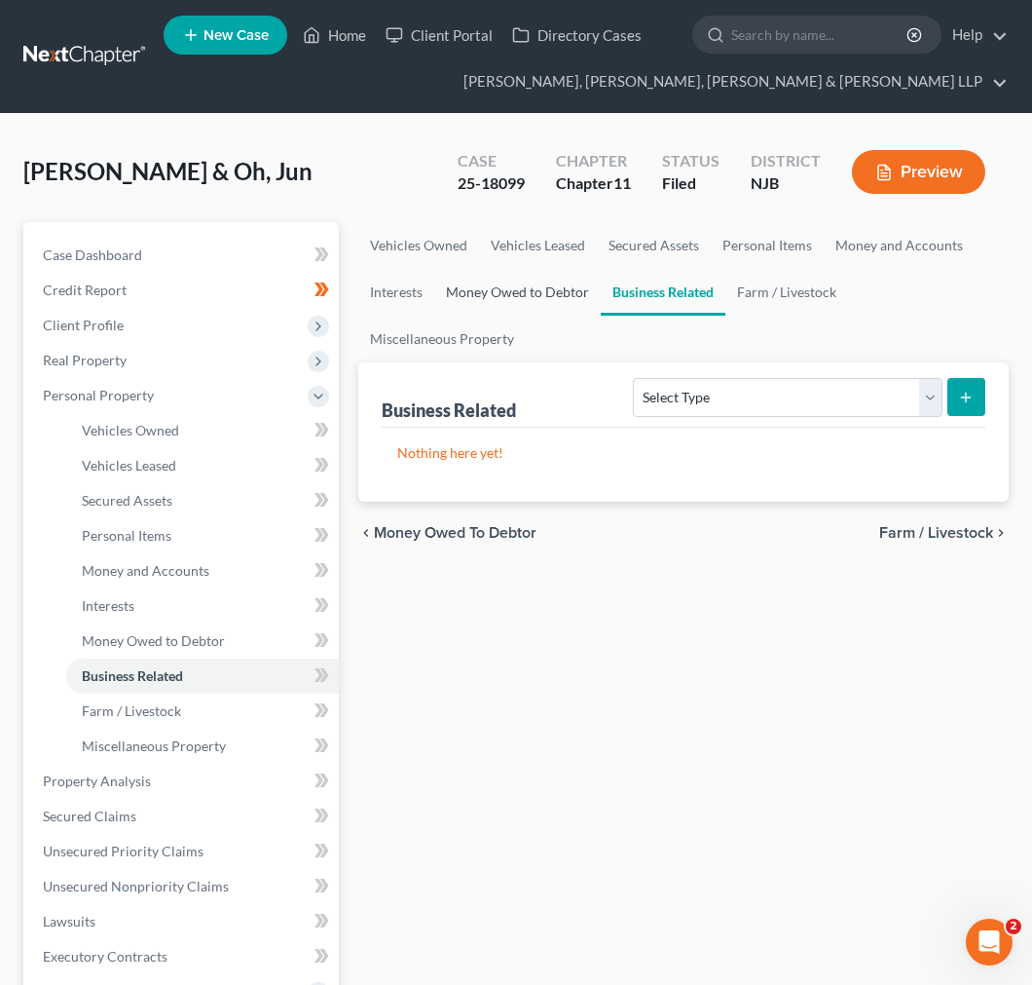
drag, startPoint x: 556, startPoint y: 277, endPoint x: 546, endPoint y: 273, distance: 10.5
click at [552, 277] on link "Money Owed to Debtor" at bounding box center [517, 292] width 167 height 47
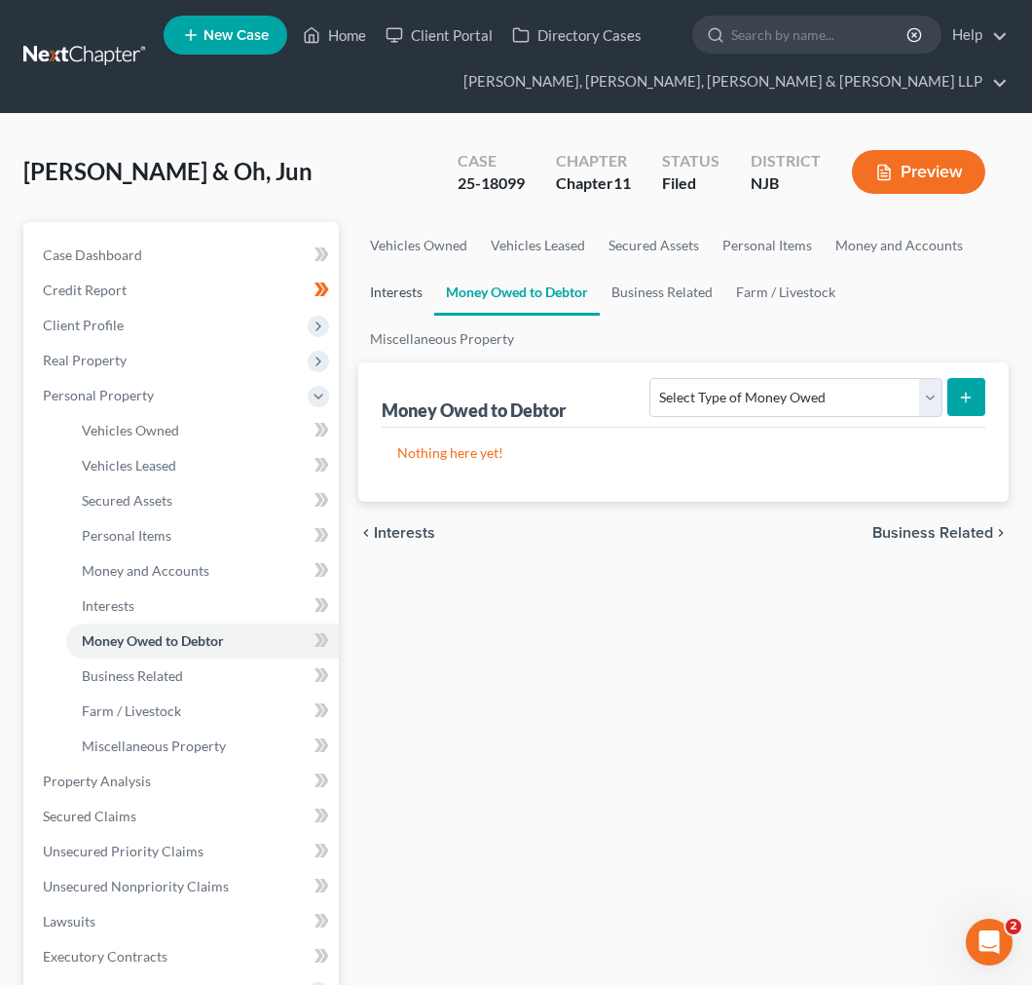
click at [387, 297] on link "Interests" at bounding box center [396, 292] width 76 height 47
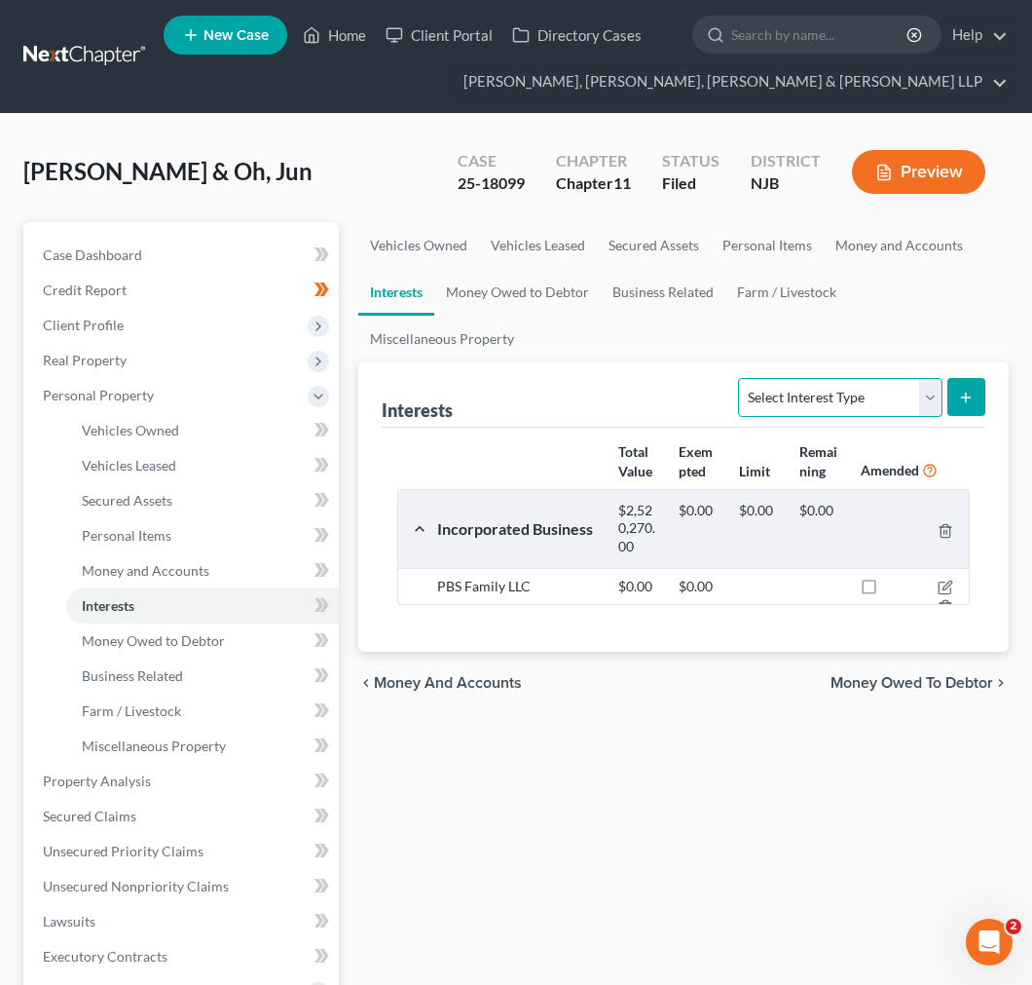
click at [801, 385] on select "Select Interest Type 401K Annuity Bond Education IRA Government Bond Government…" at bounding box center [840, 397] width 204 height 39
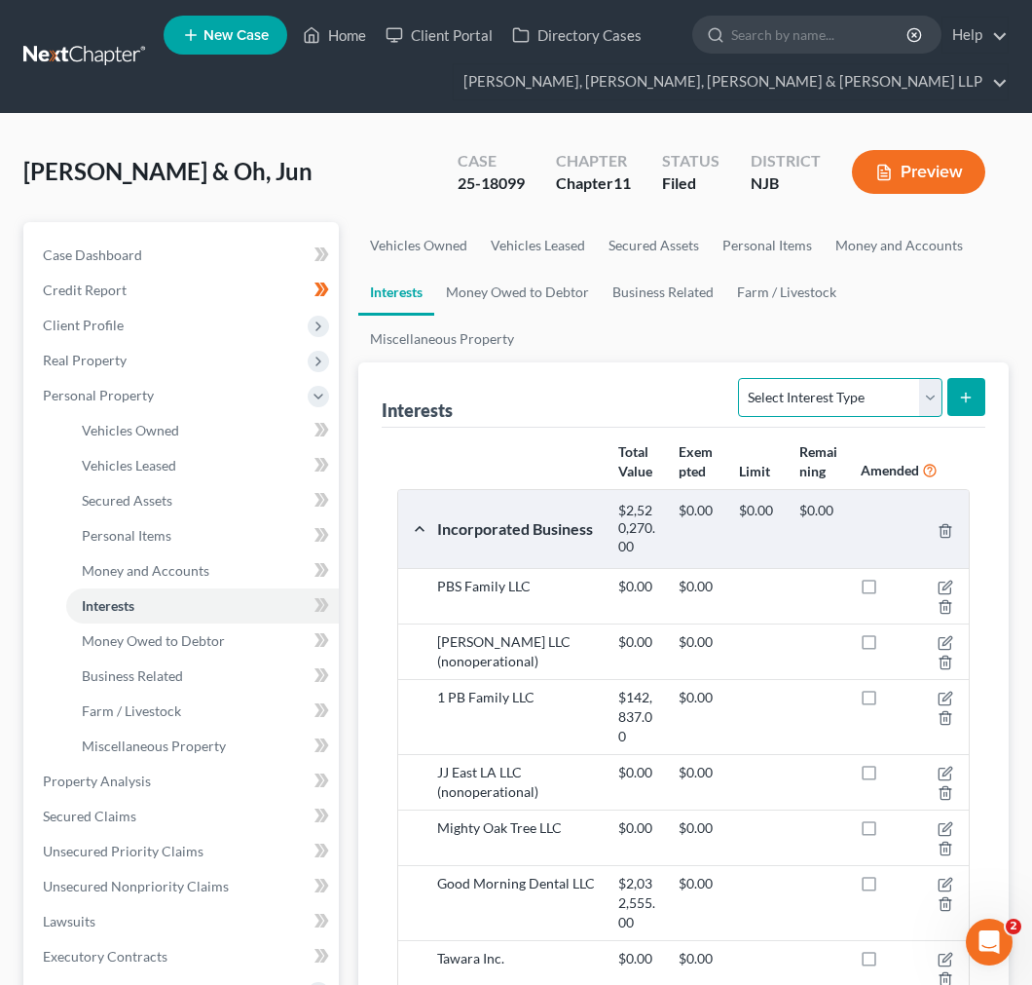
select select "whole_life_insurance"
click at [741, 378] on select "Select Interest Type 401K Annuity Bond Education IRA Government Bond Government…" at bounding box center [840, 397] width 204 height 39
click at [958, 407] on button "submit" at bounding box center [967, 397] width 38 height 38
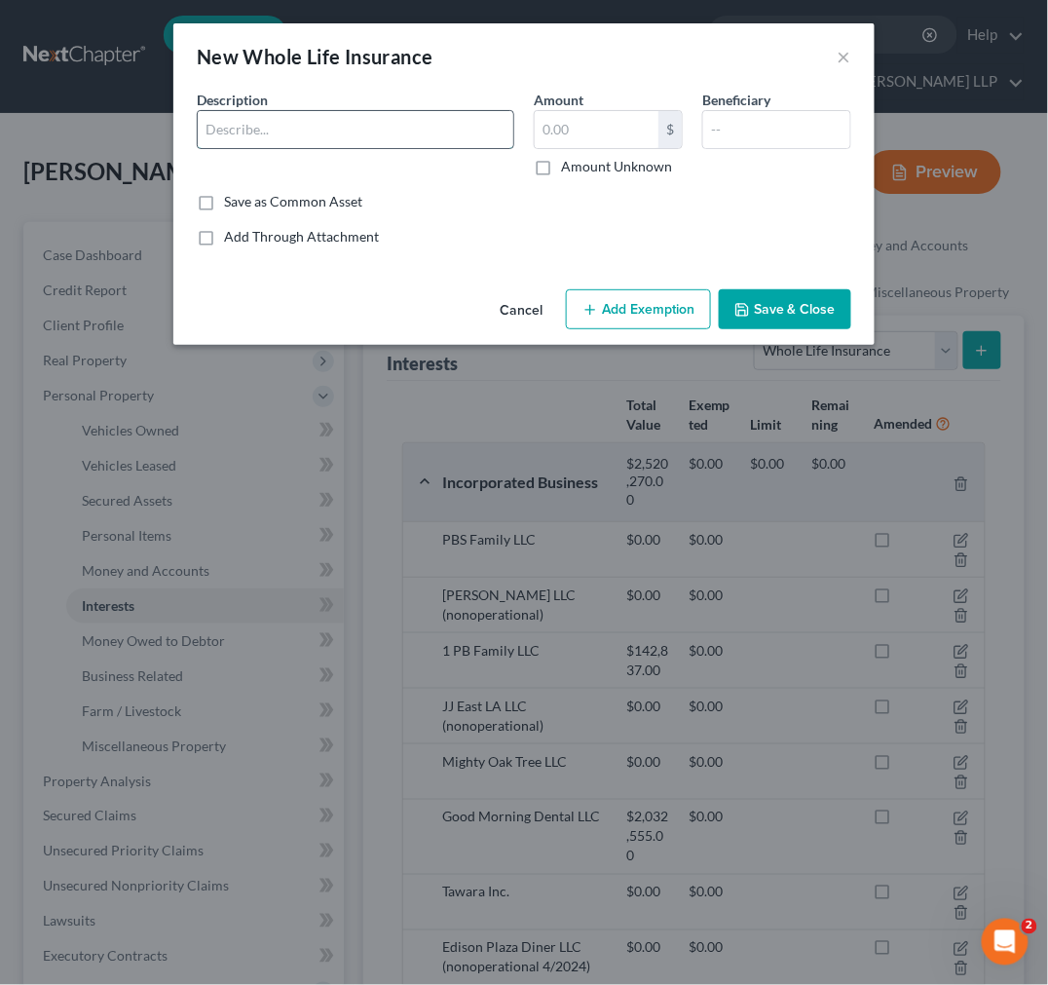
click at [260, 119] on input "text" at bounding box center [356, 129] width 316 height 37
click at [353, 118] on input "text" at bounding box center [356, 129] width 316 height 37
type input "Brighthouse Life Insurance Company"
click at [560, 137] on input "text" at bounding box center [597, 129] width 124 height 37
type input "89,066.23"
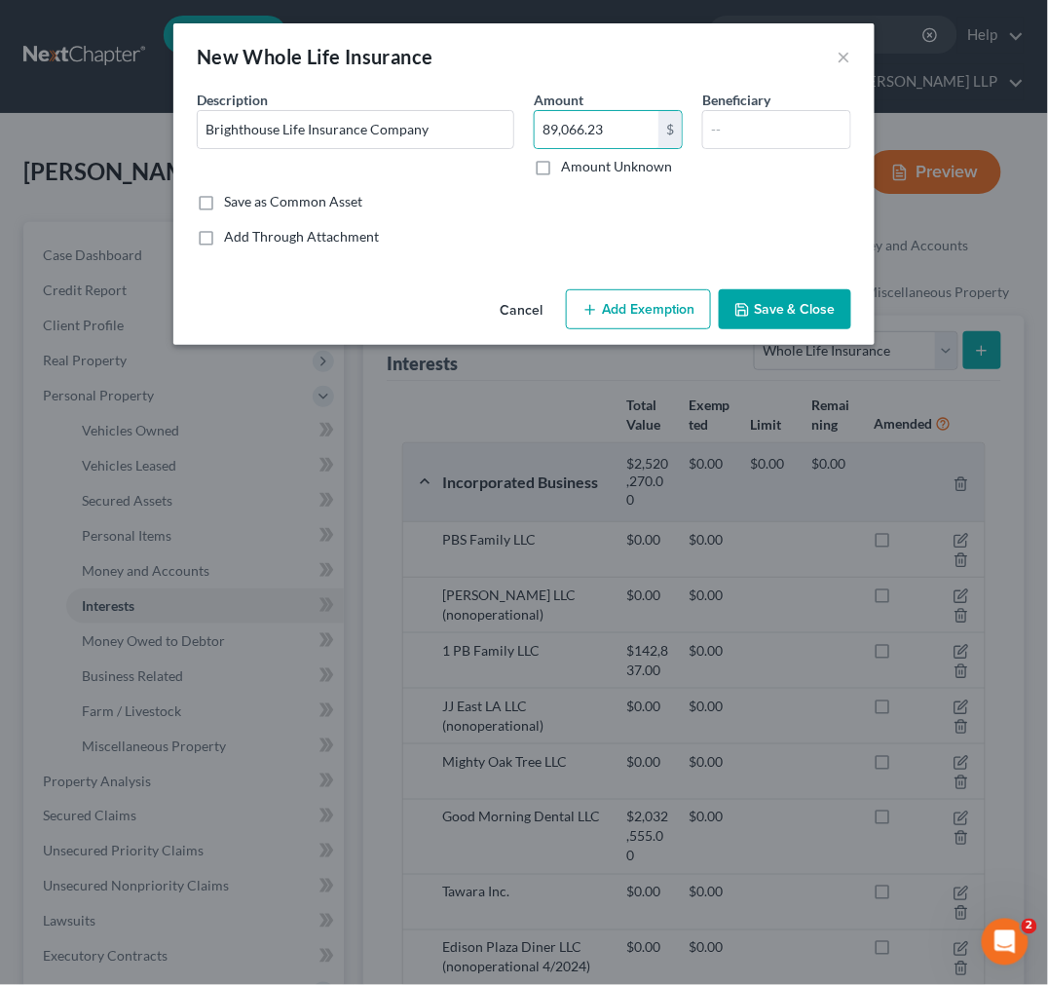
click at [540, 76] on div "New Whole Life Insurance ×" at bounding box center [523, 56] width 701 height 66
click at [704, 254] on div "An exemption set must first be selected from the Filing Information section. Co…" at bounding box center [523, 186] width 701 height 192
click at [757, 300] on button "Save & Close" at bounding box center [785, 309] width 132 height 41
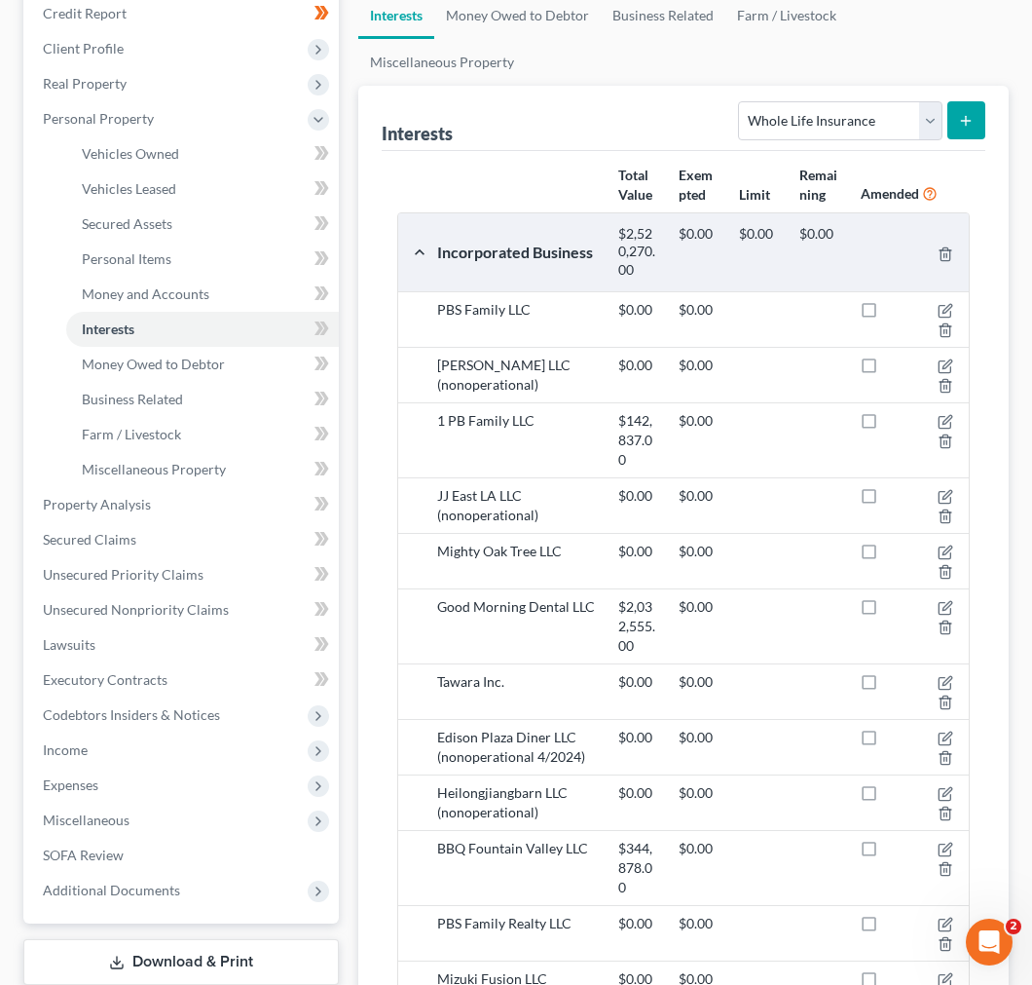
scroll to position [275, 0]
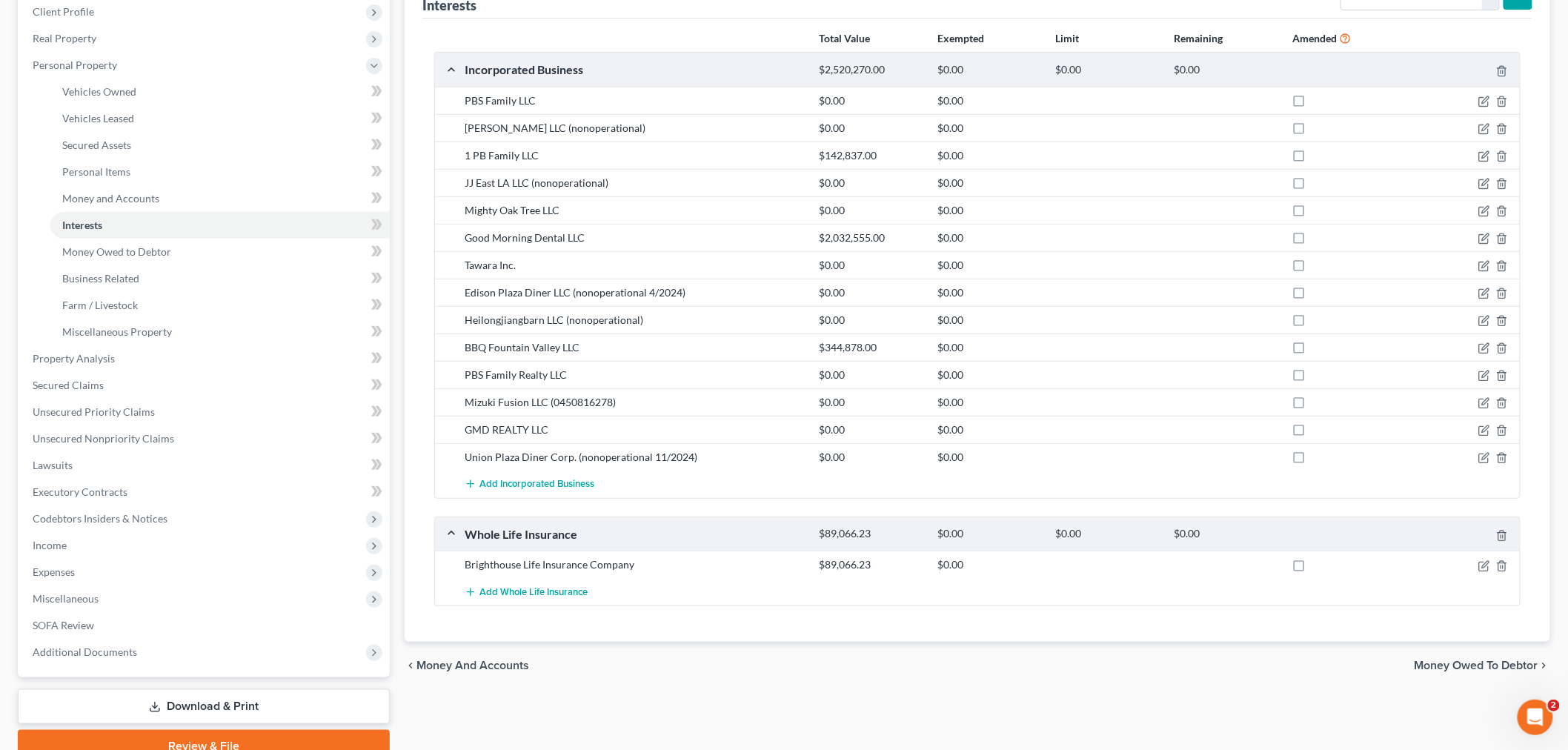
click at [1232, 563] on div at bounding box center [1462, 564] width 119 height 14
click at [1232, 567] on icon "button" at bounding box center [1484, 566] width 12 height 12
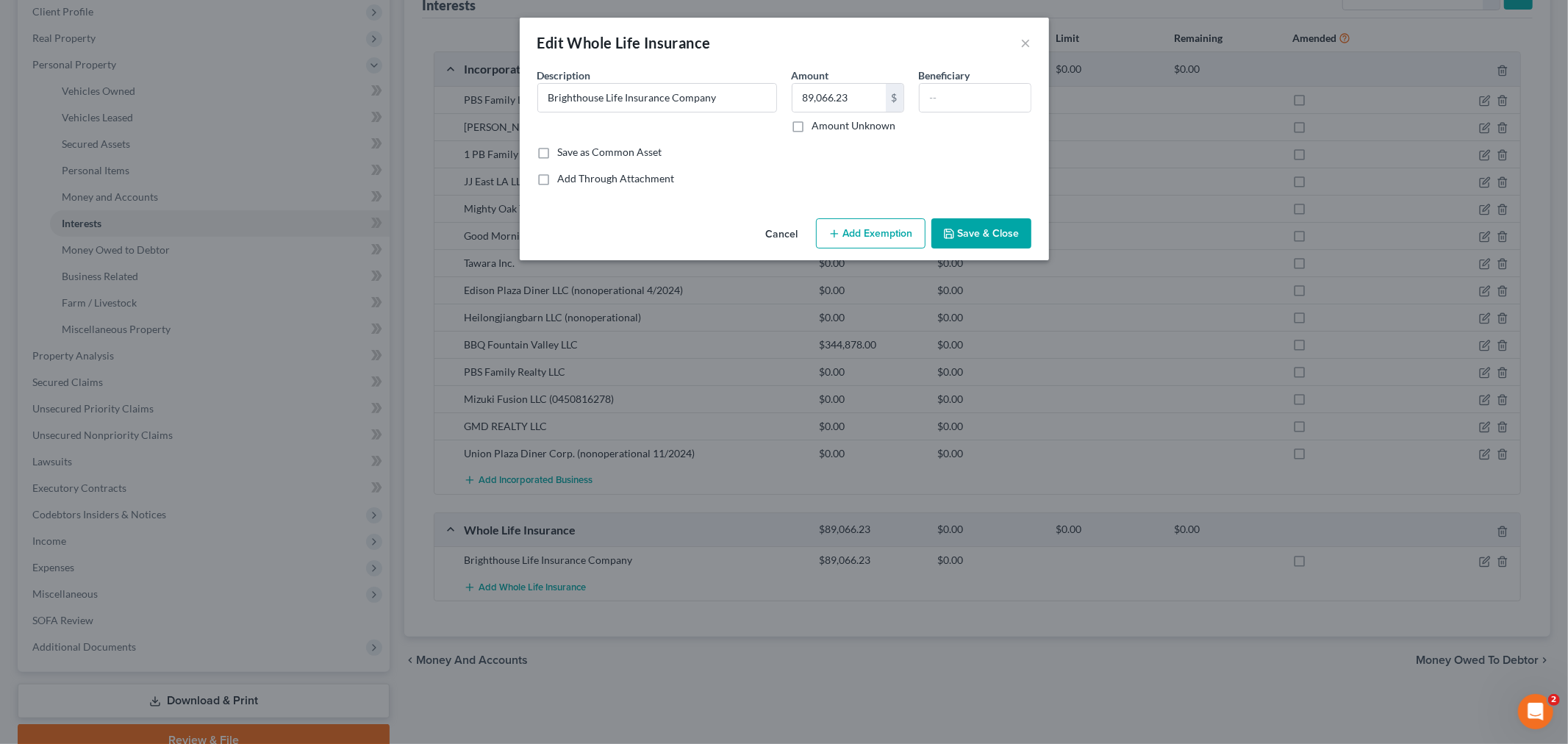
click at [862, 217] on div "Cancel Add Exemption Save & Close" at bounding box center [784, 236] width 529 height 48
click at [885, 256] on div "Cancel Add Exemption Save & Close" at bounding box center [784, 236] width 529 height 48
click at [886, 239] on button "Add Exemption" at bounding box center [870, 233] width 109 height 31
select select "2"
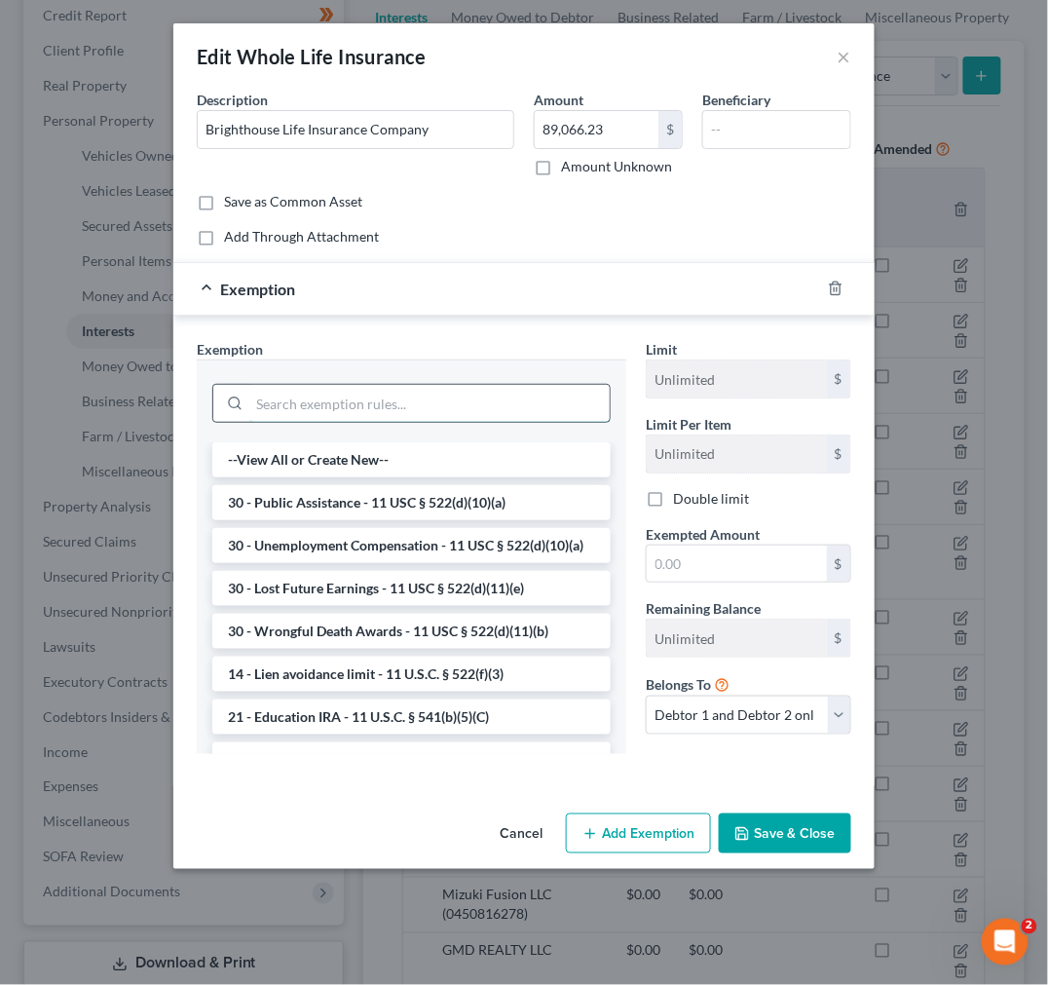
click at [307, 391] on input "search" at bounding box center [429, 403] width 360 height 37
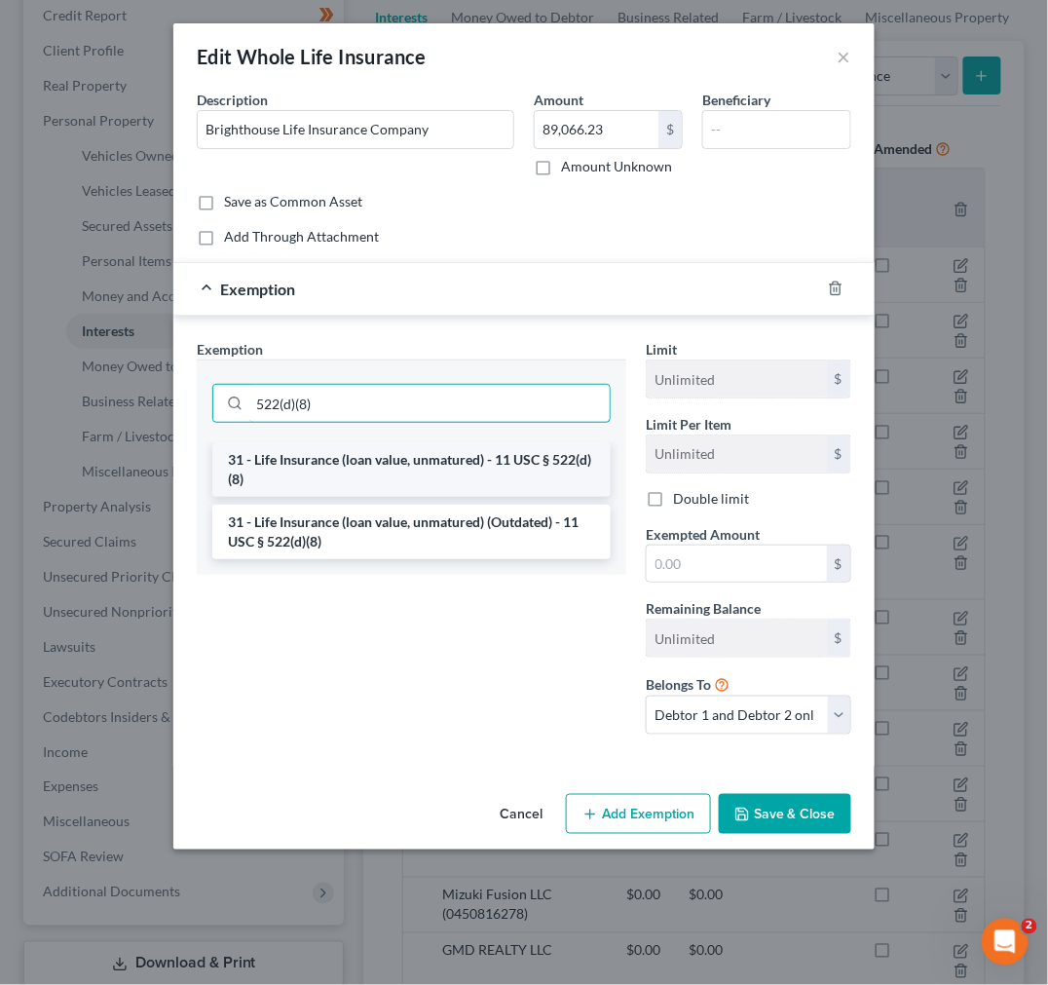
type input "522(d)(8)"
click at [383, 475] on li "31 - Life Insurance (loan value, unmatured) - 11 USC § 522(d)(8)" at bounding box center [411, 469] width 398 height 55
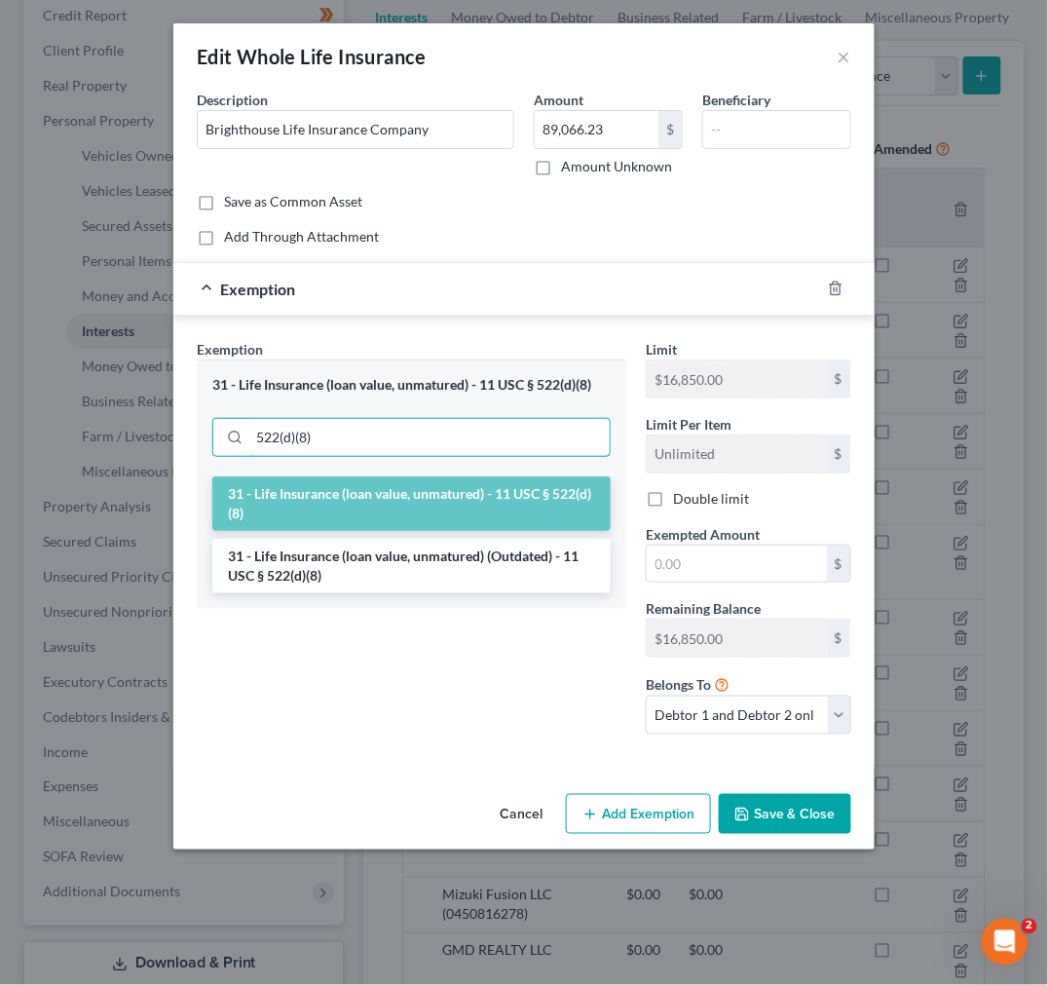
drag, startPoint x: 371, startPoint y: 434, endPoint x: 127, endPoint y: 414, distance: 245.3
click at [129, 415] on div "Edit Whole Life Insurance × An exemption set must first be selected from the Fi…" at bounding box center [524, 492] width 1048 height 985
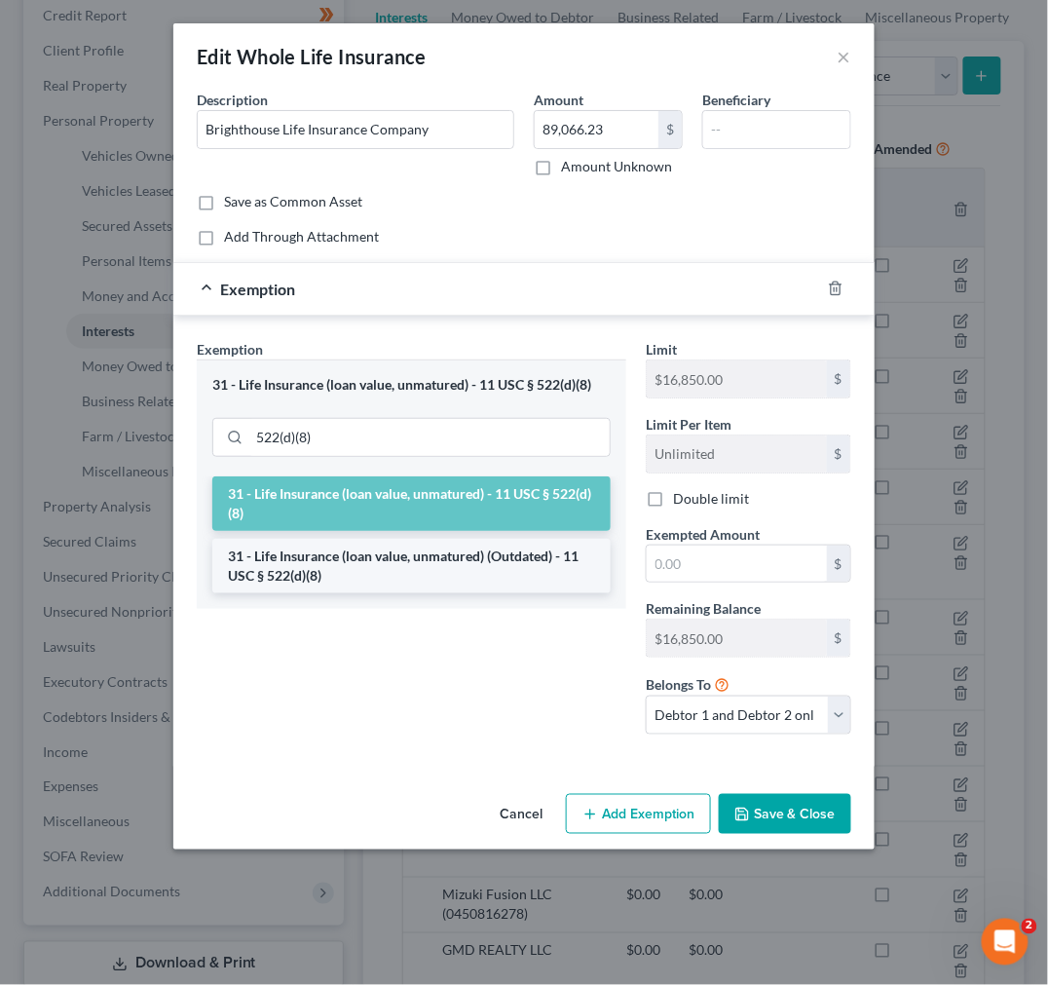
click at [469, 579] on li "31 - Life Insurance (loan value, unmatured) (Outdated) - 11 USC § 522(d)(8)" at bounding box center [411, 566] width 398 height 55
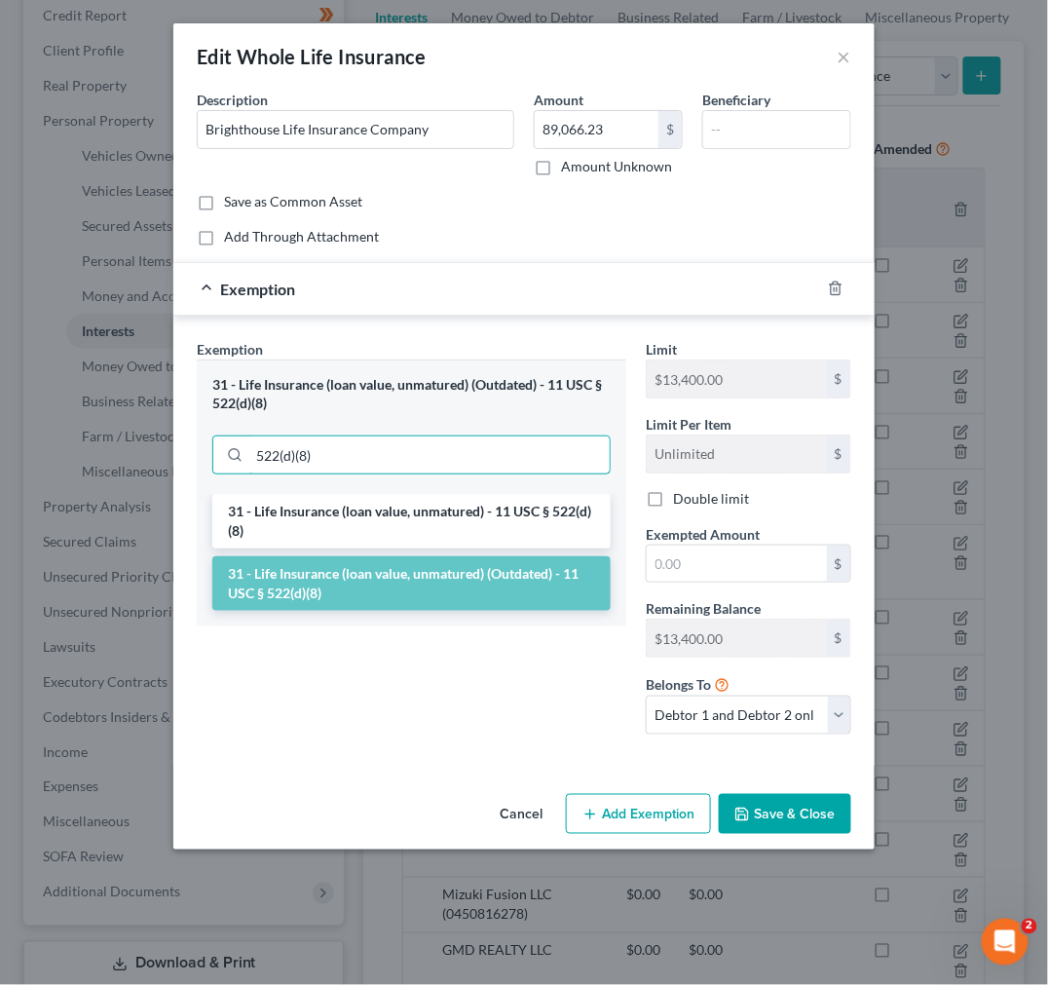
drag, startPoint x: 430, startPoint y: 456, endPoint x: 40, endPoint y: 421, distance: 392.1
click at [42, 422] on div "Edit Whole Life Insurance × An exemption set must first be selected from the Fi…" at bounding box center [524, 492] width 1048 height 985
click at [444, 522] on li "31 - Life Insurance (loan value, unmatured) - 11 USC § 522(d)(8)" at bounding box center [411, 521] width 398 height 55
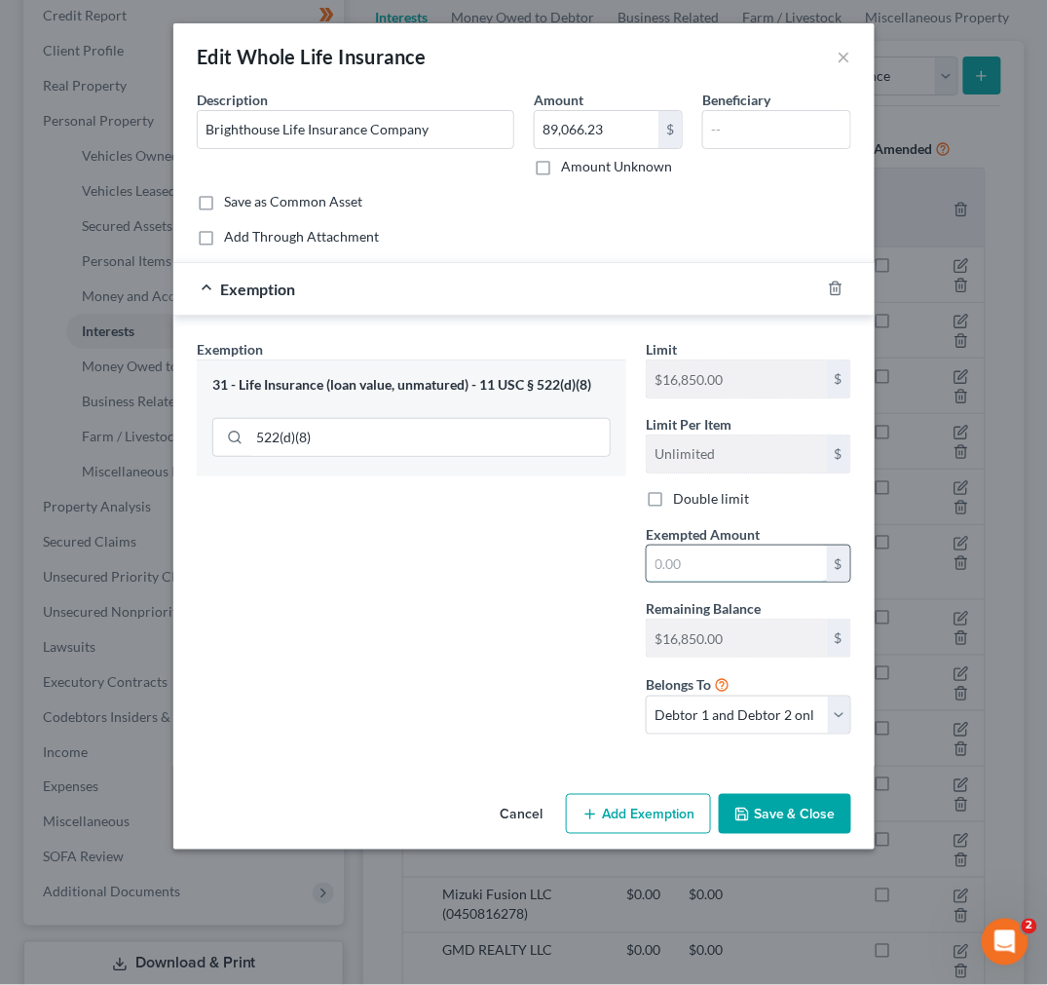
click at [708, 569] on input "text" at bounding box center [737, 563] width 180 height 37
click at [569, 133] on input "89,066.23" at bounding box center [597, 129] width 124 height 37
click at [747, 573] on input "text" at bounding box center [737, 563] width 180 height 37
paste input "89,066.23"
type input "89,066.23"
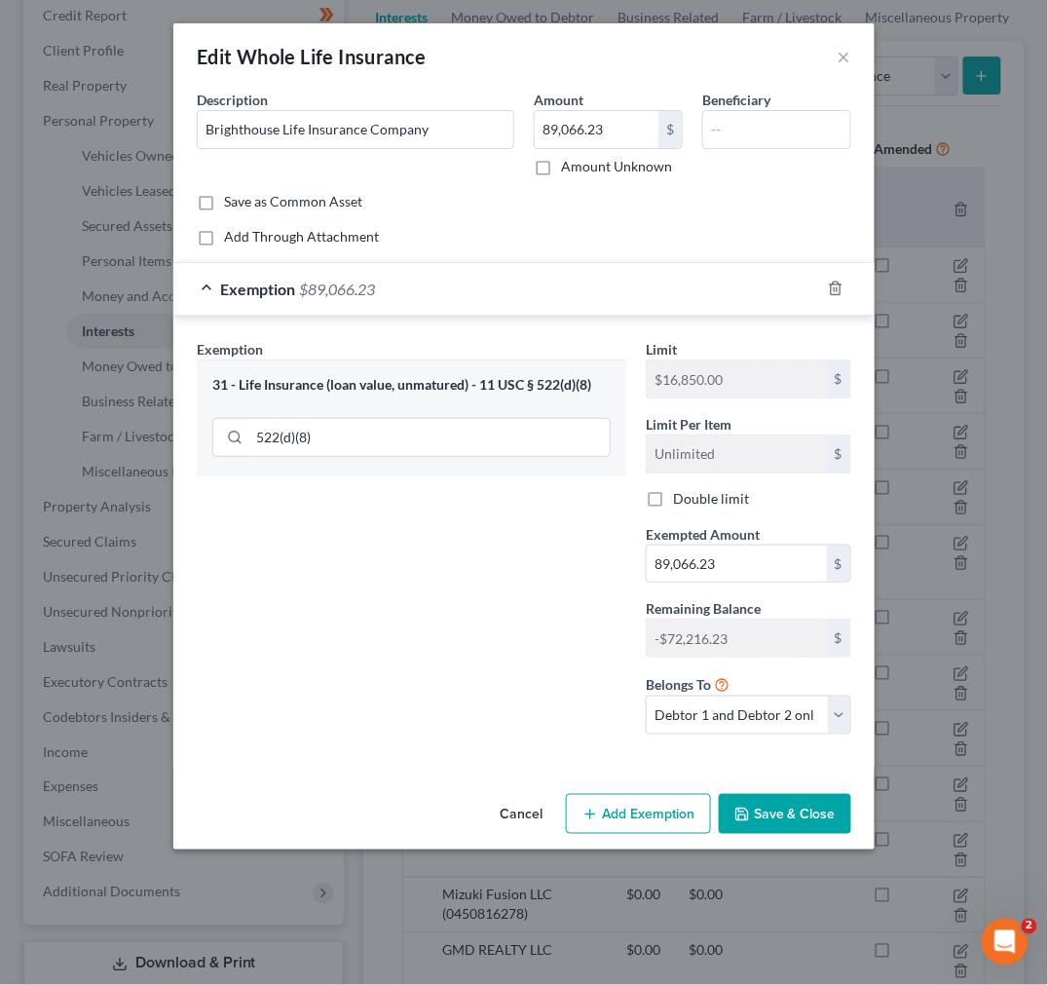
click at [508, 609] on div "Exemption Set must be selected for CA. Exemption * 31 - Life Insurance (loan va…" at bounding box center [411, 544] width 449 height 411
click at [782, 805] on button "Save & Close" at bounding box center [785, 814] width 132 height 41
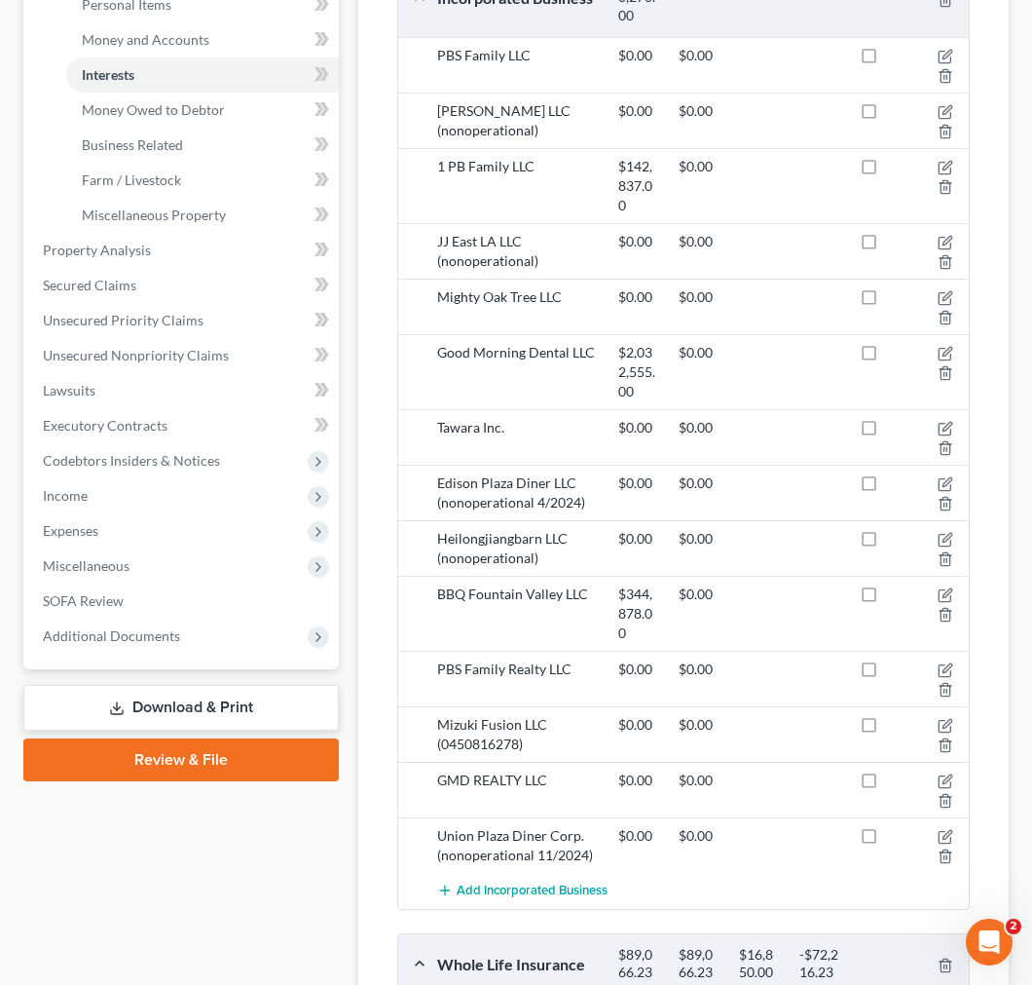
scroll to position [854, 0]
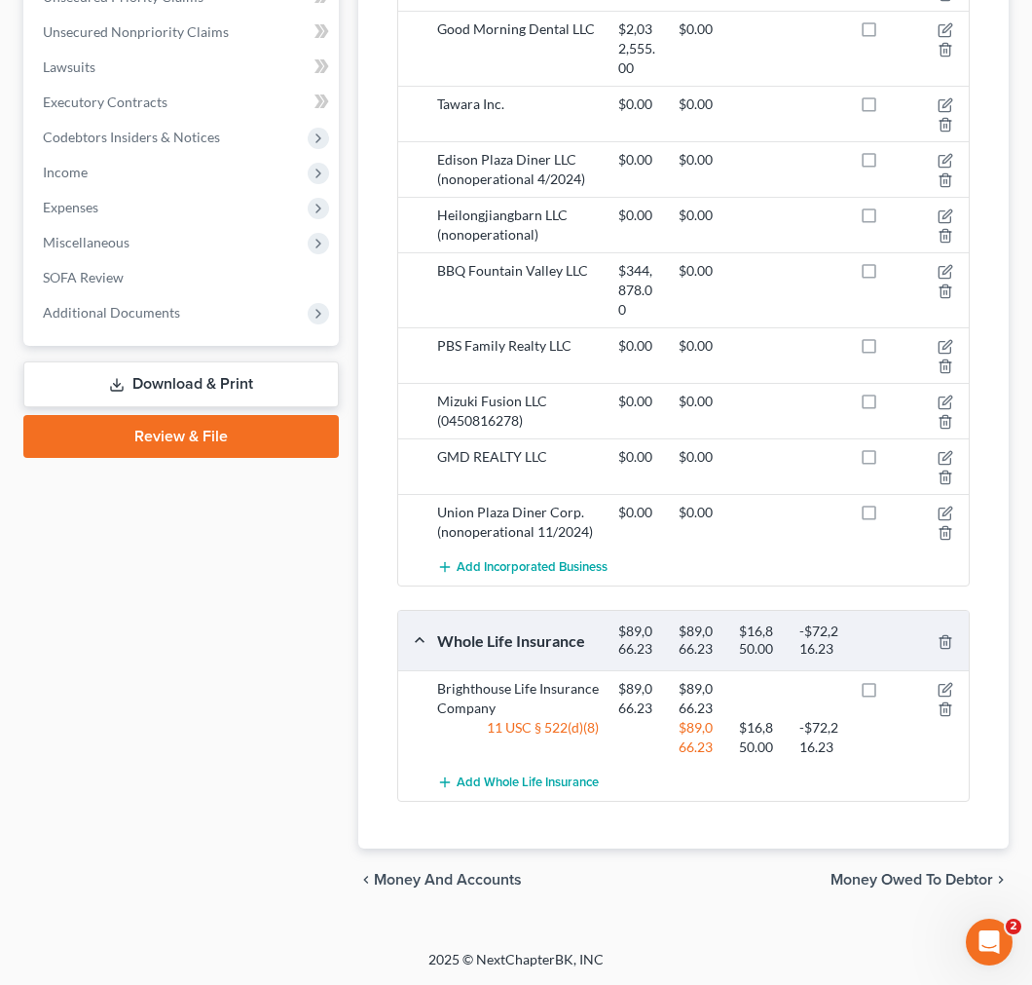
click at [168, 591] on div "Case Dashboard Payments Invoices Payments Payments Credit Report Client Profile" at bounding box center [181, 139] width 335 height 1543
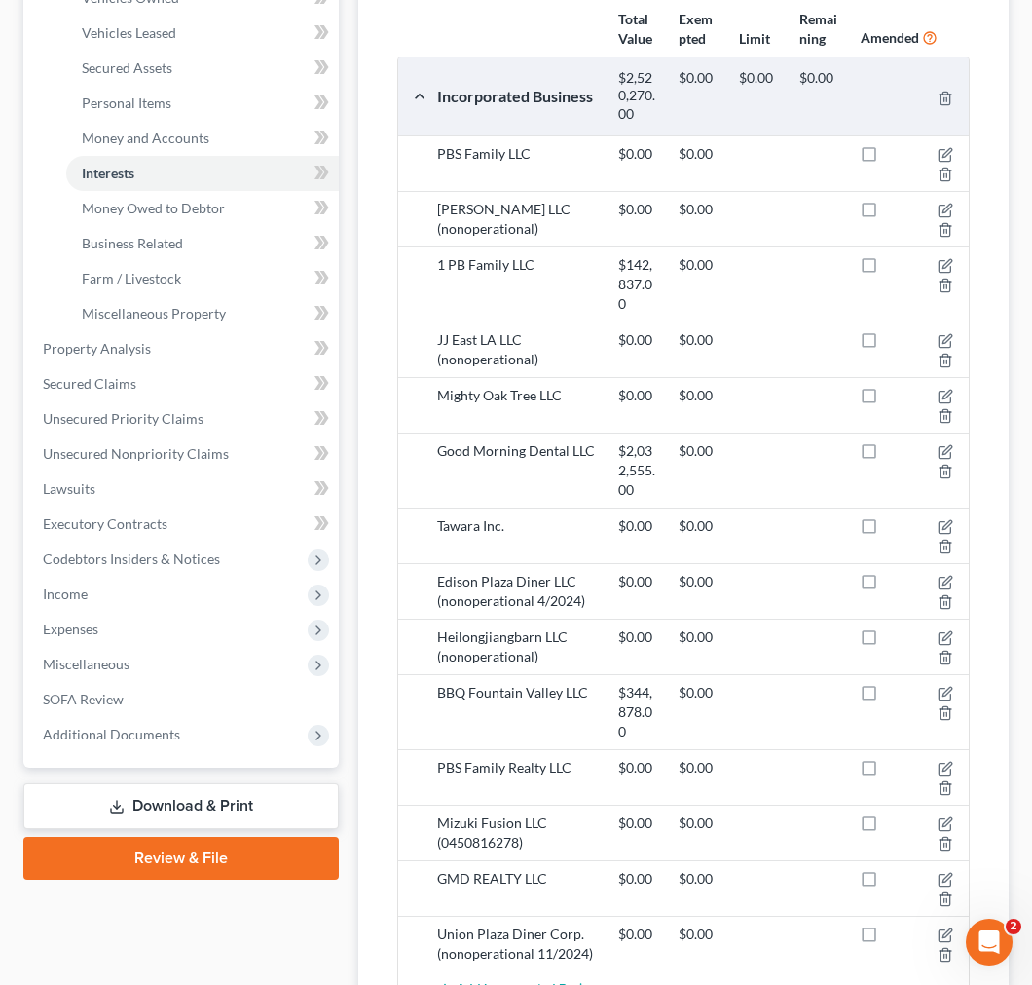
scroll to position [0, 0]
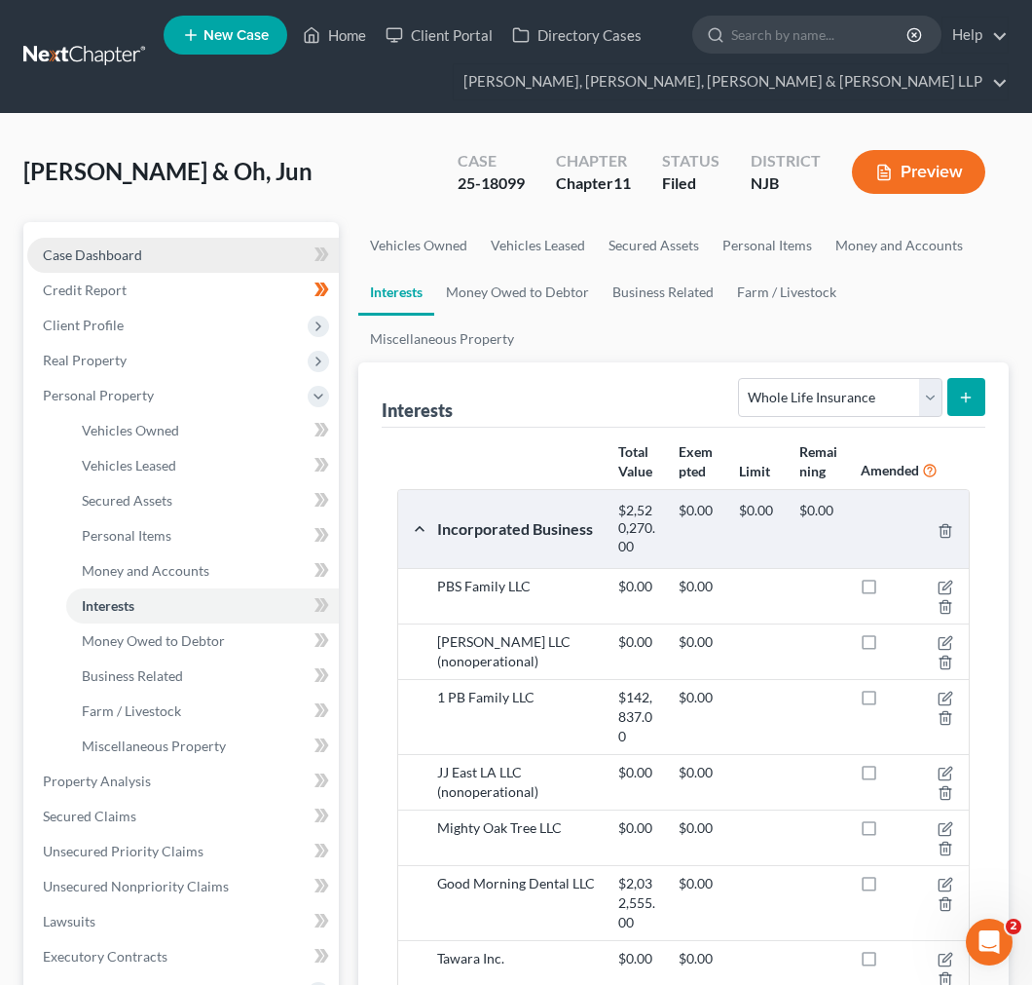
click at [258, 253] on link "Case Dashboard" at bounding box center [183, 255] width 312 height 35
